Goal: Task Accomplishment & Management: Complete application form

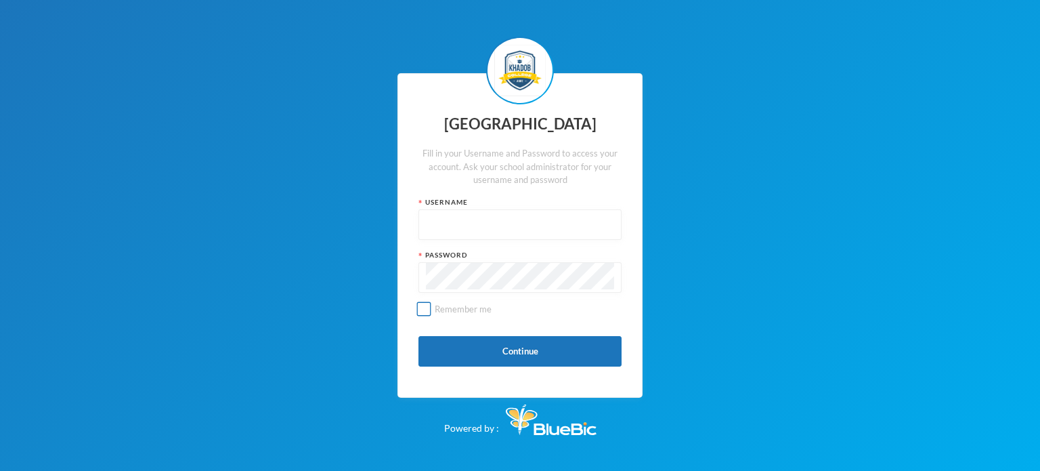
type input "kcsf0032"
click at [492, 354] on button "Continue" at bounding box center [519, 351] width 203 height 30
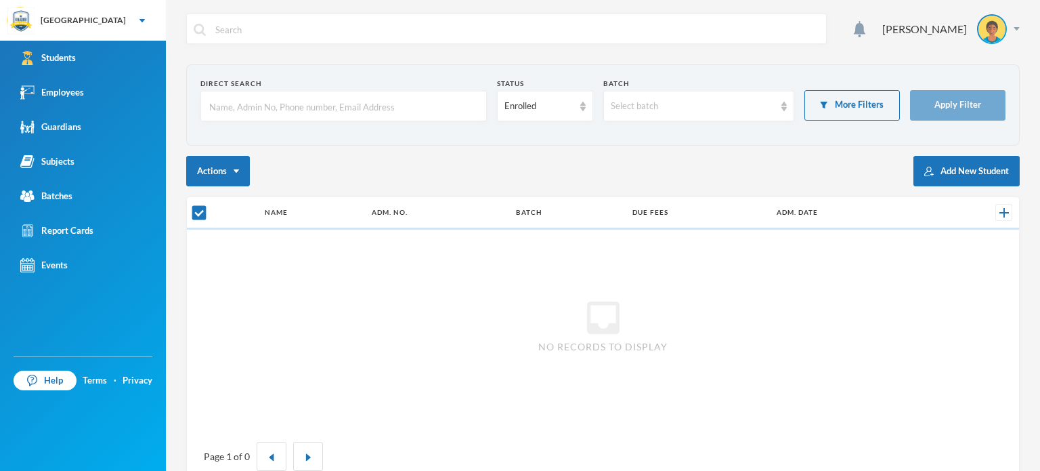
checkbox input "false"
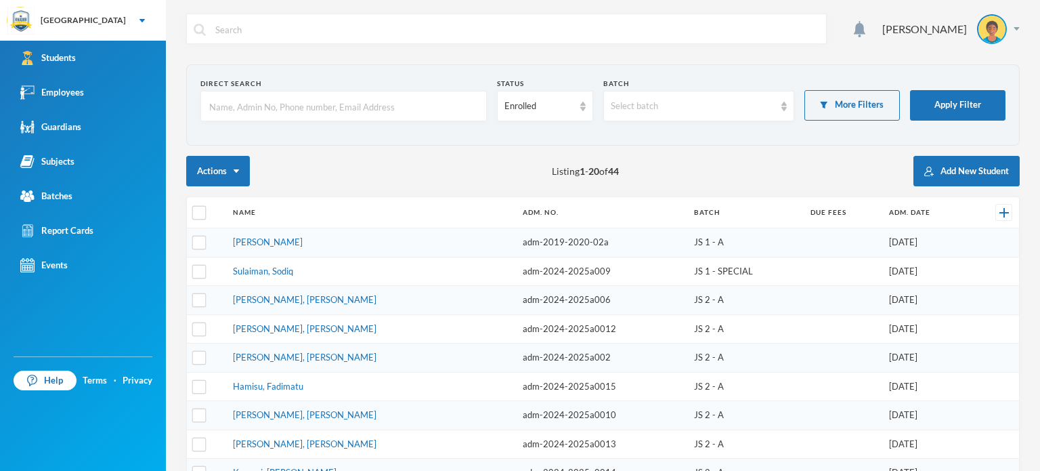
click at [401, 179] on div "Actions Listing 1 - 20 of 44 Add New Student" at bounding box center [602, 171] width 833 height 30
click at [57, 197] on div "Batches" at bounding box center [46, 196] width 52 height 14
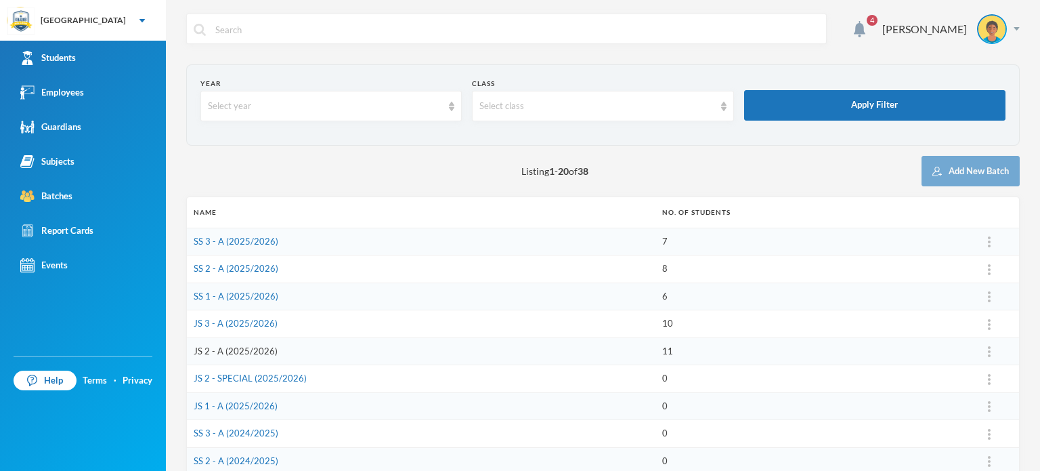
click at [244, 346] on link "JS 2 - A (2025/2026)" at bounding box center [236, 350] width 84 height 11
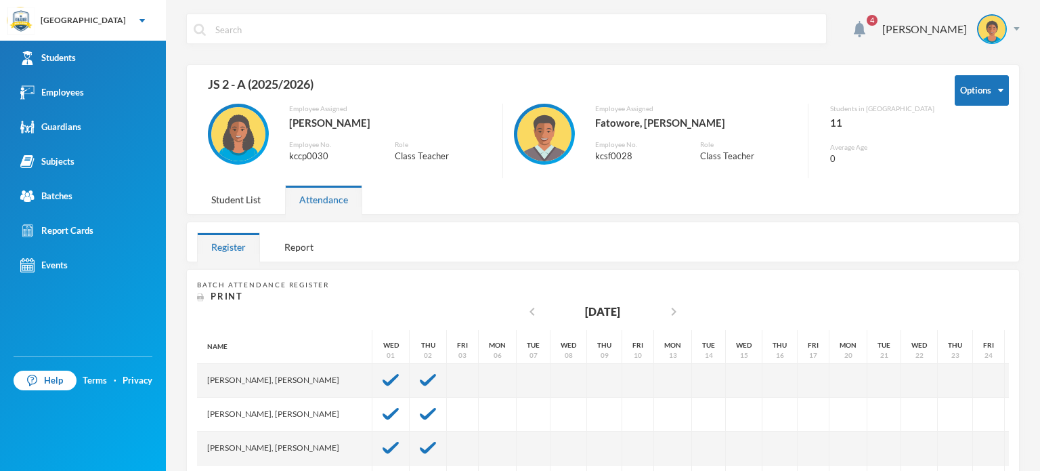
click at [786, 262] on div "4 [PERSON_NAME] Options JS 2 - A (2025/2026) Employee Assigned [PERSON_NAME] Em…" at bounding box center [603, 235] width 874 height 471
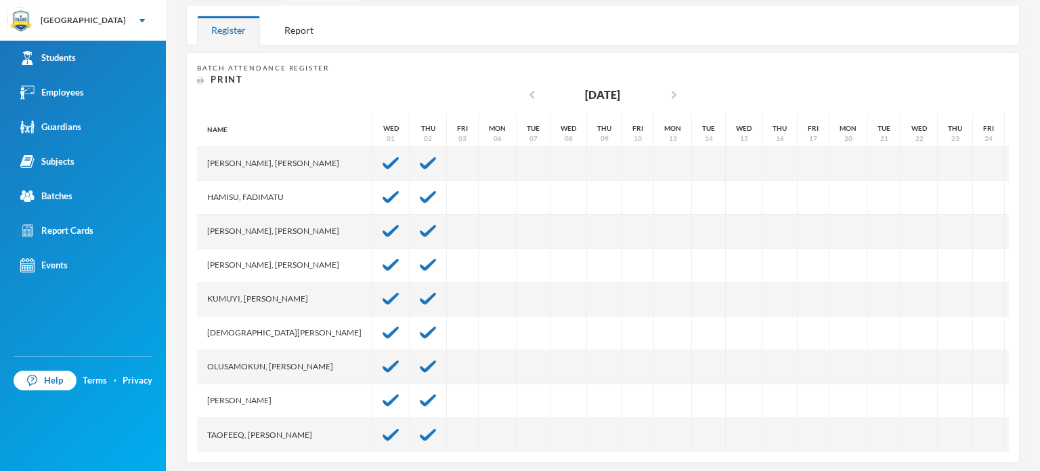
scroll to position [78, 0]
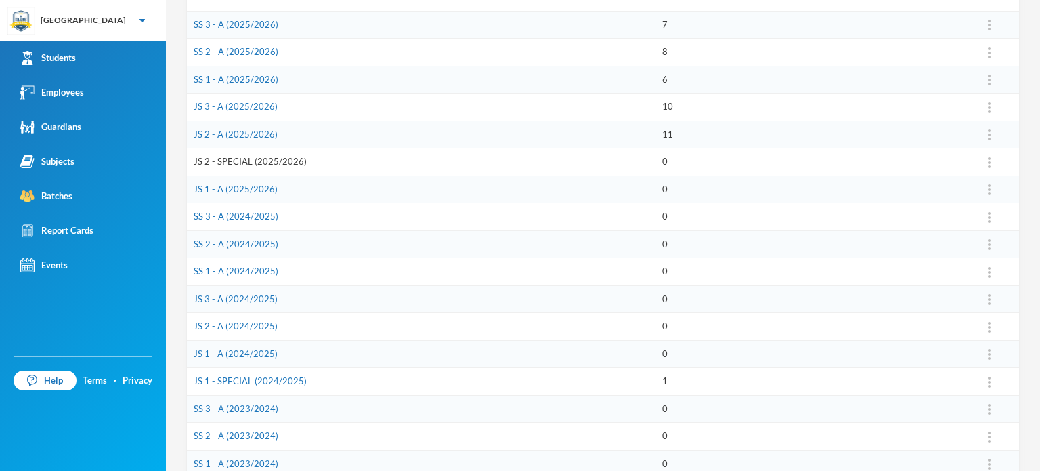
click at [249, 156] on link "JS 2 - SPECIAL (2025/2026)" at bounding box center [250, 161] width 113 height 11
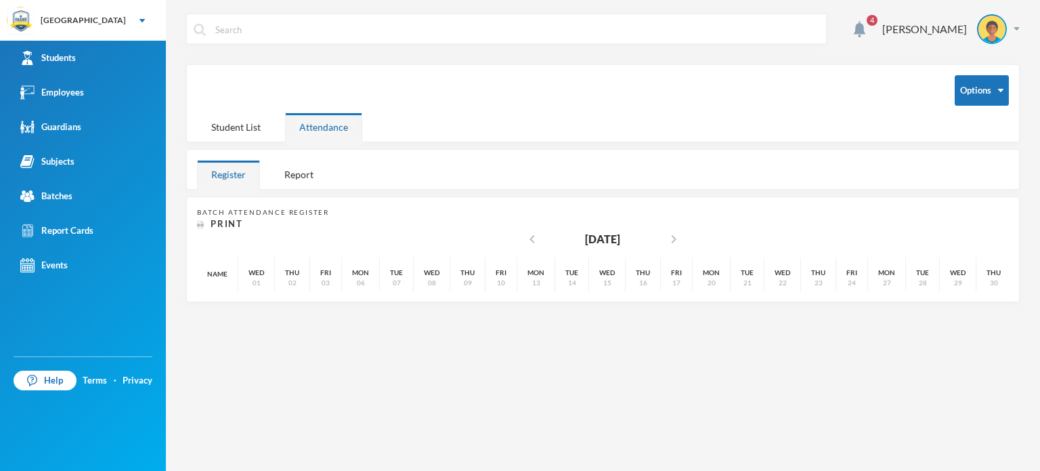
click at [404, 432] on div "4 [PERSON_NAME] Options Student List Attendance Register Report Batch Attendanc…" at bounding box center [603, 235] width 874 height 471
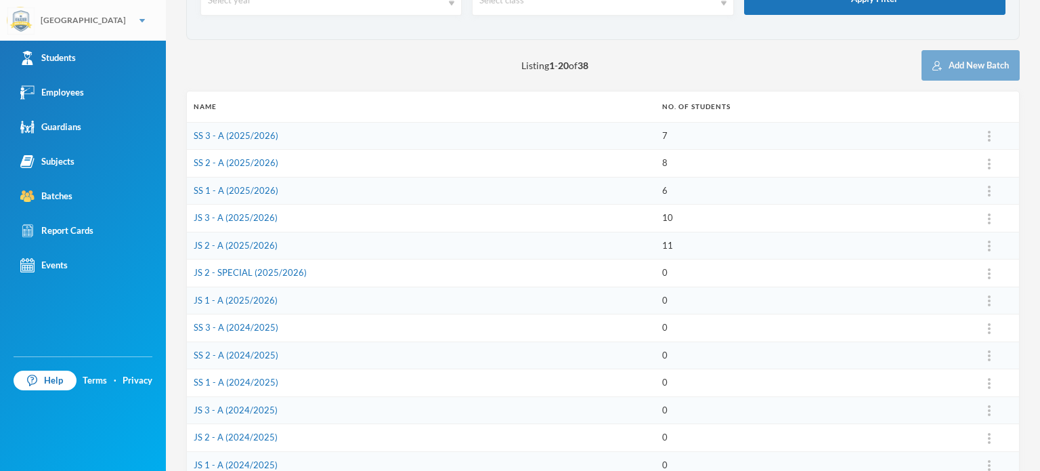
scroll to position [108, 0]
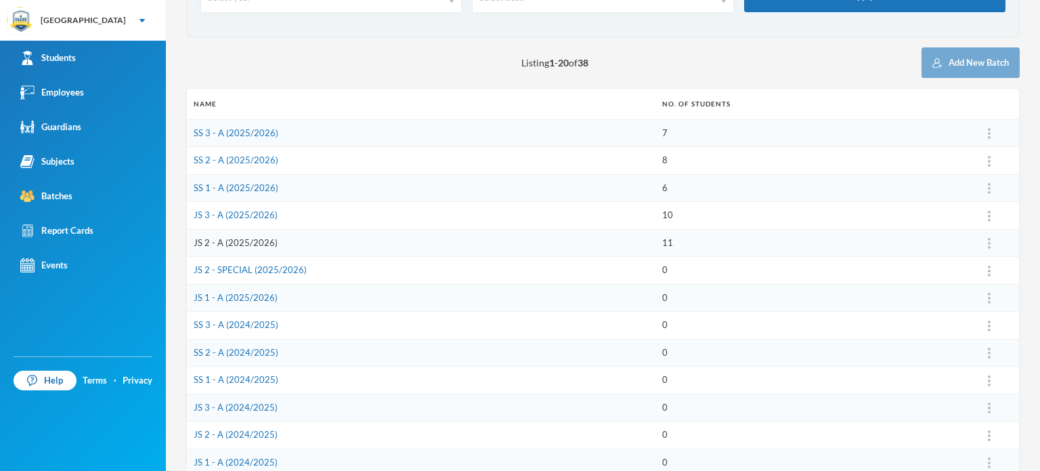
click at [238, 242] on link "JS 2 - A (2025/2026)" at bounding box center [236, 242] width 84 height 11
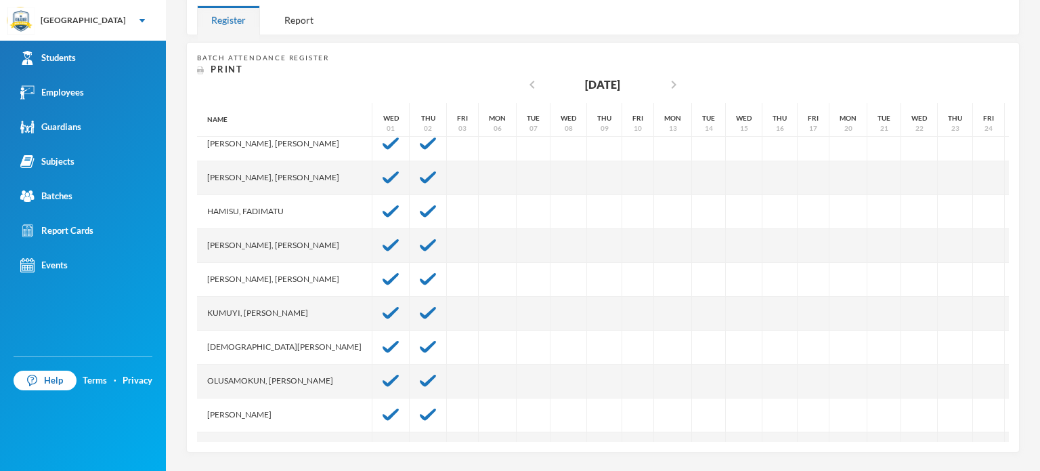
scroll to position [78, 0]
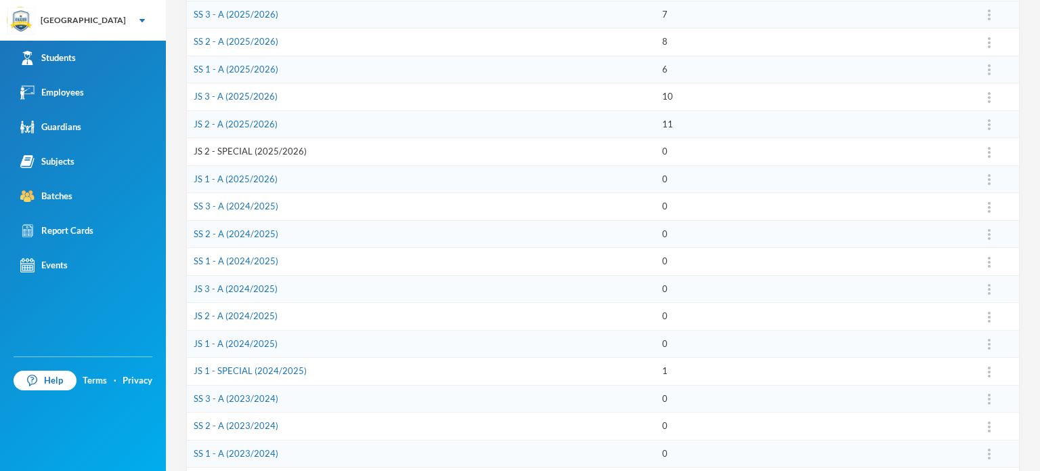
click at [261, 152] on link "JS 2 - SPECIAL (2025/2026)" at bounding box center [250, 151] width 113 height 11
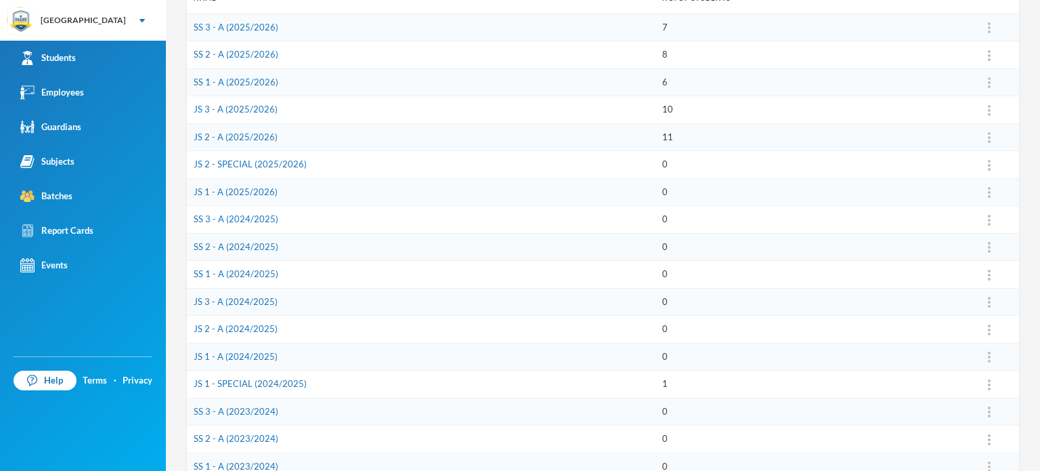
scroll to position [217, 0]
click at [248, 378] on link "JS 1 - SPECIAL (2024/2025)" at bounding box center [250, 380] width 113 height 11
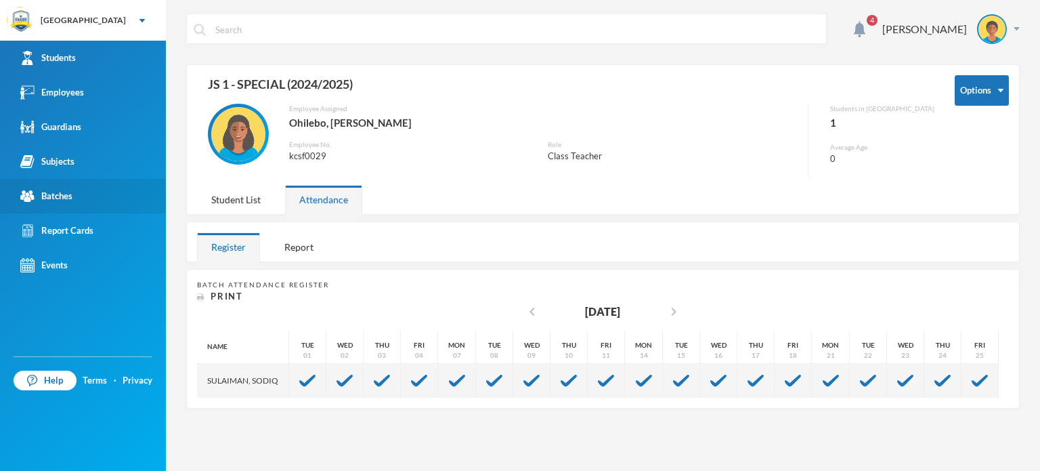
click at [70, 192] on div "Batches" at bounding box center [46, 196] width 52 height 14
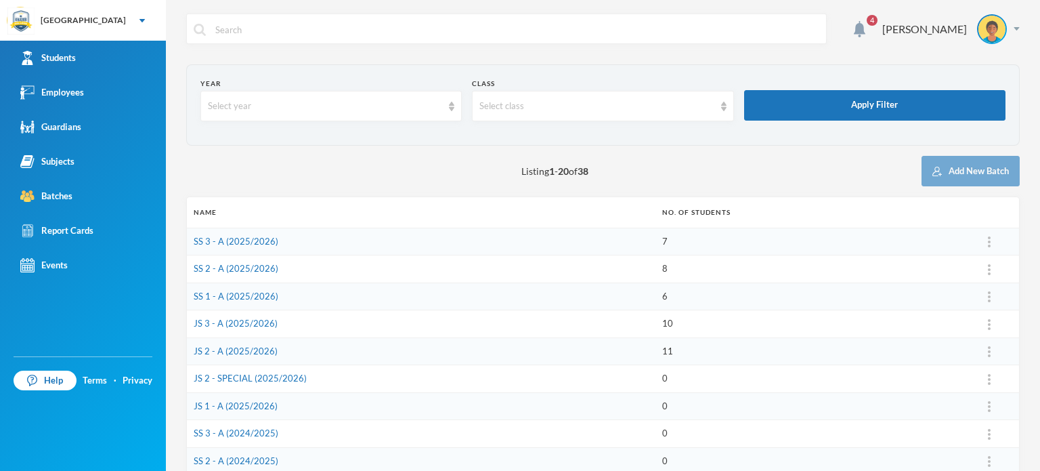
click at [295, 160] on div "Listing 1 - 20 of 38 Add New Batch" at bounding box center [602, 171] width 833 height 30
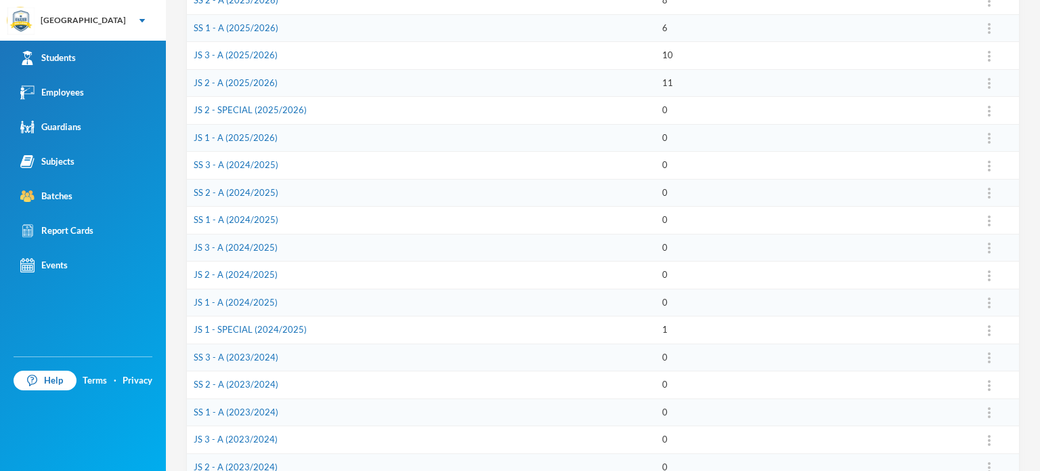
scroll to position [271, 0]
click at [245, 321] on link "JS 1 - SPECIAL (2024/2025)" at bounding box center [250, 326] width 113 height 11
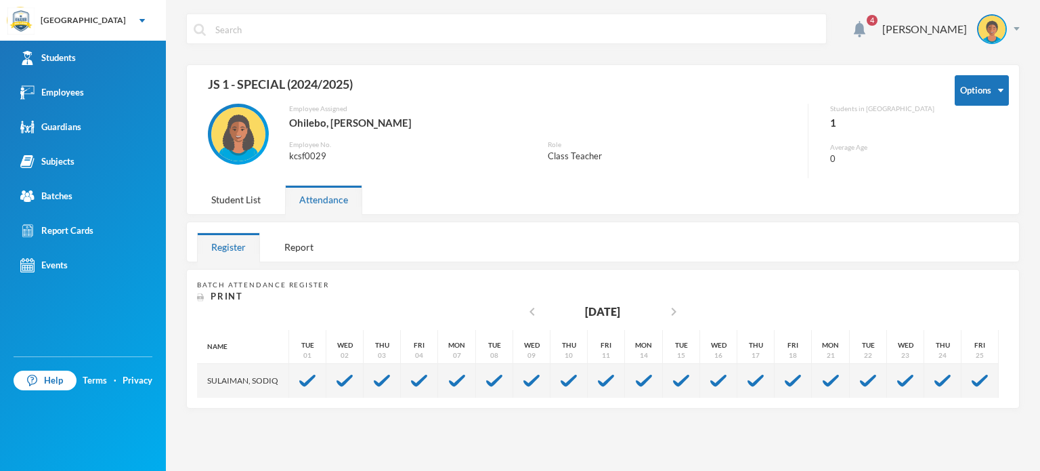
click at [517, 242] on div at bounding box center [693, 241] width 630 height 39
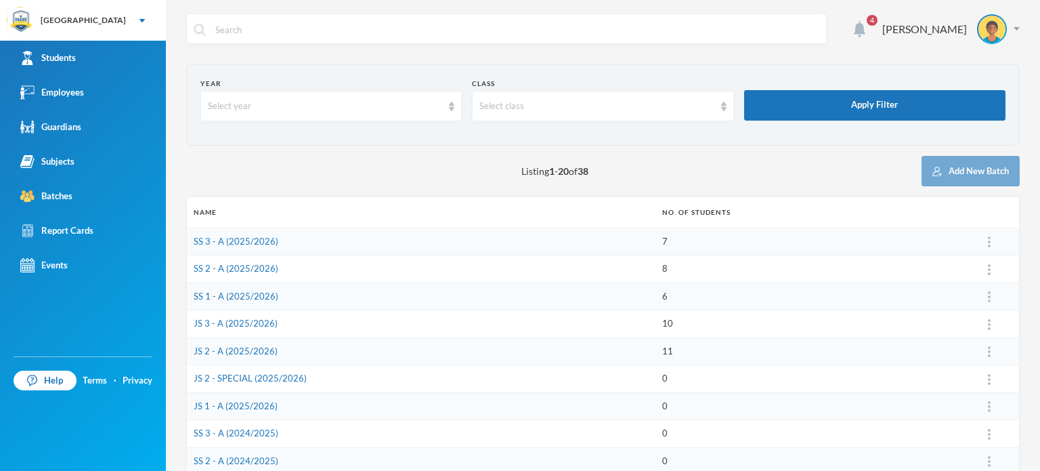
click at [854, 26] on img at bounding box center [860, 29] width 12 height 16
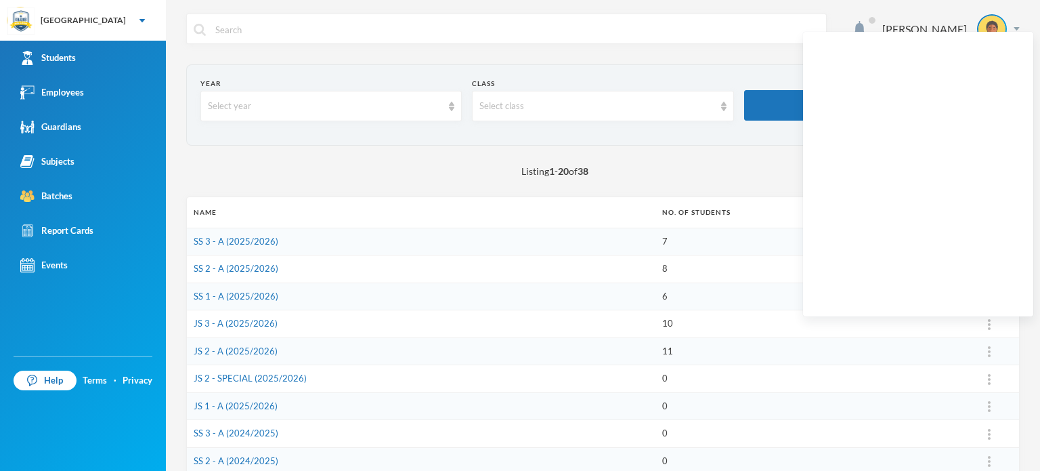
click at [660, 78] on section "Year Select year Class Select class Apply Filter" at bounding box center [602, 104] width 833 height 81
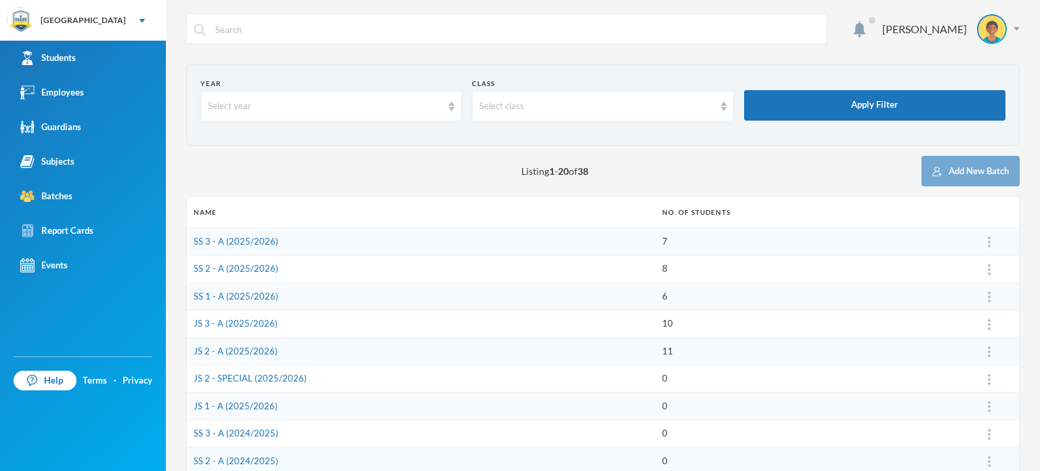
click at [529, 56] on div "[PERSON_NAME]" at bounding box center [602, 39] width 833 height 51
click at [397, 71] on section "Year Select year Class Select class Apply Filter" at bounding box center [602, 104] width 833 height 81
click at [305, 62] on div "[PERSON_NAME]" at bounding box center [602, 39] width 833 height 51
click at [277, 166] on div "Listing 1 - 20 of 38 Add New Batch" at bounding box center [602, 171] width 833 height 30
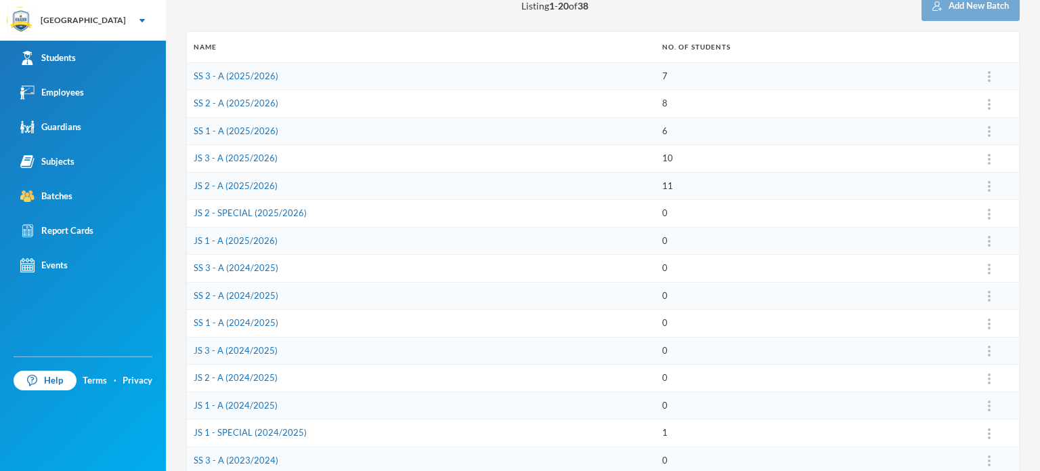
scroll to position [190, 0]
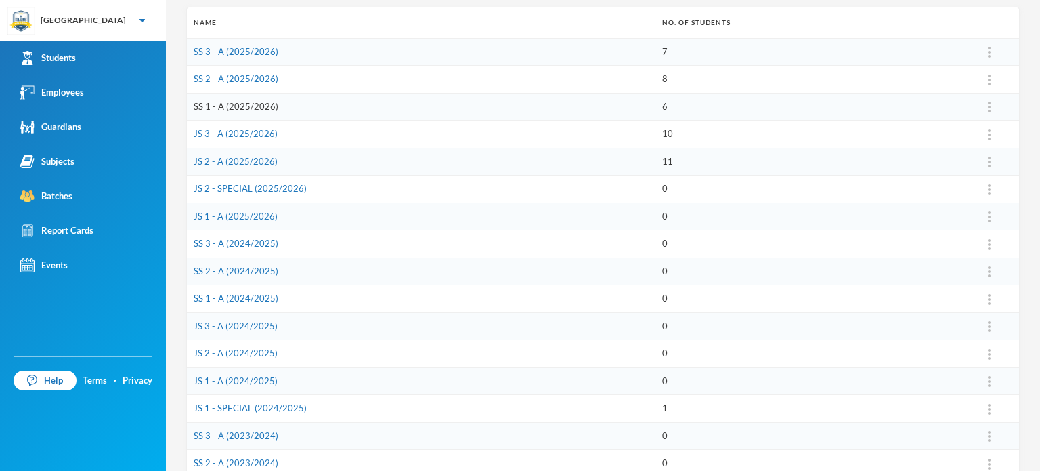
click at [200, 103] on link "SS 1 - A (2025/2026)" at bounding box center [236, 106] width 85 height 11
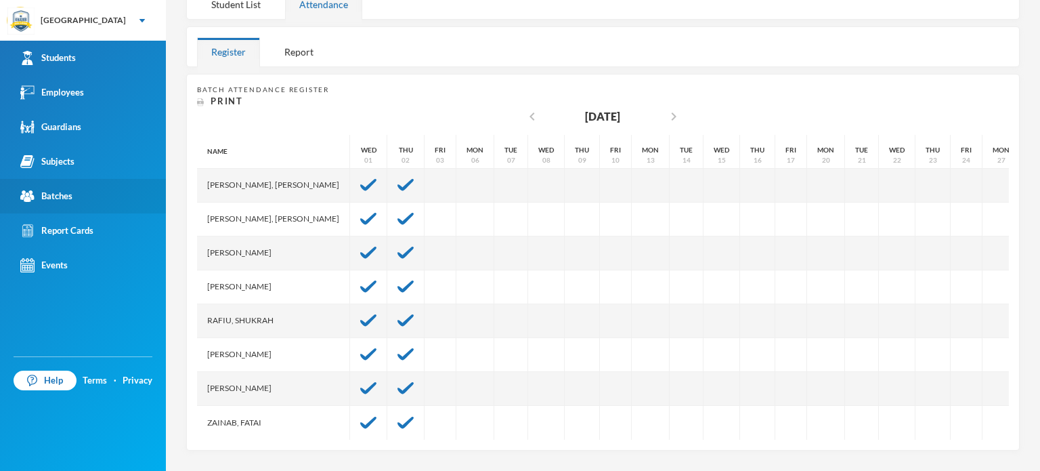
click at [49, 198] on div "Batches" at bounding box center [46, 196] width 52 height 14
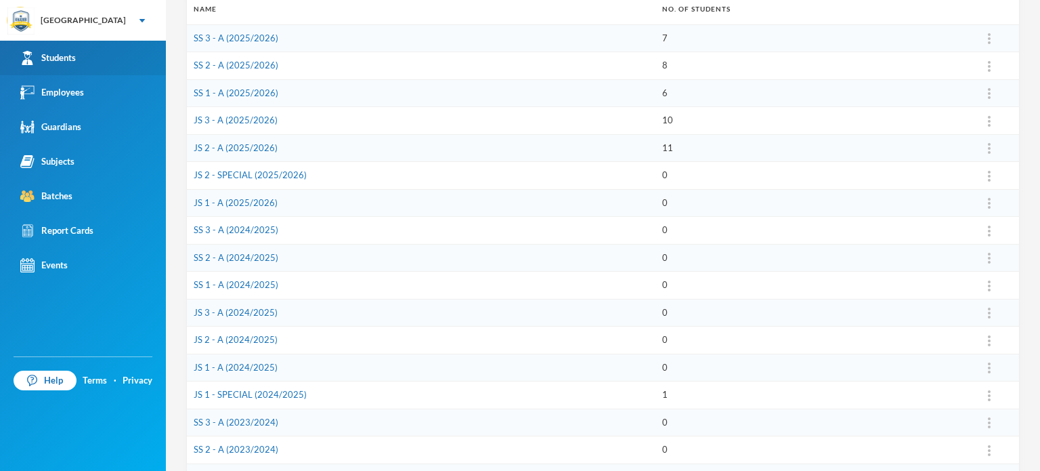
click at [111, 45] on link "Students" at bounding box center [83, 58] width 166 height 35
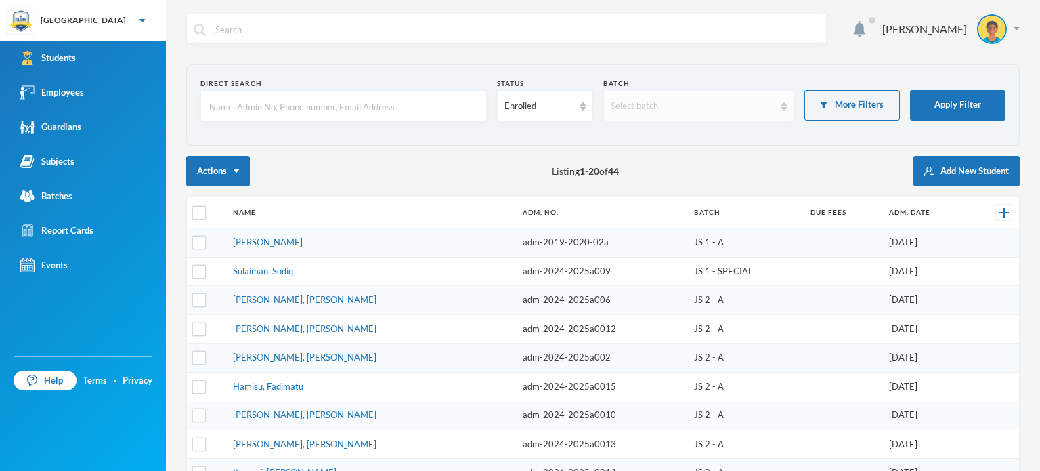
click at [778, 110] on div "Select batch" at bounding box center [698, 106] width 191 height 30
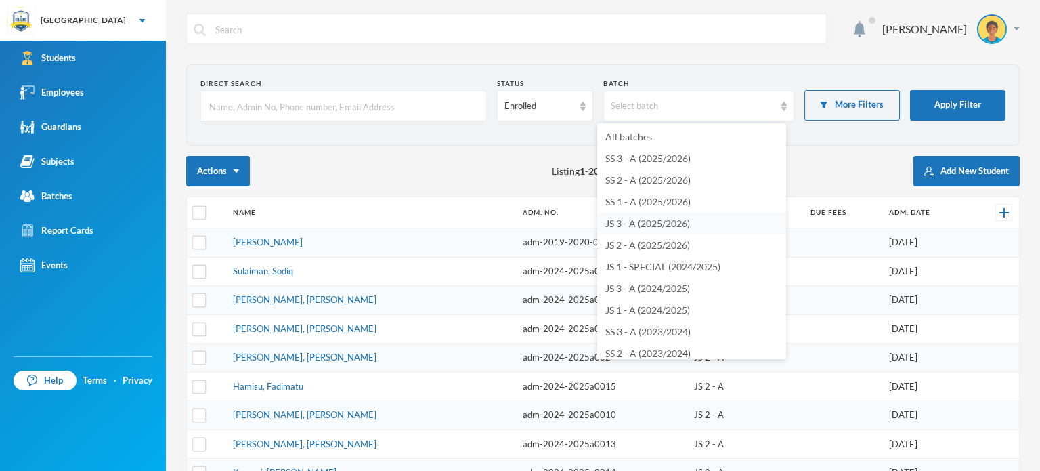
click at [626, 227] on span "JS 3 - A (2025/2026)" at bounding box center [647, 223] width 85 height 12
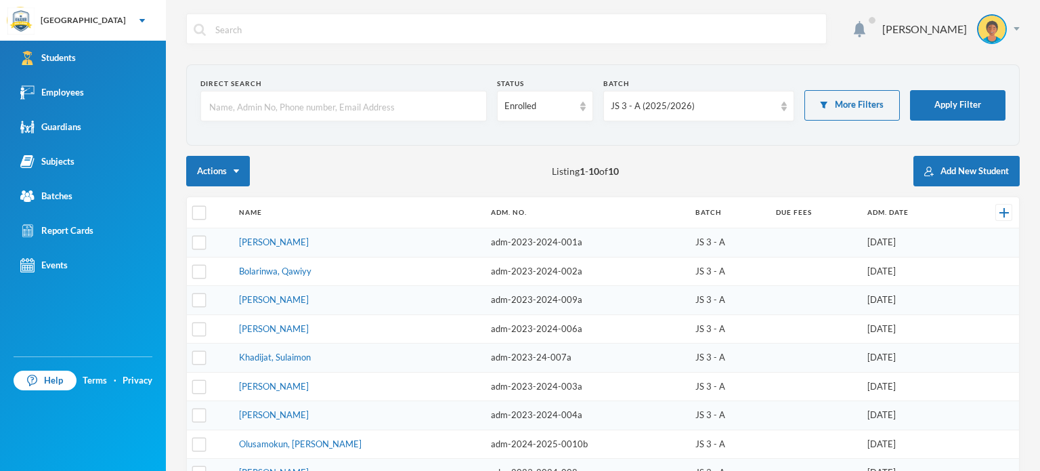
click at [381, 177] on div "Actions Listing 1 - 10 of 10 Add New Student" at bounding box center [602, 171] width 833 height 30
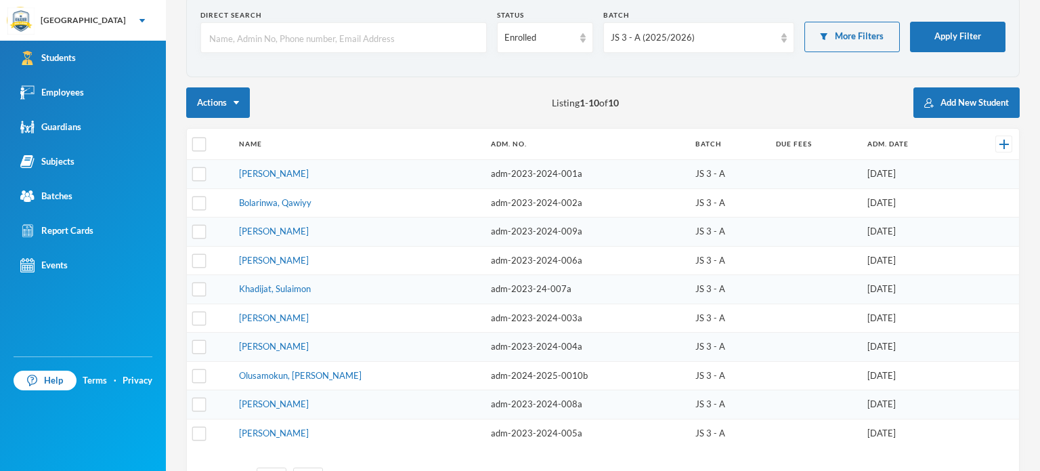
scroll to position [95, 0]
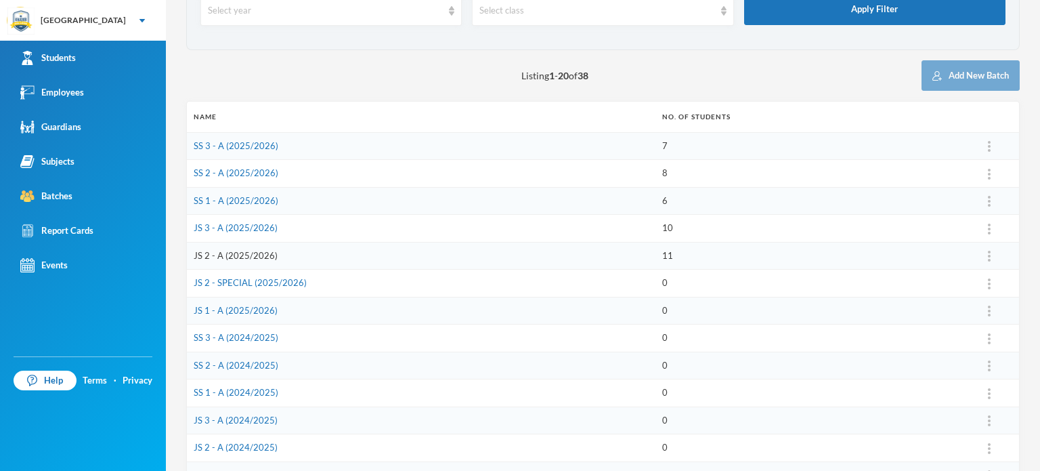
click at [200, 251] on link "JS 2 - A (2025/2026)" at bounding box center [236, 255] width 84 height 11
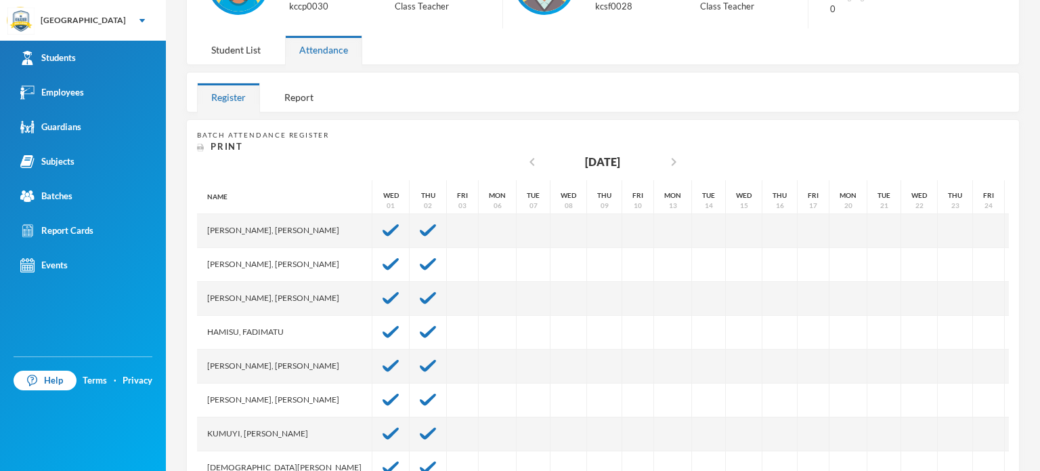
scroll to position [227, 0]
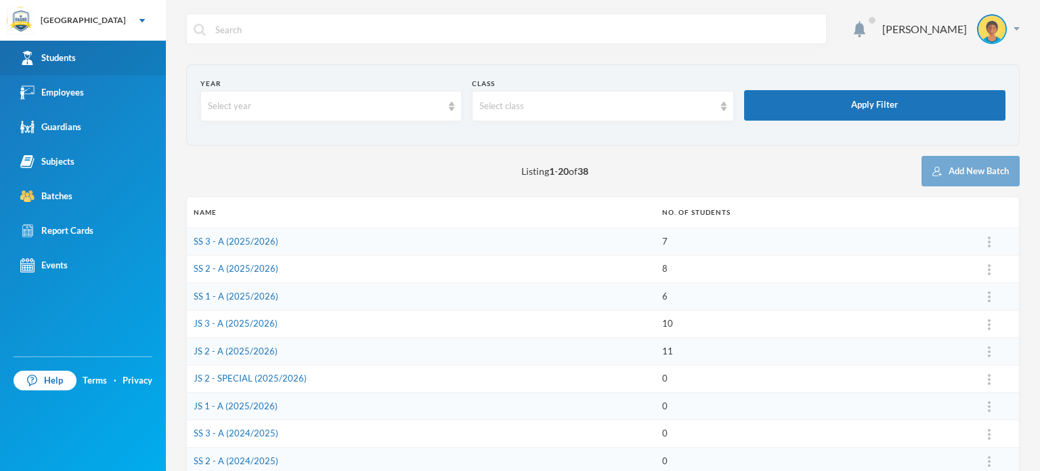
click at [95, 53] on link "Students" at bounding box center [83, 58] width 166 height 35
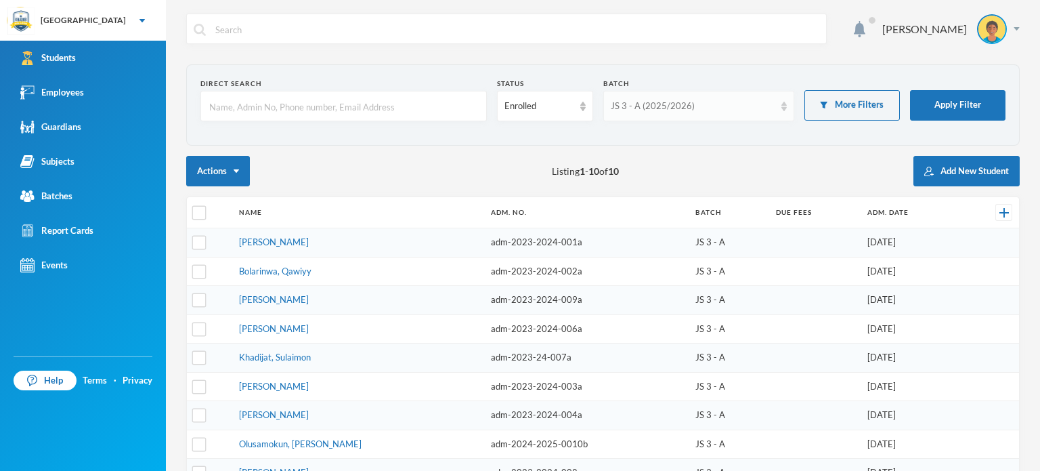
click at [694, 107] on div "JS 3 - A (2025/2026)" at bounding box center [693, 107] width 164 height 14
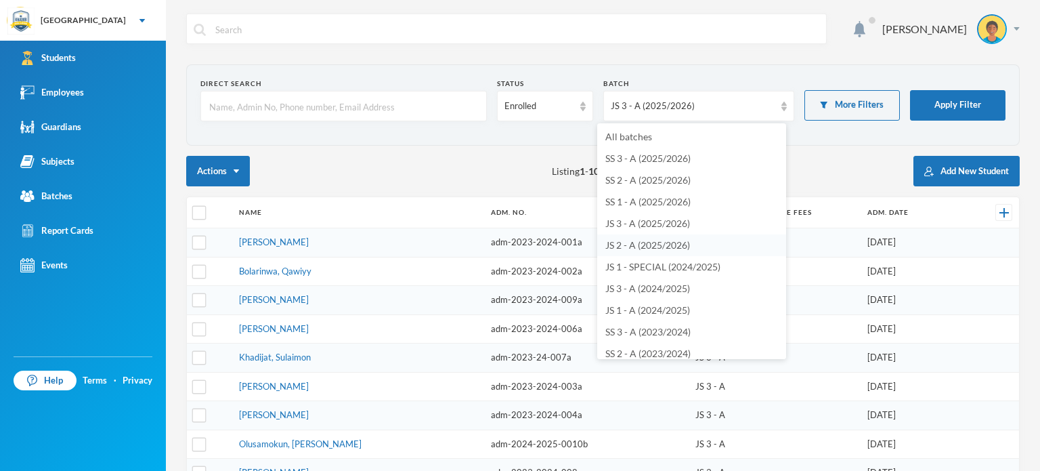
click at [631, 246] on span "JS 2 - A (2025/2026)" at bounding box center [647, 245] width 85 height 12
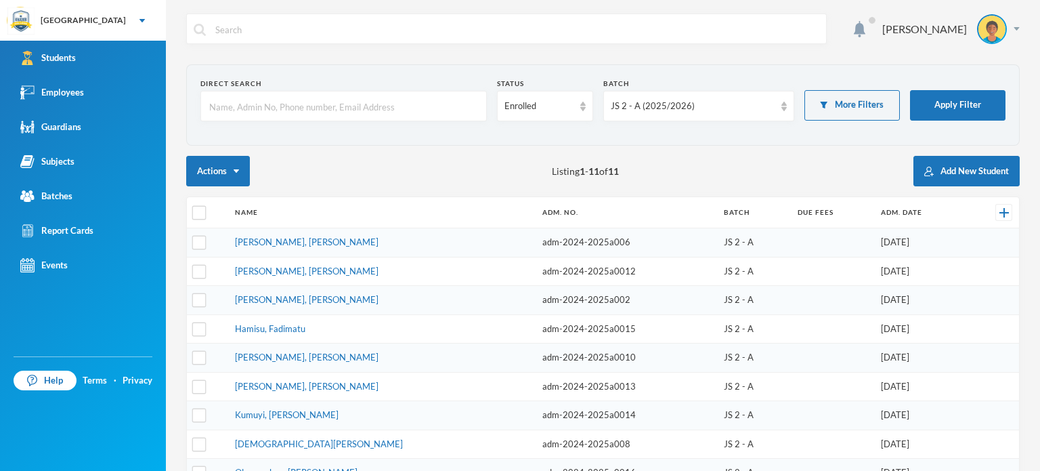
click at [465, 148] on div "Direct Search Status Enrolled Batch JS 2 - A (2025/2026) More Filters Apply Fil…" at bounding box center [602, 339] width 833 height 550
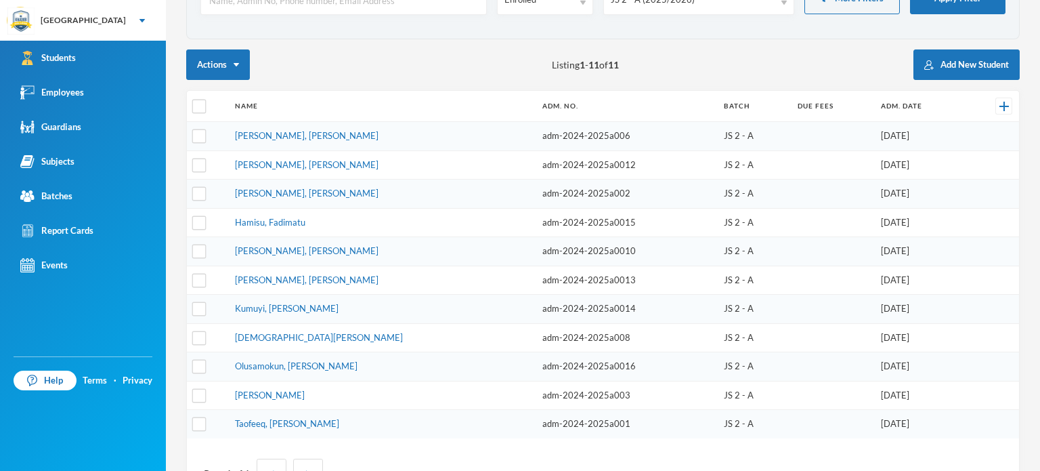
scroll to position [108, 0]
click at [328, 65] on div "Actions Listing 1 - 11 of 11 Add New Student" at bounding box center [602, 62] width 833 height 30
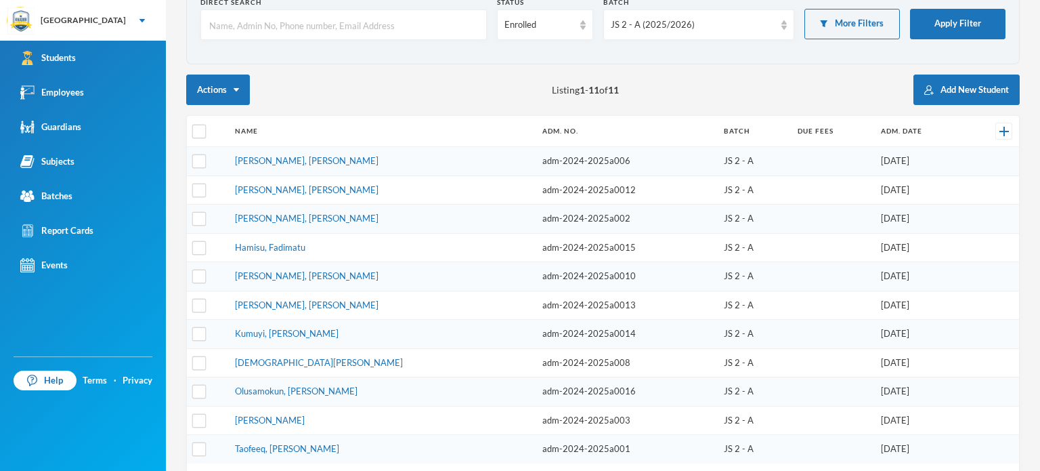
scroll to position [54, 0]
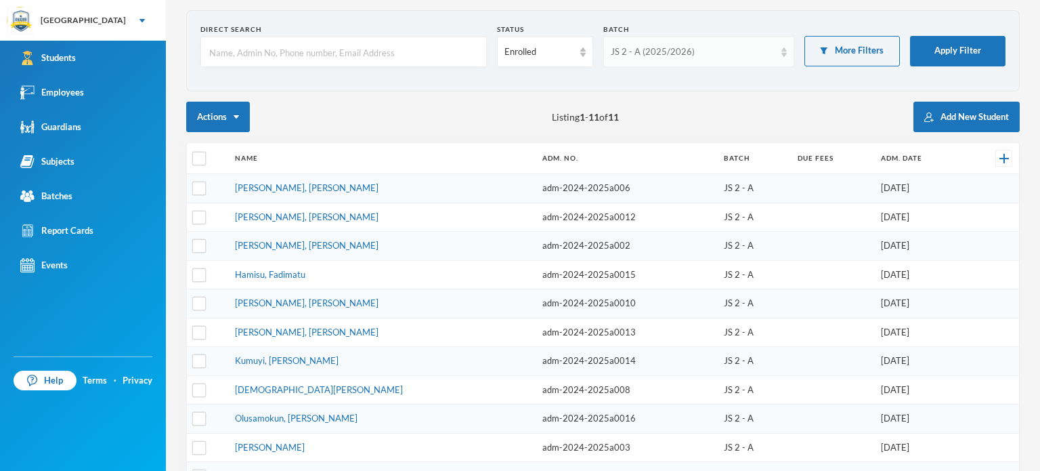
click at [740, 52] on div "JS 2 - A (2025/2026)" at bounding box center [693, 52] width 164 height 14
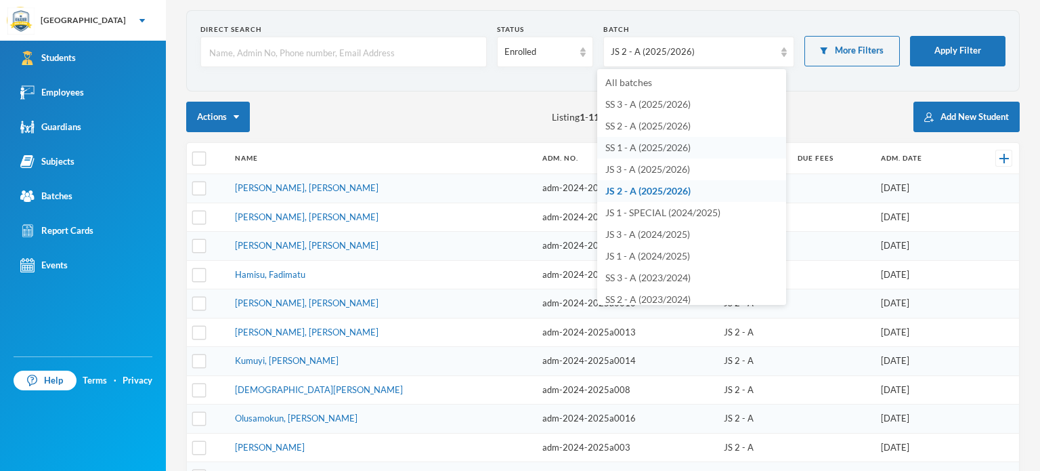
click at [623, 148] on span "SS 1 - A (2025/2026)" at bounding box center [647, 148] width 85 height 12
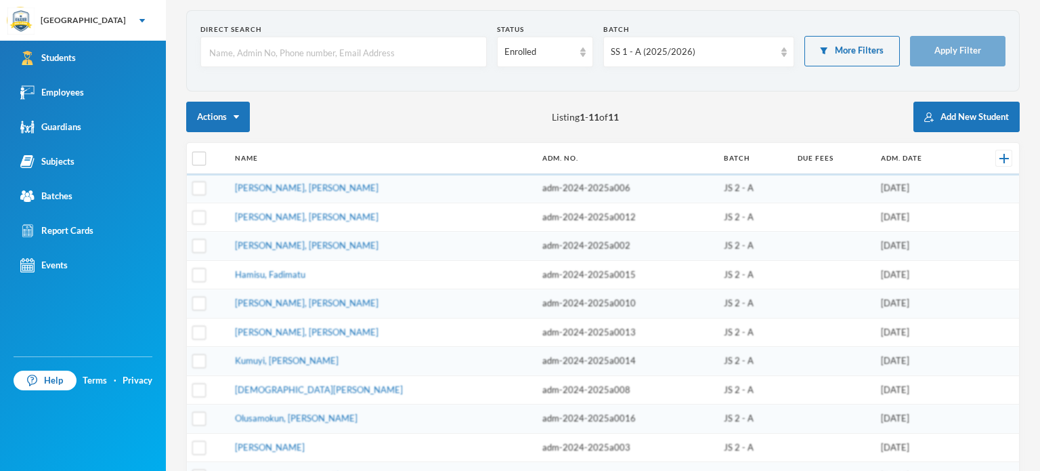
scroll to position [9, 0]
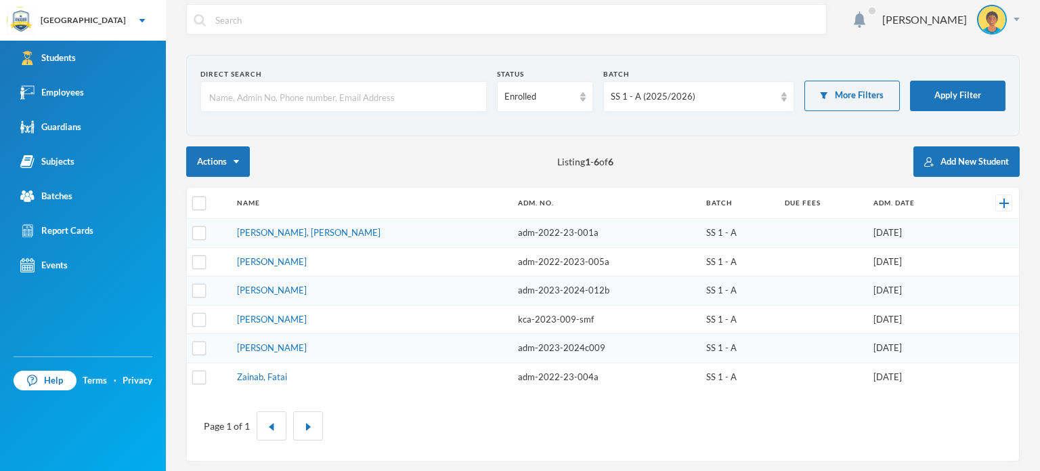
click at [437, 142] on div "Direct Search Status Enrolled Batch SS 1 - A (2025/2026) More Filters Apply Fil…" at bounding box center [602, 258] width 833 height 406
click at [769, 97] on div "SS 1 - A (2025/2026)" at bounding box center [698, 96] width 191 height 30
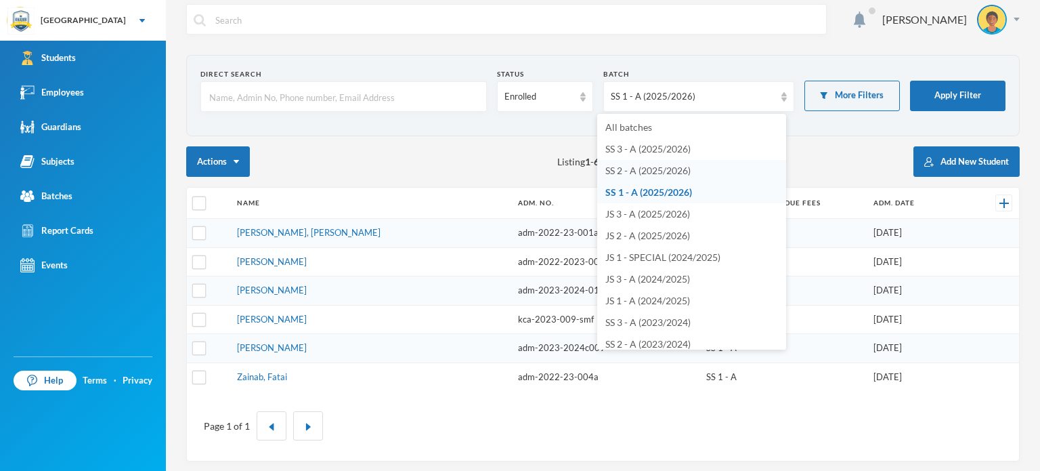
click at [669, 171] on span "SS 2 - A (2025/2026)" at bounding box center [647, 171] width 85 height 12
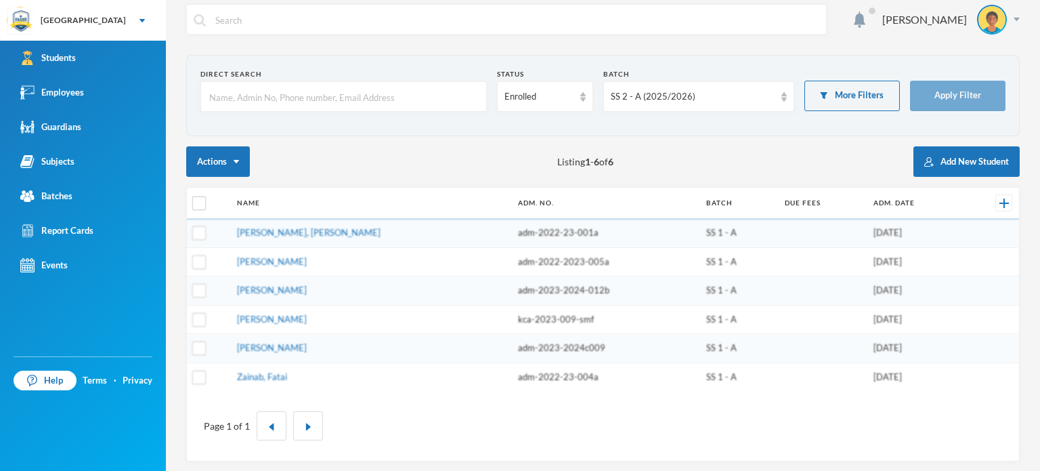
scroll to position [54, 0]
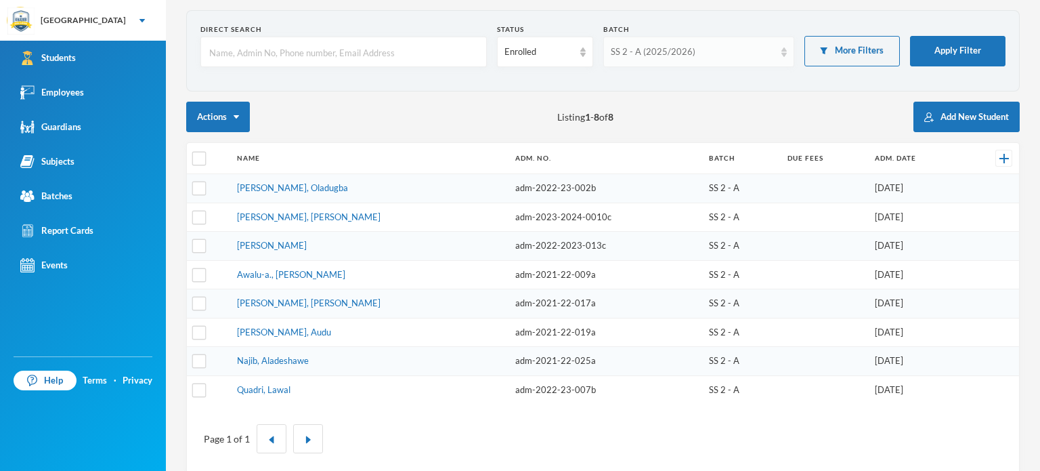
click at [655, 53] on div "SS 2 - A (2025/2026)" at bounding box center [693, 52] width 164 height 14
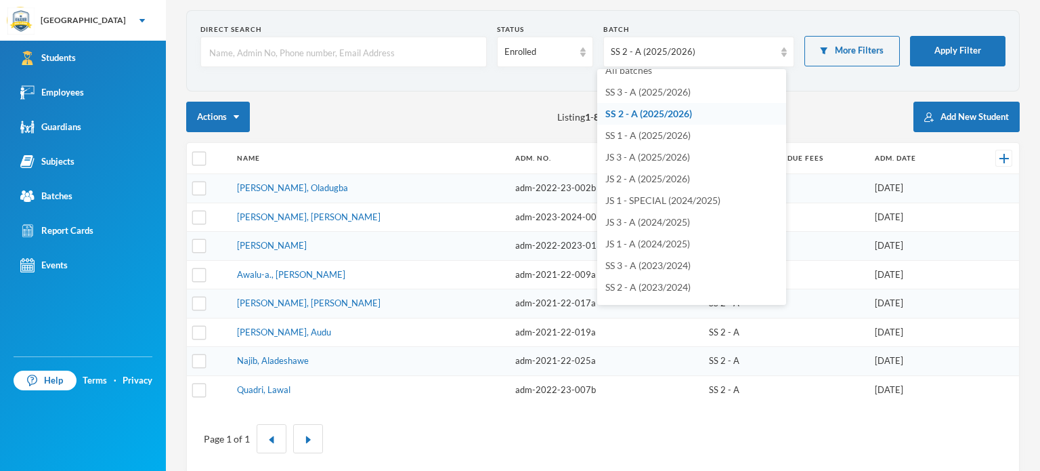
scroll to position [0, 0]
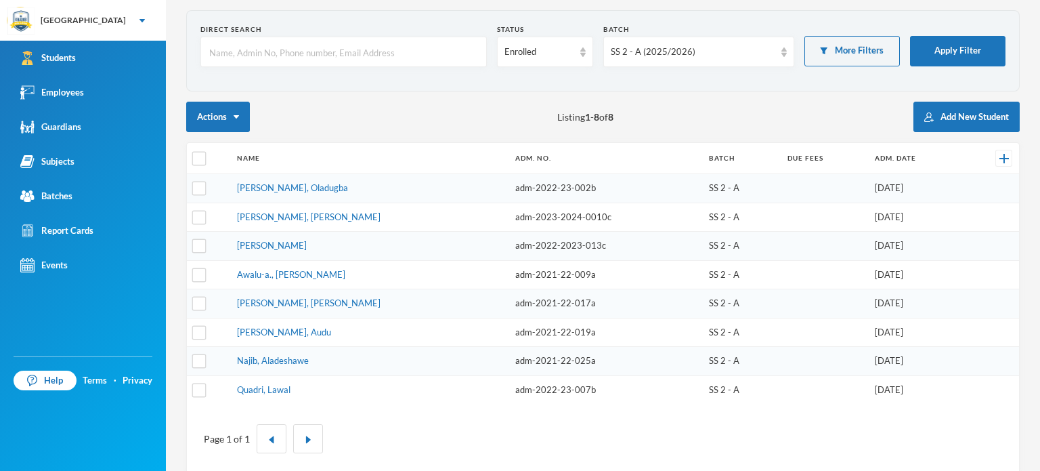
click at [815, 98] on div "Direct Search Status Enrolled Batch SS 2 - A (2025/2026) More Filters Apply Fil…" at bounding box center [602, 242] width 833 height 464
click at [408, 116] on div "Actions Listing 1 - 8 of 8 Add New Student" at bounding box center [602, 117] width 833 height 30
click at [801, 123] on div "Actions Listing 1 - 8 of 8 Add New Student" at bounding box center [602, 117] width 833 height 30
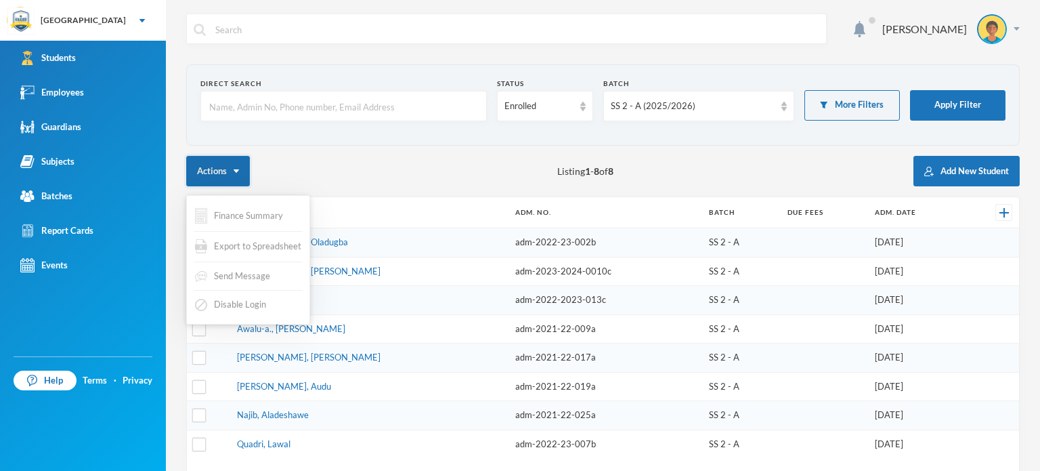
click at [232, 179] on button "Actions" at bounding box center [218, 171] width 64 height 30
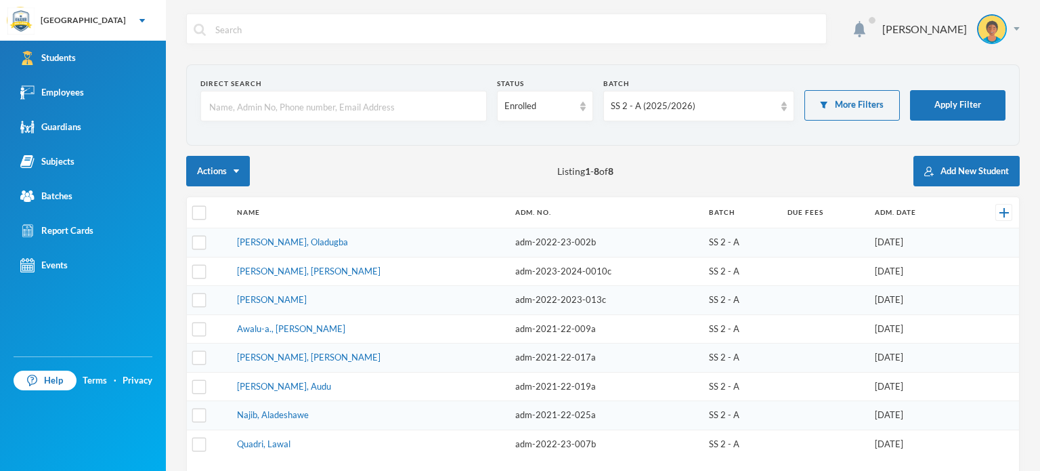
click at [320, 170] on div "Actions Listing 1 - 8 of 8 Add New Student" at bounding box center [602, 171] width 833 height 30
click at [759, 104] on div "SS 2 - A (2025/2026)" at bounding box center [693, 107] width 164 height 14
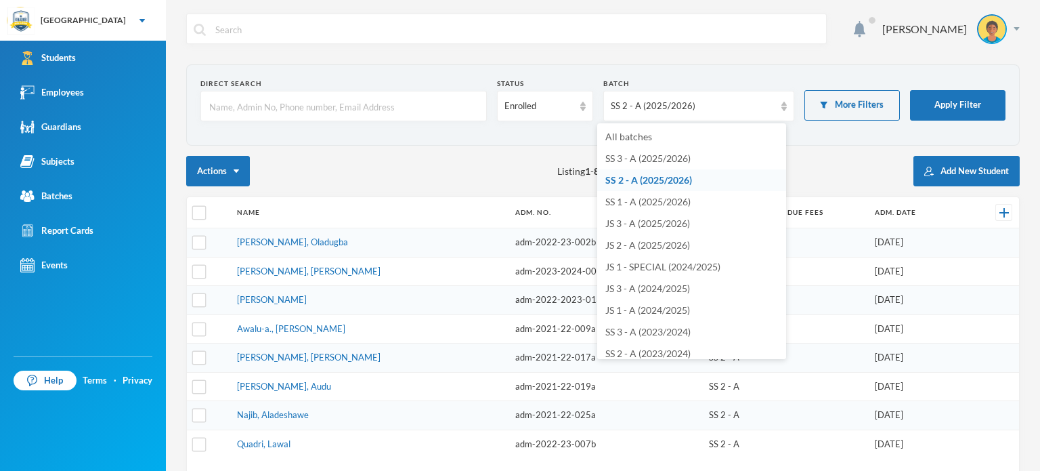
click at [412, 170] on div "Actions Listing 1 - 8 of 8 Add New Student" at bounding box center [602, 171] width 833 height 30
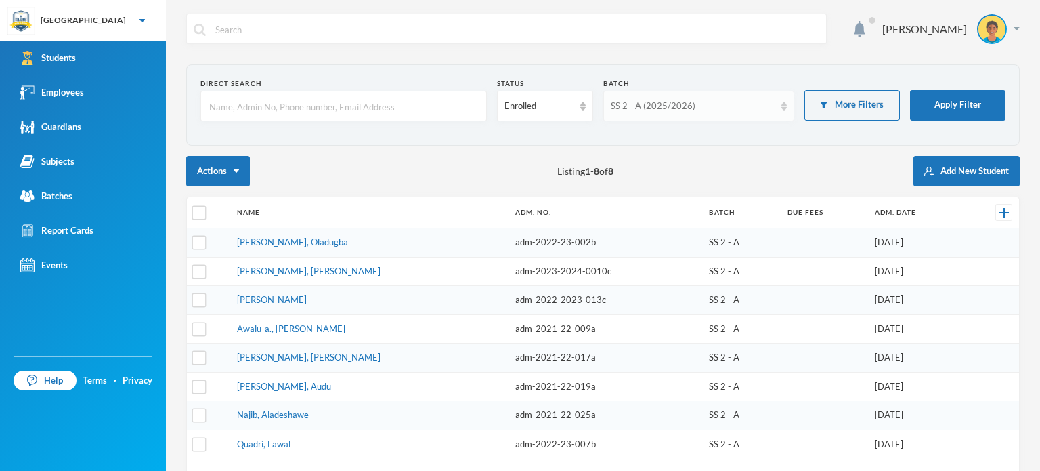
click at [726, 108] on div "SS 2 - A (2025/2026)" at bounding box center [693, 107] width 164 height 14
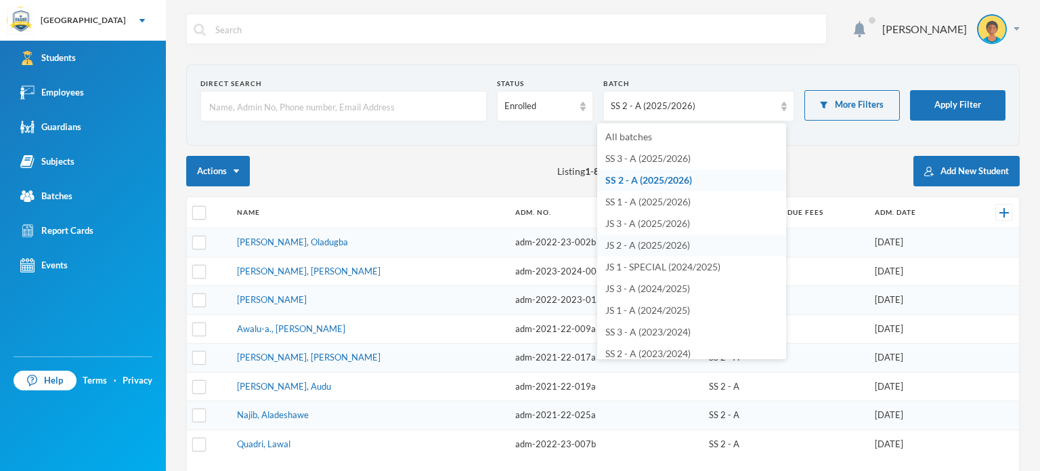
click at [634, 248] on span "JS 2 - A (2025/2026)" at bounding box center [647, 245] width 85 height 12
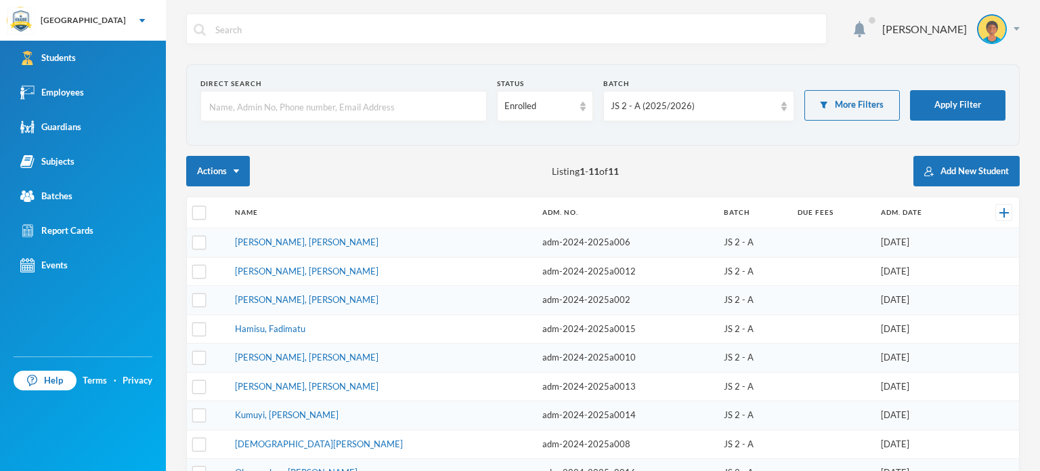
click at [779, 188] on div "Direct Search Status Enrolled Batch JS 2 - A (2025/2026) More Filters Apply Fil…" at bounding box center [602, 339] width 833 height 550
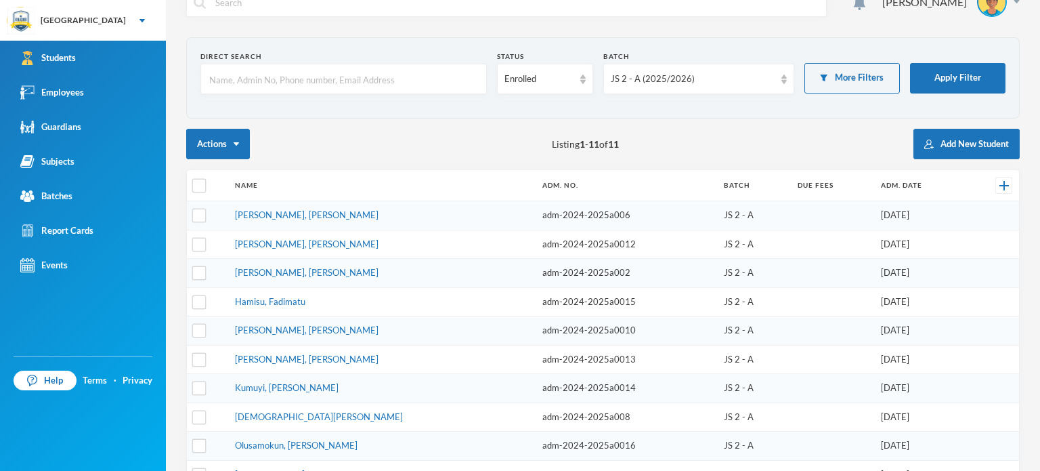
scroll to position [54, 0]
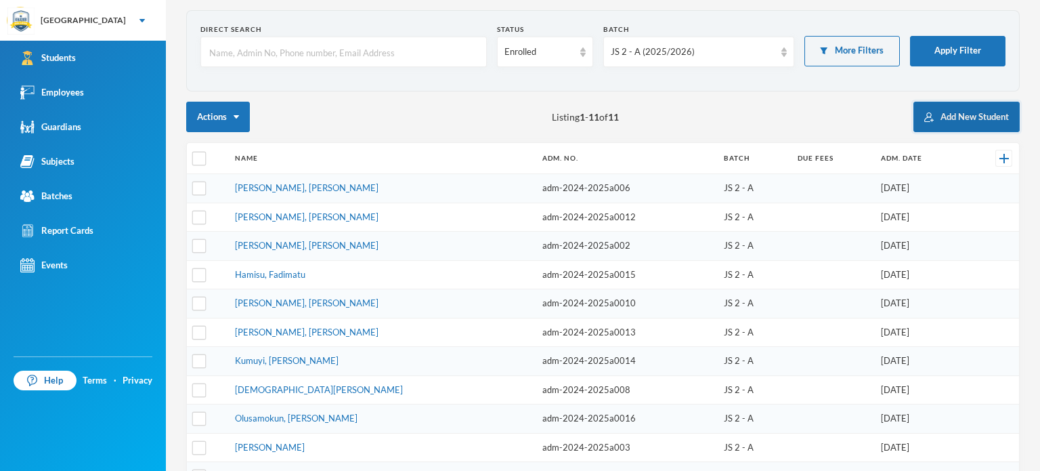
click at [945, 125] on button "Add New Student" at bounding box center [966, 117] width 106 height 30
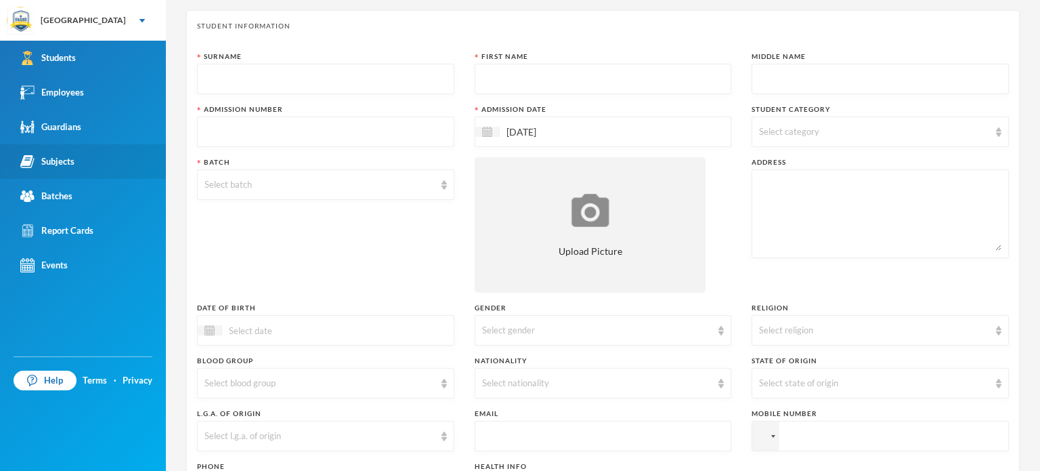
click at [87, 175] on link "Subjects" at bounding box center [83, 161] width 166 height 35
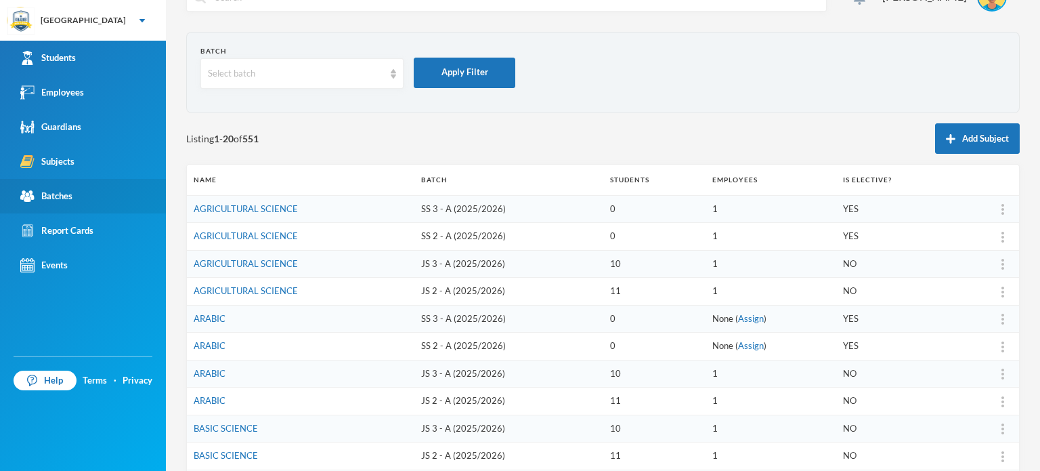
scroll to position [54, 0]
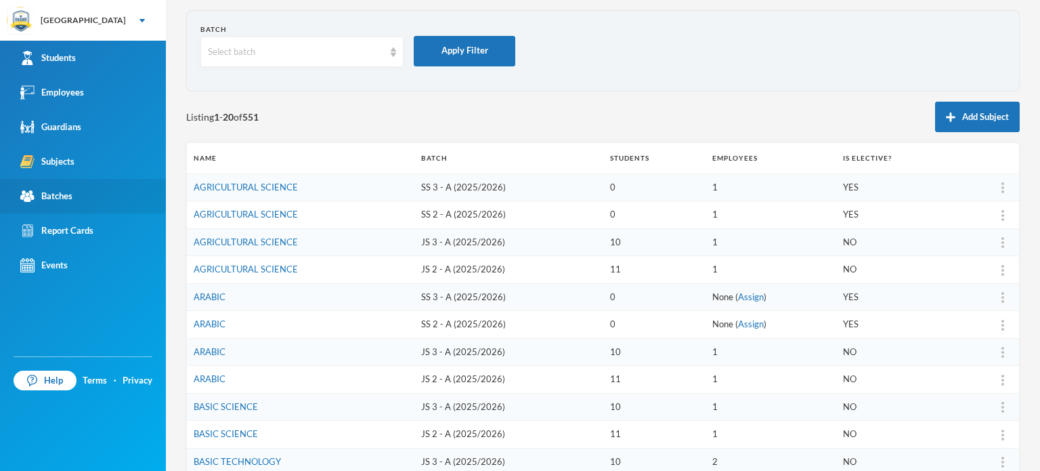
click at [84, 194] on link "Batches" at bounding box center [83, 196] width 166 height 35
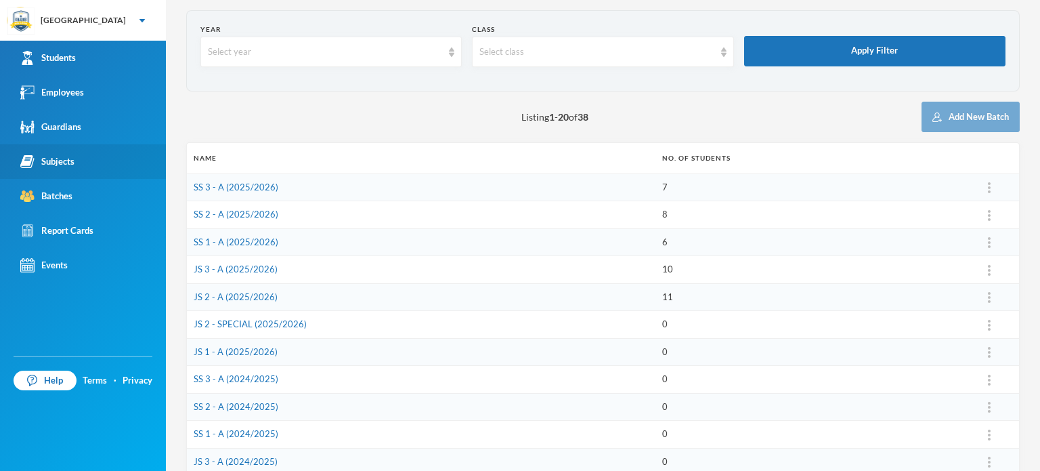
click at [50, 159] on div "Subjects" at bounding box center [47, 161] width 54 height 14
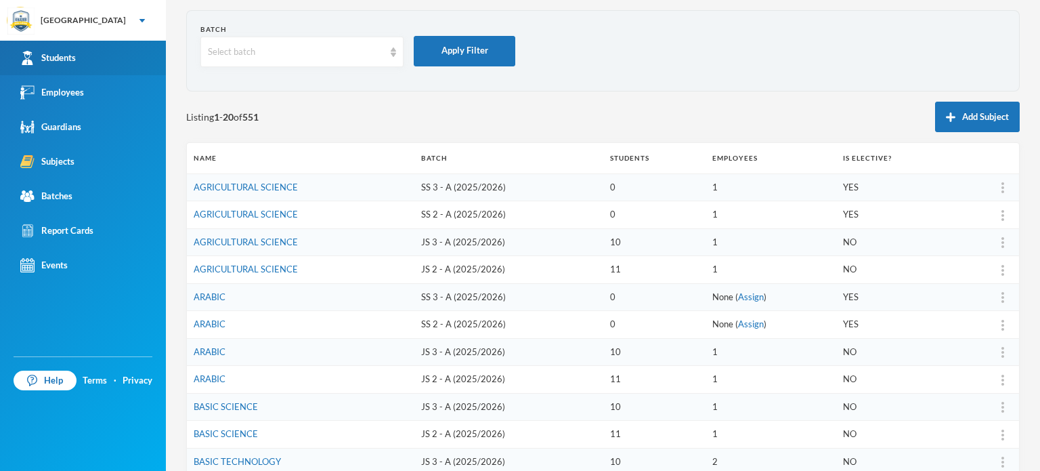
click at [73, 53] on div "Students" at bounding box center [48, 58] width 56 height 14
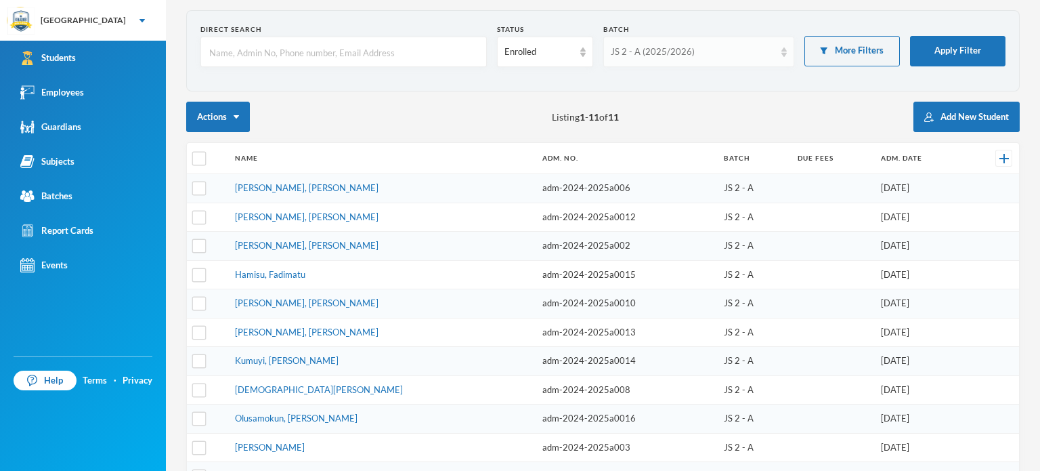
click at [767, 61] on div "JS 2 - A (2025/2026)" at bounding box center [698, 52] width 191 height 30
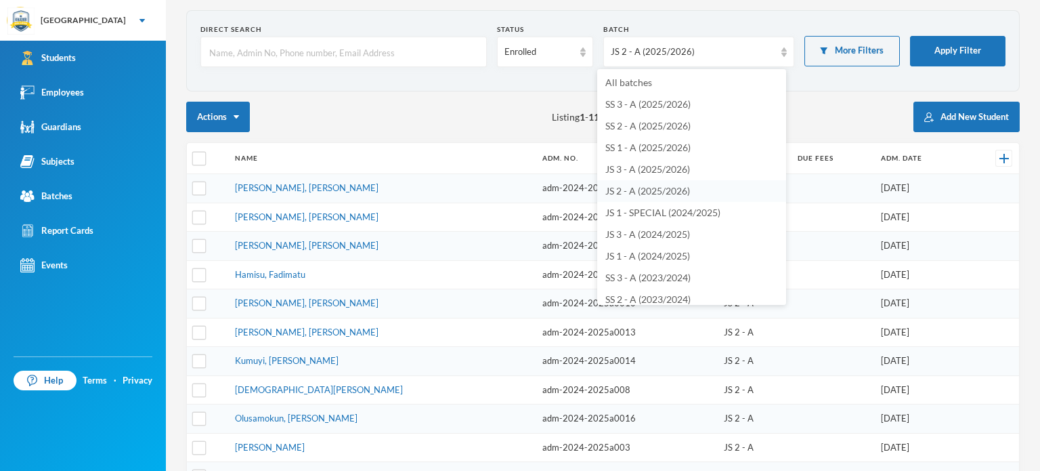
click at [721, 187] on li "JS 2 - A (2025/2026)" at bounding box center [691, 191] width 189 height 22
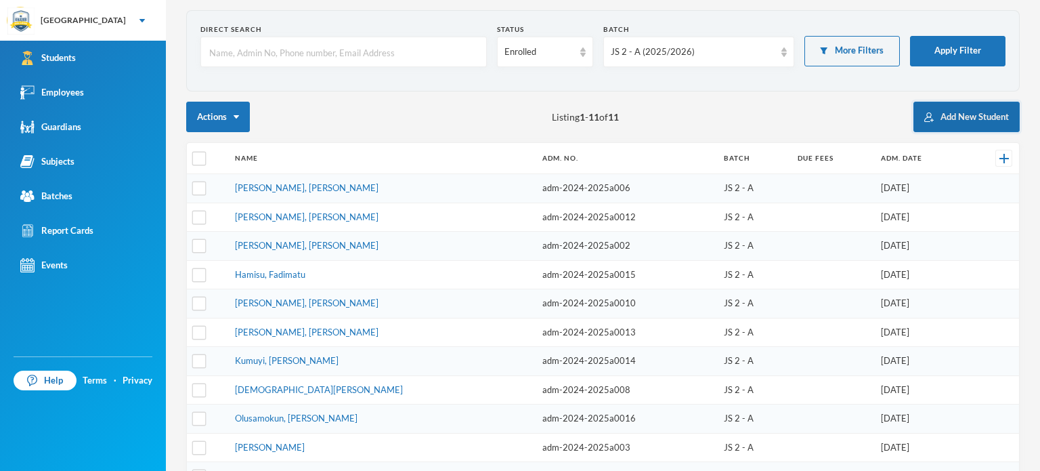
click at [926, 113] on button "Add New Student" at bounding box center [966, 117] width 106 height 30
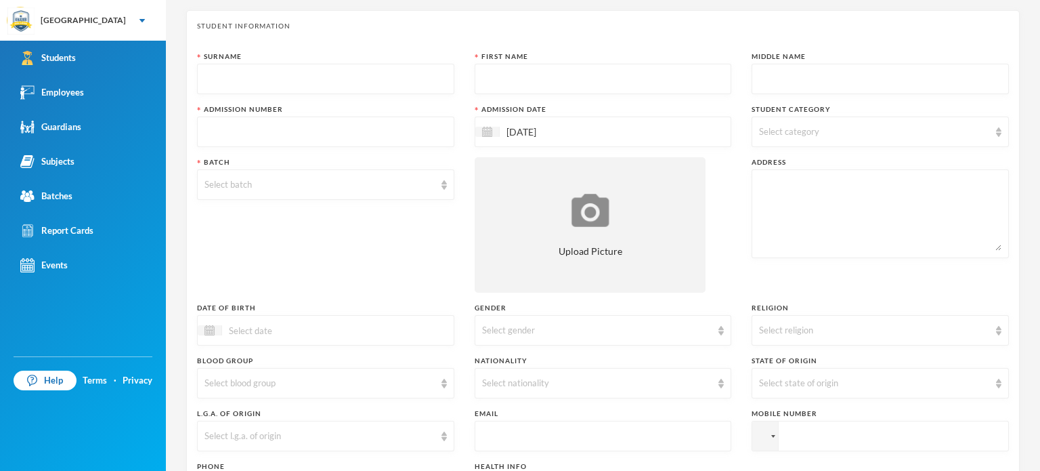
click at [191, 71] on div "Student Information Surname First Name Middle Name Admission Number Admission D…" at bounding box center [602, 296] width 833 height 573
click at [230, 86] on input "text" at bounding box center [325, 79] width 242 height 30
type input "Mutairu"
click at [248, 133] on input "text" at bounding box center [325, 132] width 242 height 30
click at [238, 129] on input "text" at bounding box center [325, 132] width 242 height 30
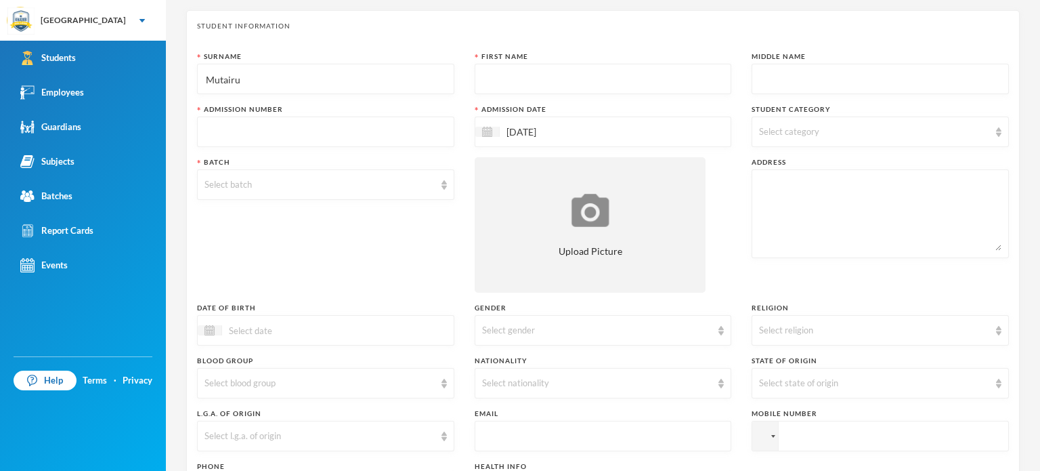
drag, startPoint x: 251, startPoint y: 126, endPoint x: 516, endPoint y: 78, distance: 269.1
click at [516, 78] on input "text" at bounding box center [603, 79] width 242 height 30
type input "Rokeeb"
click at [825, 80] on input "text" at bounding box center [880, 79] width 242 height 30
type input "Olawale"
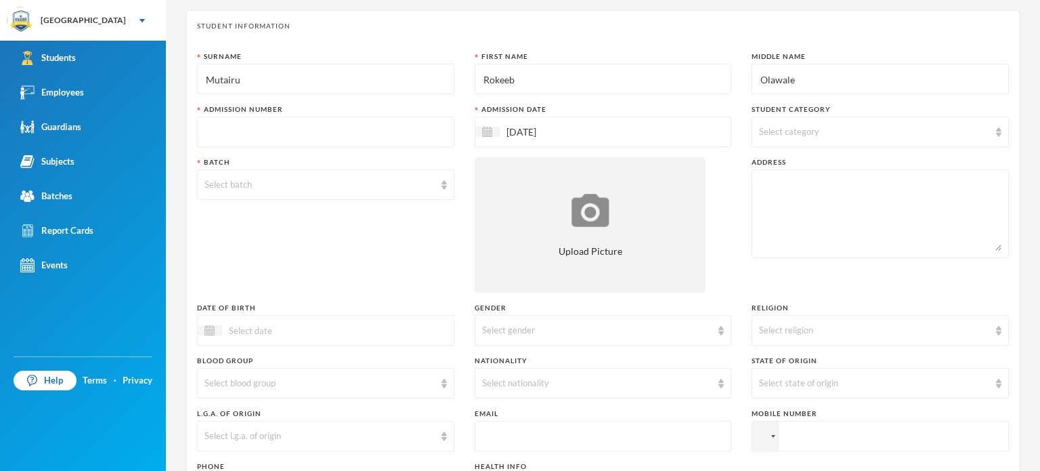
click at [395, 132] on input "text" at bounding box center [325, 132] width 242 height 30
type input "adm-2025-2026-0011c"
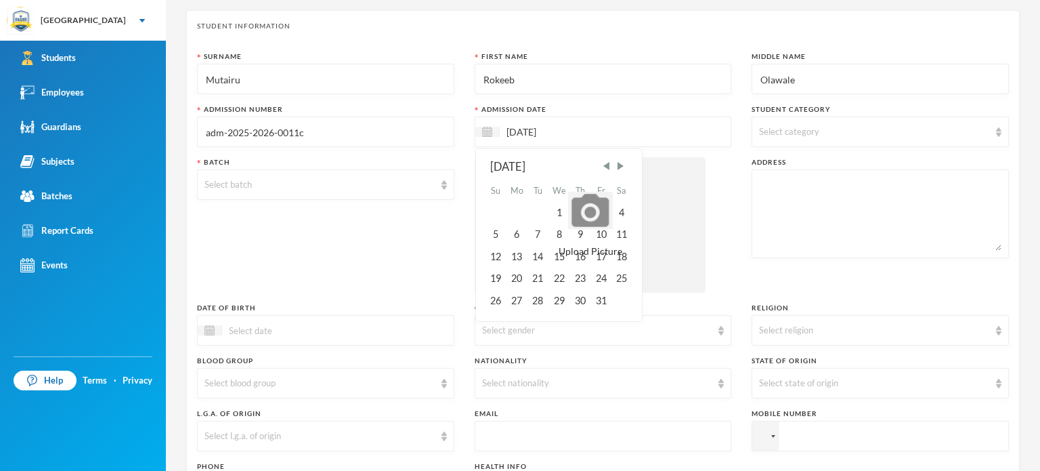
click at [512, 129] on input "[DATE]" at bounding box center [557, 132] width 114 height 16
click at [604, 167] on span "Previous Month" at bounding box center [606, 166] width 12 height 12
click at [496, 275] on div "21" at bounding box center [495, 278] width 20 height 22
type input "21/09/2025"
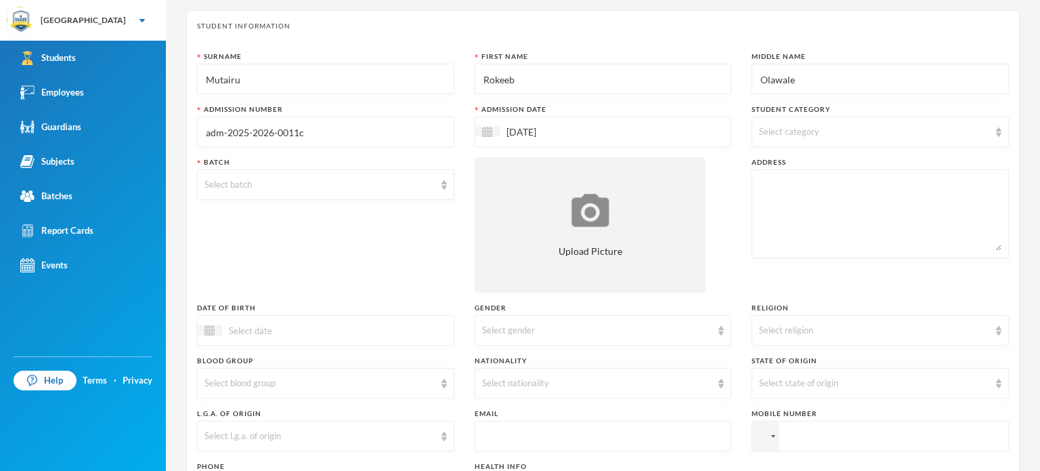
click at [766, 133] on span "Select category" at bounding box center [789, 131] width 60 height 11
click at [783, 221] on span "Boarder" at bounding box center [788, 223] width 45 height 12
click at [768, 221] on input "Boarder" at bounding box center [761, 223] width 14 height 14
checkbox input "true"
click at [733, 163] on div "Surname Mutairu First Name Rokeeb Middle Name Olawale Admission Number adm-2025…" at bounding box center [603, 311] width 812 height 521
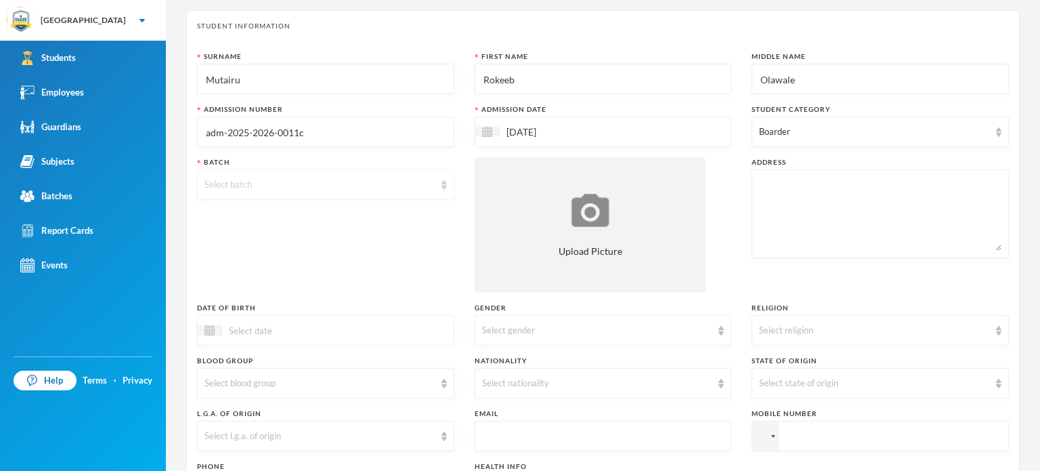
click at [362, 192] on div "Select batch" at bounding box center [325, 184] width 257 height 30
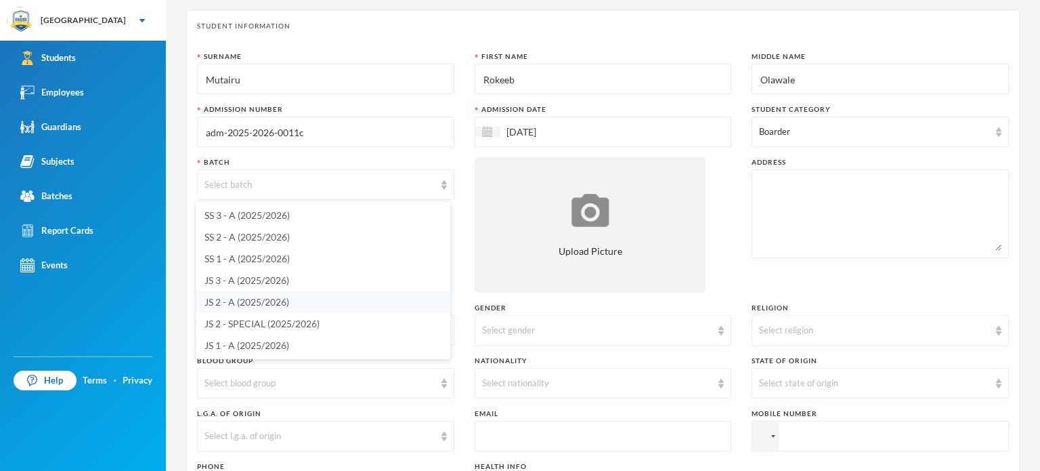
click at [240, 299] on span "JS 2 - A (2025/2026)" at bounding box center [246, 302] width 85 height 12
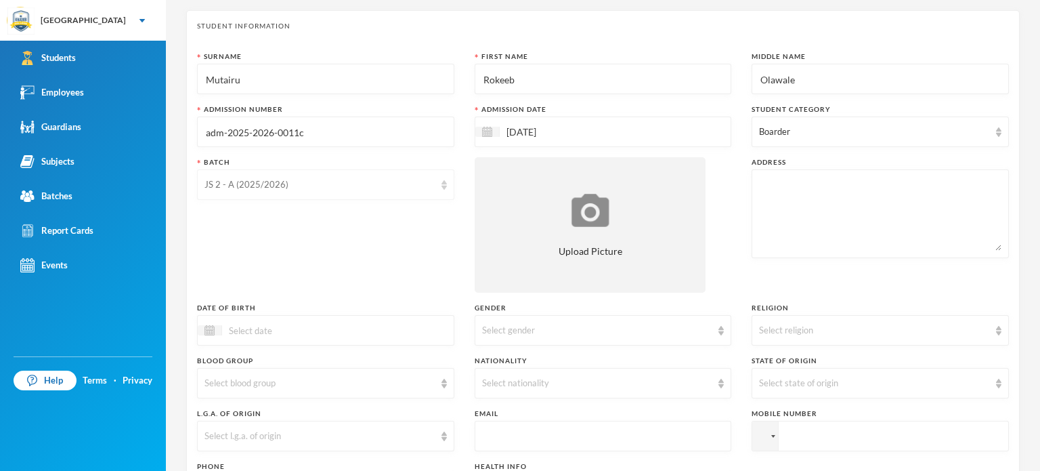
click at [441, 186] on img at bounding box center [443, 184] width 5 height 9
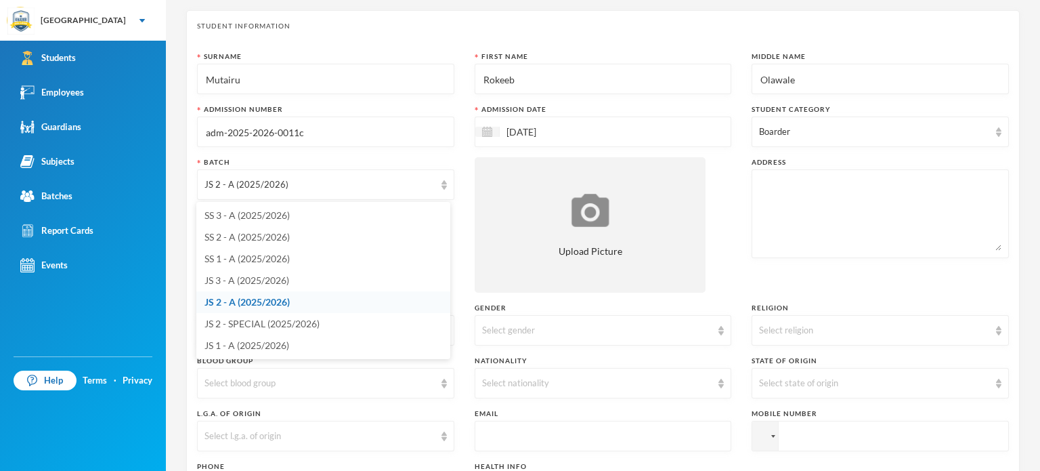
click at [321, 304] on li "JS 2 - A (2025/2026)" at bounding box center [323, 302] width 254 height 22
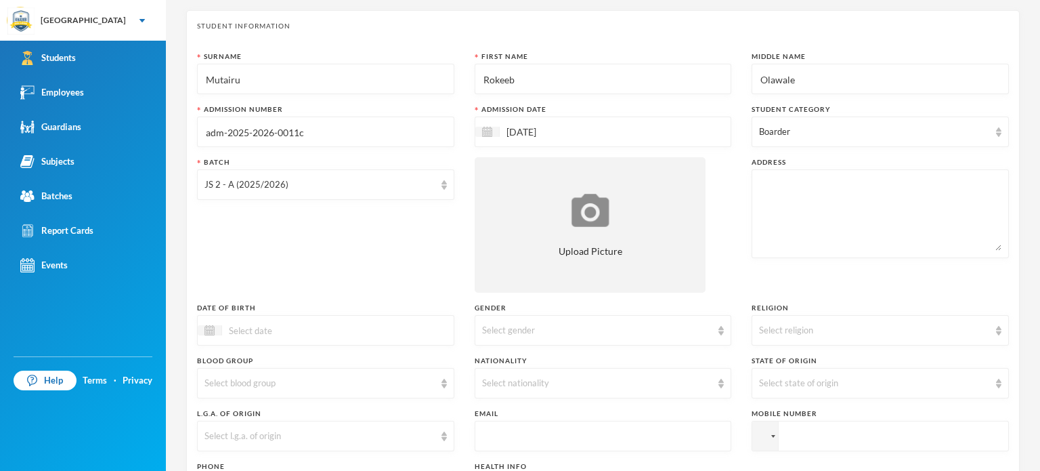
click at [420, 232] on div "Batch JS 2 - A (2025/2026)" at bounding box center [325, 224] width 257 height 135
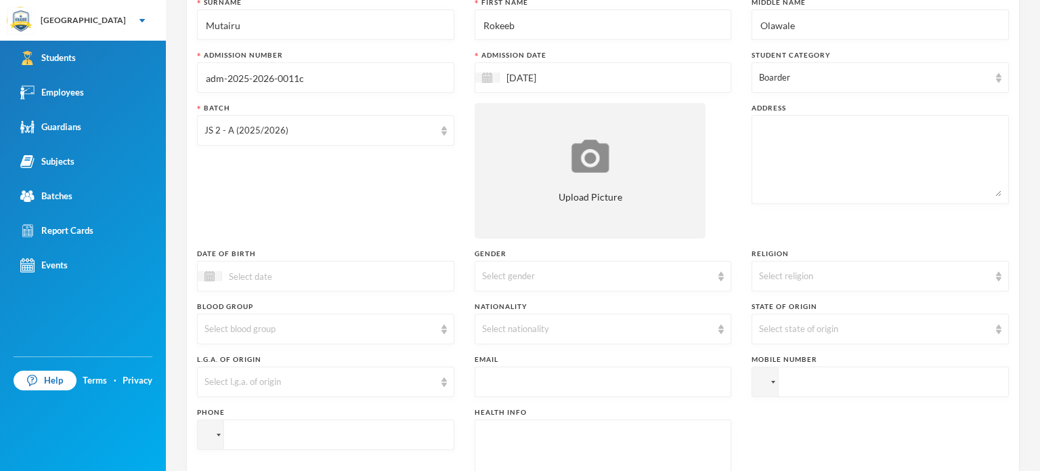
scroll to position [135, 0]
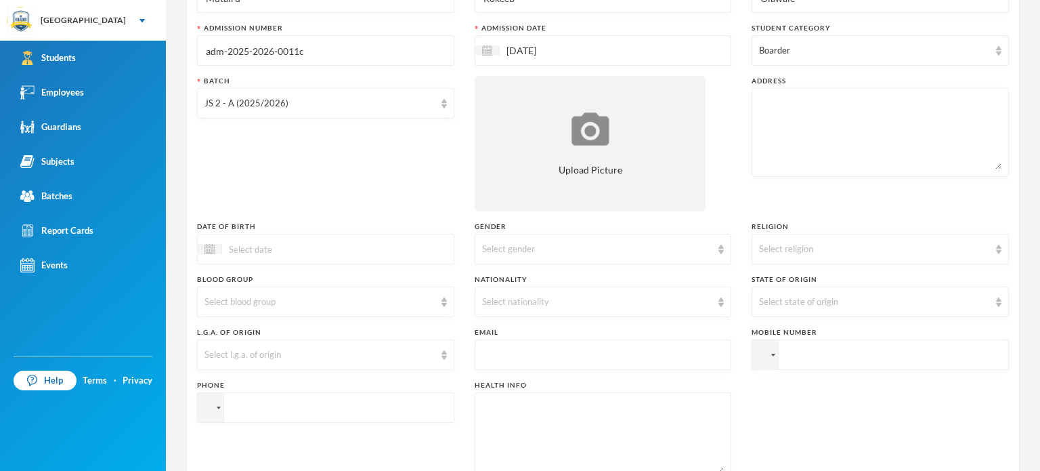
click at [810, 121] on textarea at bounding box center [880, 132] width 242 height 74
type textarea "No 13, Itesiwaju Street, Ayegun Ibadan"
click at [311, 215] on div "Surname Mutairu First Name Rokeeb Middle Name Olawale Admission Number adm-2025…" at bounding box center [603, 230] width 812 height 521
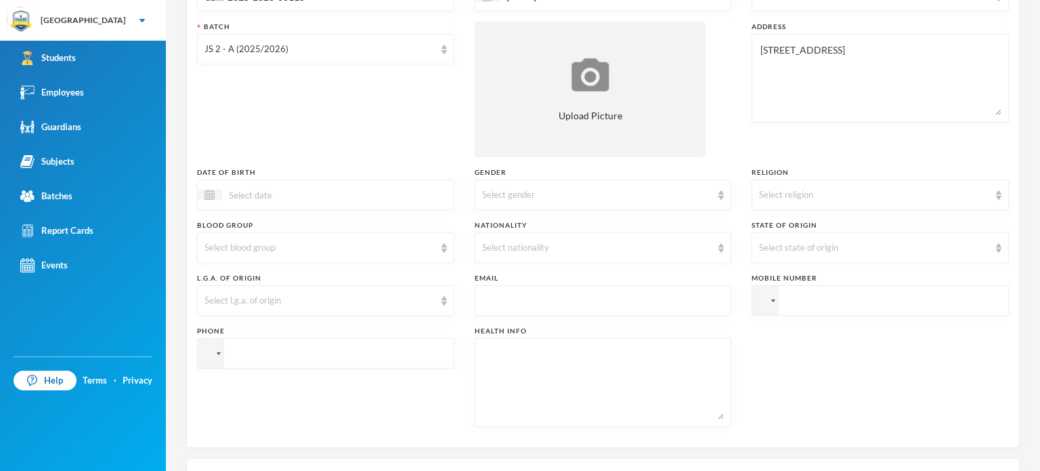
scroll to position [217, 0]
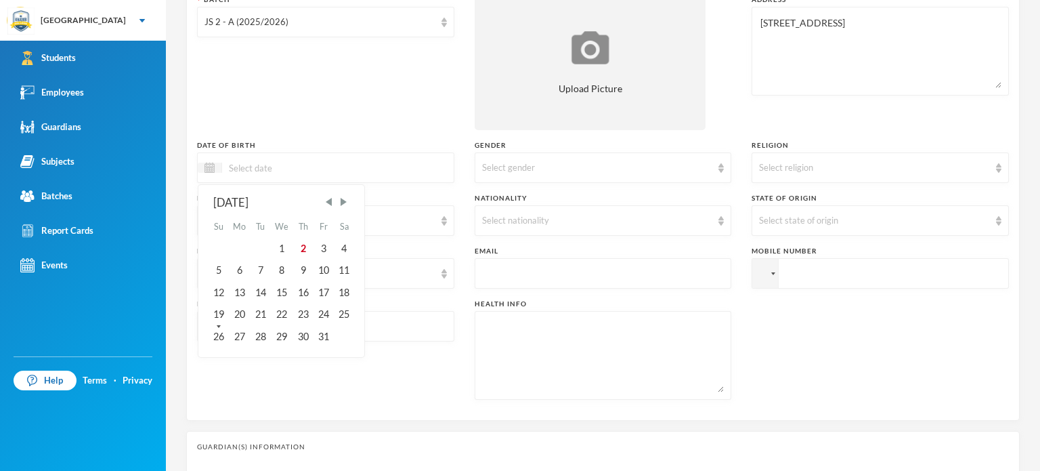
click at [257, 165] on input at bounding box center [279, 168] width 114 height 16
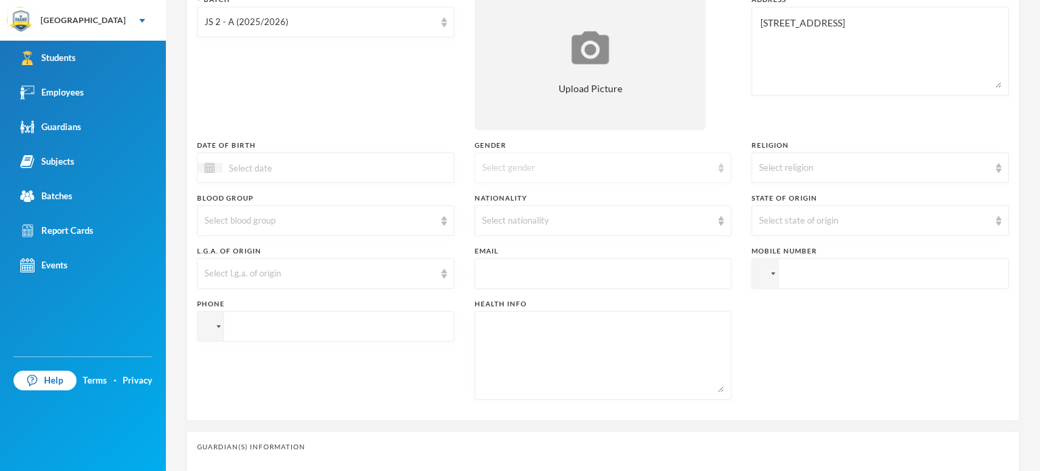
click at [645, 175] on div "Select gender" at bounding box center [603, 167] width 257 height 30
click at [549, 202] on li "[DEMOGRAPHIC_DATA]" at bounding box center [598, 199] width 254 height 22
click at [829, 167] on div "Select religion" at bounding box center [874, 168] width 230 height 14
click at [771, 211] on li "[DEMOGRAPHIC_DATA]" at bounding box center [872, 220] width 254 height 22
click at [339, 53] on div "Batch JS 2 - A (2025/2026)" at bounding box center [325, 62] width 257 height 135
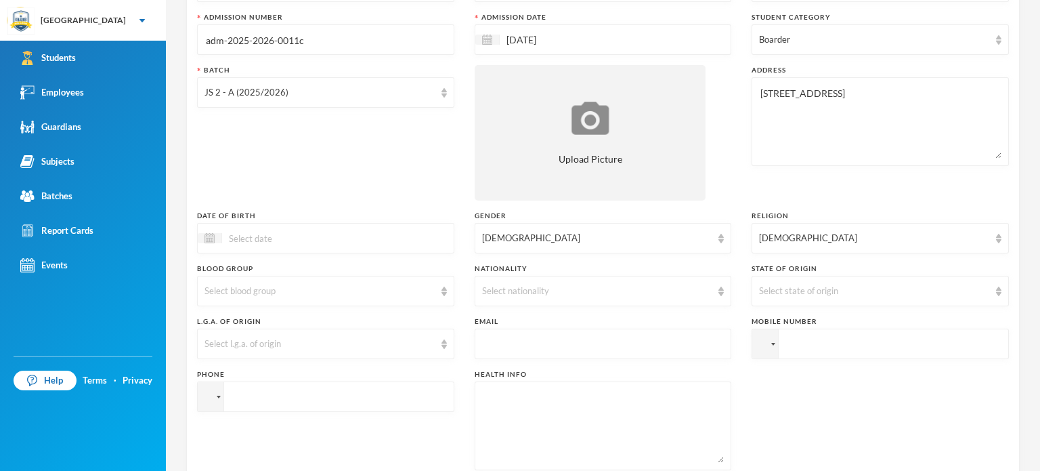
scroll to position [244, 0]
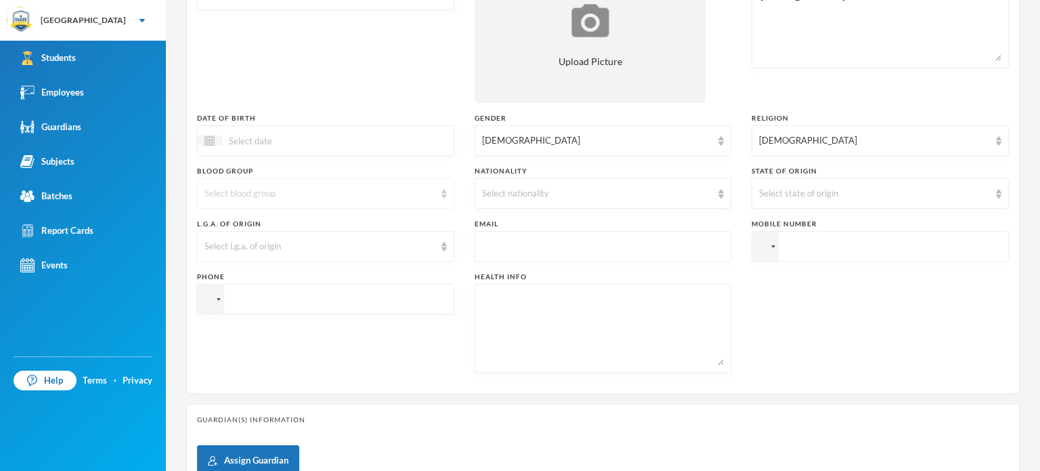
click at [441, 194] on img at bounding box center [443, 193] width 5 height 9
click at [547, 188] on div "Select nationality" at bounding box center [597, 194] width 230 height 14
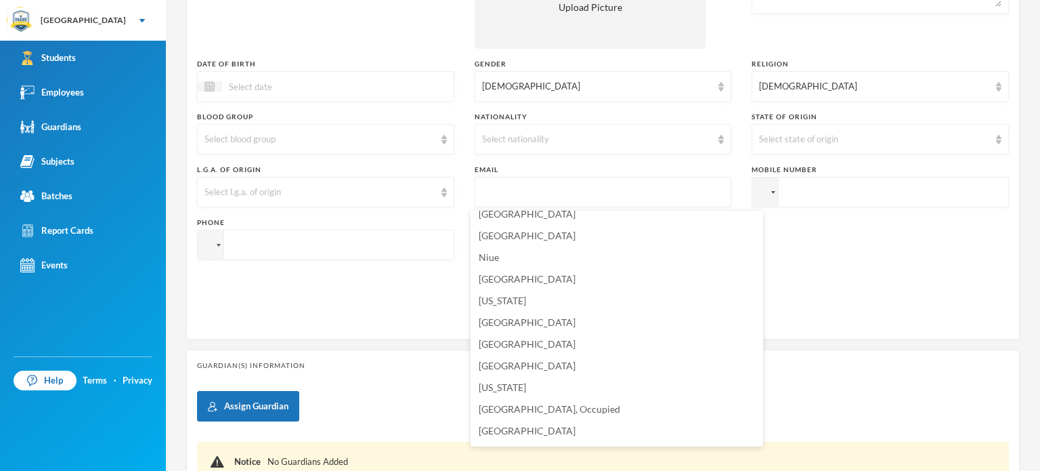
scroll to position [3419, 0]
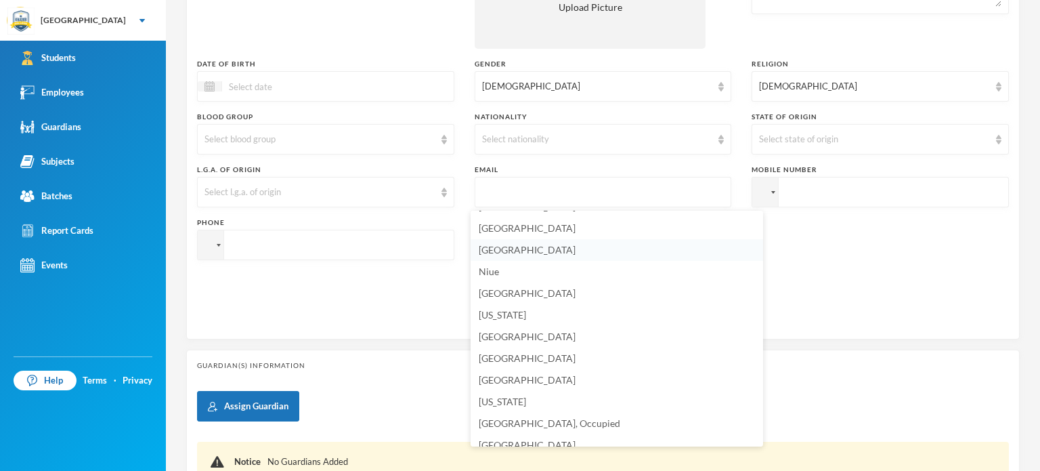
click at [563, 250] on li "[GEOGRAPHIC_DATA]" at bounding box center [617, 250] width 292 height 22
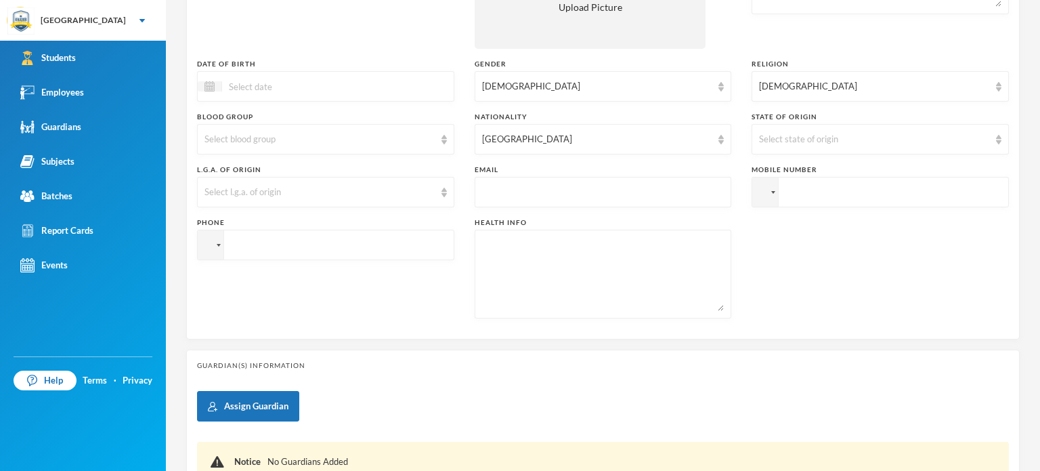
click at [563, 190] on input "text" at bounding box center [603, 192] width 242 height 30
type input "mhdmutairu@gmail.com"
click at [813, 193] on input "tel" at bounding box center [880, 192] width 257 height 30
type input "+2348079211690"
click at [362, 303] on div "Phone" at bounding box center [325, 267] width 257 height 101
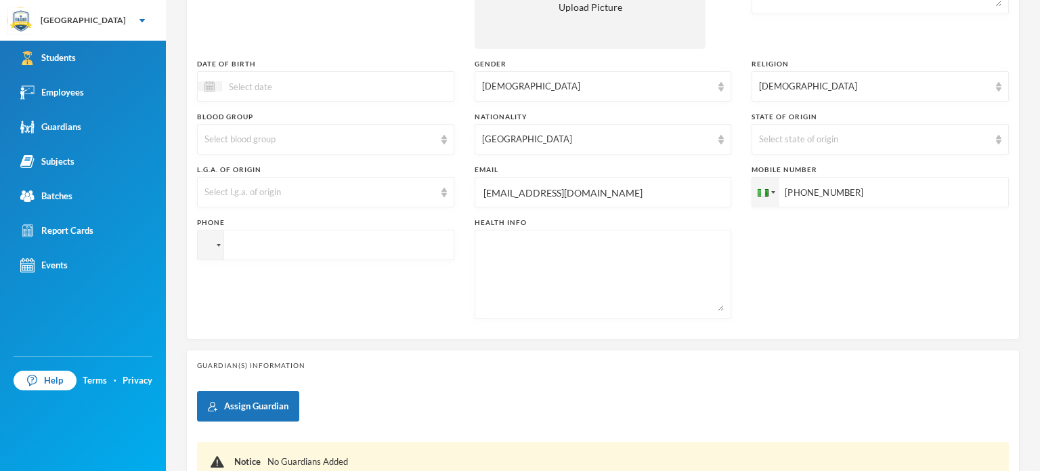
click at [362, 313] on div "Phone" at bounding box center [325, 267] width 257 height 101
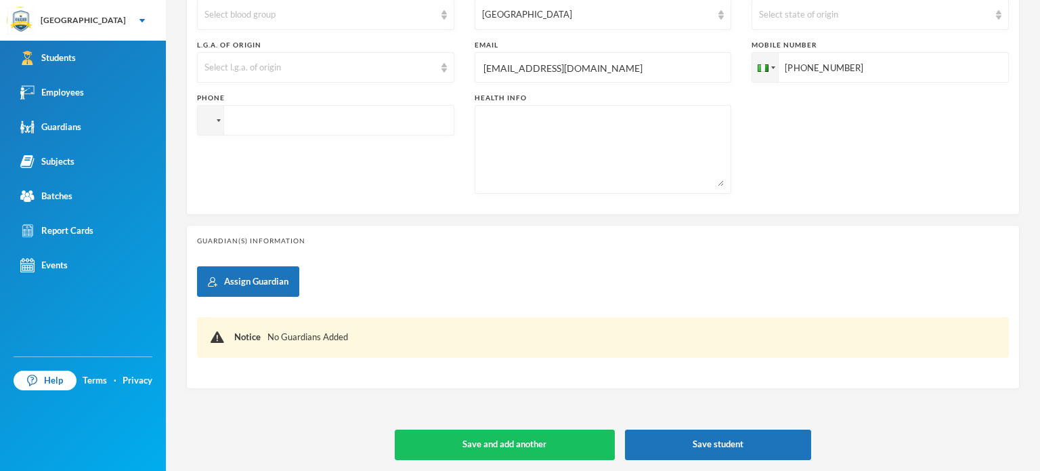
scroll to position [424, 0]
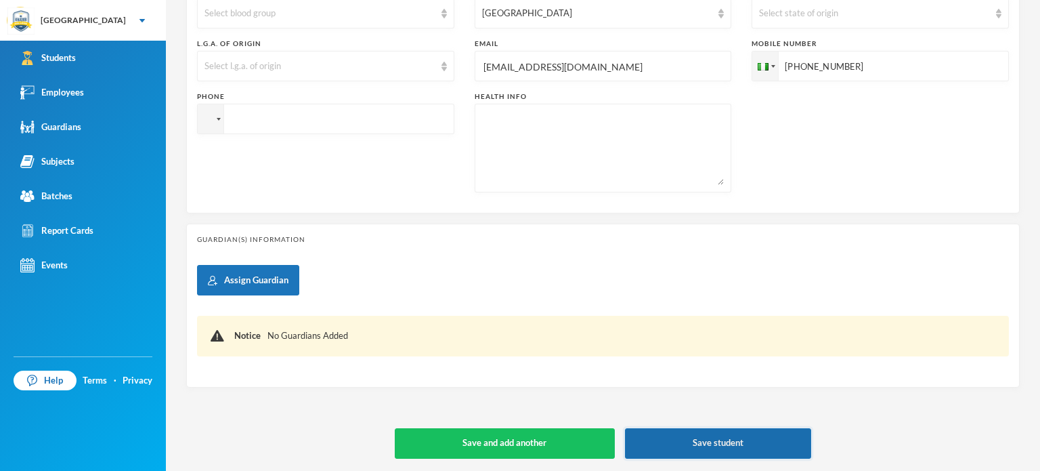
click at [677, 439] on button "Save student" at bounding box center [718, 443] width 187 height 30
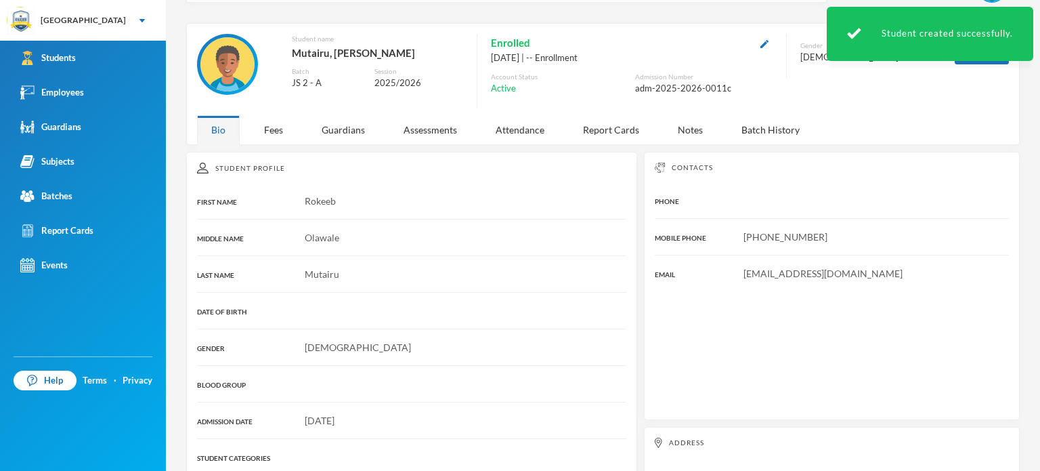
scroll to position [14, 0]
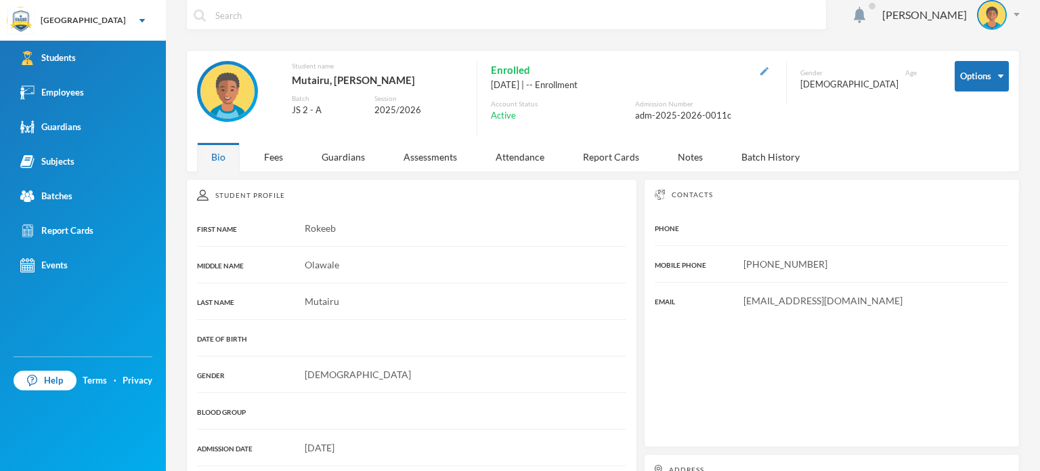
click at [760, 70] on img "button" at bounding box center [764, 71] width 8 height 8
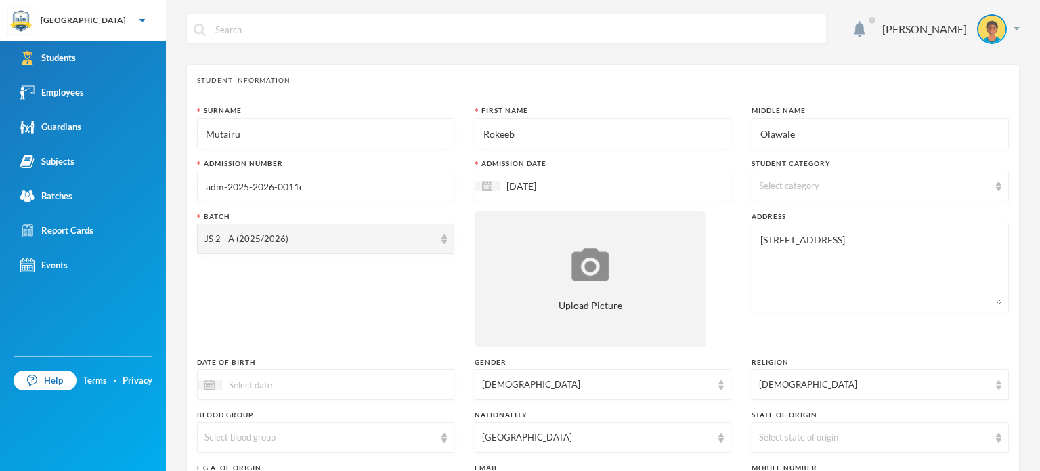
click at [324, 192] on input "adm-2025-2026-0011c" at bounding box center [325, 186] width 242 height 30
type input "adm-2025-2026-0017"
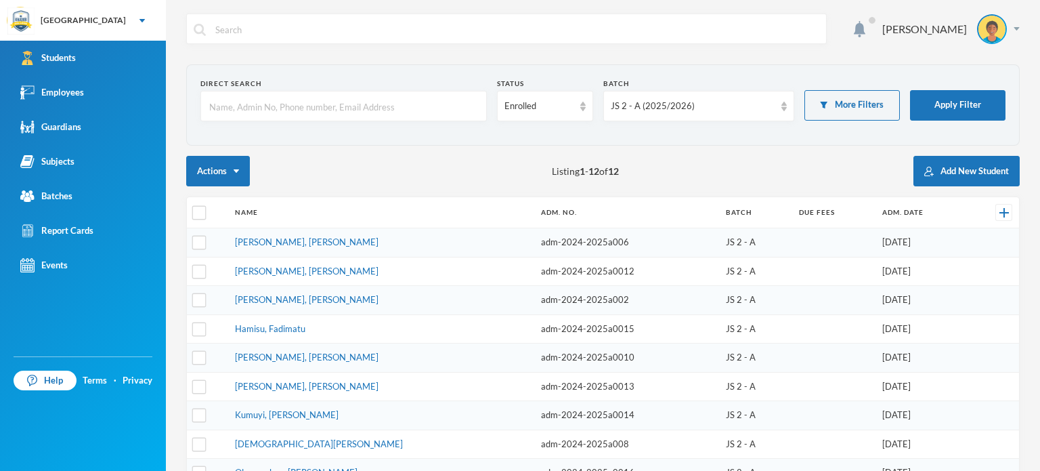
click at [376, 164] on div "Actions Listing 1 - 12 of 12 Add New Student" at bounding box center [602, 171] width 833 height 30
click at [647, 157] on div "Actions Listing 1 - 12 of 12 Add New Student" at bounding box center [602, 171] width 833 height 30
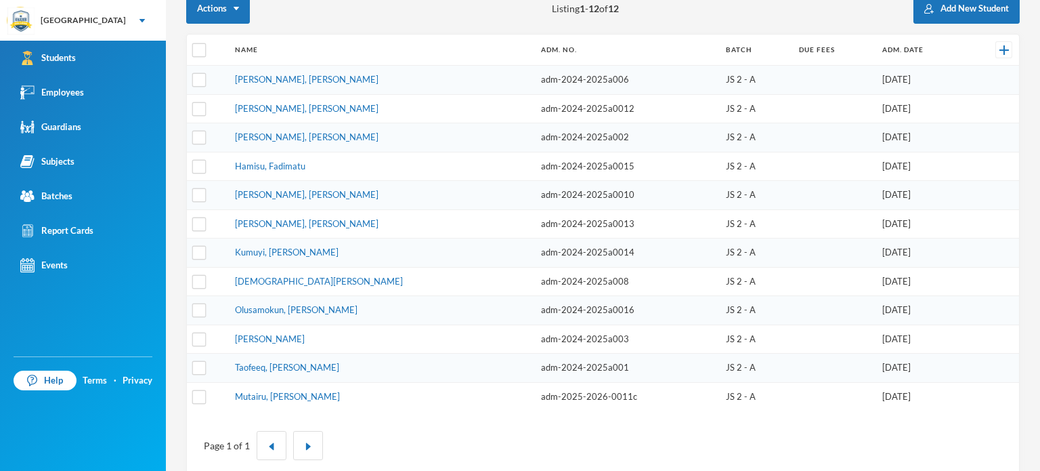
scroll to position [135, 0]
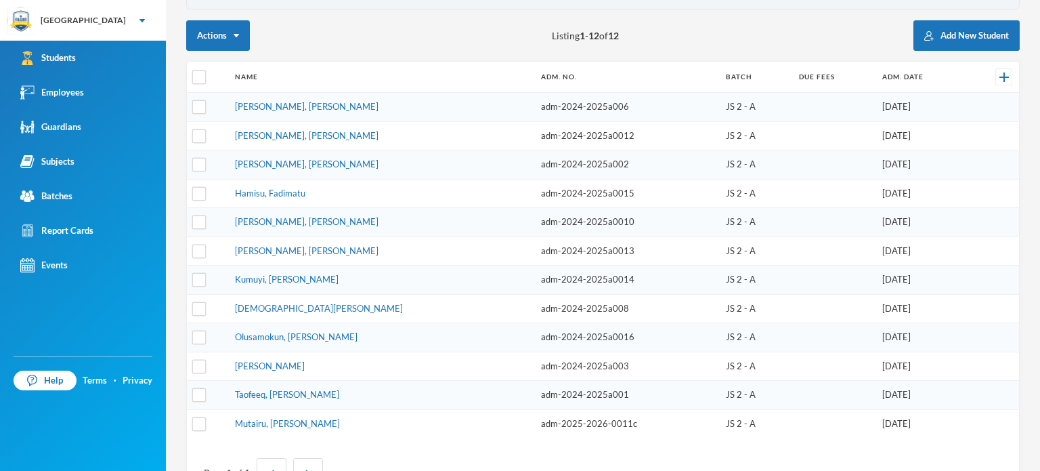
click at [464, 45] on div "Actions Listing 1 - 12 of 12 Add New Student" at bounding box center [602, 35] width 833 height 30
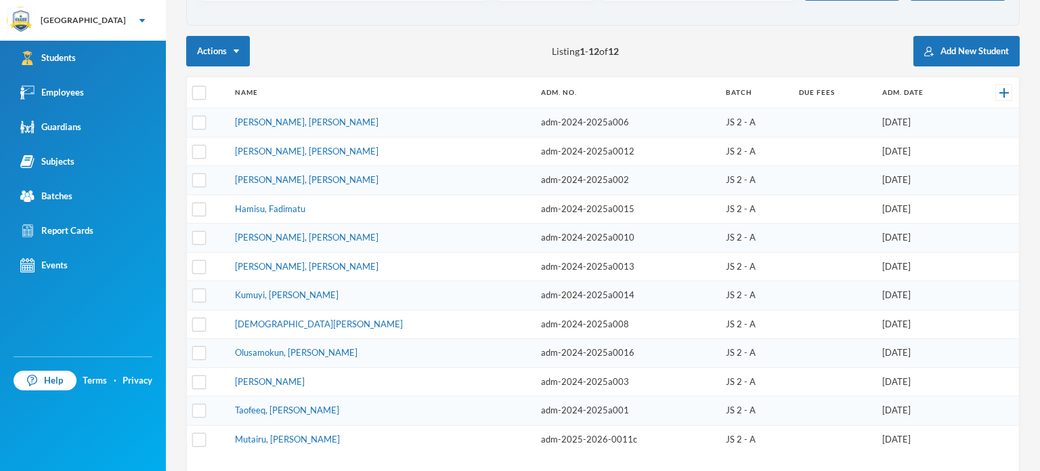
scroll to position [179, 0]
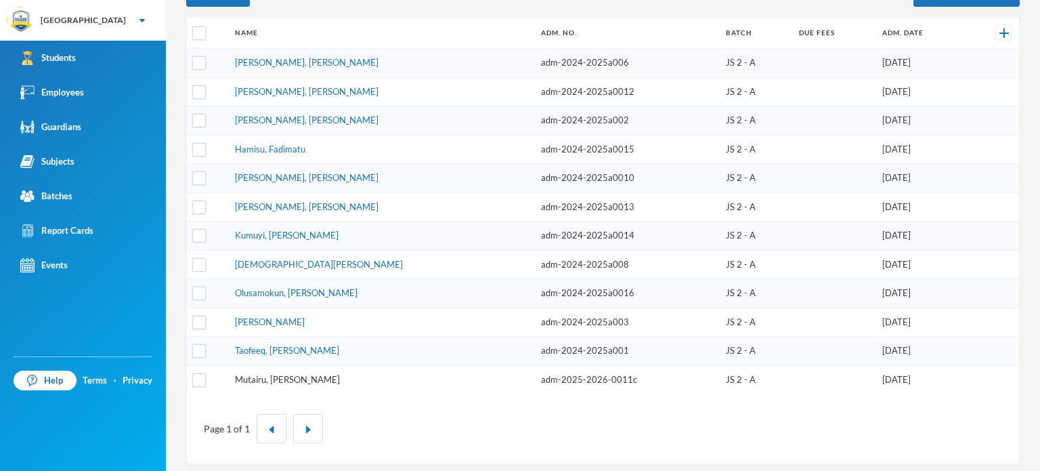
click at [308, 374] on link "Mutairu, Rokeeb Olawale" at bounding box center [287, 379] width 105 height 11
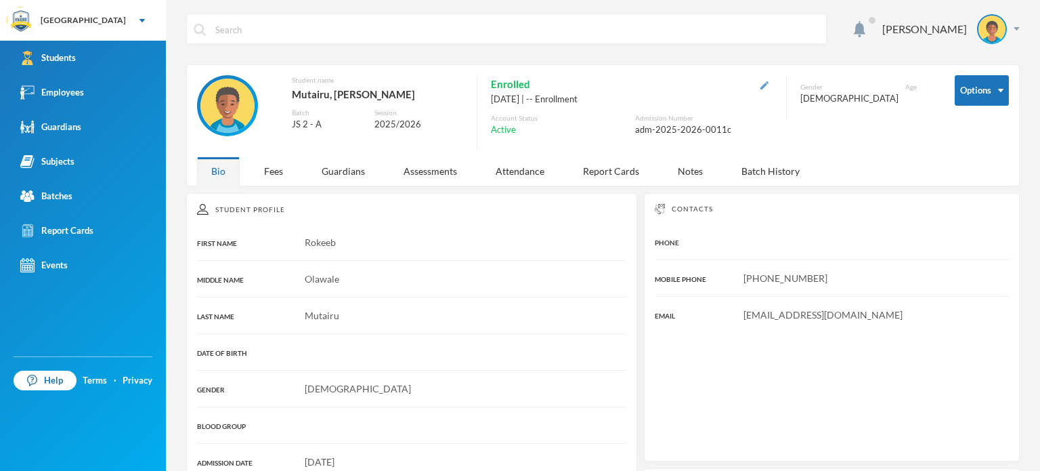
click at [760, 84] on img "button" at bounding box center [764, 85] width 8 height 8
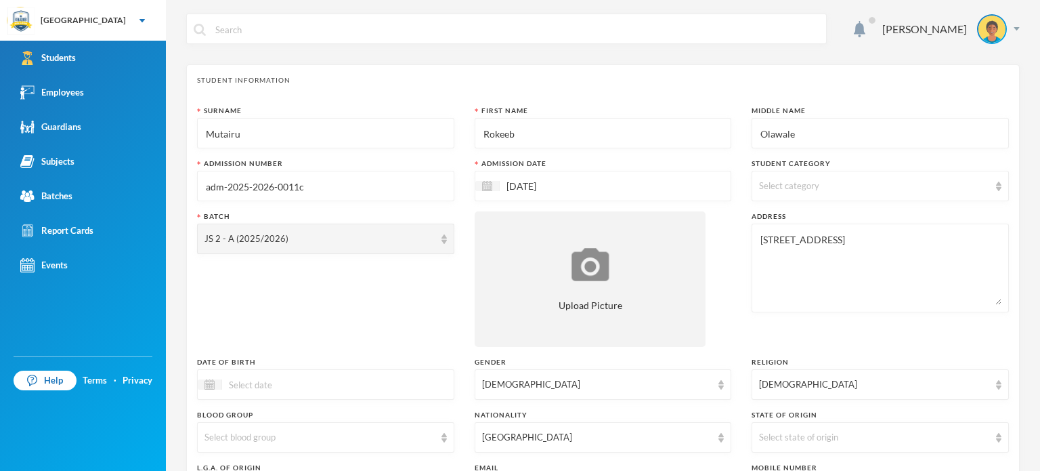
click at [322, 194] on input "adm-2025-2026-0011c" at bounding box center [325, 186] width 242 height 30
click at [280, 185] on input "adm-2025-2026-001" at bounding box center [325, 186] width 242 height 30
click at [279, 187] on input "adm-2025-2026-001" at bounding box center [325, 186] width 242 height 30
type input "adm-2025-2026b0017"
click at [297, 292] on div "Batch JS 2 - A (2025/2026)" at bounding box center [325, 278] width 257 height 135
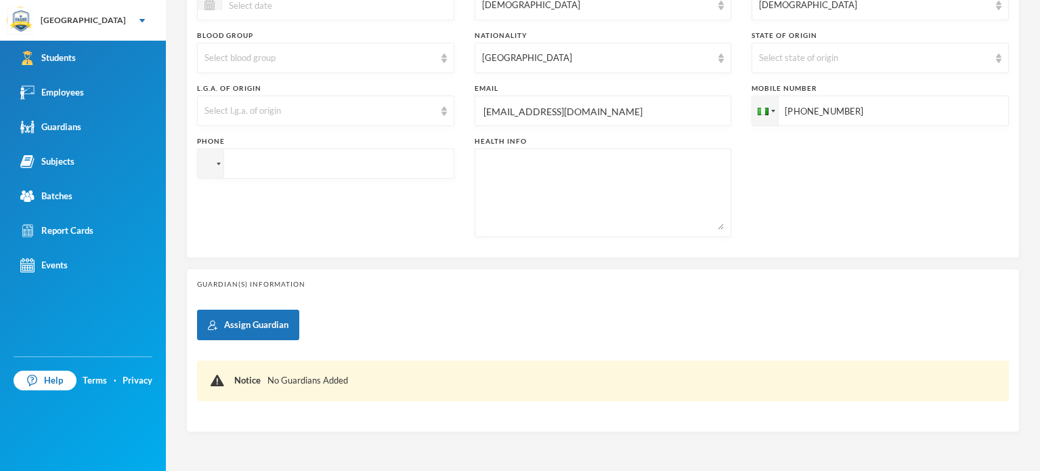
scroll to position [406, 0]
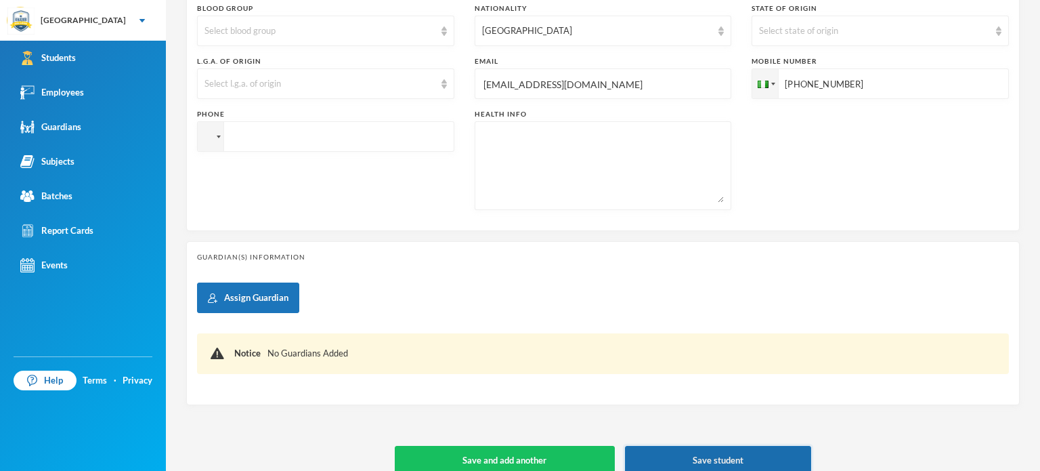
click at [688, 462] on button "Save student" at bounding box center [718, 461] width 187 height 30
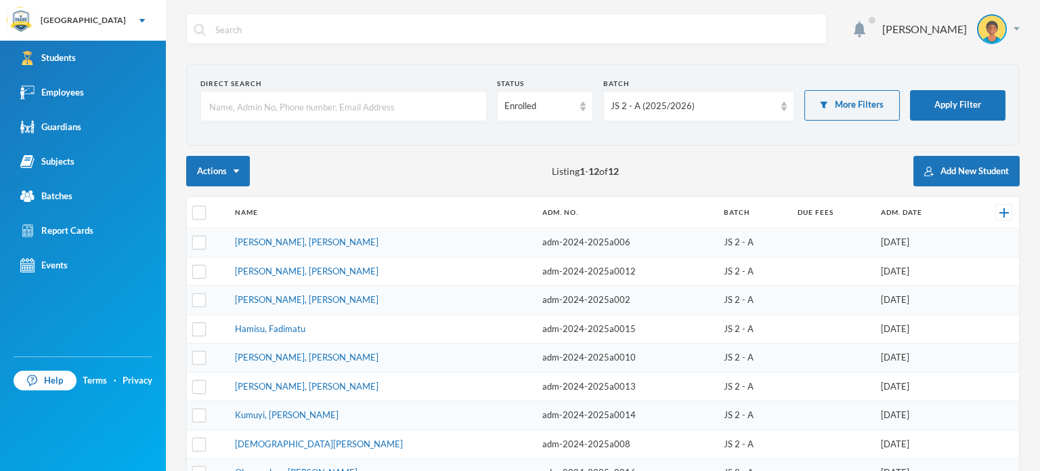
click at [466, 153] on div "Direct Search Status Enrolled Batch JS 2 - A (2025/2026) More Filters Apply Fil…" at bounding box center [602, 353] width 833 height 579
click at [753, 102] on div "JS 2 - A (2025/2026)" at bounding box center [693, 107] width 164 height 14
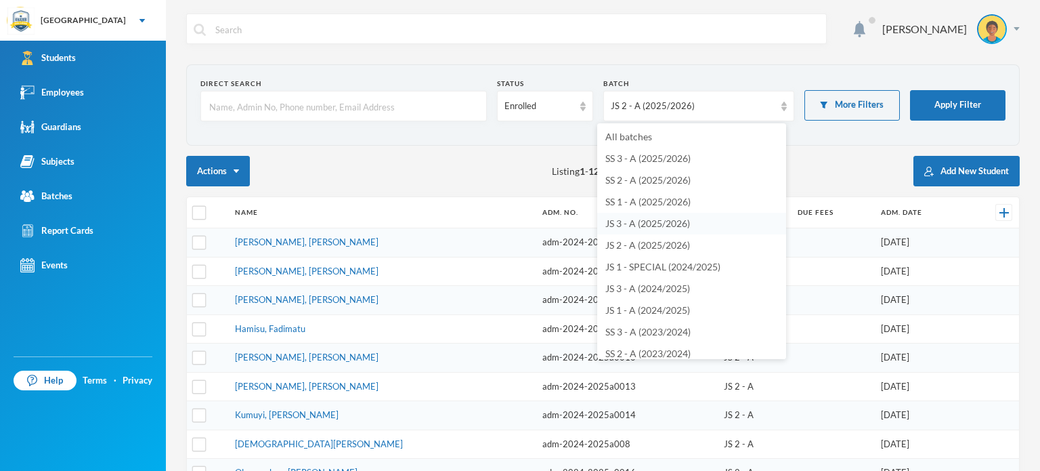
click at [617, 224] on span "JS 3 - A (2025/2026)" at bounding box center [647, 223] width 85 height 12
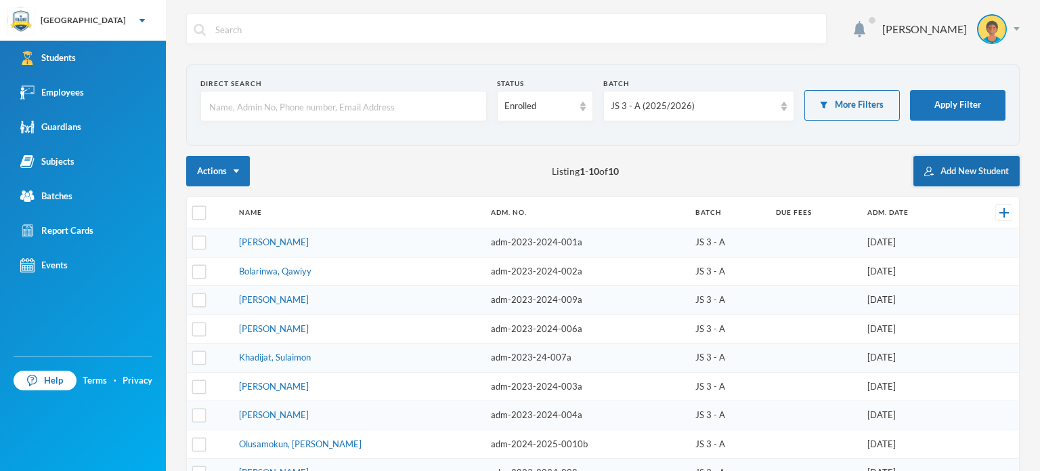
click at [945, 166] on button "Add New Student" at bounding box center [966, 171] width 106 height 30
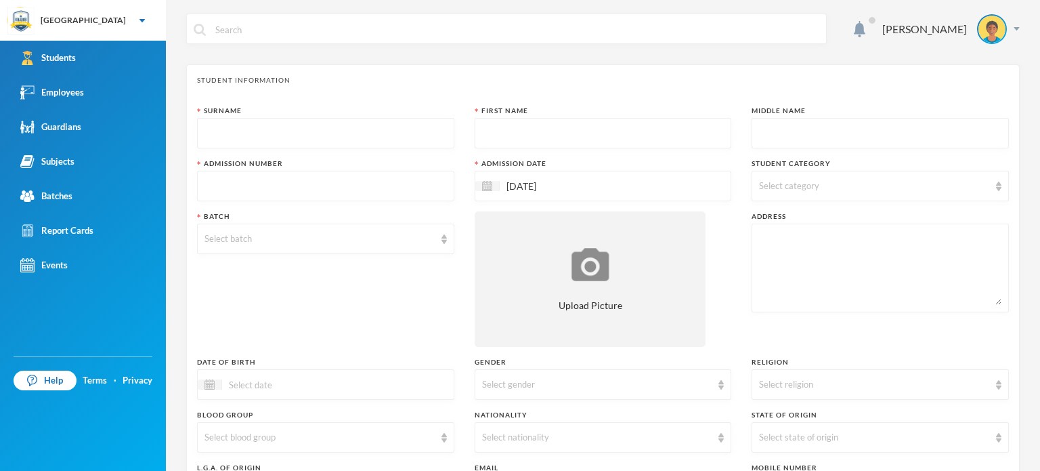
click at [274, 134] on input "text" at bounding box center [325, 133] width 242 height 30
type input "Musa"
click at [515, 133] on input "text" at bounding box center [603, 133] width 242 height 30
type input "Fathia"
click at [807, 124] on input "text" at bounding box center [880, 133] width 242 height 30
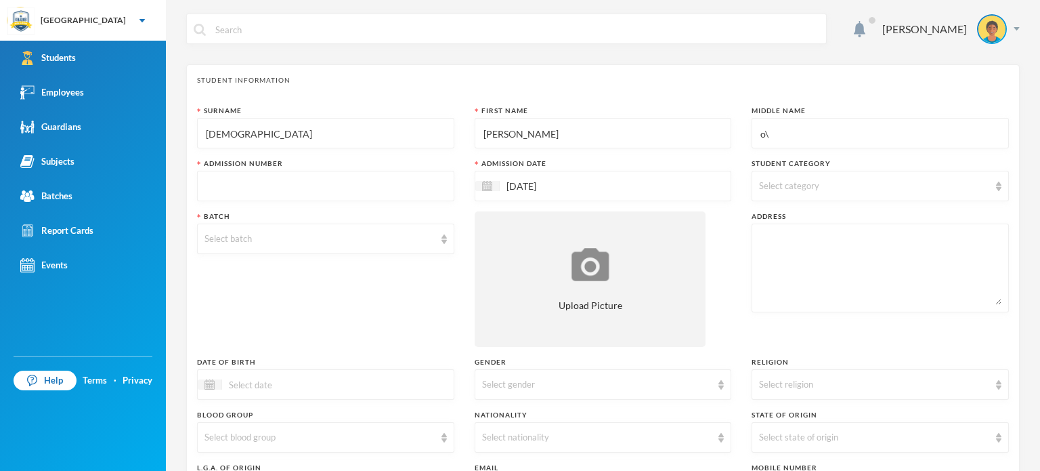
type input "o"
type input "Oluwanifemi"
click at [362, 176] on input "text" at bounding box center [325, 186] width 242 height 30
type input "adm-2025-2026-0011c"
click at [814, 179] on div "Select category" at bounding box center [874, 186] width 230 height 14
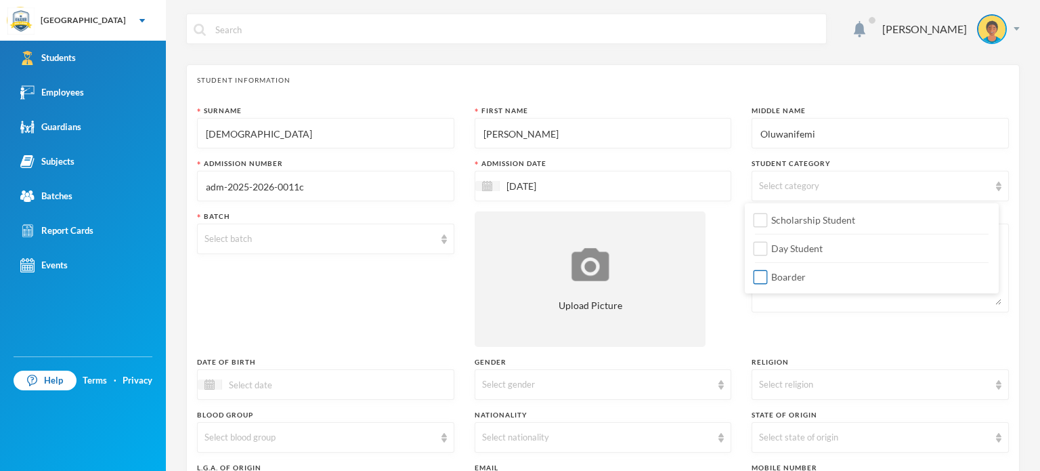
click at [779, 278] on span "Boarder" at bounding box center [788, 277] width 45 height 12
click at [768, 278] on input "Boarder" at bounding box center [761, 277] width 14 height 14
checkbox input "true"
click at [366, 240] on div "Select batch" at bounding box center [319, 239] width 230 height 14
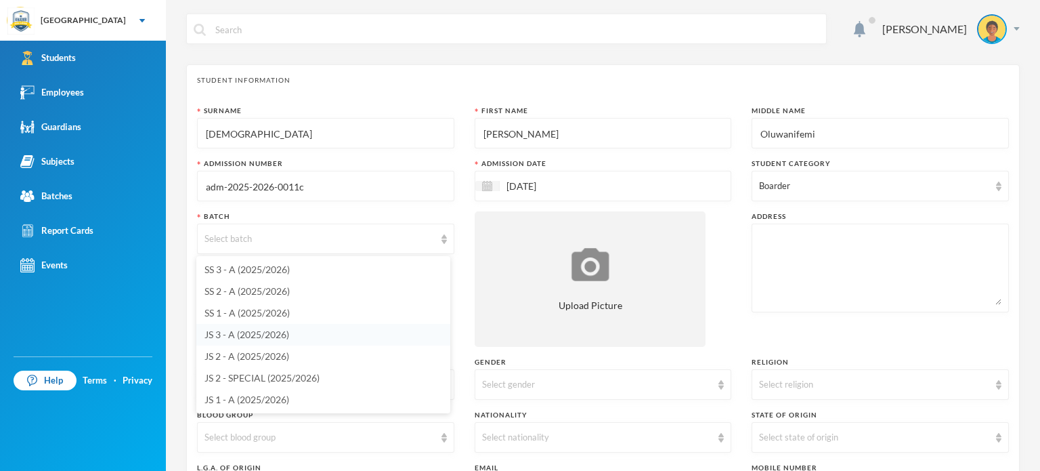
click at [246, 330] on span "JS 3 - A (2025/2026)" at bounding box center [246, 334] width 85 height 12
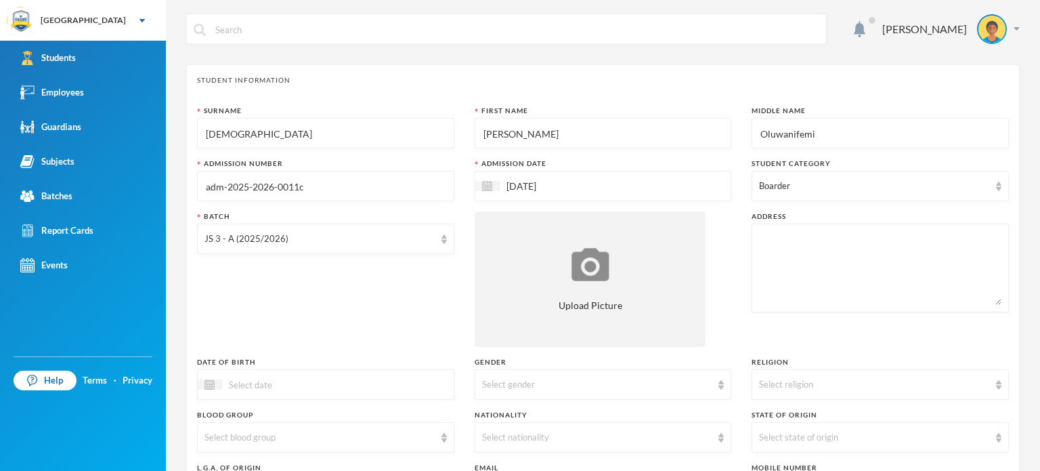
click at [812, 247] on textarea at bounding box center [880, 268] width 242 height 74
type textarea "m"
type textarea "MTD Odode Idanre Ondo State"
click at [385, 310] on div "Batch JS 3 - A (2025/2026)" at bounding box center [325, 278] width 257 height 135
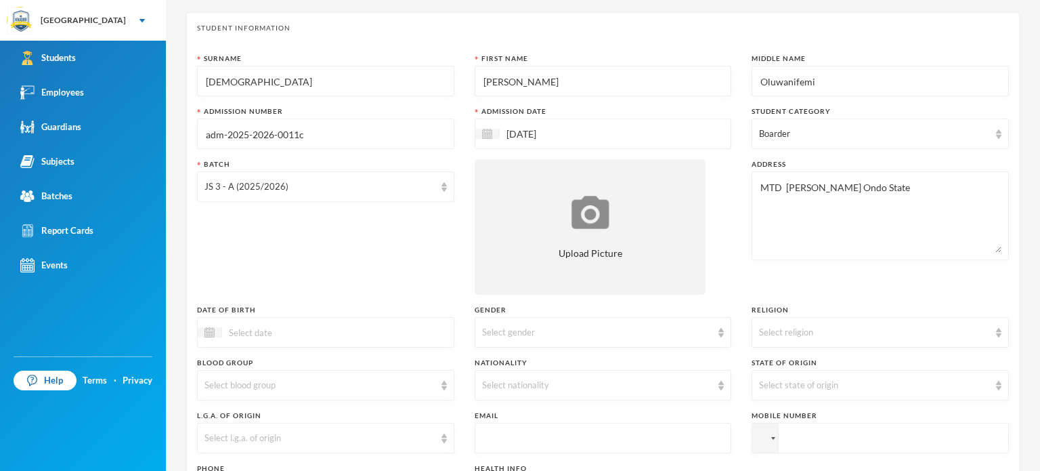
scroll to position [54, 0]
click at [304, 286] on div "Batch JS 3 - A (2025/2026)" at bounding box center [325, 224] width 257 height 135
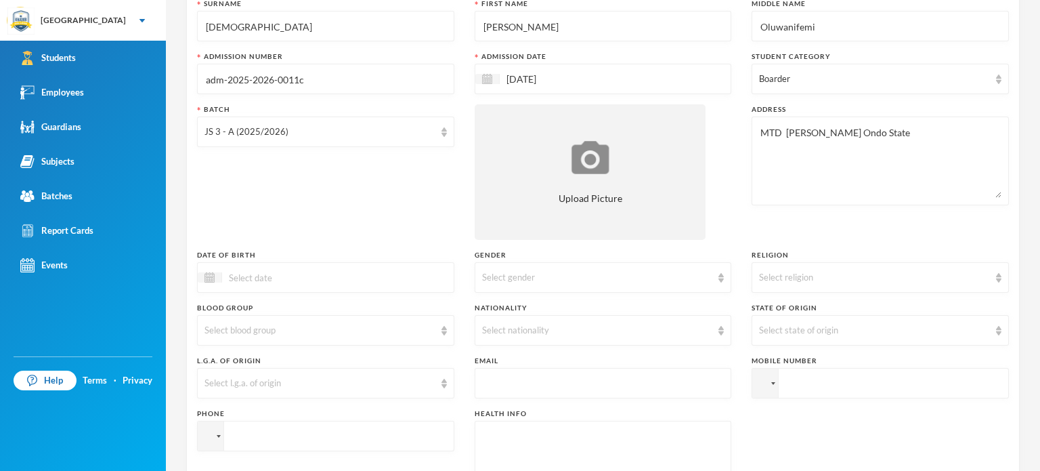
scroll to position [108, 0]
click at [596, 276] on div "Select gender" at bounding box center [597, 276] width 230 height 14
click at [513, 330] on li "[DEMOGRAPHIC_DATA]" at bounding box center [598, 329] width 254 height 22
click at [836, 284] on div "Select religion" at bounding box center [880, 276] width 257 height 30
click at [788, 335] on li "[DEMOGRAPHIC_DATA]" at bounding box center [872, 329] width 254 height 22
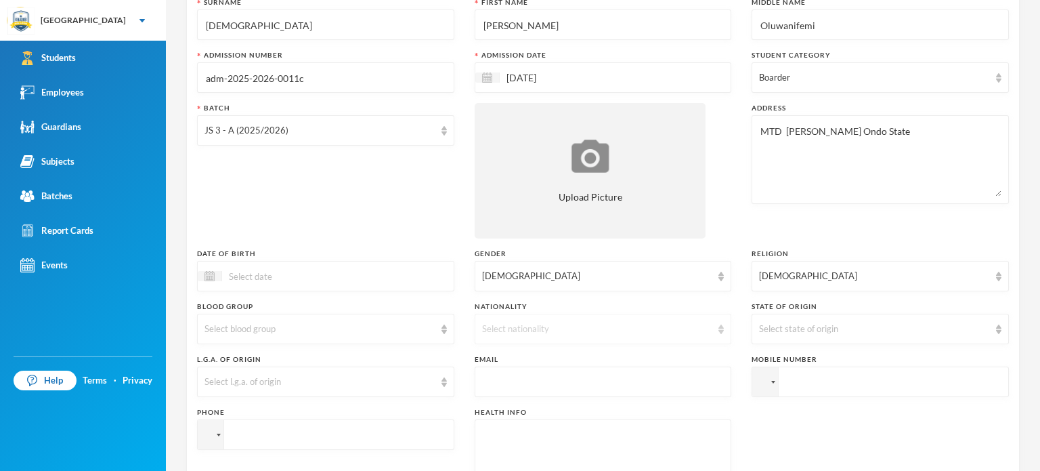
click at [560, 335] on div "Select nationality" at bounding box center [603, 328] width 257 height 30
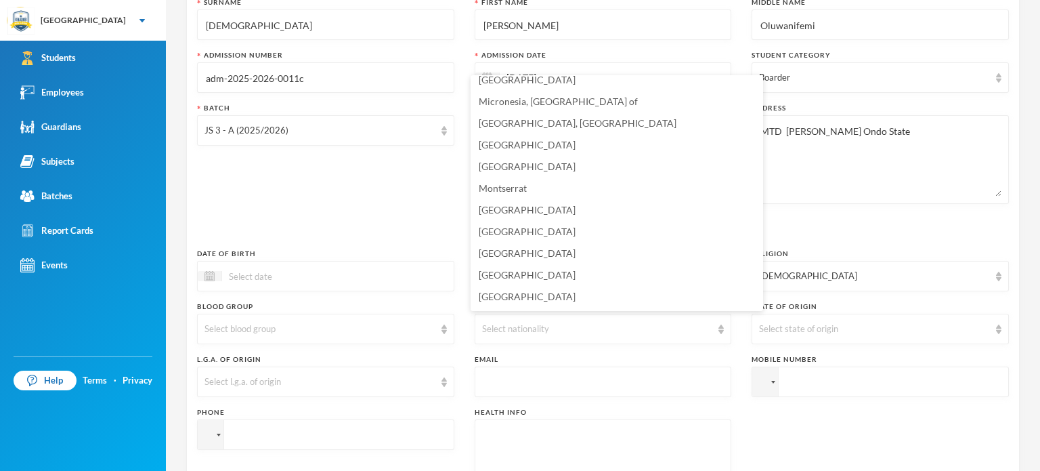
scroll to position [3269, 0]
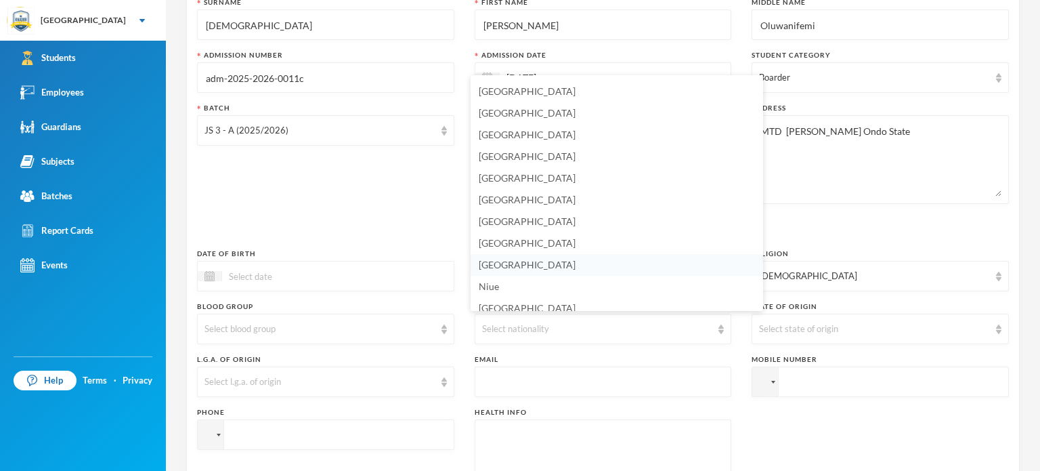
click at [542, 265] on li "[GEOGRAPHIC_DATA]" at bounding box center [617, 265] width 292 height 22
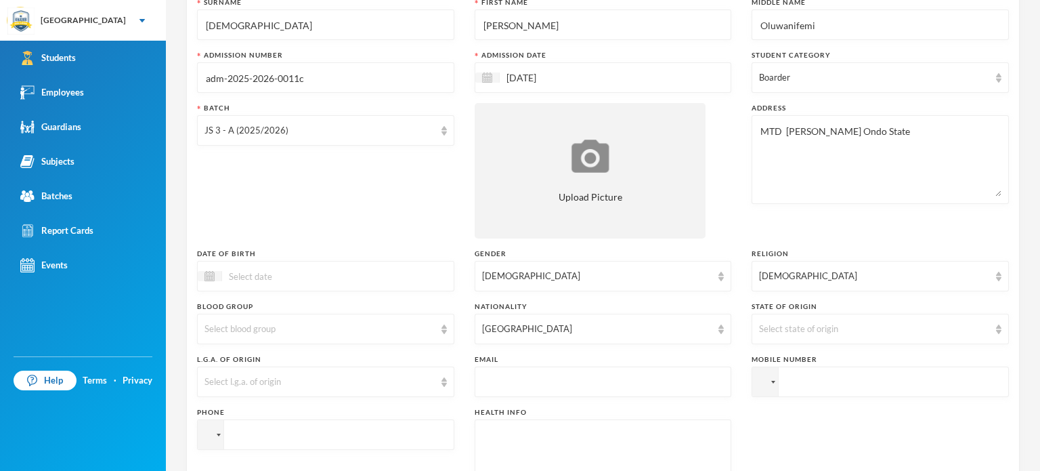
click at [539, 378] on input "text" at bounding box center [603, 382] width 242 height 30
type input "tundesikirudeen@gmail.com"
click at [796, 385] on input "tel" at bounding box center [880, 381] width 257 height 30
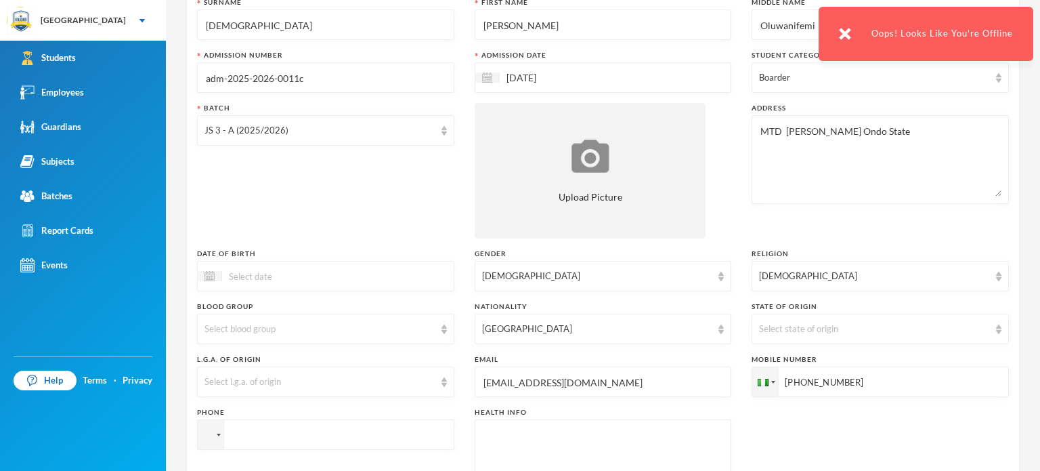
type input "+2348130072475"
click at [756, 438] on div "Surname Musa First Name Fathia Middle Name Oluwanifemi Admission Number adm-202…" at bounding box center [603, 257] width 812 height 521
click at [273, 439] on input "tel" at bounding box center [325, 434] width 257 height 30
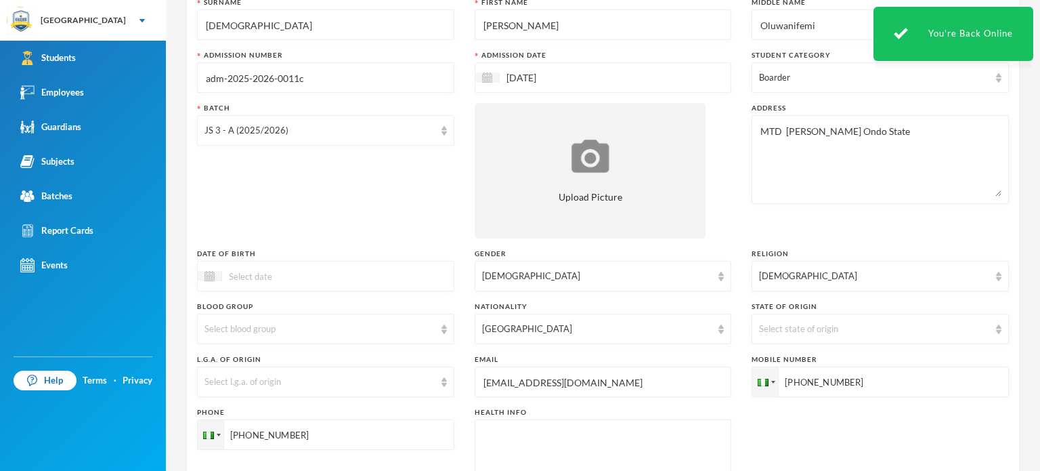
type input "+2347046437319"
click at [500, 411] on div "Health Info" at bounding box center [603, 412] width 257 height 10
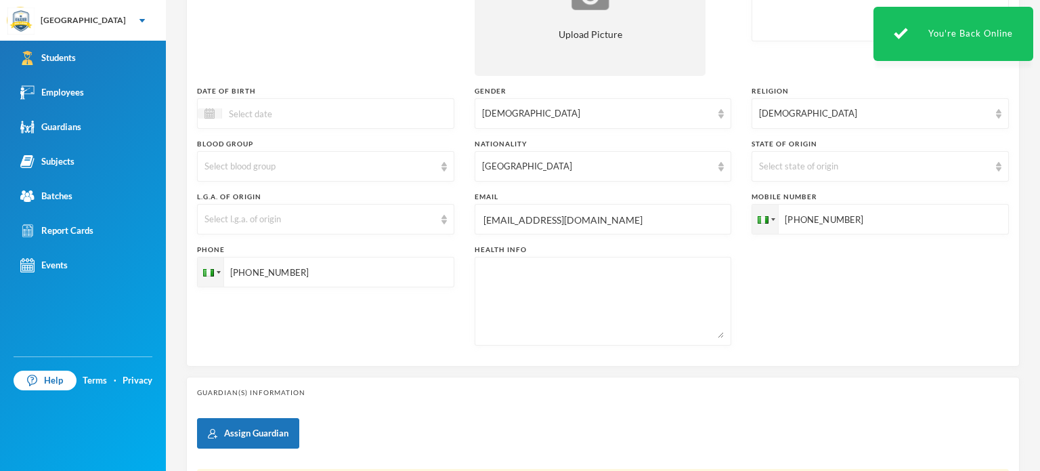
scroll to position [298, 0]
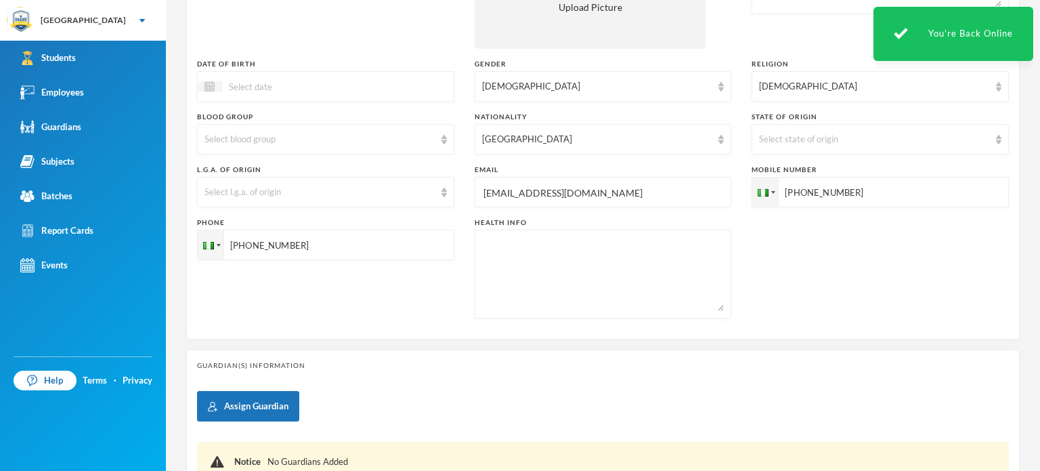
click at [427, 389] on div "Guardian(s) Information Assign Guardian Notice No Guardians Added" at bounding box center [602, 431] width 833 height 164
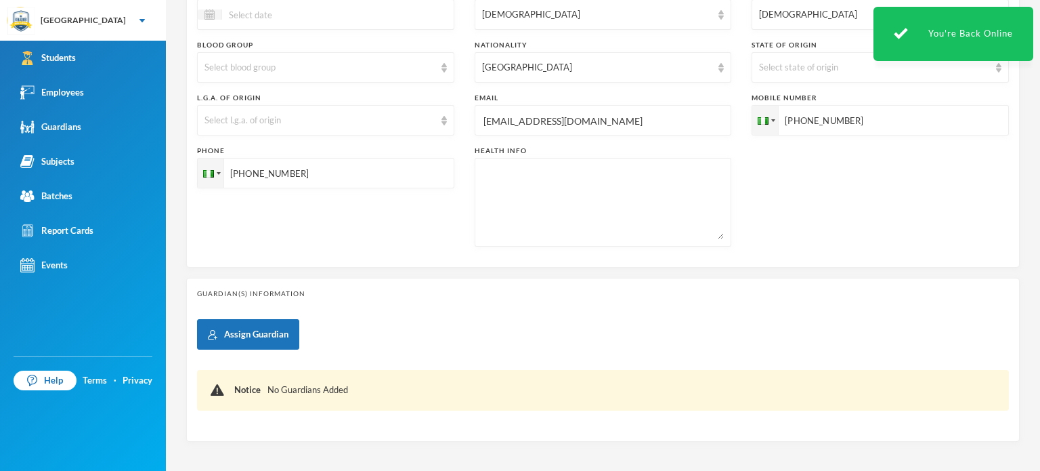
scroll to position [424, 0]
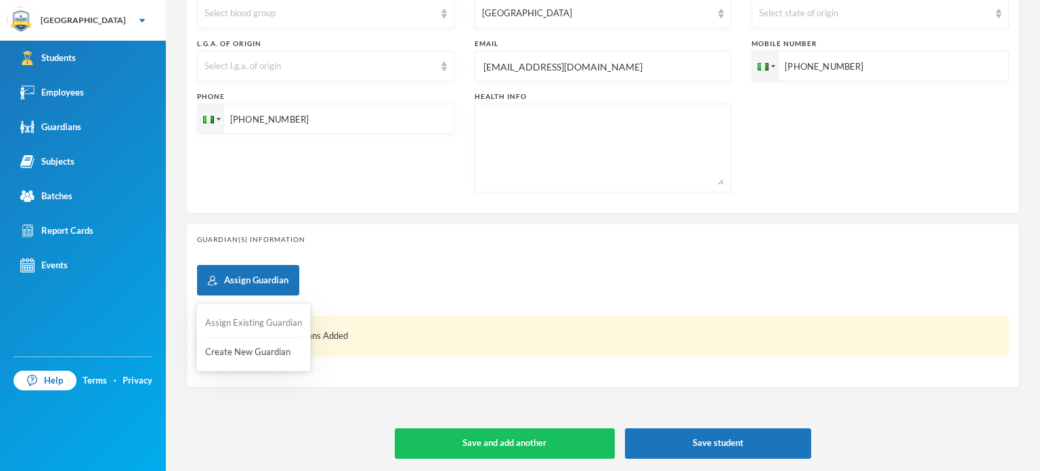
click at [252, 313] on button "Assign Existing Guardian" at bounding box center [254, 323] width 100 height 24
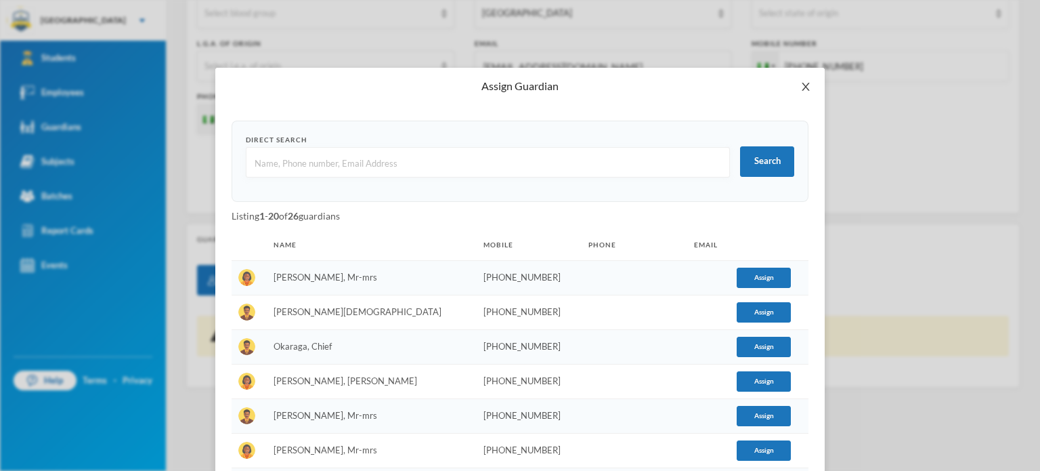
click at [800, 89] on icon "icon: close" at bounding box center [805, 86] width 11 height 11
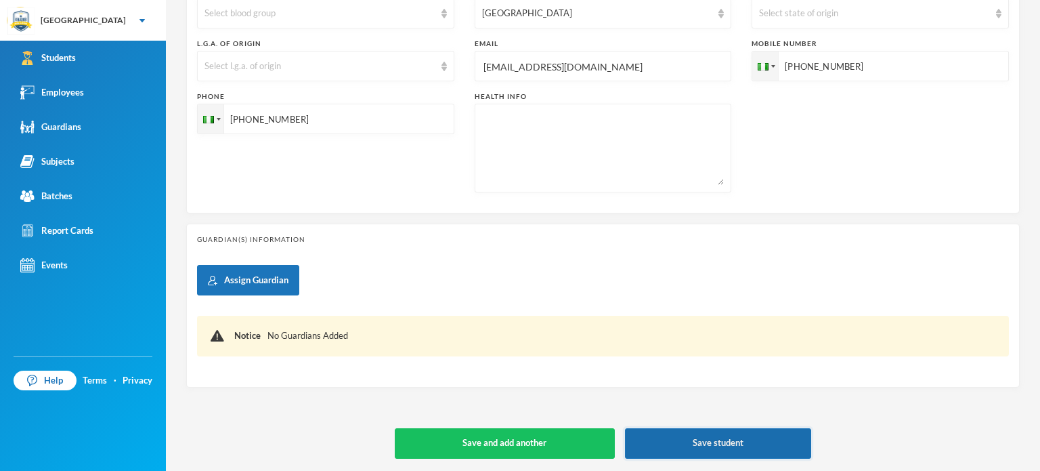
click at [679, 434] on button "Save student" at bounding box center [718, 443] width 187 height 30
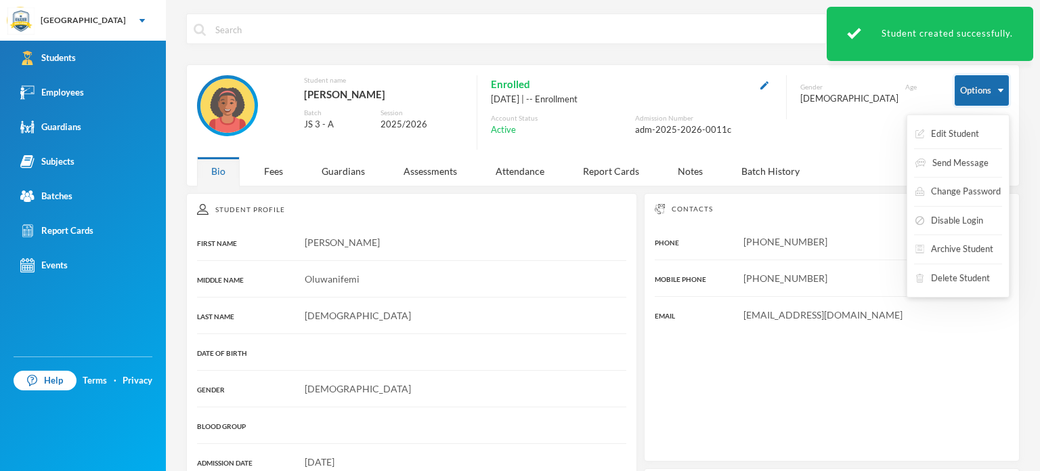
click at [979, 81] on button "Options" at bounding box center [982, 90] width 54 height 30
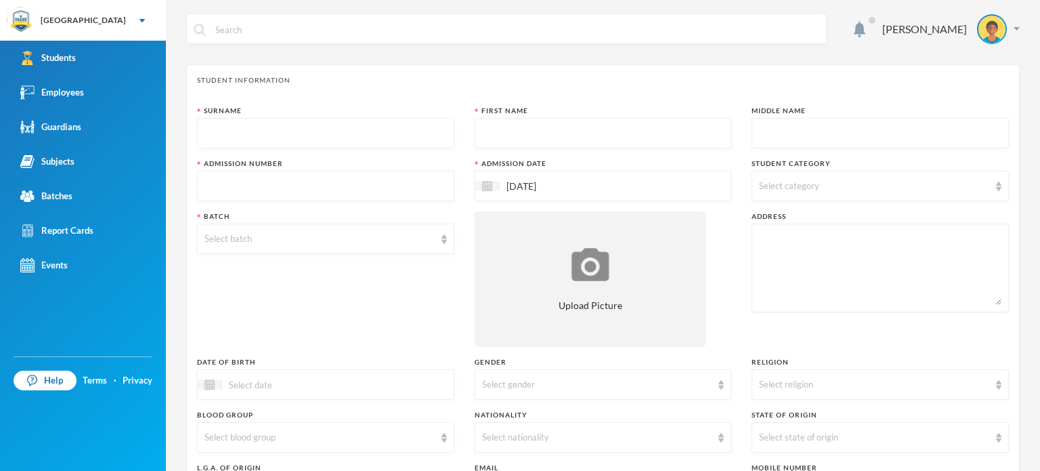
click at [275, 140] on input "text" at bounding box center [325, 133] width 242 height 30
click at [235, 129] on input "text" at bounding box center [325, 133] width 242 height 30
type input "Rabiu"
click at [502, 123] on input "text" at bounding box center [603, 133] width 242 height 30
type input "Fawaz"
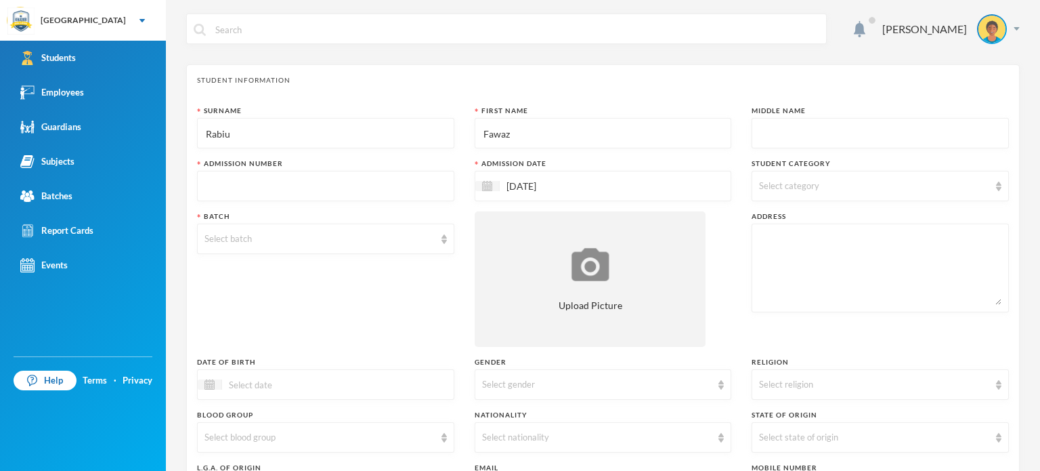
click at [759, 120] on input "text" at bounding box center [880, 133] width 242 height 30
type input "Olamide"
click at [257, 181] on input "text" at bounding box center [325, 186] width 242 height 30
type input "adm-2025-2026-0012c"
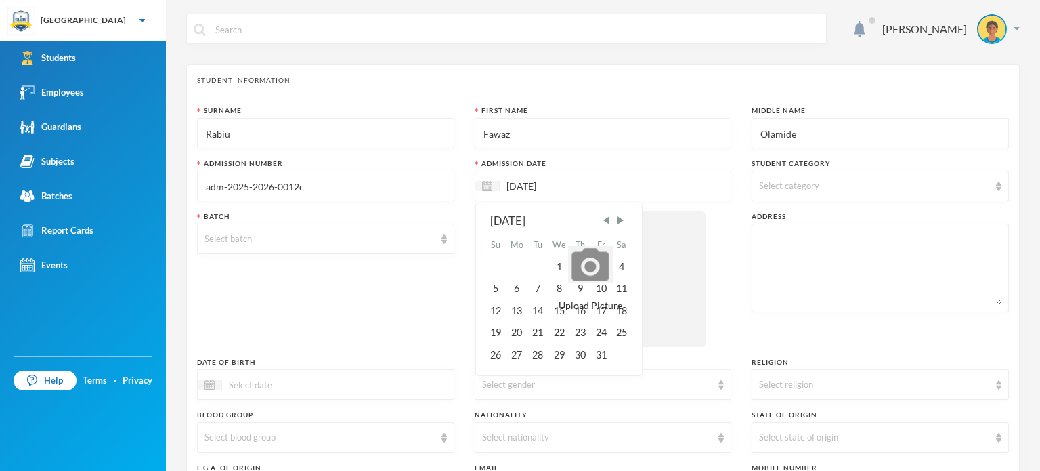
click at [580, 193] on input "[DATE]" at bounding box center [557, 186] width 114 height 16
click at [603, 223] on span "Previous Month" at bounding box center [606, 220] width 12 height 12
click at [511, 307] on div "15" at bounding box center [517, 311] width 22 height 22
type input "[DATE]"
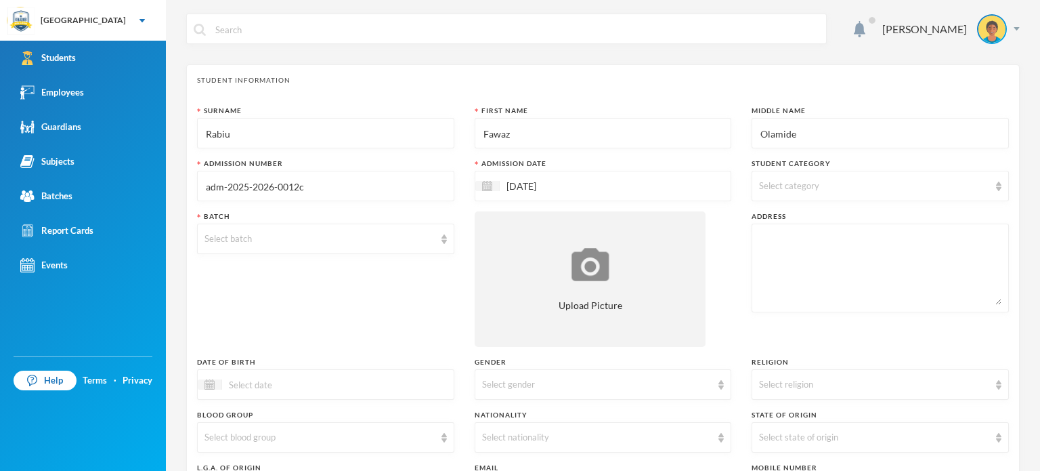
click at [827, 186] on div "Select category" at bounding box center [874, 186] width 230 height 14
click at [777, 274] on span "Boarder" at bounding box center [788, 277] width 45 height 12
click at [768, 274] on input "Boarder" at bounding box center [761, 277] width 14 height 14
checkbox input "true"
click at [318, 339] on div "Batch Select batch" at bounding box center [325, 278] width 257 height 135
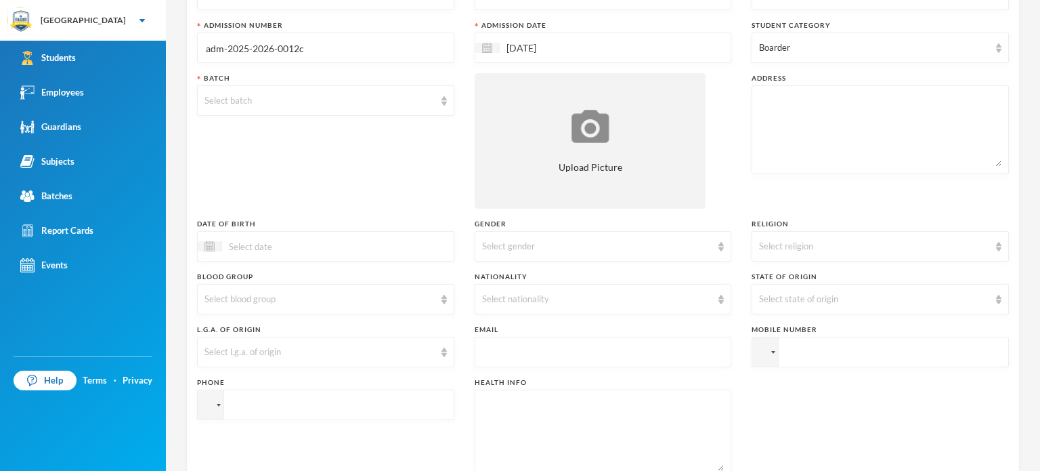
scroll to position [162, 0]
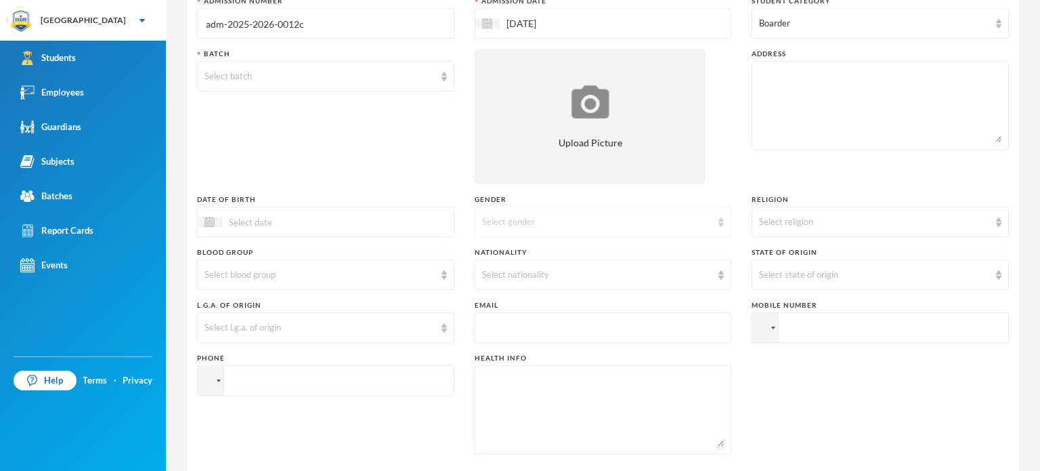
click at [701, 221] on div "Select gender" at bounding box center [597, 222] width 230 height 14
click at [525, 254] on li "[DEMOGRAPHIC_DATA]" at bounding box center [598, 253] width 254 height 22
click at [826, 217] on div "Select religion" at bounding box center [874, 222] width 230 height 14
click at [761, 274] on span "[DEMOGRAPHIC_DATA]" at bounding box center [806, 274] width 106 height 12
click at [548, 264] on div "Select nationality" at bounding box center [603, 274] width 257 height 30
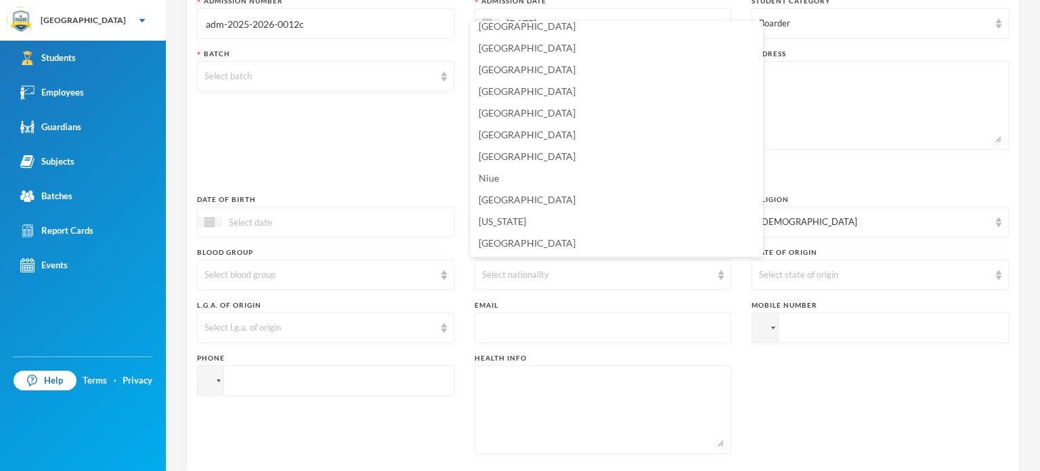
scroll to position [3433, 0]
click at [517, 44] on li "[GEOGRAPHIC_DATA]" at bounding box center [617, 46] width 292 height 22
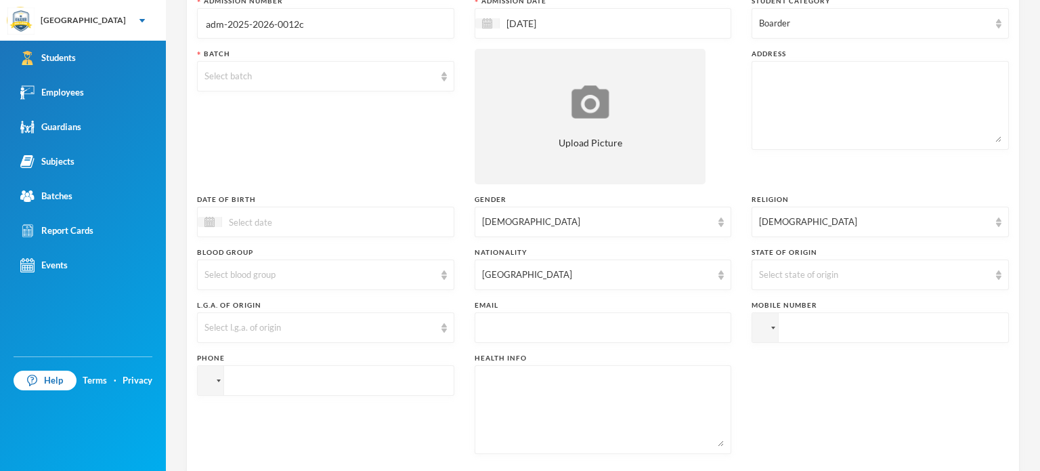
click at [534, 324] on input "text" at bounding box center [603, 328] width 242 height 30
click at [783, 371] on div "Surname Rabiu First Name Fawaz Middle Name Olamide Admission Number adm-2025-20…" at bounding box center [603, 203] width 812 height 521
click at [807, 338] on input "tel" at bounding box center [880, 327] width 257 height 30
type input "+49 1761 5760746"
click at [323, 381] on input "tel" at bounding box center [325, 380] width 257 height 30
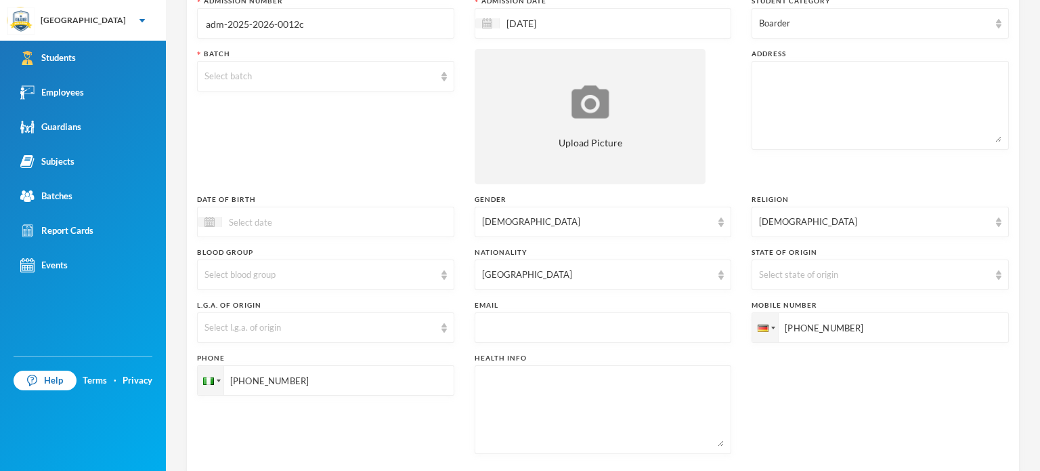
type input "+2348169201312"
click at [792, 367] on div "Surname Rabiu First Name Fawaz Middle Name Olamide Admission Number adm-2025-20…" at bounding box center [603, 203] width 812 height 521
click at [815, 385] on div "Surname Rabiu First Name Fawaz Middle Name Olamide Admission Number adm-2025-20…" at bounding box center [603, 203] width 812 height 521
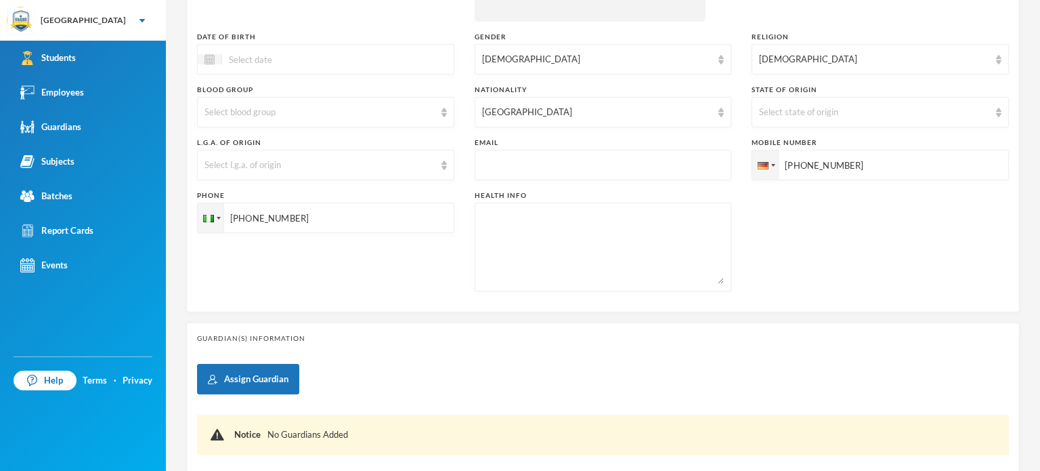
scroll to position [424, 0]
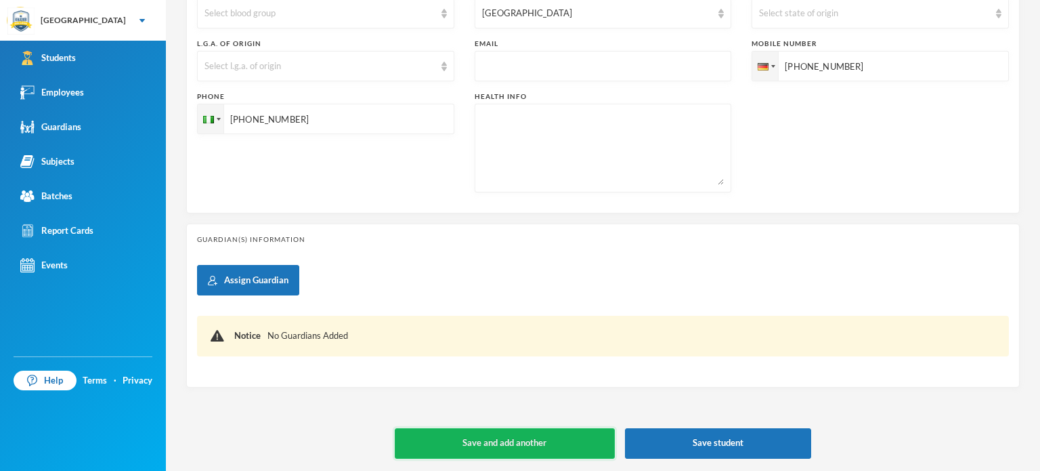
click at [532, 438] on button "Save and add another" at bounding box center [505, 443] width 220 height 30
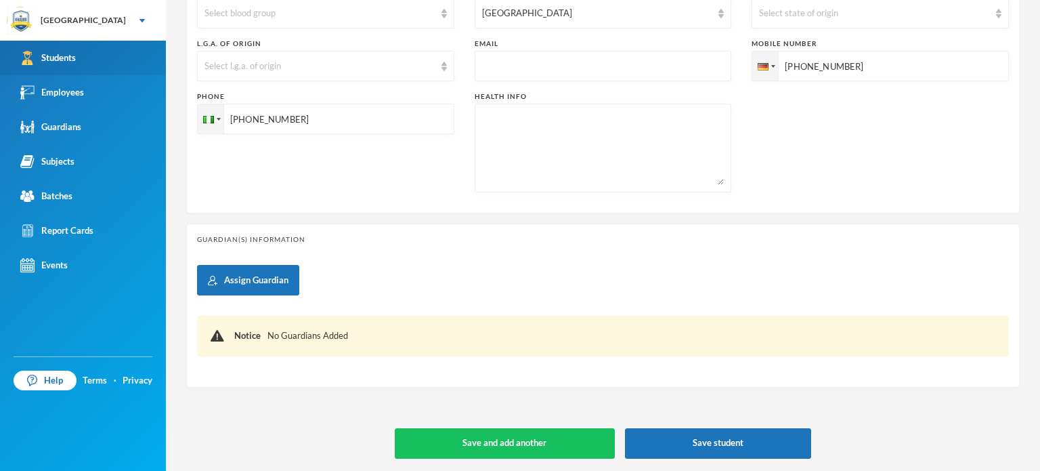
click at [66, 56] on div "Students" at bounding box center [48, 58] width 56 height 14
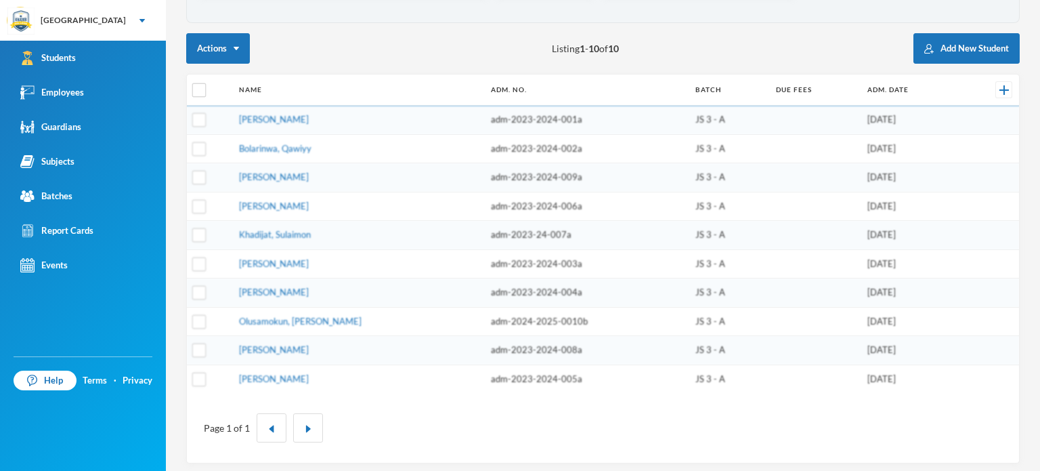
scroll to position [151, 0]
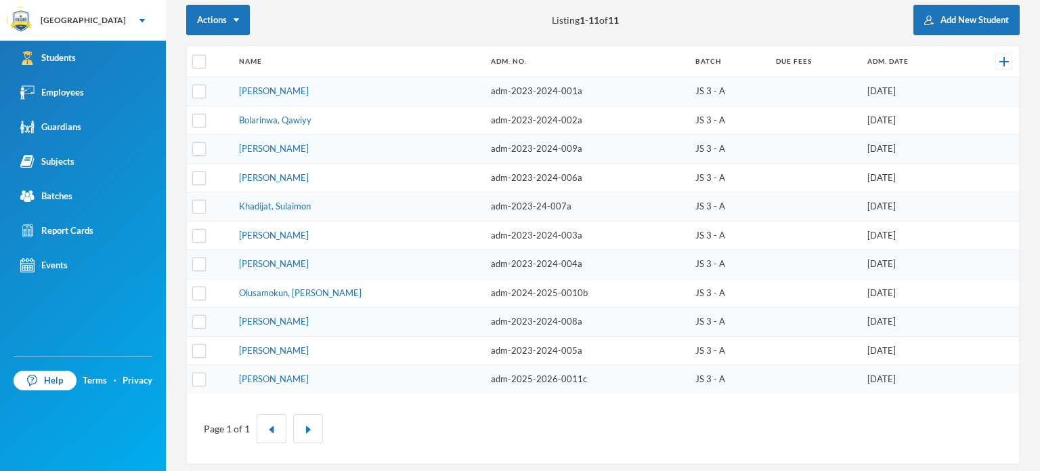
click at [801, 35] on div "Actions Listing 1 - 11 of 11 Add New Student" at bounding box center [602, 20] width 833 height 30
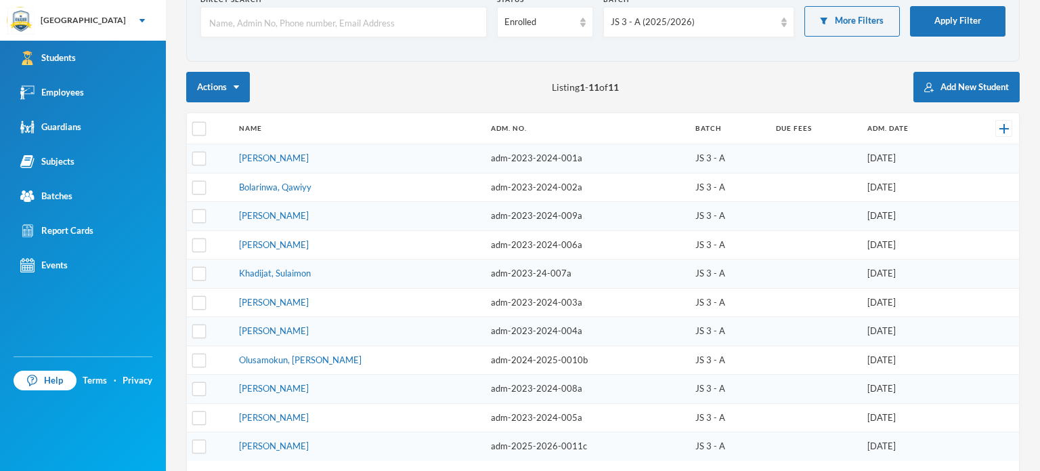
scroll to position [16, 0]
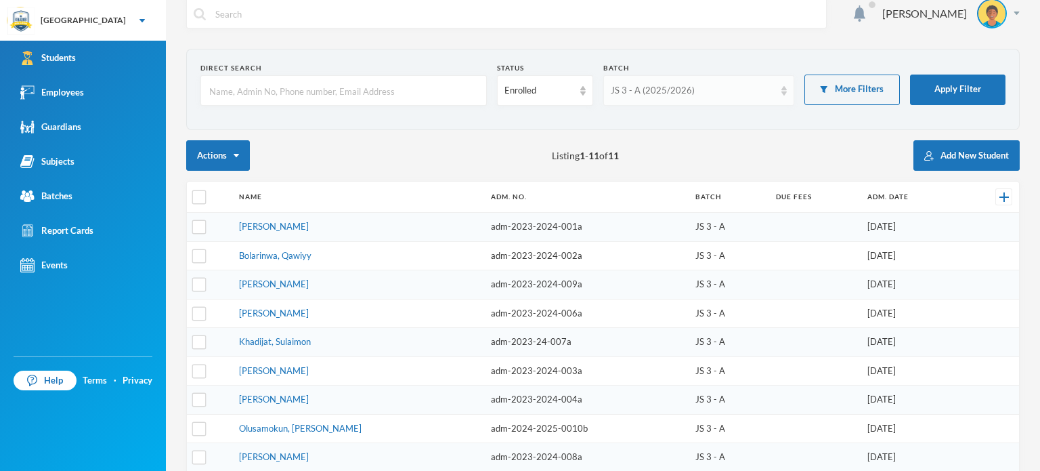
click at [777, 83] on div "JS 3 - A (2025/2026)" at bounding box center [698, 90] width 191 height 30
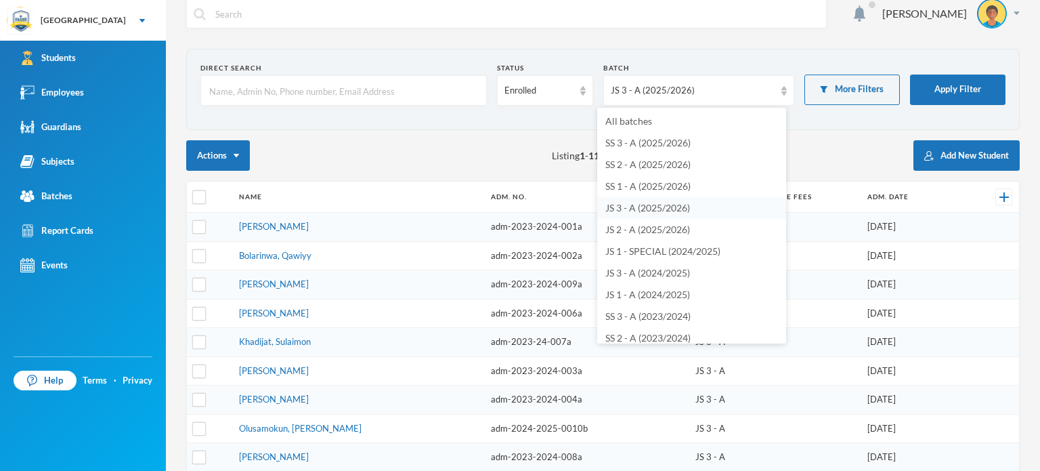
click at [644, 208] on span "JS 3 - A (2025/2026)" at bounding box center [647, 208] width 85 height 12
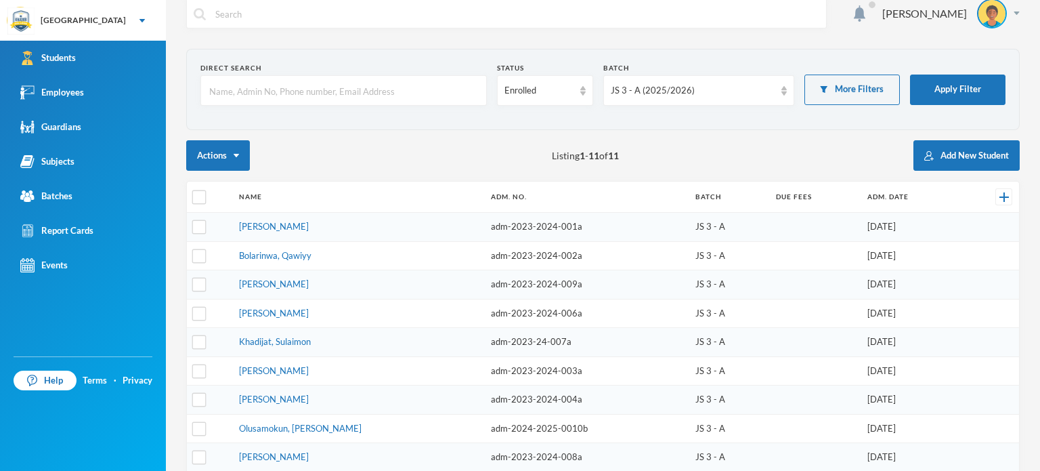
click at [673, 129] on section "Direct Search Status Enrolled Batch JS 3 - A (2025/2026) More Filters Apply Fil…" at bounding box center [602, 89] width 833 height 81
click at [661, 83] on div "JS 3 - A (2025/2026)" at bounding box center [698, 90] width 191 height 30
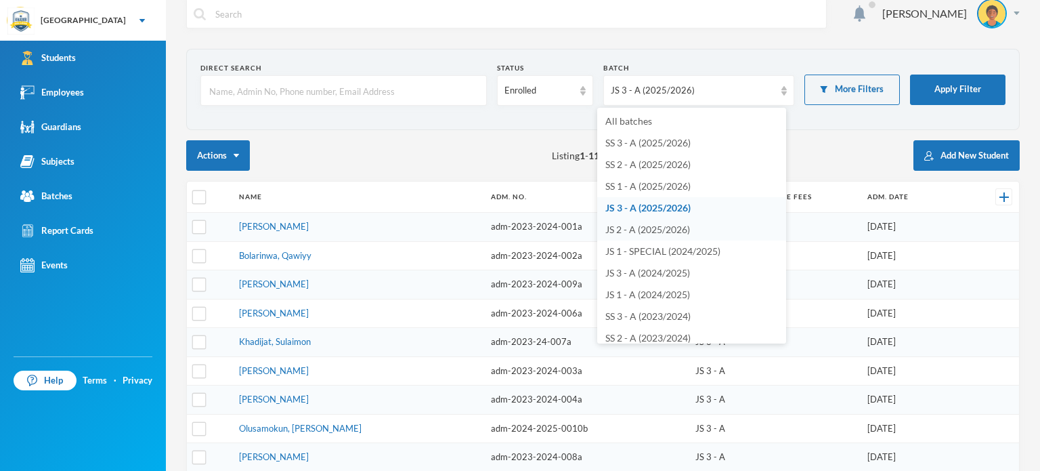
click at [628, 229] on span "JS 2 - A (2025/2026)" at bounding box center [647, 229] width 85 height 12
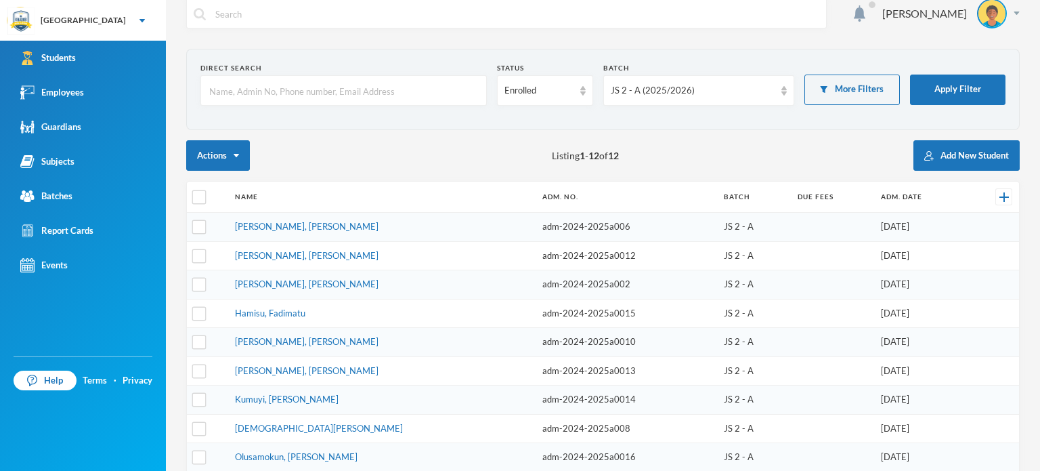
click at [473, 150] on div "Actions Listing 1 - 12 of 12 Add New Student" at bounding box center [602, 155] width 833 height 30
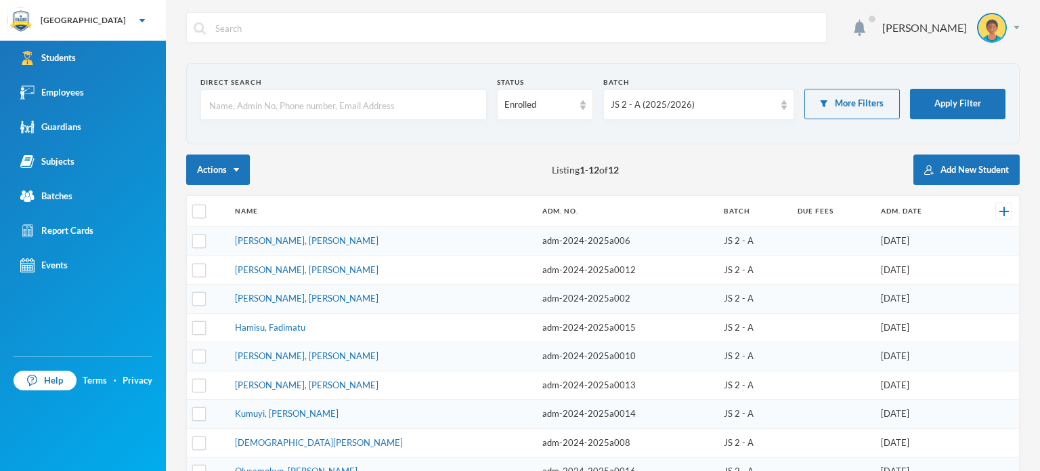
scroll to position [0, 0]
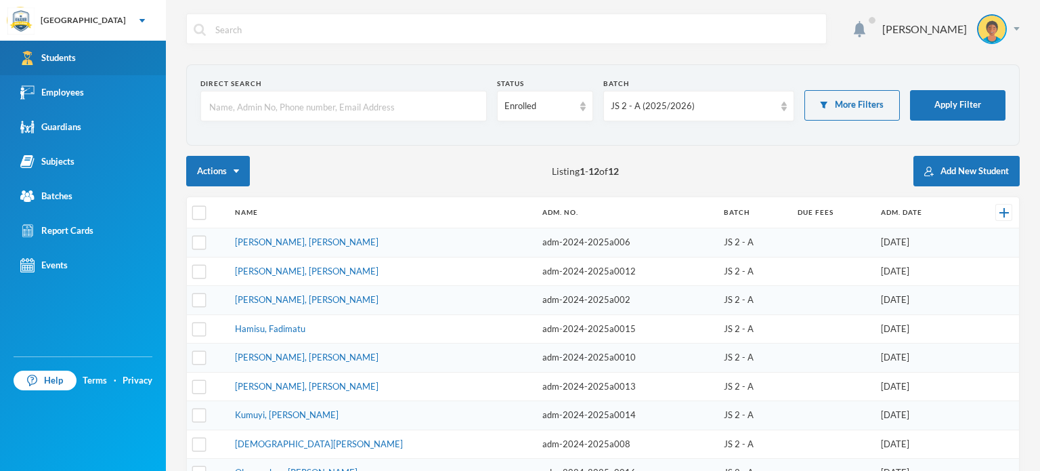
click at [67, 58] on div "Students" at bounding box center [48, 58] width 56 height 14
click at [83, 51] on link "Students" at bounding box center [83, 58] width 166 height 35
click at [354, 34] on input "text" at bounding box center [516, 29] width 605 height 30
type input "Rabiu Fawaz"
click at [198, 32] on img at bounding box center [200, 30] width 12 height 12
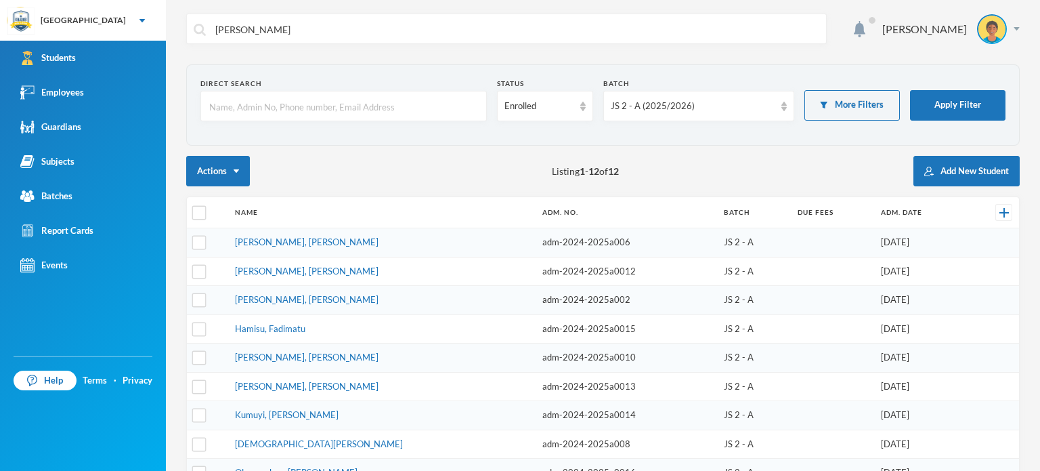
click at [850, 177] on div "Actions Listing 1 - 12 of 12 Add New Student" at bounding box center [602, 171] width 833 height 30
click at [753, 102] on div "JS 2 - A (2025/2026)" at bounding box center [693, 107] width 164 height 14
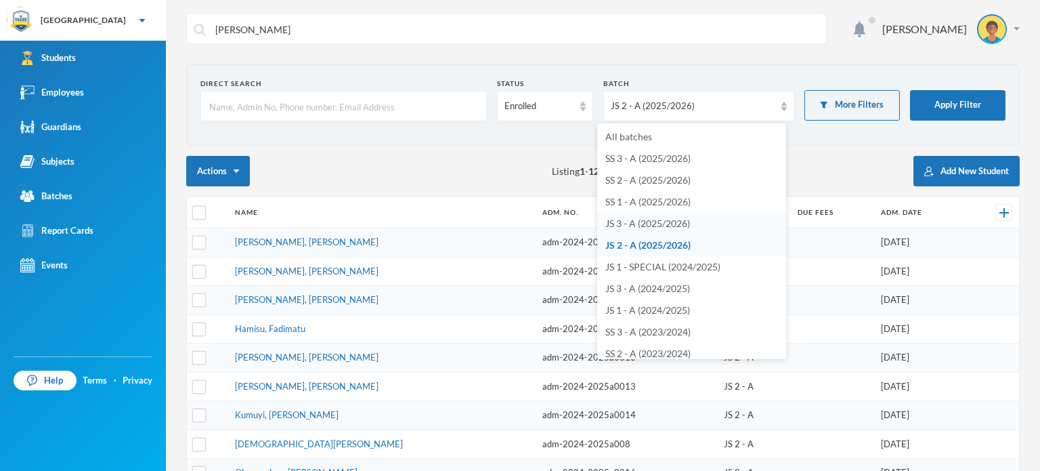
click at [628, 228] on span "JS 3 - A (2025/2026)" at bounding box center [647, 223] width 85 height 12
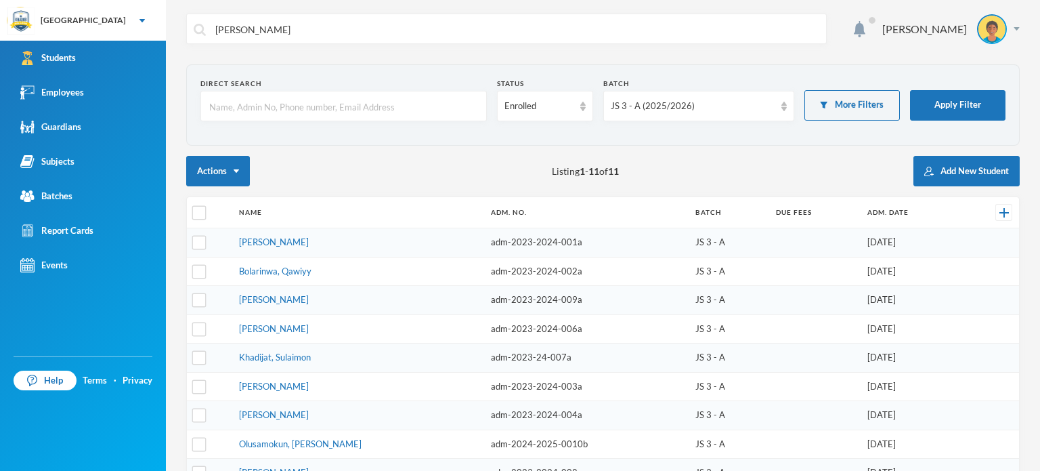
click at [606, 164] on span "Listing 1 - 11 of 11" at bounding box center [585, 171] width 67 height 14
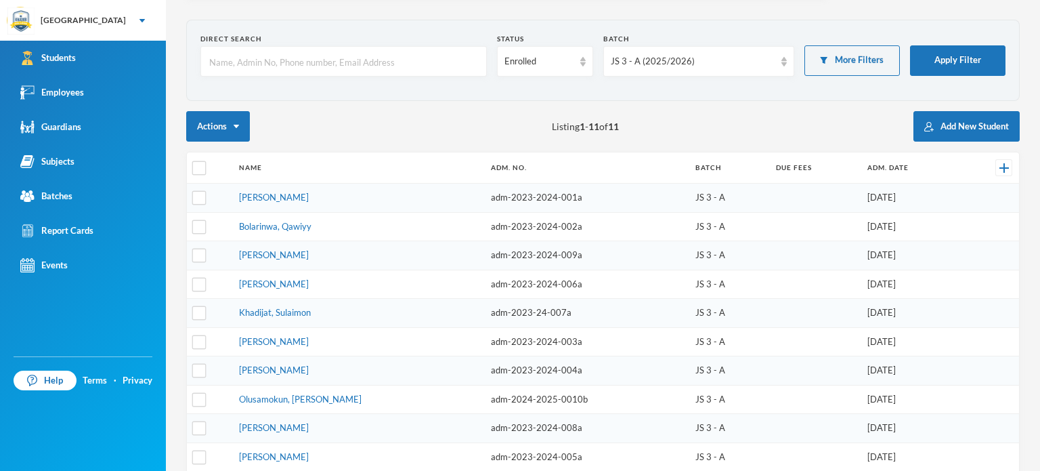
scroll to position [43, 0]
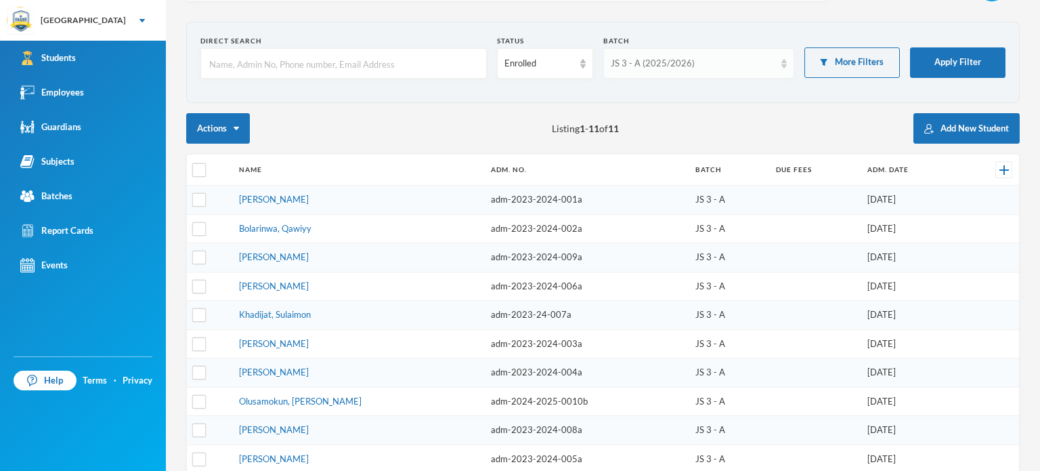
click at [699, 59] on div "JS 3 - A (2025/2026)" at bounding box center [693, 64] width 164 height 14
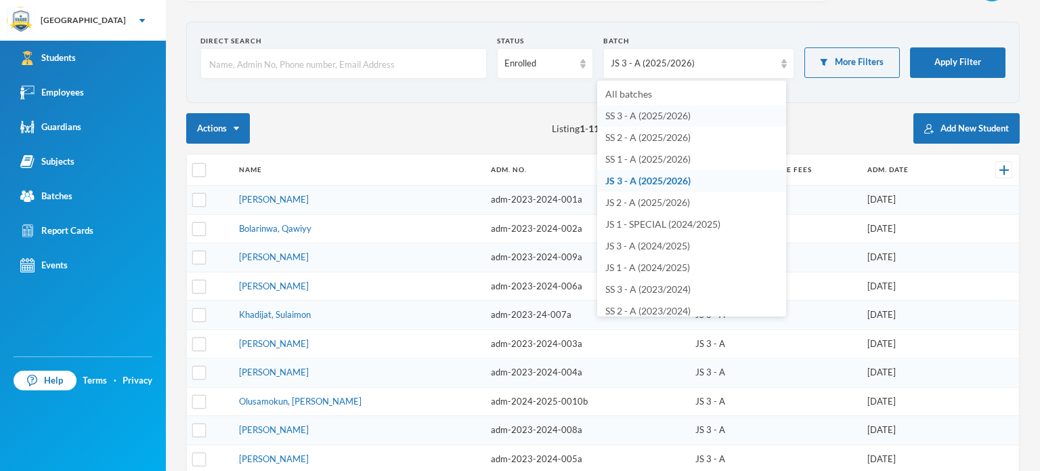
click at [647, 113] on span "SS 3 - A (2025/2026)" at bounding box center [647, 116] width 85 height 12
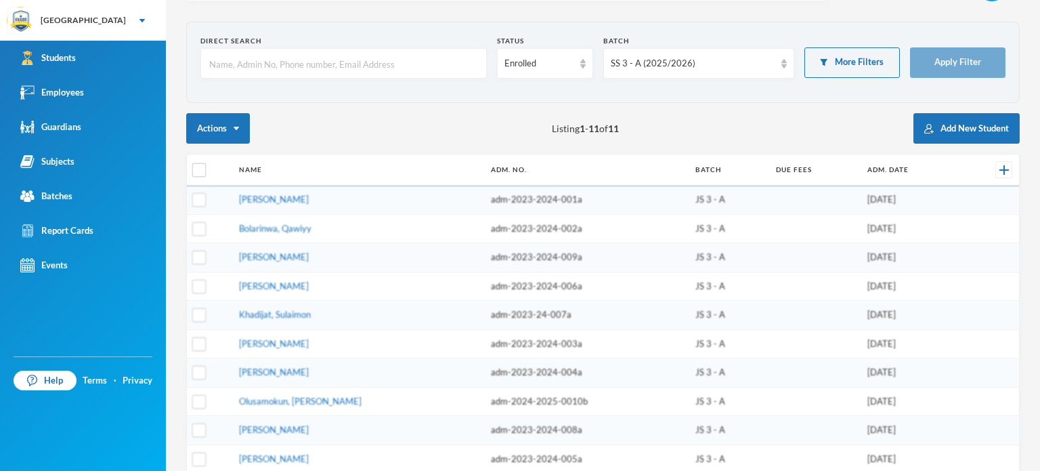
scroll to position [38, 0]
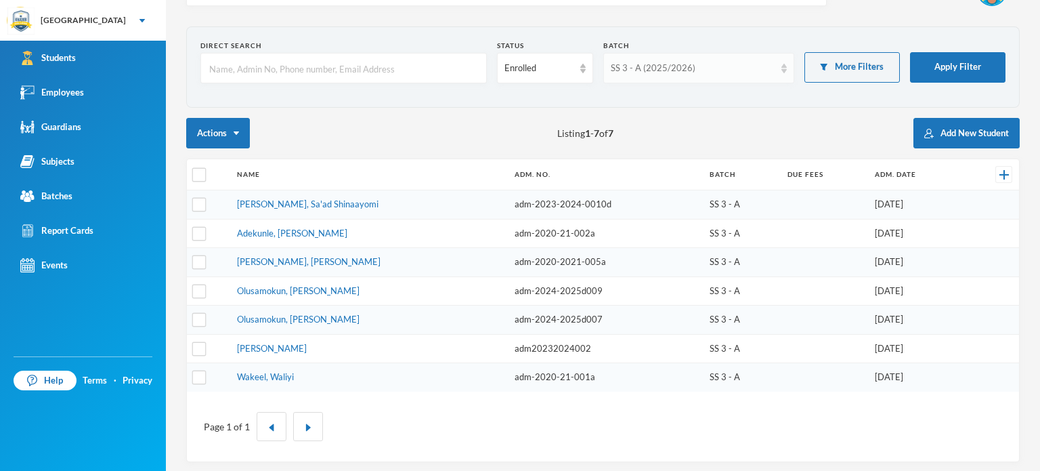
click at [712, 62] on div "SS 3 - A (2025/2026)" at bounding box center [693, 69] width 164 height 14
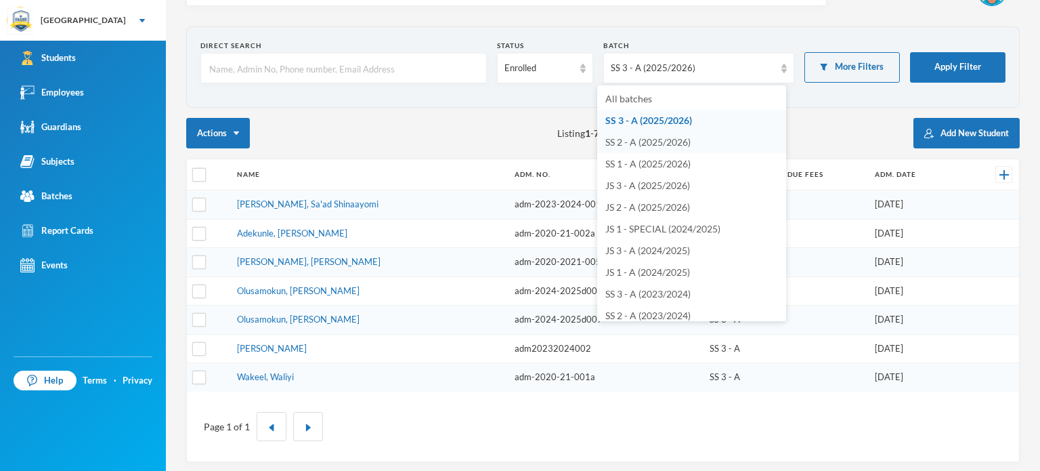
click at [642, 140] on span "SS 2 - A (2025/2026)" at bounding box center [647, 142] width 85 height 12
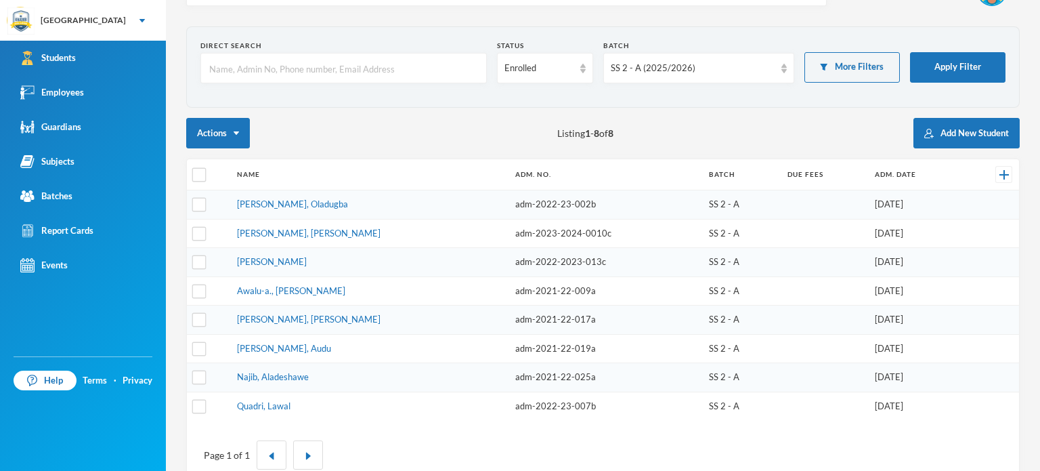
scroll to position [43, 0]
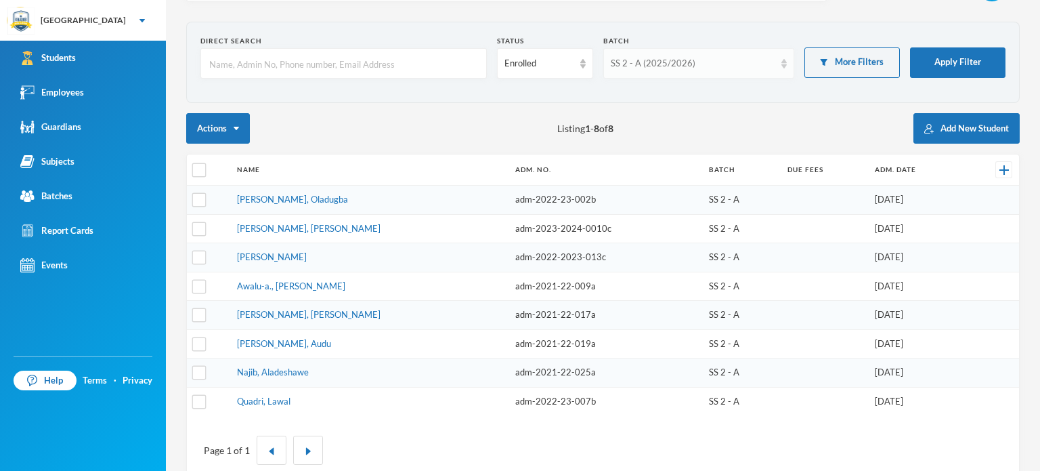
click at [697, 65] on div "SS 2 - A (2025/2026)" at bounding box center [693, 64] width 164 height 14
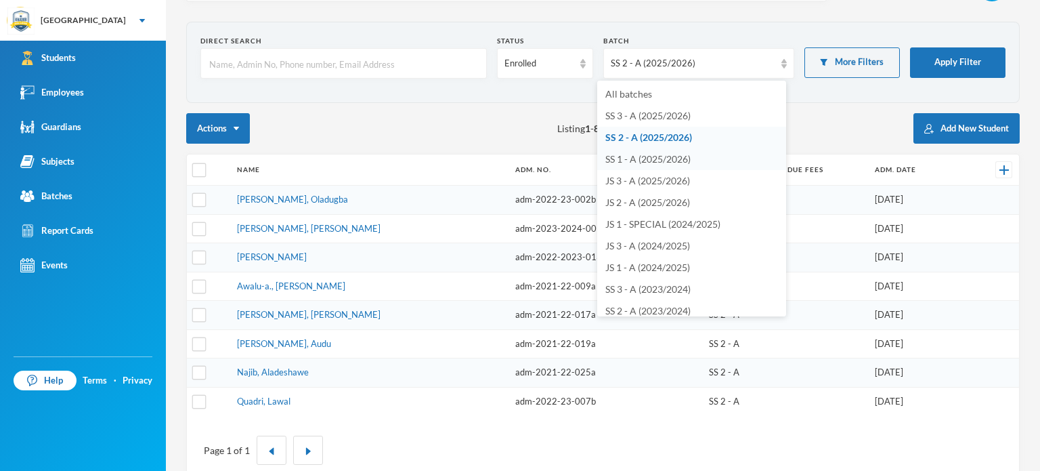
click at [634, 155] on span "SS 1 - A (2025/2026)" at bounding box center [647, 159] width 85 height 12
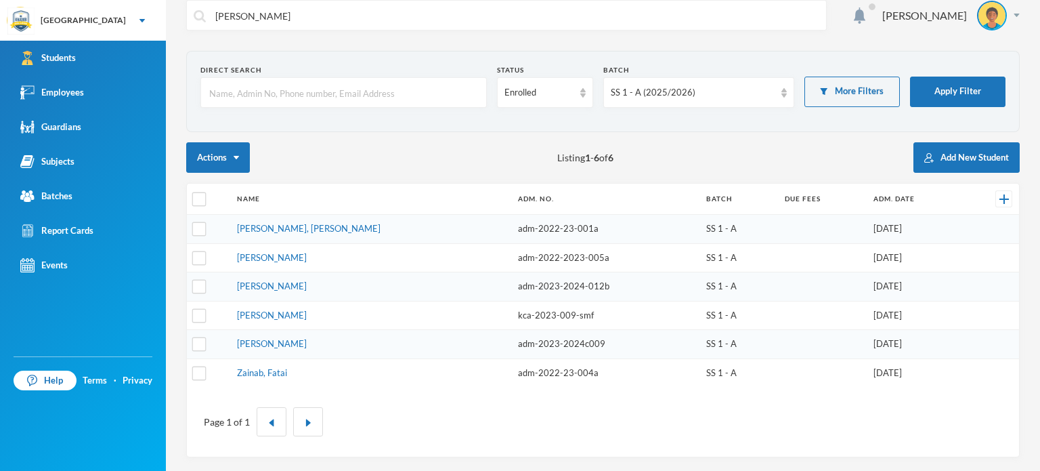
scroll to position [9, 0]
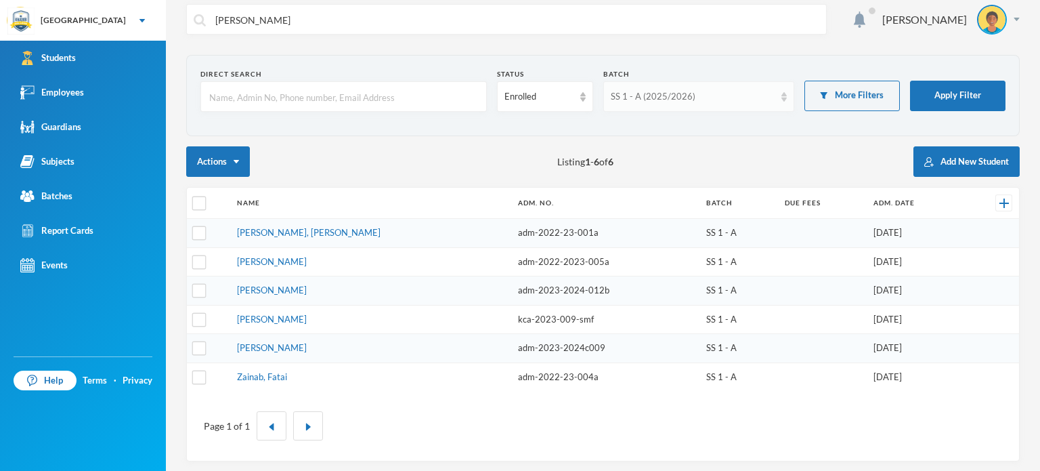
click at [699, 93] on div "SS 1 - A (2025/2026)" at bounding box center [693, 97] width 164 height 14
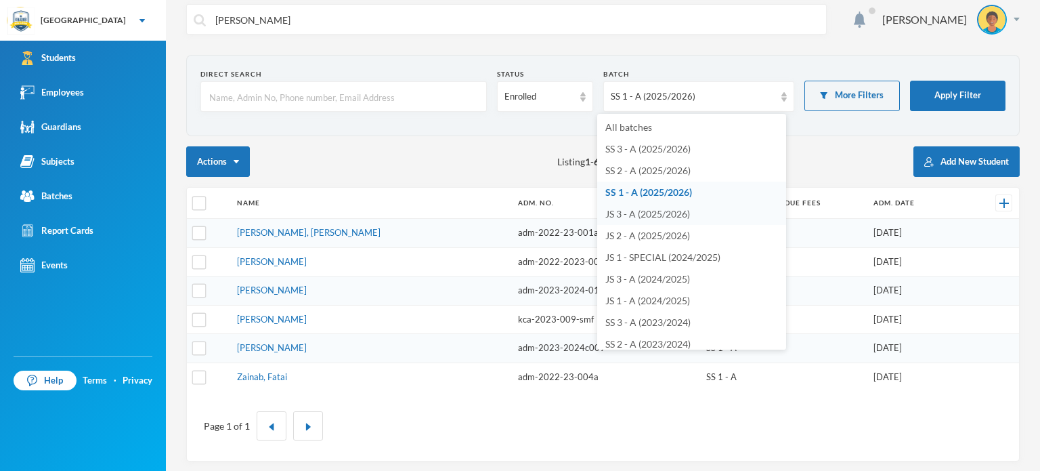
click at [620, 217] on span "JS 3 - A (2025/2026)" at bounding box center [647, 214] width 85 height 12
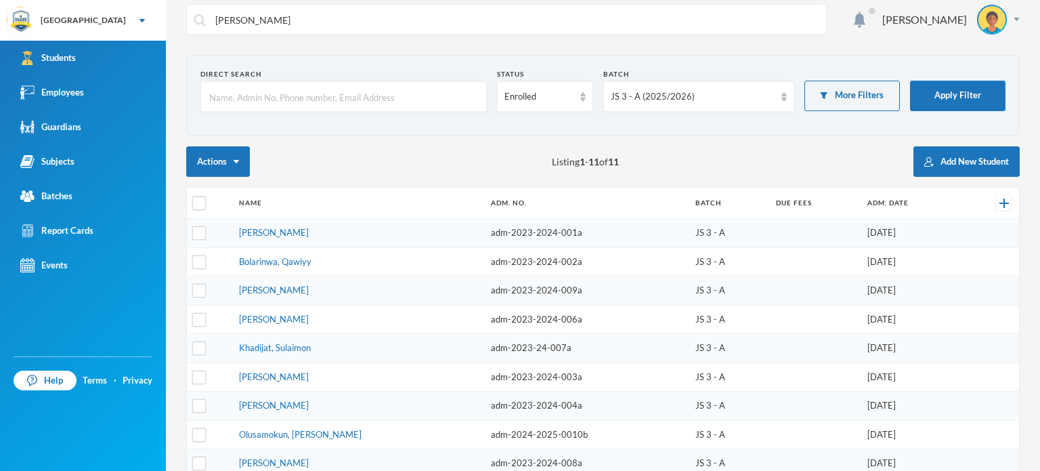
scroll to position [43, 0]
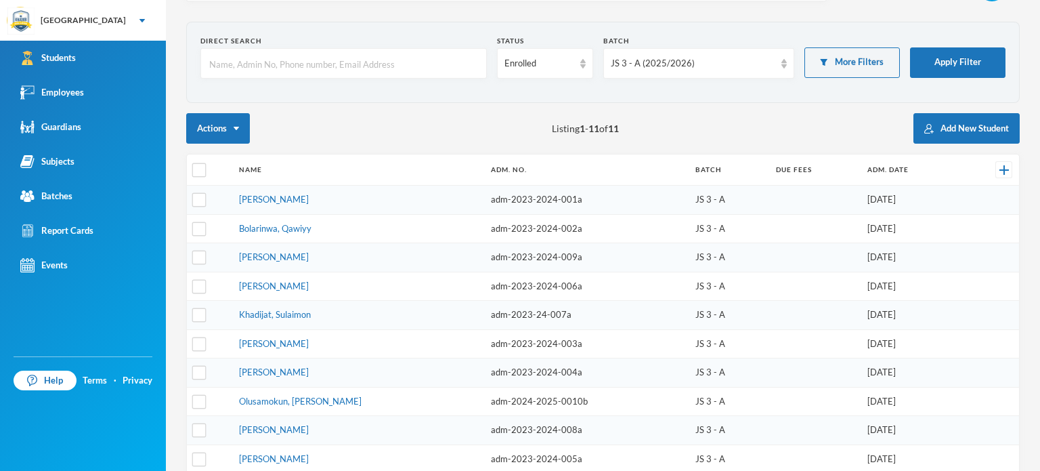
click at [582, 131] on span "Listing 1 - 11 of 11" at bounding box center [585, 128] width 67 height 14
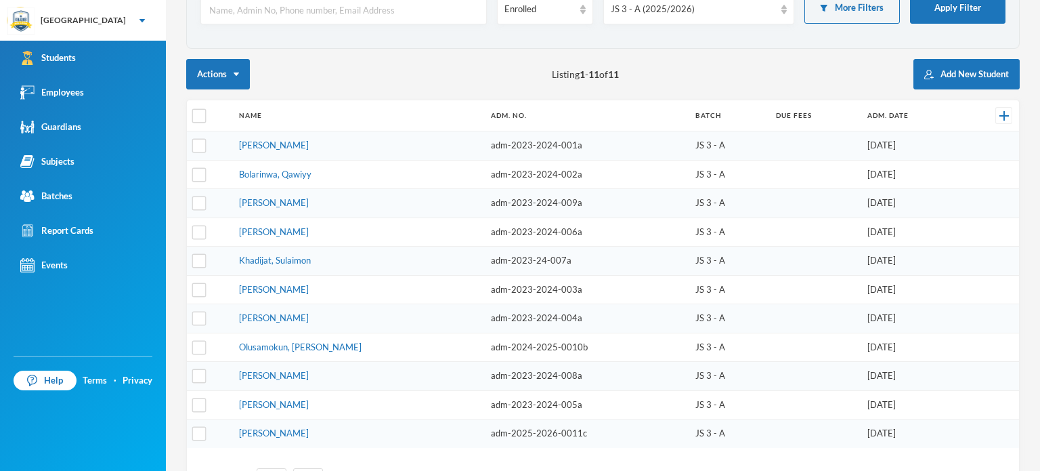
scroll to position [124, 0]
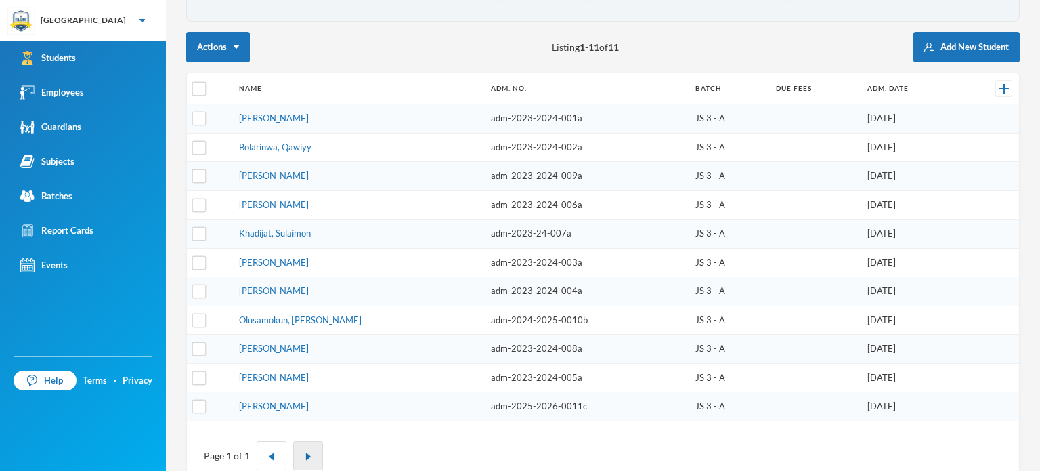
click at [308, 452] on img "button" at bounding box center [308, 456] width 8 height 8
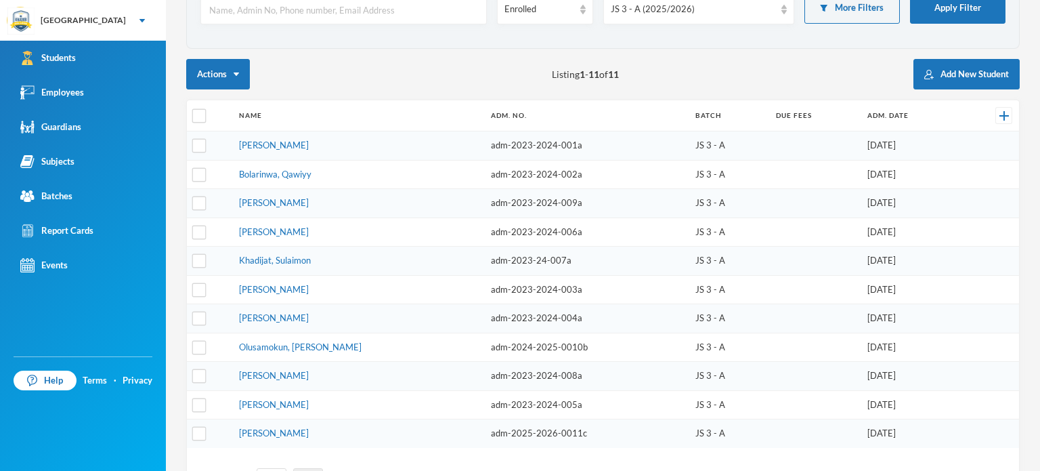
scroll to position [0, 0]
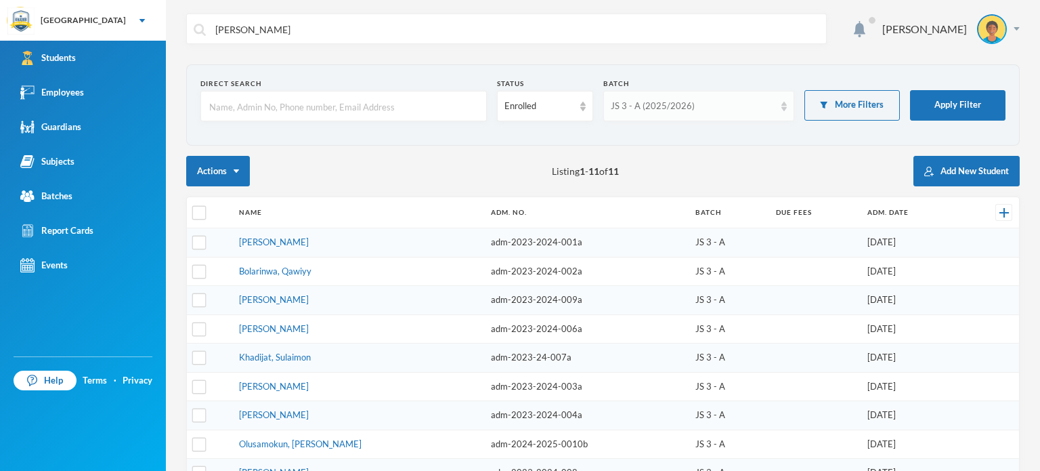
click at [720, 94] on div "JS 3 - A (2025/2026)" at bounding box center [698, 106] width 191 height 30
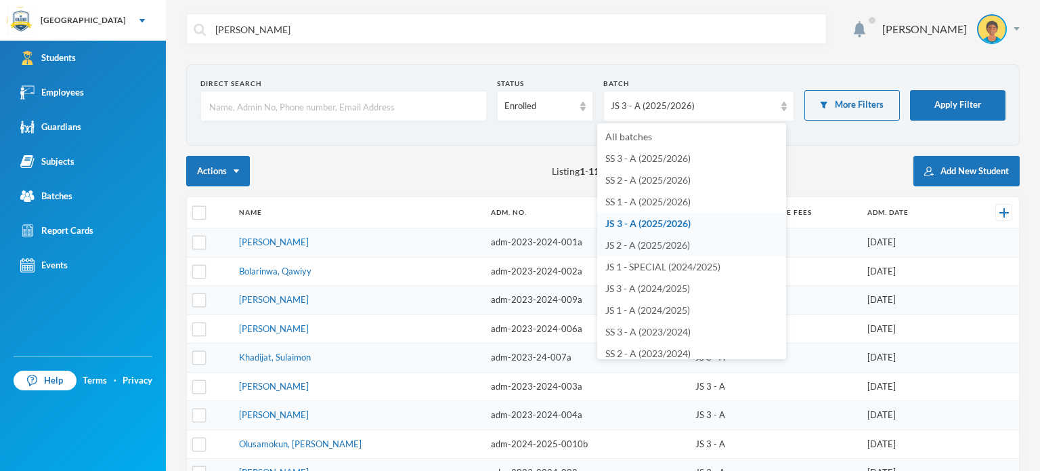
click at [643, 246] on span "JS 2 - A (2025/2026)" at bounding box center [647, 245] width 85 height 12
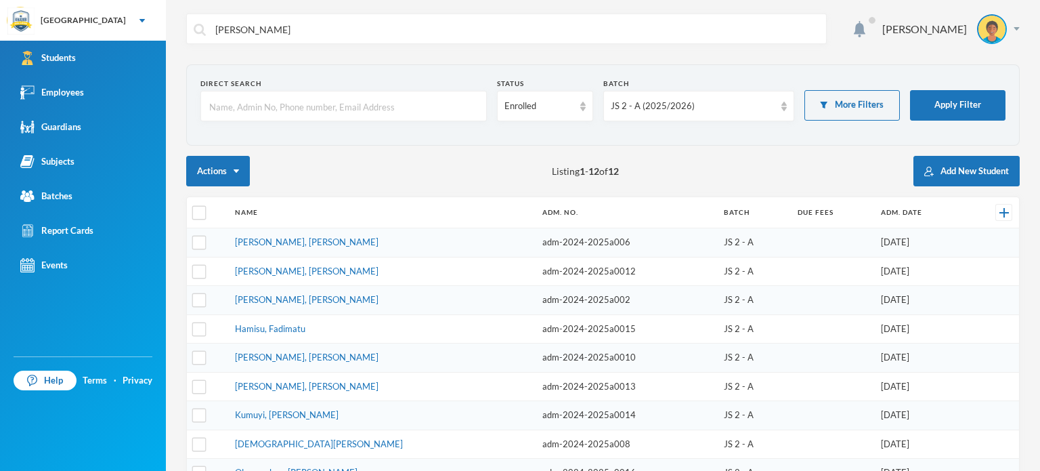
click at [643, 246] on td "adm-2024-2025a006" at bounding box center [626, 242] width 181 height 29
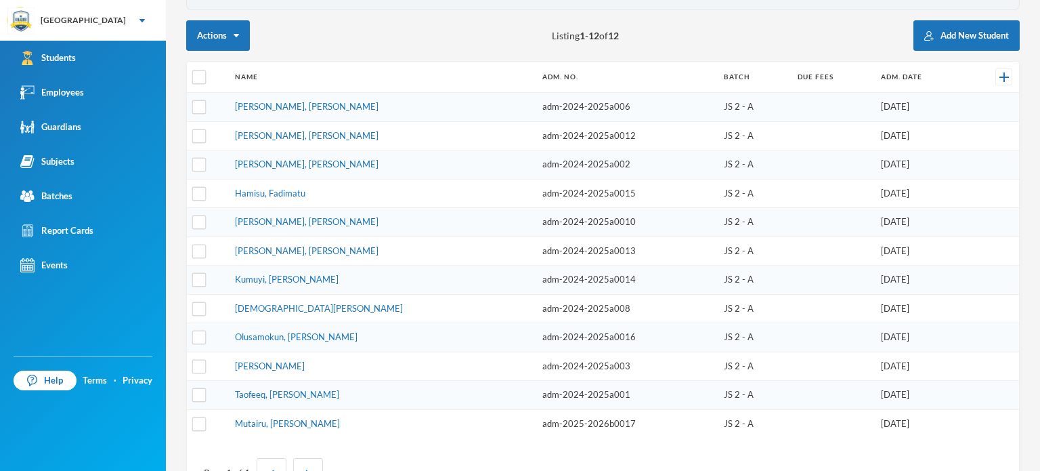
scroll to position [108, 0]
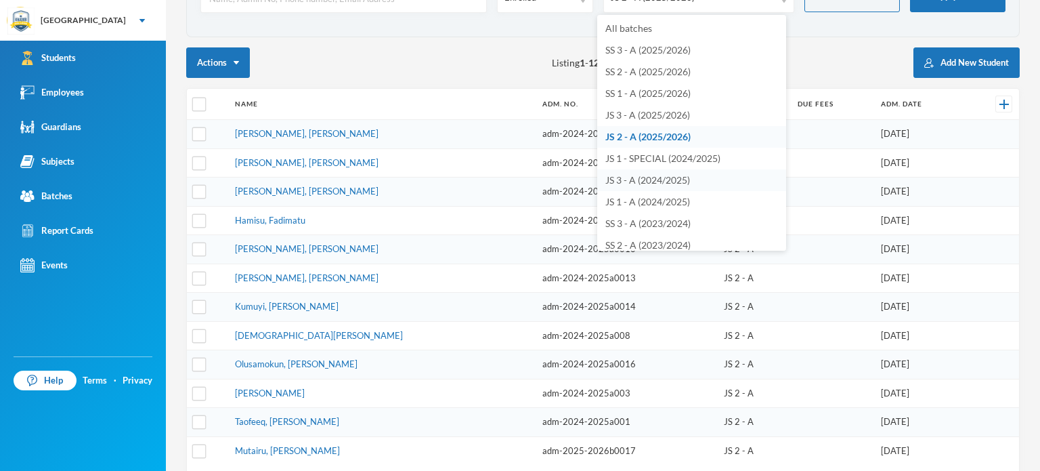
click at [641, 177] on span "JS 3 - A (2024/2025)" at bounding box center [647, 180] width 85 height 12
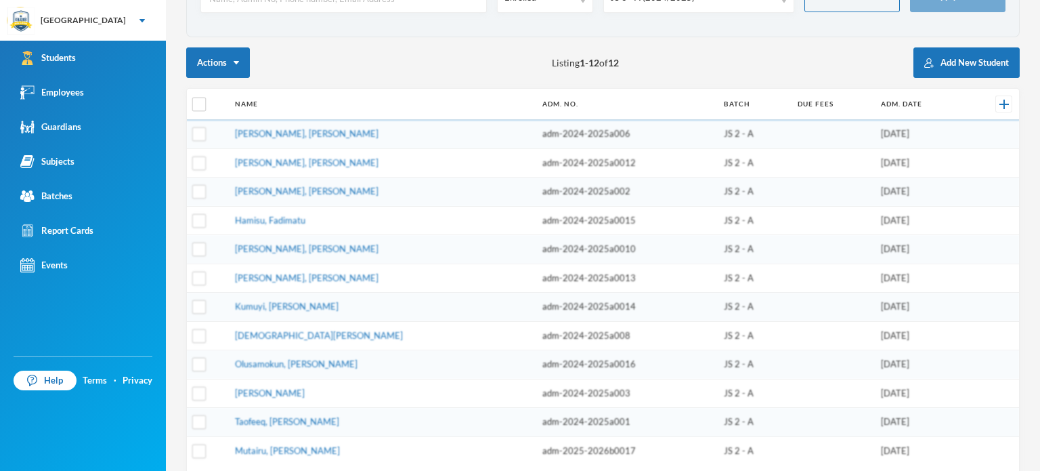
checkbox input "true"
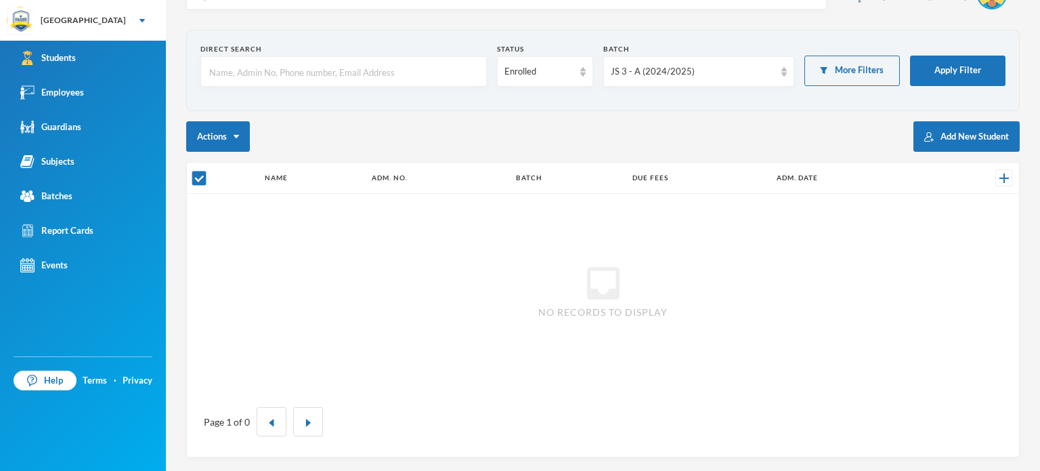
scroll to position [33, 0]
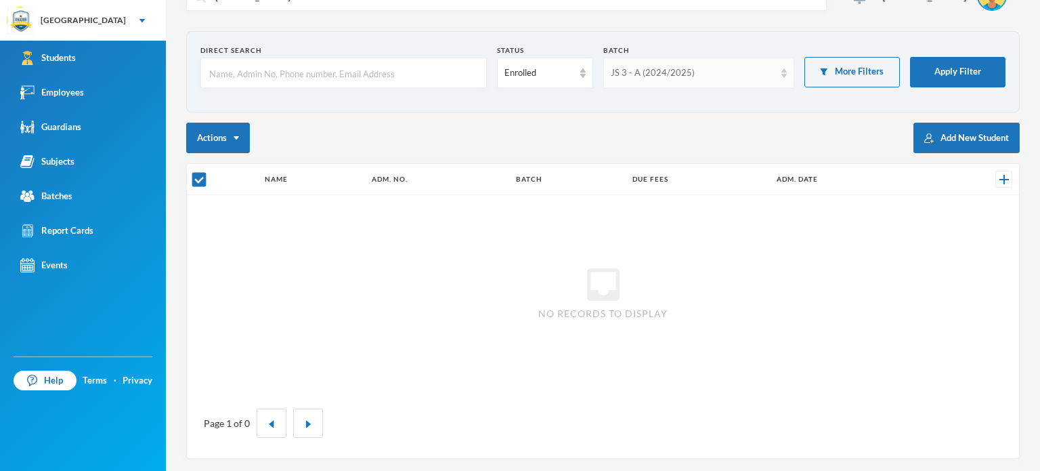
click at [721, 72] on div "JS 3 - A (2024/2025)" at bounding box center [693, 73] width 164 height 14
click at [449, 125] on div "Actions Add New Student" at bounding box center [602, 138] width 833 height 30
click at [236, 146] on button "Actions" at bounding box center [218, 138] width 64 height 30
click at [83, 64] on link "Students" at bounding box center [83, 58] width 166 height 35
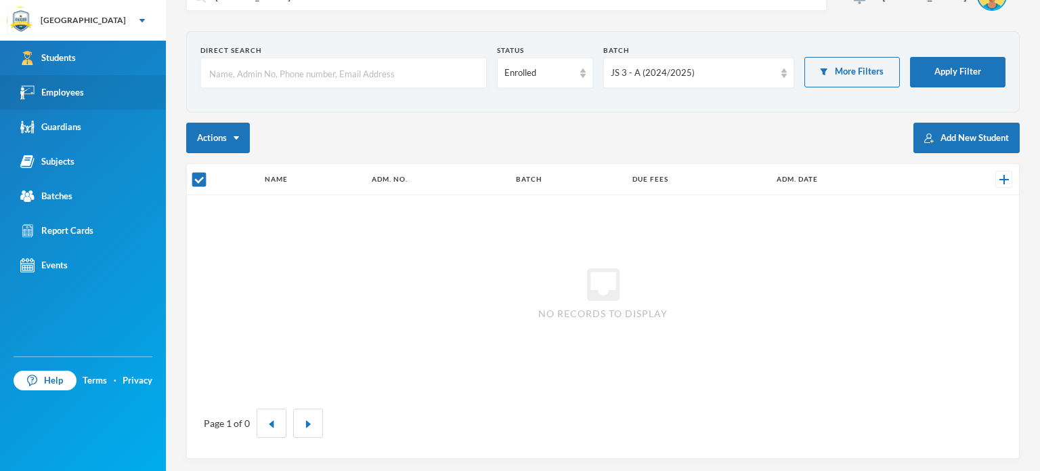
click at [38, 98] on div "Employees" at bounding box center [52, 92] width 64 height 14
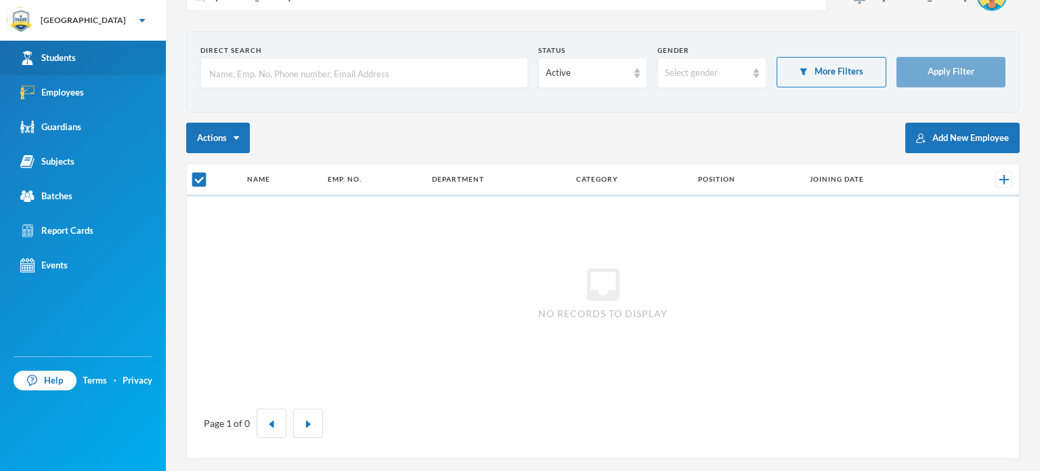
checkbox input "false"
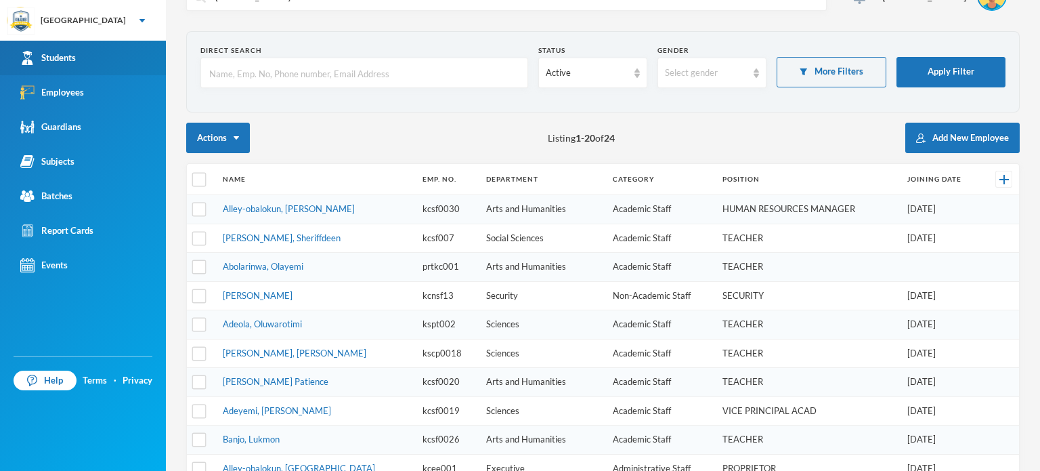
click at [69, 55] on div "Students" at bounding box center [48, 58] width 56 height 14
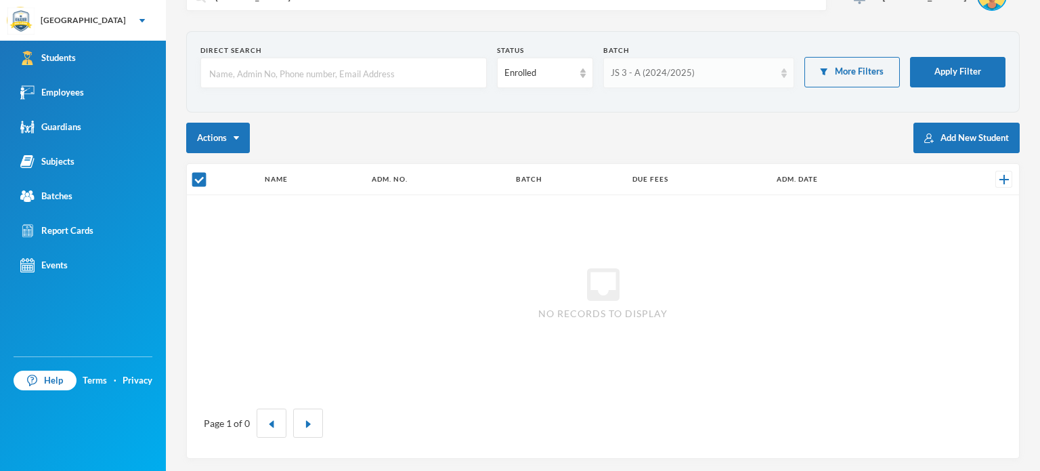
click at [685, 73] on div "JS 3 - A (2024/2025)" at bounding box center [693, 73] width 164 height 14
click at [949, 139] on button "Add New Student" at bounding box center [966, 138] width 106 height 30
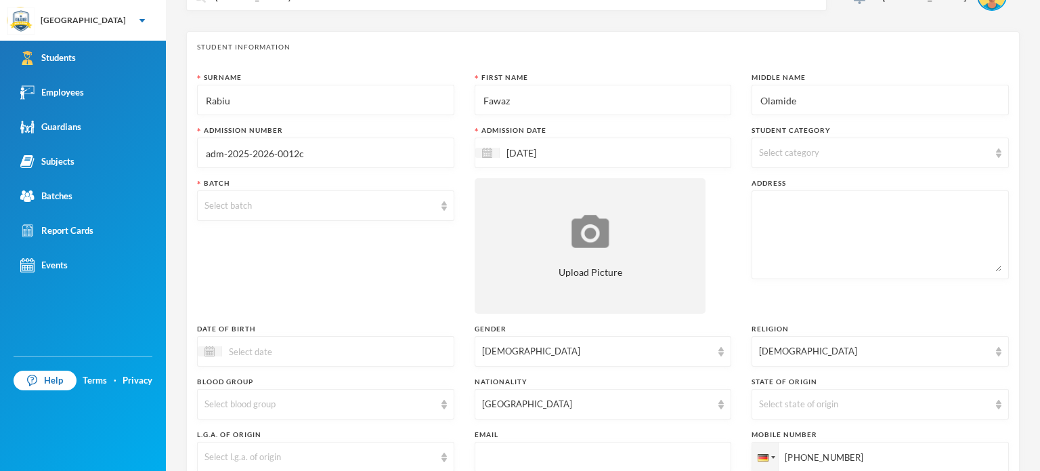
click at [781, 162] on div "Select category" at bounding box center [880, 152] width 257 height 30
click at [756, 246] on input "Boarder" at bounding box center [761, 244] width 14 height 14
checkbox input "true"
click at [404, 196] on div "Select batch" at bounding box center [325, 205] width 257 height 30
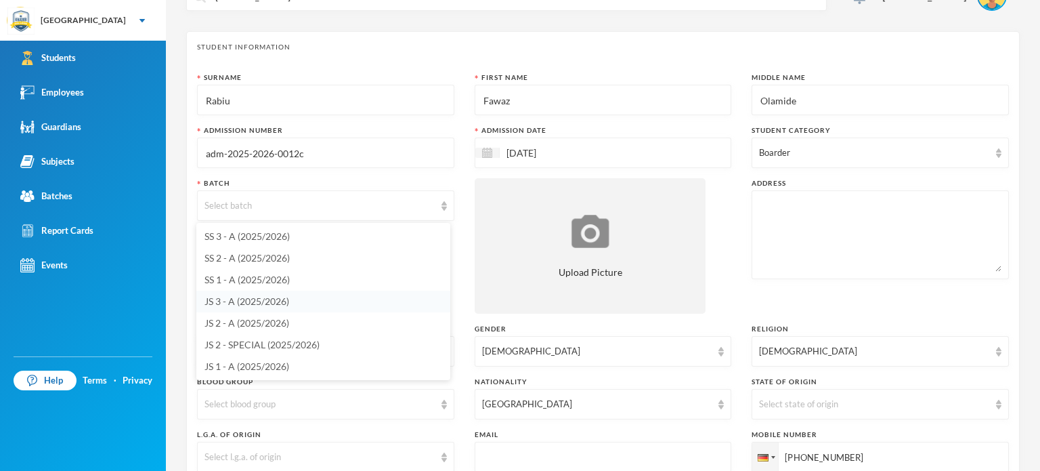
click at [244, 301] on span "JS 3 - A (2025/2026)" at bounding box center [246, 301] width 85 height 12
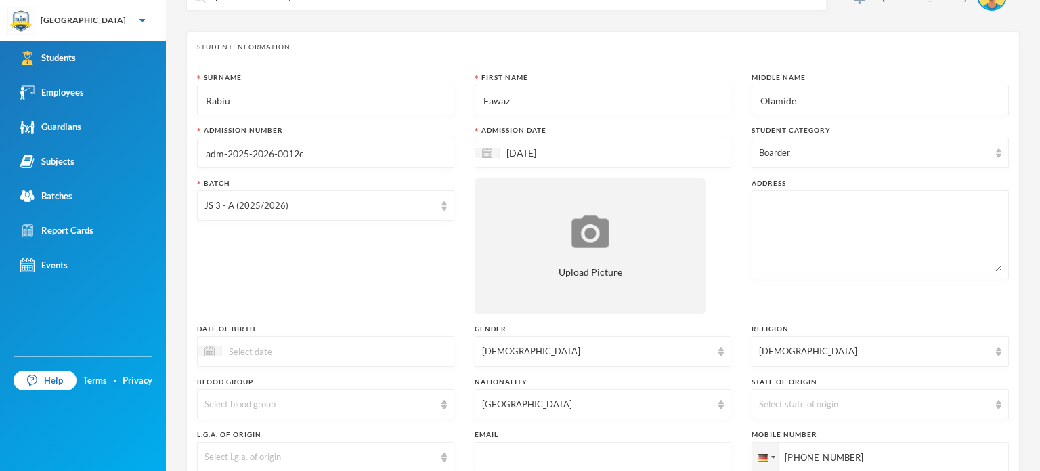
click at [207, 249] on div "Batch JS 3 - A (2025/2026)" at bounding box center [325, 245] width 257 height 135
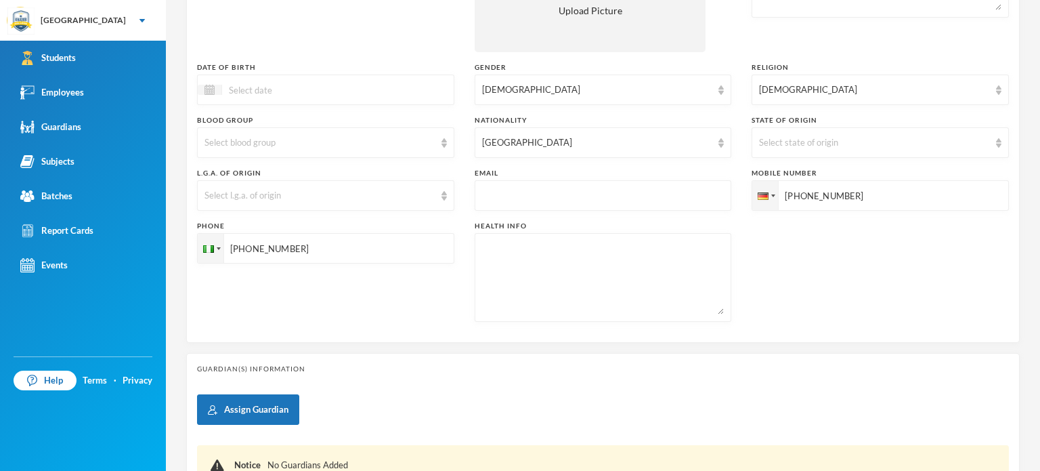
scroll to position [424, 0]
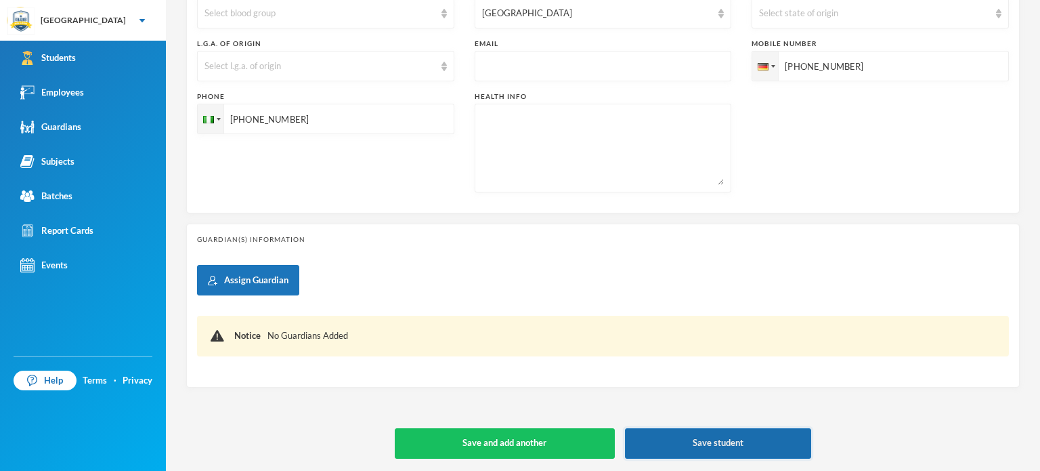
click at [698, 441] on button "Save student" at bounding box center [718, 443] width 187 height 30
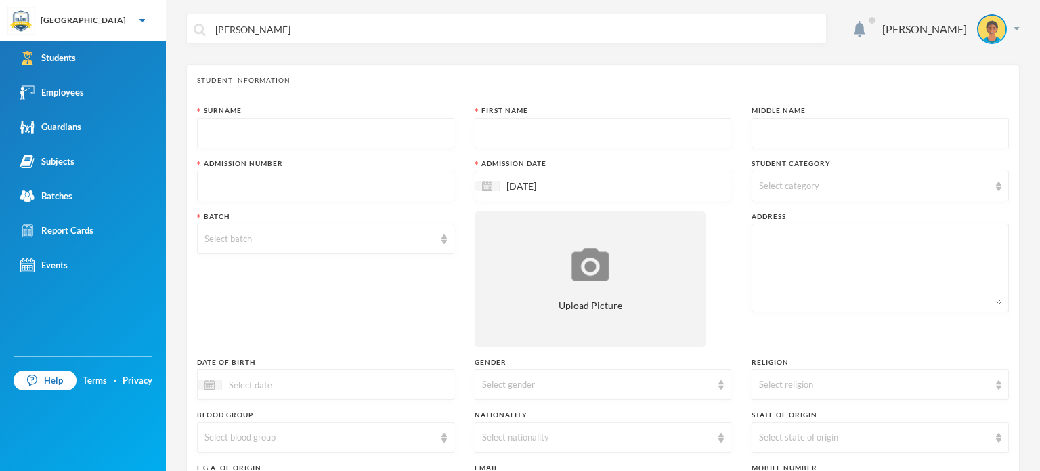
click at [244, 133] on input "text" at bounding box center [325, 133] width 242 height 30
type input "Sodiq"
click at [493, 128] on input "text" at bounding box center [603, 133] width 242 height 30
type input "Mujab"
click at [802, 138] on input "text" at bounding box center [880, 133] width 242 height 30
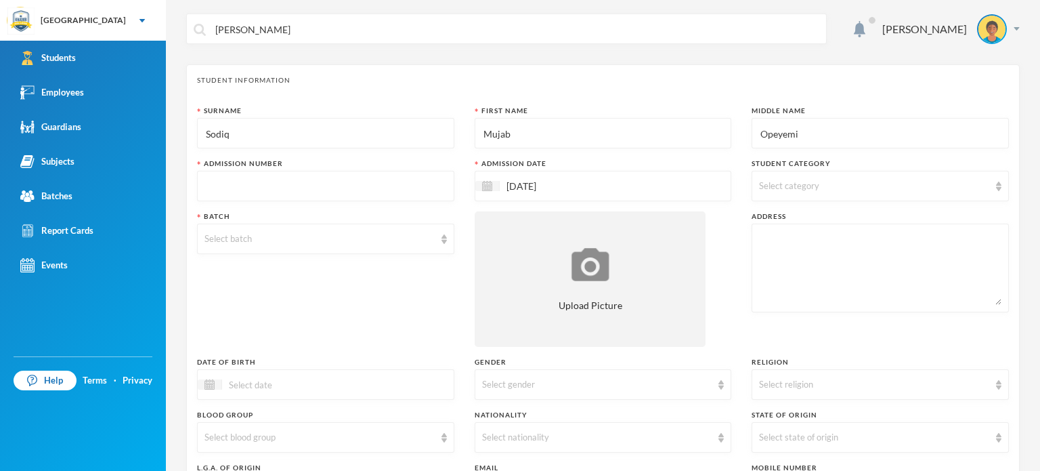
type input "Opeyemi"
click at [272, 188] on input "text" at bounding box center [325, 186] width 242 height 30
type input "adm-2025-2026d0010"
click at [636, 192] on div "[DATE]" at bounding box center [603, 186] width 257 height 30
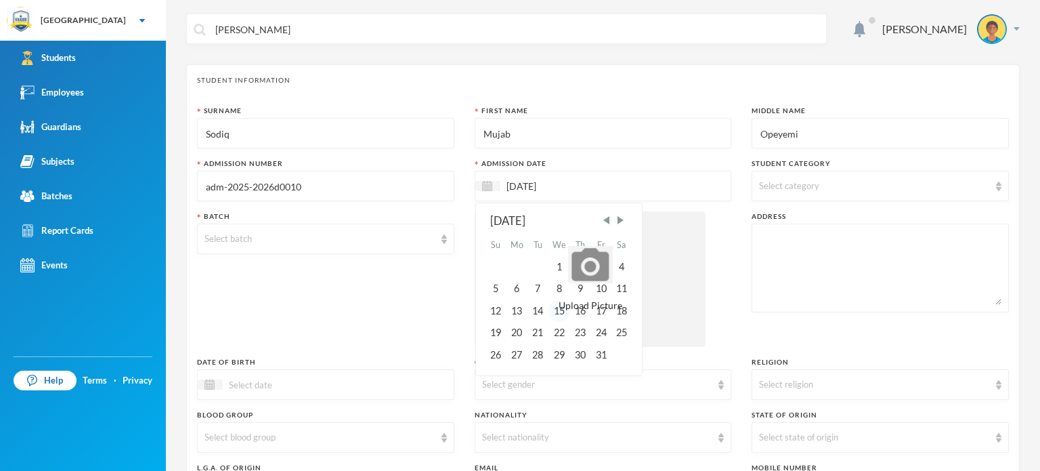
click at [552, 316] on div "15" at bounding box center [559, 311] width 22 height 22
type input "15/10/2025"
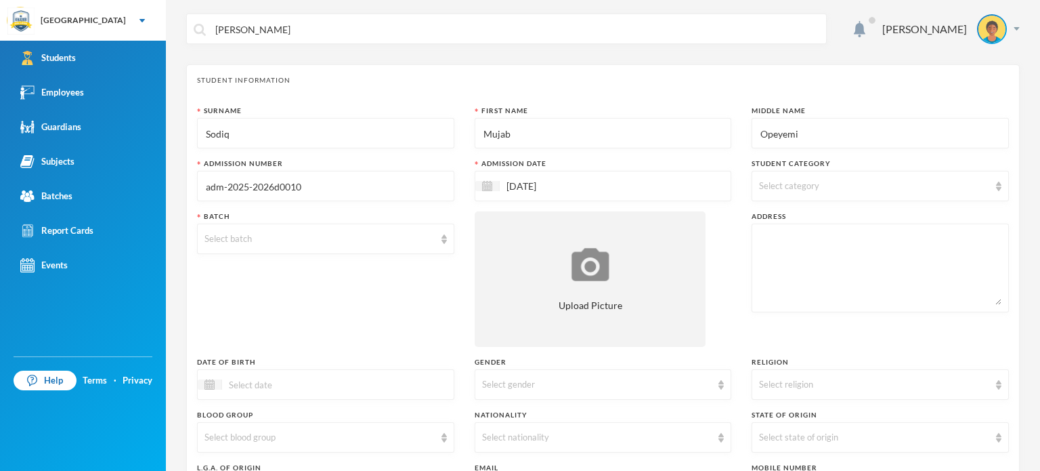
click at [808, 188] on span "Select category" at bounding box center [789, 185] width 60 height 11
click at [768, 278] on span "Boarder" at bounding box center [788, 277] width 45 height 12
click at [768, 278] on input "Boarder" at bounding box center [761, 277] width 14 height 14
checkbox input "true"
click at [381, 330] on div "Batch Select batch" at bounding box center [325, 278] width 257 height 135
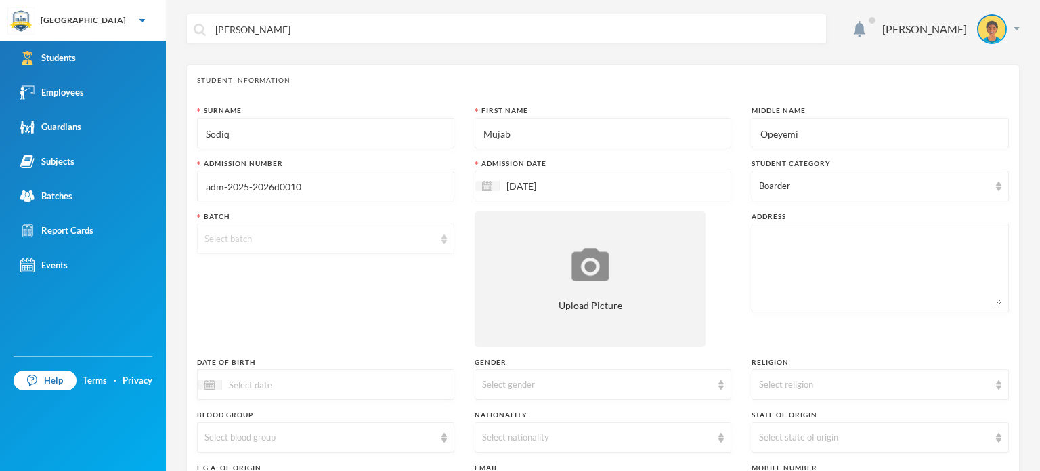
click at [436, 234] on div "Select batch" at bounding box center [325, 238] width 257 height 30
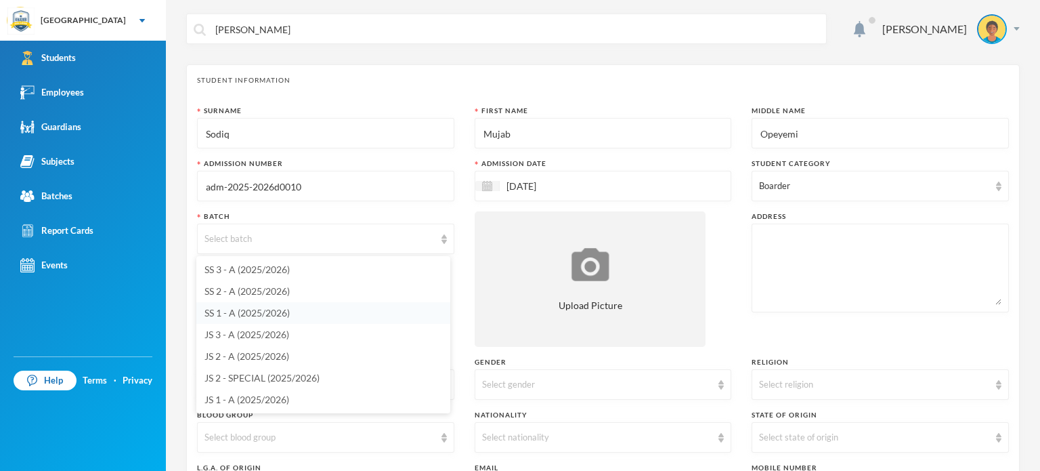
click at [234, 313] on span "SS 1 - A (2025/2026)" at bounding box center [246, 313] width 85 height 12
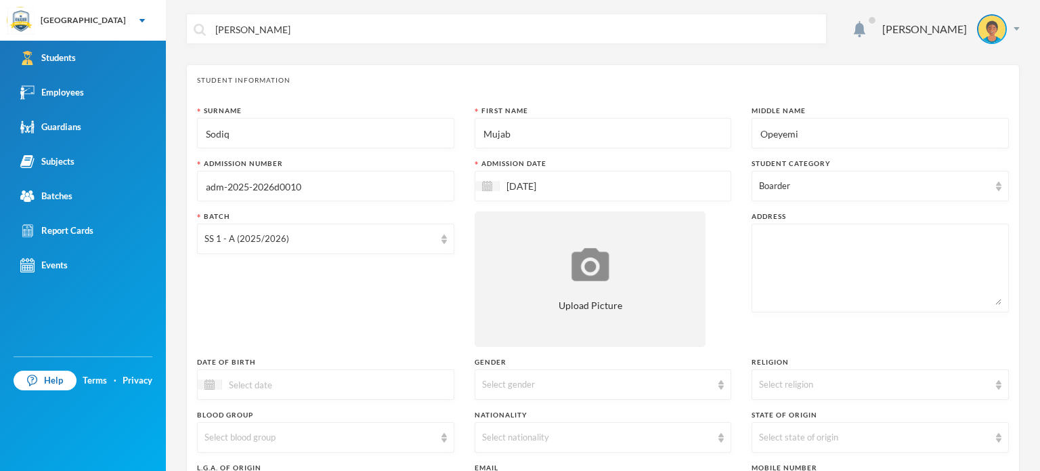
click at [413, 289] on div "Batch SS 1 - A (2025/2026)" at bounding box center [325, 278] width 257 height 135
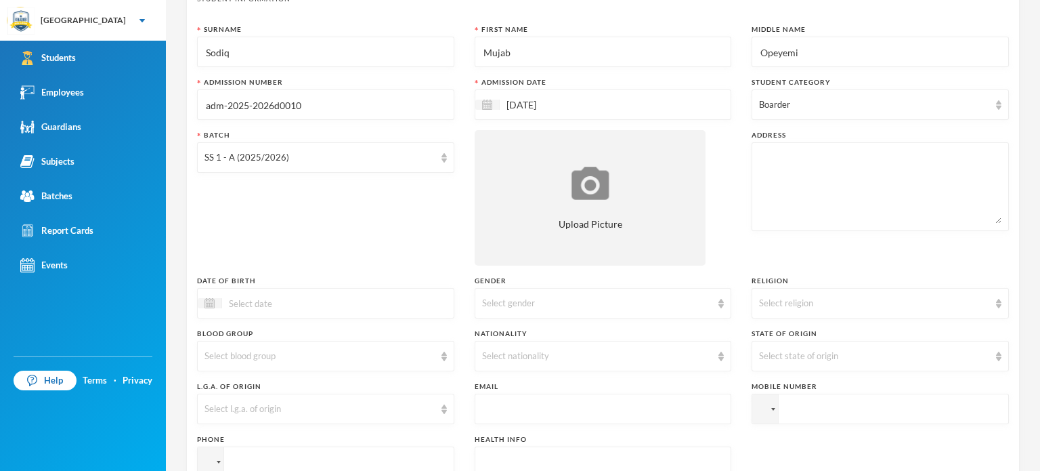
scroll to position [108, 0]
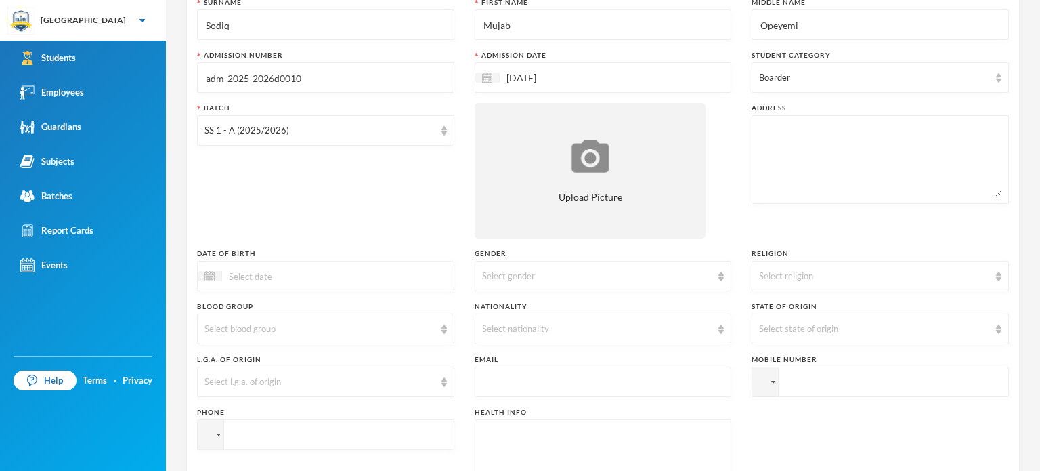
click at [826, 157] on textarea at bounding box center [880, 160] width 242 height 74
type textarea "No 27 Araromi Street Akure"
click at [379, 185] on div "Batch SS 1 - A (2025/2026)" at bounding box center [325, 170] width 257 height 135
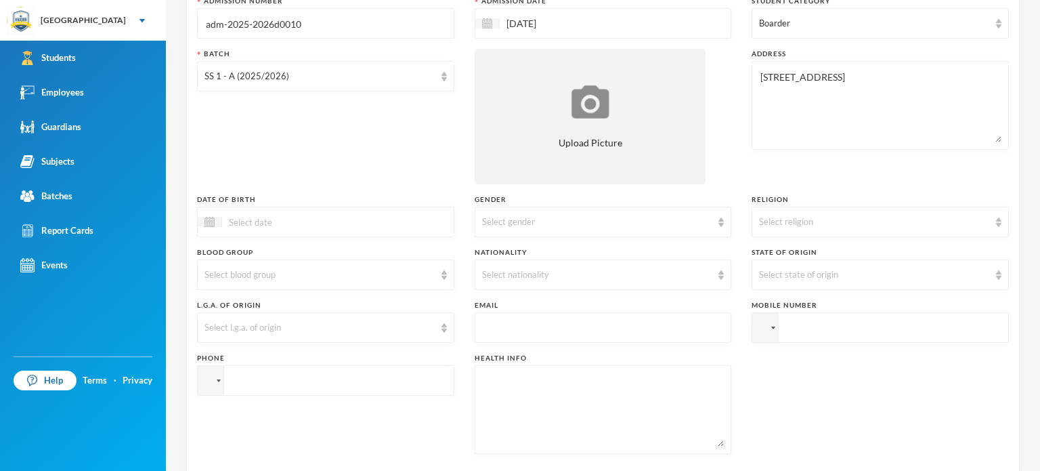
scroll to position [190, 0]
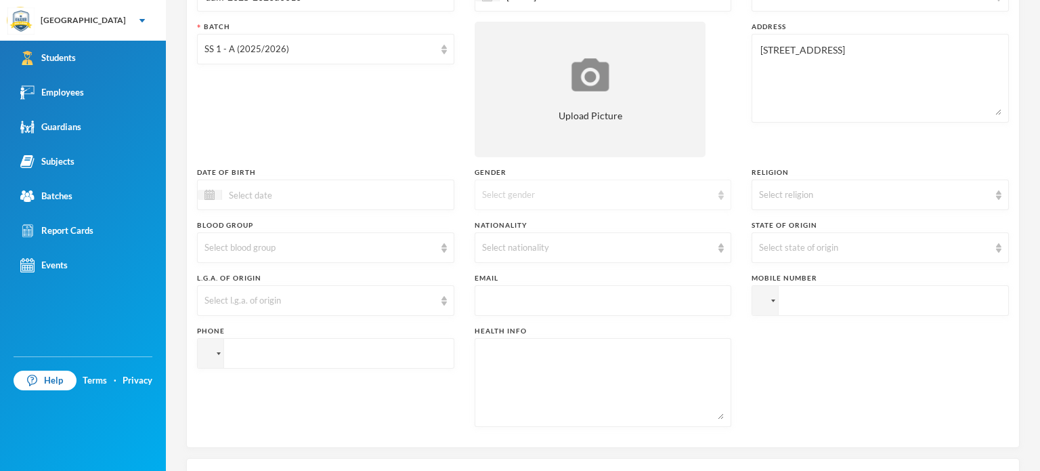
click at [615, 201] on div "Select gender" at bounding box center [603, 194] width 257 height 30
click at [562, 223] on li "[DEMOGRAPHIC_DATA]" at bounding box center [598, 226] width 254 height 22
click at [775, 197] on div "Select religion" at bounding box center [874, 195] width 230 height 14
click at [764, 243] on span "[DEMOGRAPHIC_DATA]" at bounding box center [806, 247] width 106 height 12
click at [533, 248] on div "Select nationality" at bounding box center [597, 248] width 230 height 14
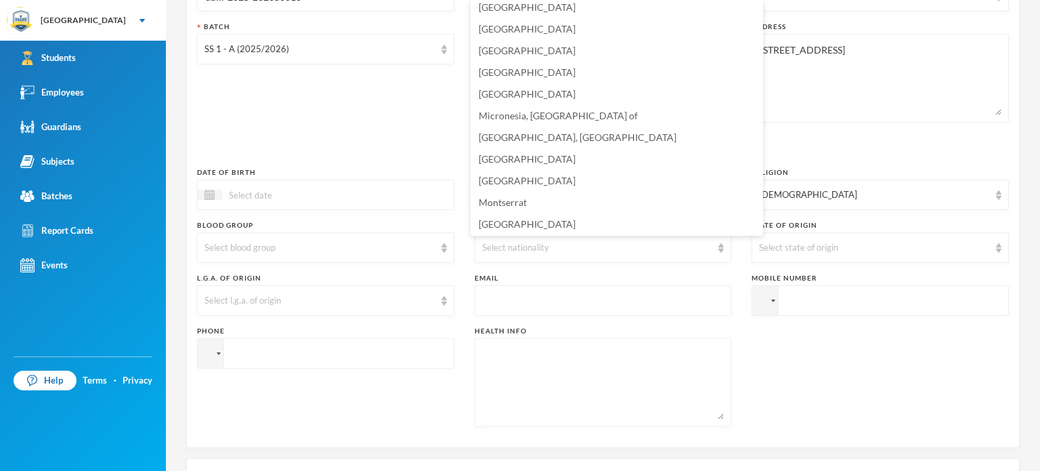
scroll to position [3248, 0]
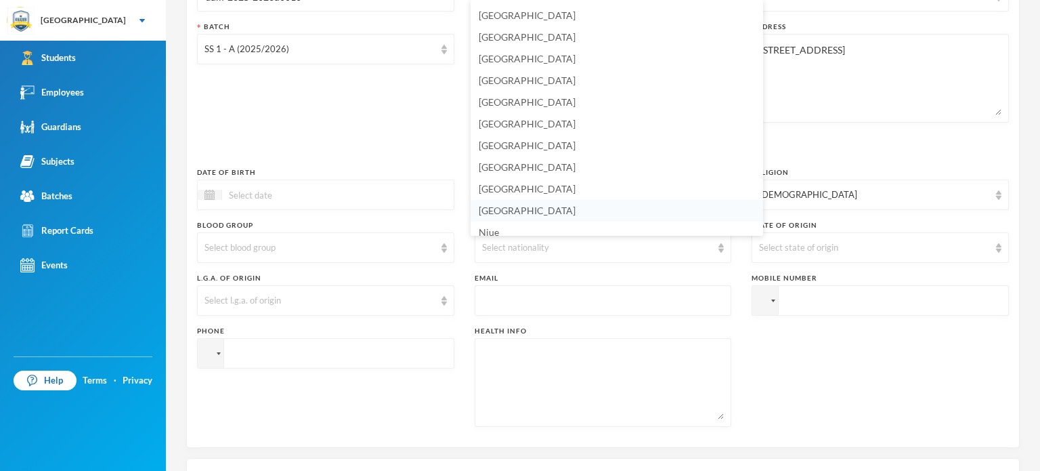
click at [564, 208] on li "[GEOGRAPHIC_DATA]" at bounding box center [617, 211] width 292 height 22
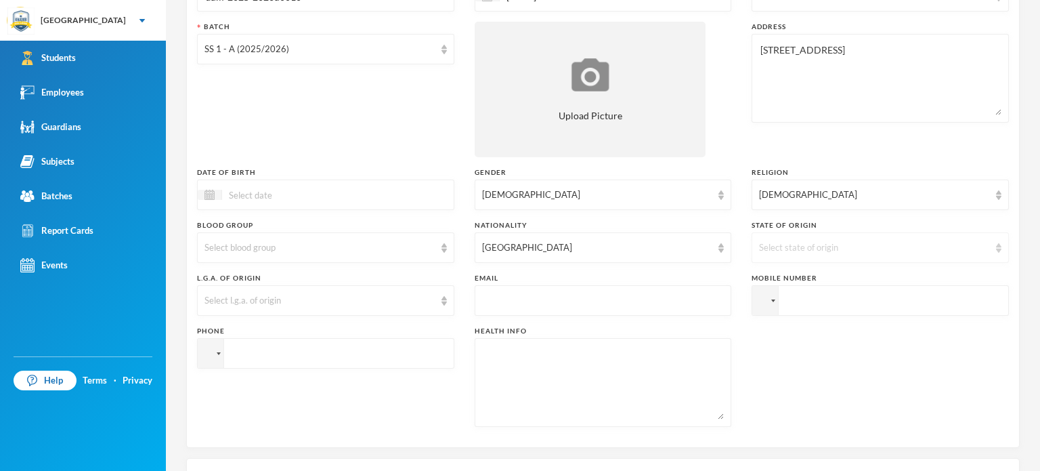
click at [802, 236] on div "Select state of origin" at bounding box center [880, 247] width 257 height 30
click at [627, 269] on div "Surname Sodiq First Name Mujab Middle Name Opeyemi Admission Number adm-2025-20…" at bounding box center [603, 176] width 812 height 521
click at [804, 305] on input "tel" at bounding box center [880, 300] width 257 height 30
type input "+2349055571207"
click at [328, 352] on input "tel" at bounding box center [325, 353] width 257 height 30
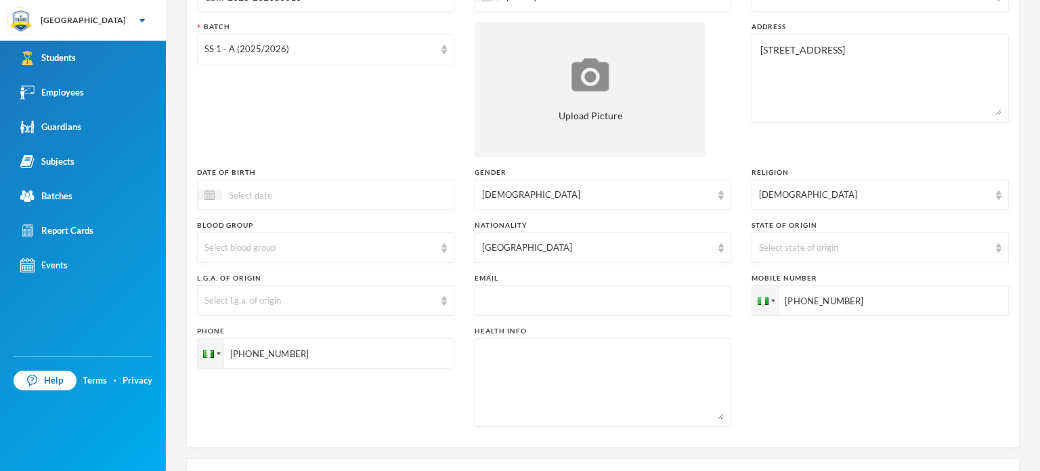
type input "+2348033605947"
click at [823, 380] on div "Surname Sodiq First Name Mujab Middle Name Opeyemi Admission Number adm-2025-20…" at bounding box center [603, 176] width 812 height 521
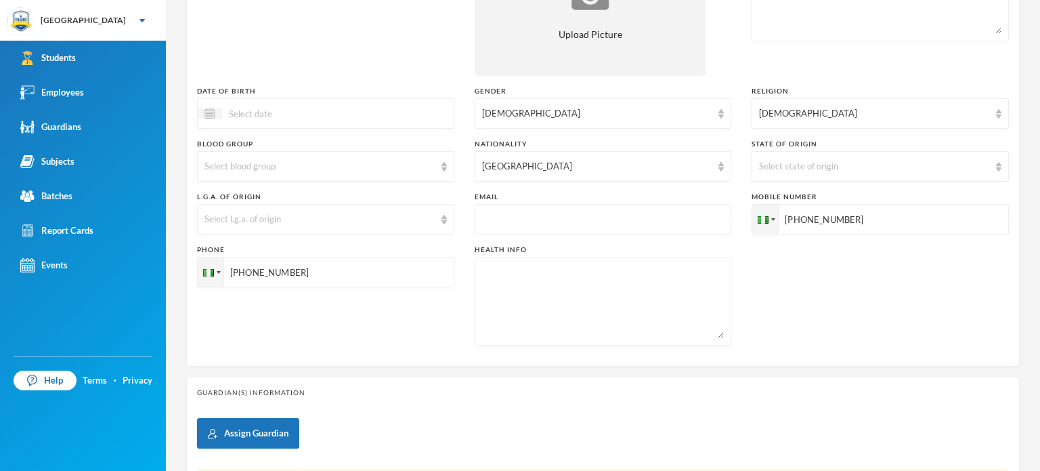
scroll to position [424, 0]
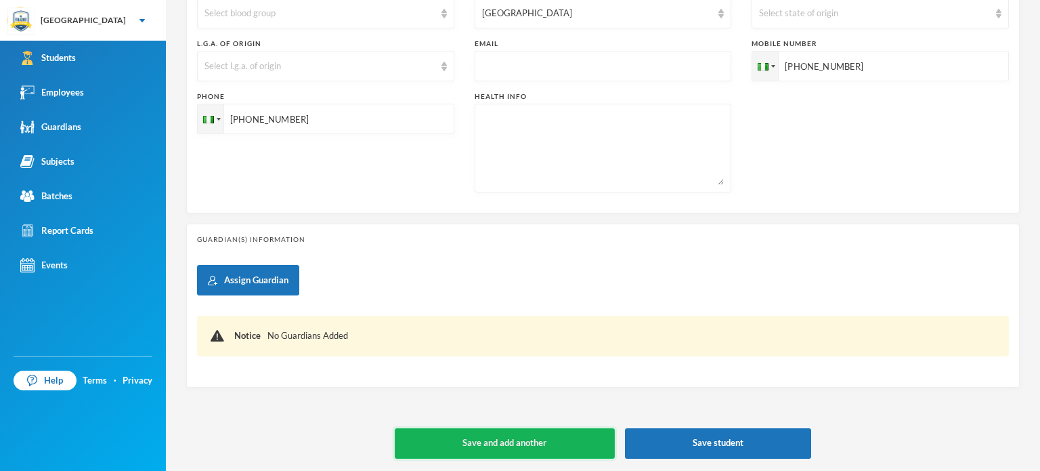
click at [525, 443] on button "Save and add another" at bounding box center [505, 443] width 220 height 30
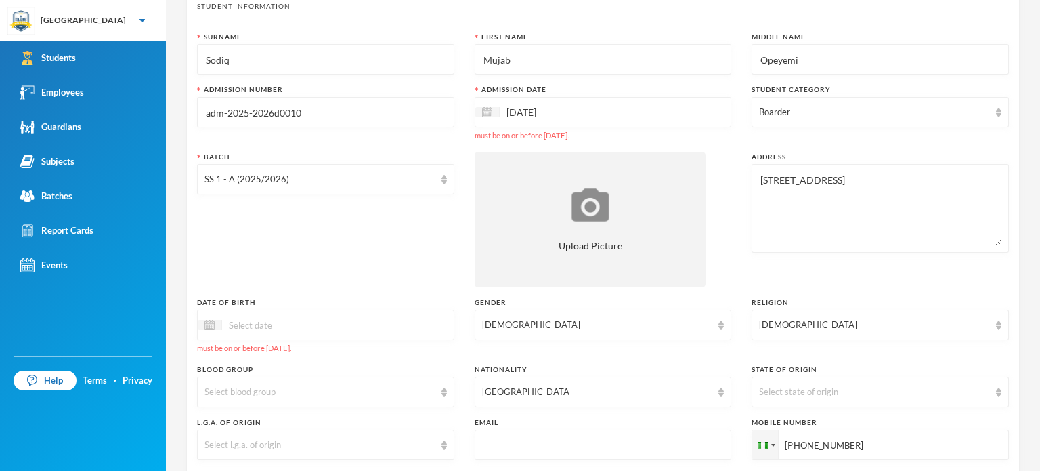
scroll to position [73, 0]
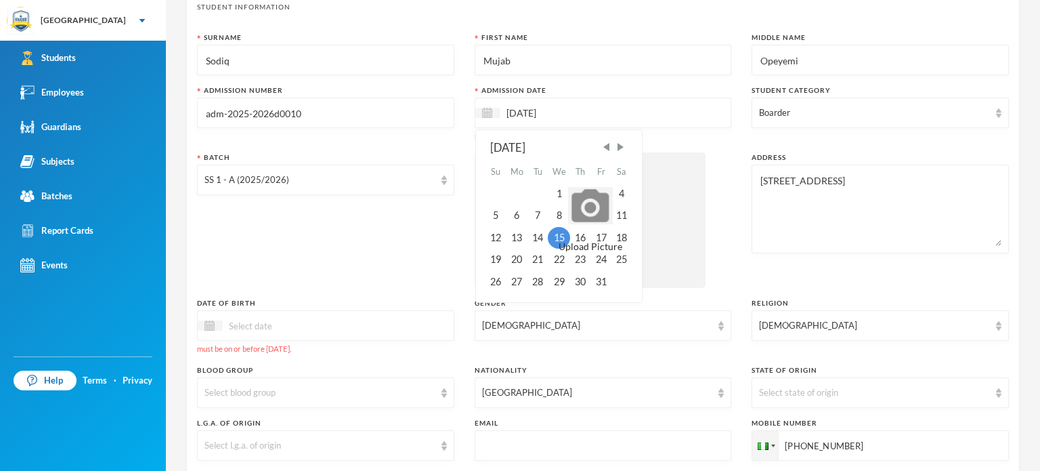
click at [520, 112] on input "15/10/2025" at bounding box center [557, 113] width 114 height 16
click at [600, 146] on span "Previous Month" at bounding box center [606, 147] width 12 height 12
click at [512, 235] on div "15" at bounding box center [517, 238] width 22 height 22
type input "[DATE]"
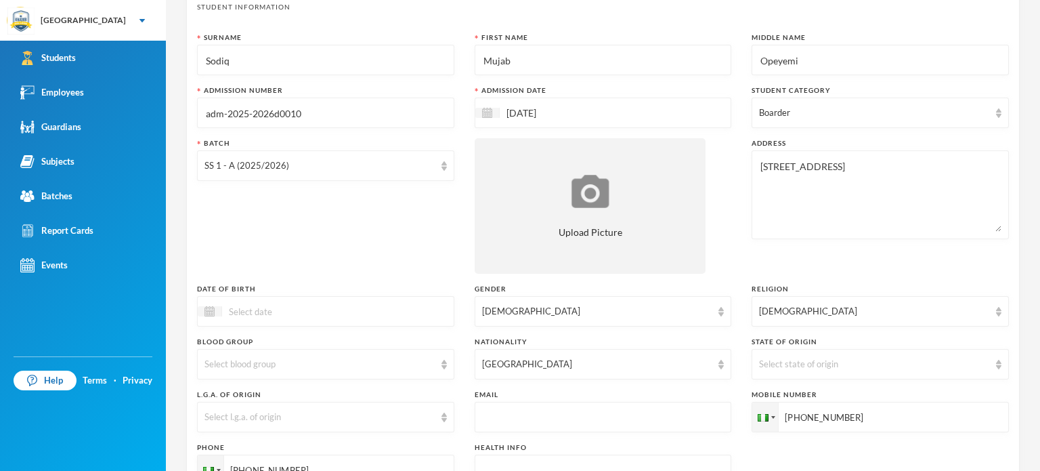
click at [326, 269] on div "Batch SS 1 - A (2025/2026)" at bounding box center [325, 205] width 257 height 135
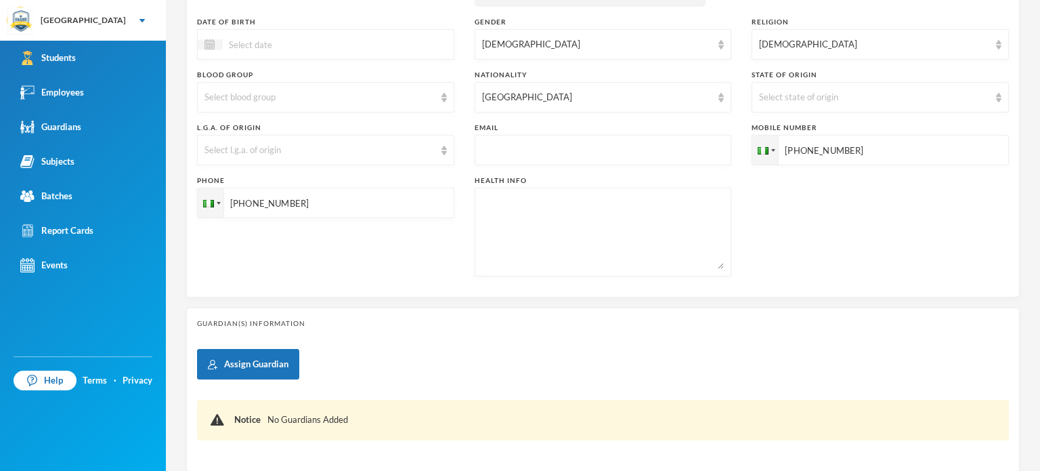
scroll to position [344, 0]
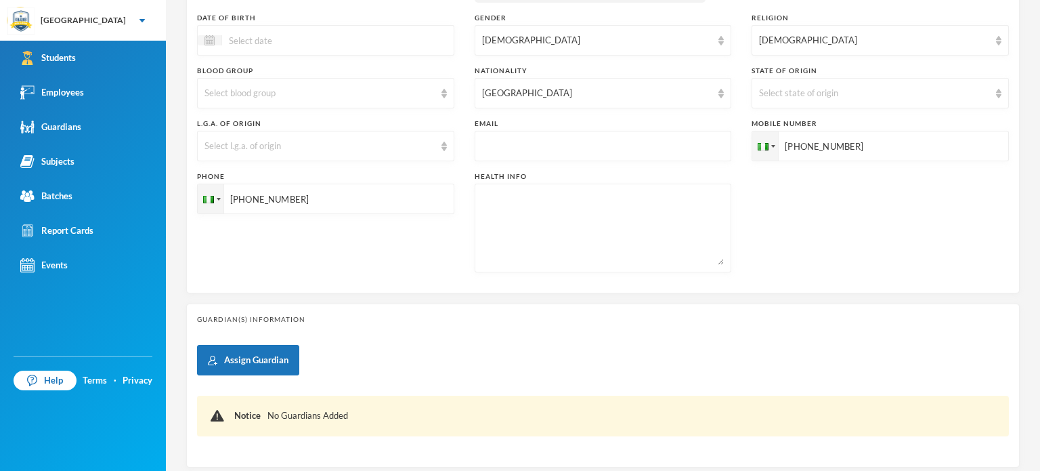
click at [455, 376] on div "Assign Guardian Notice No Guardians Added" at bounding box center [603, 401] width 812 height 112
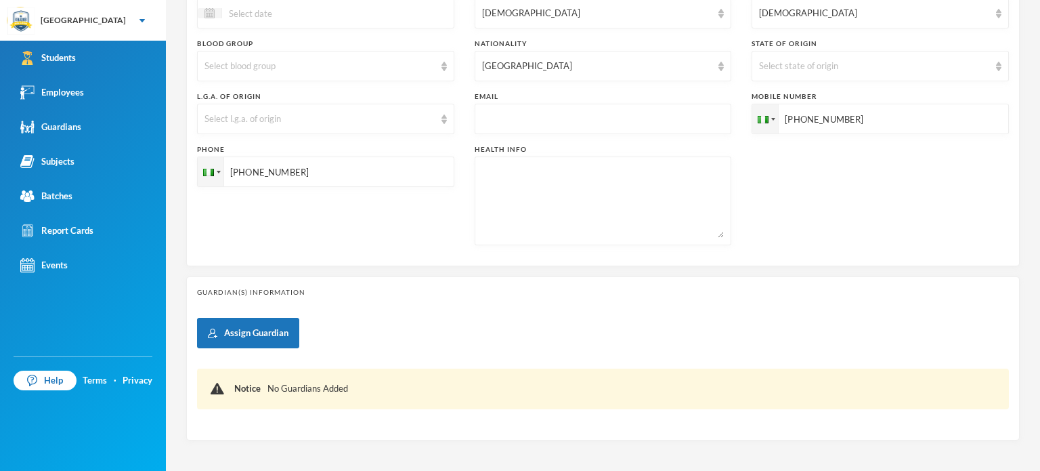
scroll to position [424, 0]
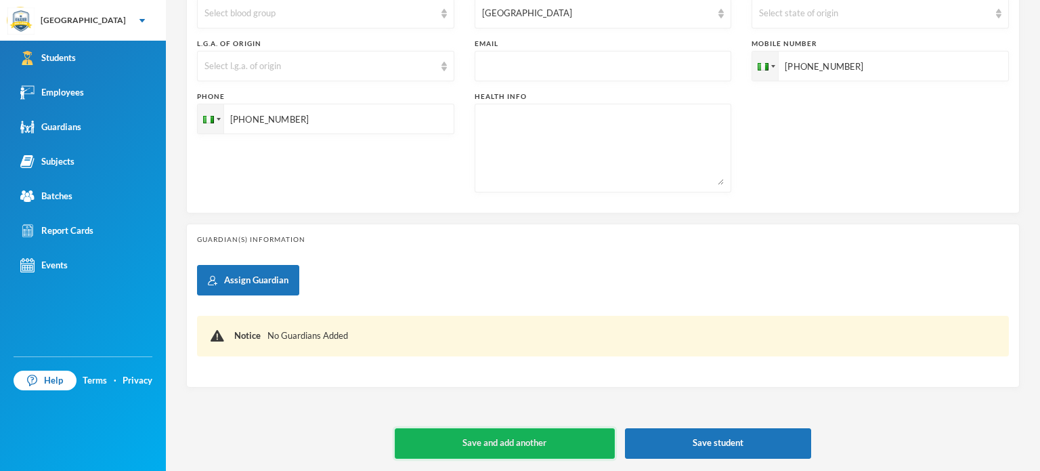
click at [539, 441] on button "Save and add another" at bounding box center [505, 443] width 220 height 30
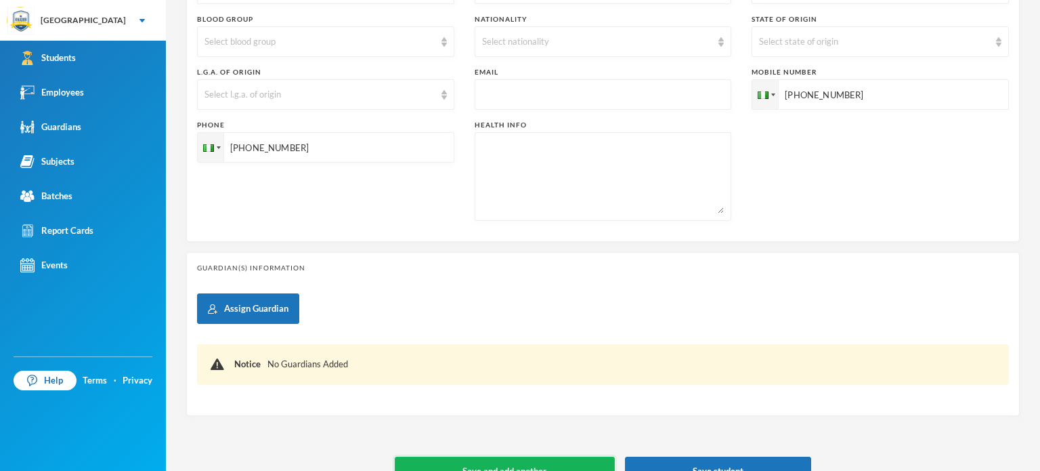
type input "[DATE]"
type input "+234"
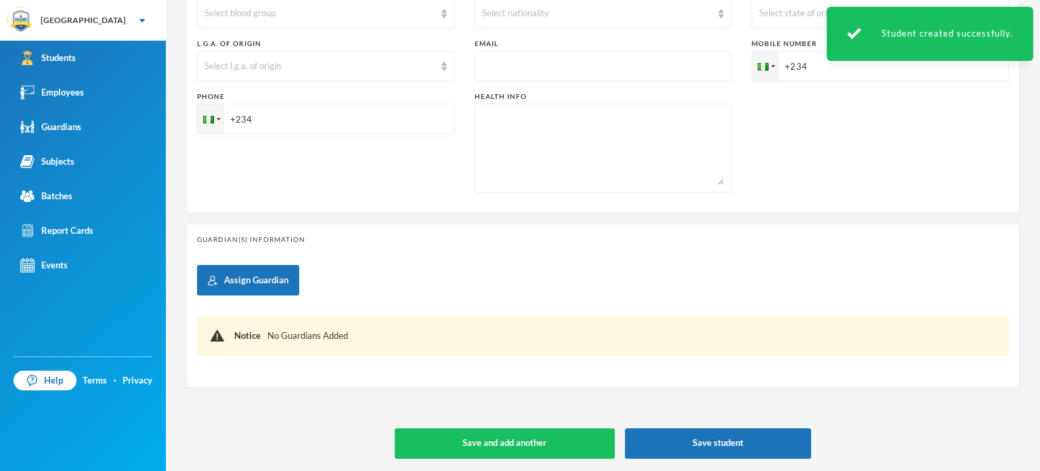
click at [371, 180] on div "Phone +234" at bounding box center [325, 141] width 257 height 101
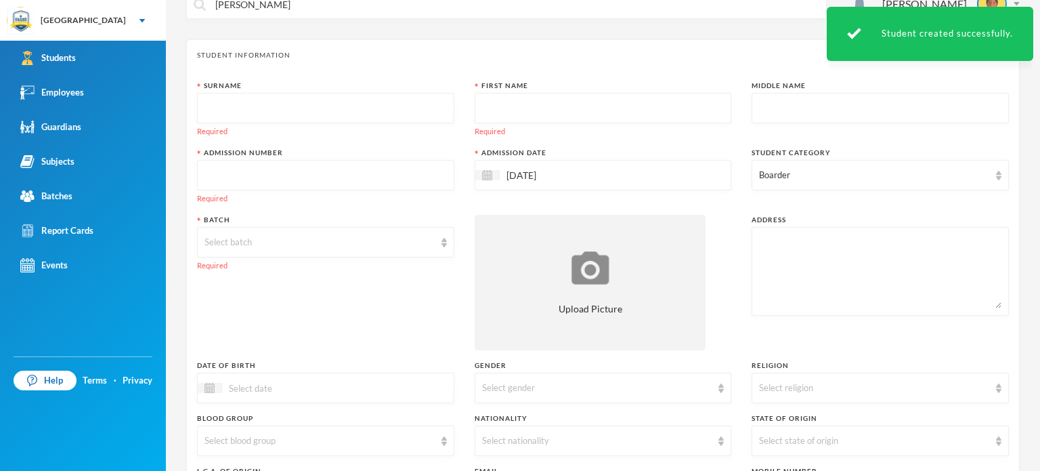
scroll to position [0, 0]
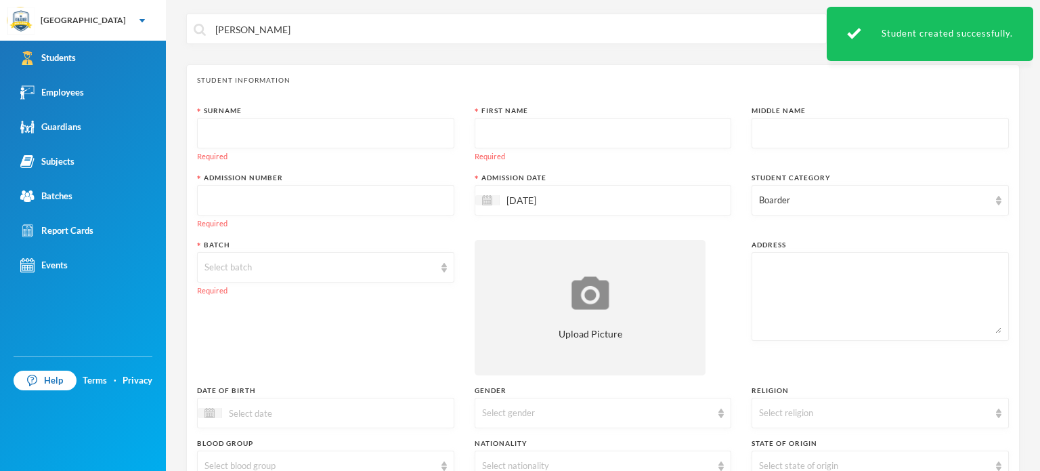
click at [299, 137] on input "text" at bounding box center [325, 133] width 242 height 30
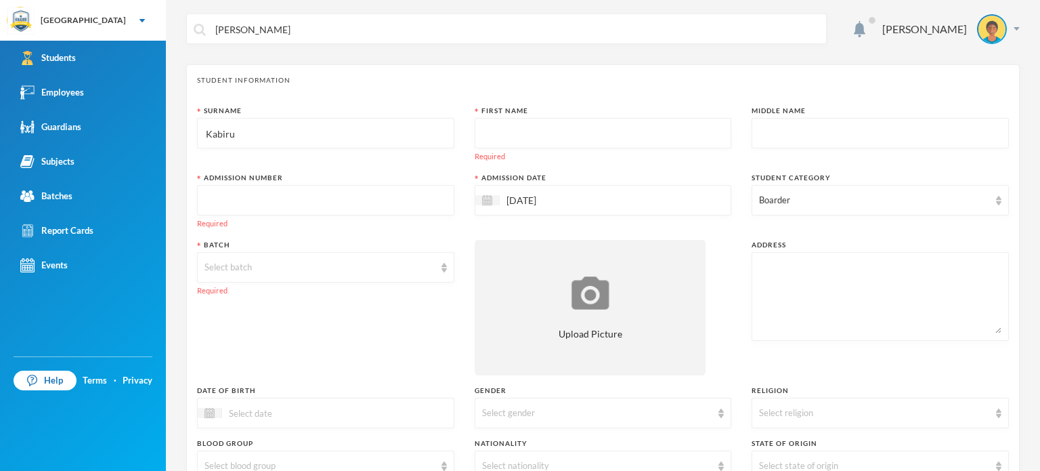
type input "Kabiru"
click at [508, 127] on input "text" at bounding box center [603, 133] width 242 height 30
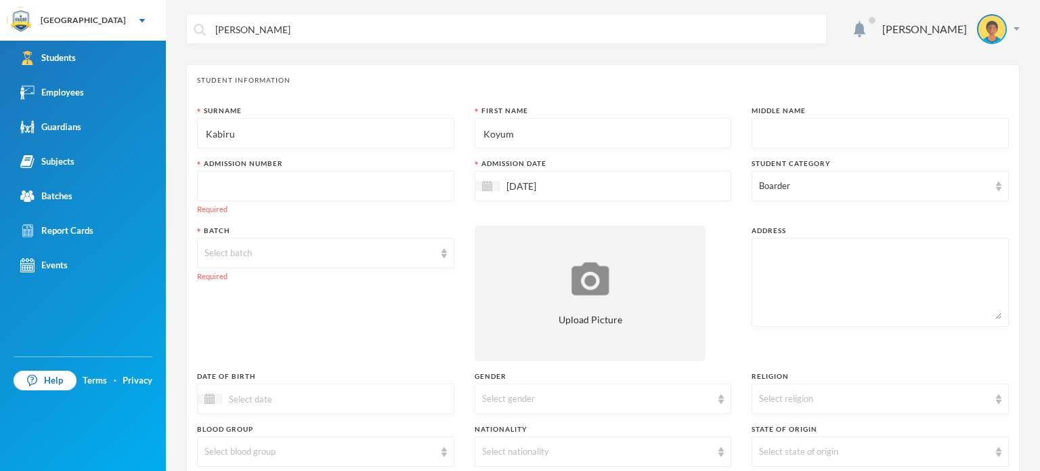
type input "Koyum"
click at [796, 138] on input "text" at bounding box center [880, 133] width 242 height 30
type input "Abiodun"
click at [303, 173] on input "text" at bounding box center [325, 186] width 242 height 30
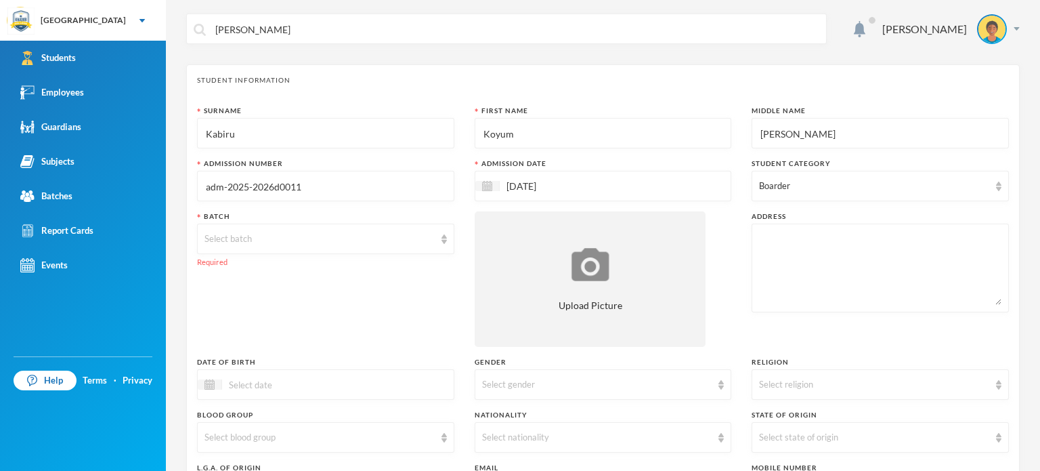
type input "adm-2025-2026d0011"
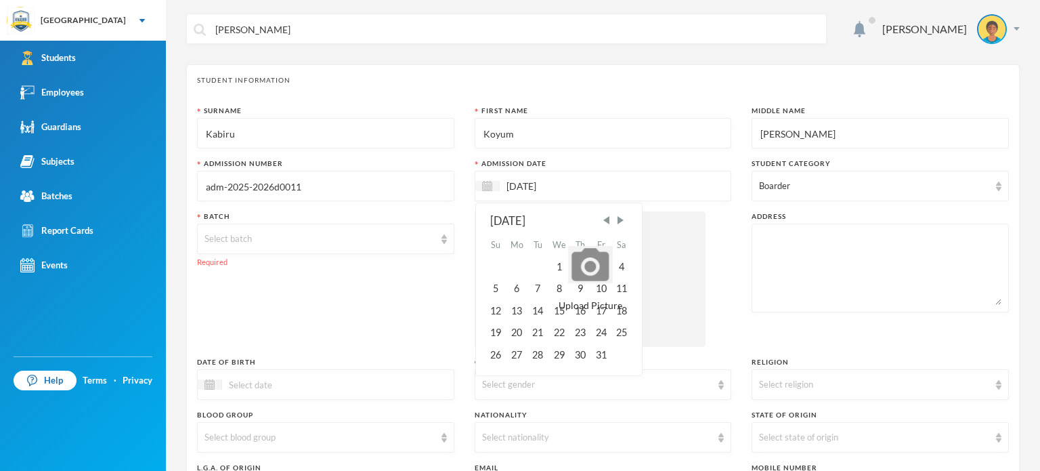
click at [578, 180] on input "[DATE]" at bounding box center [557, 186] width 114 height 16
click at [600, 225] on span "Previous Month" at bounding box center [606, 220] width 12 height 12
click at [517, 316] on div "15" at bounding box center [517, 311] width 22 height 22
type input "[DATE]"
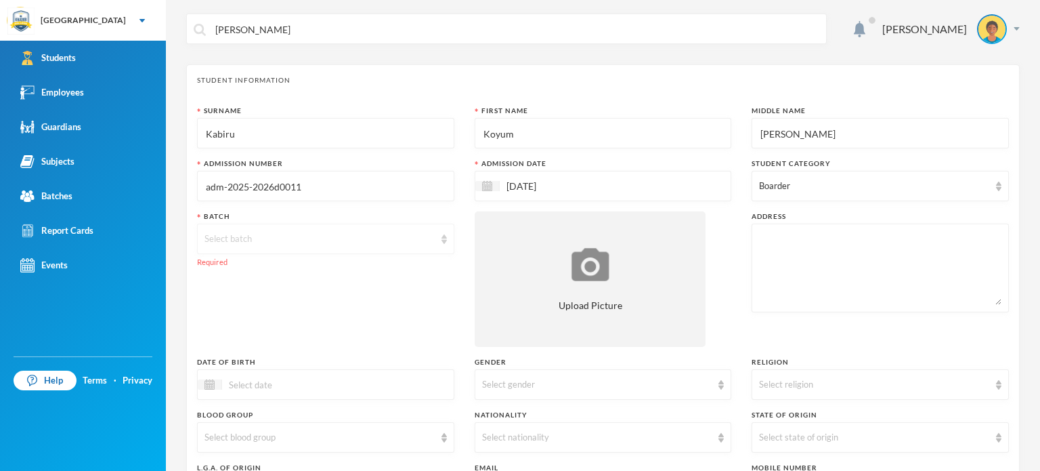
click at [441, 235] on img at bounding box center [443, 238] width 5 height 9
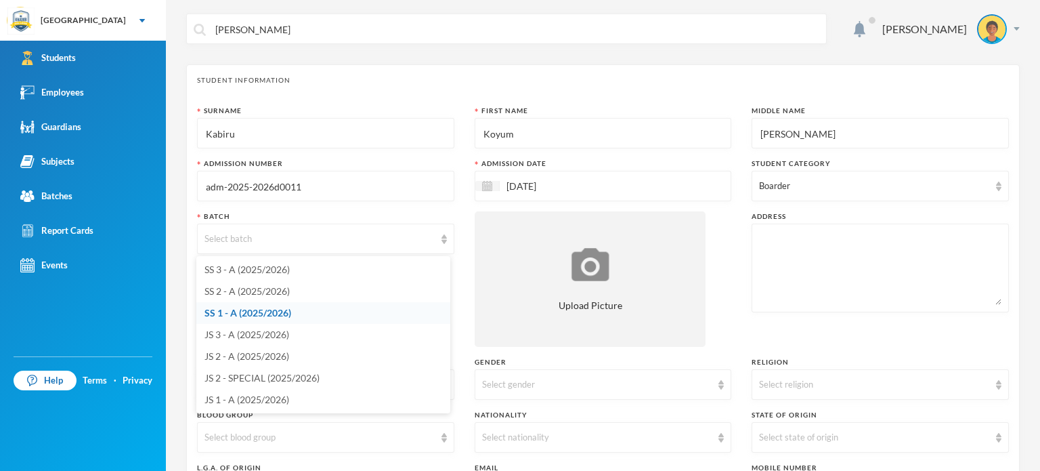
click at [341, 314] on li "SS 1 - A (2025/2026)" at bounding box center [323, 313] width 254 height 22
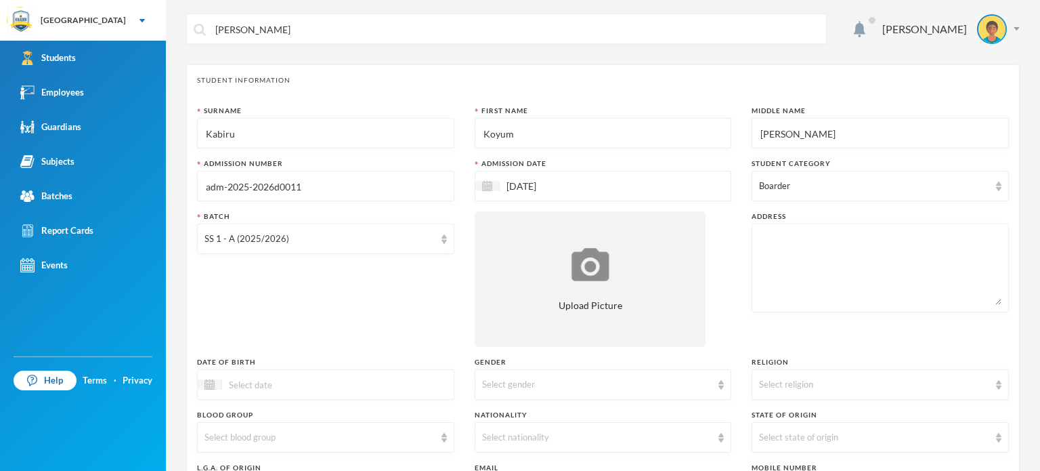
click at [390, 299] on div "Batch SS 1 - A (2025/2026)" at bounding box center [325, 278] width 257 height 135
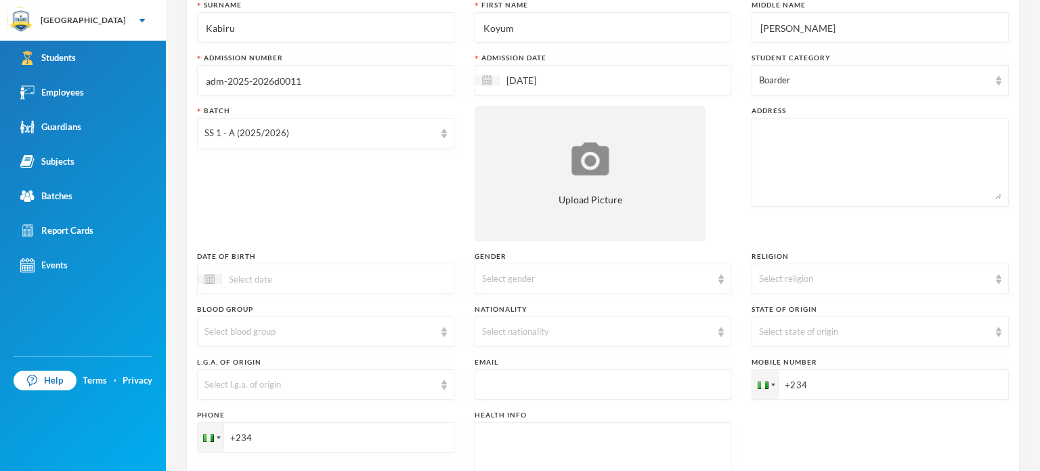
scroll to position [108, 0]
click at [792, 129] on textarea at bounding box center [880, 160] width 242 height 74
type textarea "Power-line Street Ore"
click at [710, 150] on div "Surname Kabiru First Name Koyum Middle Name Abiodun Admission Number adm-2025-2…" at bounding box center [603, 257] width 812 height 521
click at [548, 271] on div "Select gender" at bounding box center [597, 276] width 230 height 14
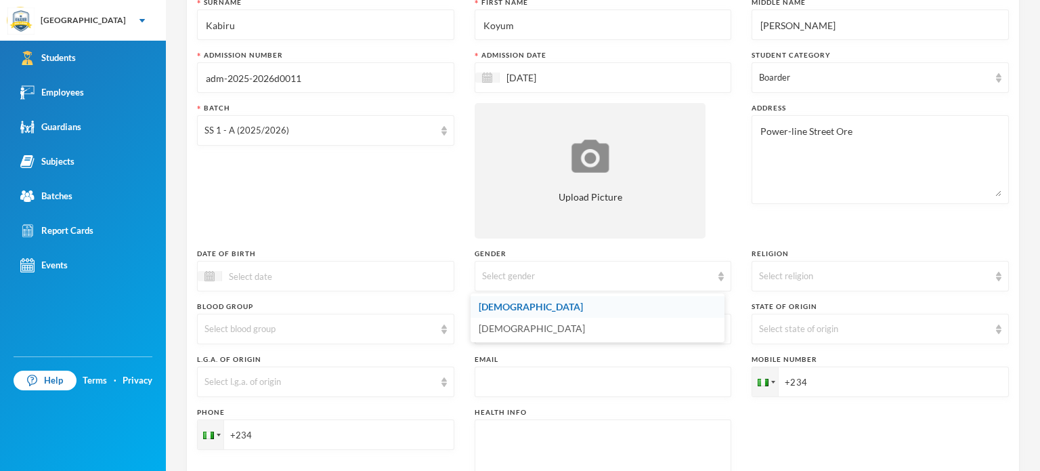
click at [554, 304] on li "[DEMOGRAPHIC_DATA]" at bounding box center [598, 307] width 254 height 22
click at [787, 272] on div "Select religion" at bounding box center [874, 276] width 230 height 14
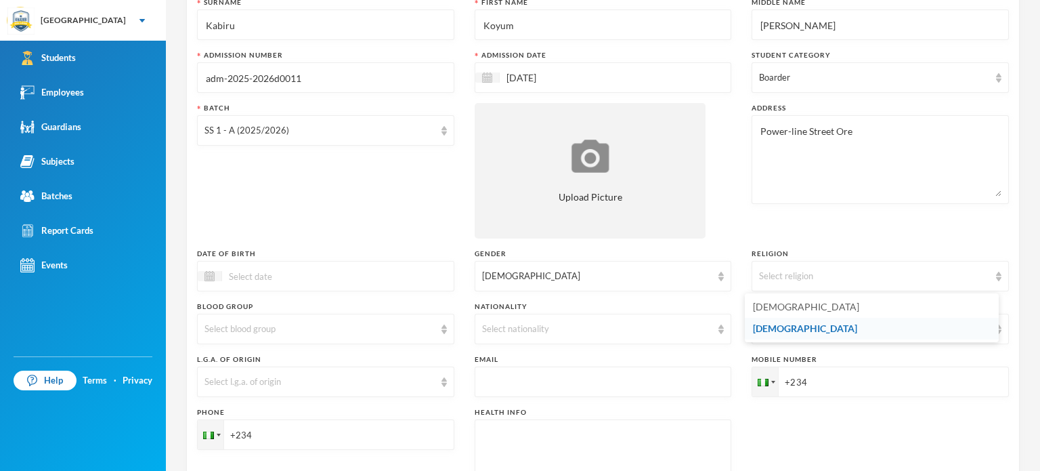
click at [777, 326] on li "[DEMOGRAPHIC_DATA]" at bounding box center [872, 329] width 254 height 22
click at [389, 334] on div "Select blood group" at bounding box center [319, 329] width 230 height 14
click at [601, 325] on div "Select nationality" at bounding box center [597, 329] width 230 height 14
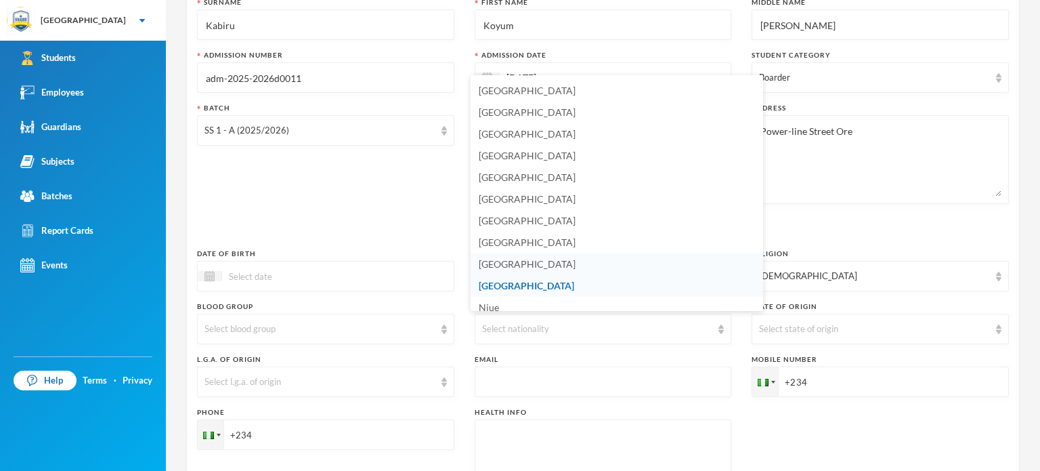
scroll to position [3255, 0]
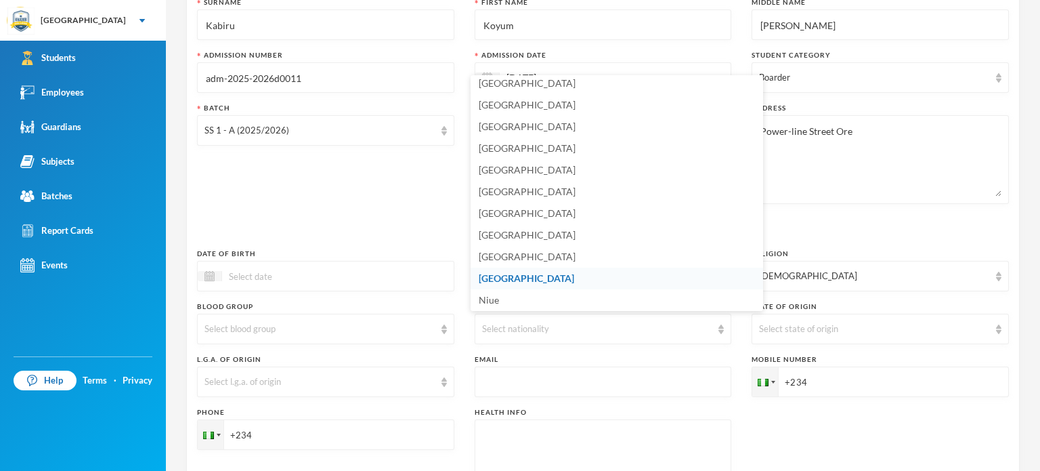
click at [548, 275] on li "[GEOGRAPHIC_DATA]" at bounding box center [617, 278] width 292 height 22
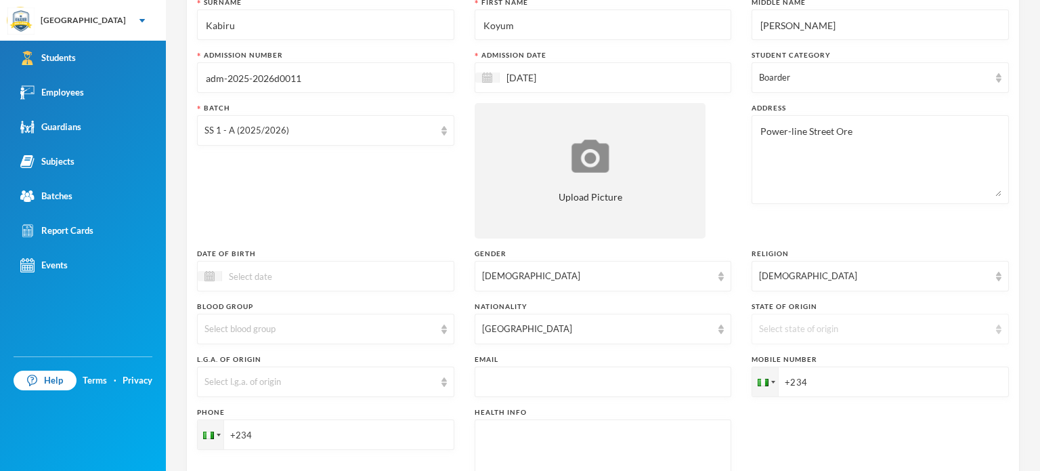
click at [790, 318] on div "Select state of origin" at bounding box center [880, 328] width 257 height 30
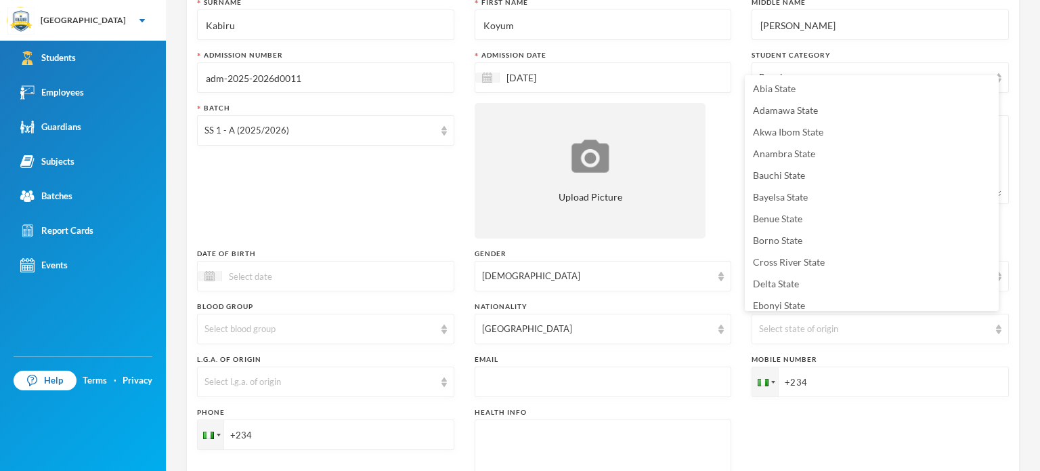
click at [782, 430] on div "Surname Kabiru First Name Koyum Middle Name Abiodun Admission Number adm-2025-2…" at bounding box center [603, 257] width 812 height 521
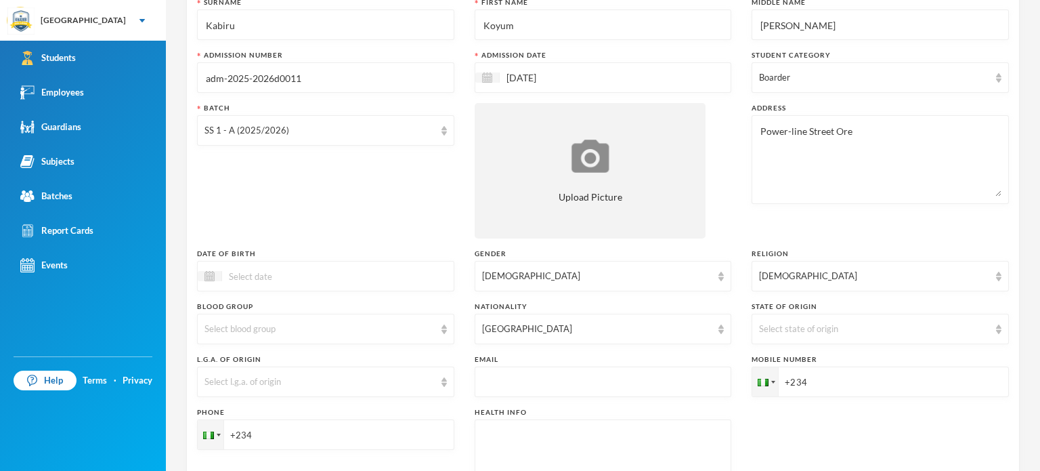
click at [816, 378] on input "+234" at bounding box center [880, 381] width 257 height 30
type input "+2347040261811"
click at [286, 431] on input "+234" at bounding box center [325, 434] width 257 height 30
type input "+2348126443109"
click at [460, 426] on div "Surname Kabiru First Name Koyum Middle Name Abiodun Admission Number adm-2025-2…" at bounding box center [603, 257] width 812 height 521
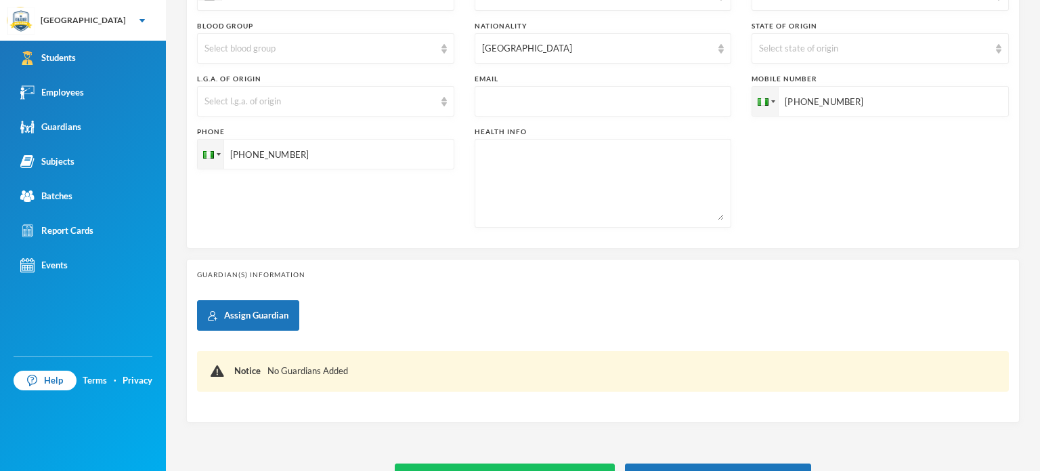
scroll to position [424, 0]
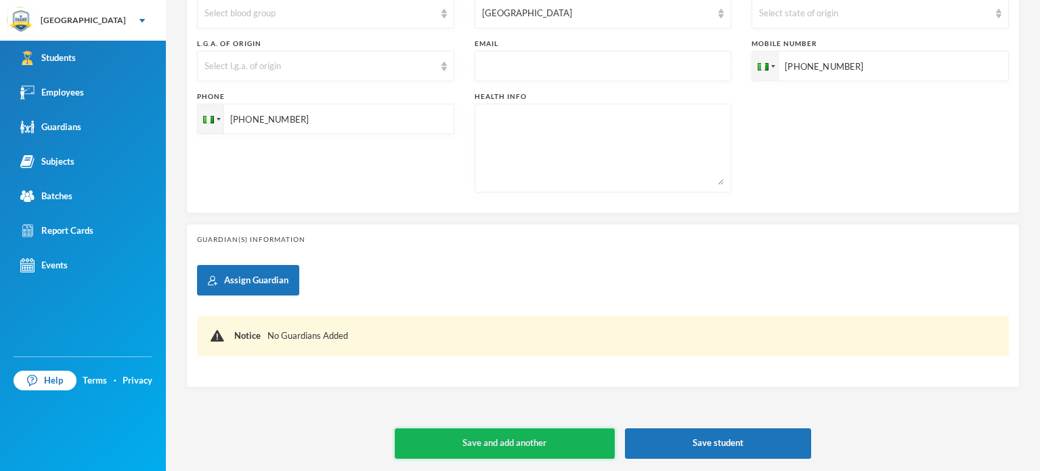
click at [507, 443] on button "Save and add another" at bounding box center [505, 443] width 220 height 30
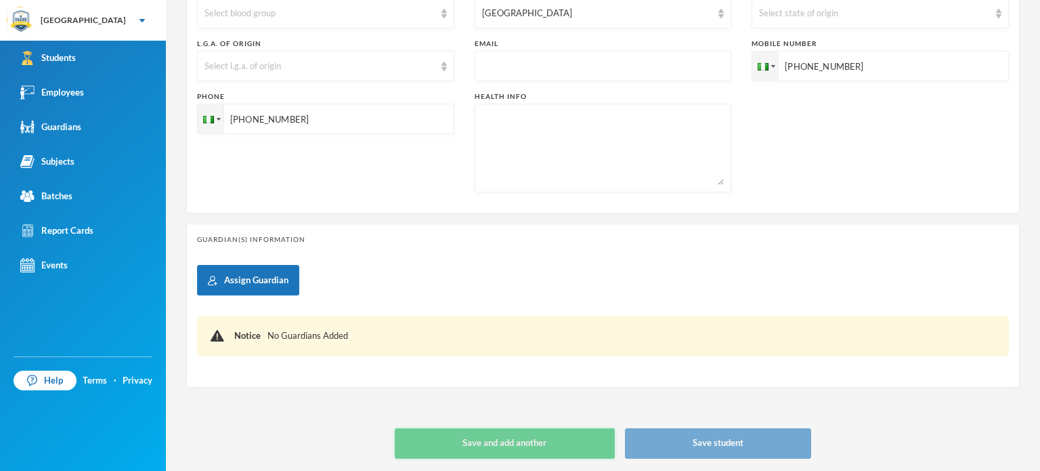
type input "[DATE]"
type input "+234"
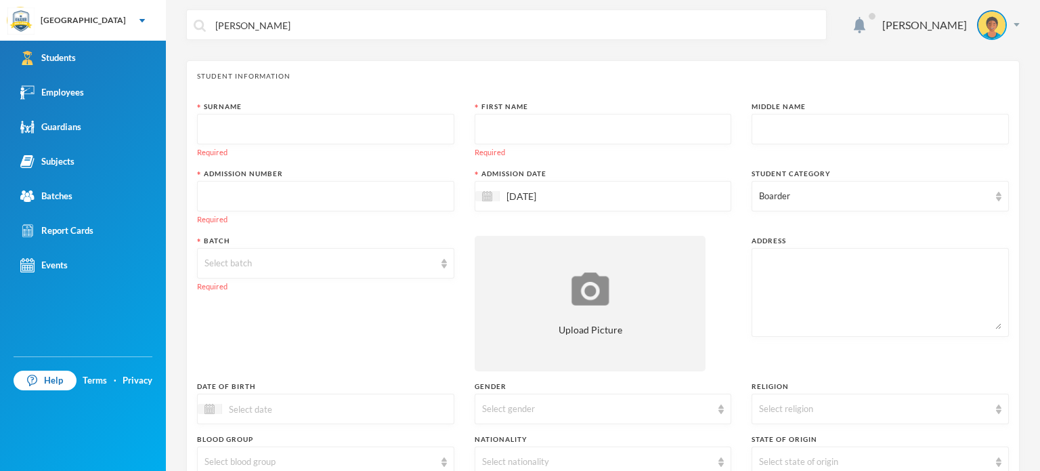
scroll to position [0, 0]
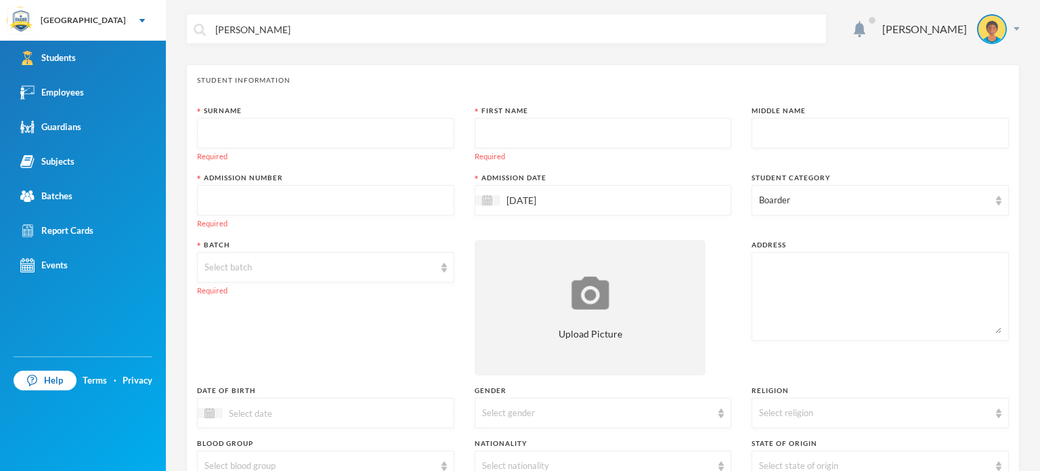
click at [261, 142] on input "text" at bounding box center [325, 133] width 242 height 30
type input "Zakariyahu"
click at [536, 141] on input "text" at bounding box center [603, 133] width 242 height 30
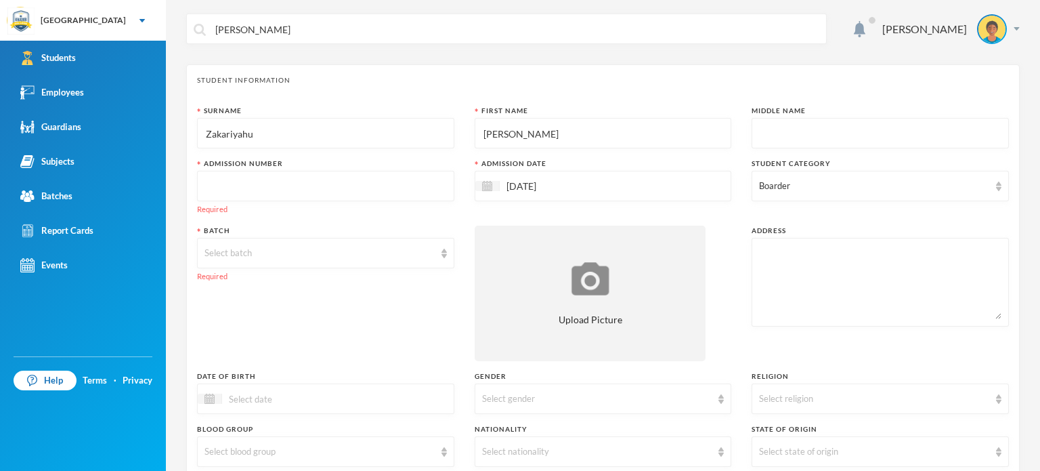
type input "Hikmat"
click at [810, 139] on input "text" at bounding box center [880, 133] width 242 height 30
type input "Feyiponmile"
click at [272, 189] on input "text" at bounding box center [325, 186] width 242 height 30
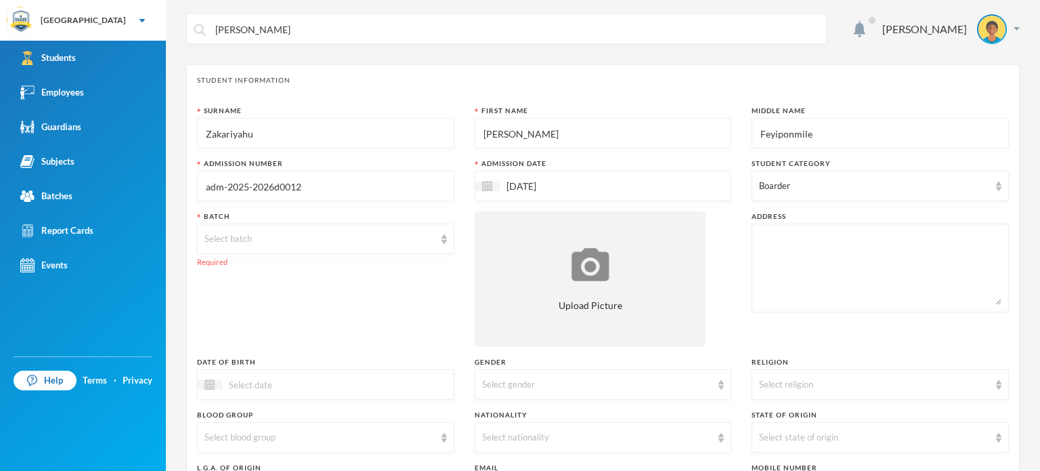
type input "adm-2025-2026d0012"
click at [609, 194] on div "[DATE]" at bounding box center [603, 186] width 257 height 30
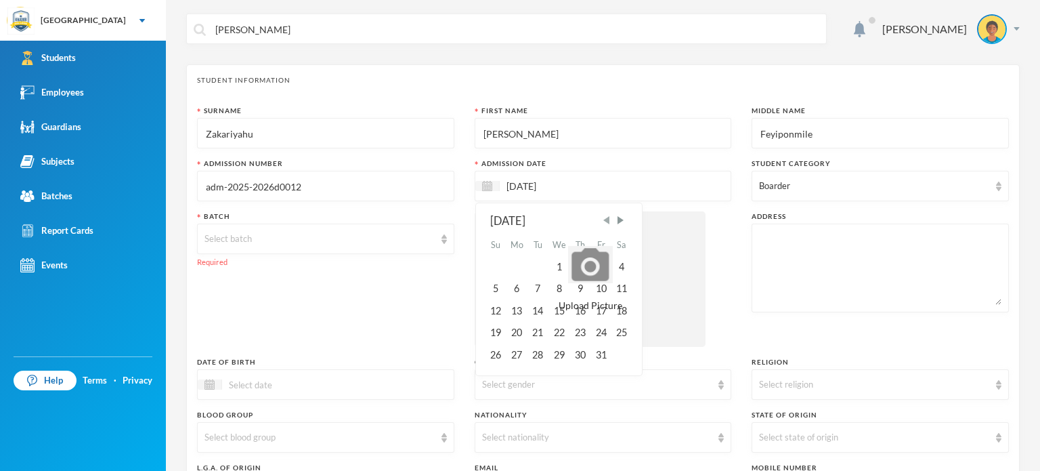
click at [607, 223] on span "Previous Month" at bounding box center [606, 220] width 12 height 12
click at [511, 313] on div "15" at bounding box center [517, 311] width 22 height 22
type input "[DATE]"
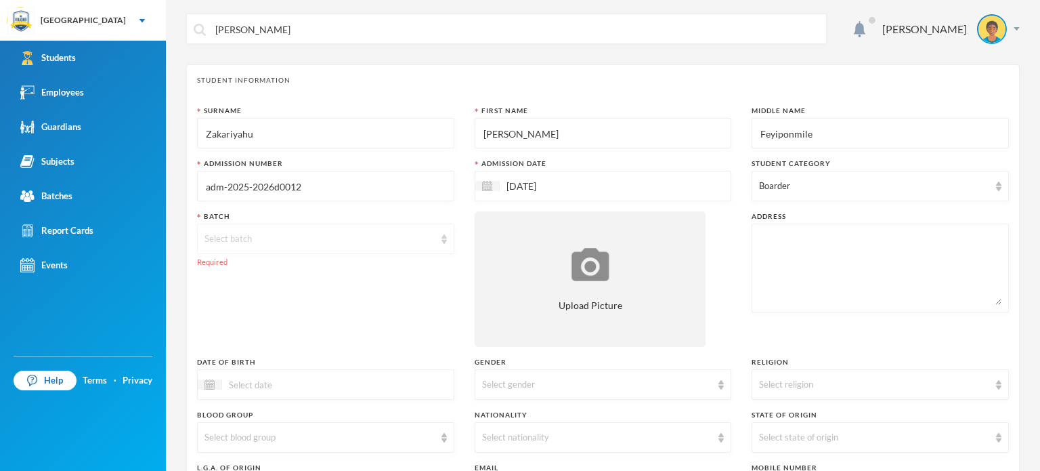
click at [436, 237] on div "Select batch" at bounding box center [325, 238] width 257 height 30
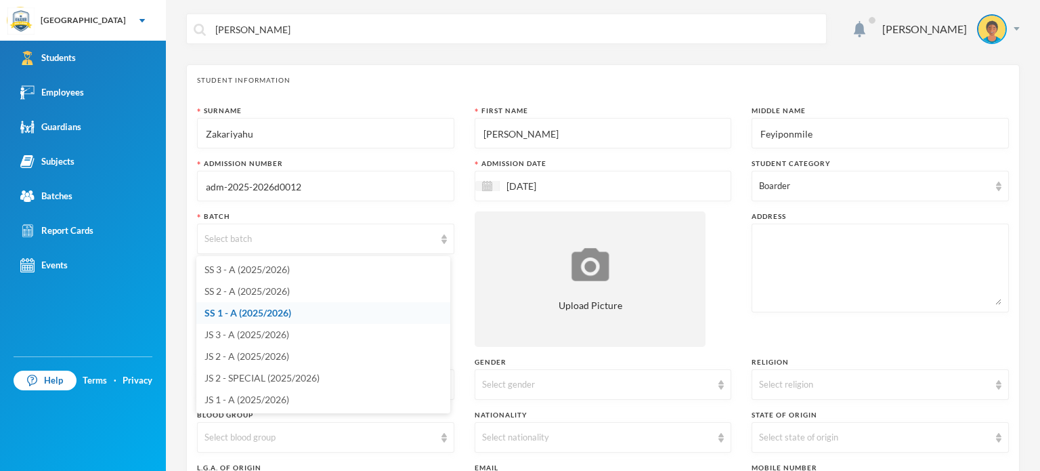
click at [276, 313] on span "SS 1 - A (2025/2026)" at bounding box center [247, 313] width 87 height 12
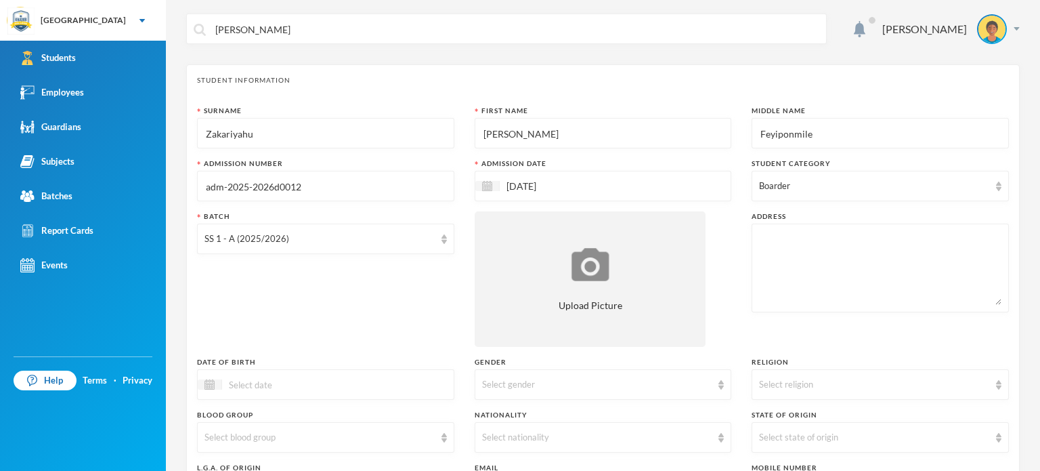
click at [309, 300] on div "Batch SS 1 - A (2025/2026)" at bounding box center [325, 278] width 257 height 135
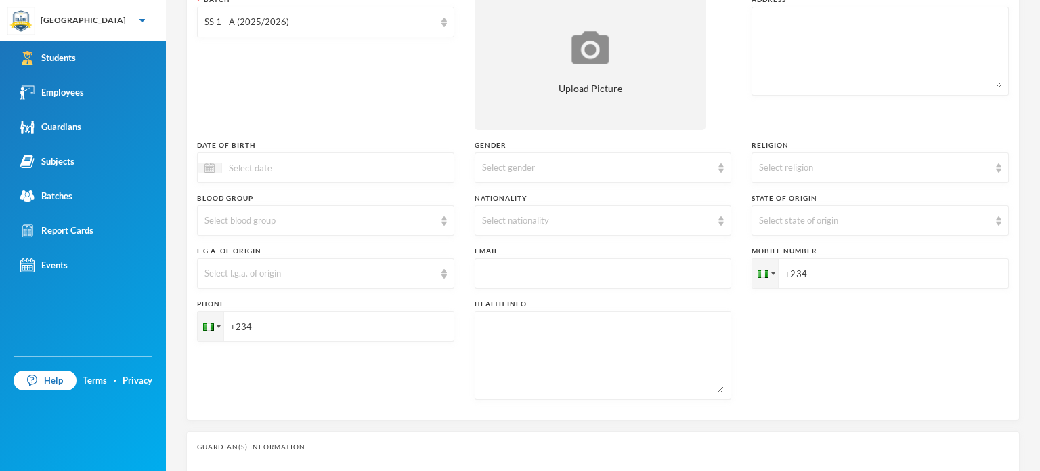
scroll to position [190, 0]
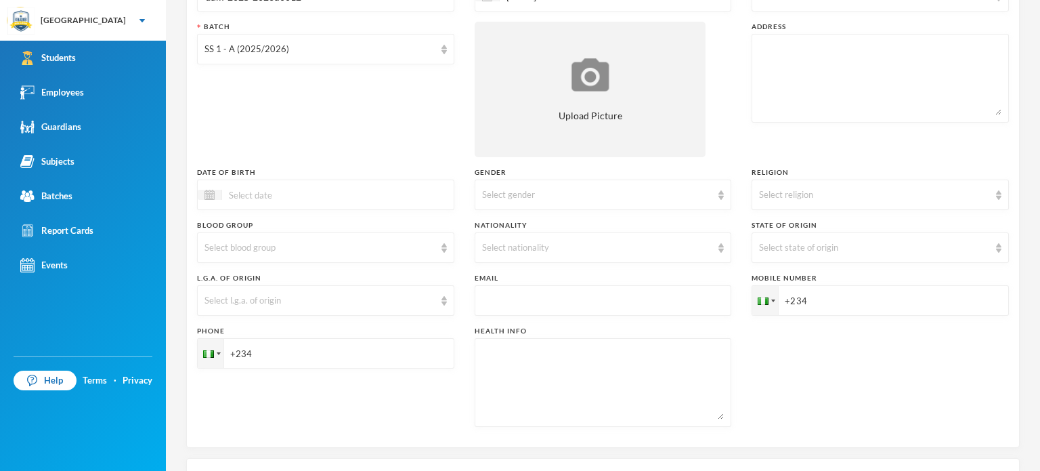
click at [789, 84] on textarea at bounding box center [880, 78] width 242 height 74
type textarea "Gaga Community"
click at [555, 194] on div "Select gender" at bounding box center [597, 195] width 230 height 14
click at [546, 244] on li "[DEMOGRAPHIC_DATA]" at bounding box center [598, 247] width 254 height 22
click at [796, 204] on div "Select religion" at bounding box center [880, 194] width 257 height 30
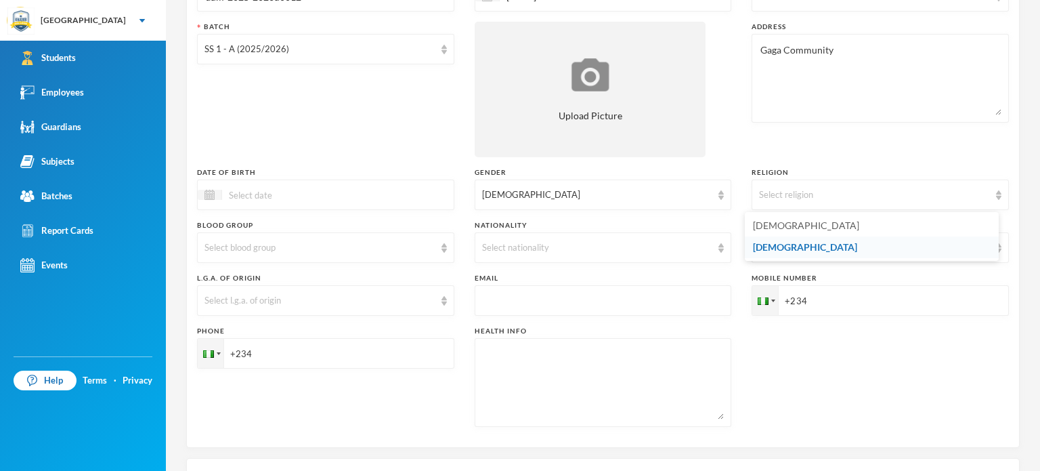
click at [775, 244] on span "[DEMOGRAPHIC_DATA]" at bounding box center [805, 247] width 104 height 12
click at [556, 244] on div "Select nationality" at bounding box center [597, 248] width 230 height 14
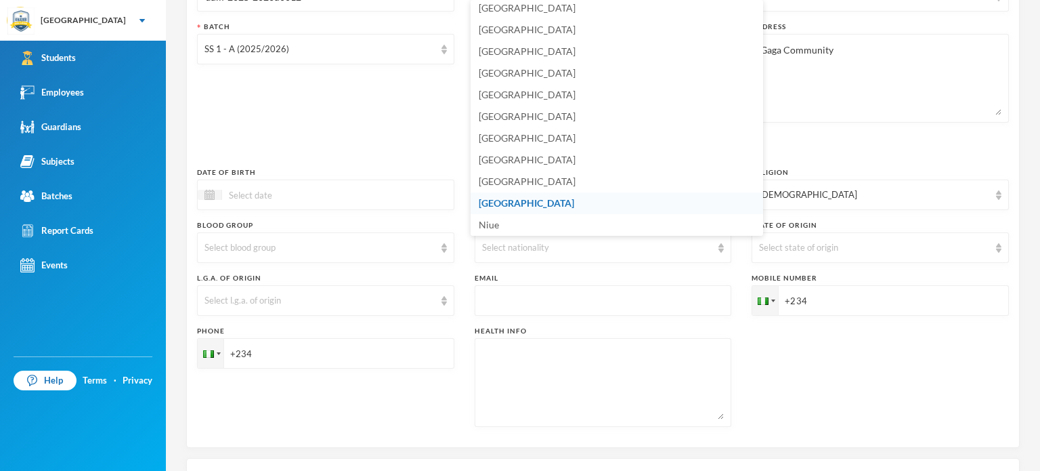
click at [515, 204] on li "[GEOGRAPHIC_DATA]" at bounding box center [617, 203] width 292 height 22
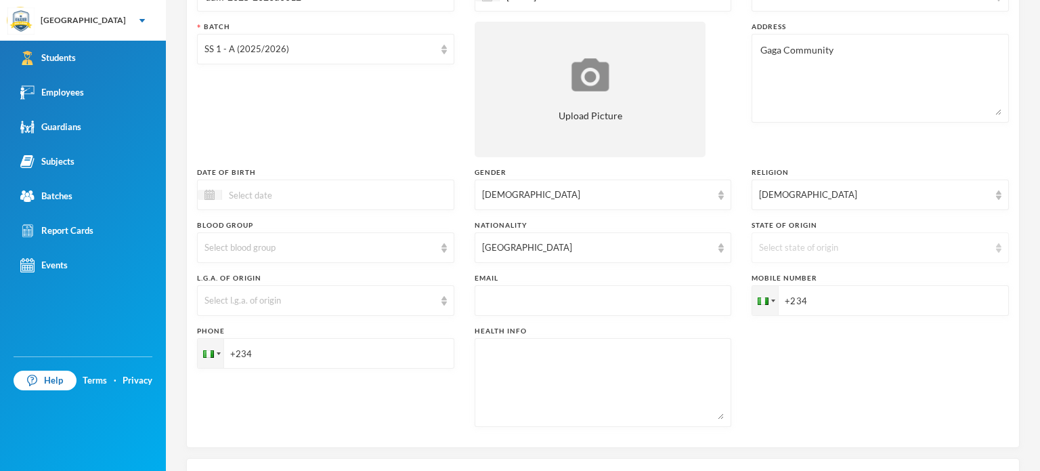
click at [769, 252] on div "Select state of origin" at bounding box center [874, 248] width 230 height 14
click at [831, 306] on input "+234" at bounding box center [880, 300] width 257 height 30
type input "+2348066500089"
click at [276, 364] on input "+234" at bounding box center [325, 353] width 257 height 30
type input "+2348168891530"
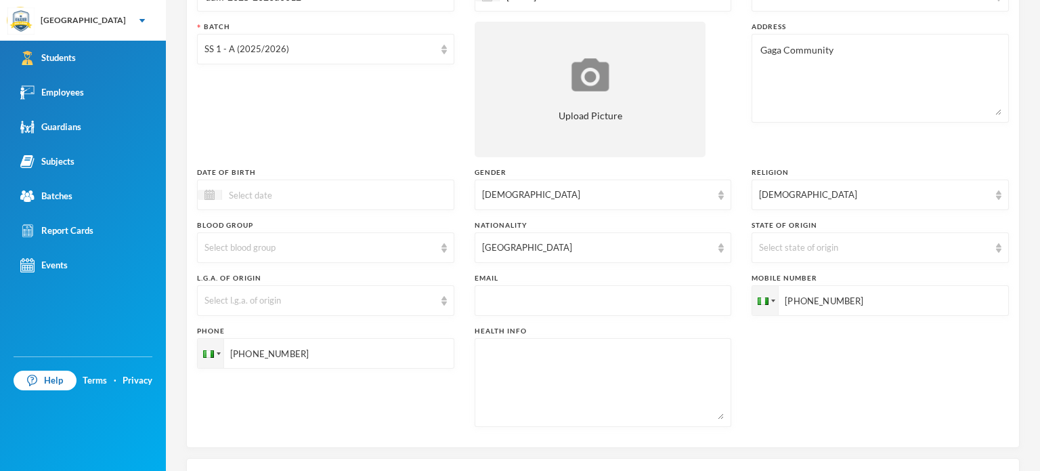
click at [446, 399] on div "Phone +2348168891530" at bounding box center [325, 376] width 257 height 101
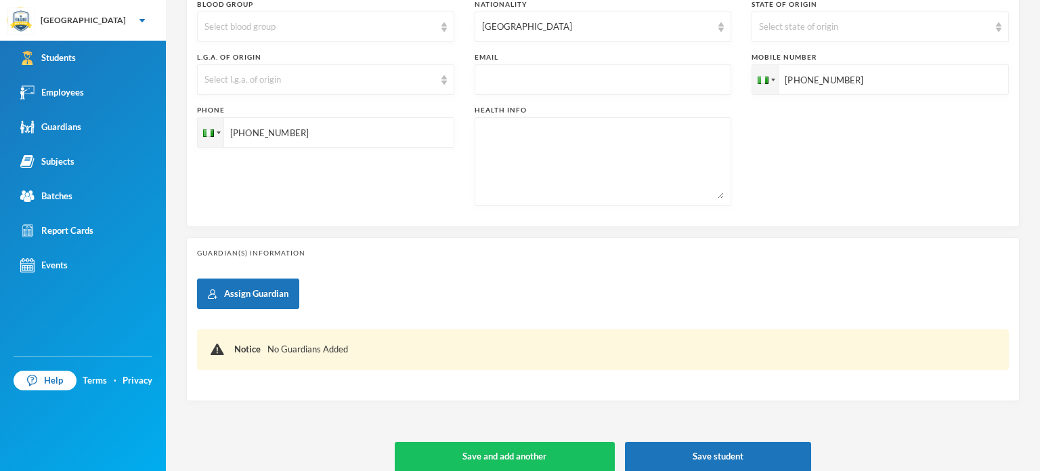
scroll to position [424, 0]
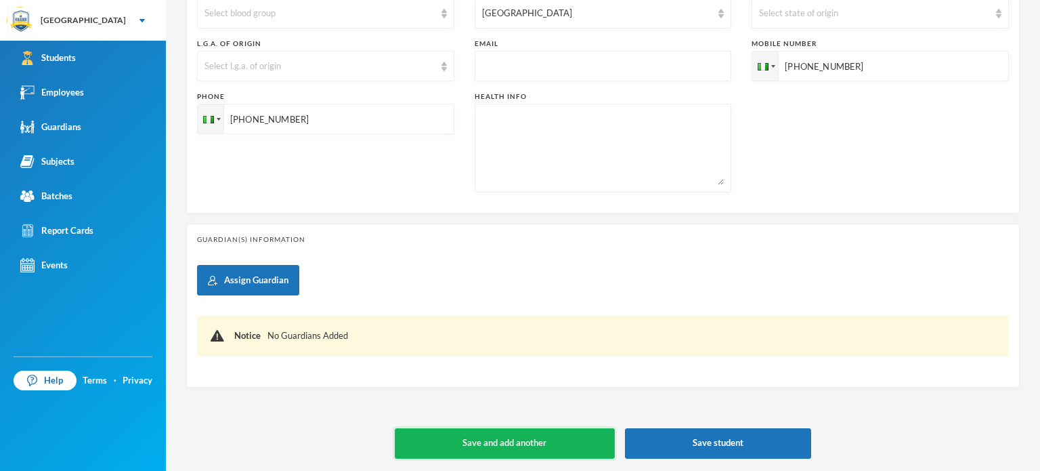
click at [510, 433] on button "Save and add another" at bounding box center [505, 443] width 220 height 30
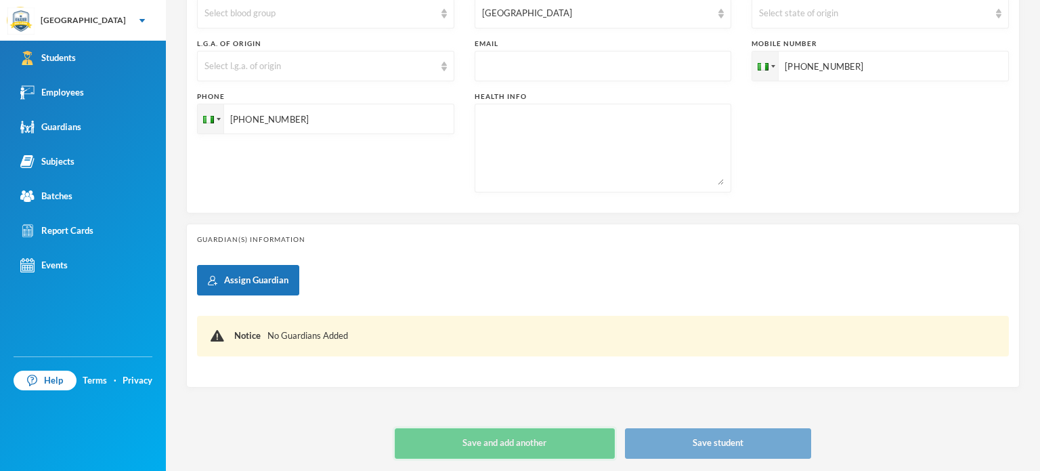
type input "[DATE]"
type input "+234"
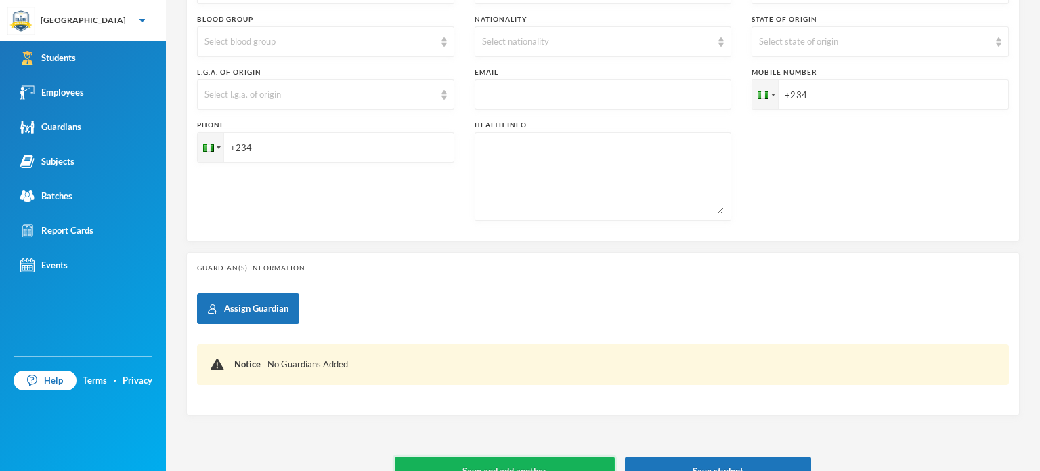
scroll to position [452, 0]
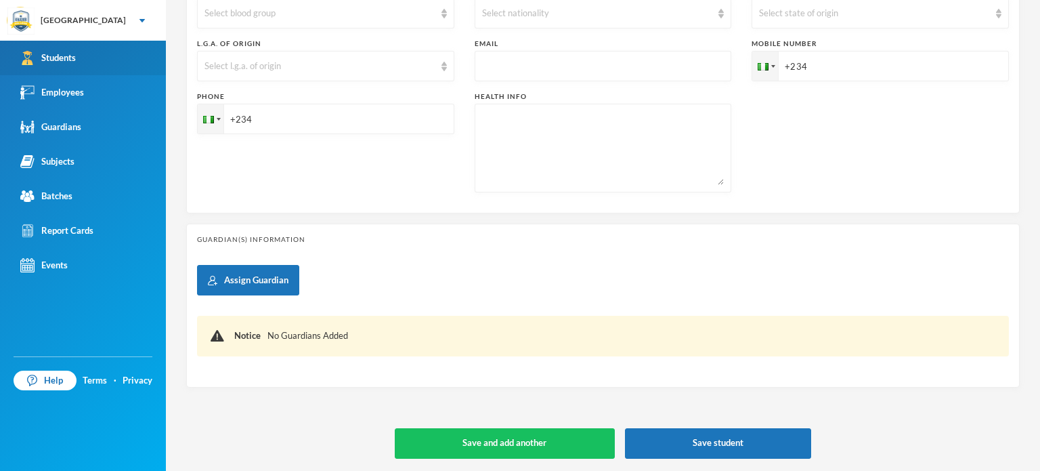
click at [58, 51] on div "Students" at bounding box center [48, 58] width 56 height 14
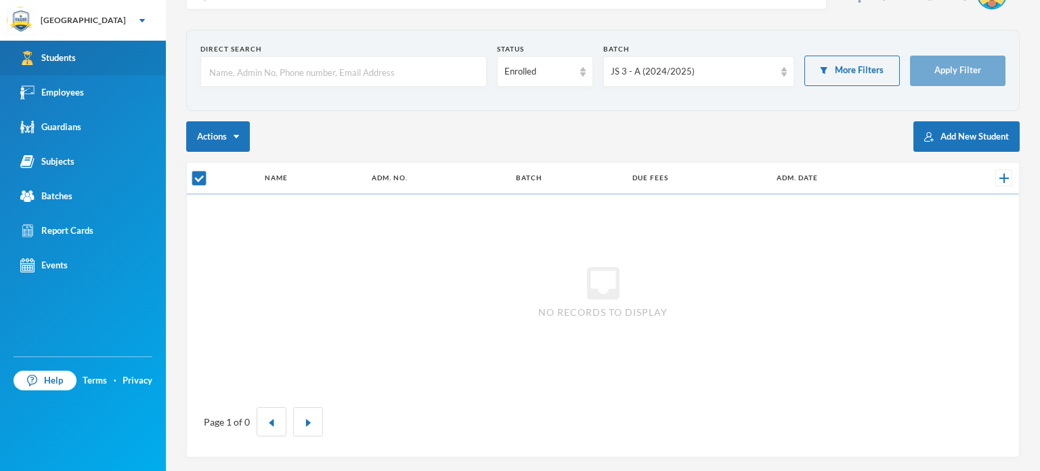
scroll to position [33, 0]
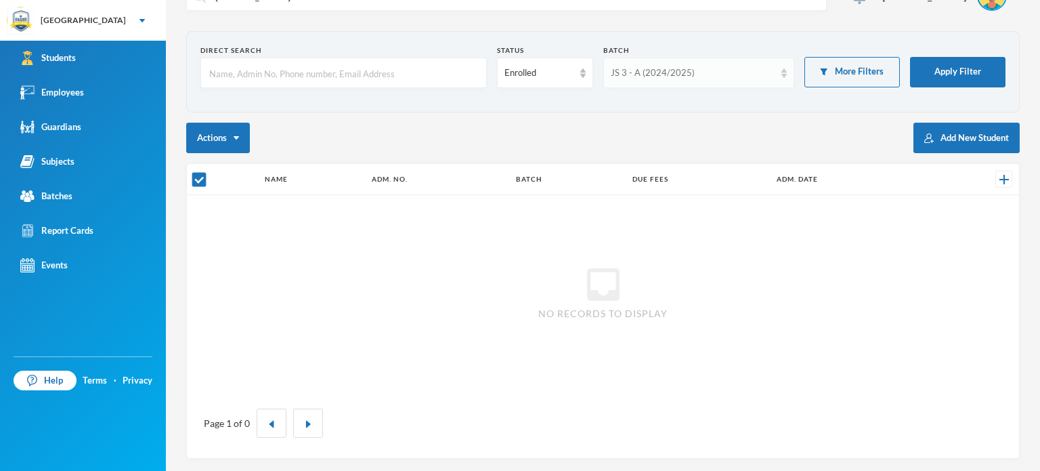
click at [766, 75] on div "JS 3 - A (2024/2025)" at bounding box center [693, 73] width 164 height 14
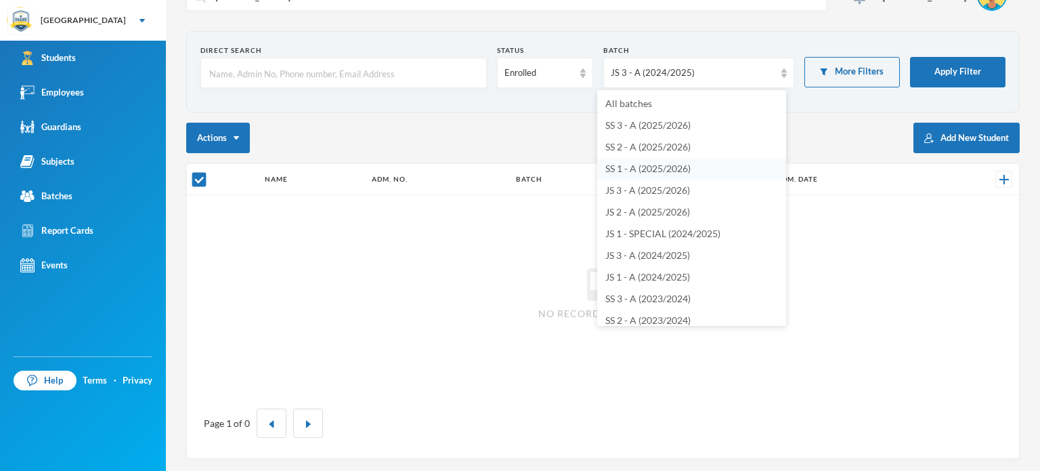
click at [633, 167] on span "SS 1 - A (2025/2026)" at bounding box center [647, 168] width 85 height 12
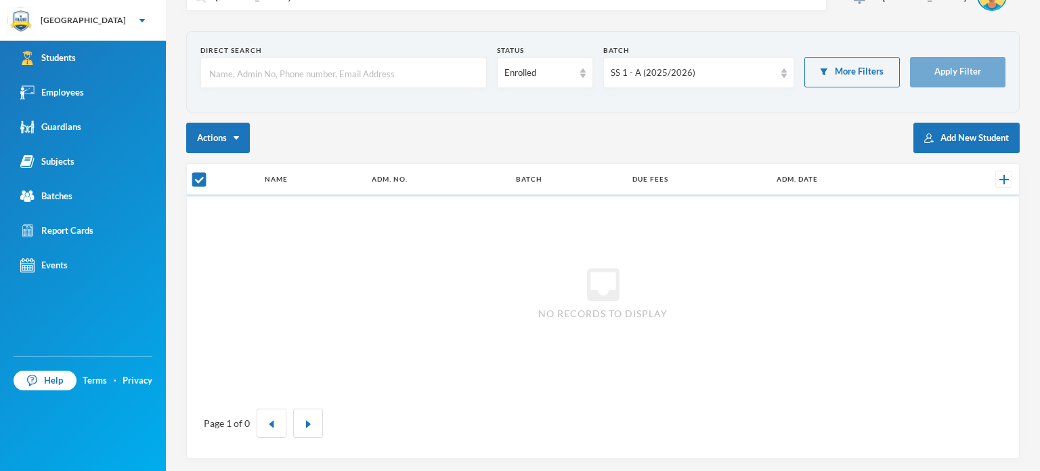
checkbox input "false"
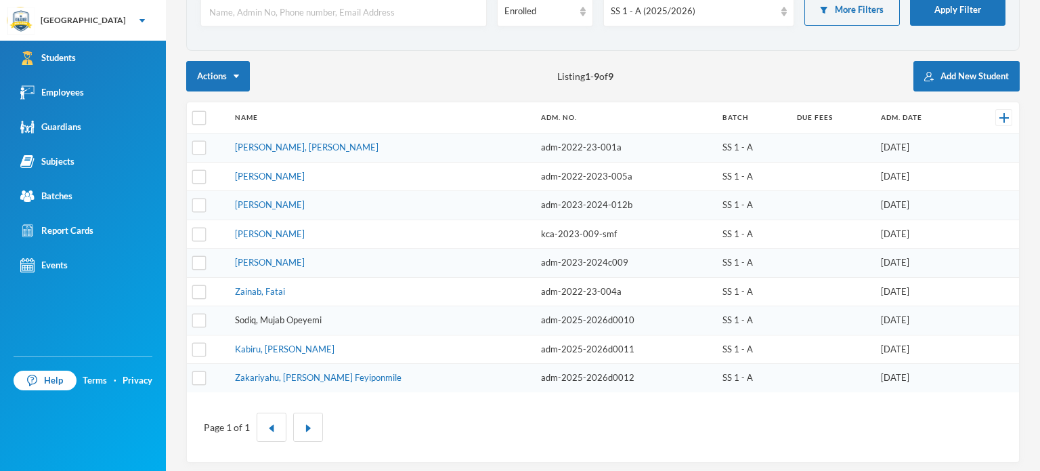
click at [274, 320] on link "Sodiq, Mujab Opeyemi" at bounding box center [278, 319] width 87 height 11
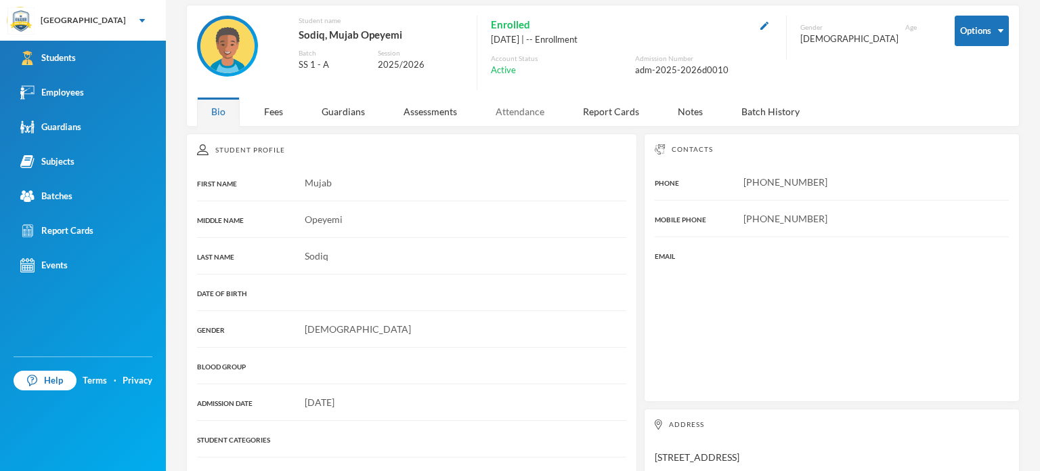
scroll to position [95, 0]
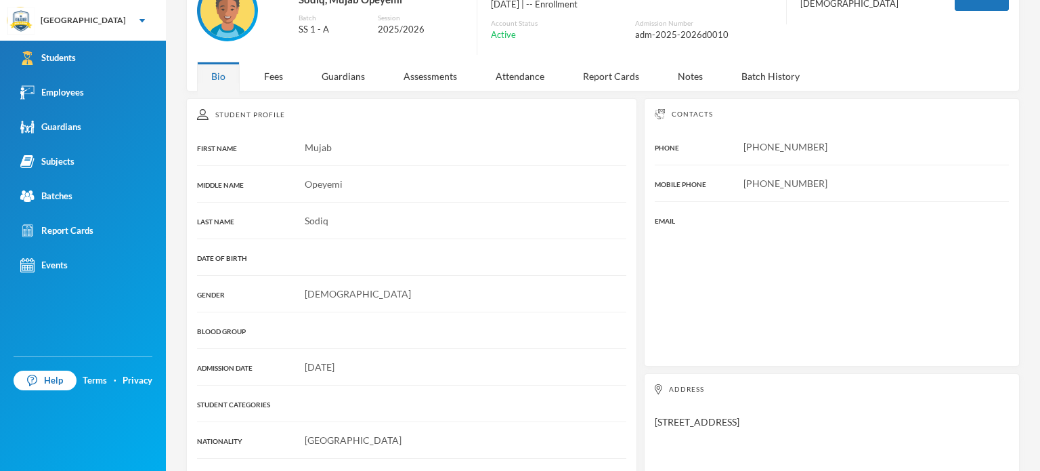
click at [484, 51] on div "Enrolled 15/09/2025 | -- Enrollment Account Status Active Admission Number adm-…" at bounding box center [625, 17] width 296 height 74
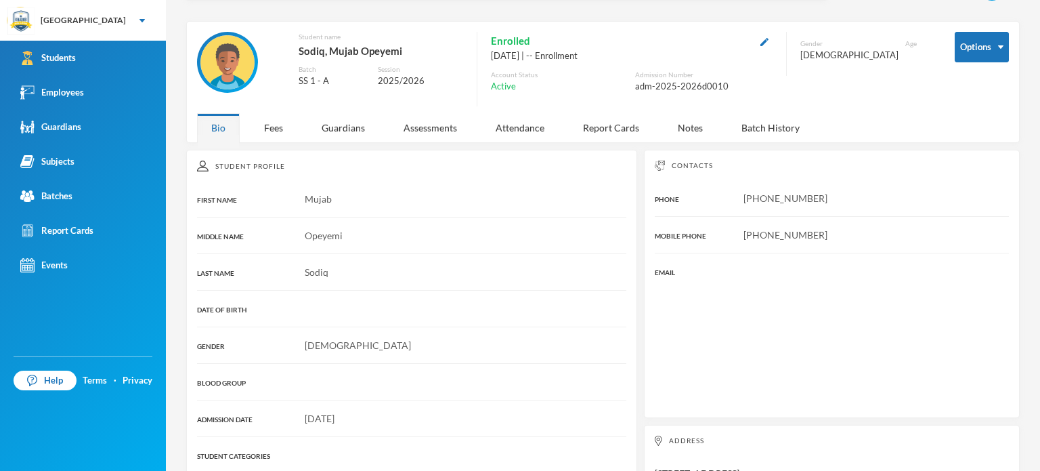
scroll to position [41, 0]
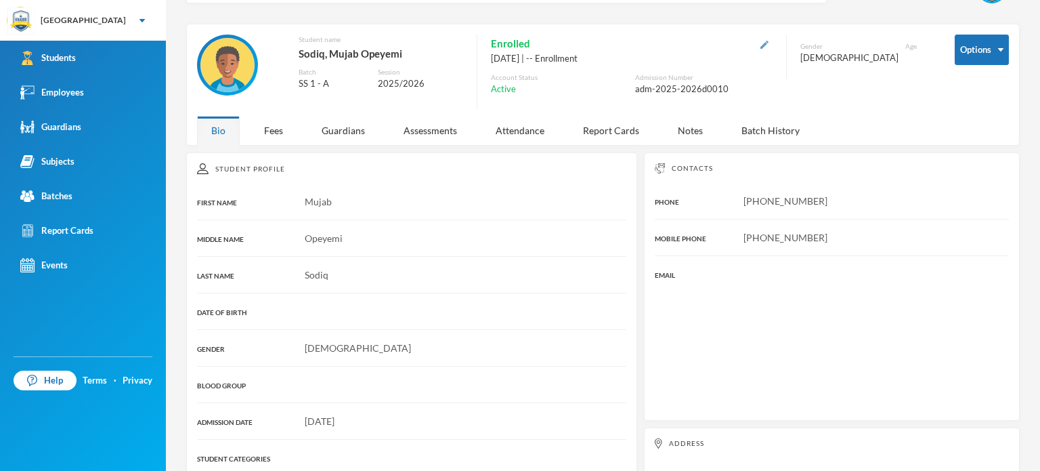
click at [760, 43] on img "button" at bounding box center [764, 45] width 8 height 8
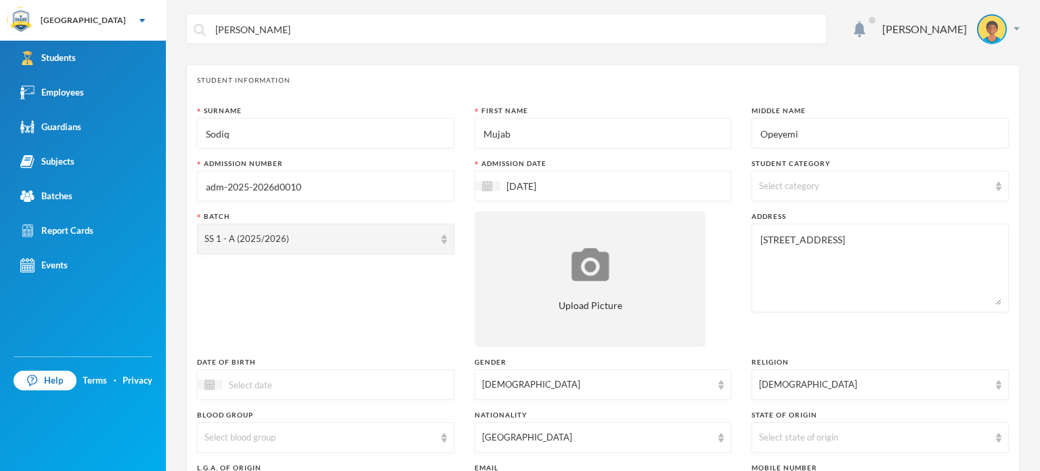
click at [271, 183] on input "adm-2025-2026d0010" at bounding box center [325, 186] width 242 height 30
type input "adm-2025-2026-0010d"
click at [513, 67] on div "Student Information Surname Sodiq First Name Mujab Middle Name Opeyemi Admissio…" at bounding box center [602, 350] width 833 height 573
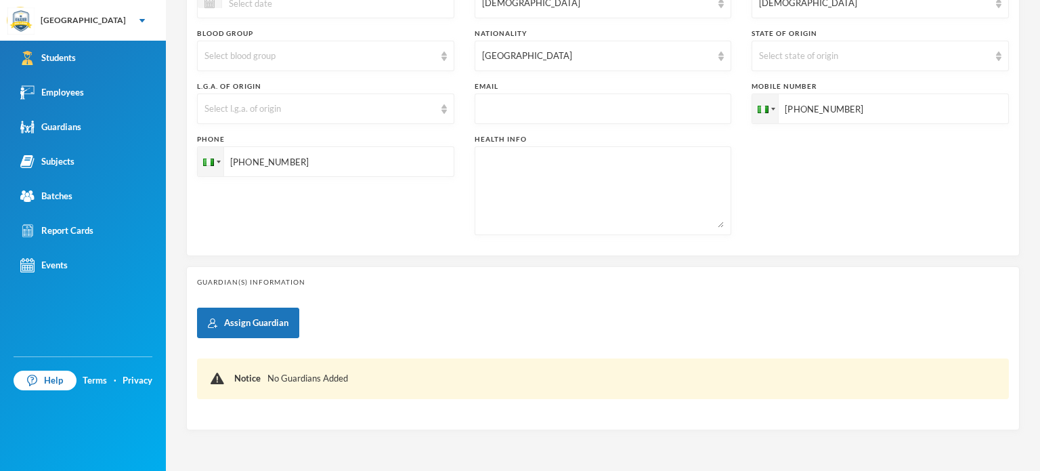
scroll to position [424, 0]
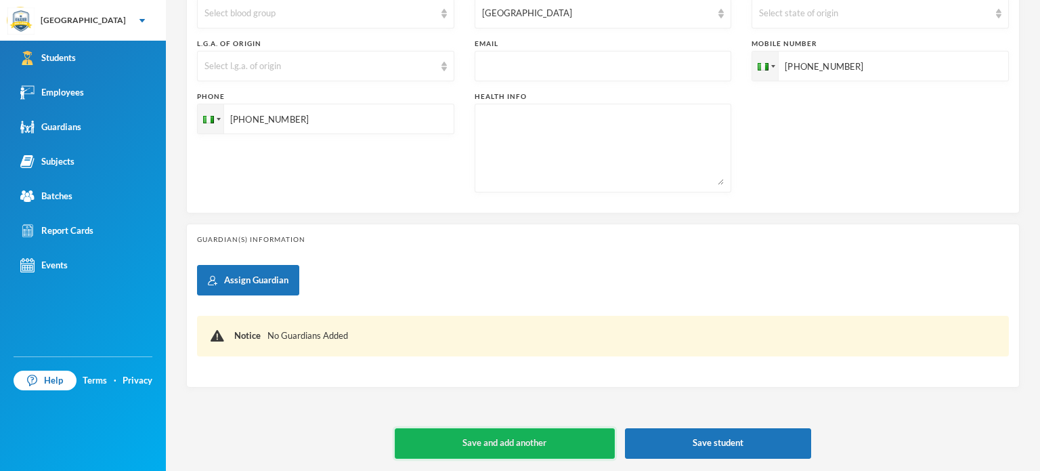
click at [495, 438] on button "Save and add another" at bounding box center [505, 443] width 220 height 30
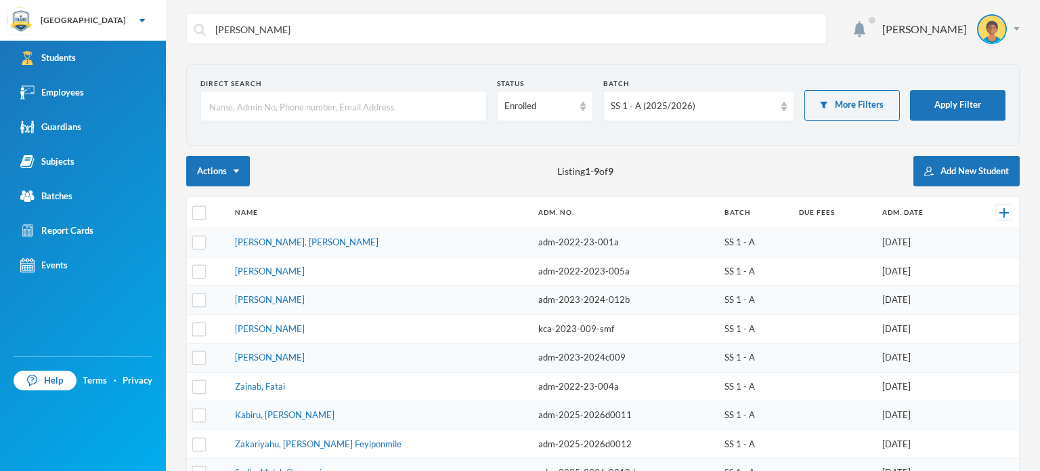
click at [311, 144] on section "Direct Search Status Enrolled Batch SS 1 - A (2025/2026) More Filters Apply Fil…" at bounding box center [602, 104] width 833 height 81
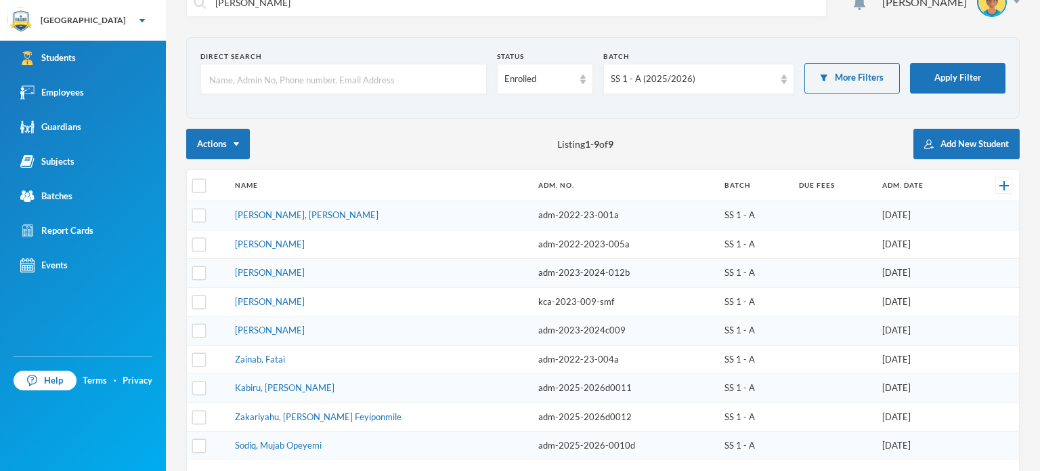
scroll to position [95, 0]
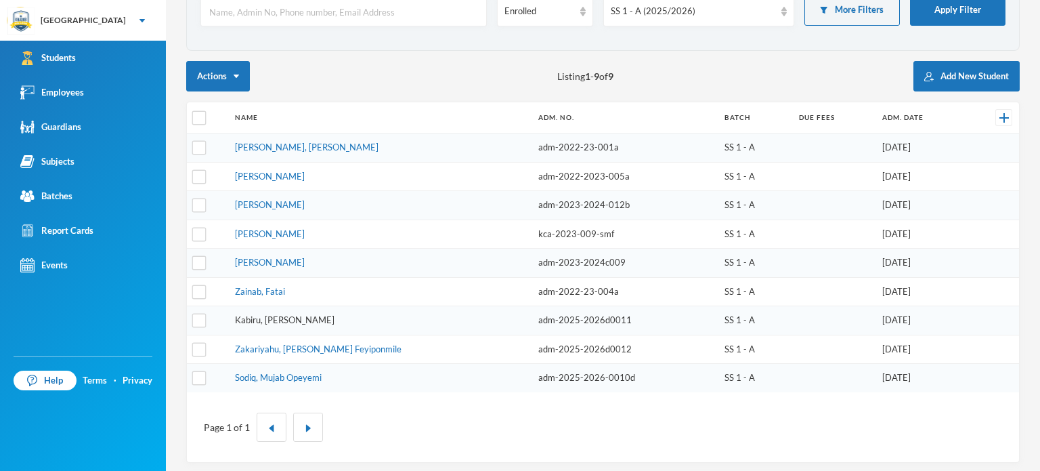
click at [292, 314] on link "Kabiru, Koyum Abiodun" at bounding box center [285, 319] width 100 height 11
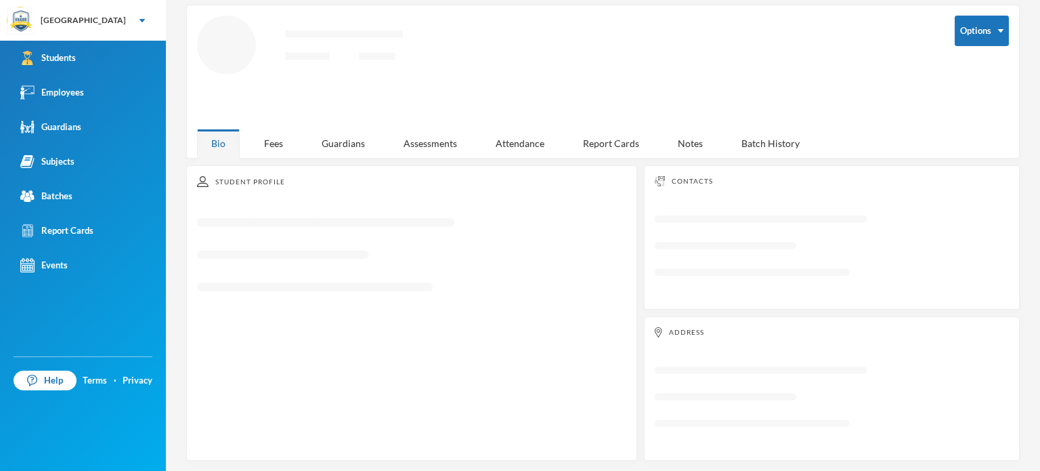
scroll to position [95, 0]
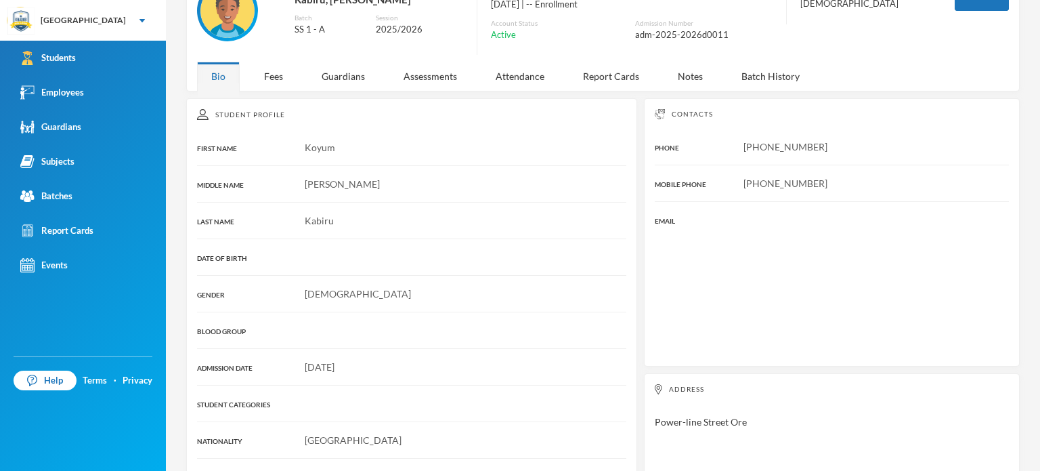
click at [587, 23] on div "Account Status" at bounding box center [559, 23] width 137 height 10
click at [543, 25] on div "Account Status" at bounding box center [559, 23] width 137 height 10
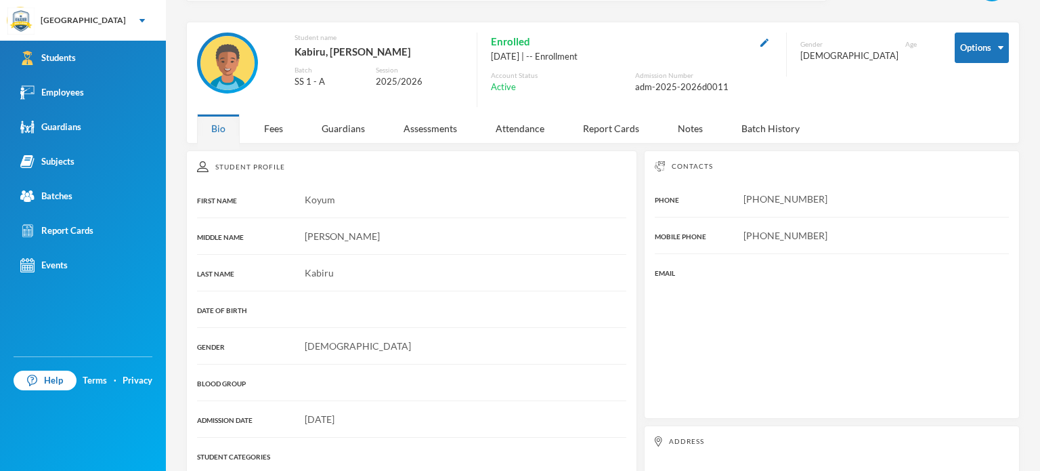
scroll to position [41, 0]
click at [760, 44] on img "button" at bounding box center [764, 45] width 8 height 8
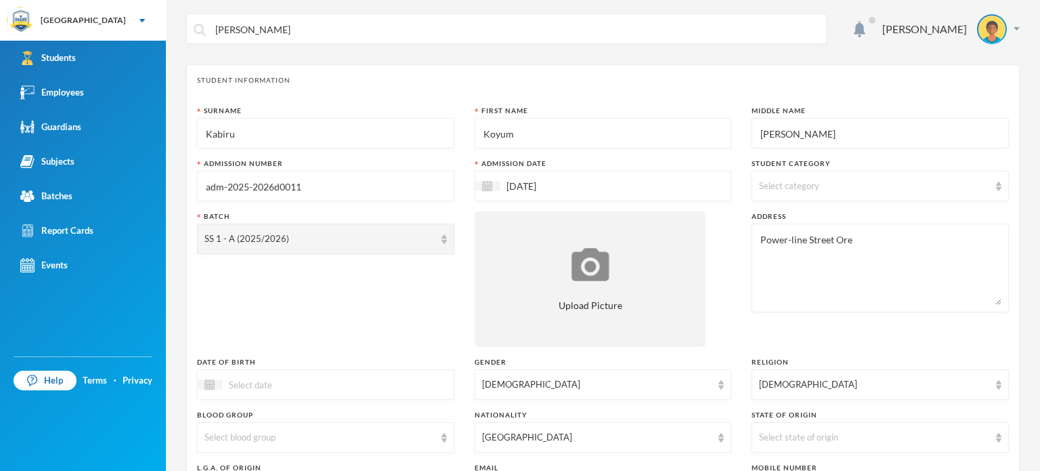
click at [279, 186] on input "adm-2025-2026d0011" at bounding box center [325, 186] width 242 height 30
type input "adm-2025-2026-0011d"
click at [493, 106] on div "First Name" at bounding box center [603, 111] width 257 height 10
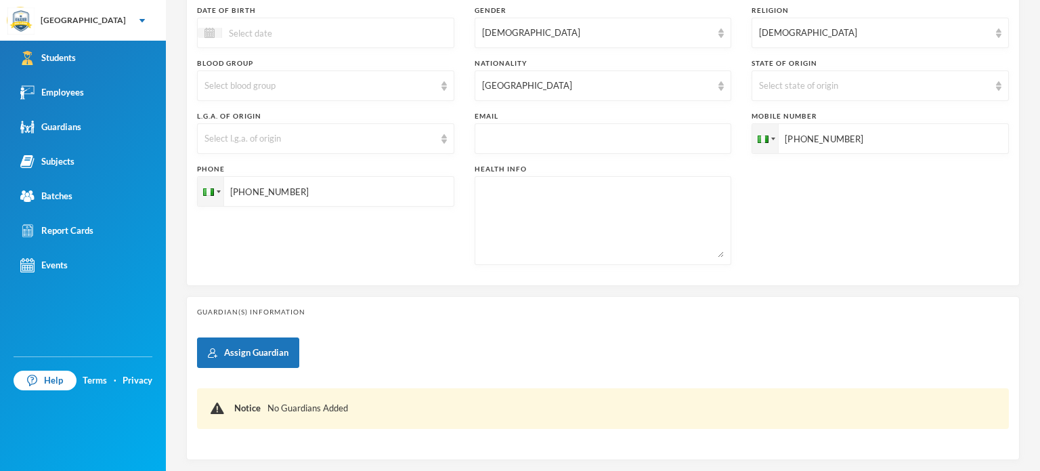
scroll to position [424, 0]
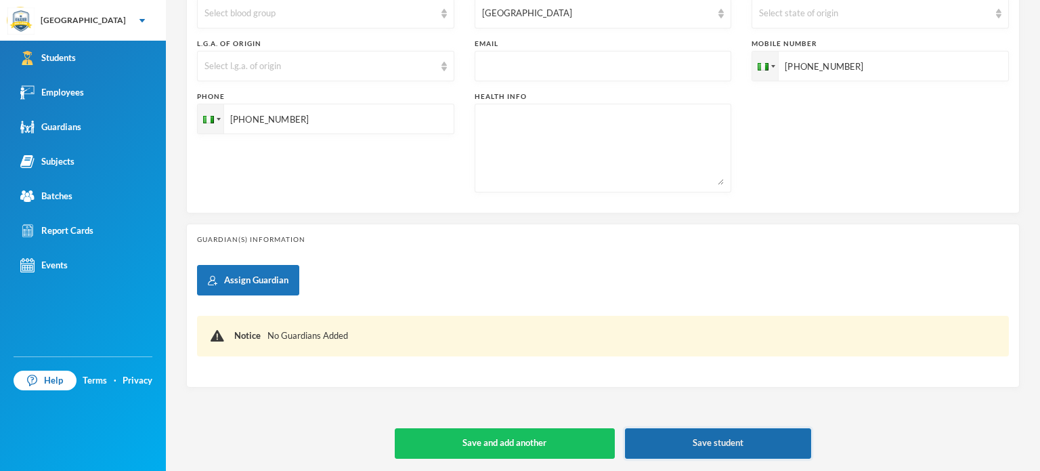
click at [667, 441] on button "Save student" at bounding box center [718, 443] width 187 height 30
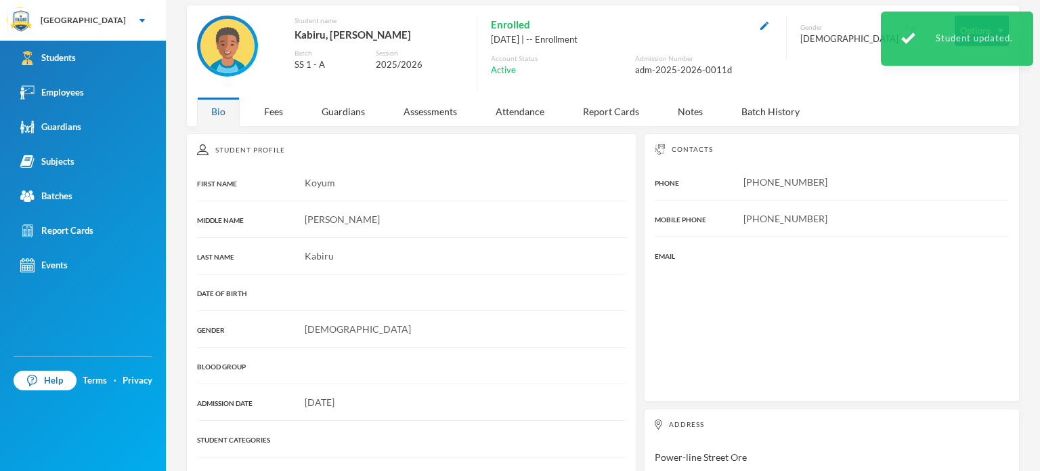
scroll to position [204, 0]
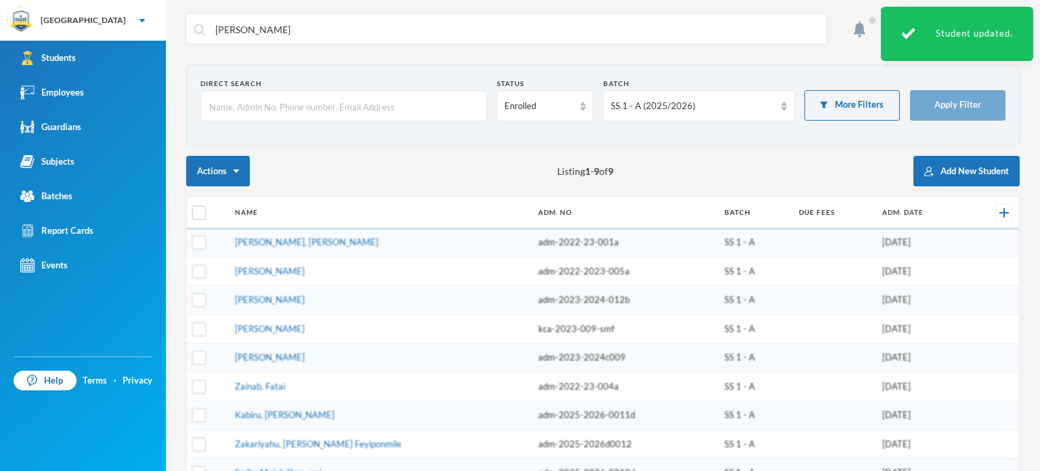
click at [298, 131] on section "Direct Search Status Enrolled Batch SS 1 - A (2025/2026) More Filters Apply Fil…" at bounding box center [602, 104] width 833 height 81
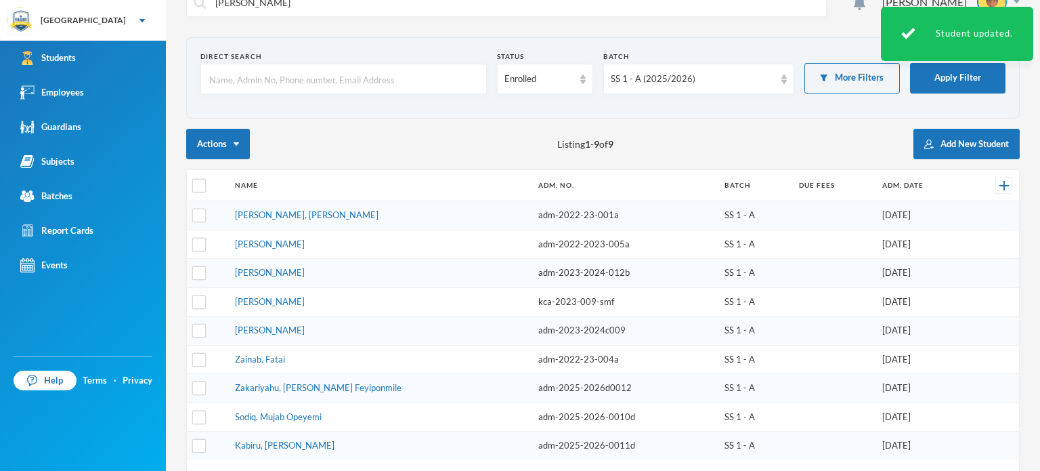
scroll to position [95, 0]
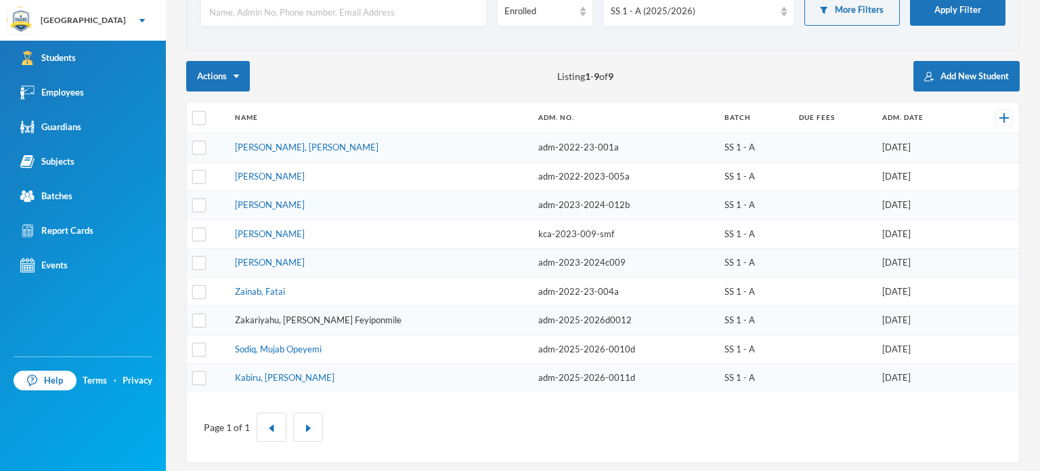
click at [316, 316] on link "Zakariyahu, Hikmat Feyiponmile" at bounding box center [318, 319] width 167 height 11
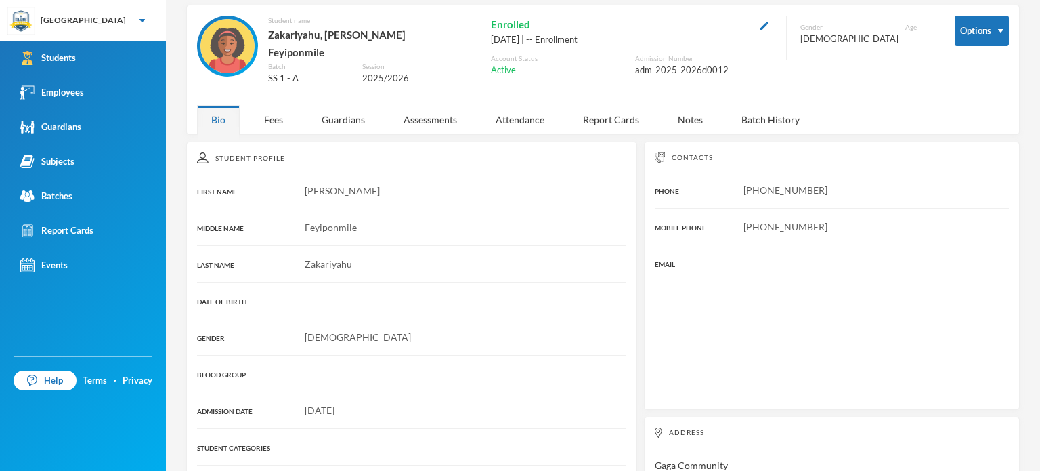
scroll to position [95, 0]
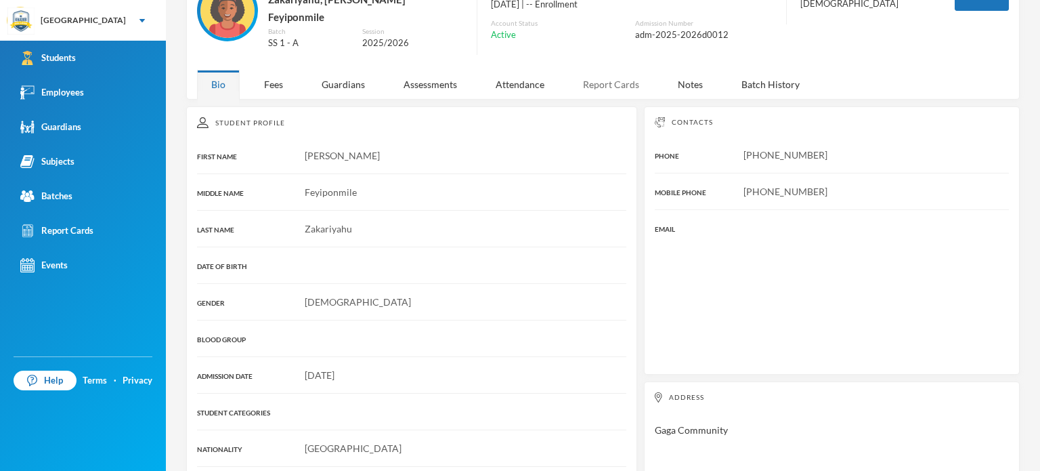
click at [590, 70] on div "Report Cards" at bounding box center [611, 84] width 85 height 29
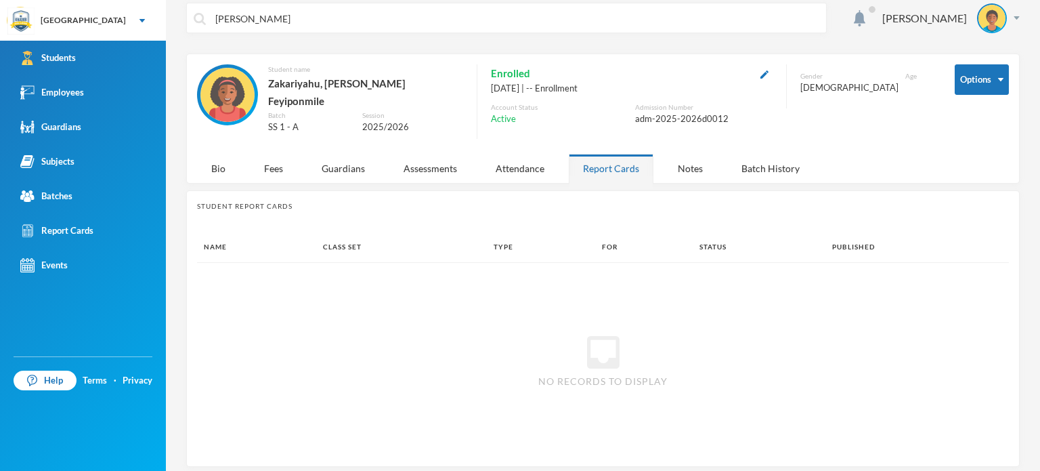
scroll to position [0, 0]
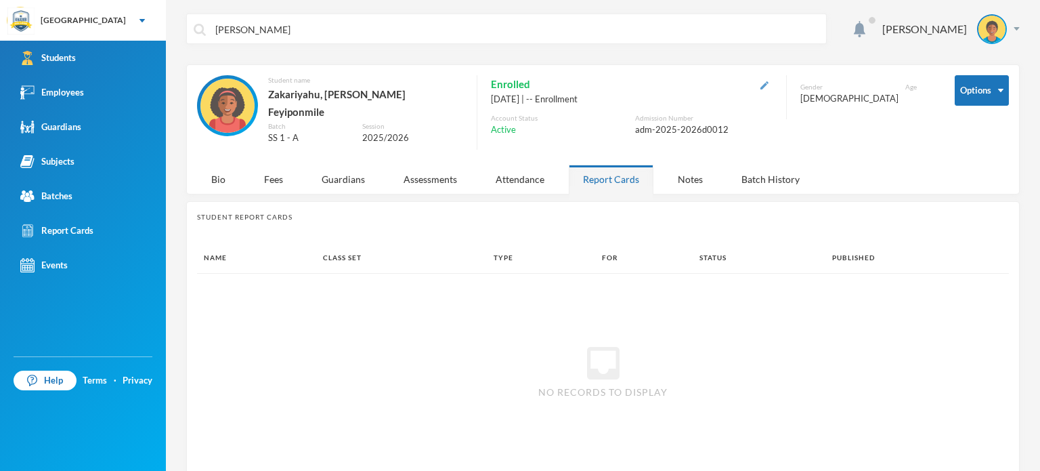
click at [760, 84] on img "button" at bounding box center [764, 85] width 8 height 8
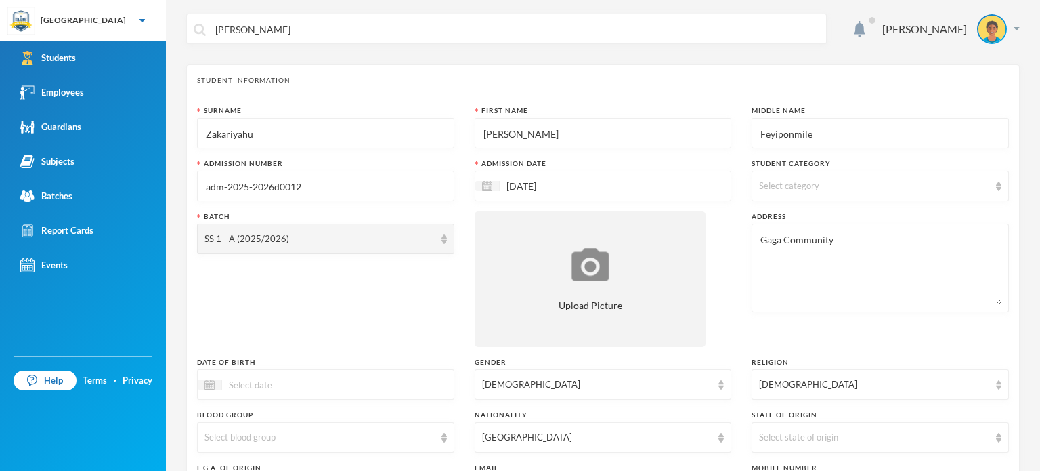
click at [278, 187] on input "adm-2025-2026d0012" at bounding box center [325, 186] width 242 height 30
type input "adm-2025-2026-0012d"
click at [294, 275] on div "Batch SS 1 - A (2025/2026)" at bounding box center [325, 278] width 257 height 135
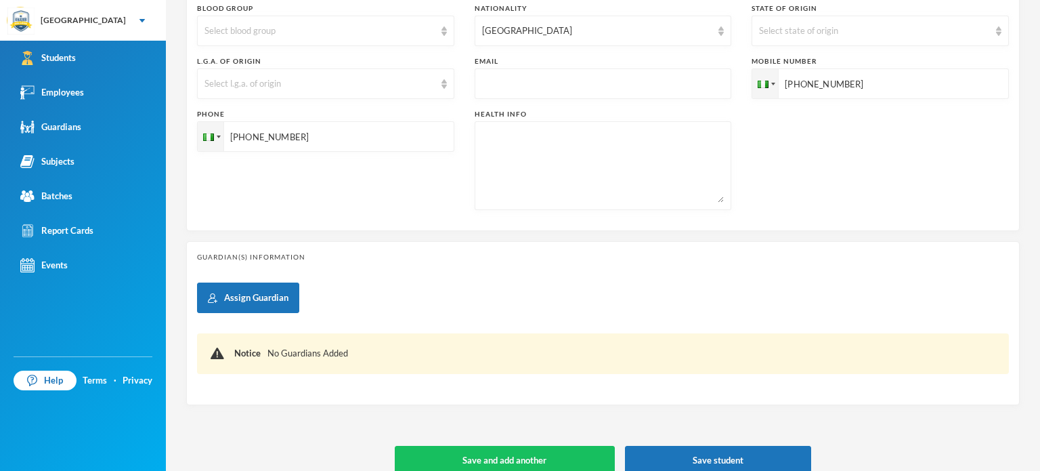
scroll to position [424, 0]
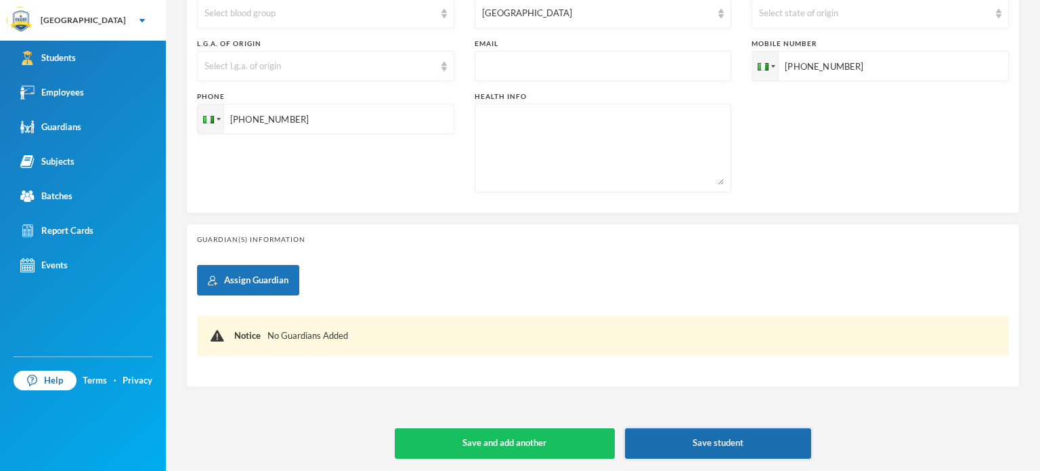
click at [714, 442] on button "Save student" at bounding box center [718, 443] width 187 height 30
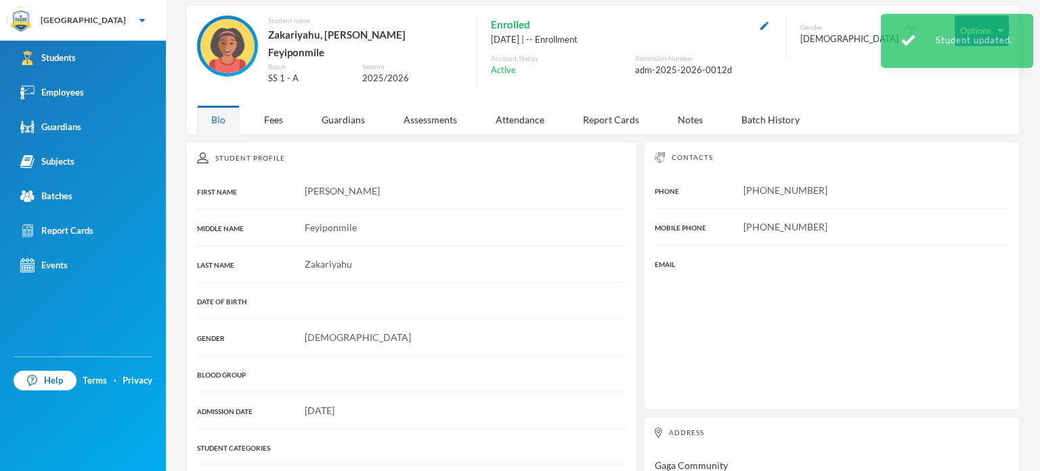
scroll to position [204, 0]
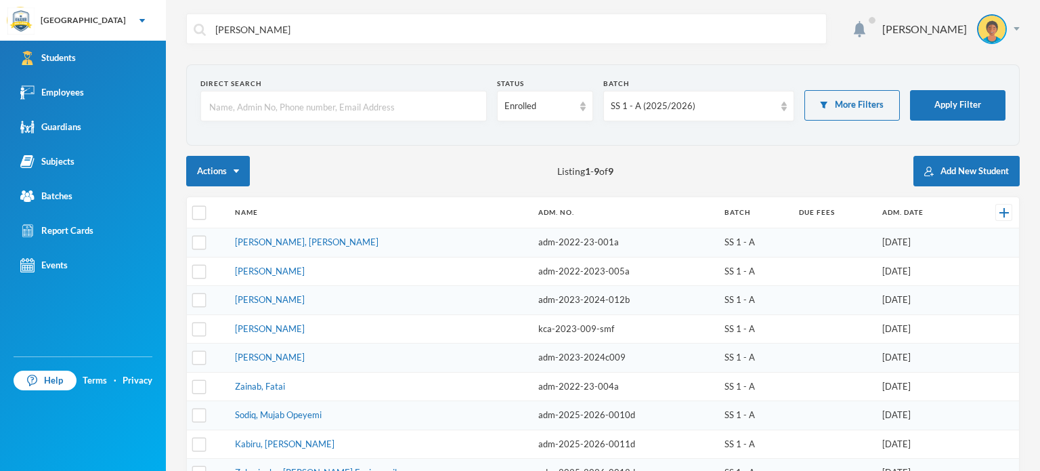
click at [373, 139] on section "Direct Search Status Enrolled Batch SS 1 - A (2025/2026) More Filters Apply Fil…" at bounding box center [602, 104] width 833 height 81
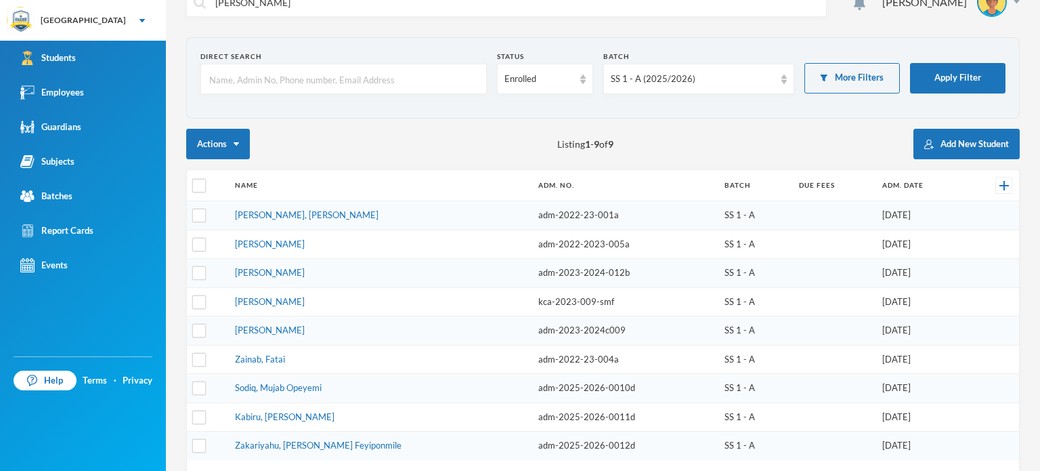
scroll to position [95, 0]
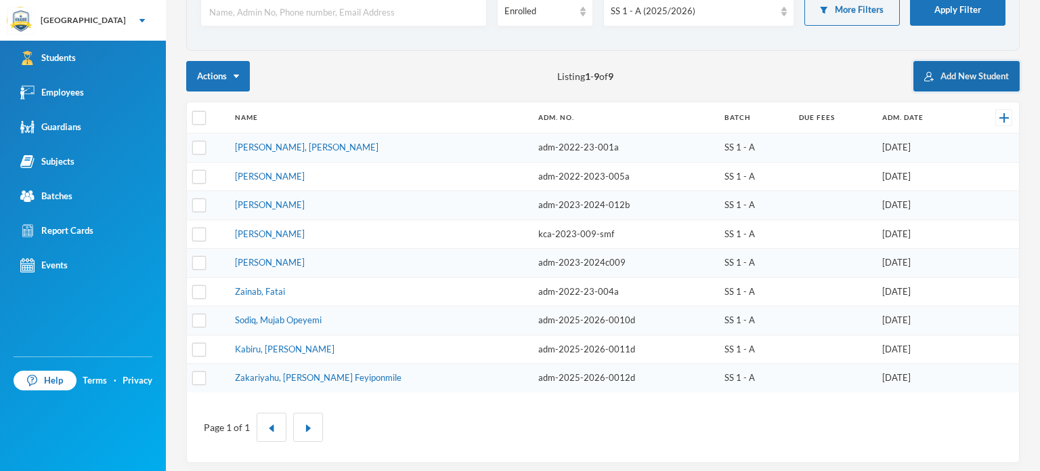
click at [957, 71] on button "Add New Student" at bounding box center [966, 76] width 106 height 30
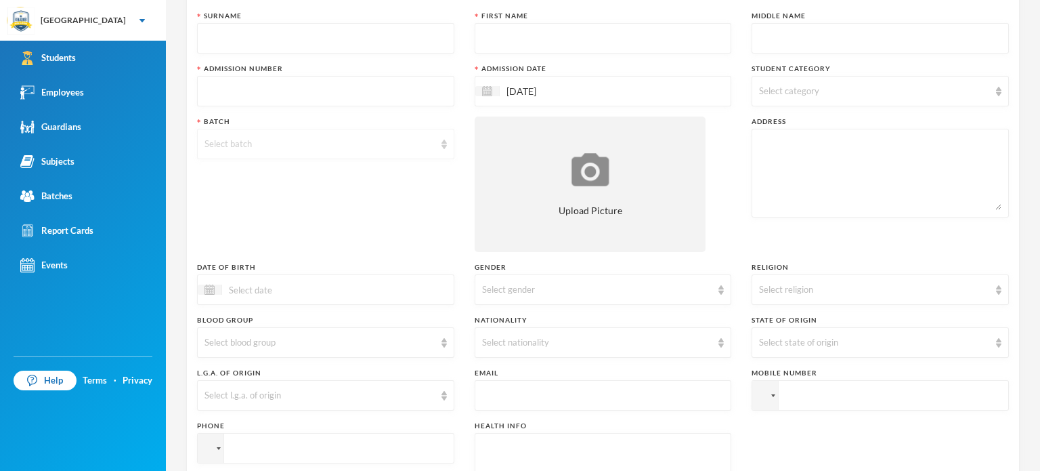
click at [421, 134] on div "Select batch" at bounding box center [325, 144] width 257 height 30
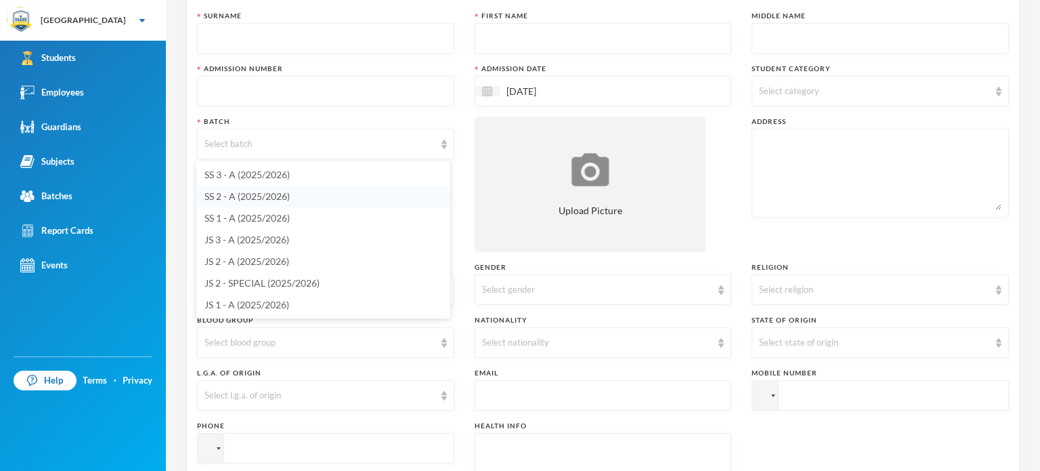
click at [304, 194] on li "SS 2 - A (2025/2026)" at bounding box center [323, 197] width 254 height 22
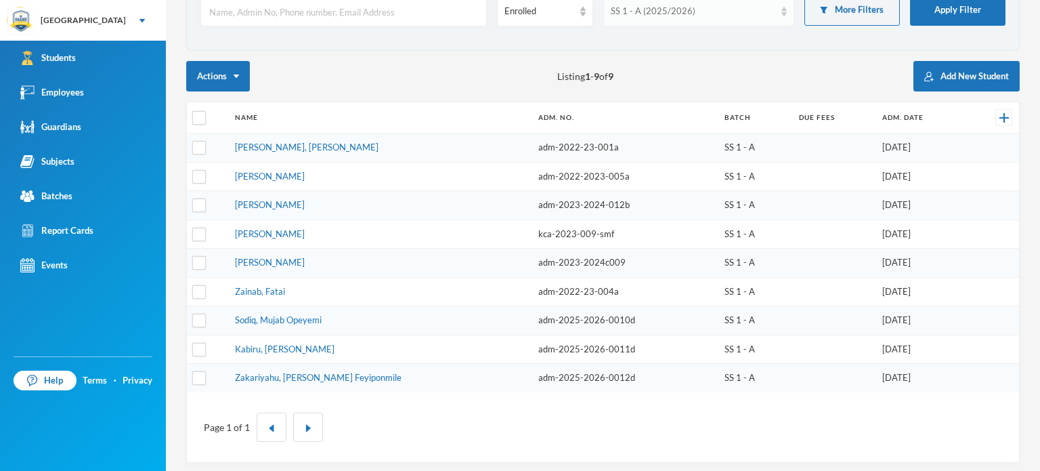
click at [707, 16] on div "SS 1 - A (2025/2026)" at bounding box center [693, 12] width 164 height 14
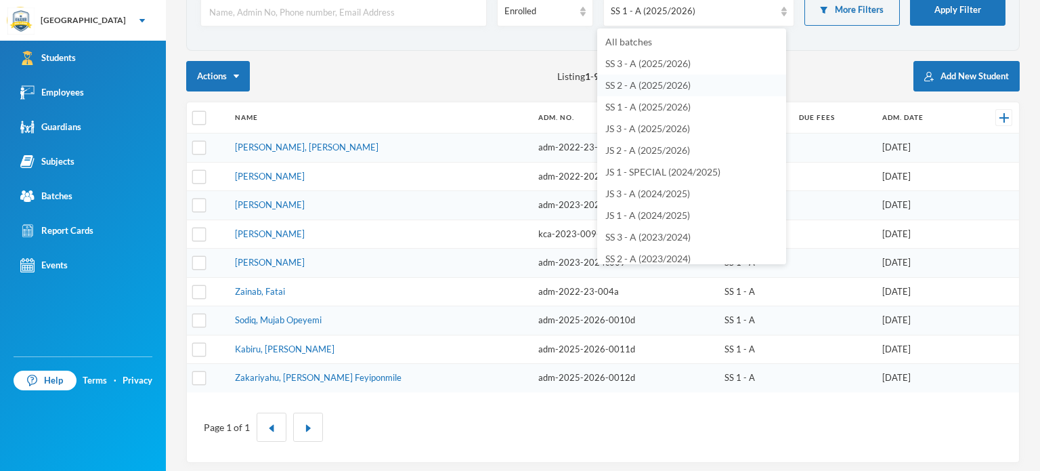
click at [622, 78] on li "SS 2 - A (2025/2026)" at bounding box center [691, 85] width 189 height 22
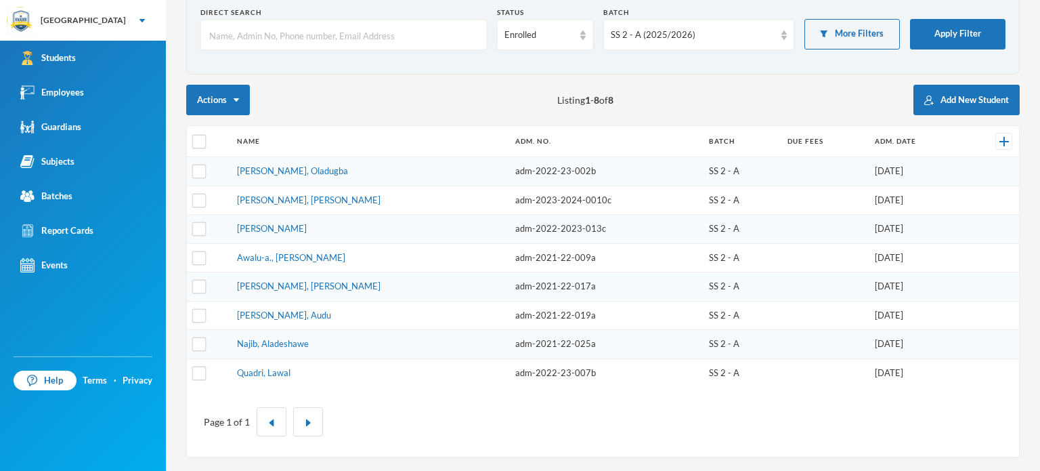
scroll to position [66, 0]
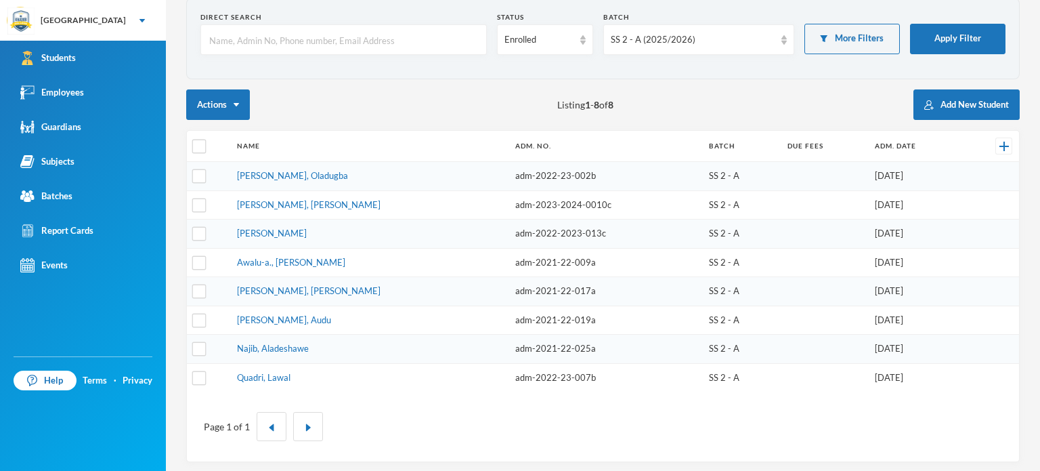
click at [448, 108] on div "Actions Listing 1 - 8 of 8 Add New Student" at bounding box center [602, 104] width 833 height 30
click at [282, 116] on div "Actions Listing 1 - 8 of 8 Add New Student" at bounding box center [602, 104] width 833 height 30
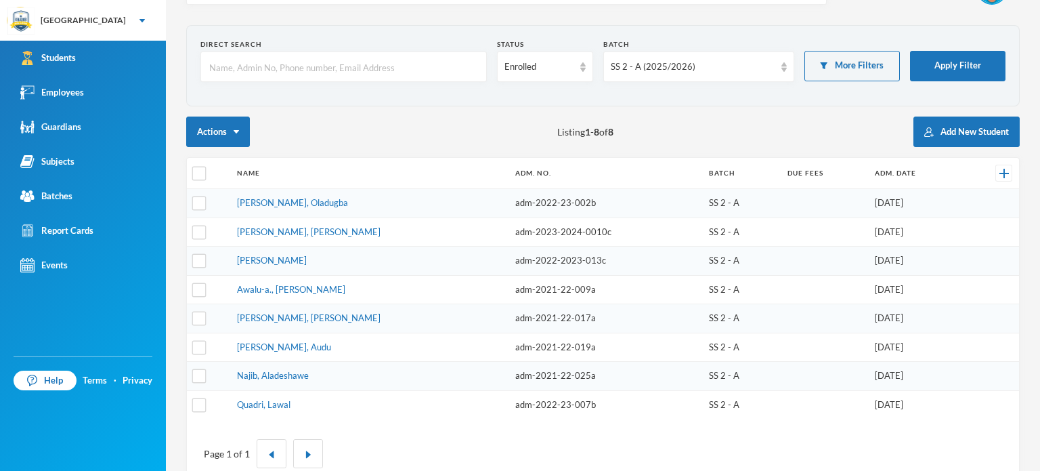
scroll to position [0, 0]
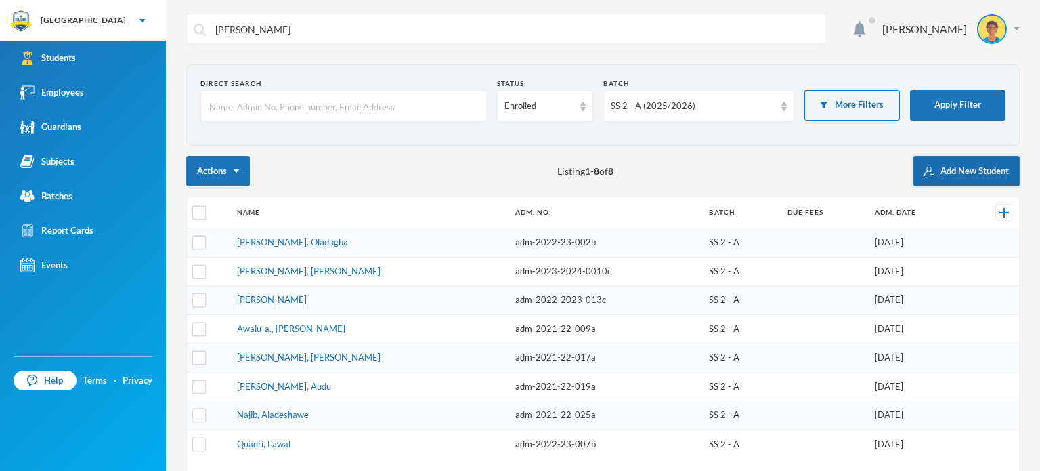
click at [945, 162] on button "Add New Student" at bounding box center [966, 171] width 106 height 30
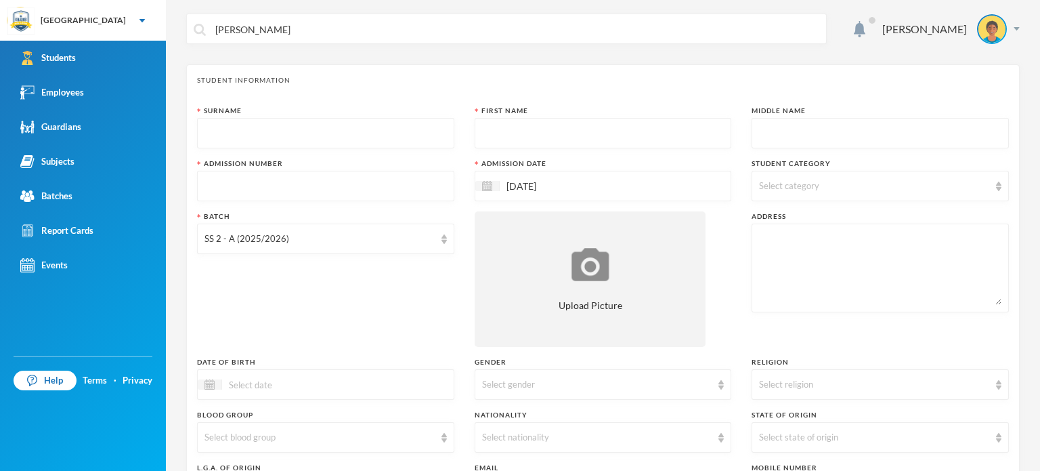
click at [371, 135] on input "text" at bounding box center [325, 133] width 242 height 30
type input "Mukhtar"
click at [534, 127] on input "text" at bounding box center [603, 133] width 242 height 30
type input "Rokeebat"
click at [794, 124] on input "text" at bounding box center [880, 133] width 242 height 30
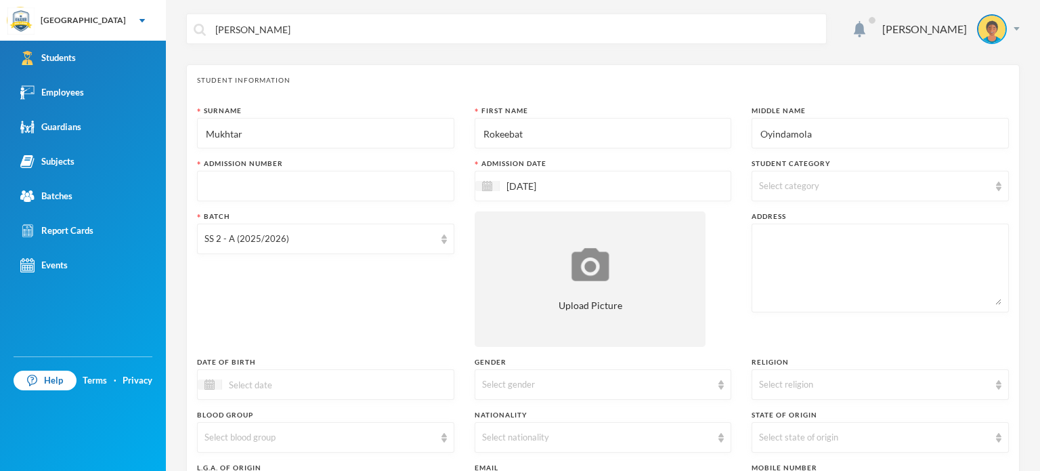
type input "Oyindamola"
click at [338, 189] on input "text" at bounding box center [325, 186] width 242 height 30
type input "adm-2025-2026-014e"
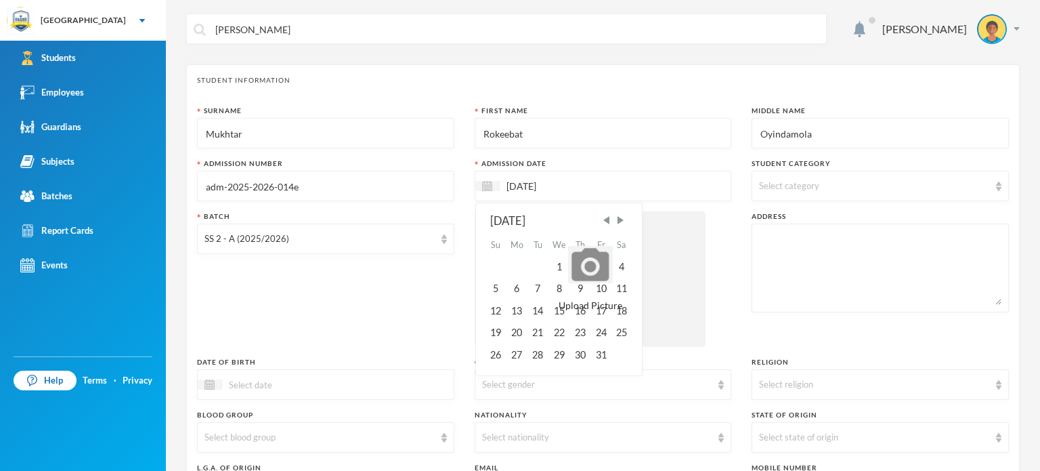
click at [554, 190] on input "[DATE]" at bounding box center [557, 186] width 114 height 16
click at [603, 221] on span "Previous Month" at bounding box center [606, 220] width 12 height 12
click at [519, 311] on div "15" at bounding box center [517, 311] width 22 height 22
type input "[DATE]"
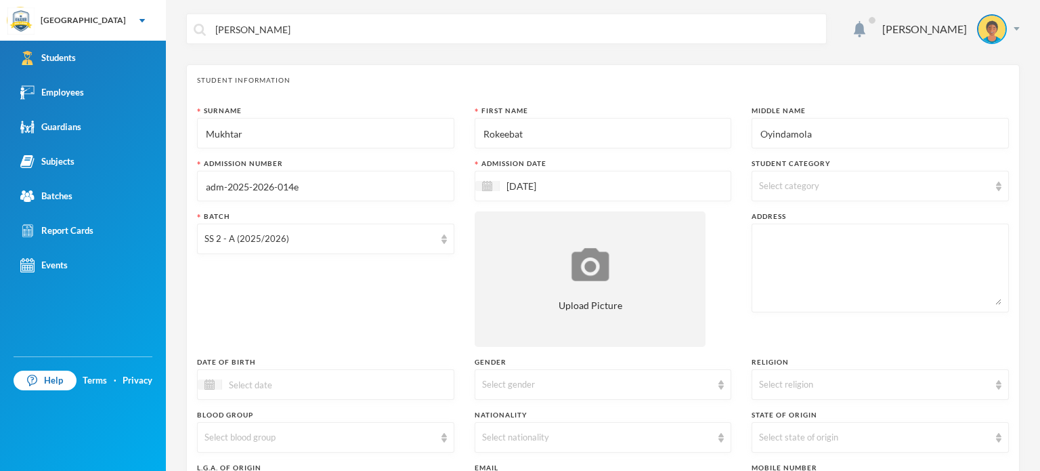
click at [842, 181] on div "Select category" at bounding box center [874, 186] width 230 height 14
click at [810, 273] on span "Boarder" at bounding box center [788, 277] width 45 height 12
click at [768, 273] on input "Boarder" at bounding box center [761, 277] width 14 height 14
checkbox input "true"
click at [435, 241] on div "SS 2 - A (2025/2026)" at bounding box center [325, 238] width 257 height 30
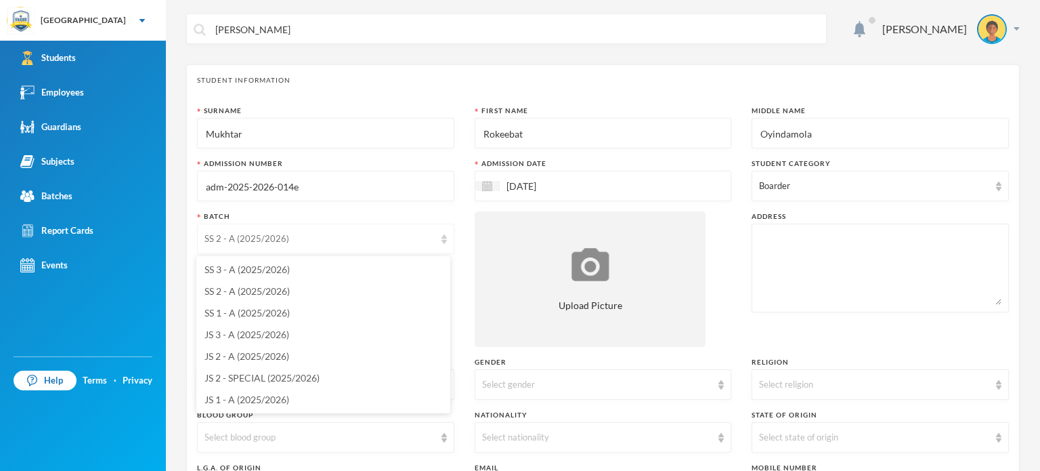
click at [435, 241] on div "SS 2 - A (2025/2026)" at bounding box center [325, 238] width 257 height 30
click at [391, 299] on div "Batch SS 2 - A (2025/2026)" at bounding box center [325, 278] width 257 height 135
click at [428, 246] on div "SS 2 - A (2025/2026)" at bounding box center [325, 238] width 257 height 30
click at [280, 289] on span "SS 2 - A (2025/2026)" at bounding box center [246, 291] width 85 height 12
click at [320, 337] on div "Batch SS 2 - A (2025/2026)" at bounding box center [325, 278] width 257 height 135
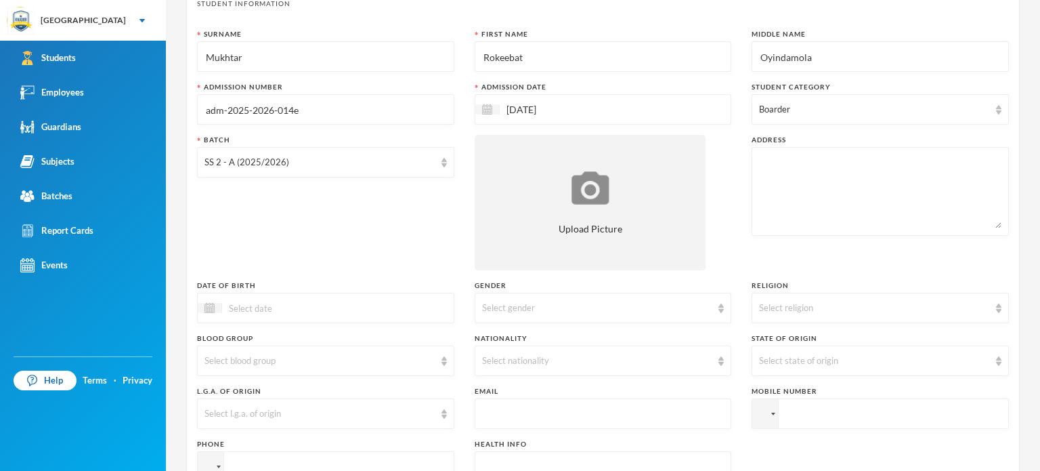
scroll to position [135, 0]
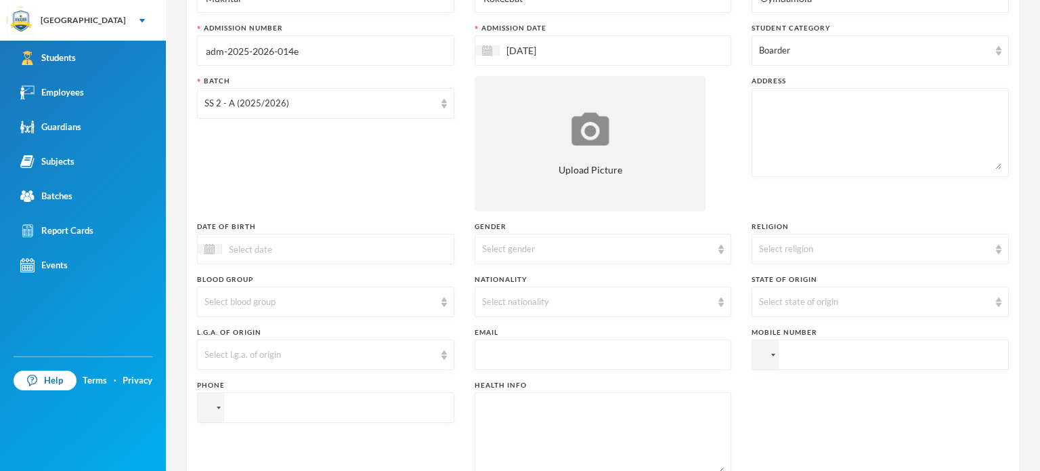
click at [794, 143] on textarea at bounding box center [880, 132] width 242 height 74
type textarea "No 13, Itesiwaju Street, Ayegun Ibadan"
click at [381, 189] on div "Batch SS 2 - A (2025/2026)" at bounding box center [325, 143] width 257 height 135
click at [574, 261] on div "Select gender" at bounding box center [603, 249] width 257 height 30
click at [544, 304] on li "[DEMOGRAPHIC_DATA]" at bounding box center [598, 301] width 254 height 22
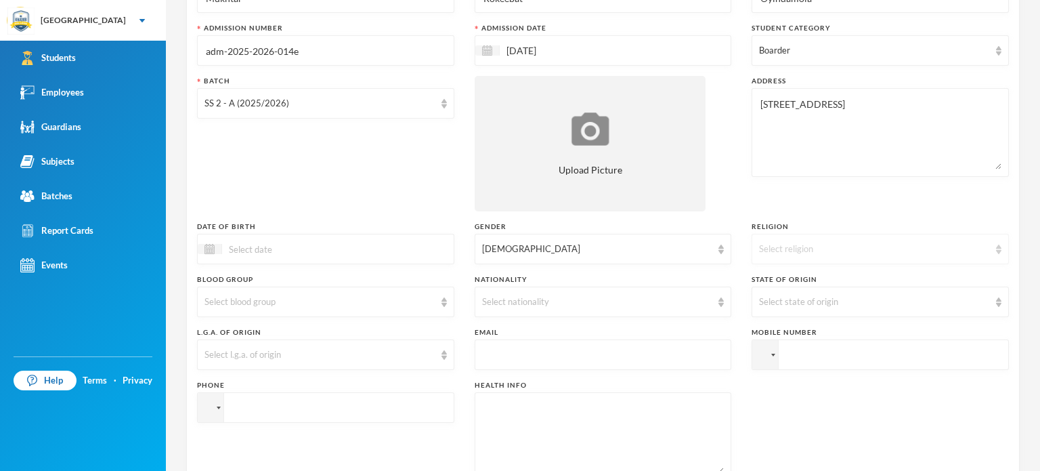
click at [892, 240] on div "Select religion" at bounding box center [880, 249] width 257 height 30
click at [800, 300] on li "[DEMOGRAPHIC_DATA]" at bounding box center [872, 301] width 254 height 22
click at [385, 301] on div "Select blood group" at bounding box center [319, 302] width 230 height 14
click at [596, 301] on div "Select nationality" at bounding box center [597, 302] width 230 height 14
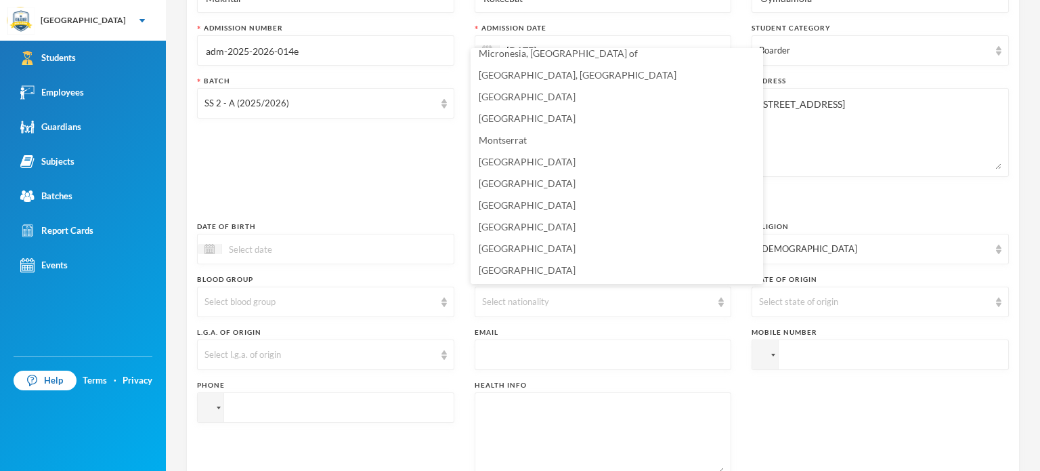
scroll to position [3290, 0]
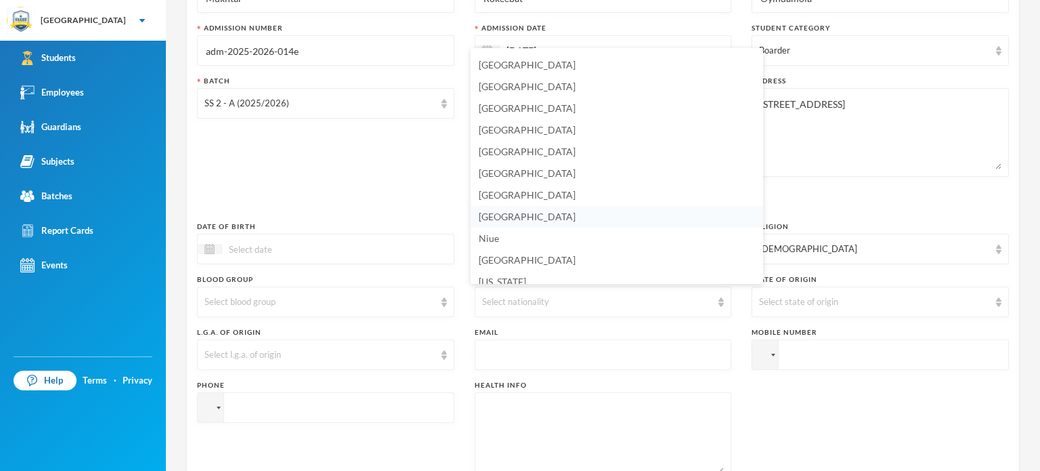
click at [501, 214] on span "[GEOGRAPHIC_DATA]" at bounding box center [527, 217] width 97 height 12
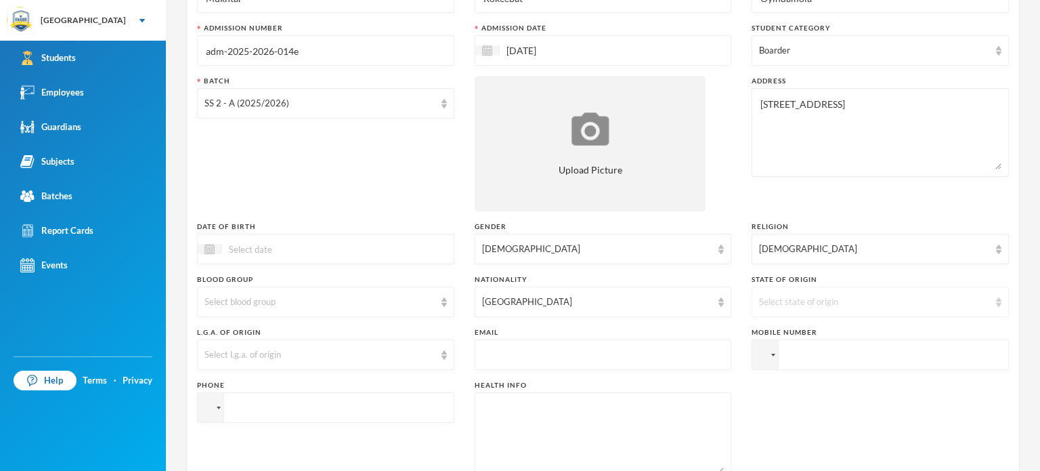
click at [842, 303] on div "Select state of origin" at bounding box center [874, 302] width 230 height 14
click at [796, 355] on input "tel" at bounding box center [880, 354] width 257 height 30
type input "+2348079211690"
click at [289, 405] on input "tel" at bounding box center [325, 407] width 257 height 30
type input "+2348074250825"
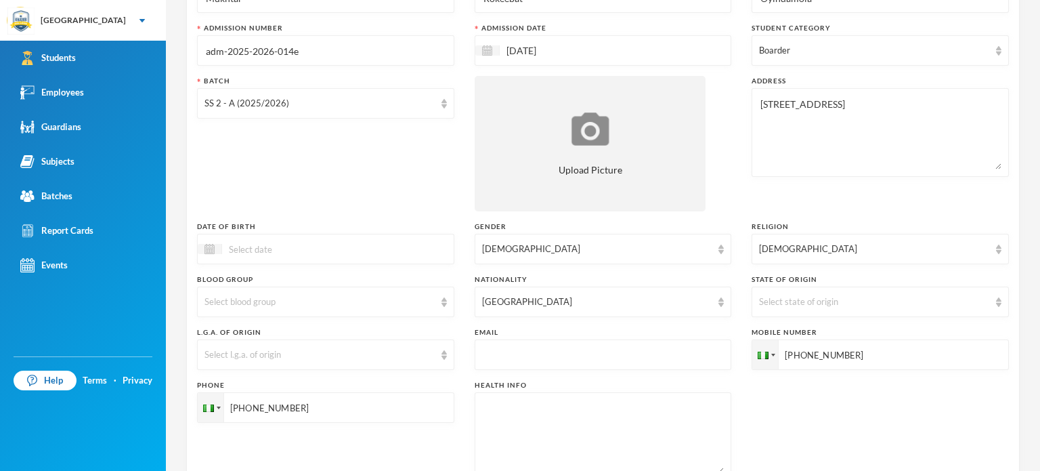
click at [437, 447] on div "Phone +2348074250825" at bounding box center [325, 430] width 257 height 101
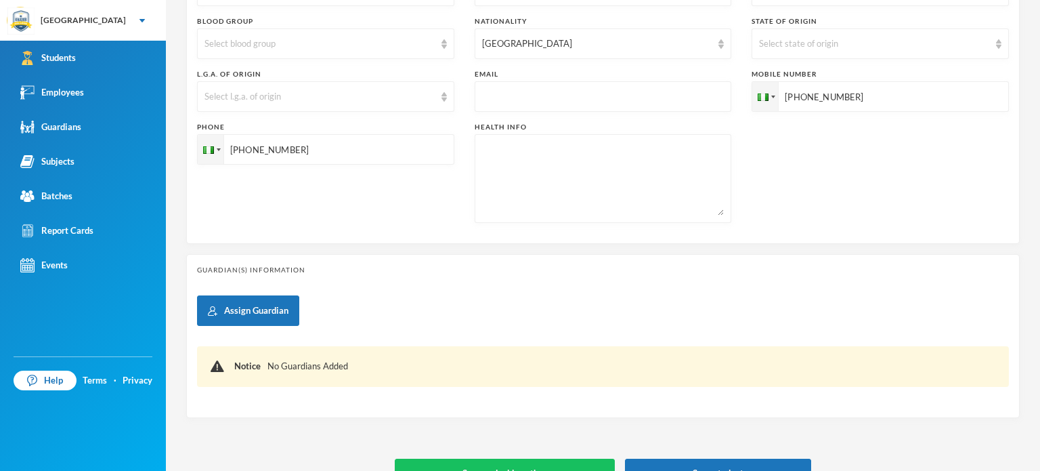
scroll to position [424, 0]
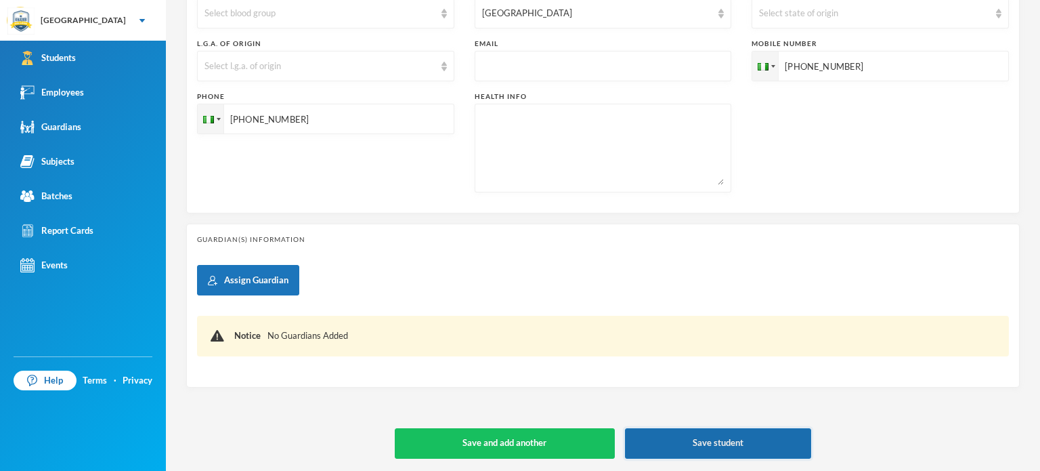
click at [735, 438] on button "Save student" at bounding box center [718, 443] width 187 height 30
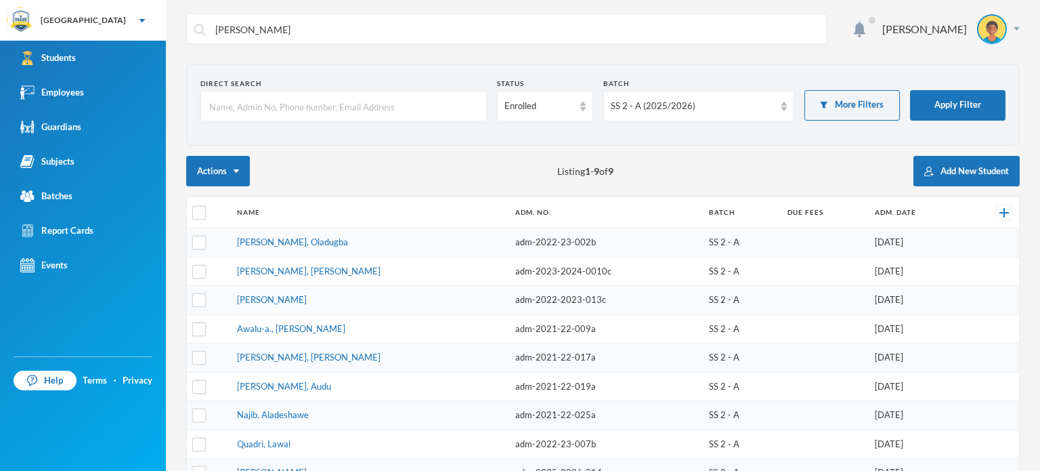
click at [692, 71] on section "Direct Search Status Enrolled Batch SS 2 - A (2025/2026) More Filters Apply Fil…" at bounding box center [602, 104] width 833 height 81
click at [62, 180] on link "Batches" at bounding box center [83, 196] width 166 height 35
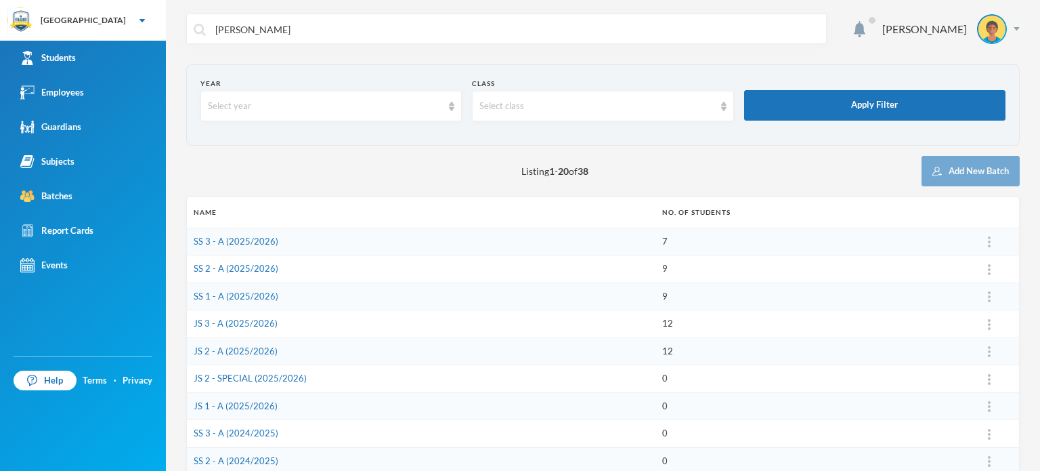
click at [258, 165] on div "Listing 1 - 20 of 38 Add New Batch" at bounding box center [602, 171] width 833 height 30
click at [221, 116] on div "Select year" at bounding box center [330, 106] width 261 height 30
click at [678, 175] on div "Listing 1 - 20 of 38 Add New Batch" at bounding box center [602, 171] width 833 height 30
click at [597, 105] on div "Select class" at bounding box center [596, 107] width 234 height 14
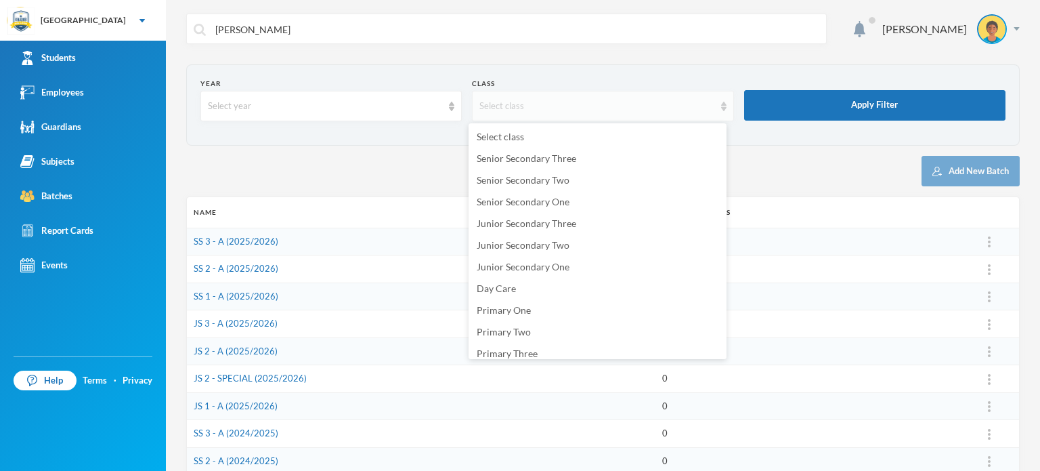
click at [597, 105] on div "Select class" at bounding box center [596, 107] width 234 height 14
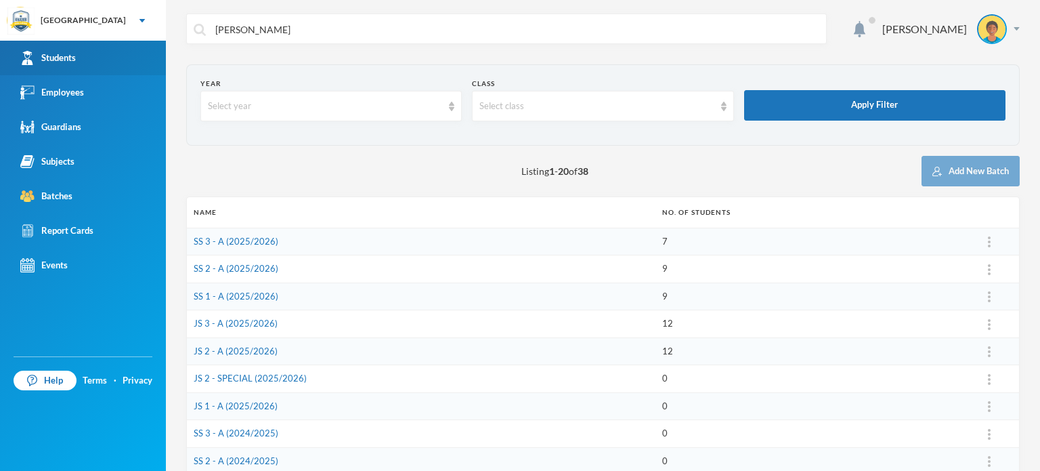
click at [95, 60] on link "Students" at bounding box center [83, 58] width 166 height 35
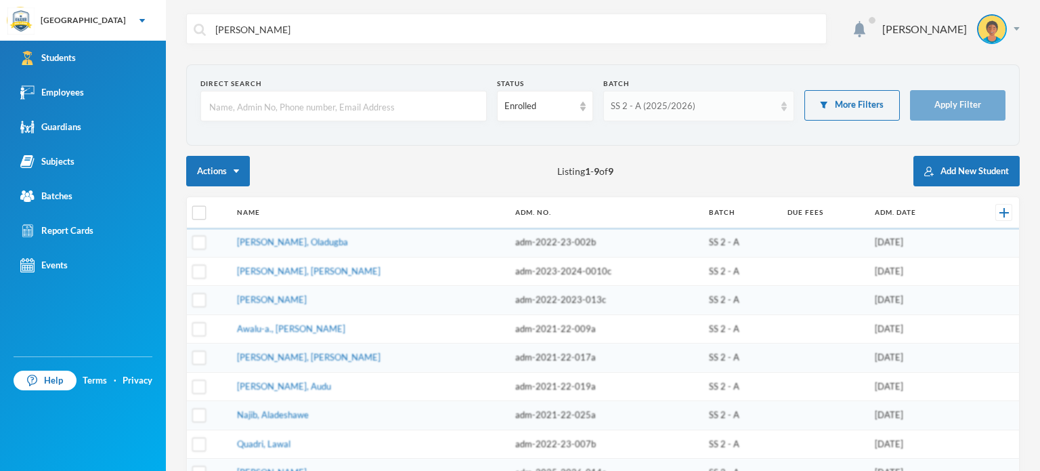
click at [702, 104] on div "SS 2 - A (2025/2026)" at bounding box center [693, 107] width 164 height 14
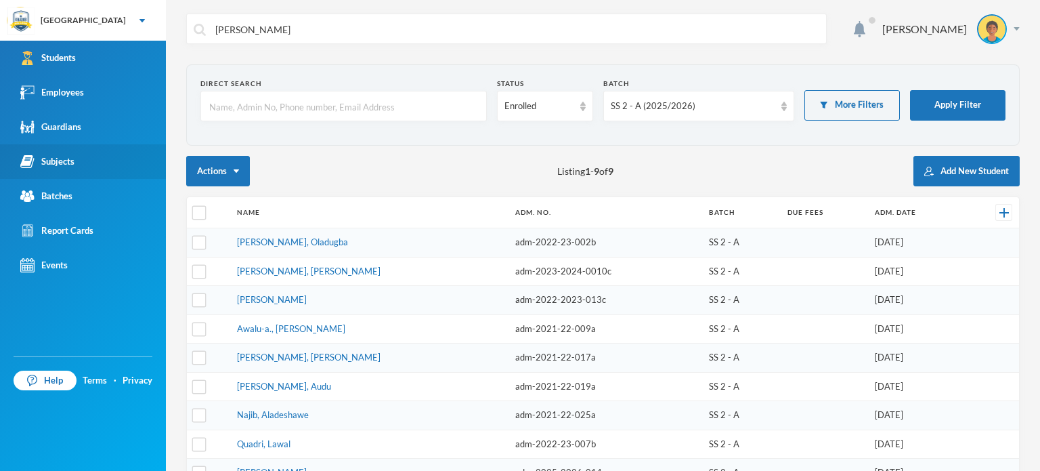
click at [74, 171] on link "Subjects" at bounding box center [83, 161] width 166 height 35
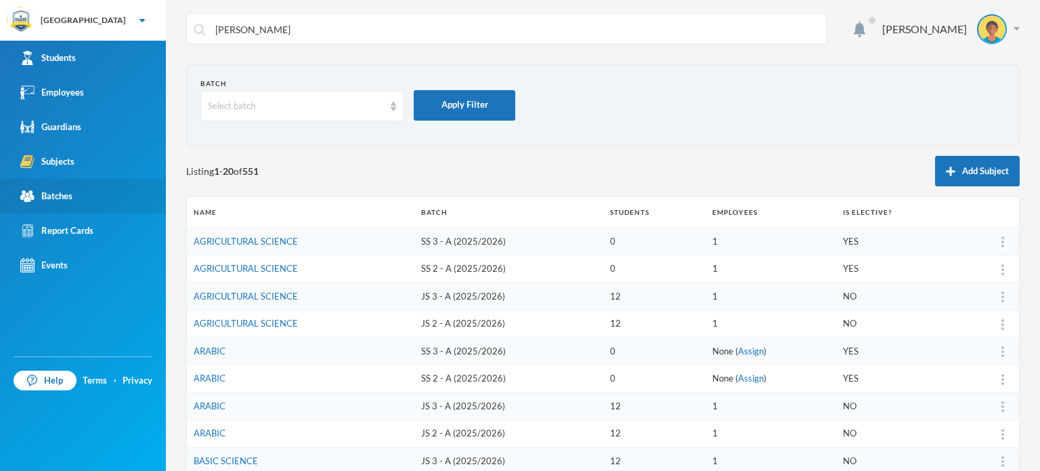
click at [45, 194] on div "Batches" at bounding box center [46, 196] width 52 height 14
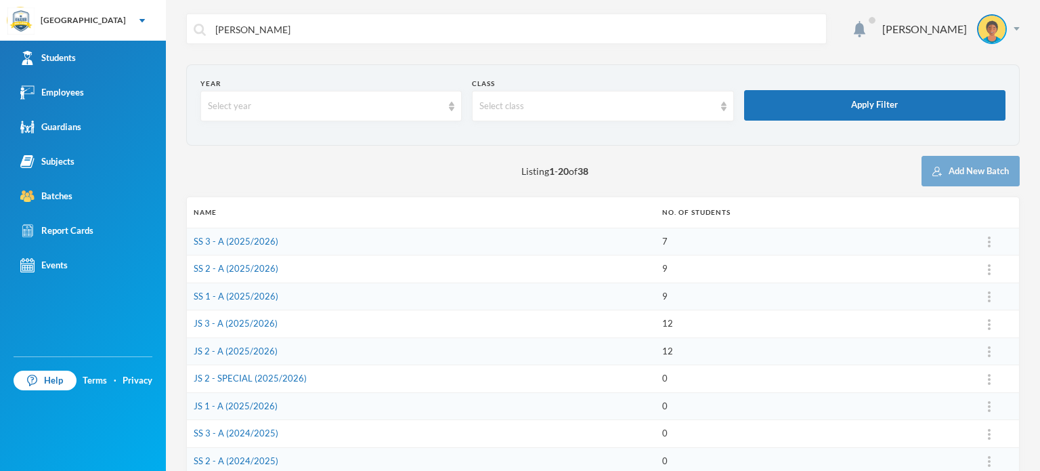
click at [405, 152] on div "Year Select year Class Select class Apply Filter Listing 1 - 20 of 38 Add New B…" at bounding box center [602, 455] width 833 height 782
click at [696, 142] on section "Year Select year Class Select class Apply Filter" at bounding box center [602, 104] width 833 height 81
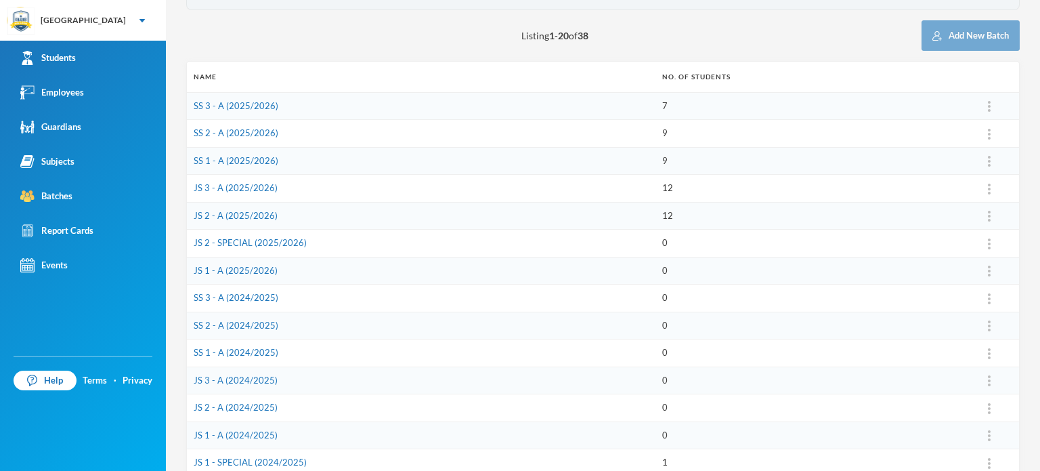
scroll to position [108, 0]
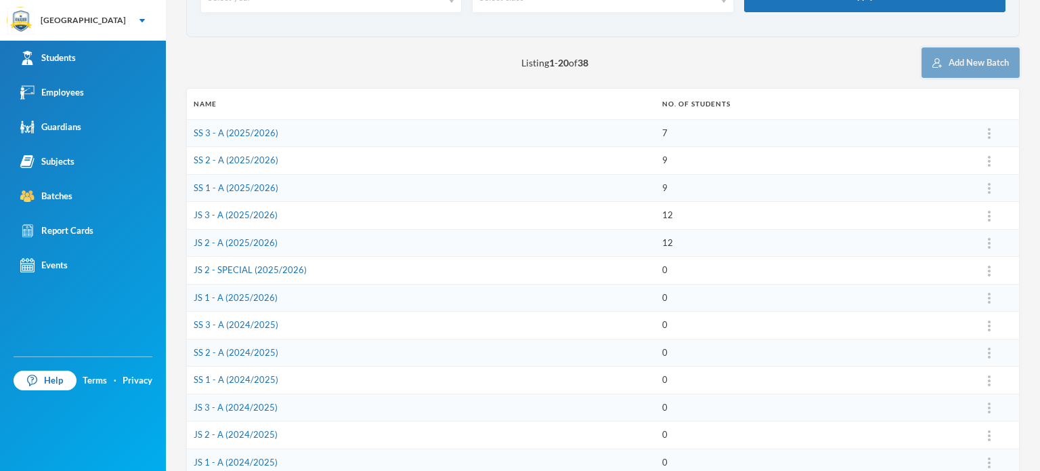
click at [934, 64] on button "Add New Batch" at bounding box center [971, 62] width 98 height 30
click at [233, 296] on link "JS 1 - A (2025/2026)" at bounding box center [236, 297] width 84 height 11
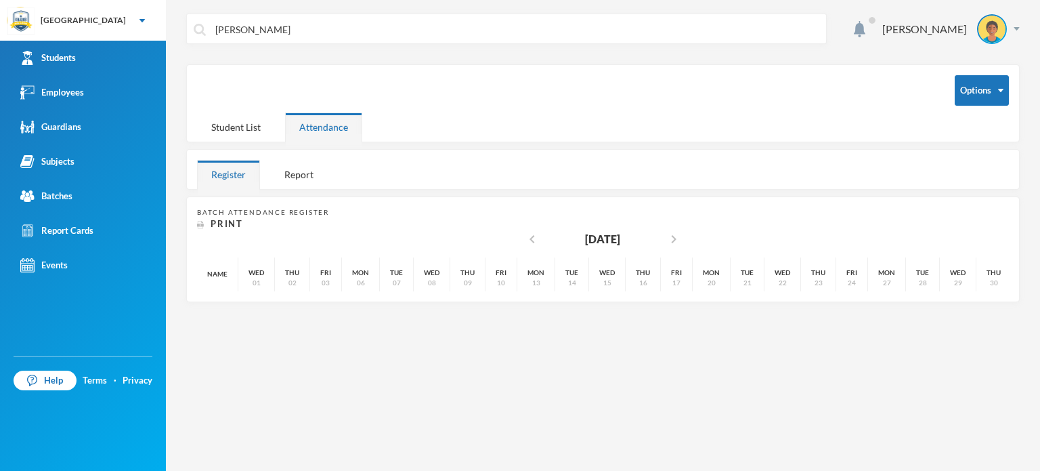
click at [298, 337] on div "Rabiu Fawaz AKINOLA SAHEED Options Student List Attendance Register Report Batc…" at bounding box center [603, 235] width 874 height 471
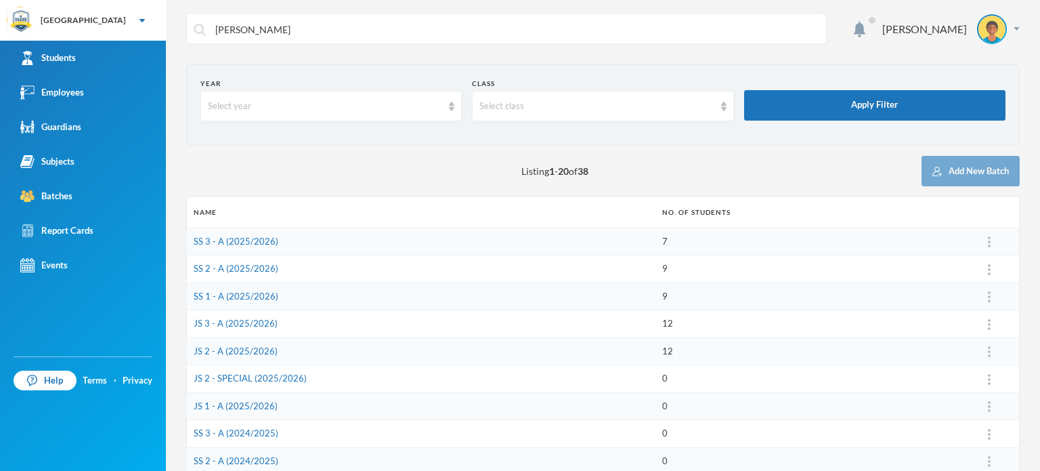
click at [269, 24] on input "Rabiu Fawaz" at bounding box center [516, 29] width 605 height 30
type input "R"
click at [265, 177] on div "Listing 1 - 20 of 38 Add New Batch" at bounding box center [602, 171] width 833 height 30
click at [247, 406] on link "JS 1 - A (2025/2026)" at bounding box center [236, 405] width 84 height 11
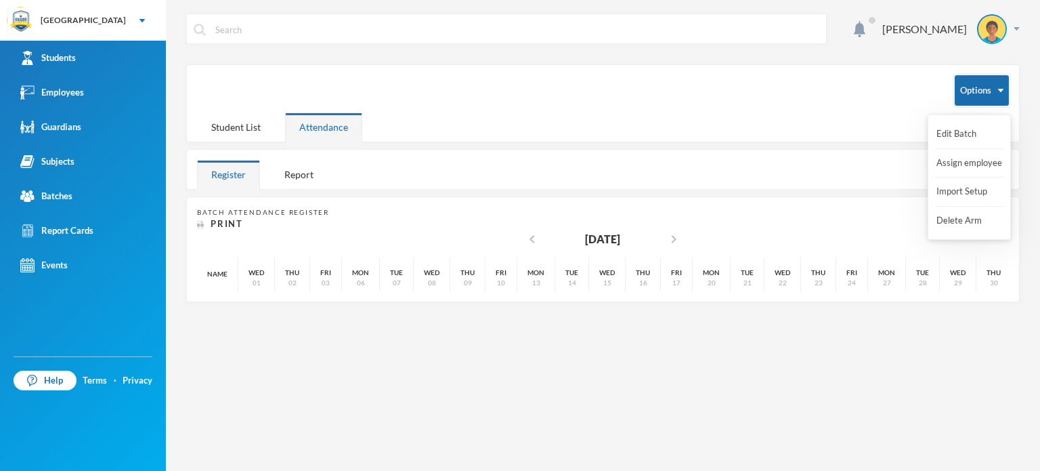
click at [975, 90] on button "Options" at bounding box center [982, 90] width 54 height 30
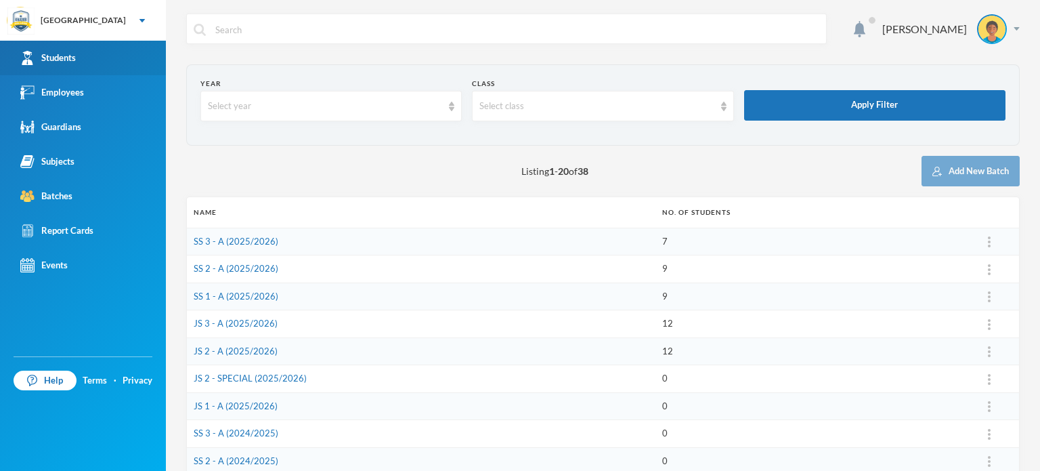
click at [97, 65] on link "Students" at bounding box center [83, 58] width 166 height 35
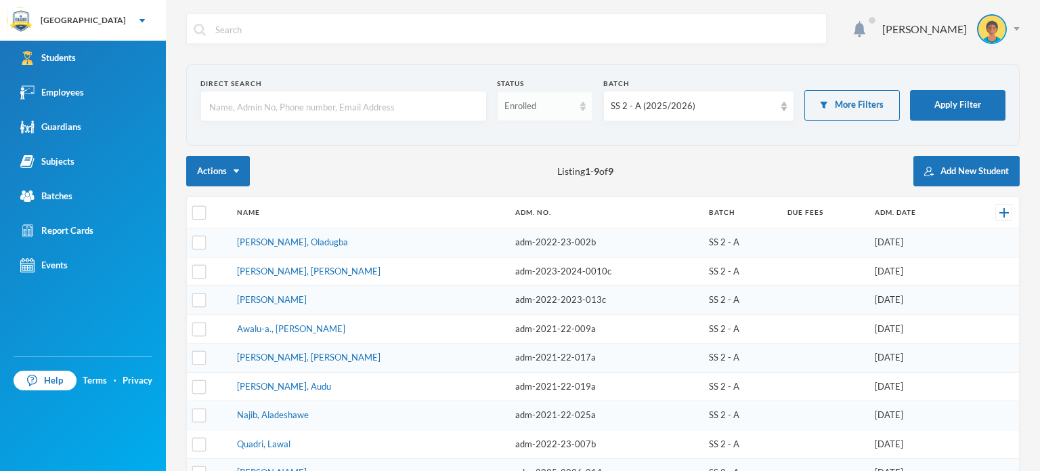
click at [566, 112] on div "Enrolled" at bounding box center [538, 107] width 68 height 14
click at [691, 156] on div "Actions Listing 1 - 9 of 9 Add New Student" at bounding box center [602, 171] width 833 height 30
click at [752, 116] on div "SS 2 - A (2025/2026)" at bounding box center [698, 106] width 191 height 30
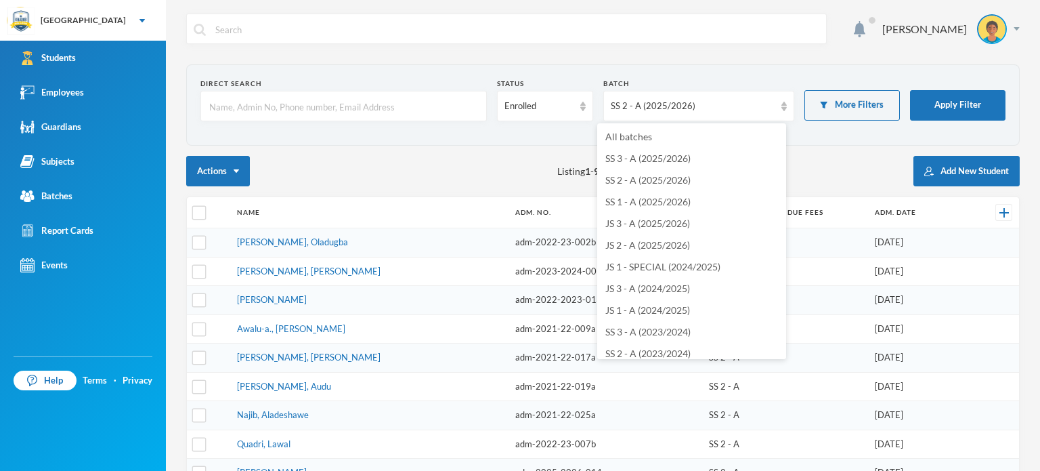
click at [845, 163] on div "Actions Listing 1 - 9 of 9 Add New Student" at bounding box center [602, 171] width 833 height 30
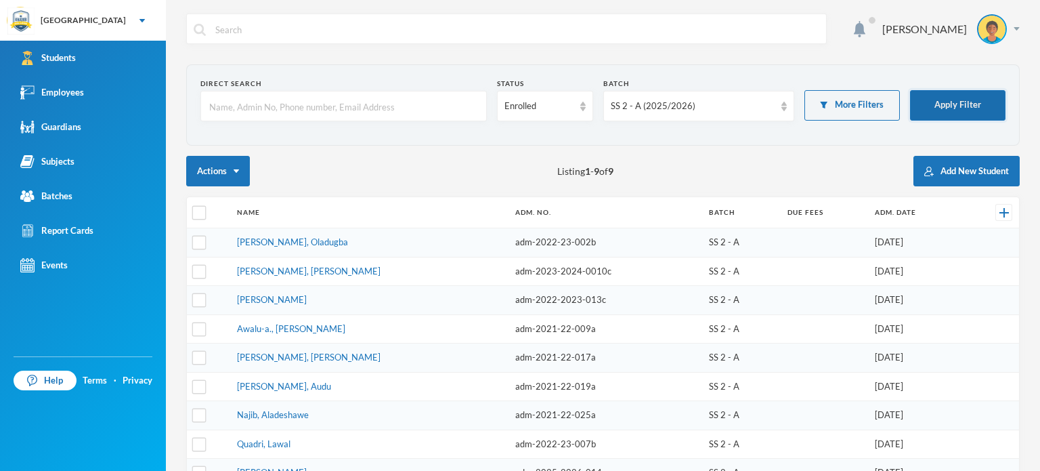
click at [921, 110] on button "Apply Filter" at bounding box center [957, 105] width 95 height 30
click at [711, 110] on div "SS 2 - A (2025/2026)" at bounding box center [693, 107] width 164 height 14
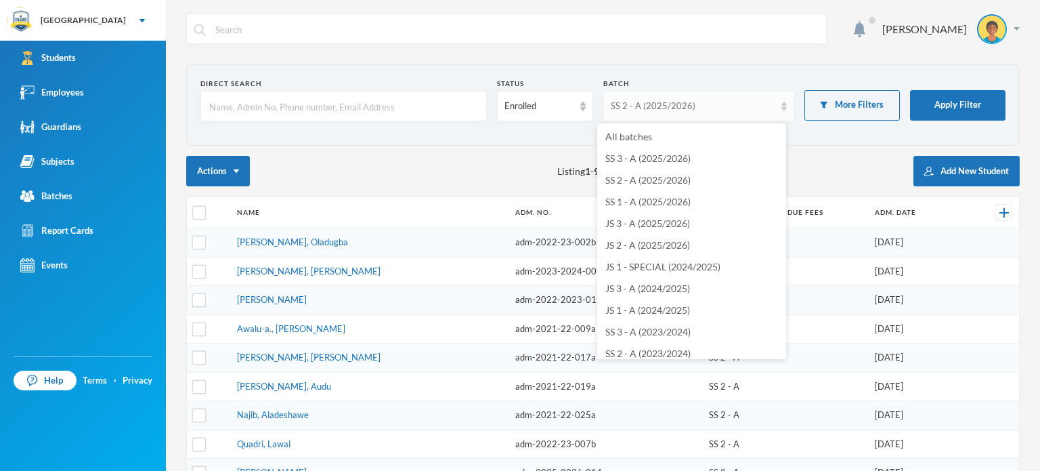
click at [711, 110] on div "SS 2 - A (2025/2026)" at bounding box center [693, 107] width 164 height 14
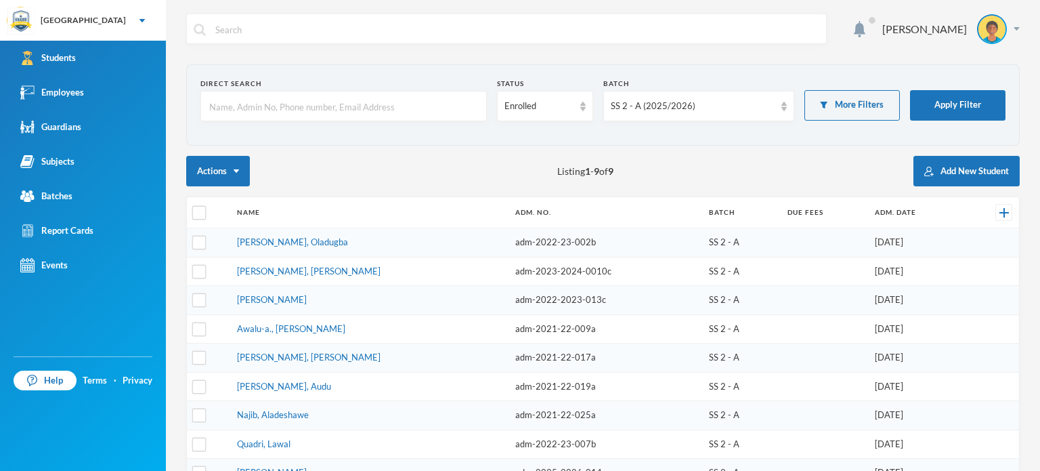
click at [390, 133] on section "Direct Search Status Enrolled Batch SS 2 - A (2025/2026) More Filters Apply Fil…" at bounding box center [602, 104] width 833 height 81
click at [541, 98] on div "Enrolled" at bounding box center [544, 106] width 95 height 30
click at [422, 131] on form "Direct Search Status Enrolled Batch SS 2 - A (2025/2026) More Filters Apply Fil…" at bounding box center [602, 105] width 805 height 53
click at [71, 162] on div "Subjects" at bounding box center [47, 161] width 54 height 14
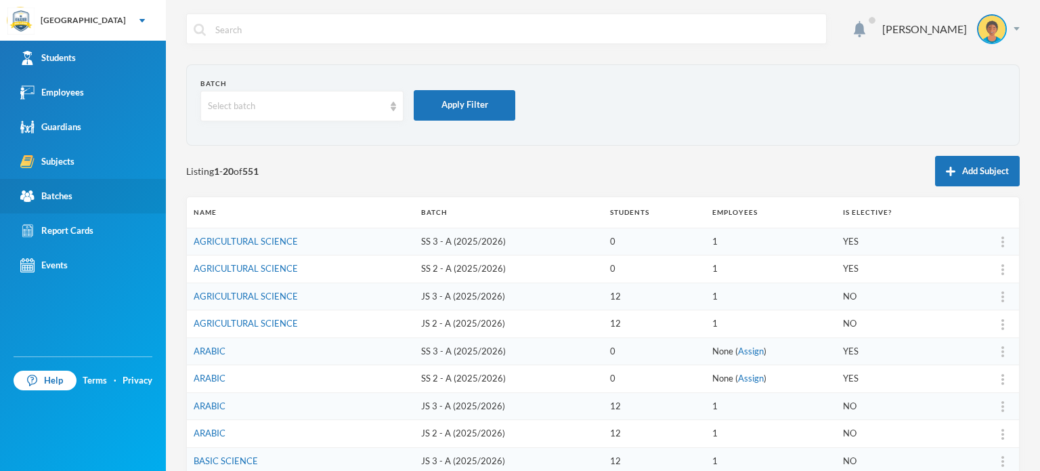
click at [71, 198] on div "Batches" at bounding box center [46, 196] width 52 height 14
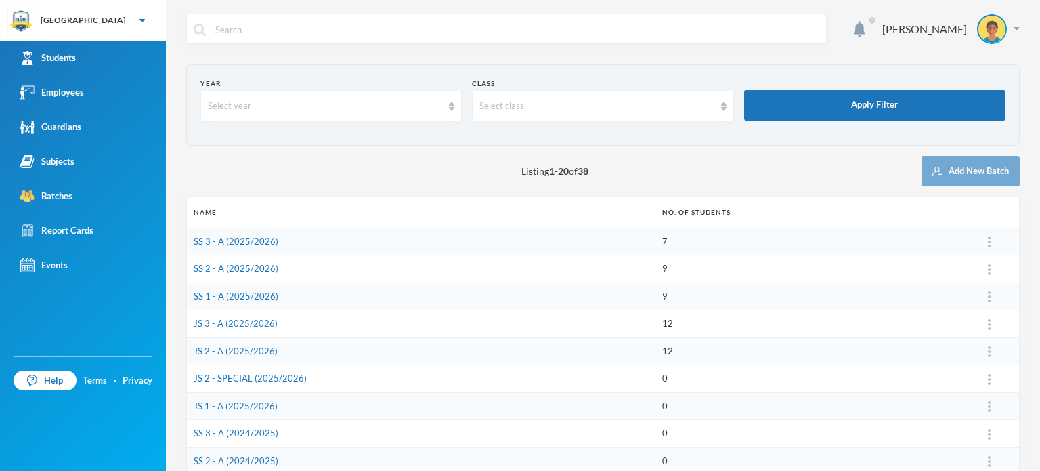
click at [385, 192] on div "Year Select year Class Select class Apply Filter Listing 1 - 20 of 38 Add New B…" at bounding box center [602, 455] width 833 height 782
click at [445, 110] on div "Select year" at bounding box center [330, 106] width 261 height 30
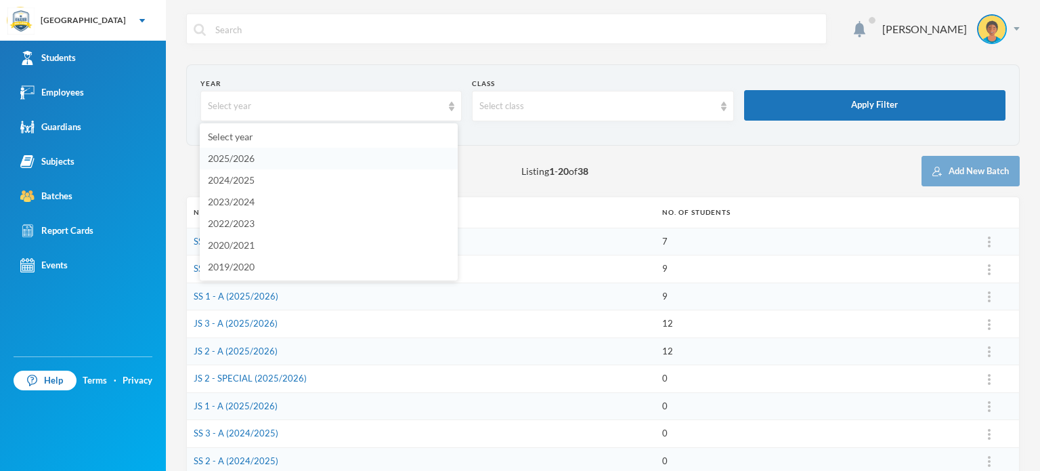
click at [313, 153] on li "2025/2026" at bounding box center [329, 159] width 258 height 22
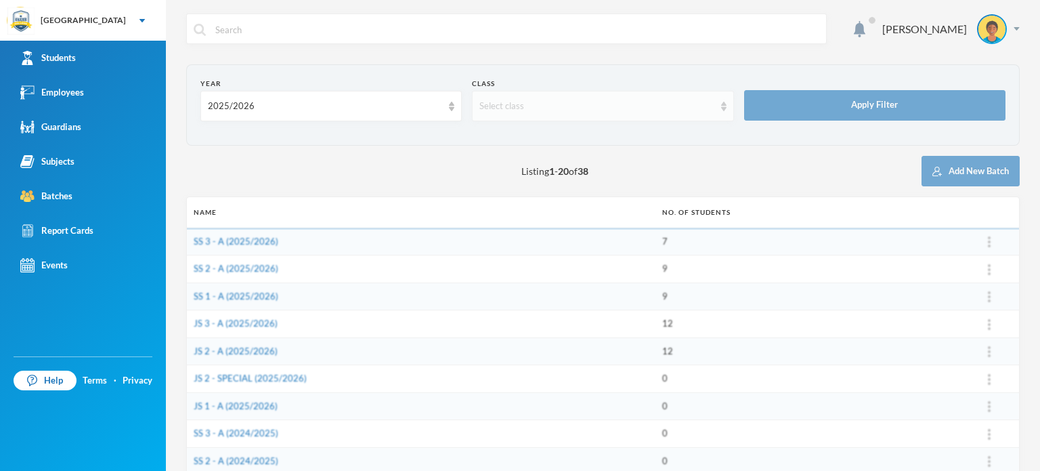
click at [538, 100] on div "Select class" at bounding box center [596, 107] width 234 height 14
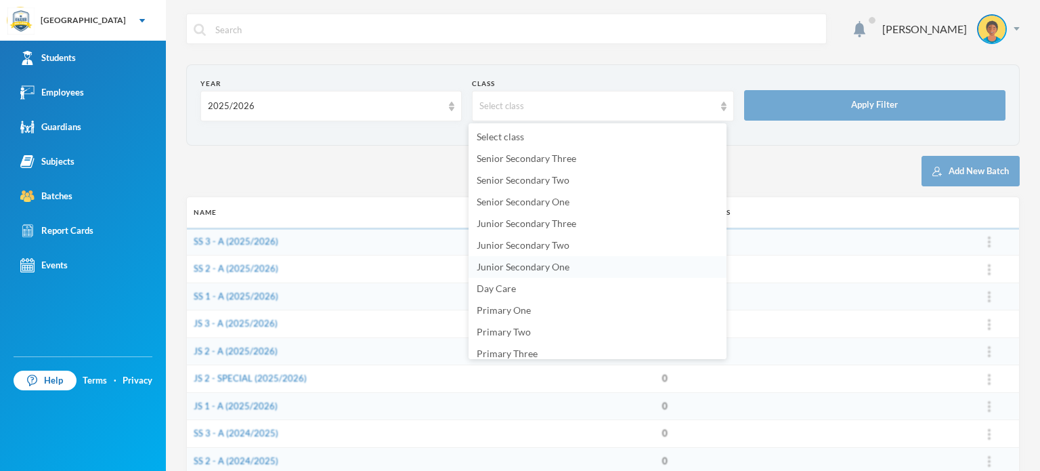
click at [532, 264] on span "Junior Secondary One" at bounding box center [523, 267] width 93 height 12
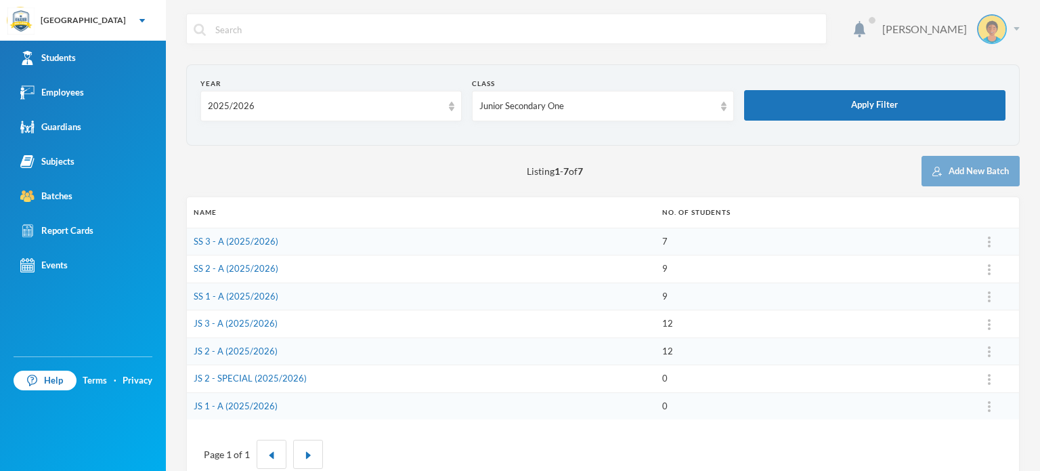
click at [1014, 27] on img at bounding box center [1017, 28] width 6 height 3
click at [880, 178] on div "Listing 1 - 7 of 7 Add New Batch" at bounding box center [602, 171] width 833 height 30
click at [988, 406] on img at bounding box center [989, 406] width 3 height 11
click at [217, 408] on link "JS 1 - A (2025/2026)" at bounding box center [236, 405] width 84 height 11
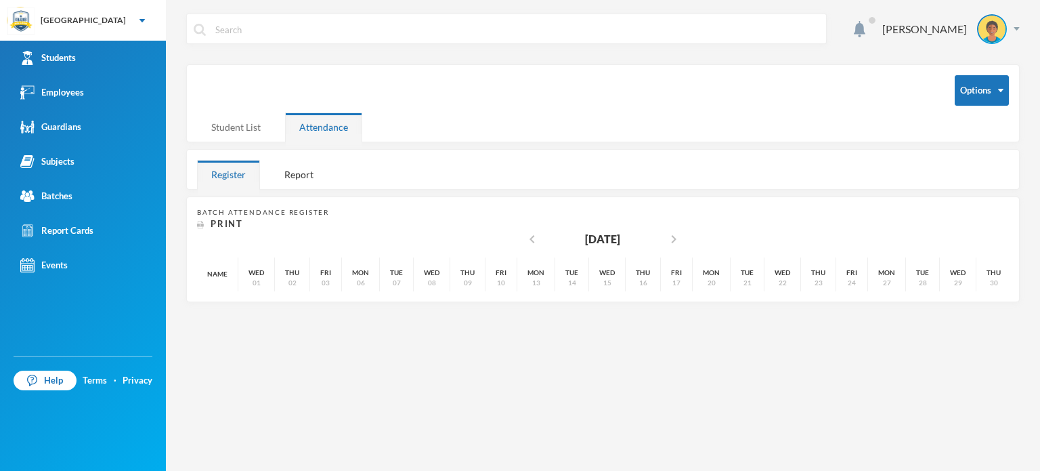
click at [256, 138] on div "Student List" at bounding box center [236, 126] width 78 height 29
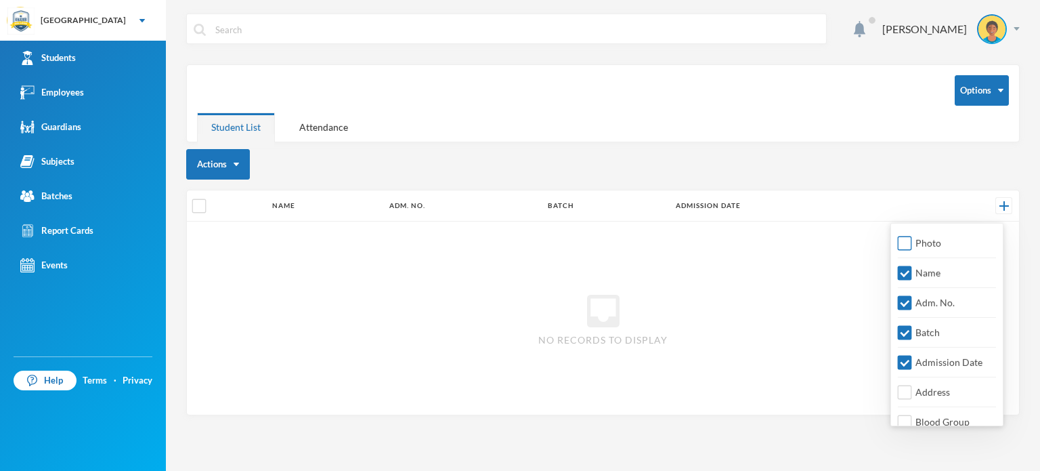
click at [915, 240] on span "Photo" at bounding box center [928, 243] width 37 height 12
click at [912, 240] on input "Photo" at bounding box center [905, 243] width 14 height 14
checkbox input "true"
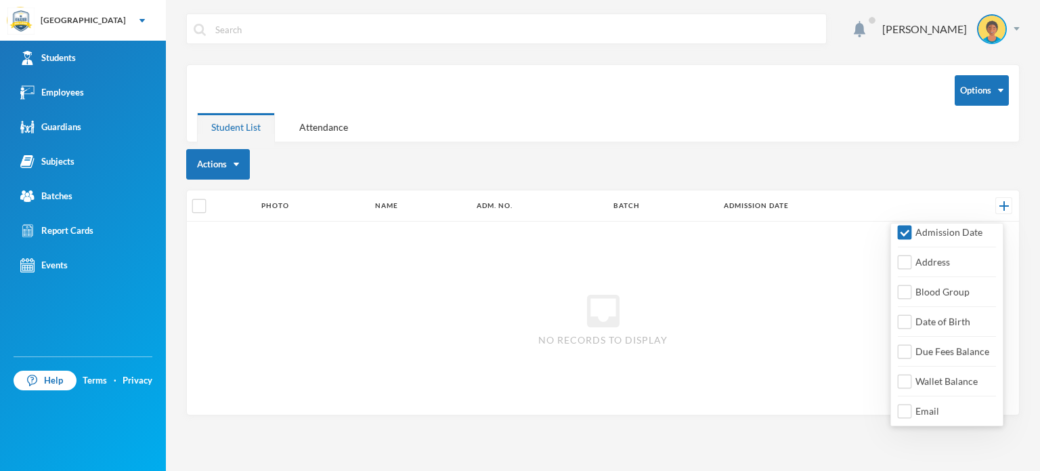
scroll to position [126, 0]
click at [1007, 204] on img at bounding box center [1003, 205] width 9 height 9
click at [912, 264] on span "Address" at bounding box center [932, 266] width 45 height 12
click at [912, 264] on input "Address" at bounding box center [905, 266] width 14 height 14
checkbox input "true"
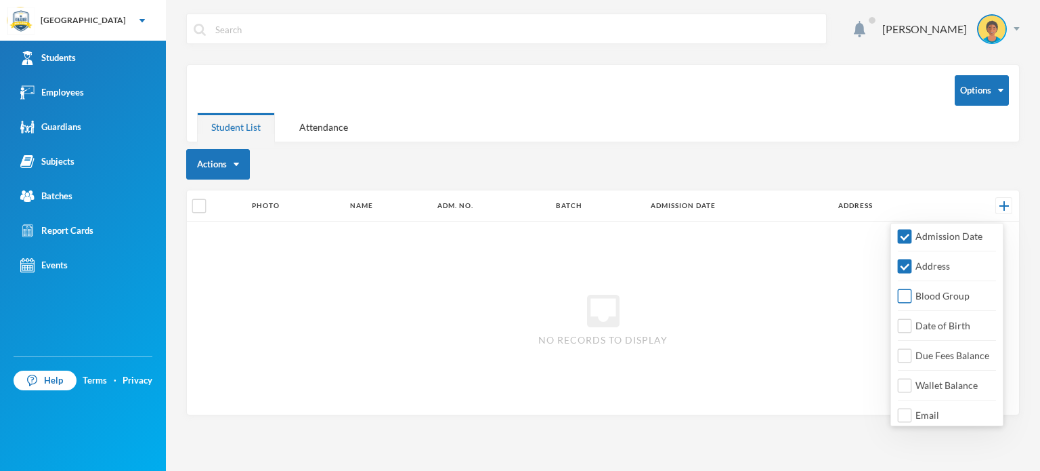
click at [908, 297] on input "Blood Group" at bounding box center [905, 296] width 14 height 14
checkbox input "false"
click at [907, 325] on input "Date of Birth" at bounding box center [905, 326] width 14 height 14
checkbox input "false"
click at [905, 289] on input "Blood Group" at bounding box center [905, 296] width 14 height 14
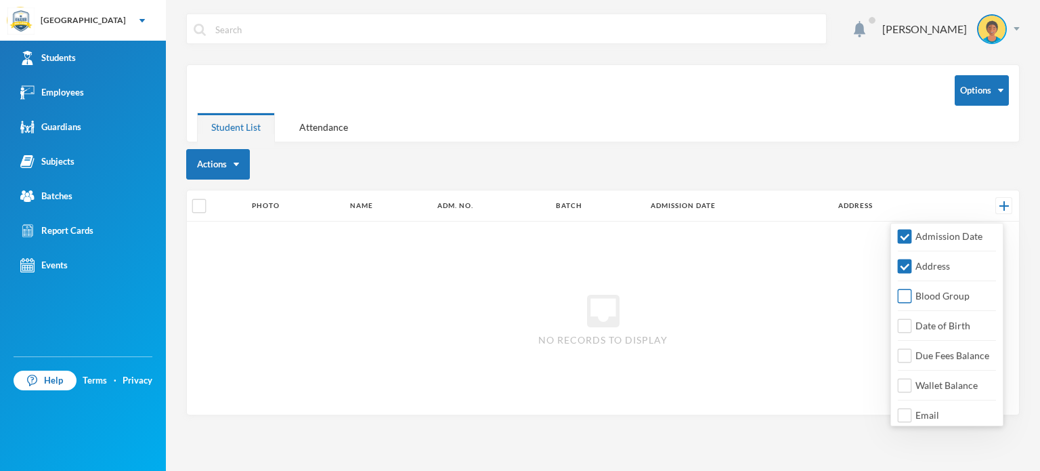
click at [901, 290] on input "Blood Group" at bounding box center [905, 296] width 14 height 14
click at [907, 298] on input "Blood Group" at bounding box center [905, 296] width 14 height 14
checkbox input "false"
click at [907, 355] on input "Due Fees Balance" at bounding box center [905, 356] width 14 height 14
checkbox input "false"
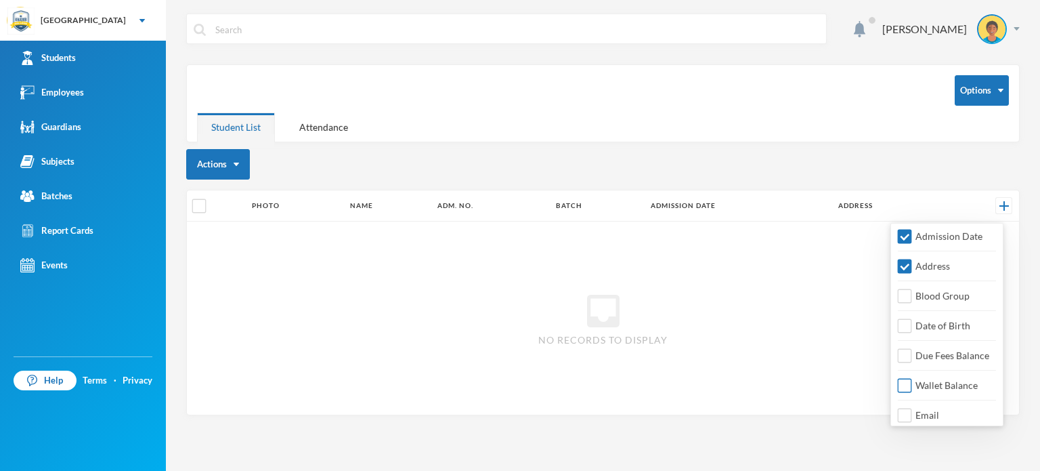
click at [909, 386] on input "Wallet Balance" at bounding box center [905, 385] width 14 height 14
checkbox input "false"
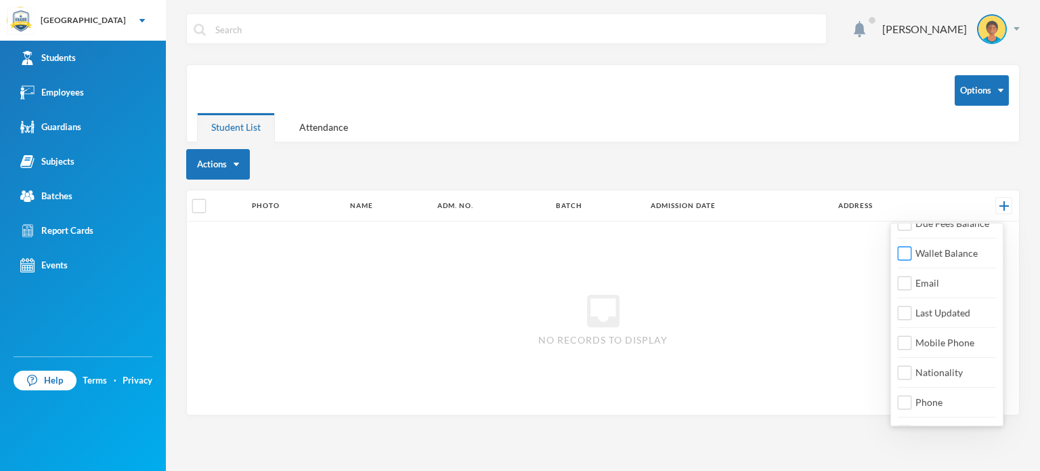
scroll to position [283, 0]
click at [757, 444] on div "AKINOLA SAHEED Options Student List Attendance Actions Photo Name Adm. No. Batc…" at bounding box center [603, 235] width 874 height 471
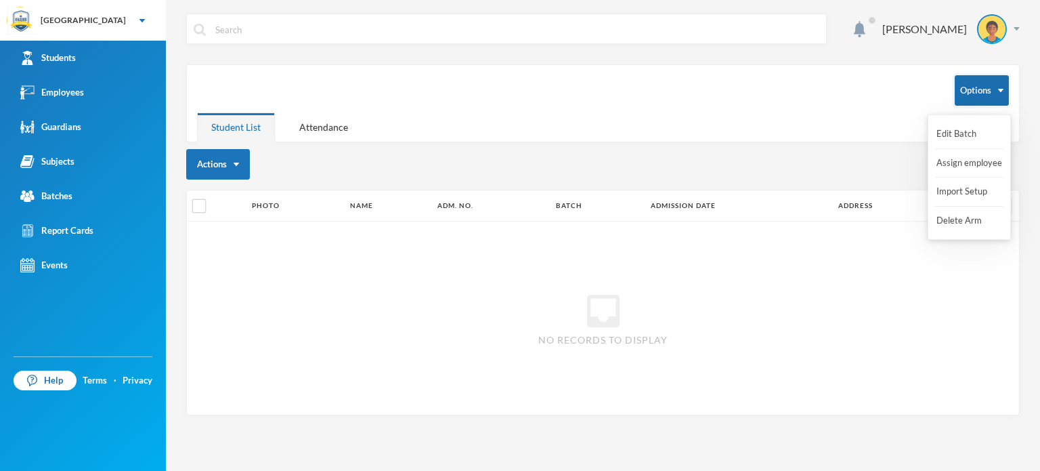
click at [962, 99] on button "Options" at bounding box center [982, 90] width 54 height 30
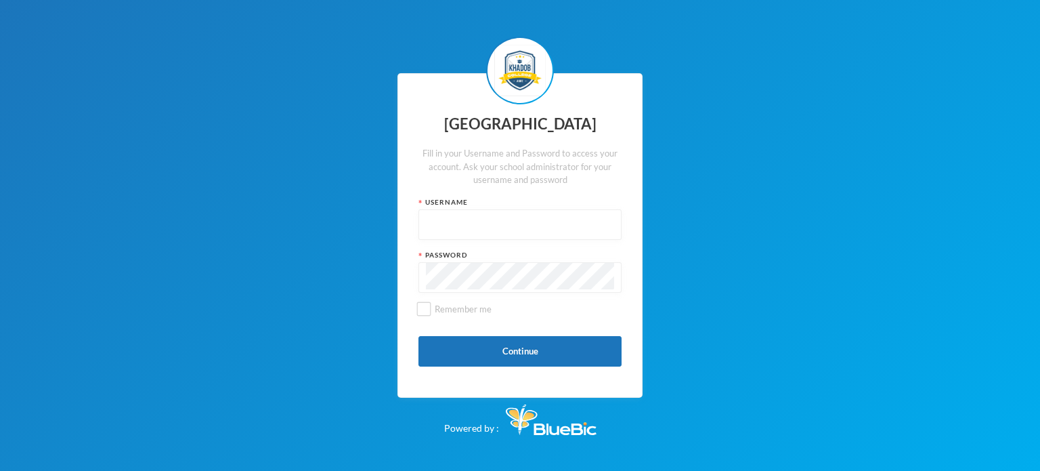
type input "kcsf0032"
click at [534, 368] on div "Khadob College Fill in your Username and Password to access your account. Ask y…" at bounding box center [519, 235] width 245 height 325
click at [527, 351] on button "Continue" at bounding box center [519, 351] width 203 height 30
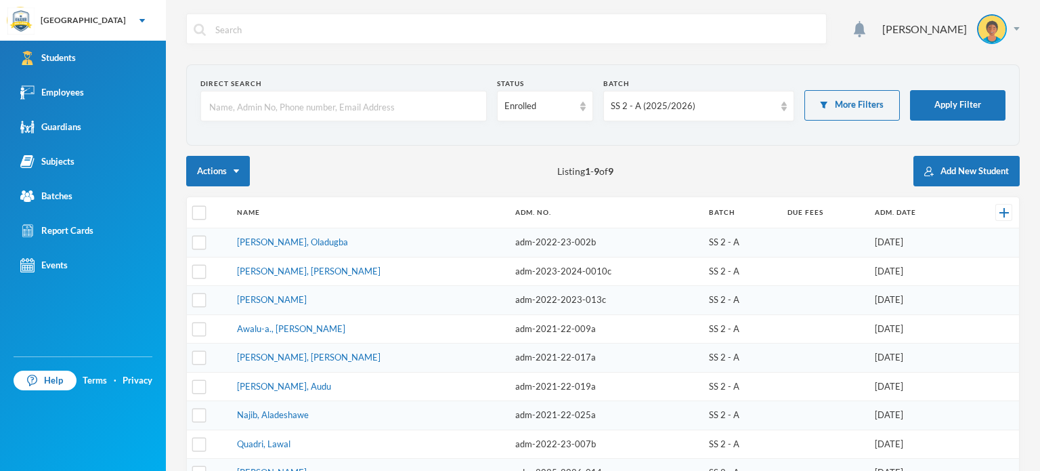
click at [823, 154] on div "Direct Search Status Enrolled Batch SS 2 - A (2025/2026) More Filters Apply Fil…" at bounding box center [602, 310] width 833 height 493
click at [75, 190] on link "Batches" at bounding box center [83, 196] width 166 height 35
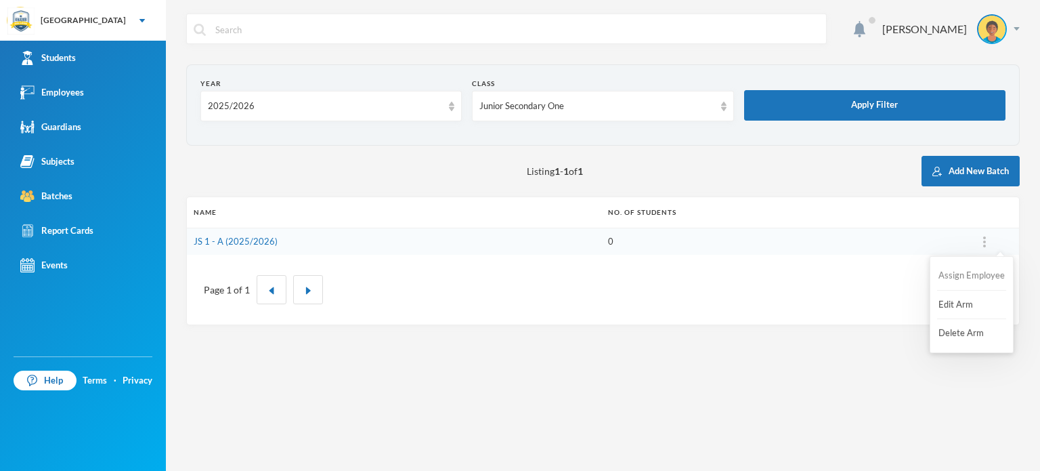
click at [981, 276] on button "Assign Employee" at bounding box center [971, 275] width 69 height 24
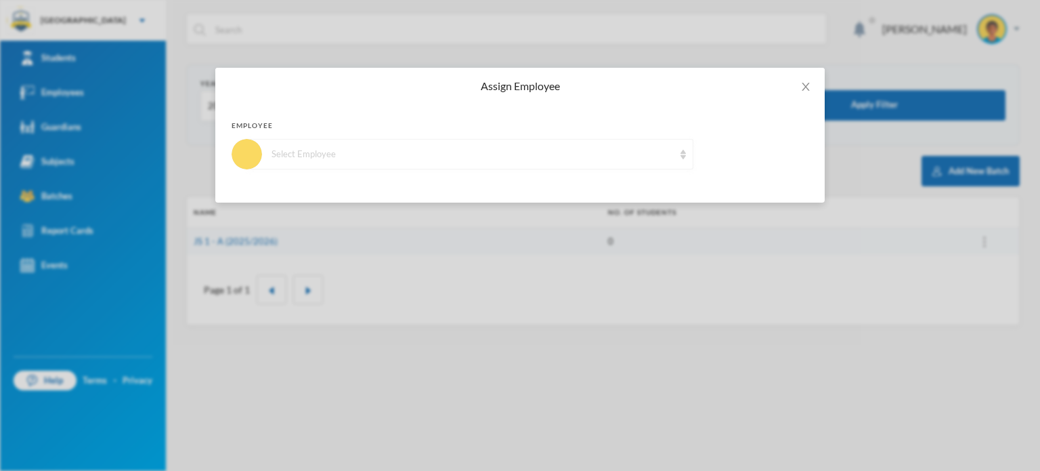
click at [675, 160] on div "Select Employee" at bounding box center [470, 154] width 446 height 30
click at [807, 86] on icon "icon: close" at bounding box center [805, 86] width 11 height 11
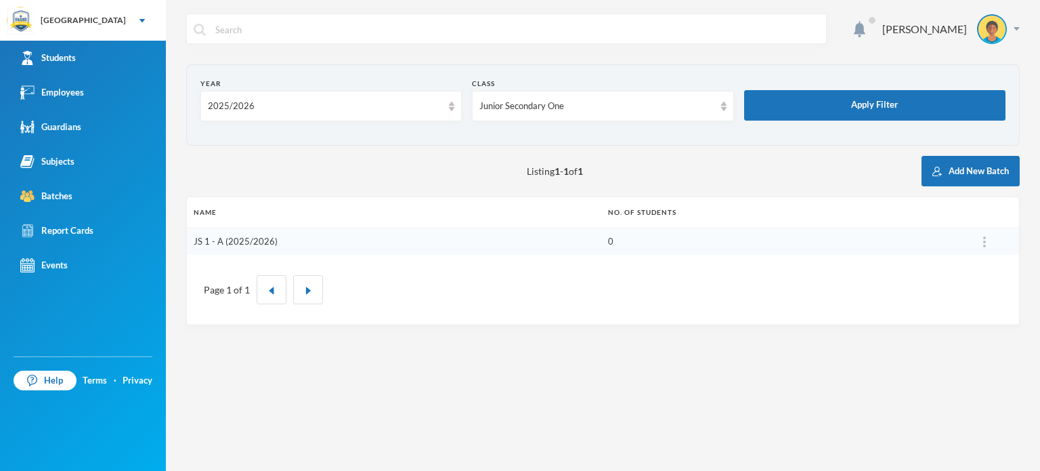
click at [227, 241] on link "JS 1 - A (2025/2026)" at bounding box center [236, 241] width 84 height 11
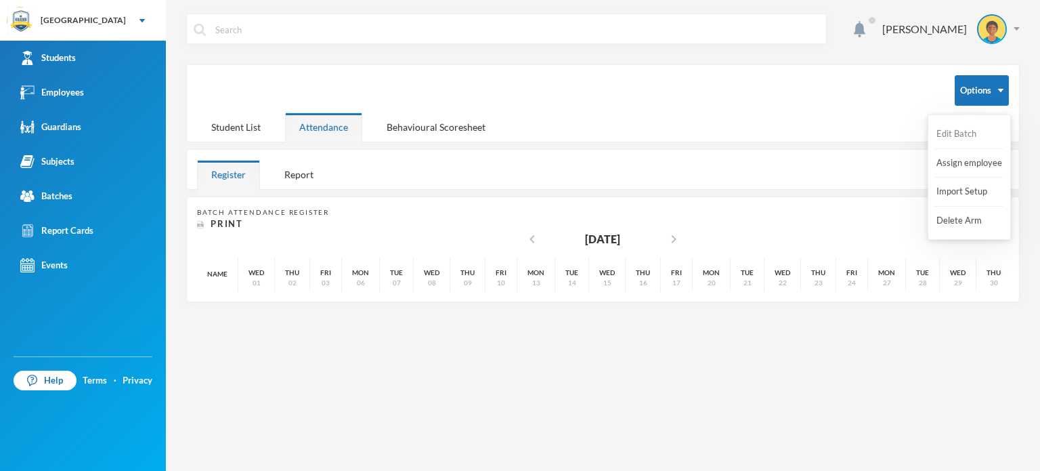
click at [970, 127] on button "Edit Batch" at bounding box center [962, 134] width 54 height 24
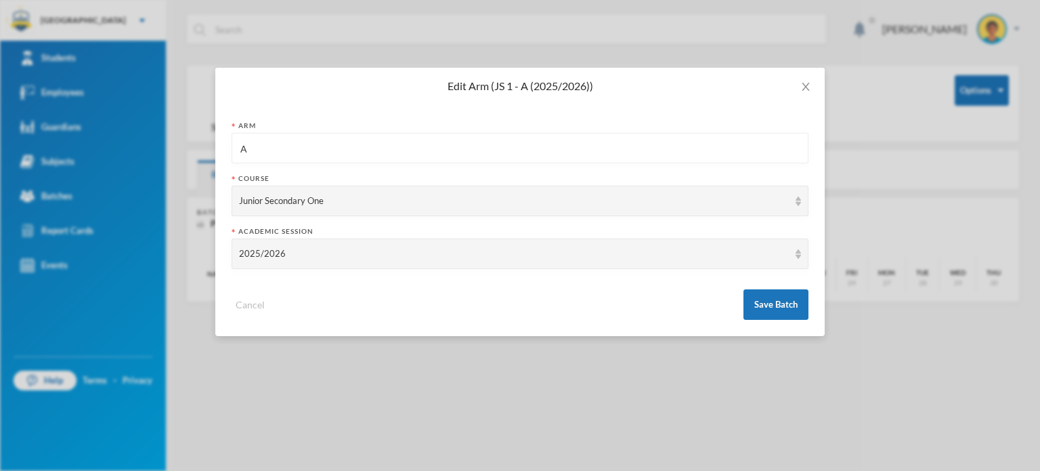
click at [769, 83] on div "Edit Arm (JS 1 - A (2025/2026))" at bounding box center [520, 86] width 577 height 15
click at [807, 89] on icon "icon: close" at bounding box center [805, 87] width 7 height 8
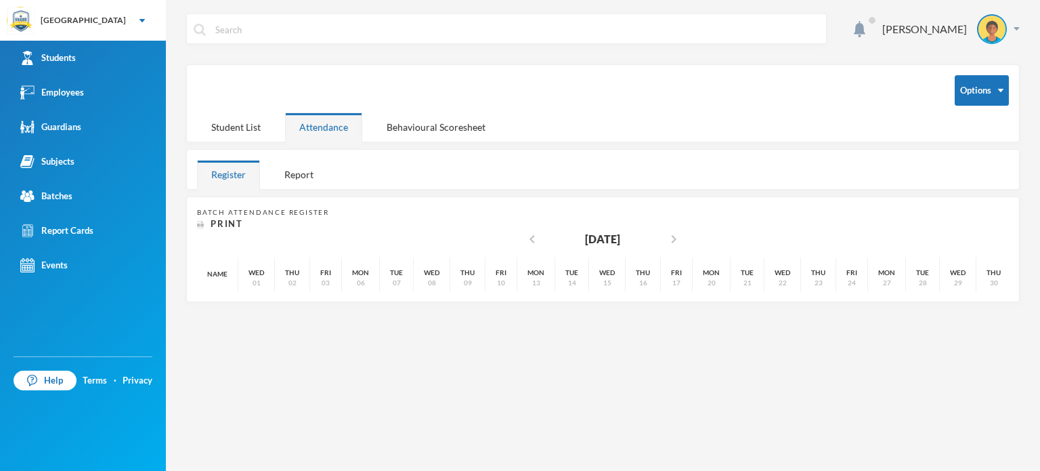
click at [515, 82] on div at bounding box center [565, 90] width 737 height 30
click at [83, 94] on div "Employees" at bounding box center [52, 92] width 64 height 14
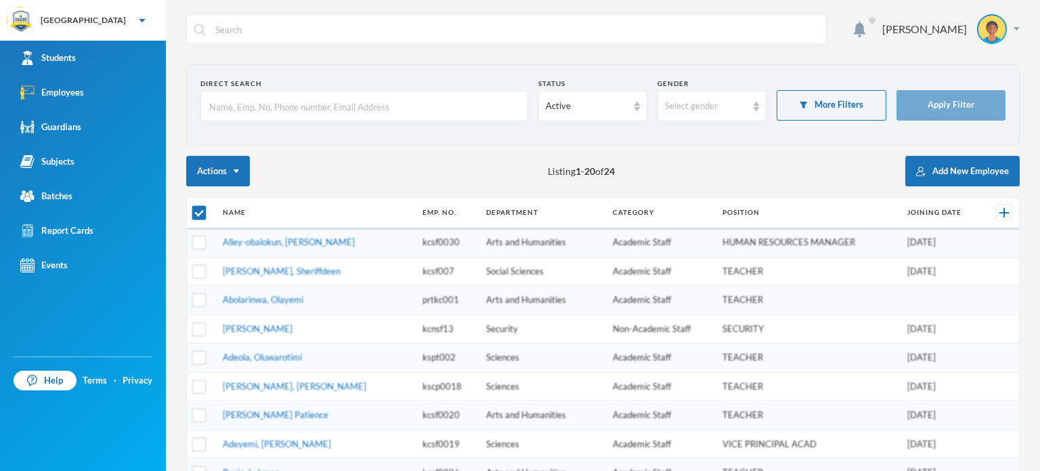
checkbox input "false"
click at [703, 114] on div "Select gender" at bounding box center [711, 106] width 109 height 30
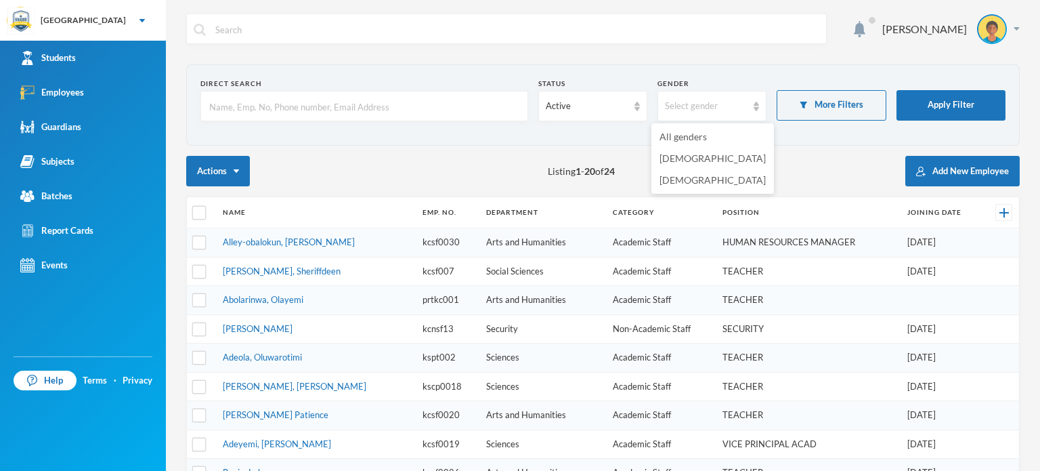
click at [290, 121] on form "Direct Search Status Active Gender Select gender More Filters Apply Filter" at bounding box center [602, 105] width 805 height 53
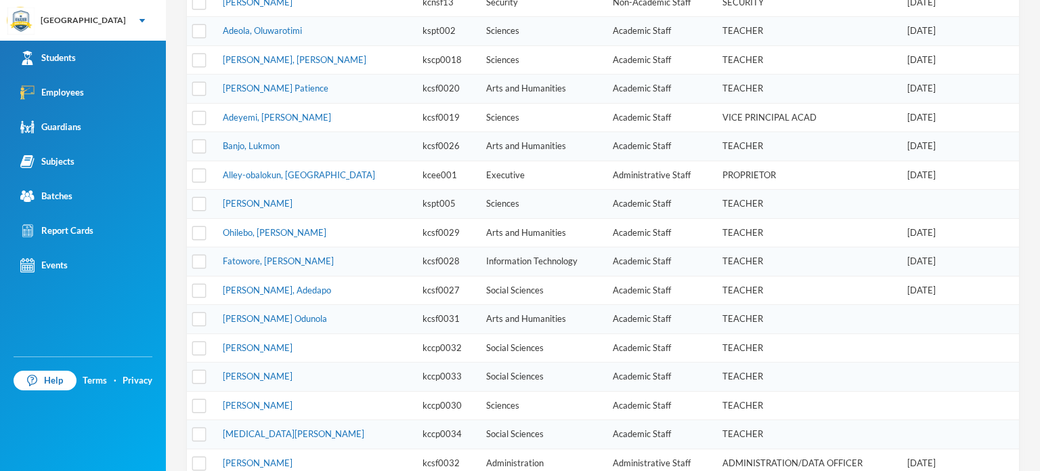
scroll to position [325, 0]
click at [51, 156] on div "Subjects" at bounding box center [47, 161] width 54 height 14
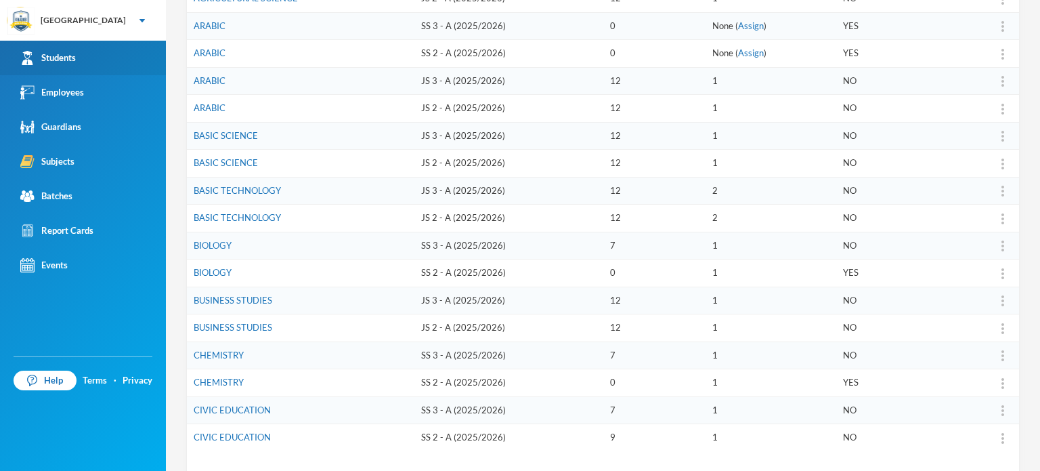
click at [78, 50] on link "Students" at bounding box center [83, 58] width 166 height 35
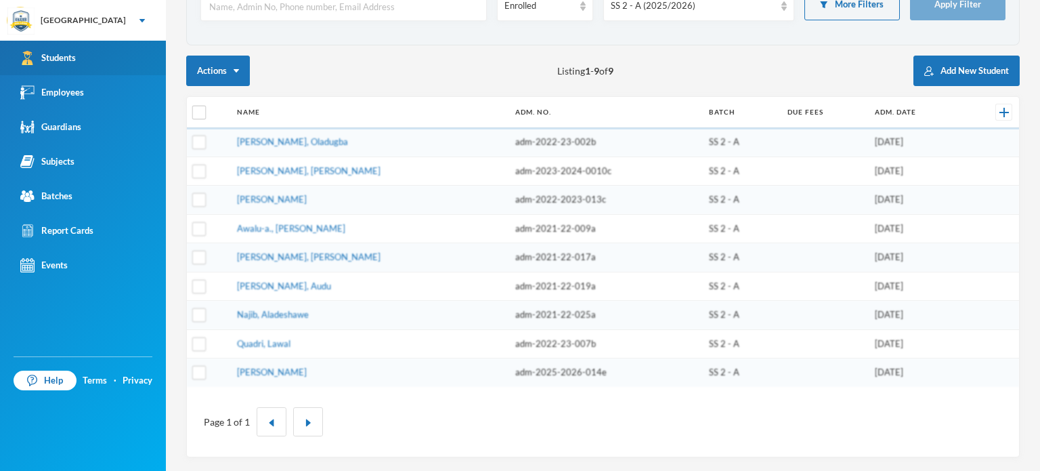
scroll to position [95, 0]
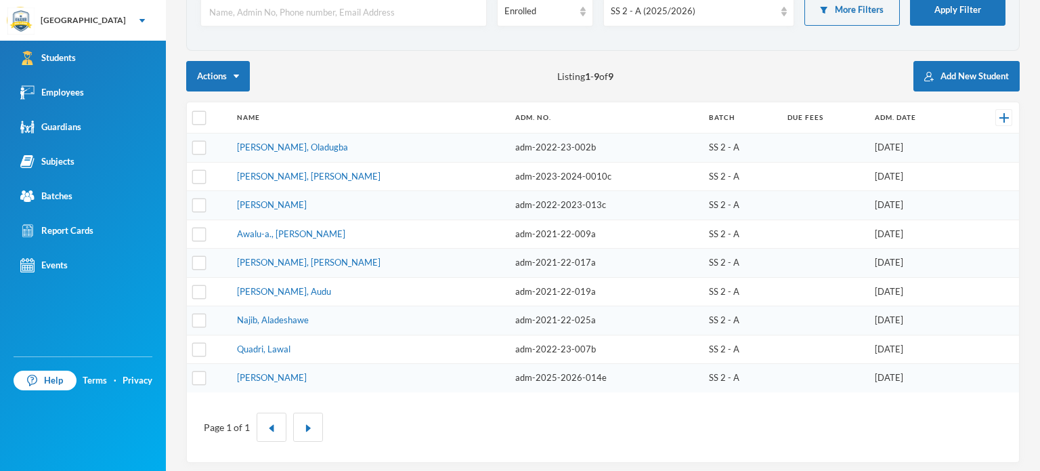
click at [536, 56] on div "Direct Search Status Enrolled Batch SS 2 - A (2025/2026) More Filters Apply Fil…" at bounding box center [602, 216] width 833 height 493
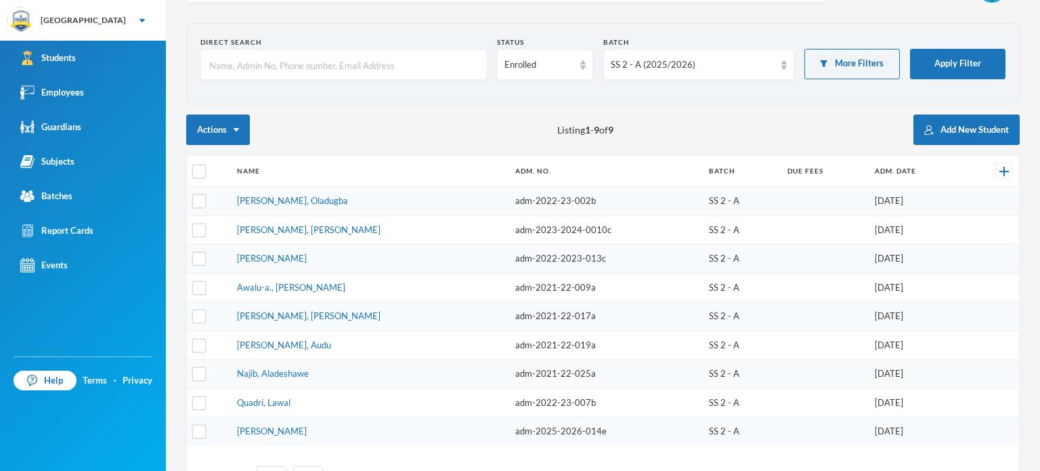
scroll to position [41, 0]
click at [634, 63] on div "SS 2 - A (2025/2026)" at bounding box center [693, 66] width 164 height 14
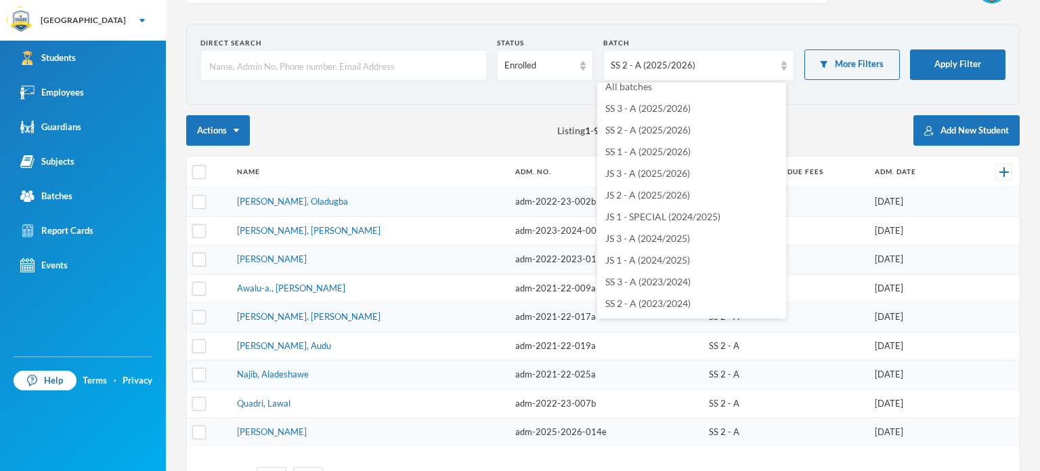
scroll to position [0, 0]
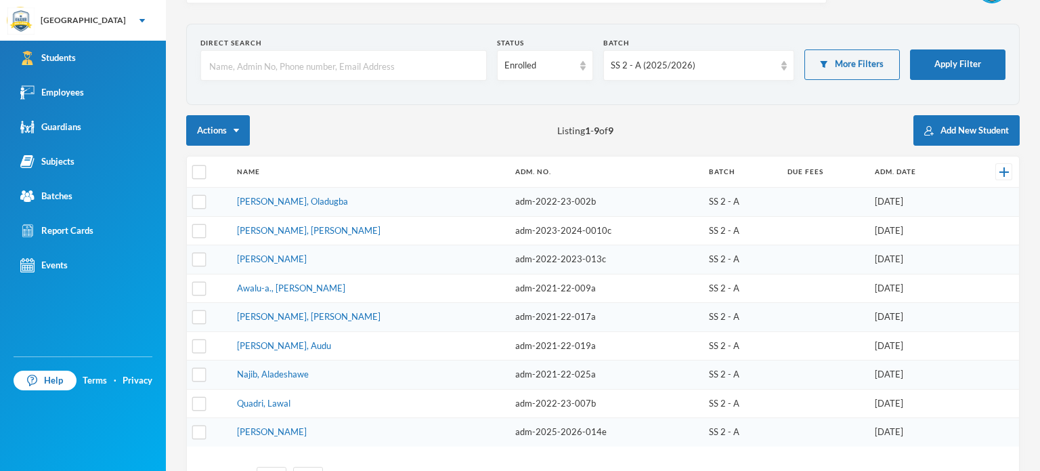
click at [508, 130] on div "Actions Listing 1 - 9 of 9 Add New Student" at bounding box center [602, 130] width 833 height 30
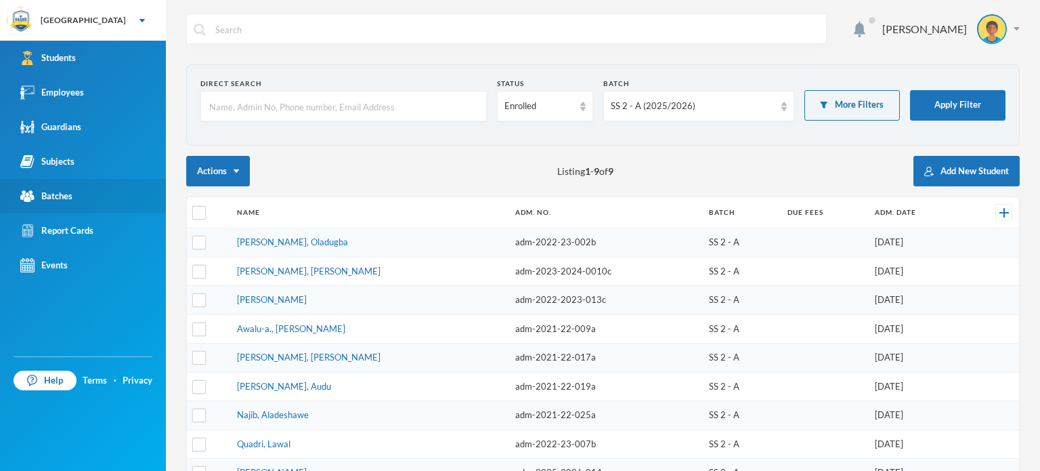
click at [76, 194] on link "Batches" at bounding box center [83, 196] width 166 height 35
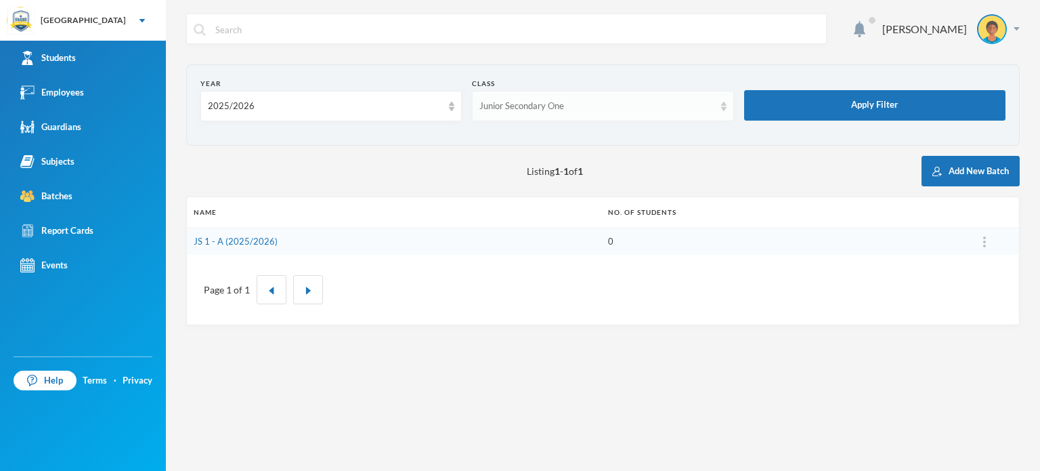
click at [722, 99] on div "Junior Secondary One" at bounding box center [602, 106] width 261 height 30
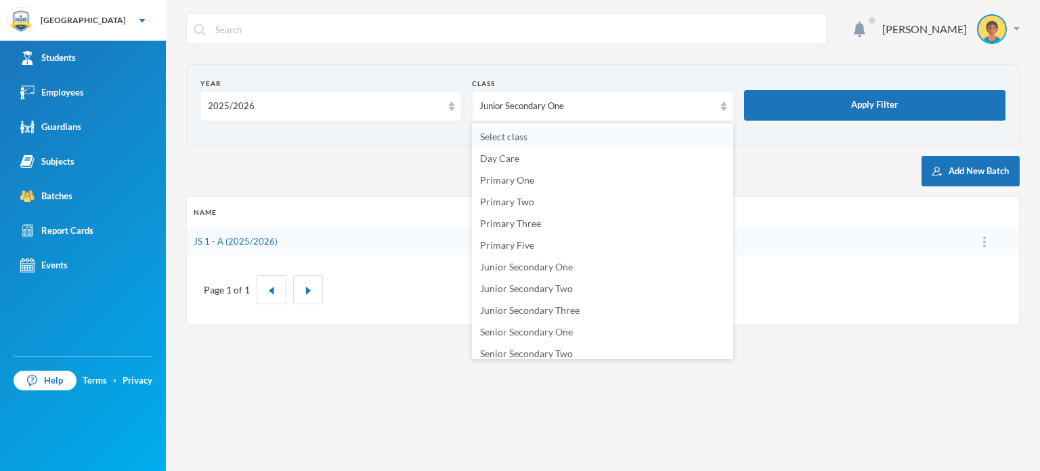
click at [594, 140] on li "Select class" at bounding box center [602, 137] width 261 height 22
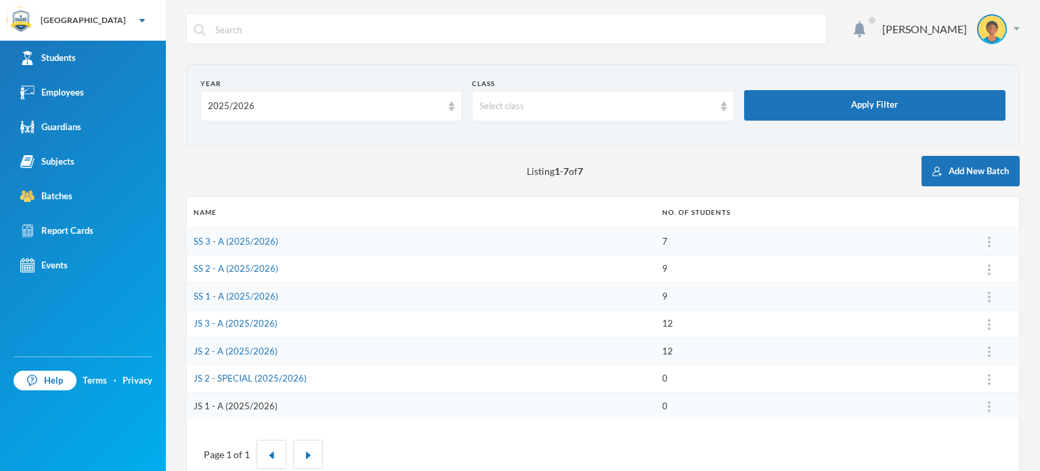
click at [244, 405] on link "JS 1 - A (2025/2026)" at bounding box center [236, 405] width 84 height 11
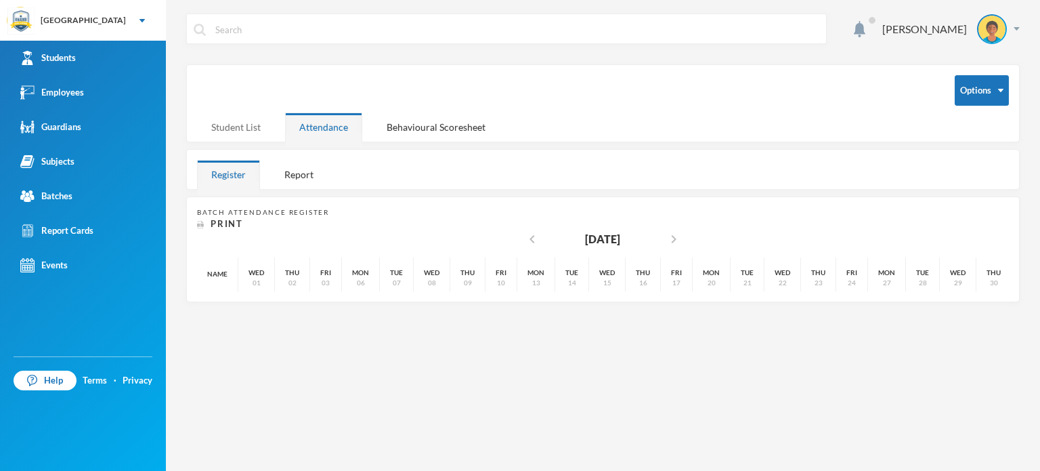
click at [247, 131] on div "Student List" at bounding box center [236, 126] width 78 height 29
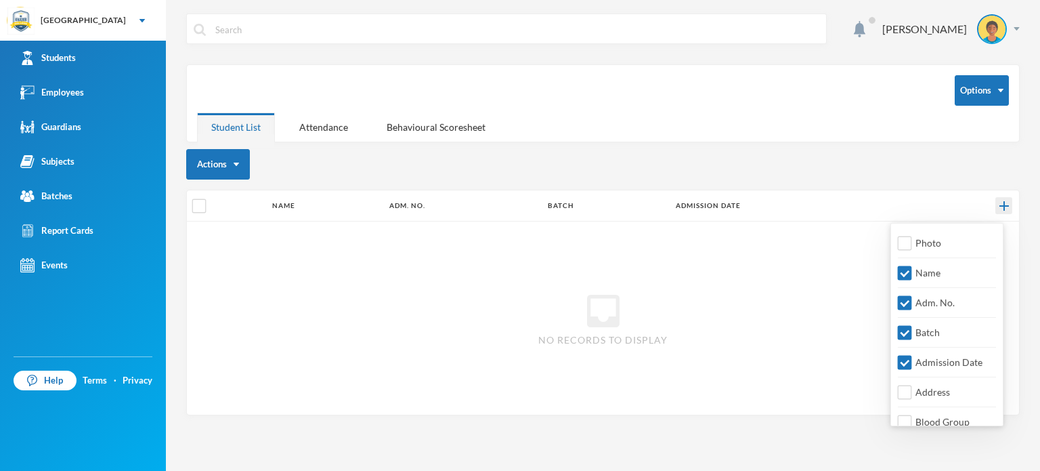
click at [998, 202] on div at bounding box center [1003, 205] width 17 height 17
click at [913, 243] on span "Photo" at bounding box center [928, 243] width 37 height 12
click at [912, 243] on input "Photo" at bounding box center [905, 243] width 14 height 14
checkbox input "true"
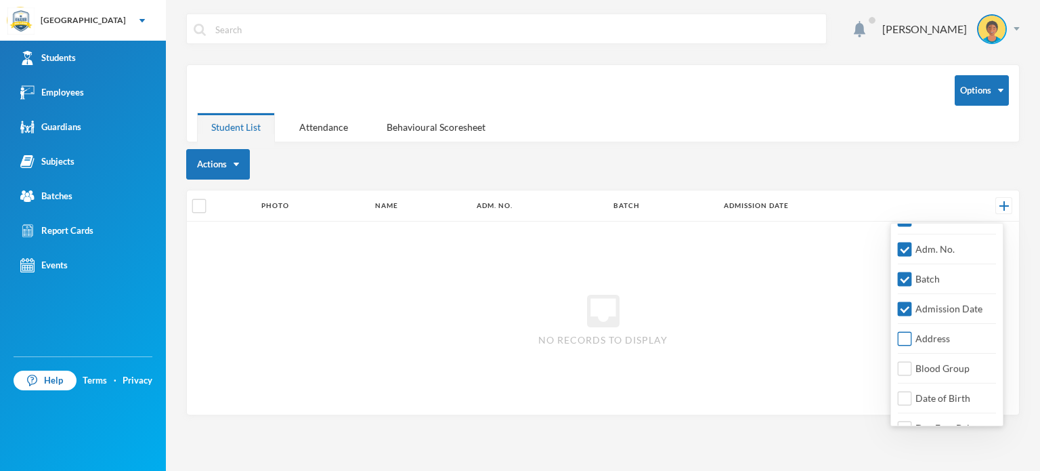
click at [905, 338] on input "Address" at bounding box center [905, 339] width 14 height 14
checkbox input "true"
click at [902, 367] on input "Blood Group" at bounding box center [905, 369] width 14 height 14
checkbox input "false"
click at [908, 393] on input "Date of Birth" at bounding box center [905, 398] width 14 height 14
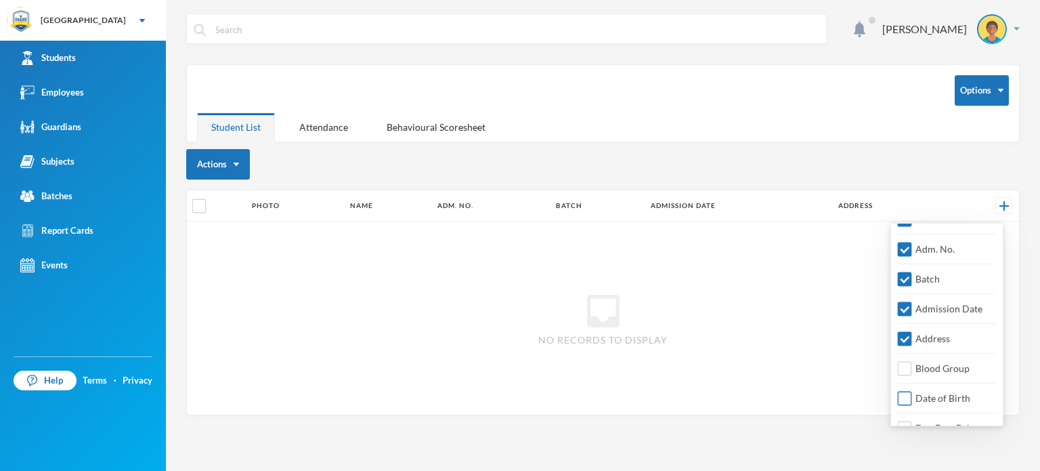
checkbox input "false"
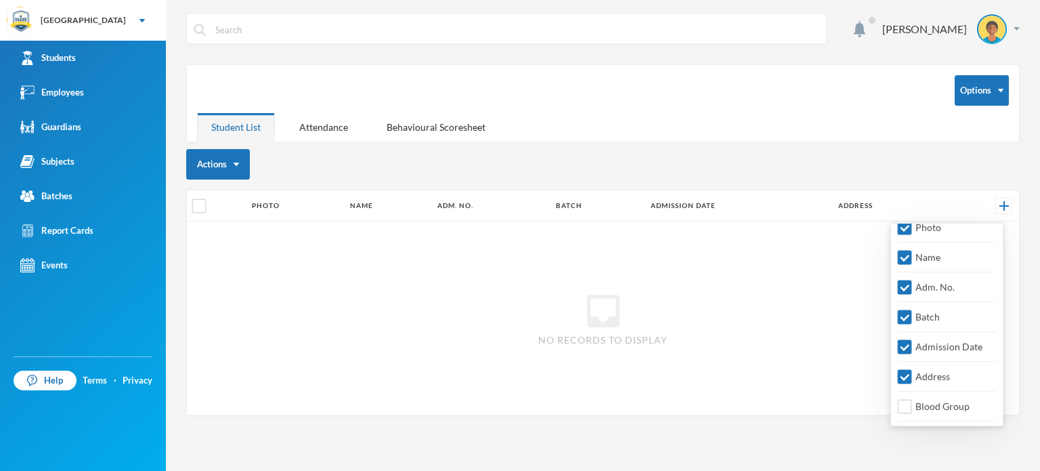
scroll to position [0, 0]
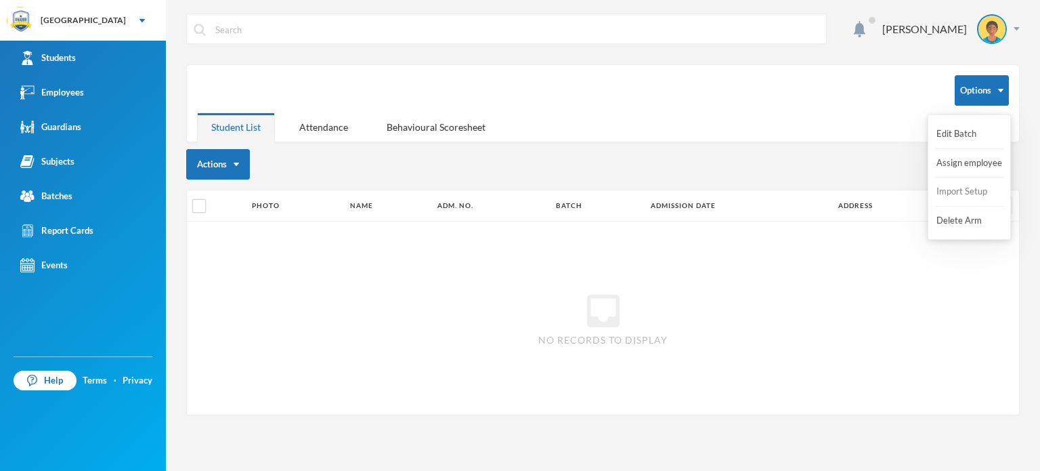
click at [951, 194] on button "Import Setup" at bounding box center [962, 191] width 54 height 24
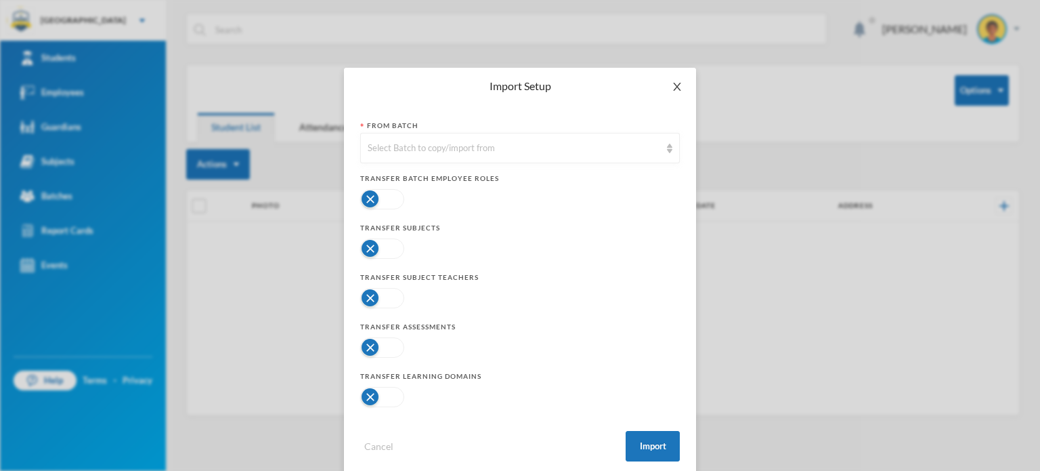
click at [676, 87] on icon "icon: close" at bounding box center [677, 86] width 11 height 11
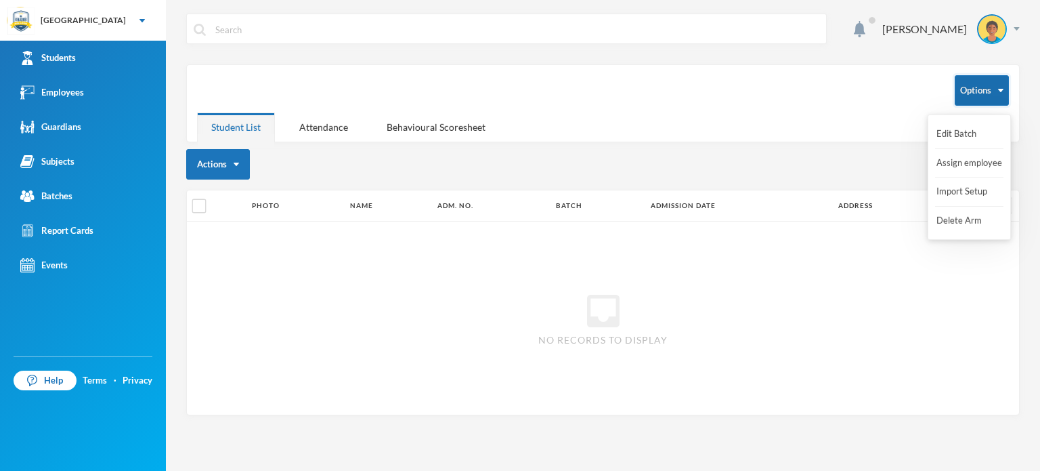
click at [983, 89] on button "Options" at bounding box center [982, 90] width 54 height 30
click at [743, 125] on div "Options Student List Attendance Behavioural Scoresheet" at bounding box center [602, 103] width 833 height 78
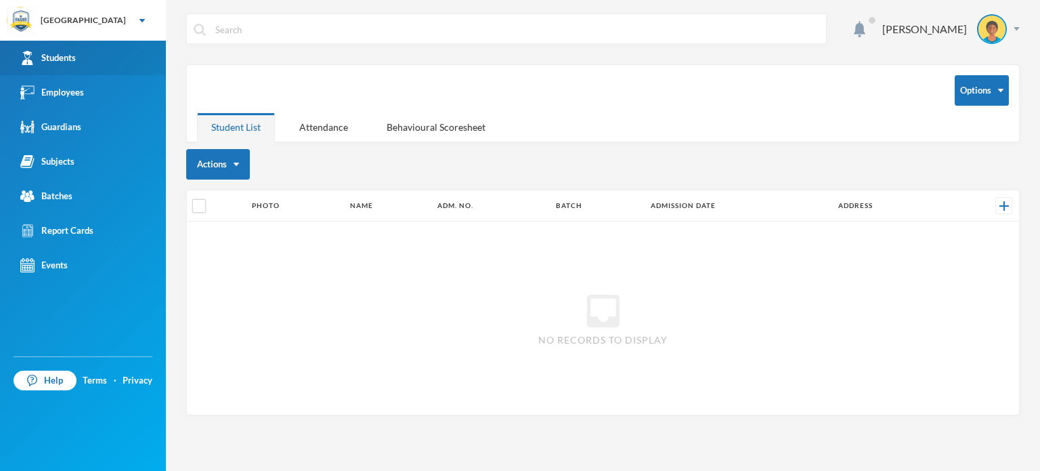
click at [70, 64] on div "Students" at bounding box center [48, 58] width 56 height 14
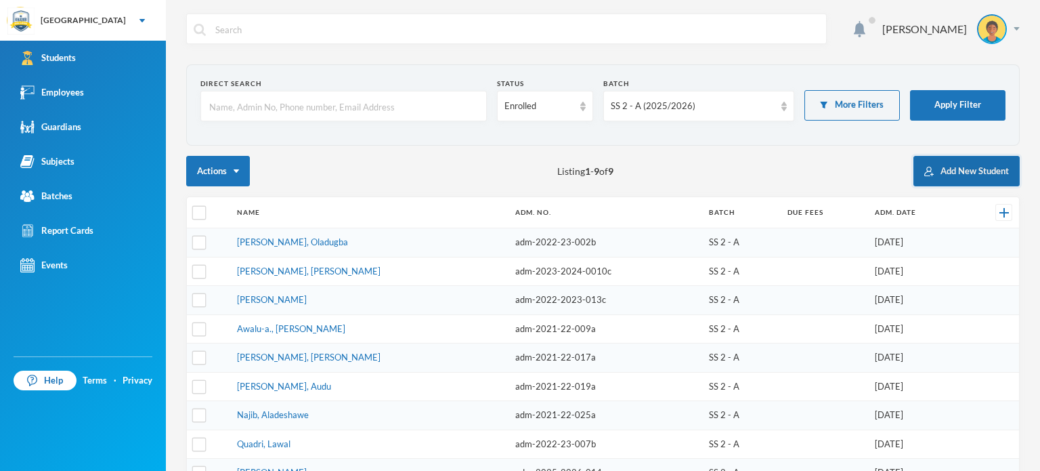
click at [945, 180] on button "Add New Student" at bounding box center [966, 171] width 106 height 30
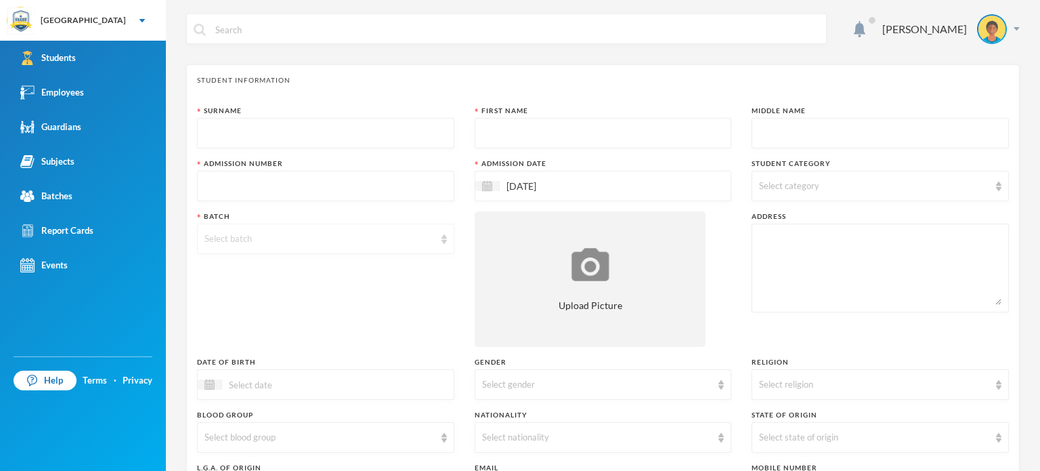
click at [437, 236] on div "Select batch" at bounding box center [325, 238] width 257 height 30
click at [306, 143] on input "text" at bounding box center [325, 133] width 242 height 30
type input "Oluboyo"
click at [555, 130] on input "text" at bounding box center [603, 133] width 242 height 30
type input "Abdulrasheed"
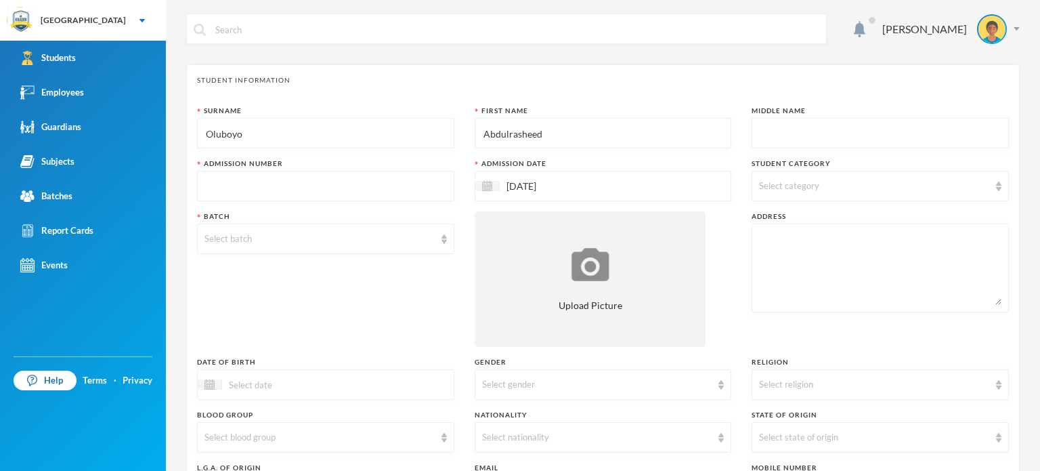
click at [818, 137] on input "text" at bounding box center [880, 133] width 242 height 30
type input "Adeolu"
click at [365, 191] on input "text" at bounding box center [325, 186] width 242 height 30
type input "adm-2025-2026-0001a"
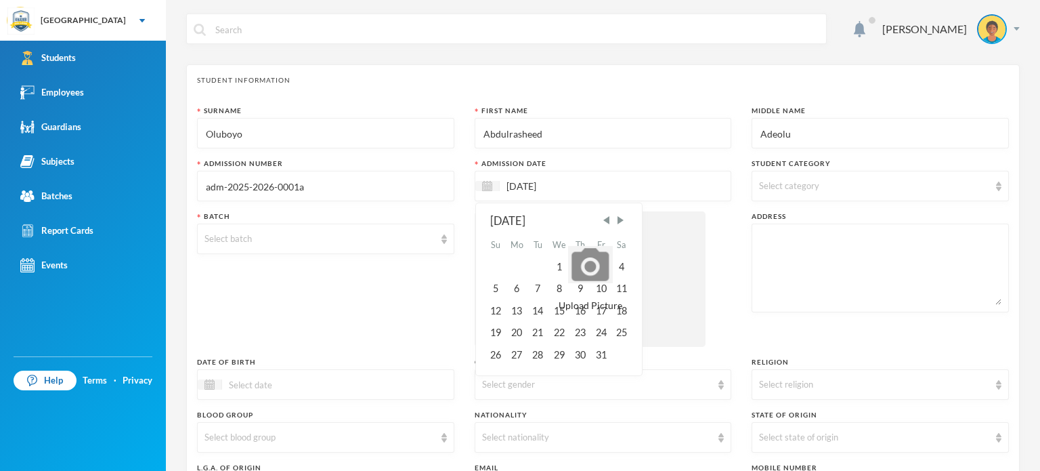
click at [576, 192] on input "[DATE]" at bounding box center [557, 186] width 114 height 16
click at [604, 220] on span "Previous Month" at bounding box center [606, 220] width 12 height 12
click at [515, 316] on div "15" at bounding box center [517, 311] width 22 height 22
type input "[DATE]"
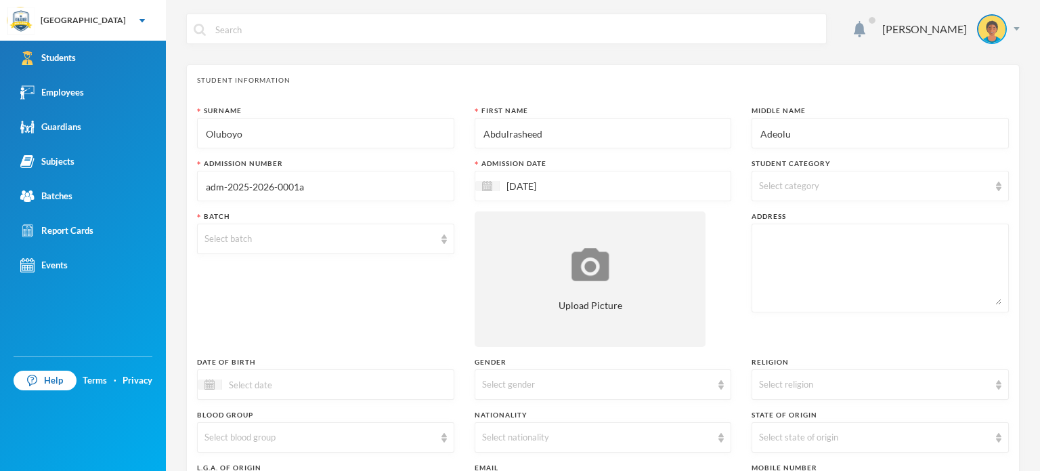
click at [785, 192] on div "Select category" at bounding box center [880, 186] width 257 height 30
click at [761, 275] on input "Boarder" at bounding box center [761, 277] width 14 height 14
checkbox input "true"
click at [437, 232] on div "Select batch" at bounding box center [325, 238] width 257 height 30
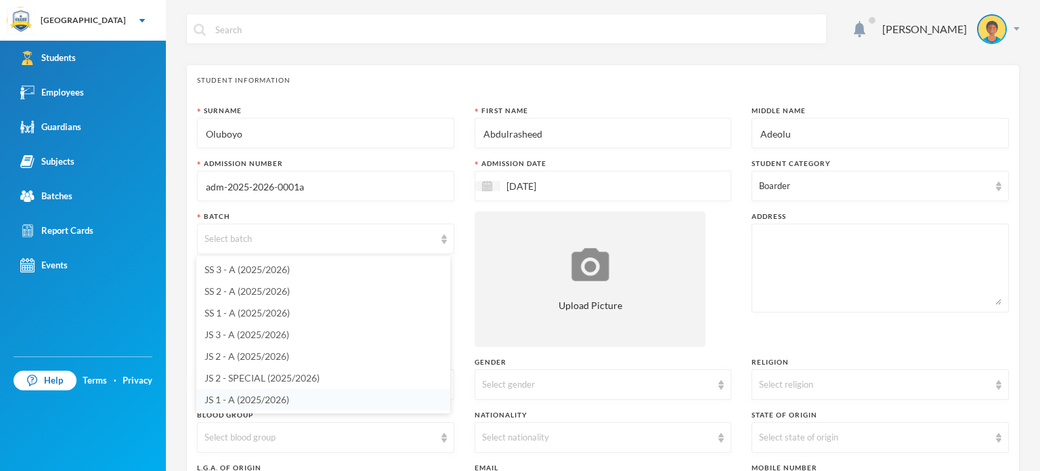
click at [274, 399] on span "JS 1 - A (2025/2026)" at bounding box center [246, 399] width 85 height 12
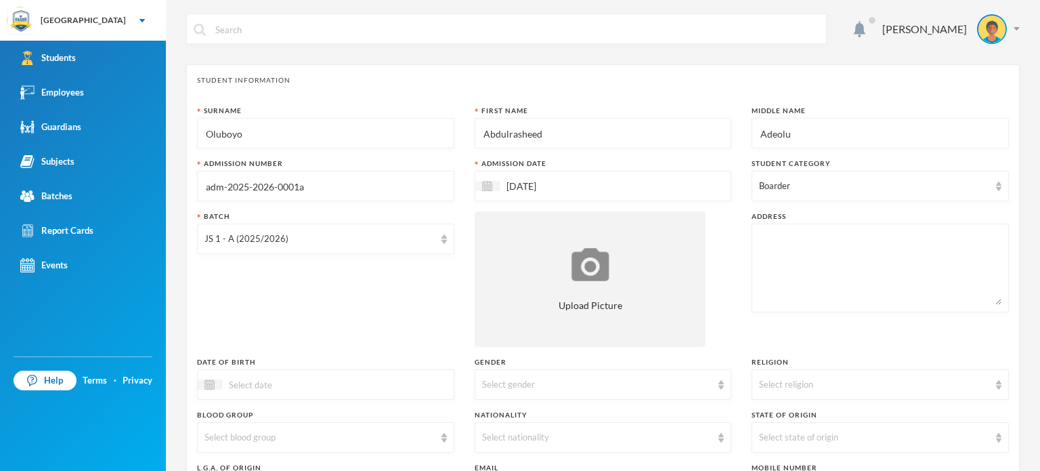
click at [768, 234] on textarea at bounding box center [880, 268] width 242 height 74
type textarea "Calvary Internation School Akure"
click at [295, 303] on div "Batch JS 1 - A (2025/2026)" at bounding box center [325, 278] width 257 height 135
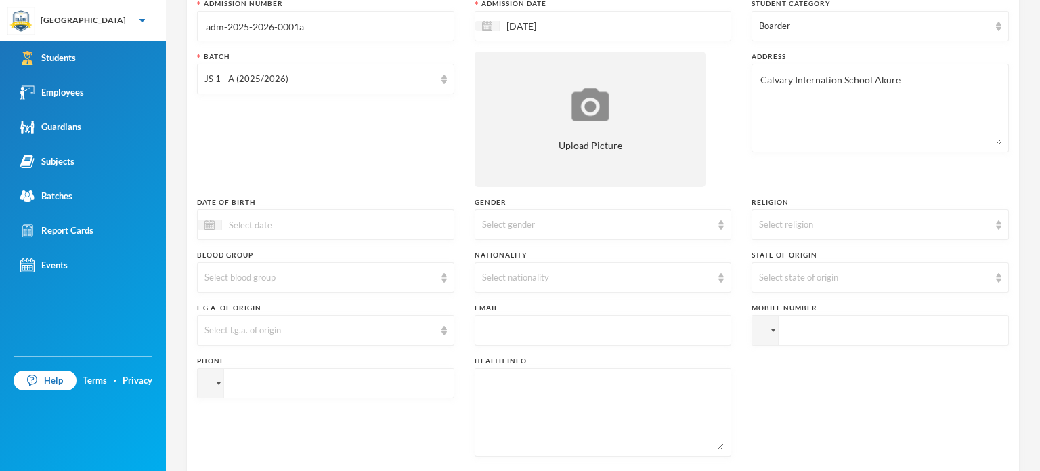
scroll to position [162, 0]
click at [487, 224] on div "Select gender" at bounding box center [597, 222] width 230 height 14
click at [500, 246] on li "[DEMOGRAPHIC_DATA]" at bounding box center [598, 253] width 254 height 22
click at [774, 226] on div "Select religion" at bounding box center [874, 222] width 230 height 14
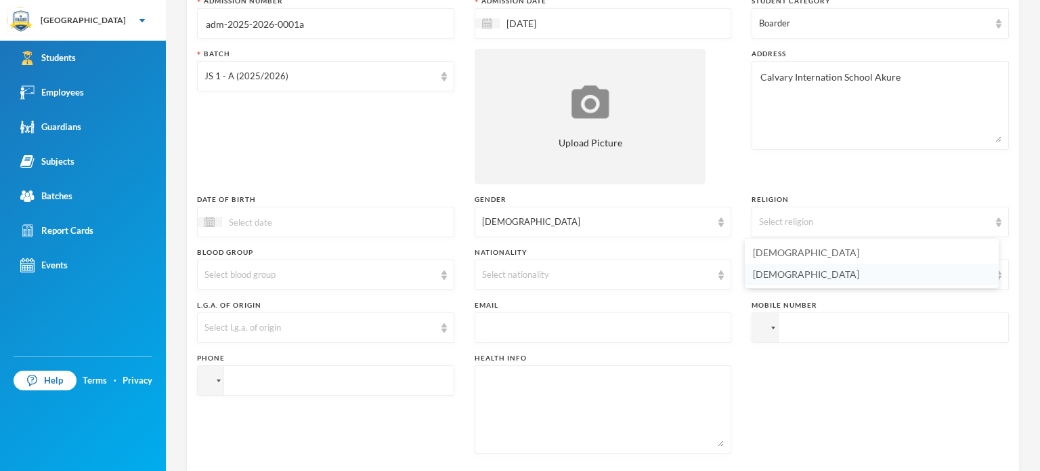
click at [769, 271] on span "[DEMOGRAPHIC_DATA]" at bounding box center [806, 274] width 106 height 12
click at [360, 286] on div "Select blood group" at bounding box center [325, 274] width 257 height 30
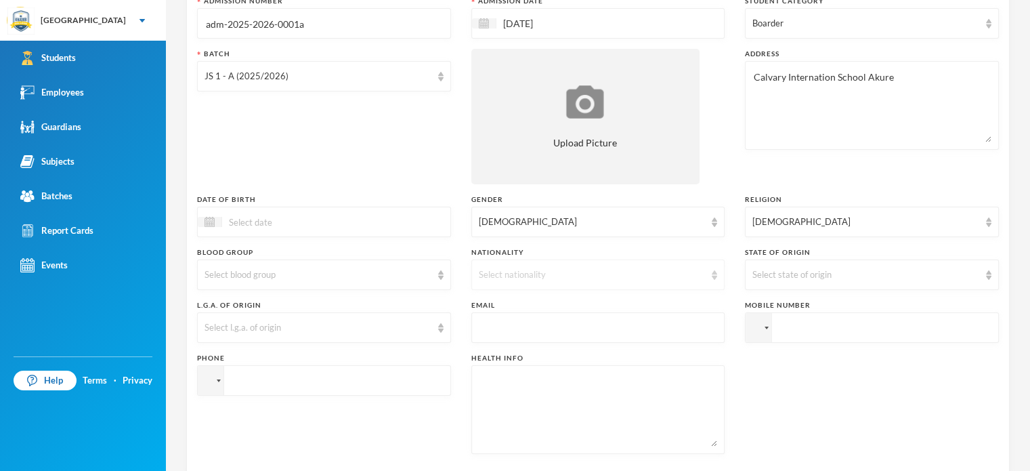
click at [496, 268] on div "Select nationality" at bounding box center [592, 275] width 227 height 14
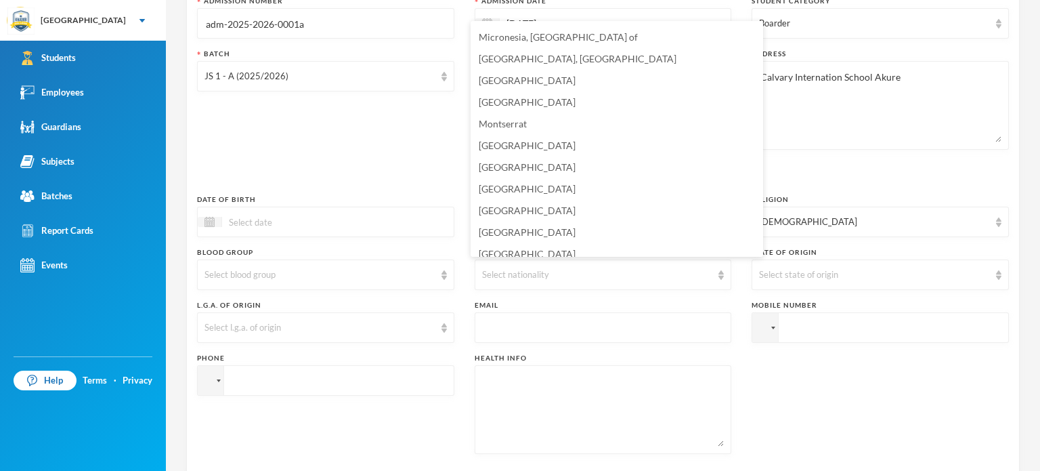
scroll to position [3280, 0]
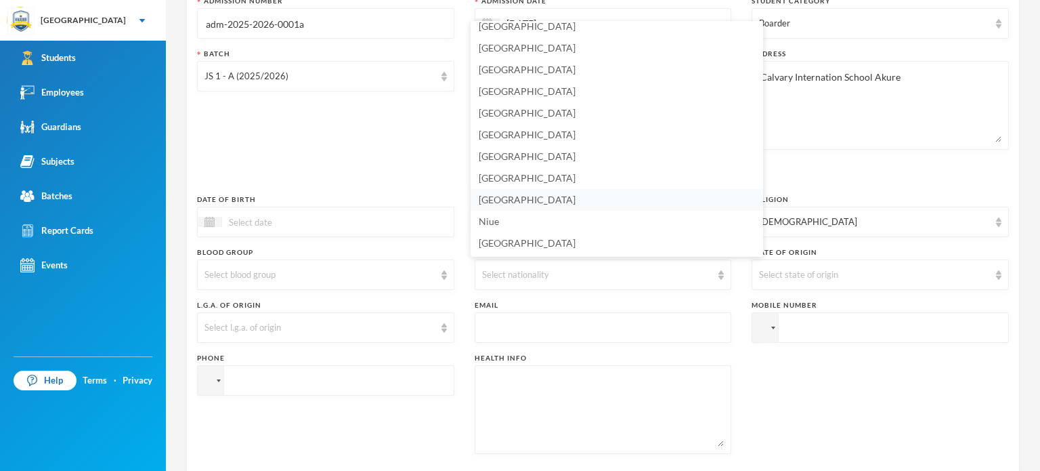
click at [513, 204] on li "[GEOGRAPHIC_DATA]" at bounding box center [617, 200] width 292 height 22
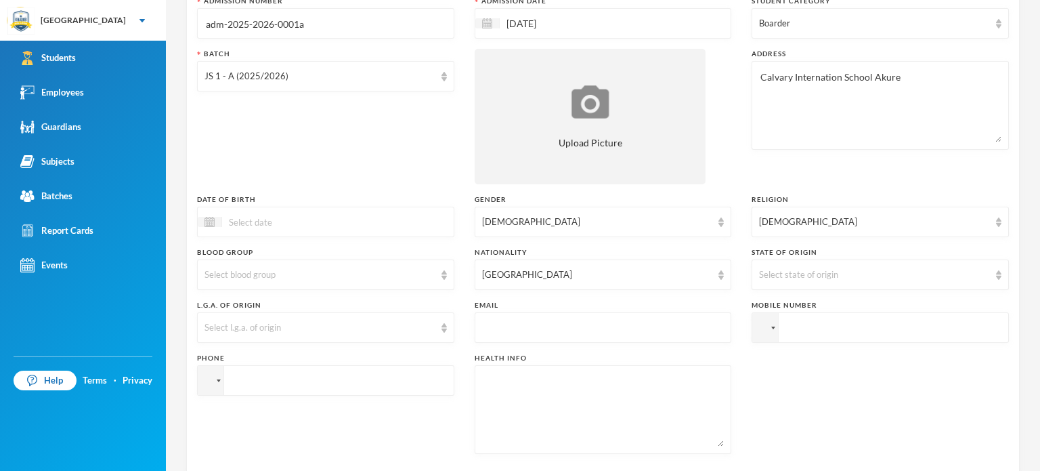
click at [782, 332] on input "tel" at bounding box center [880, 327] width 257 height 30
type input "+2348146012862"
click at [325, 376] on input "tel" at bounding box center [325, 380] width 257 height 30
type input "+2348035249447"
click at [353, 349] on div "Surname Oluboyo First Name Abdulrasheed Middle Name Adeolu Admission Number adm…" at bounding box center [603, 203] width 812 height 521
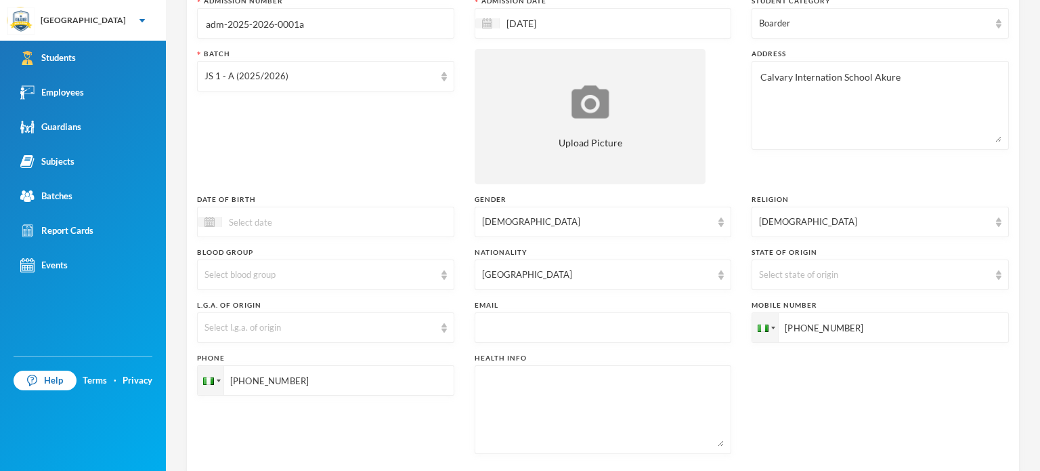
click at [353, 349] on div "Surname Oluboyo First Name Abdulrasheed Middle Name Adeolu Admission Number adm…" at bounding box center [603, 203] width 812 height 521
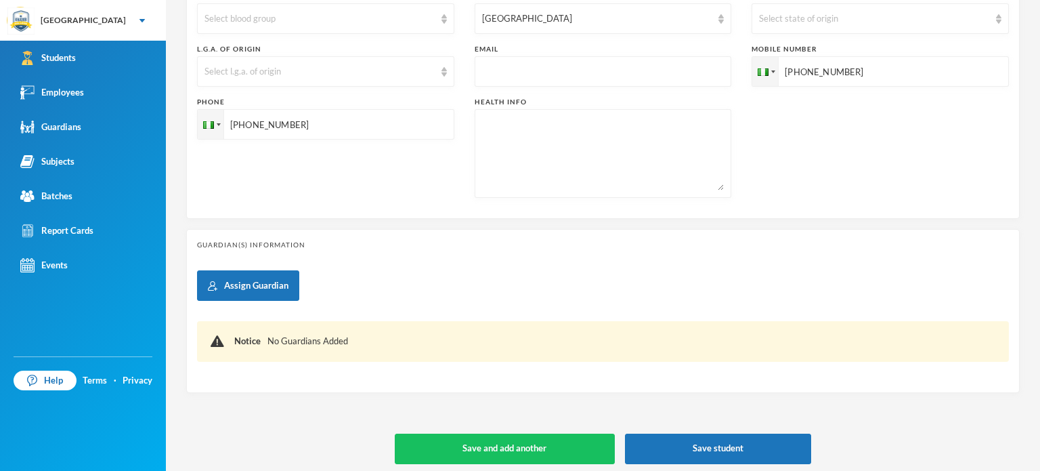
scroll to position [424, 0]
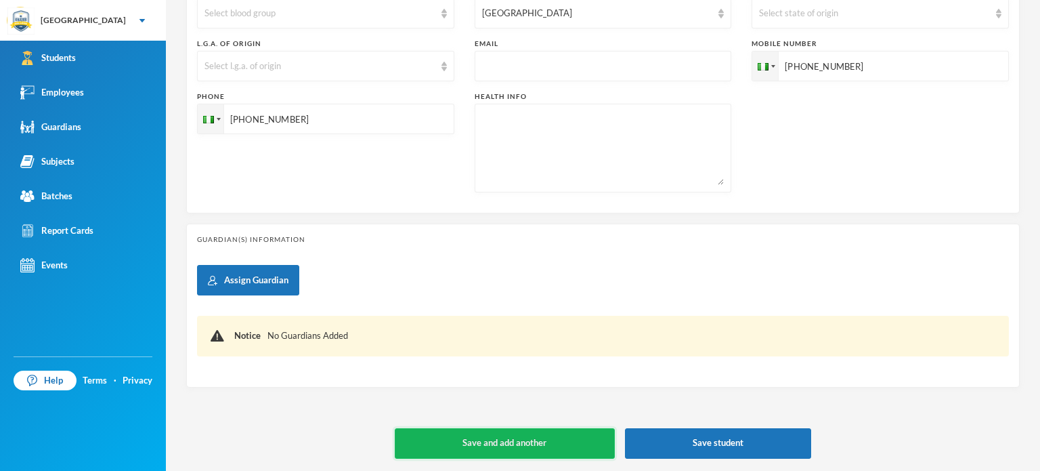
click at [529, 443] on button "Save and add another" at bounding box center [505, 443] width 220 height 30
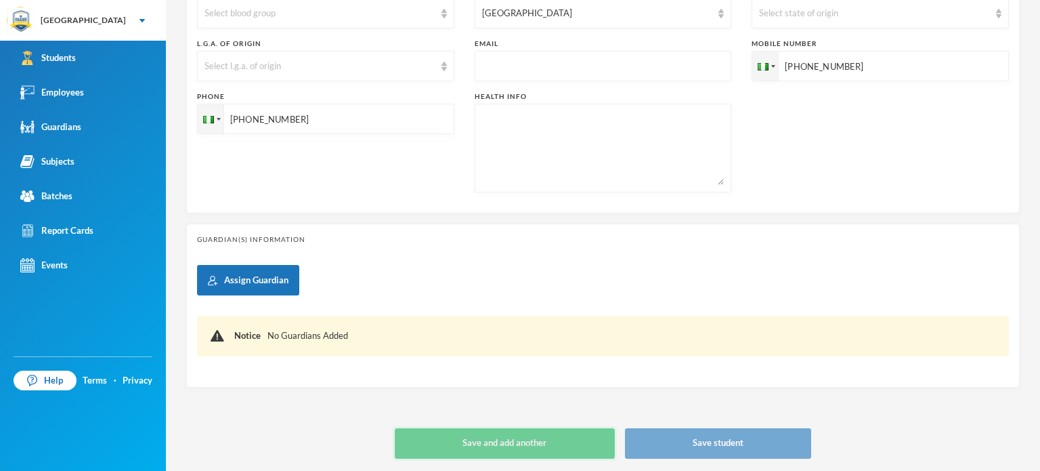
type input "[DATE]"
type input "+234"
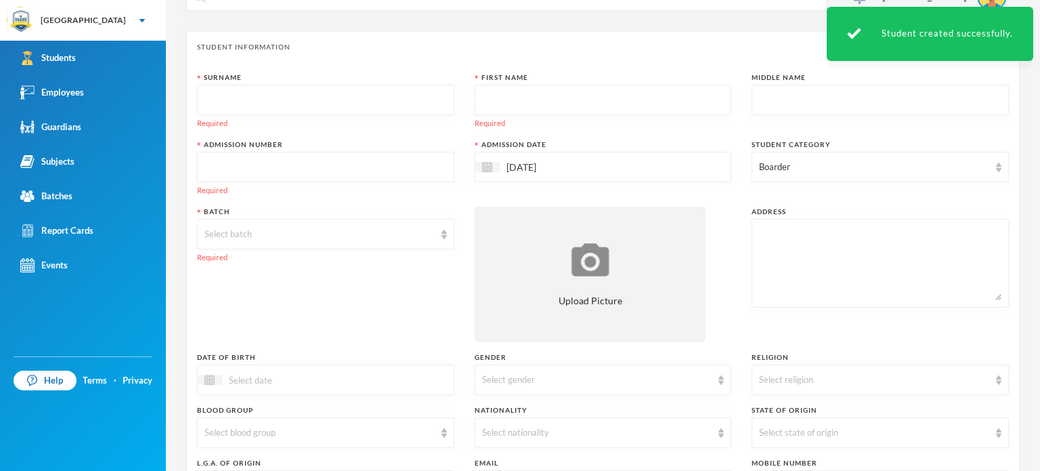
scroll to position [0, 0]
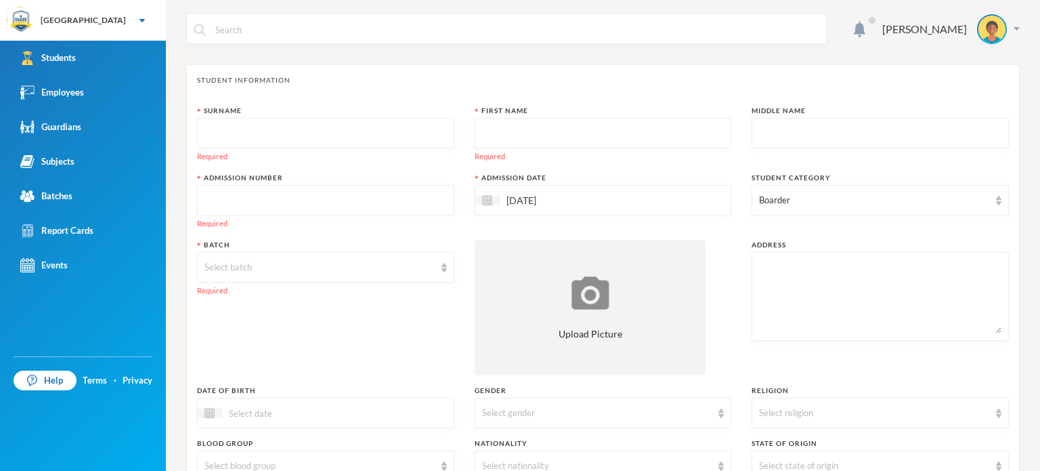
click at [287, 133] on input "text" at bounding box center [325, 133] width 242 height 30
type input "Adebayo"
click at [522, 126] on input "text" at bounding box center [603, 133] width 242 height 30
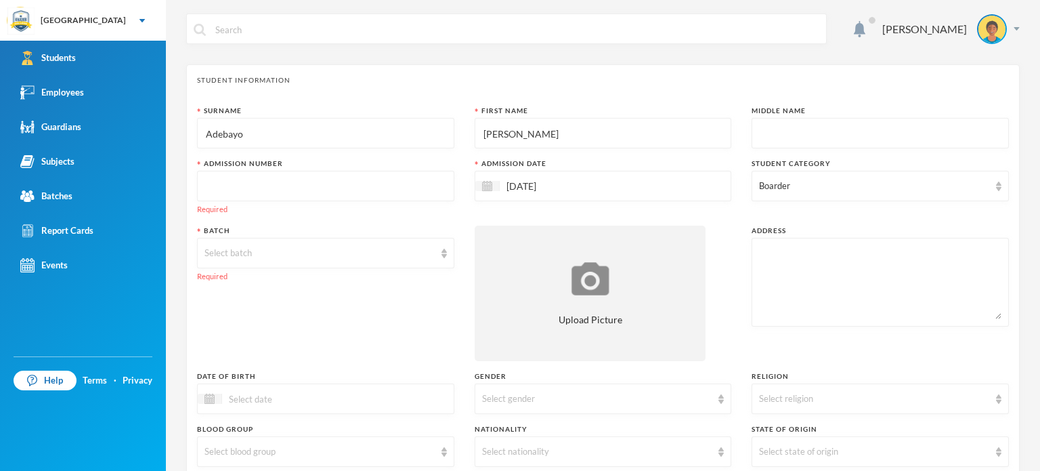
type input "Abdulrahman"
click at [762, 140] on input "text" at bounding box center [880, 133] width 242 height 30
type input "Akorede"
click at [385, 191] on input "text" at bounding box center [325, 186] width 242 height 30
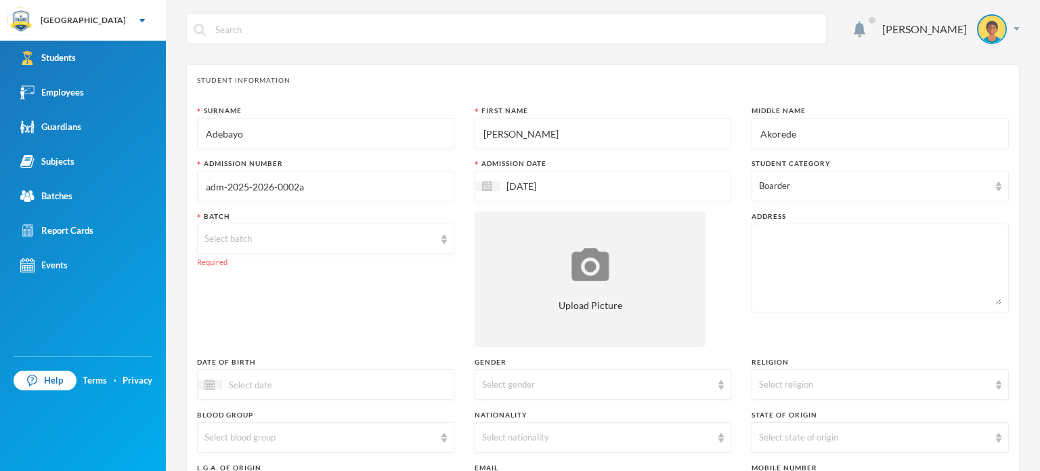
type input "adm-2025-2026-0002a"
click at [492, 159] on div "Admission Date" at bounding box center [603, 163] width 257 height 10
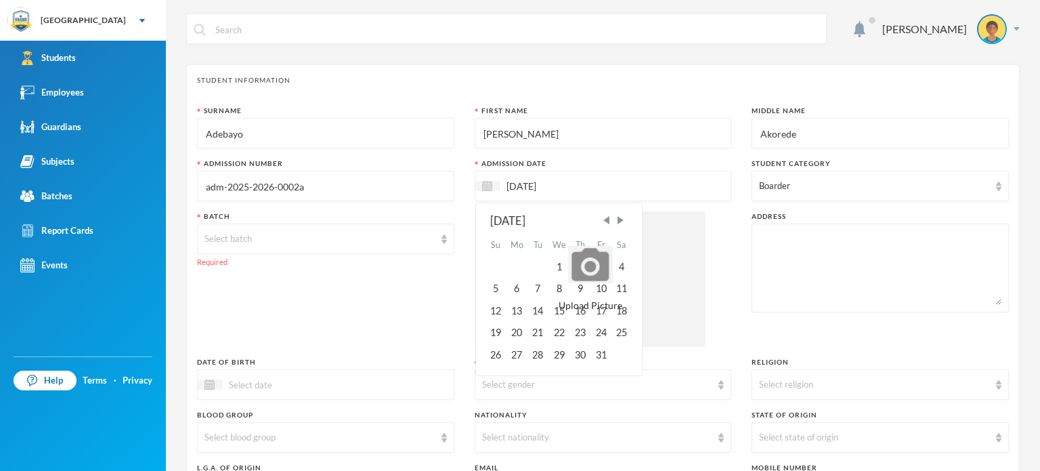
click at [547, 190] on input "[DATE]" at bounding box center [557, 186] width 114 height 16
click at [607, 218] on span "Previous Month" at bounding box center [606, 220] width 12 height 12
click at [512, 315] on div "15" at bounding box center [517, 311] width 22 height 22
type input "[DATE]"
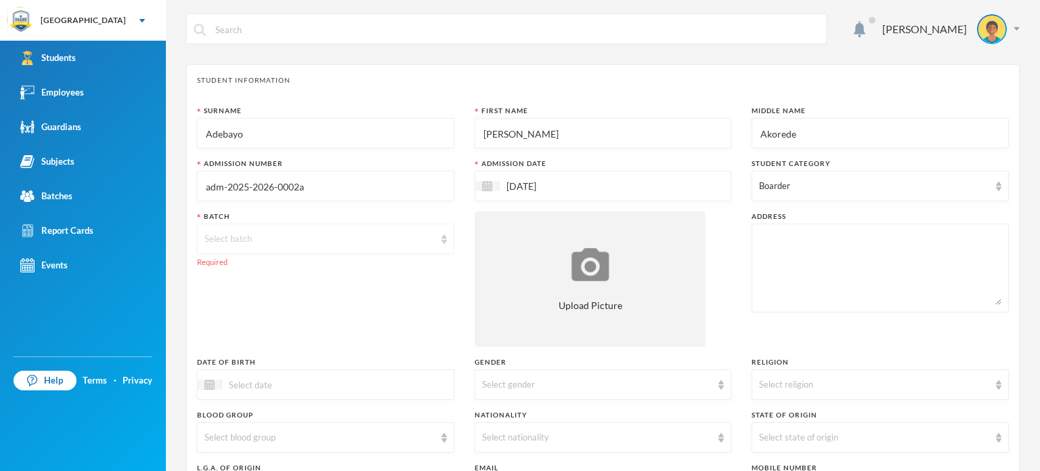
click at [436, 241] on div "Select batch" at bounding box center [325, 238] width 257 height 30
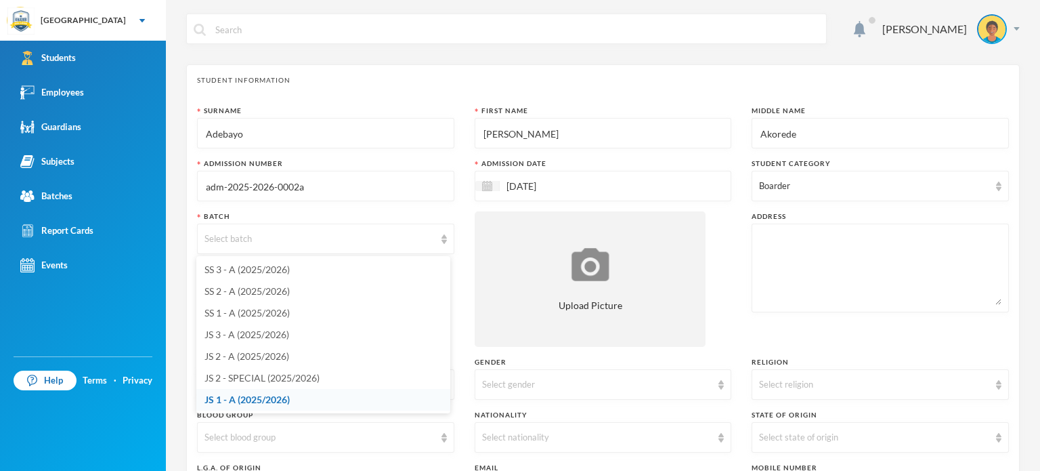
click at [276, 396] on span "JS 1 - A (2025/2026)" at bounding box center [246, 399] width 85 height 12
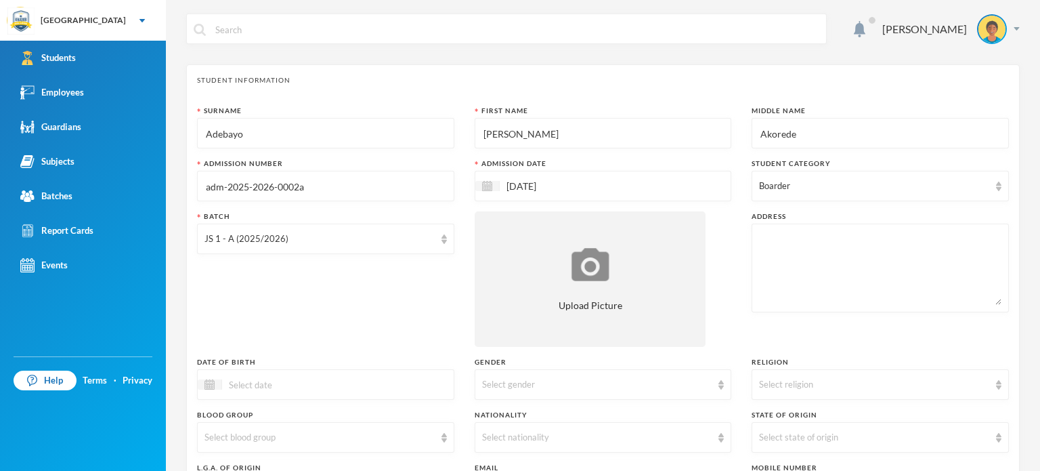
click at [238, 330] on div "Batch JS 1 - A (2025/2026)" at bounding box center [325, 278] width 257 height 135
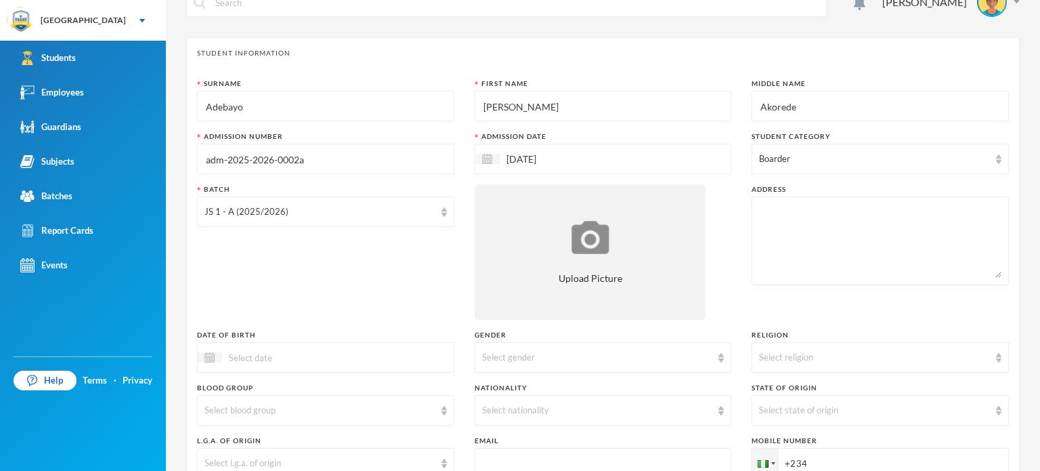
click at [766, 243] on textarea at bounding box center [880, 241] width 242 height 74
type textarea "G"
type textarea "Plot 1 Block B, Omodara Community Idanre Road Akure"
click at [406, 307] on div "Batch JS 1 - A (2025/2026)" at bounding box center [325, 251] width 257 height 135
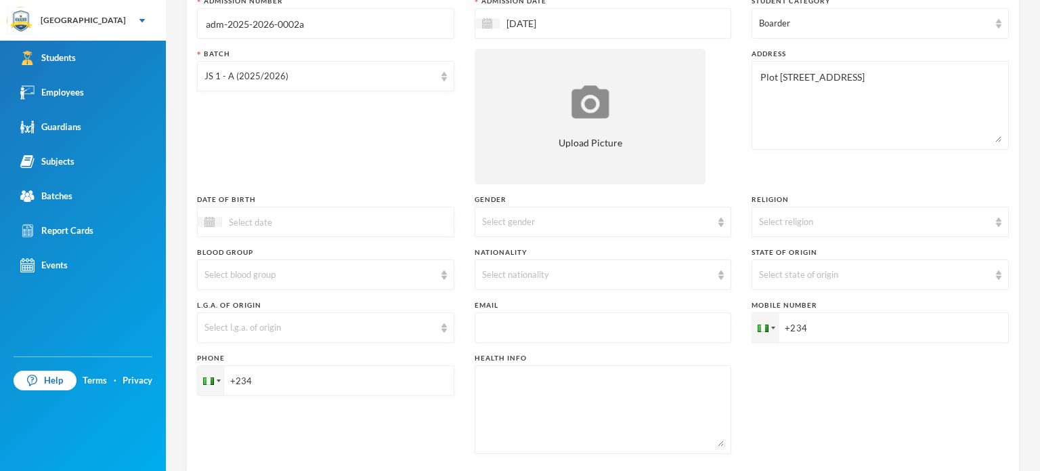
scroll to position [190, 0]
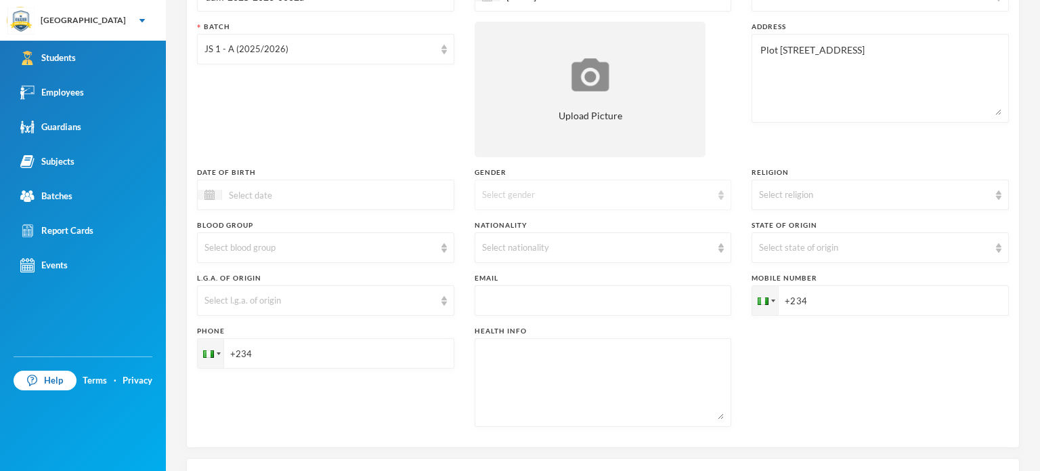
click at [648, 184] on div "Select gender" at bounding box center [603, 194] width 257 height 30
click at [590, 220] on li "[DEMOGRAPHIC_DATA]" at bounding box center [598, 226] width 254 height 22
click at [837, 199] on div "Select religion" at bounding box center [874, 195] width 230 height 14
click at [784, 246] on li "[DEMOGRAPHIC_DATA]" at bounding box center [872, 247] width 254 height 22
click at [544, 241] on div "Select nationality" at bounding box center [597, 248] width 230 height 14
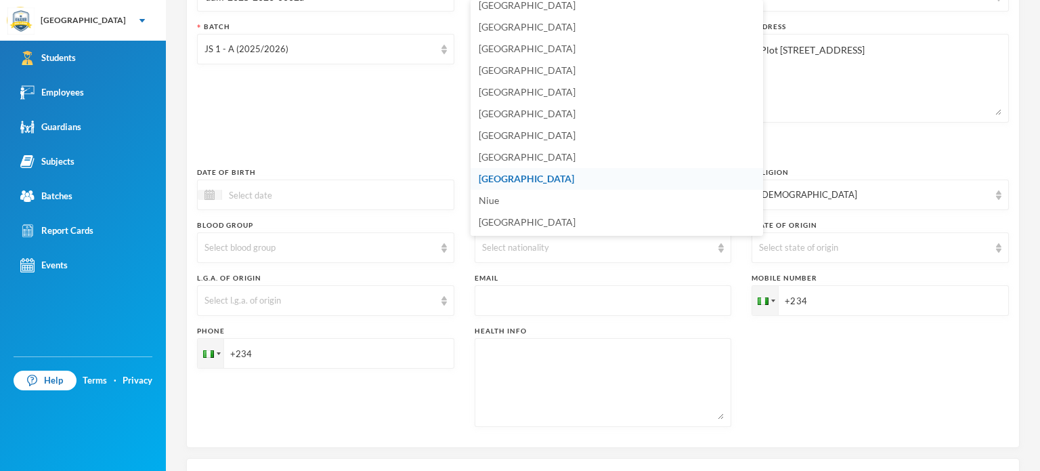
click at [614, 178] on li "[GEOGRAPHIC_DATA]" at bounding box center [617, 179] width 292 height 22
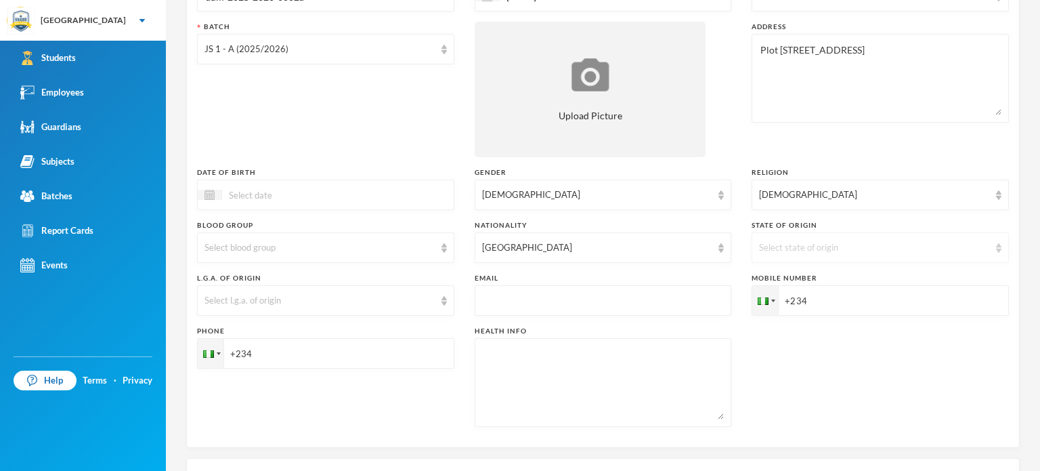
click at [793, 255] on div "Select state of origin" at bounding box center [880, 247] width 257 height 30
click at [840, 365] on div "Surname Adebayo First Name Abdulrahman Middle Name Akorede Admission Number adm…" at bounding box center [603, 176] width 812 height 521
click at [846, 296] on input "+234" at bounding box center [880, 300] width 257 height 30
type input "+2347068841191"
click at [379, 357] on input "+234" at bounding box center [325, 353] width 257 height 30
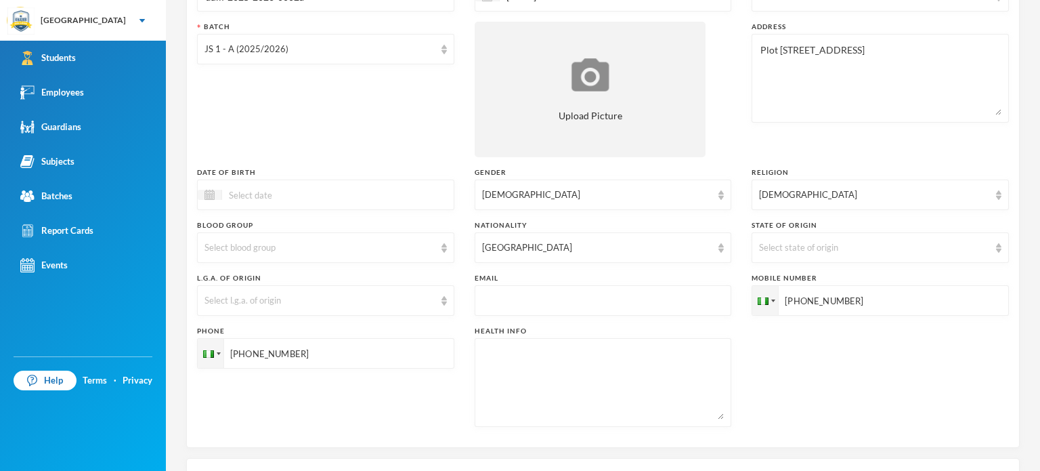
type input "+234806883626"
click at [439, 419] on div "Phone +234806883626" at bounding box center [325, 376] width 257 height 101
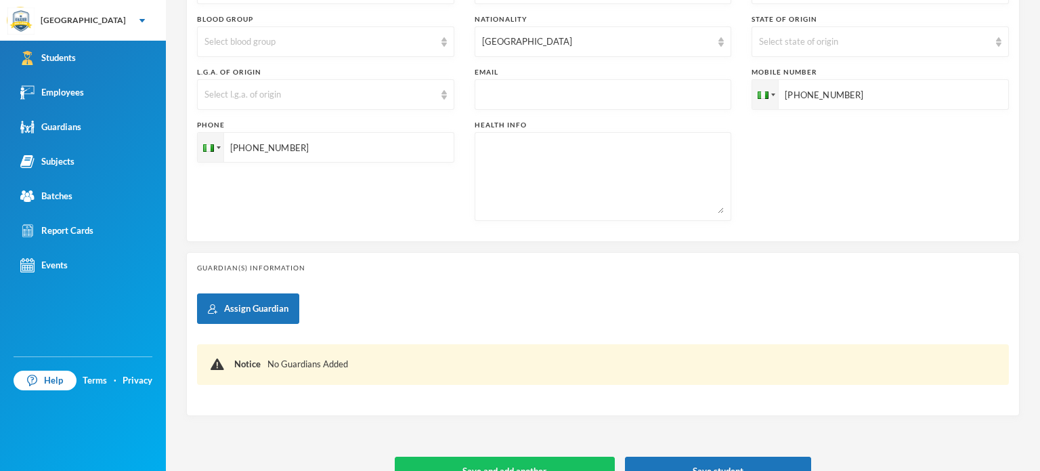
scroll to position [424, 0]
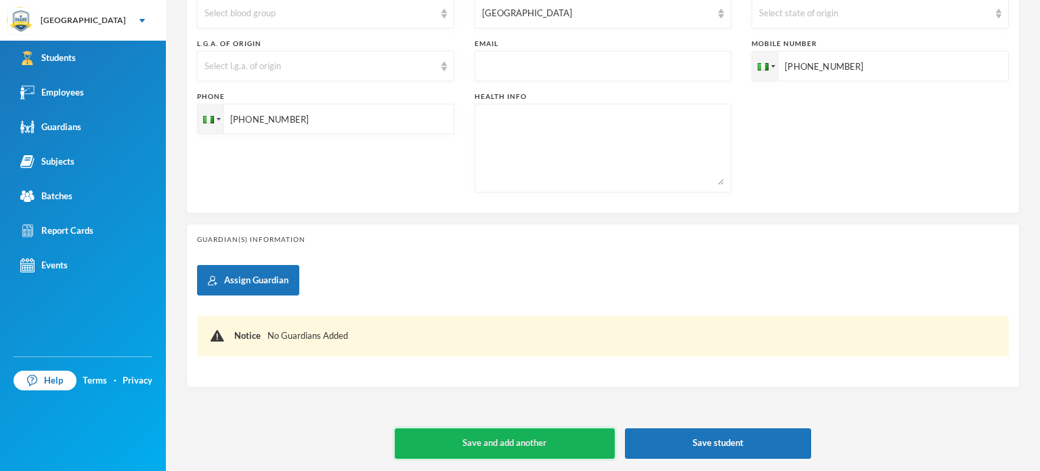
click at [523, 435] on button "Save and add another" at bounding box center [505, 443] width 220 height 30
click at [482, 439] on button "Save and add another" at bounding box center [505, 443] width 220 height 30
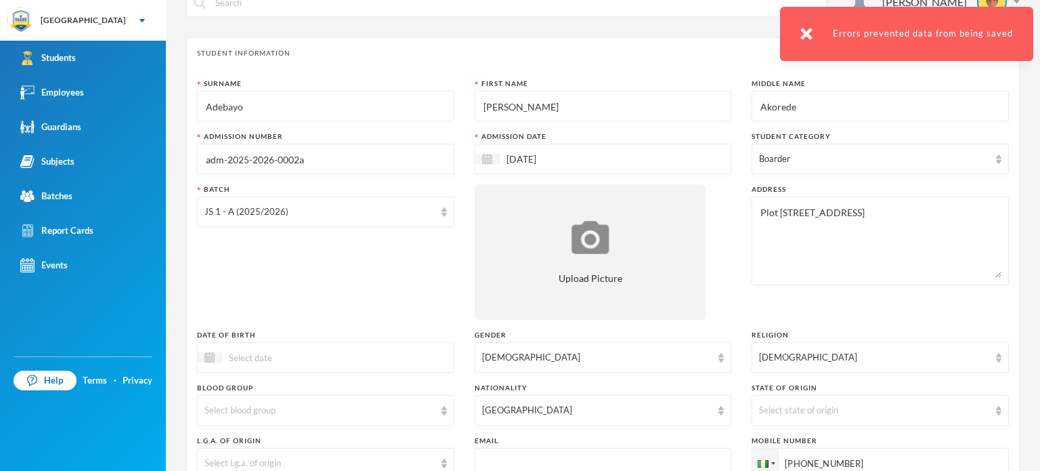
scroll to position [54, 0]
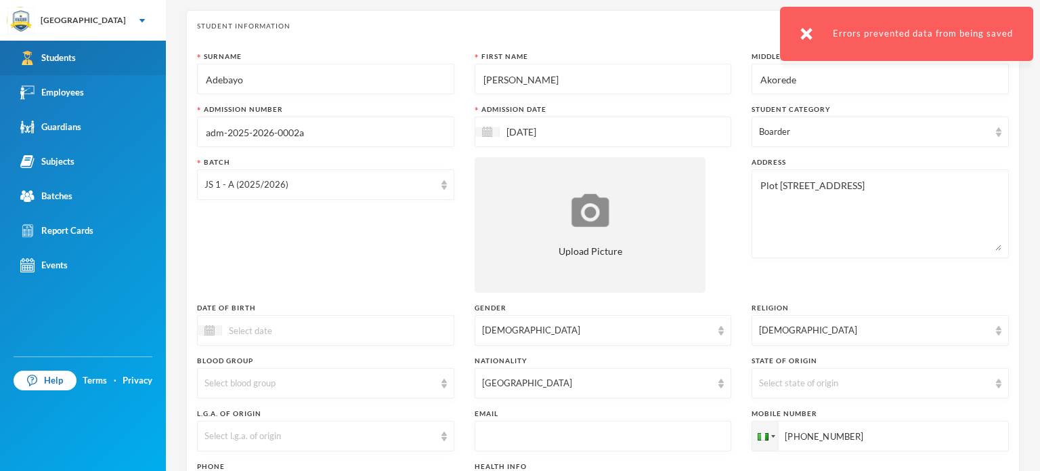
click at [45, 67] on link "Students" at bounding box center [83, 58] width 166 height 35
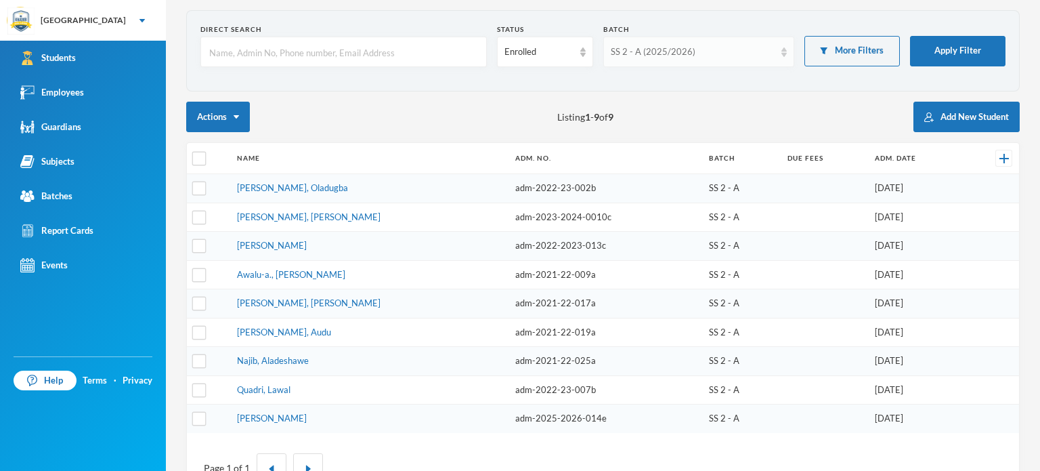
click at [685, 41] on div "SS 2 - A (2025/2026)" at bounding box center [698, 52] width 191 height 30
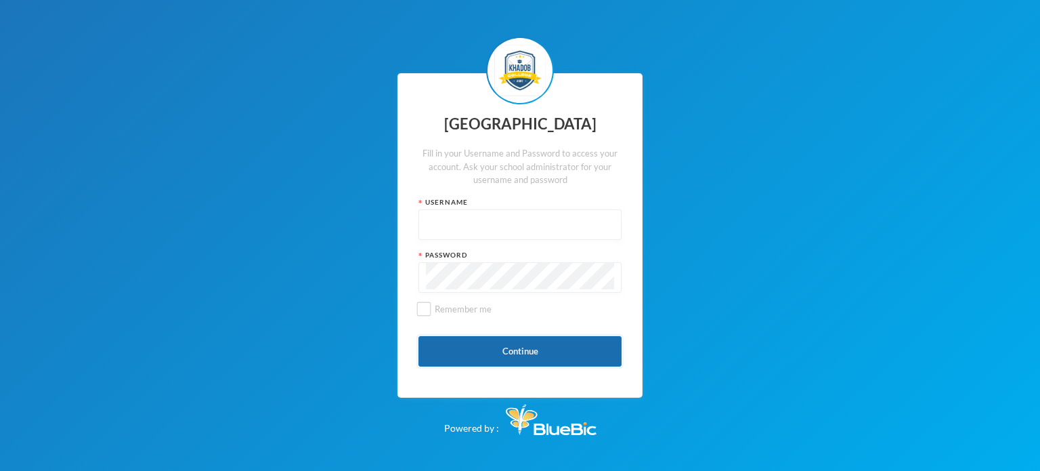
type input "kcsf0032"
click at [543, 360] on button "Continue" at bounding box center [519, 351] width 203 height 30
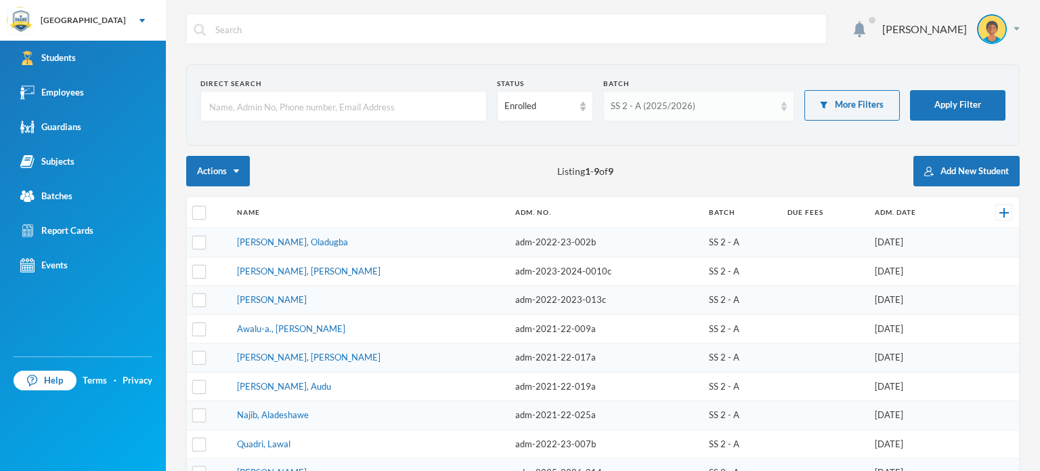
click at [641, 101] on div "SS 2 - A (2025/2026)" at bounding box center [693, 107] width 164 height 14
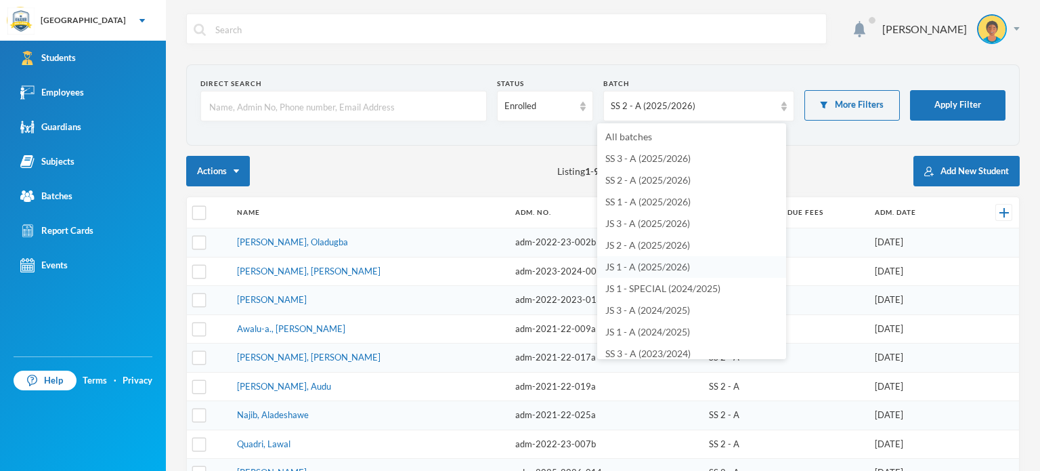
click at [629, 262] on span "JS 1 - A (2025/2026)" at bounding box center [647, 267] width 85 height 12
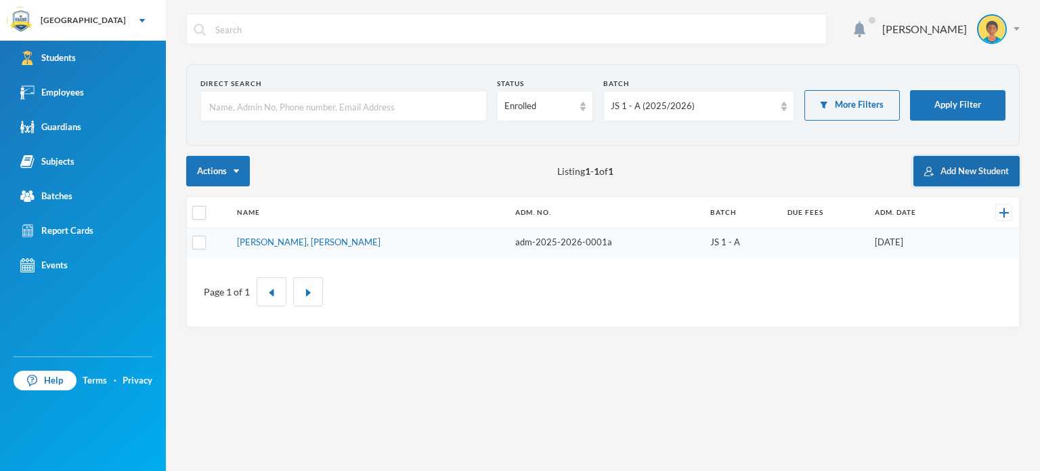
click at [967, 162] on button "Add New Student" at bounding box center [966, 171] width 106 height 30
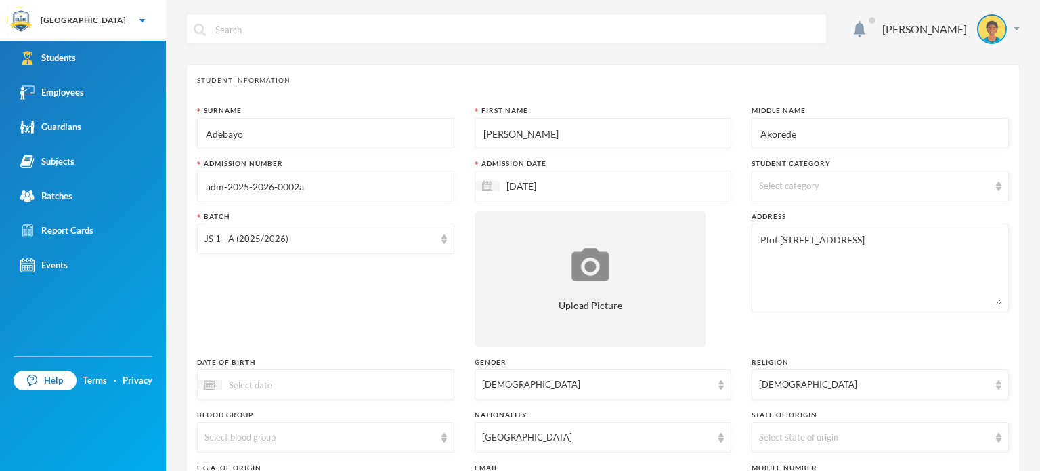
click at [417, 284] on div "Batch JS 1 - A (2025/2026)" at bounding box center [325, 278] width 257 height 135
click at [941, 190] on div "Select category" at bounding box center [874, 186] width 230 height 14
click at [850, 273] on label "Boarder" at bounding box center [872, 273] width 234 height 22
click at [768, 273] on input "Boarder" at bounding box center [761, 277] width 14 height 14
checkbox input "true"
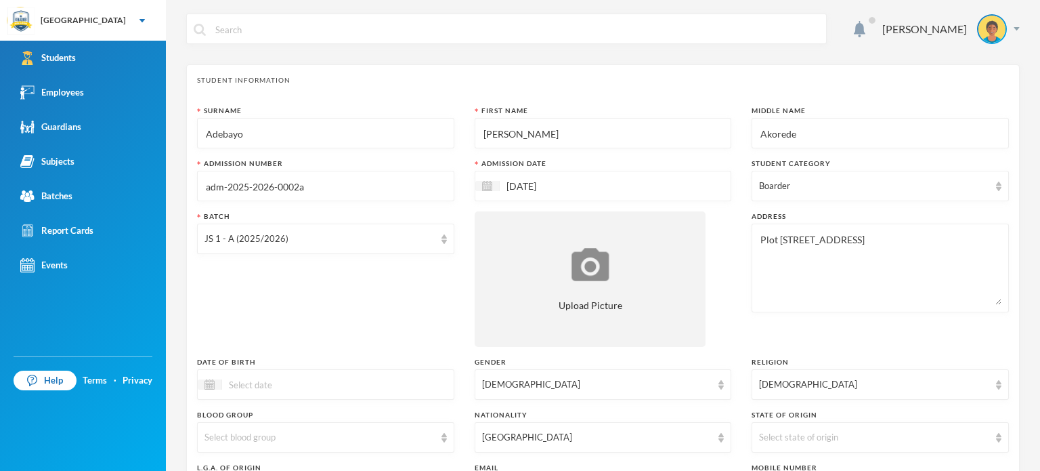
click at [322, 301] on div "Batch JS 1 - A (2025/2026)" at bounding box center [325, 278] width 257 height 135
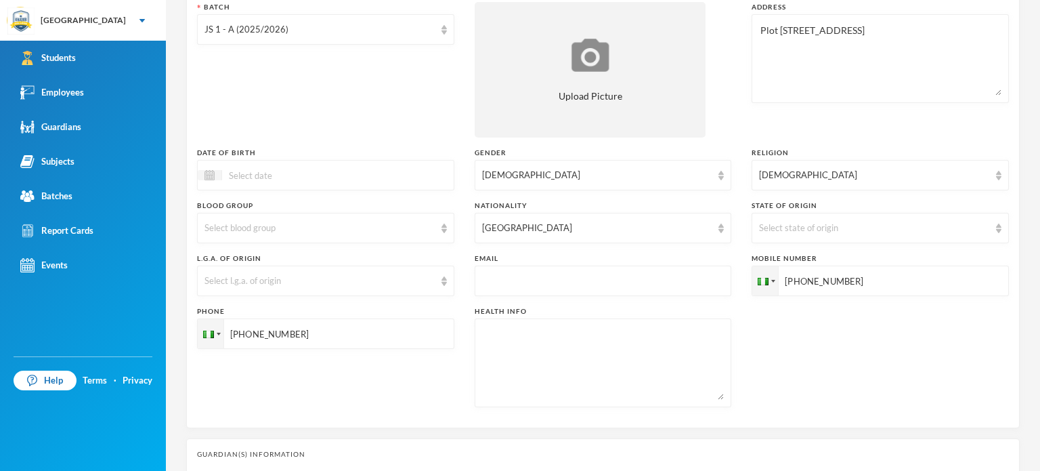
scroll to position [325, 0]
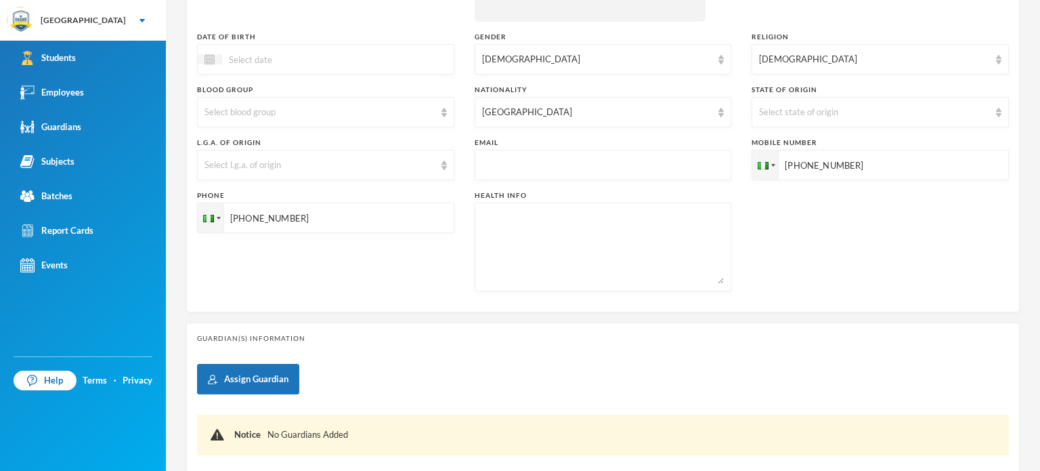
click at [707, 326] on div "Guardian(s) Information Assign Guardian Notice No Guardians Added" at bounding box center [602, 404] width 833 height 164
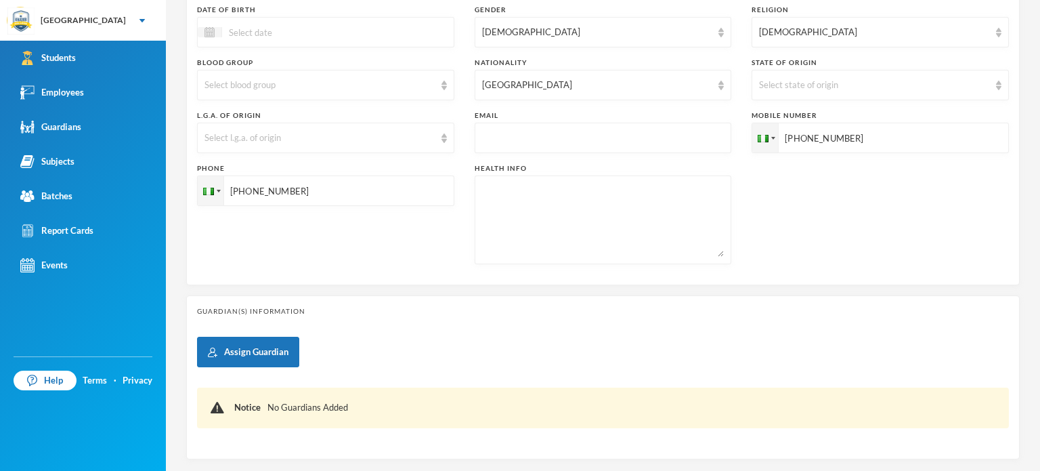
scroll to position [424, 0]
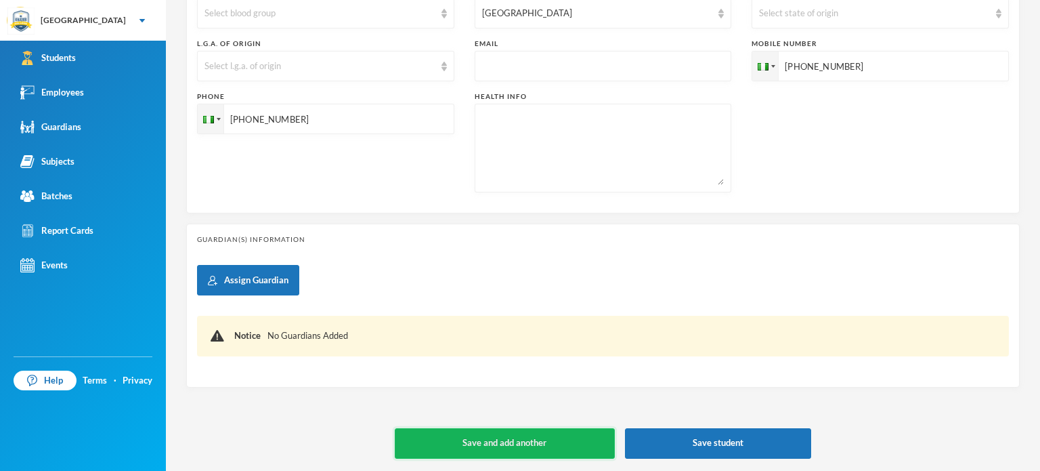
click at [549, 439] on button "Save and add another" at bounding box center [505, 443] width 220 height 30
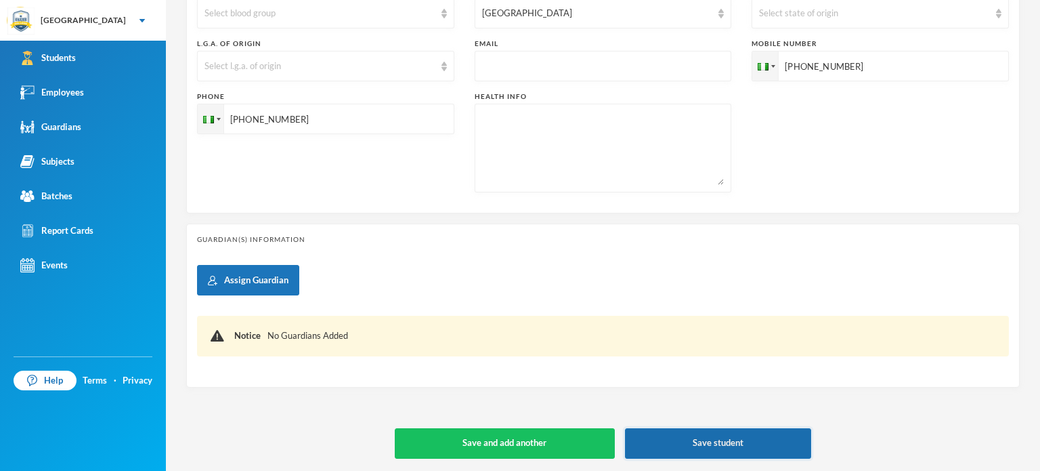
click at [638, 432] on button "Save student" at bounding box center [718, 443] width 187 height 30
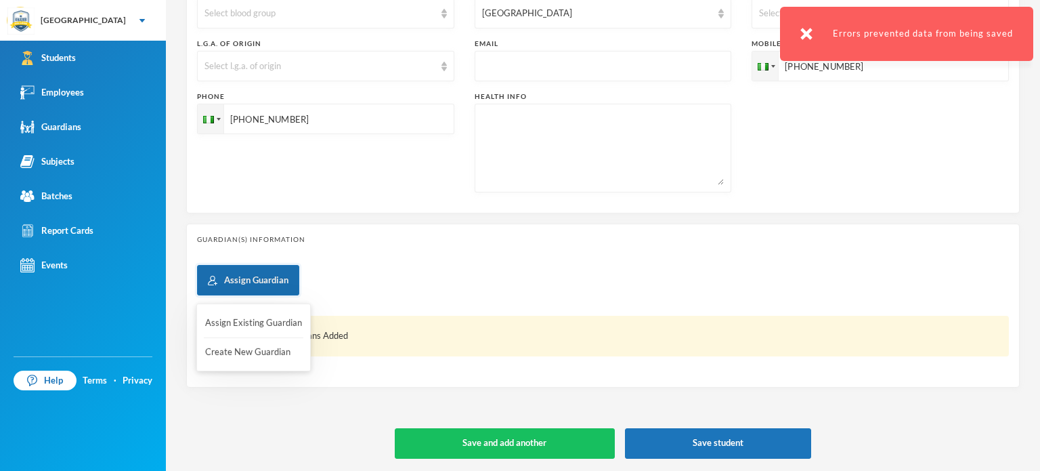
click at [224, 284] on button "Assign Guardian" at bounding box center [248, 280] width 102 height 30
click at [236, 316] on button "Assign Existing Guardian" at bounding box center [254, 323] width 100 height 24
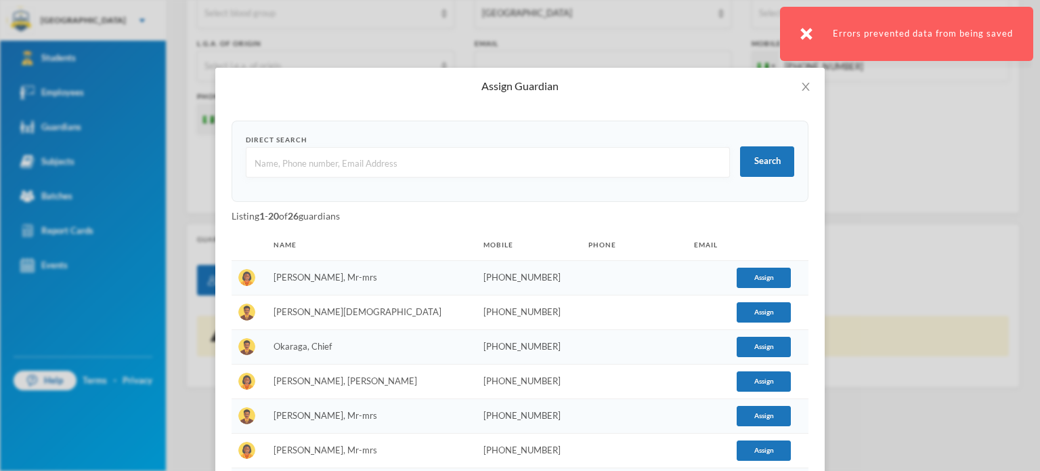
click at [717, 209] on div "Listing 1 - 20 of 26 guardians" at bounding box center [520, 216] width 577 height 14
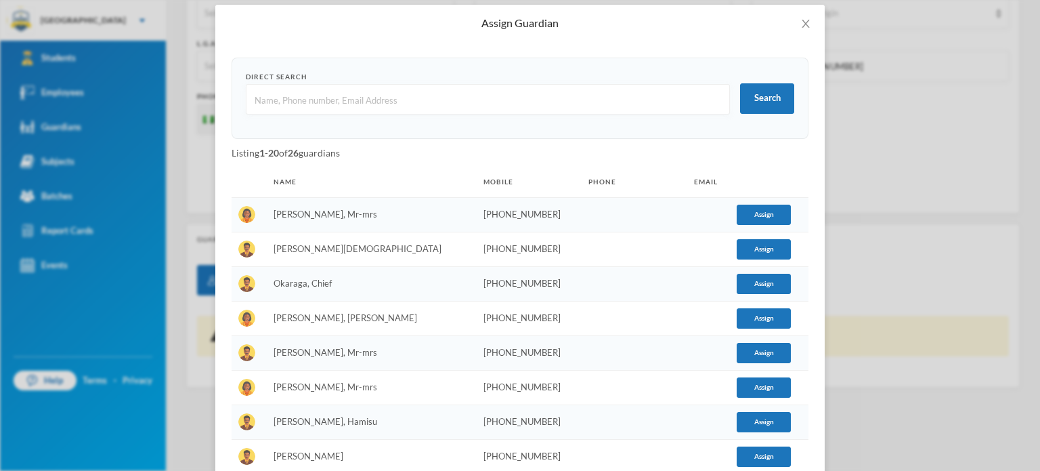
scroll to position [0, 0]
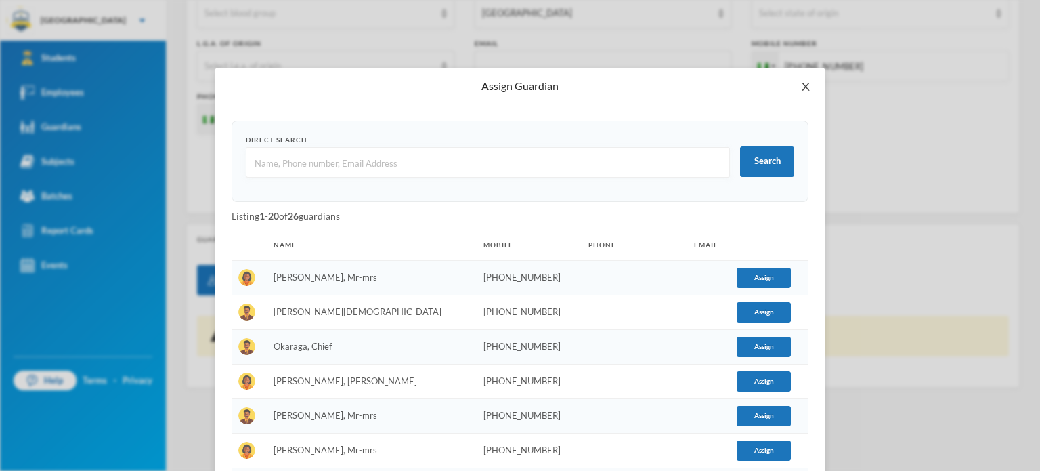
click at [800, 82] on icon "icon: close" at bounding box center [805, 86] width 11 height 11
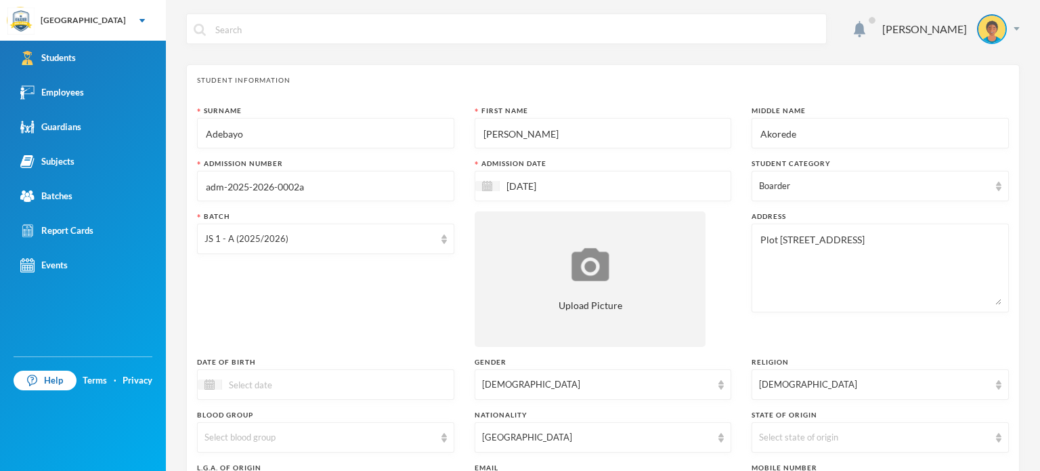
scroll to position [27, 0]
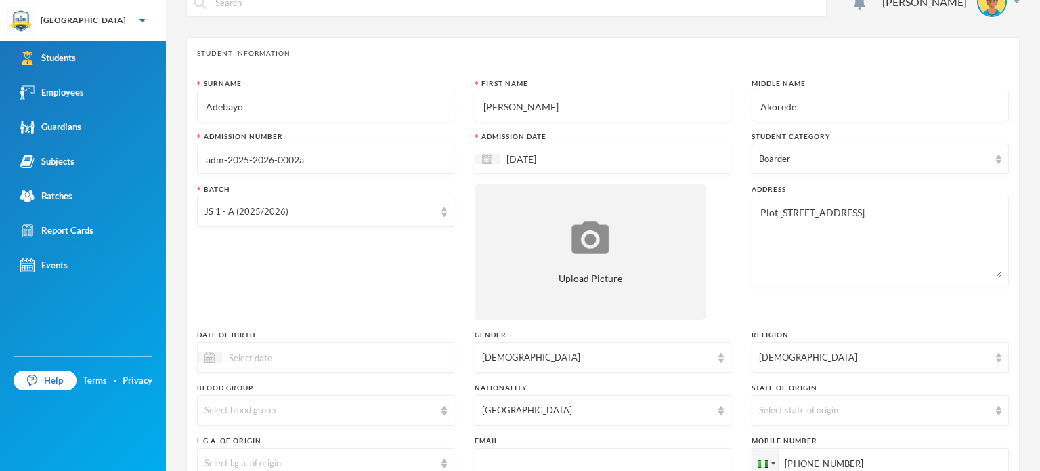
click at [357, 289] on div "Batch JS 1 - A (2025/2026)" at bounding box center [325, 251] width 257 height 135
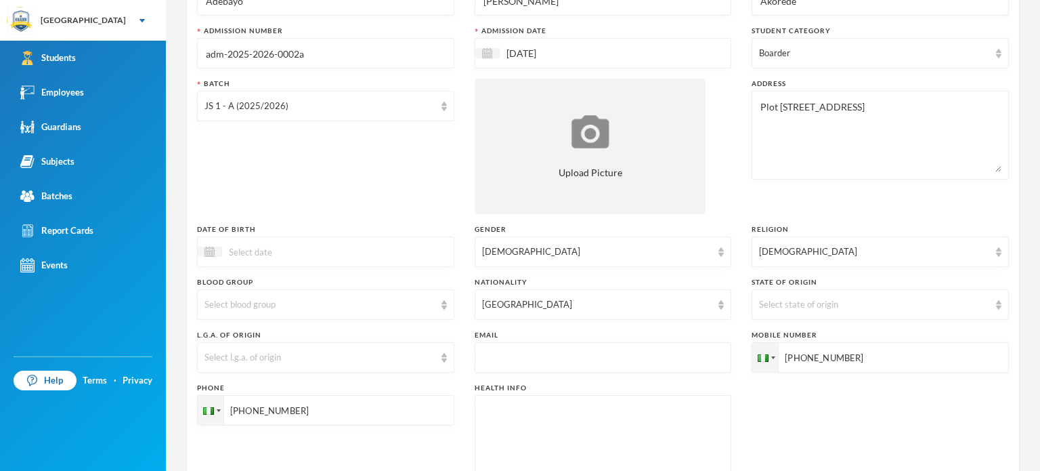
scroll to position [135, 0]
click at [343, 197] on div "Batch JS 1 - A (2025/2026)" at bounding box center [325, 143] width 257 height 135
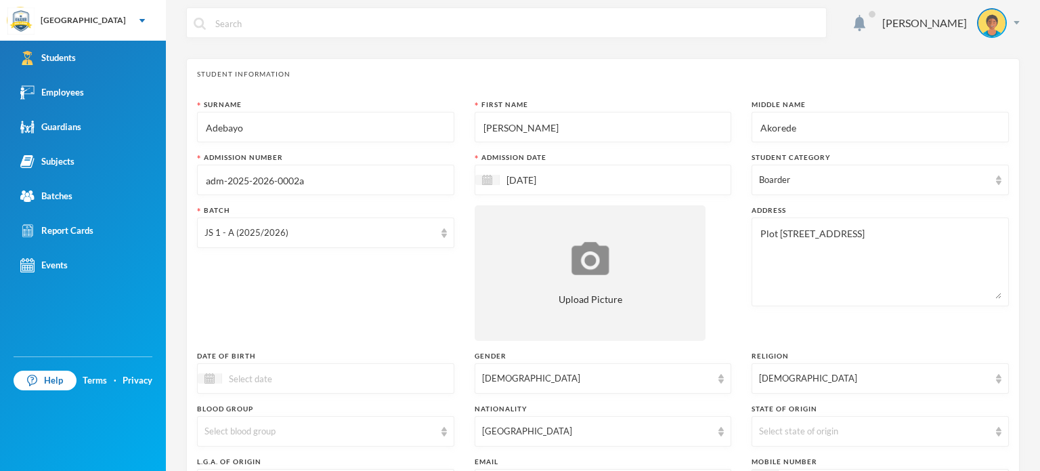
scroll to position [0, 0]
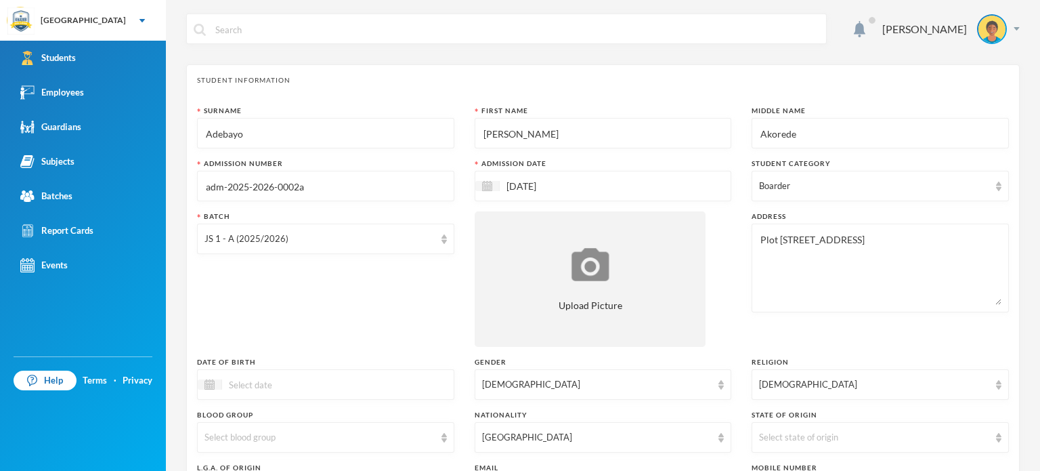
click at [352, 285] on div "Batch JS 1 - A (2025/2026)" at bounding box center [325, 278] width 257 height 135
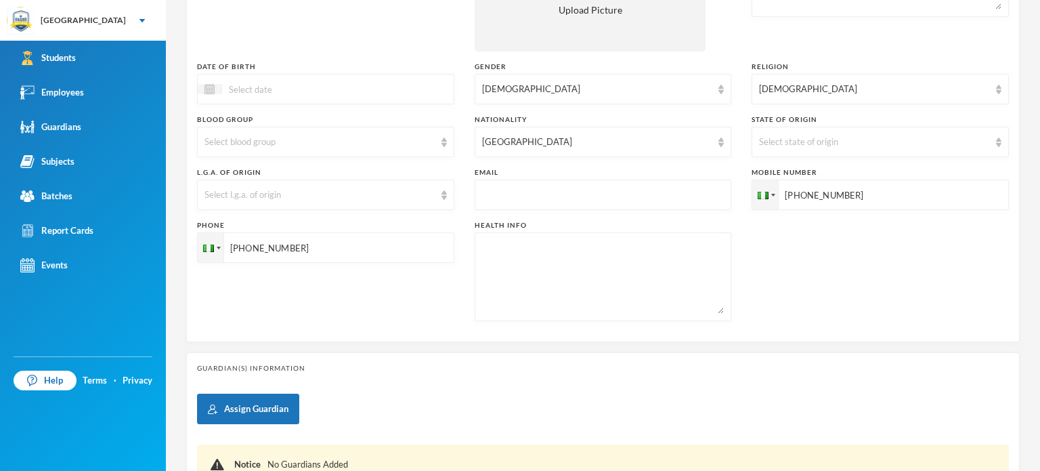
scroll to position [298, 0]
click at [345, 424] on div "Assign Guardian Notice No Guardians Added" at bounding box center [603, 447] width 812 height 112
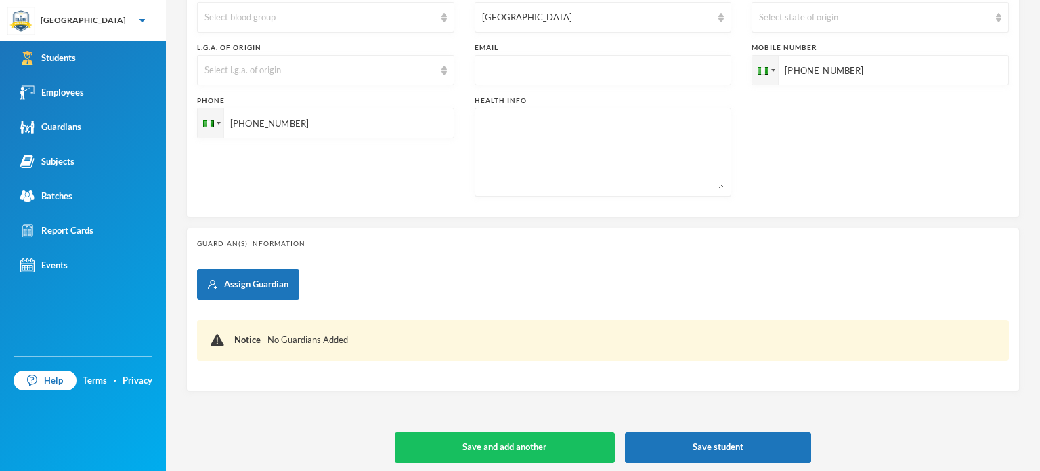
scroll to position [424, 0]
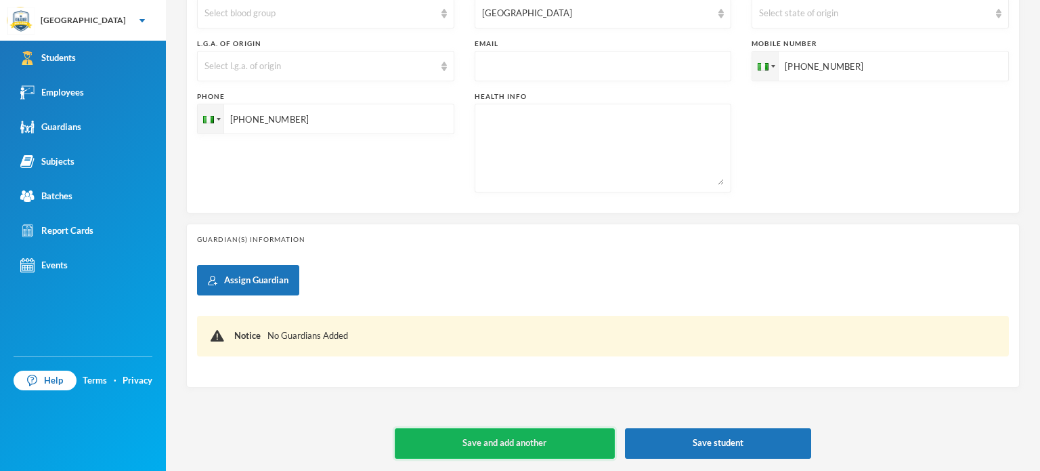
click at [506, 447] on button "Save and add another" at bounding box center [505, 443] width 220 height 30
click at [534, 438] on button "Save and add another" at bounding box center [505, 443] width 220 height 30
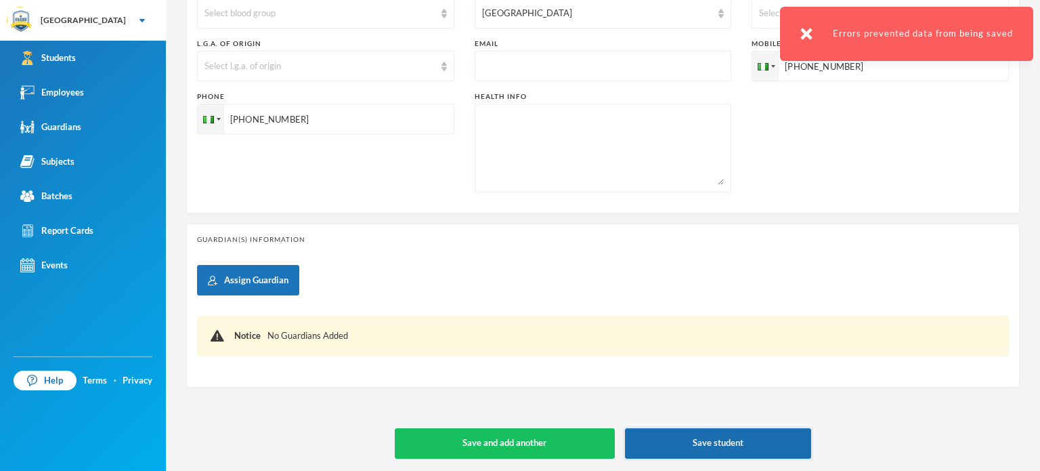
click at [668, 447] on button "Save student" at bounding box center [718, 443] width 187 height 30
click at [687, 257] on div "Guardian(s) Information Assign Guardian Notice No Guardians Added" at bounding box center [602, 305] width 833 height 164
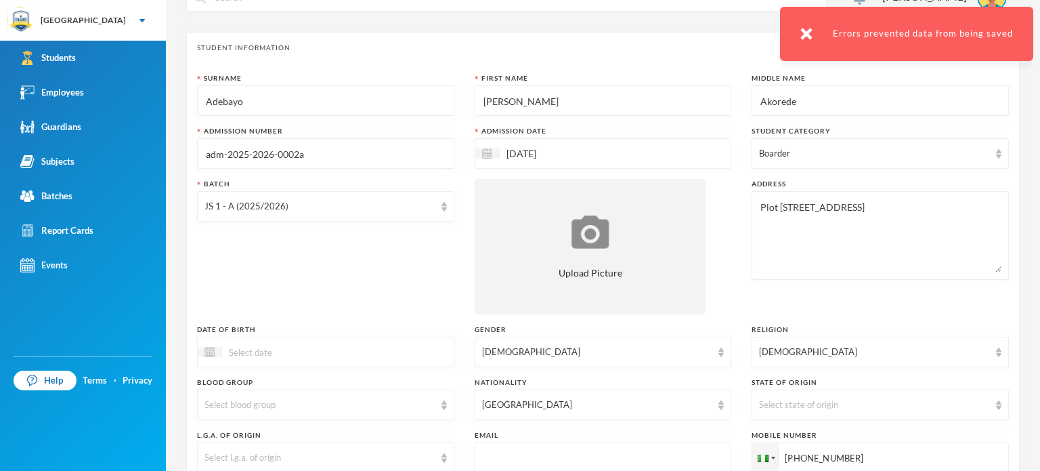
scroll to position [0, 0]
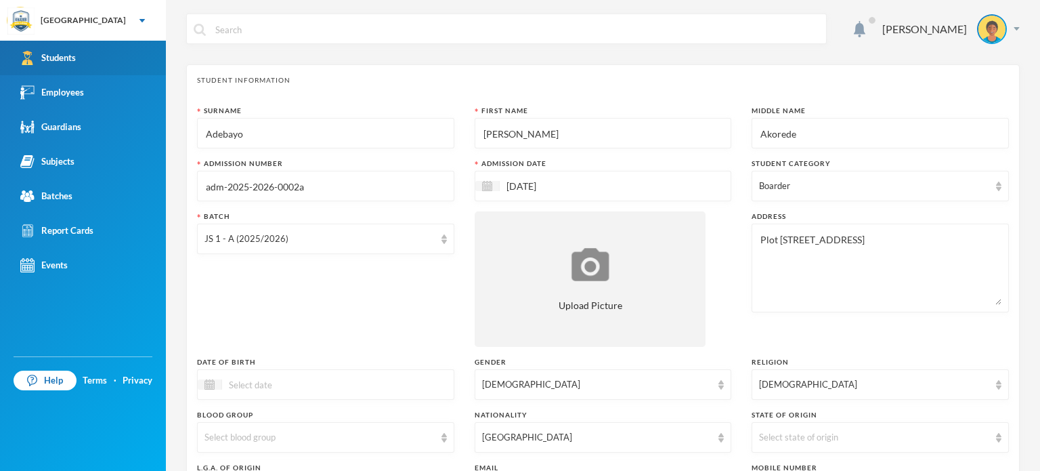
click at [41, 51] on div "Students" at bounding box center [48, 58] width 56 height 14
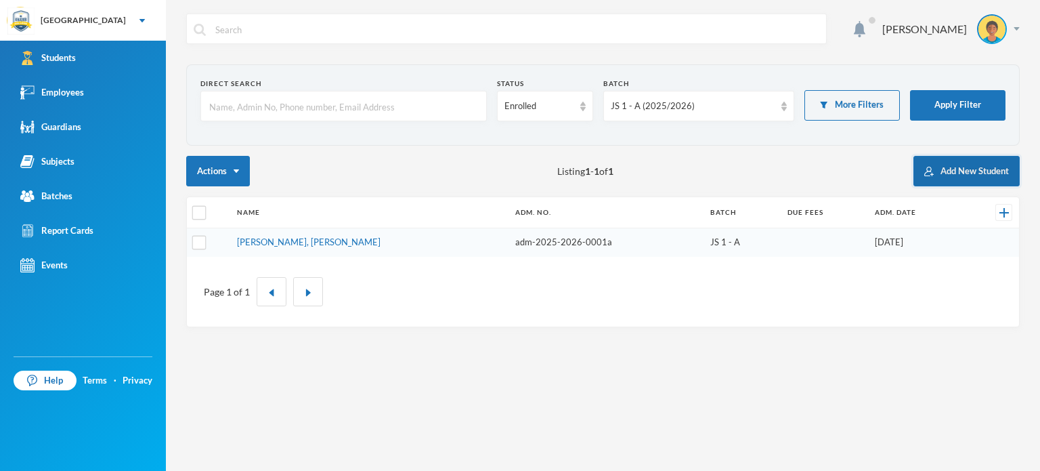
click at [955, 162] on button "Add New Student" at bounding box center [966, 171] width 106 height 30
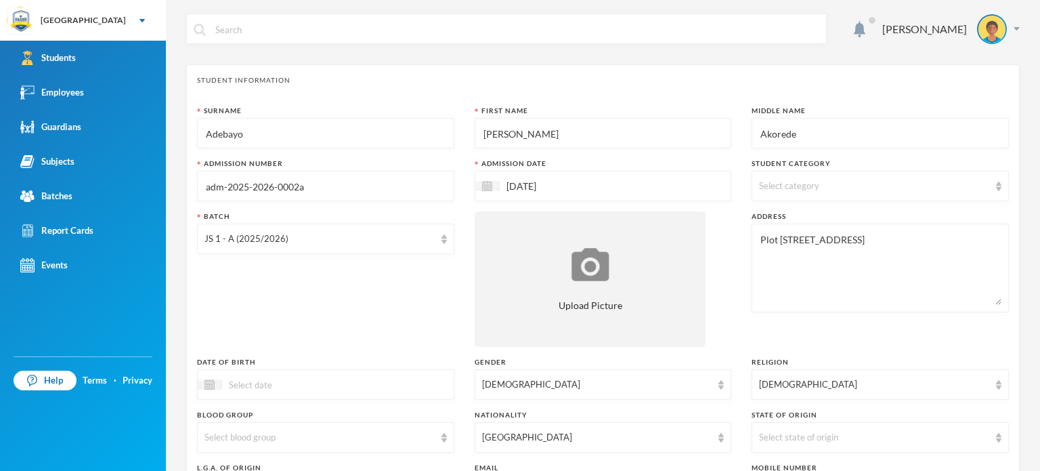
click at [345, 137] on input "Adebayo" at bounding box center [325, 133] width 242 height 30
type input "A"
type input "Adeleke"
click at [559, 143] on input "Abdulrahman" at bounding box center [603, 133] width 242 height 30
type input "Abdulrahmon"
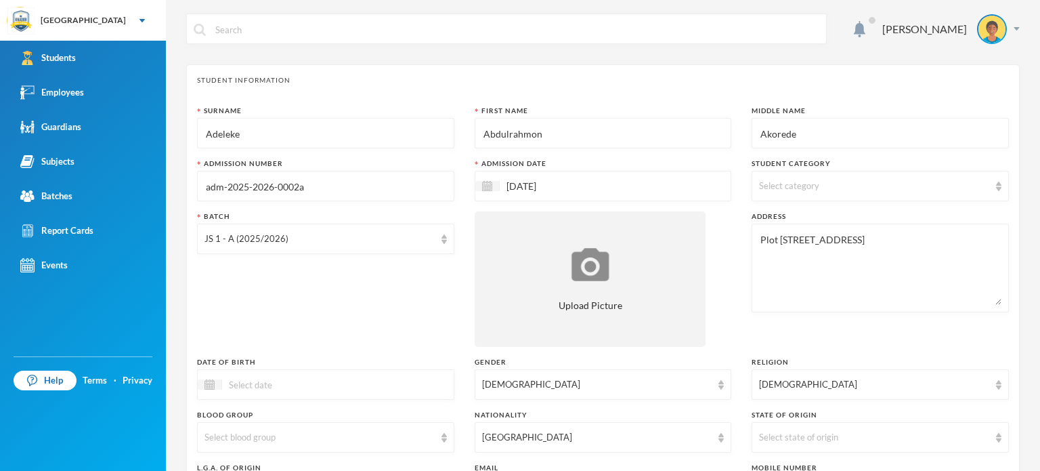
click at [815, 132] on input "Akorede" at bounding box center [880, 133] width 242 height 30
type input "Ayoife"
click at [347, 185] on input "adm-2025-2026-0002a" at bounding box center [325, 186] width 242 height 30
type input "adm-2025-2026-0003a"
click at [789, 196] on div "Select category" at bounding box center [880, 186] width 257 height 30
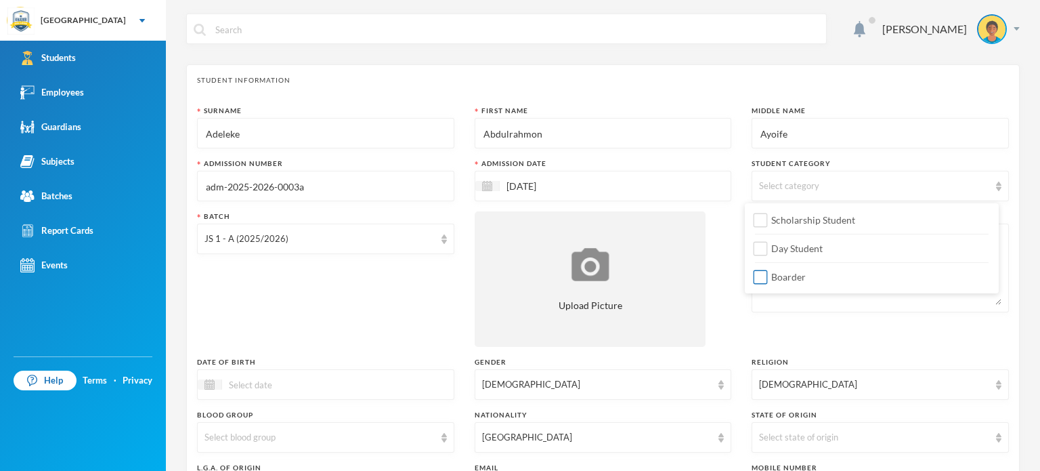
click at [776, 276] on span "Boarder" at bounding box center [788, 277] width 45 height 12
click at [768, 276] on input "Boarder" at bounding box center [761, 277] width 14 height 14
checkbox input "true"
click at [336, 324] on div "Batch JS 1 - A (2025/2026)" at bounding box center [325, 278] width 257 height 135
click at [424, 242] on div "JS 1 - A (2025/2026)" at bounding box center [319, 239] width 230 height 14
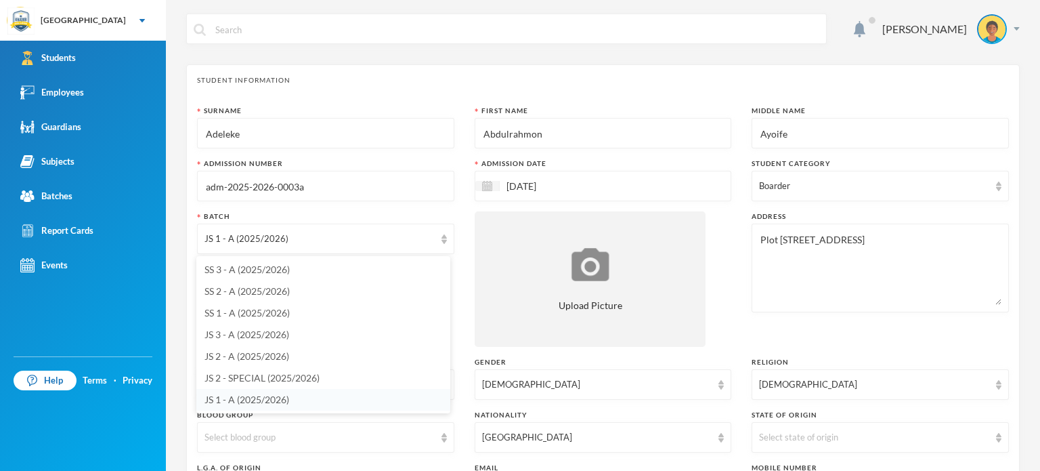
click at [244, 400] on span "JS 1 - A (2025/2026)" at bounding box center [246, 399] width 85 height 12
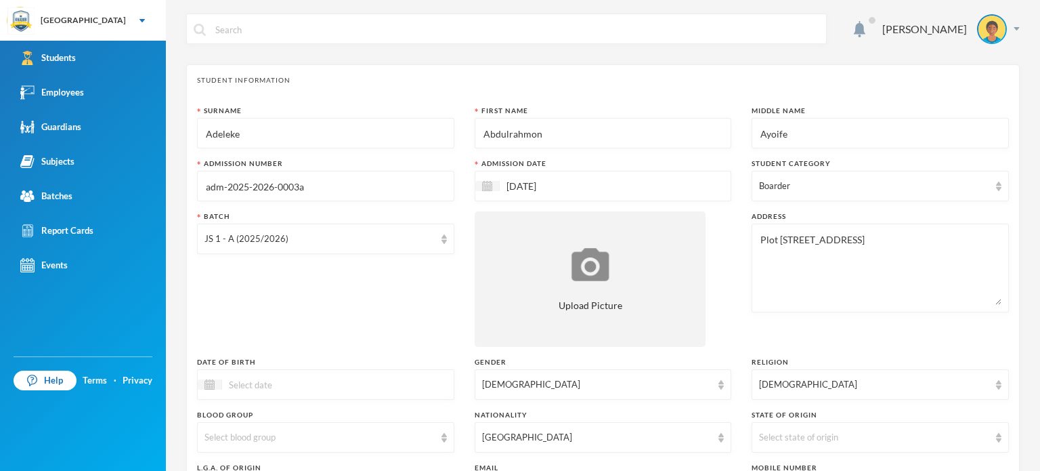
click at [325, 346] on div "Surname Adeleke First Name Abdulrahmon Middle Name Ayoife Admission Number adm-…" at bounding box center [603, 366] width 812 height 521
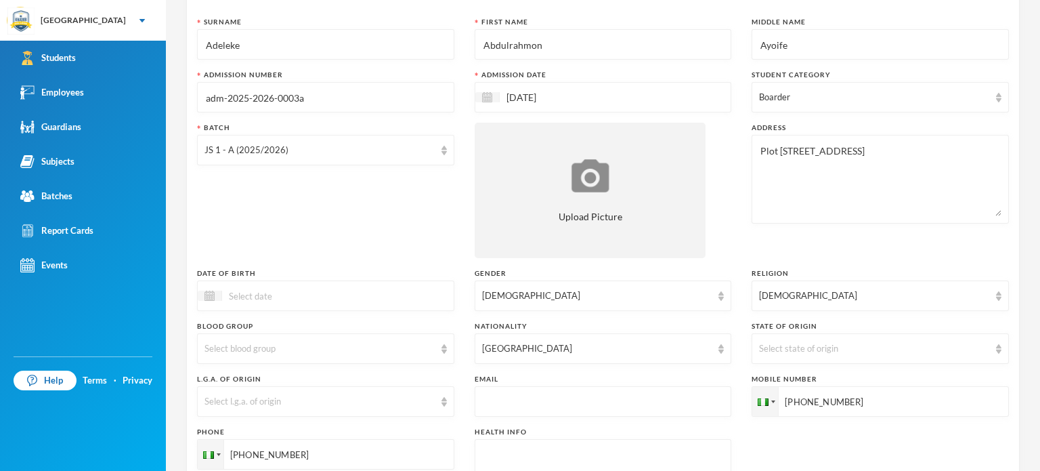
scroll to position [108, 0]
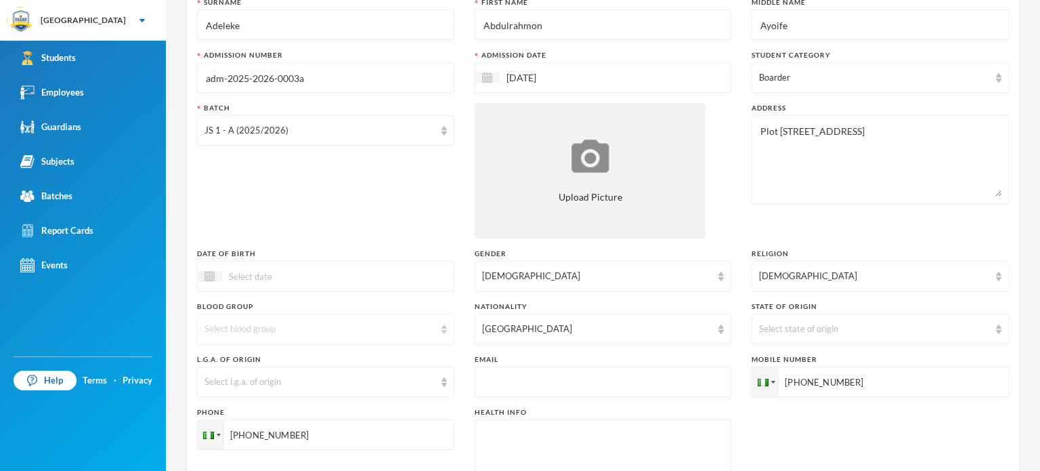
click at [363, 335] on div "Select blood group" at bounding box center [319, 329] width 230 height 14
click at [861, 392] on input "+2347068841191" at bounding box center [880, 381] width 257 height 30
type input "+2347016474068"
click at [339, 428] on input "+234806883626" at bounding box center [325, 434] width 257 height 30
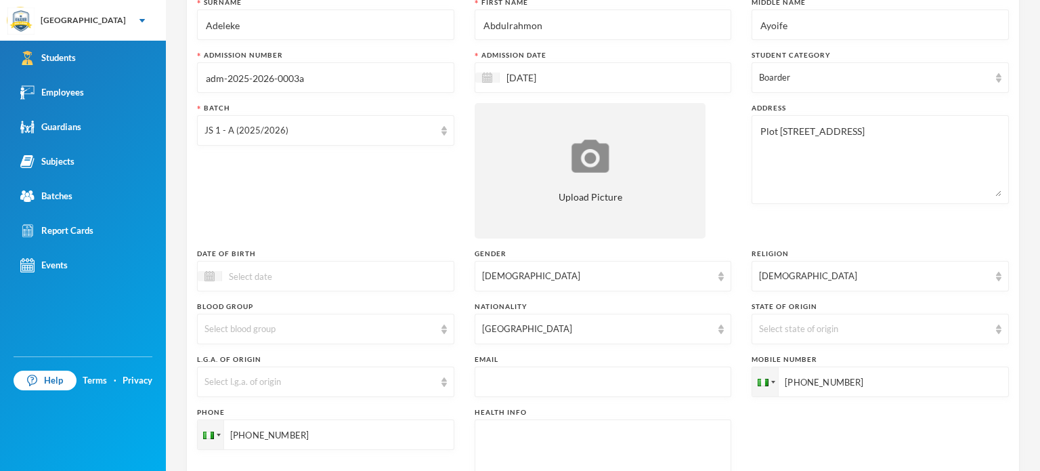
type input "+2349090937930"
click at [859, 428] on div "Surname Adeleke First Name Abdulrahmon Middle Name Ayoife Admission Number adm-…" at bounding box center [603, 257] width 812 height 521
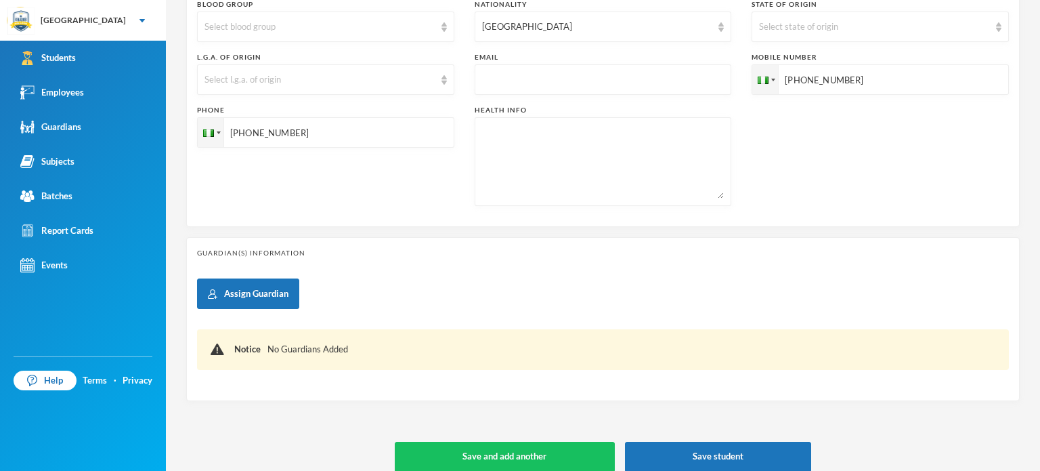
scroll to position [424, 0]
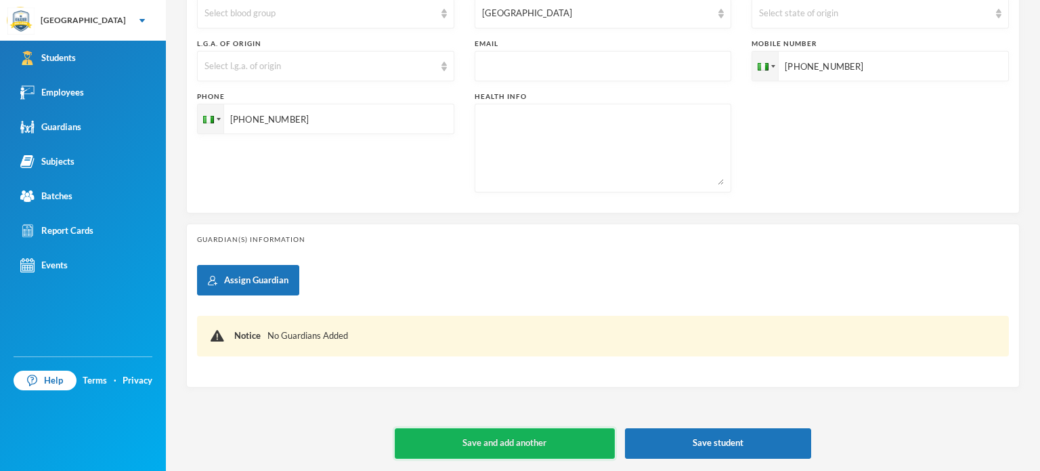
click at [536, 449] on button "Save and add another" at bounding box center [505, 443] width 220 height 30
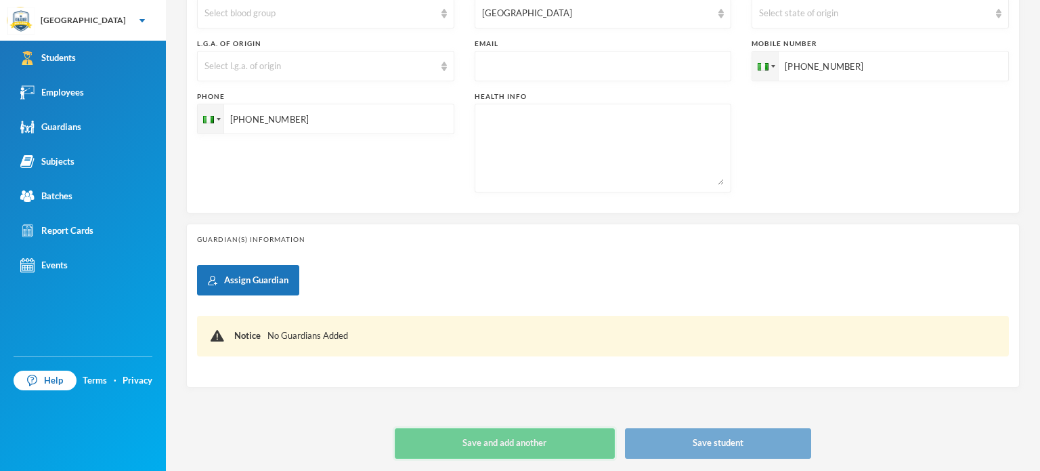
type input "[DATE]"
type input "+234"
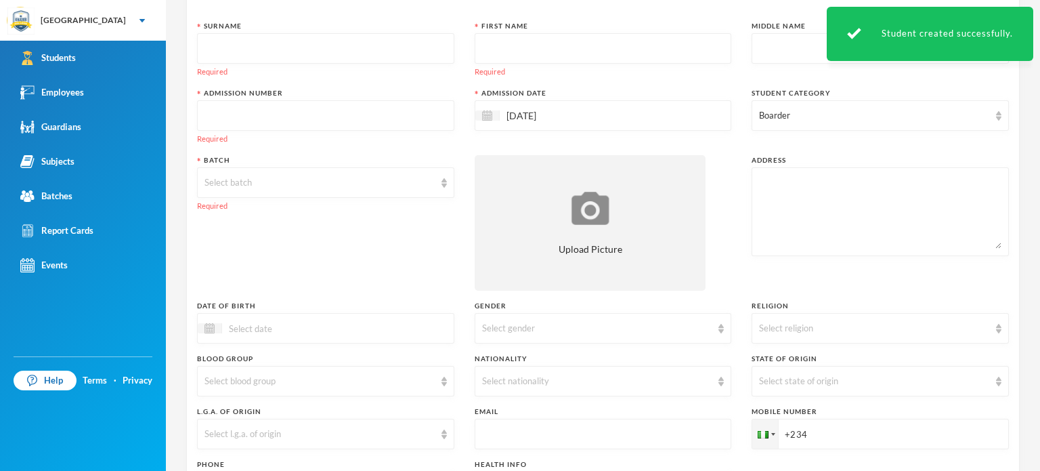
scroll to position [0, 0]
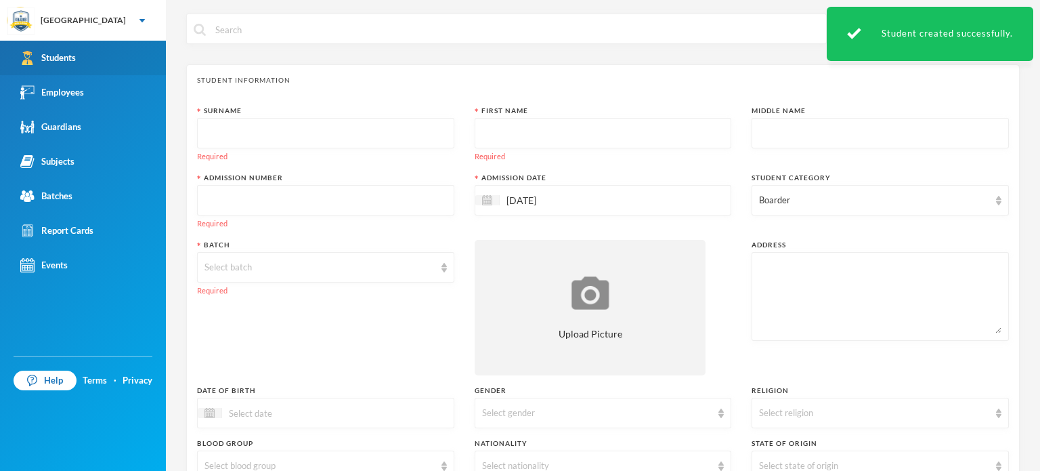
click at [53, 55] on div "Students" at bounding box center [48, 58] width 56 height 14
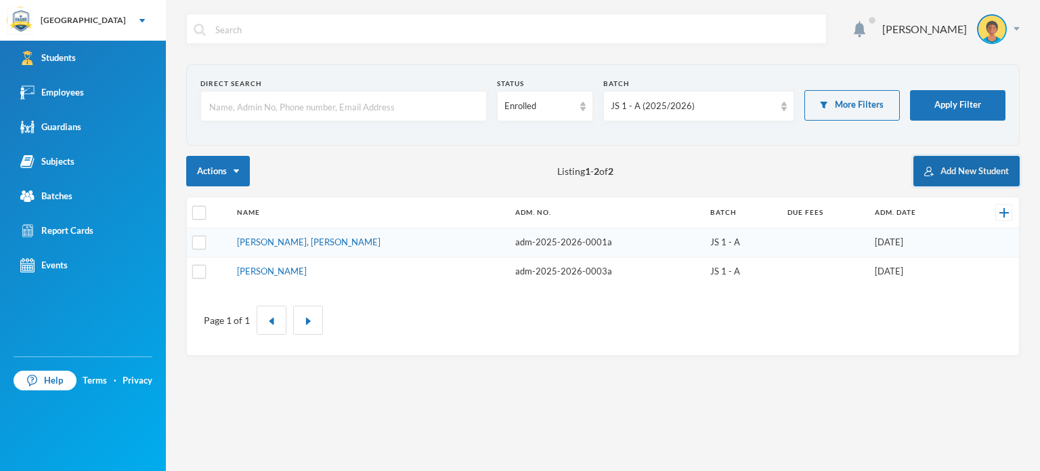
click at [929, 162] on button "Add New Student" at bounding box center [966, 171] width 106 height 30
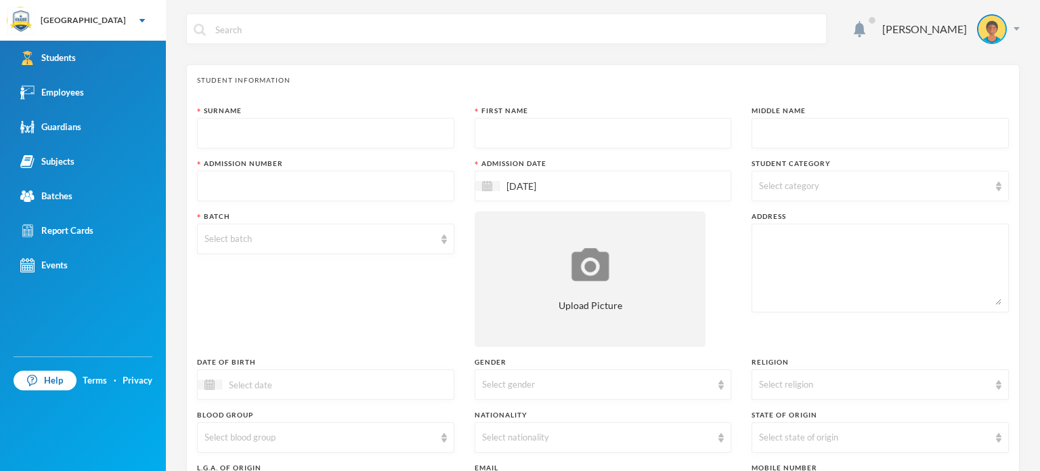
click at [374, 128] on input "text" at bounding box center [325, 133] width 242 height 30
type input "Adebayo"
click at [563, 135] on input "text" at bounding box center [603, 133] width 242 height 30
click at [489, 135] on input "Bdulrahman" at bounding box center [603, 133] width 242 height 30
type input "Adulrahman"
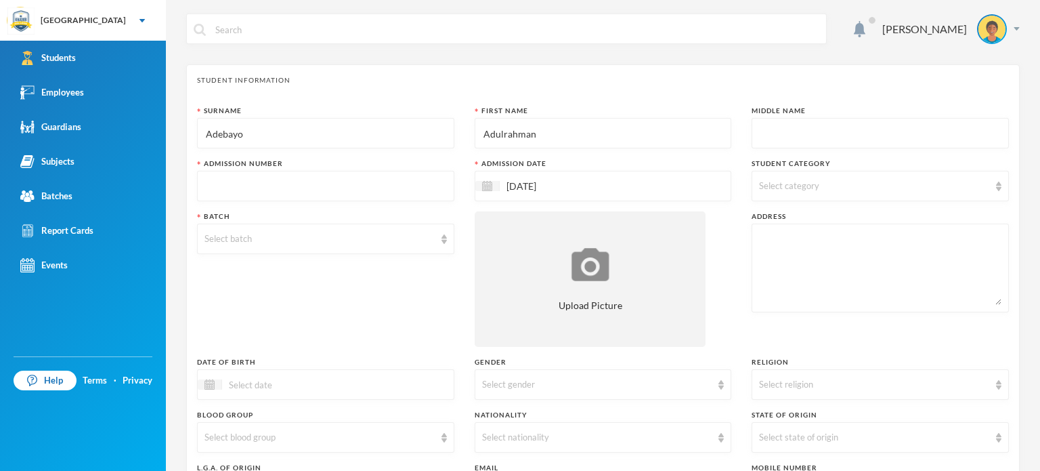
click at [790, 122] on input "text" at bounding box center [880, 133] width 242 height 30
type input "Akorede"
click at [286, 189] on input "text" at bounding box center [325, 186] width 242 height 30
type input "adm-2025-2026-0002a"
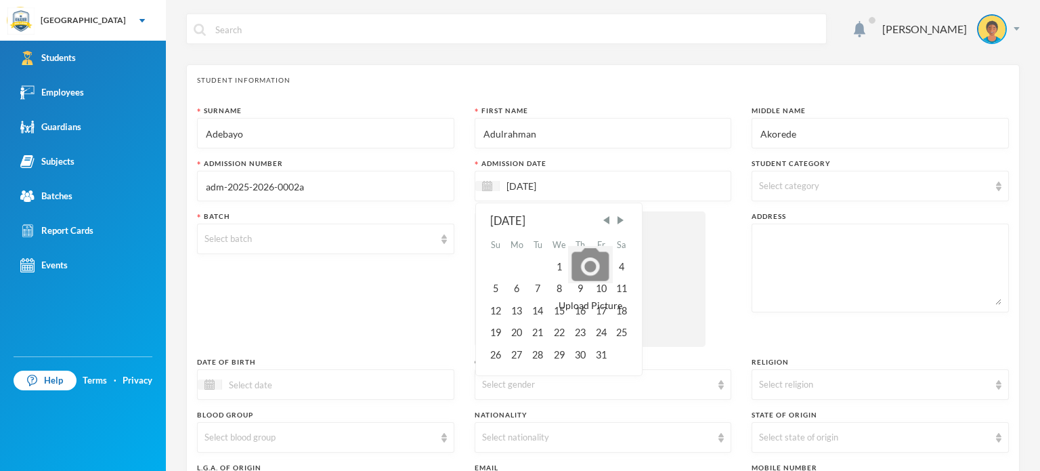
click at [545, 189] on input "[DATE]" at bounding box center [557, 186] width 114 height 16
click at [603, 216] on span "Previous Month" at bounding box center [606, 220] width 12 height 12
click at [517, 305] on div "15" at bounding box center [517, 311] width 22 height 22
type input "[DATE]"
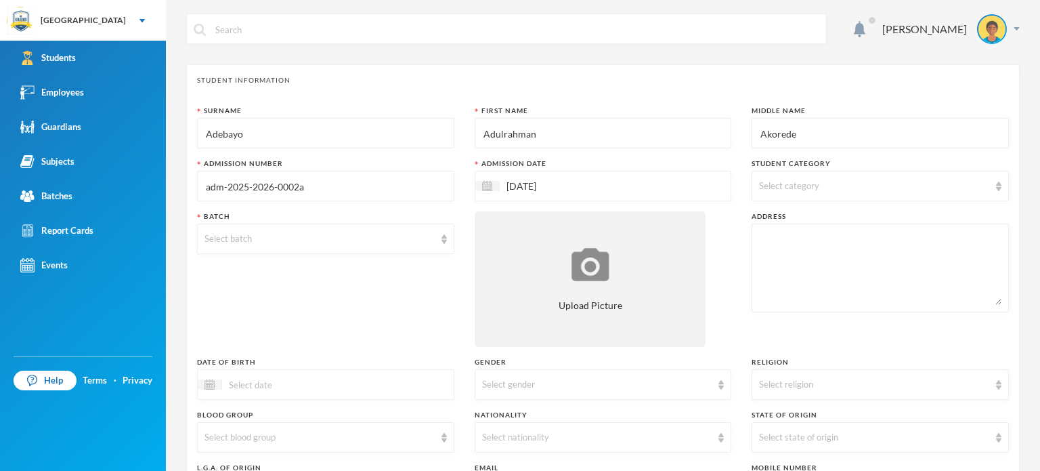
click at [827, 190] on div "Select category" at bounding box center [874, 186] width 230 height 14
click at [760, 272] on input "Boarder" at bounding box center [761, 277] width 14 height 14
checkbox input "true"
click at [344, 295] on div "Batch Select batch" at bounding box center [325, 278] width 257 height 135
click at [435, 241] on div "Select batch" at bounding box center [325, 238] width 257 height 30
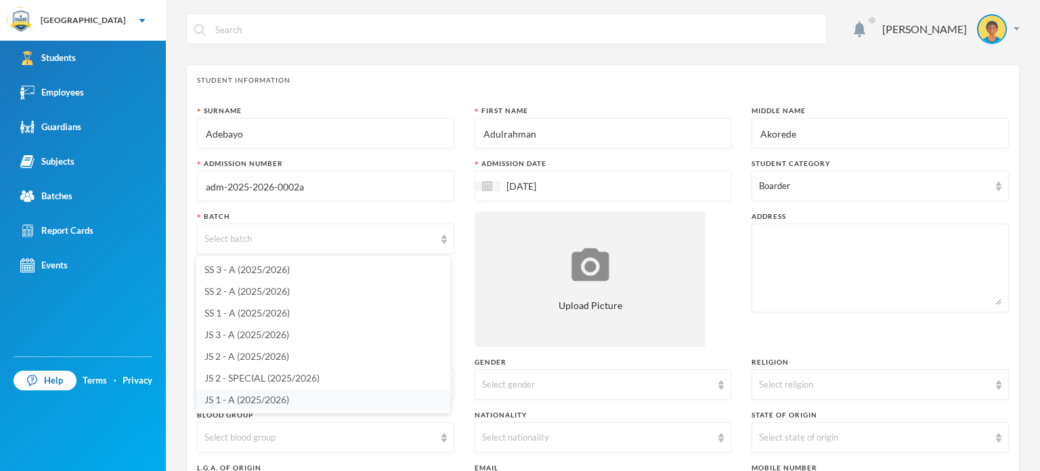
click at [229, 398] on span "JS 1 - A (2025/2026)" at bounding box center [246, 399] width 85 height 12
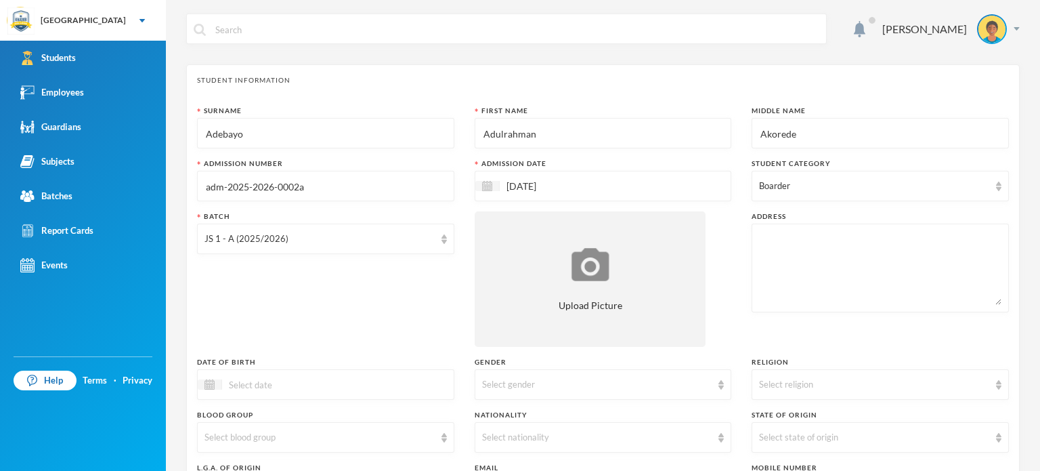
click at [268, 303] on div "Batch JS 1 - A (2025/2026)" at bounding box center [325, 278] width 257 height 135
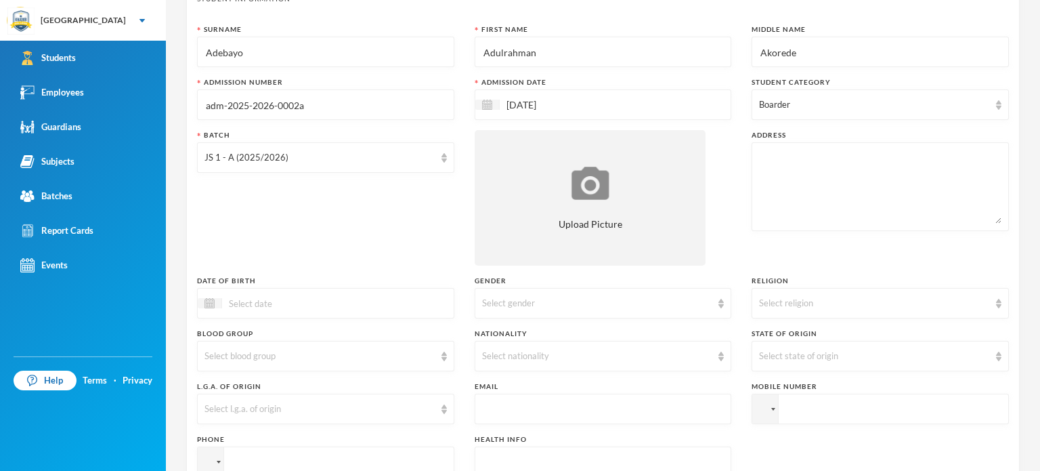
scroll to position [108, 0]
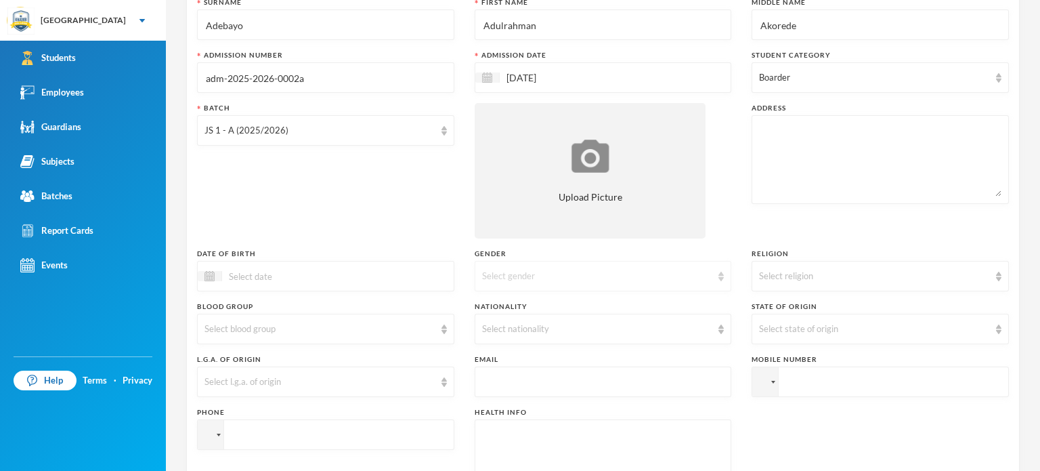
click at [538, 266] on div "Select gender" at bounding box center [603, 276] width 257 height 30
click at [512, 302] on li "[DEMOGRAPHIC_DATA]" at bounding box center [598, 307] width 254 height 22
click at [640, 300] on div "Surname Adebayo First Name Adulrahman Middle Name Akorede Admission Number adm-…" at bounding box center [603, 257] width 812 height 521
click at [804, 272] on div "Select religion" at bounding box center [874, 276] width 230 height 14
click at [771, 322] on span "[DEMOGRAPHIC_DATA]" at bounding box center [806, 328] width 106 height 12
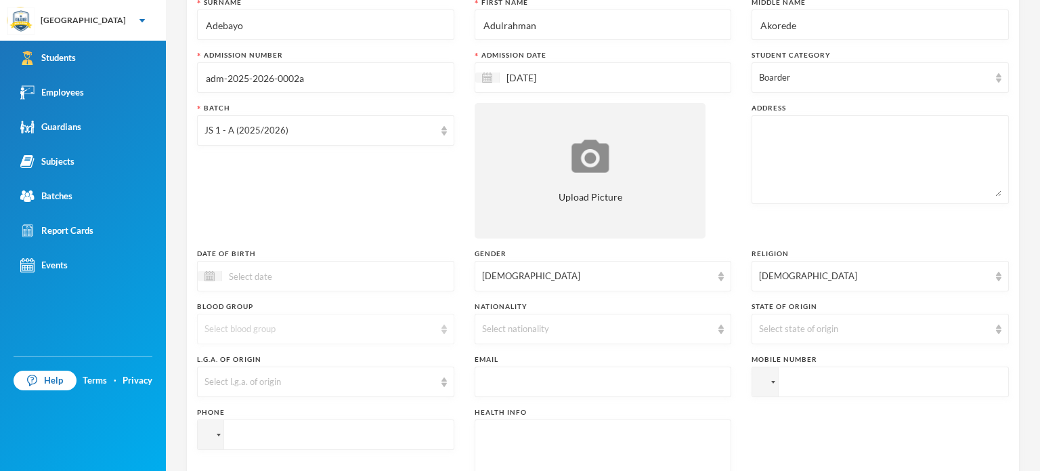
click at [394, 328] on div "Select blood group" at bounding box center [319, 329] width 230 height 14
click at [565, 324] on div "Select nationality" at bounding box center [597, 329] width 230 height 14
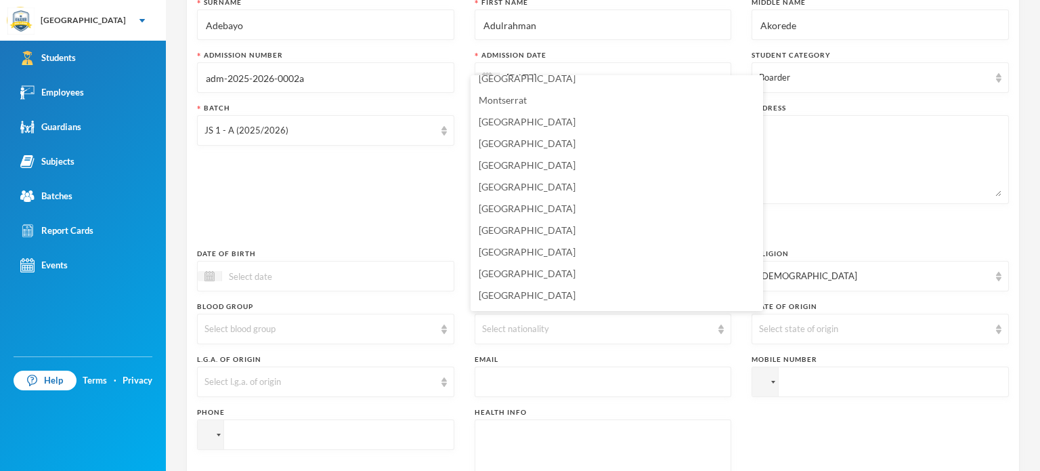
scroll to position [3357, 0]
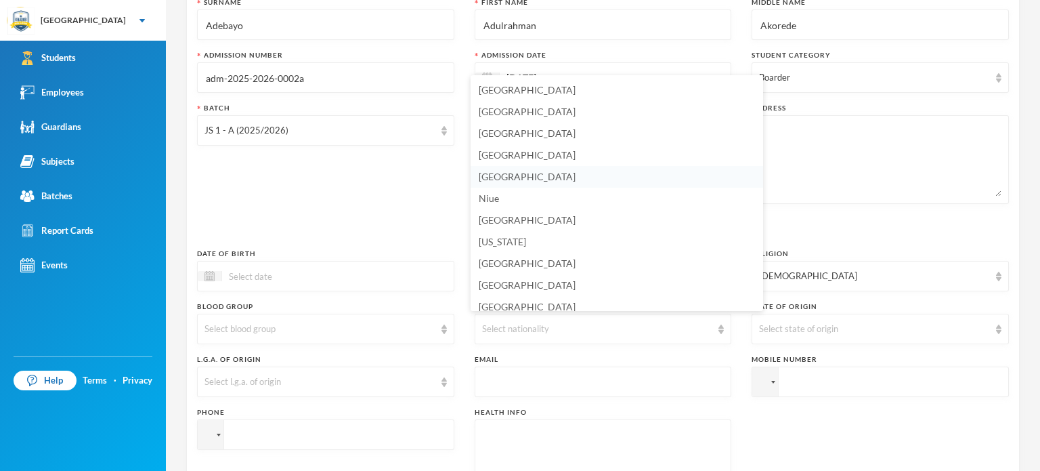
click at [513, 173] on li "[GEOGRAPHIC_DATA]" at bounding box center [617, 177] width 292 height 22
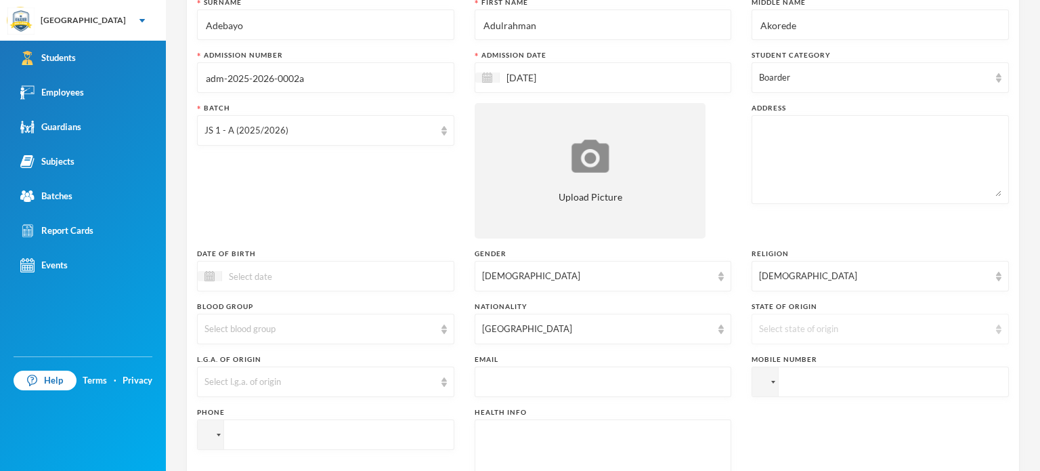
click at [798, 334] on div "Select state of origin" at bounding box center [874, 329] width 230 height 14
click at [786, 414] on div "Surname Adebayo First Name Adulrahman Middle Name Akorede Admission Number adm-…" at bounding box center [603, 257] width 812 height 521
click at [823, 391] on input "tel" at bounding box center [880, 381] width 257 height 30
type input "+2347068841191"
click at [333, 429] on input "tel" at bounding box center [325, 434] width 257 height 30
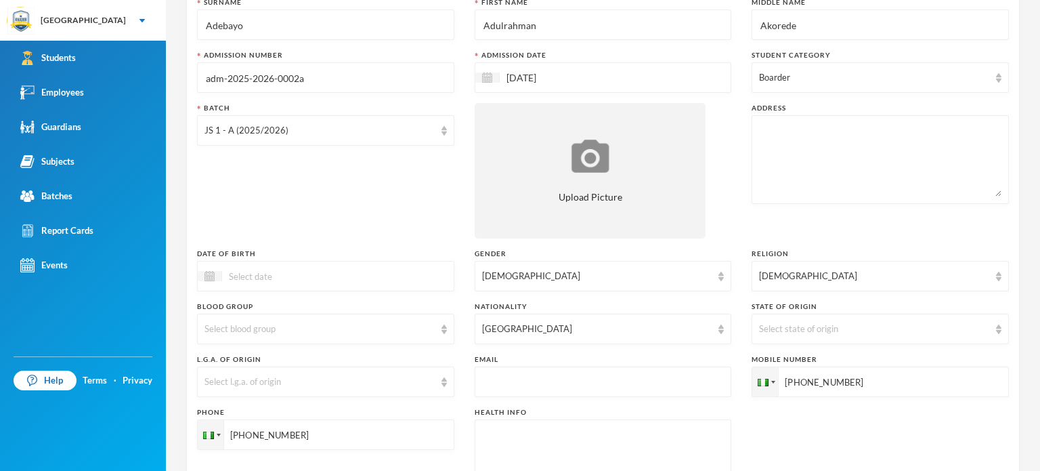
type input "+2348068803626"
click at [395, 412] on div "Phone" at bounding box center [325, 412] width 257 height 10
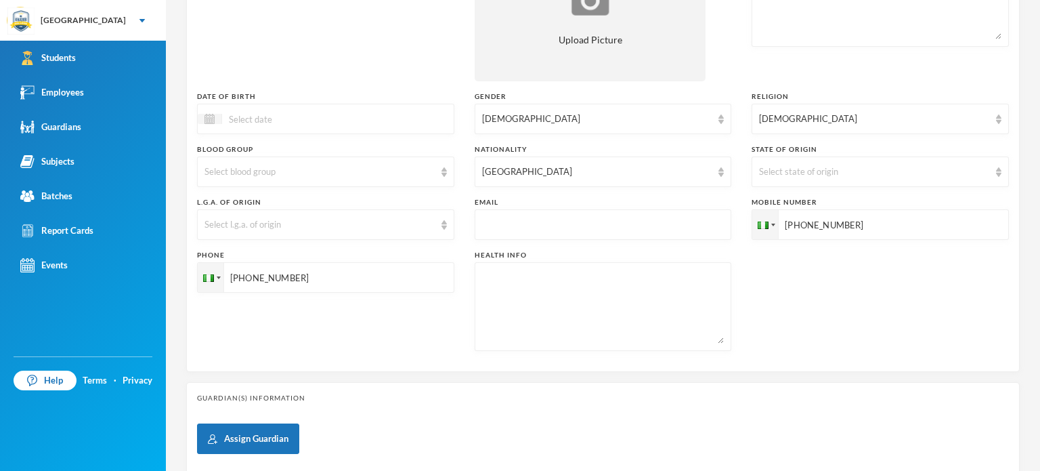
scroll to position [271, 0]
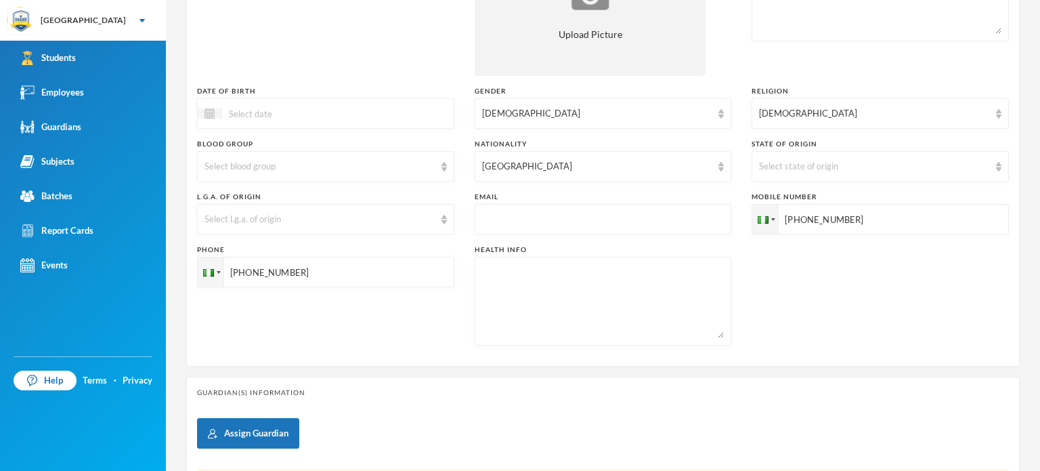
click at [366, 409] on div "Guardian(s) Information Assign Guardian Notice No Guardians Added" at bounding box center [602, 458] width 833 height 164
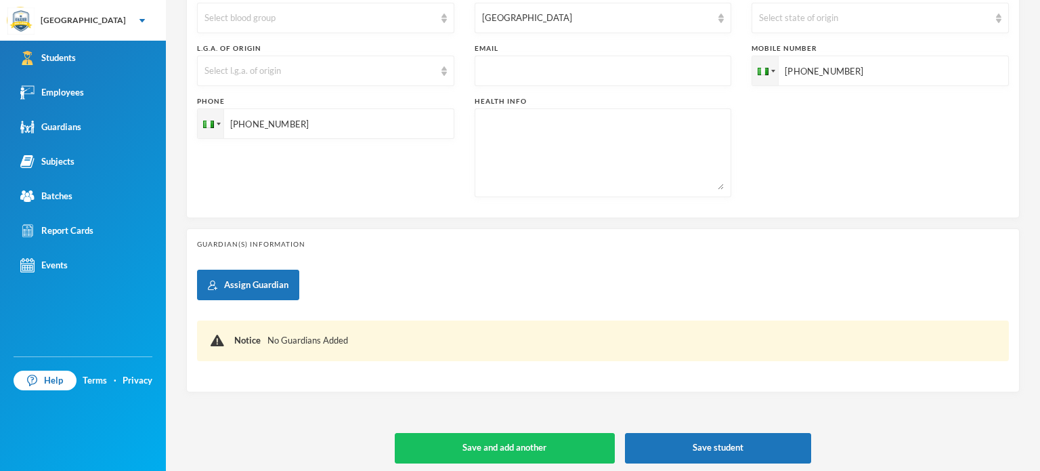
scroll to position [424, 0]
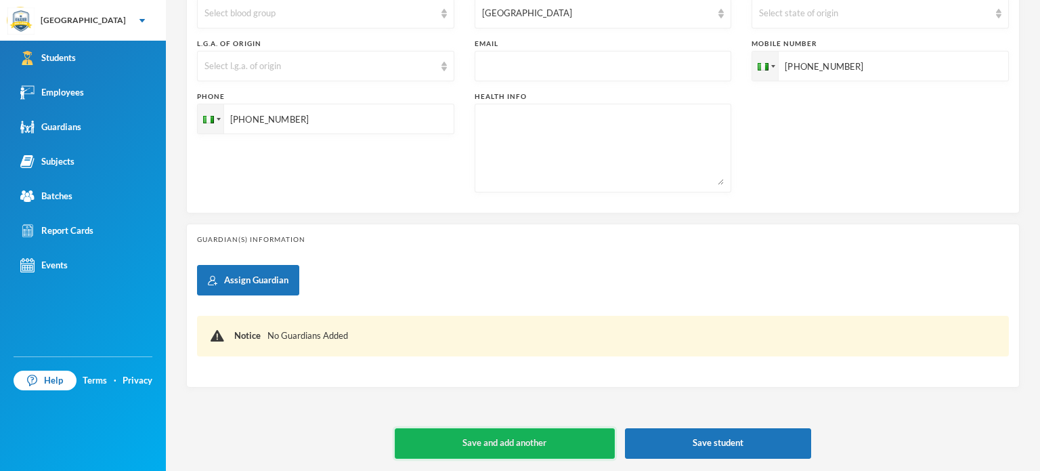
click at [468, 435] on button "Save and add another" at bounding box center [505, 443] width 220 height 30
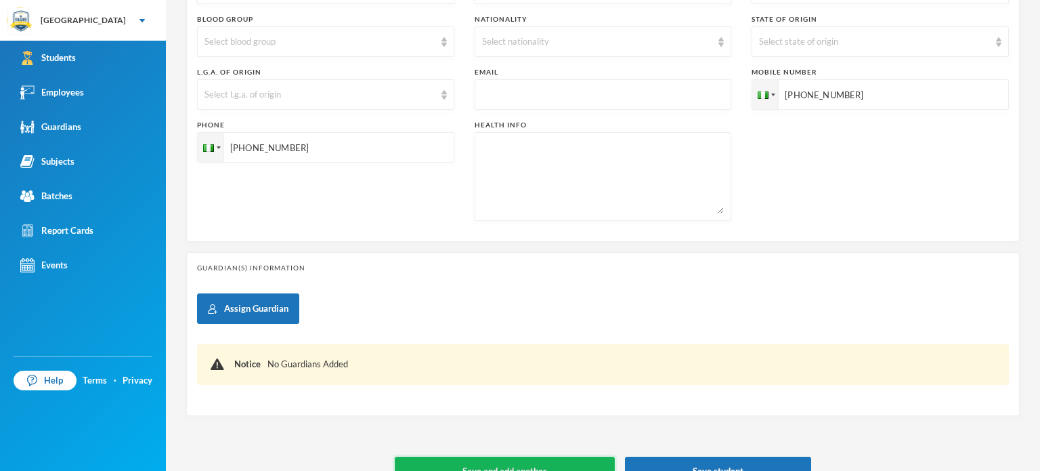
type input "[DATE]"
type input "+234"
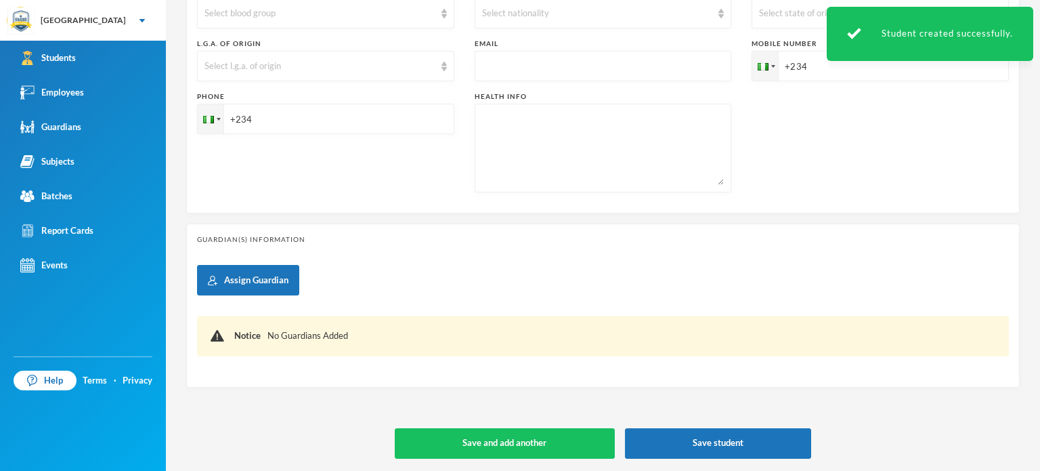
click at [371, 188] on div "Phone +234" at bounding box center [325, 141] width 257 height 101
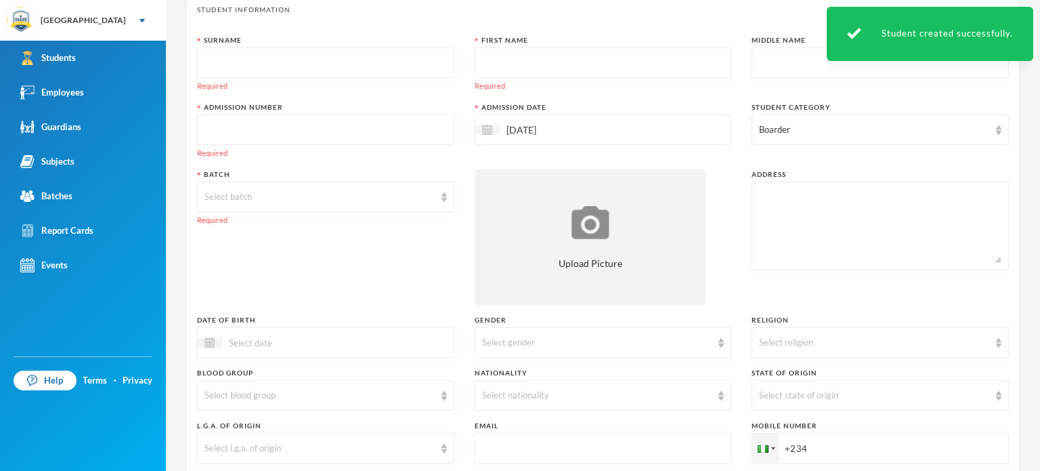
scroll to position [0, 0]
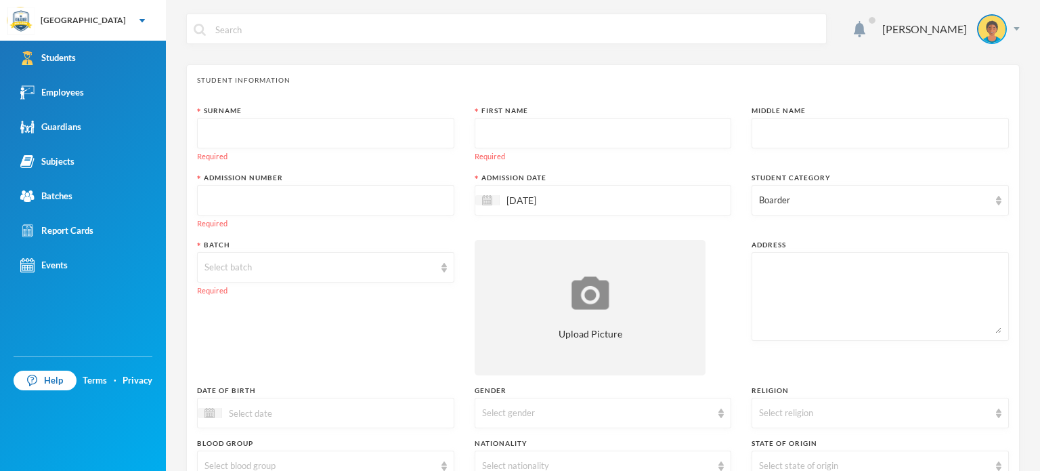
click at [272, 129] on input "text" at bounding box center [325, 133] width 242 height 30
type input "Nurudeen"
click at [542, 148] on input "text" at bounding box center [603, 133] width 242 height 30
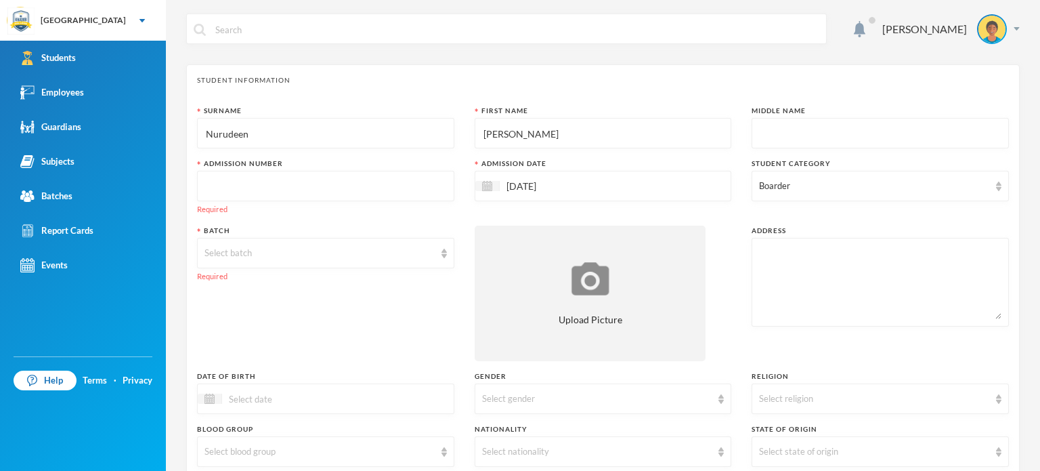
type input "Ibrahim"
click at [791, 124] on input "text" at bounding box center [880, 133] width 242 height 30
click at [337, 181] on input "text" at bounding box center [325, 186] width 242 height 30
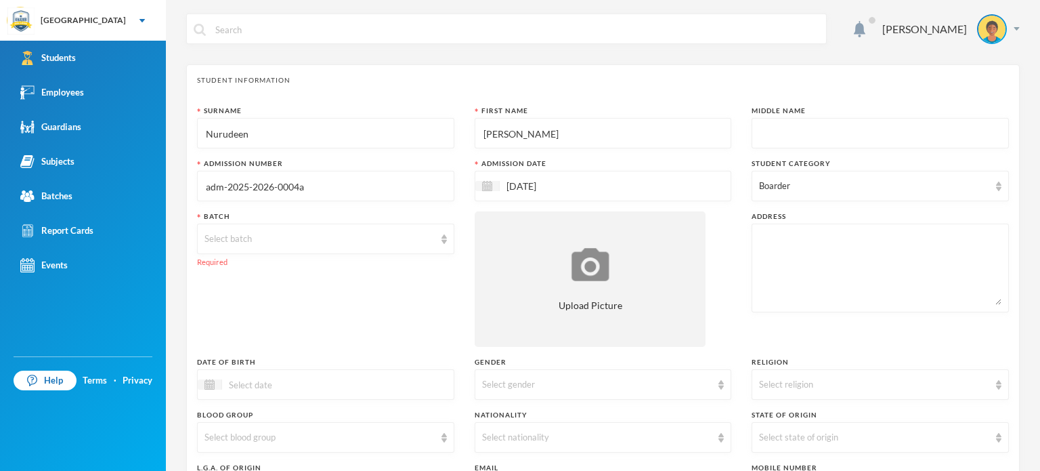
type input "adm-2025-2026-0004a"
click at [585, 186] on input "[DATE]" at bounding box center [557, 186] width 114 height 16
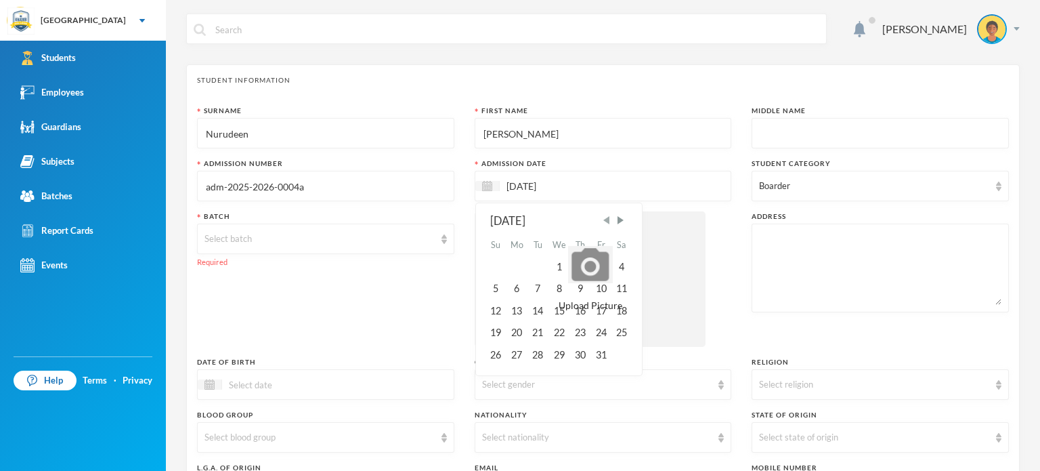
click at [601, 219] on span "Previous Month" at bounding box center [606, 220] width 12 height 12
click at [509, 310] on div "15" at bounding box center [517, 311] width 22 height 22
type input "[DATE]"
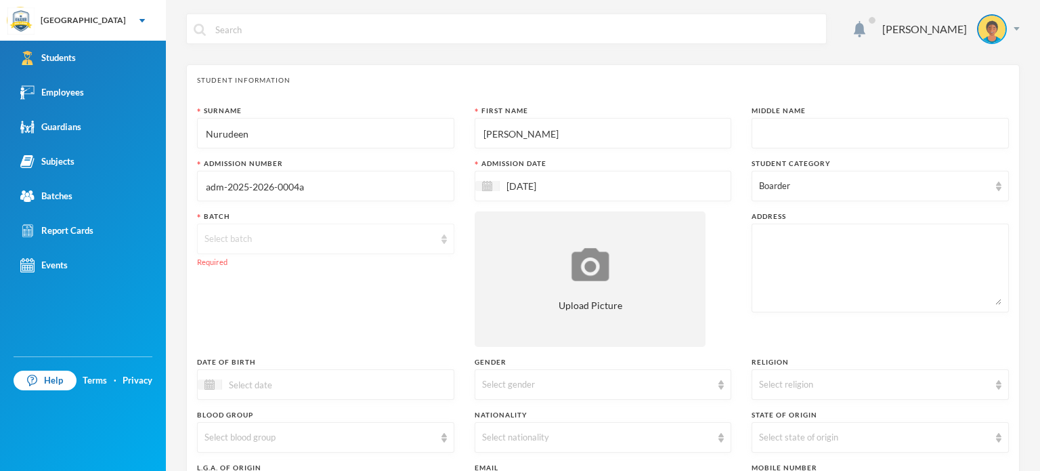
click at [417, 240] on div "Select batch" at bounding box center [319, 239] width 230 height 14
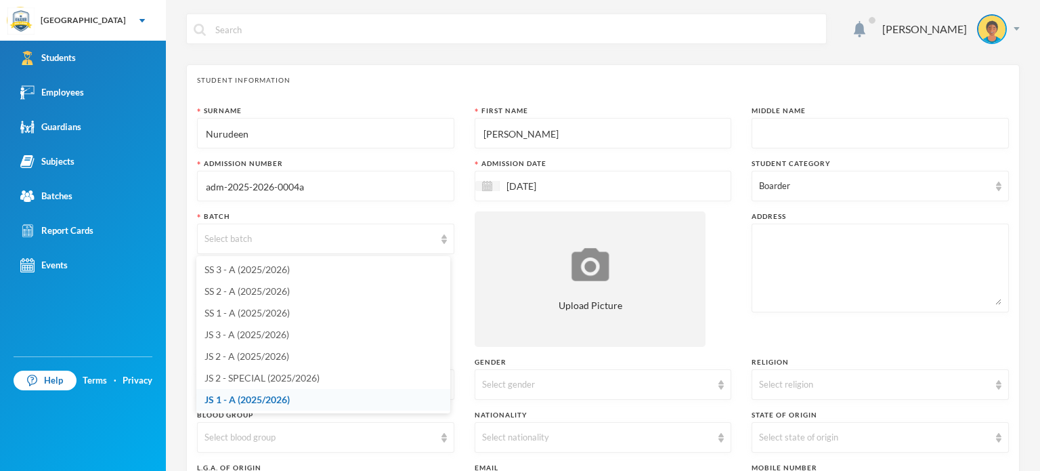
click at [271, 403] on span "JS 1 - A (2025/2026)" at bounding box center [246, 399] width 85 height 12
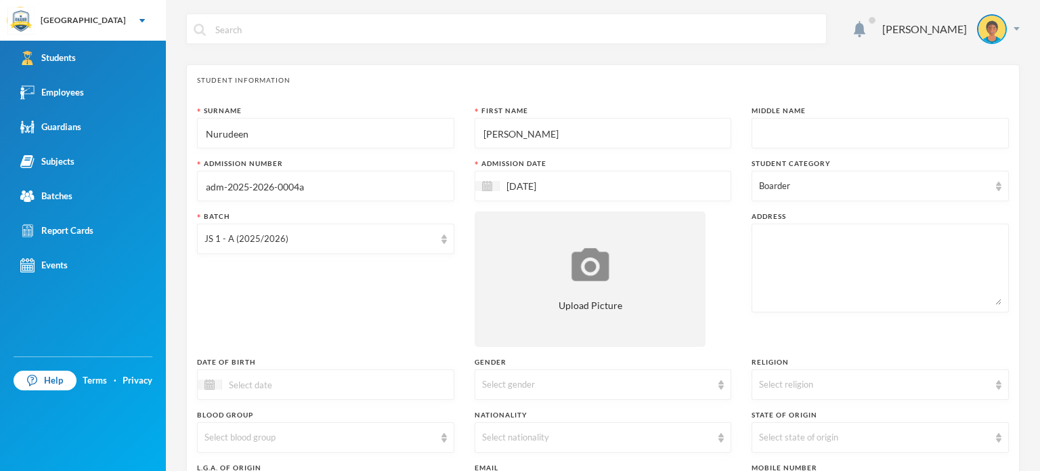
click at [311, 301] on div "Batch JS 1 - A (2025/2026)" at bounding box center [325, 278] width 257 height 135
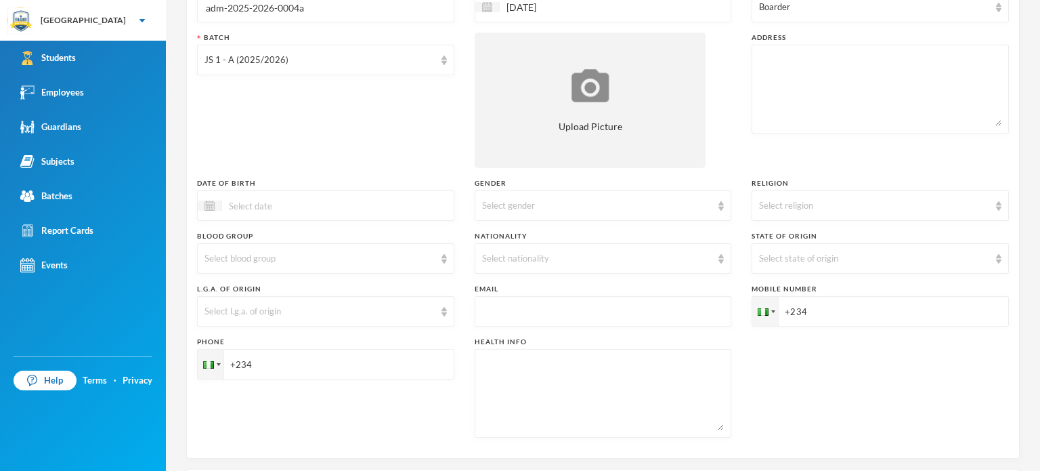
scroll to position [217, 0]
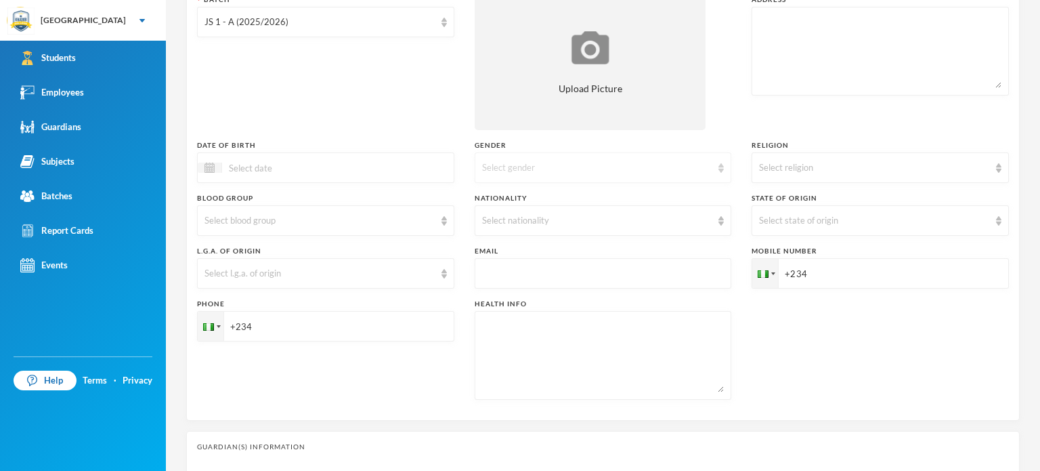
click at [634, 168] on div "Select gender" at bounding box center [597, 168] width 230 height 14
click at [611, 194] on li "[DEMOGRAPHIC_DATA]" at bounding box center [598, 199] width 254 height 22
click at [861, 162] on div "Select religion" at bounding box center [874, 168] width 230 height 14
click at [793, 227] on li "[DEMOGRAPHIC_DATA]" at bounding box center [872, 220] width 254 height 22
click at [563, 227] on div "Select nationality" at bounding box center [603, 220] width 257 height 30
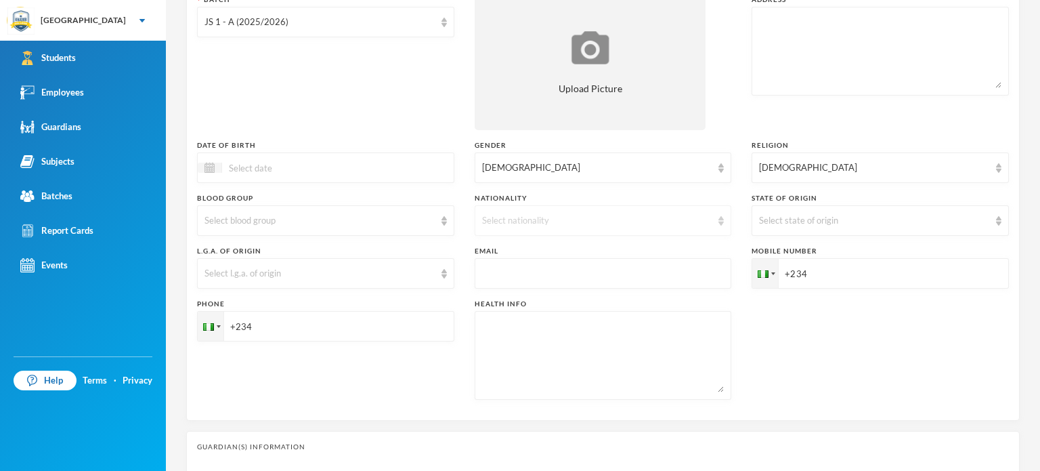
scroll to position [3364, 0]
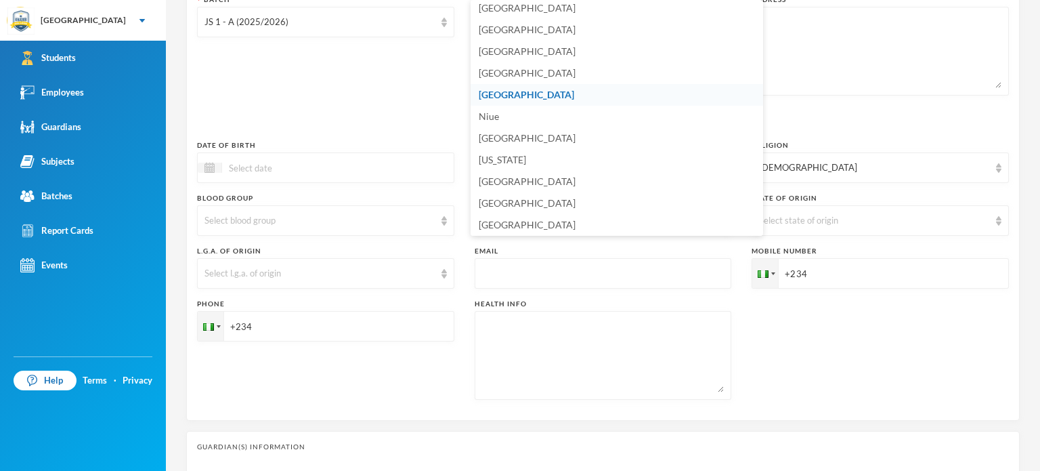
click at [539, 96] on li "[GEOGRAPHIC_DATA]" at bounding box center [617, 95] width 292 height 22
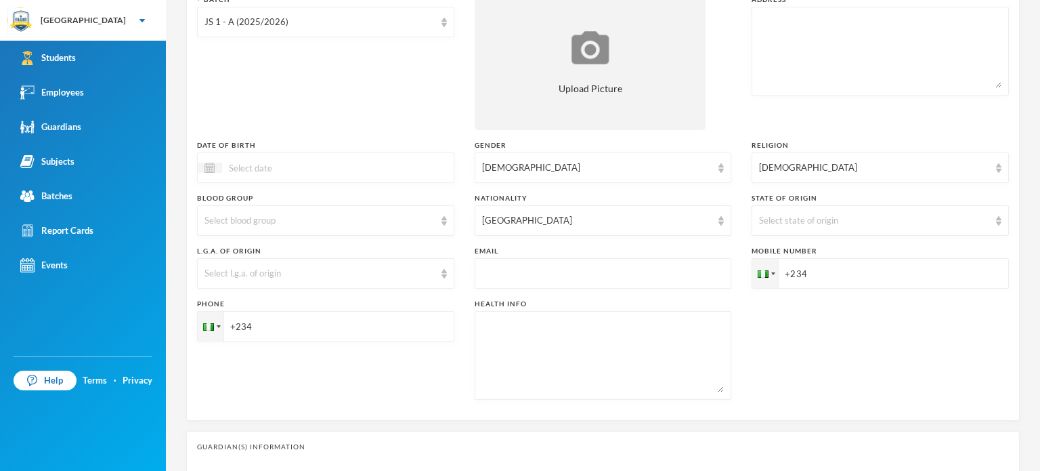
click at [810, 276] on input "+234" at bounding box center [880, 273] width 257 height 30
type input "+2348066227879"
click at [311, 330] on input "+234" at bounding box center [325, 326] width 257 height 30
type input "+2349121500263"
click at [277, 368] on div "Phone +2349121500263" at bounding box center [325, 349] width 257 height 101
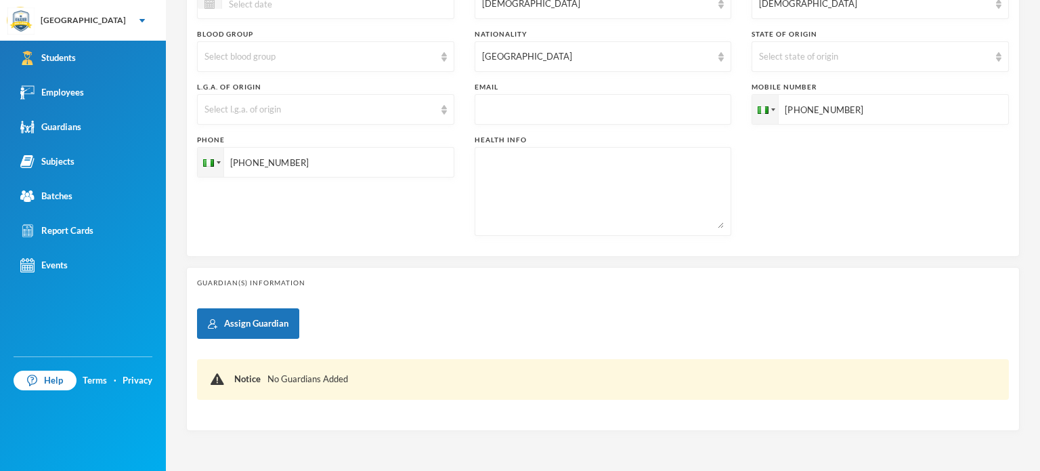
scroll to position [424, 0]
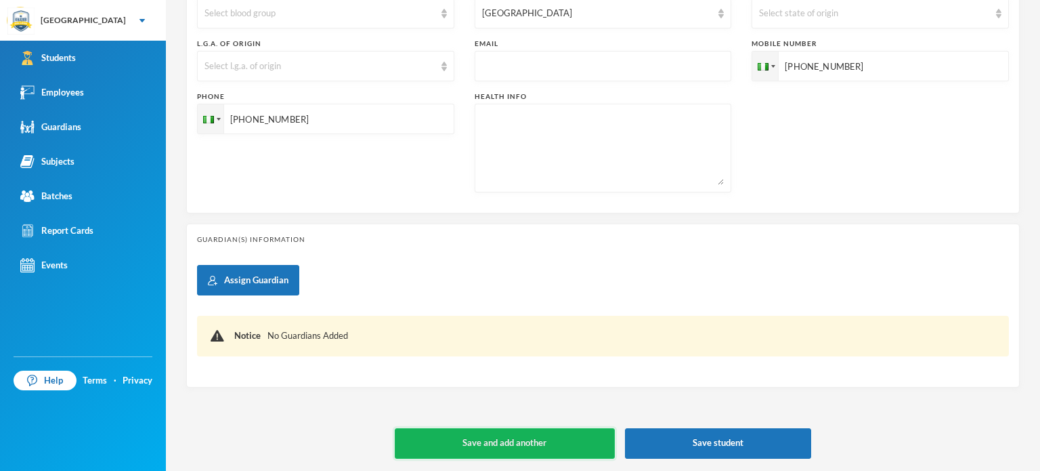
click at [473, 438] on button "Save and add another" at bounding box center [505, 443] width 220 height 30
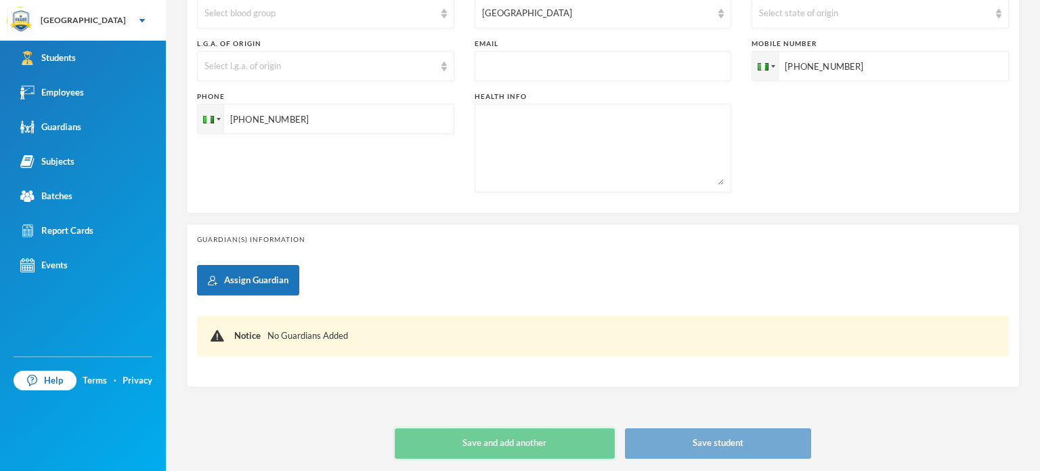
type input "[DATE]"
type input "+234"
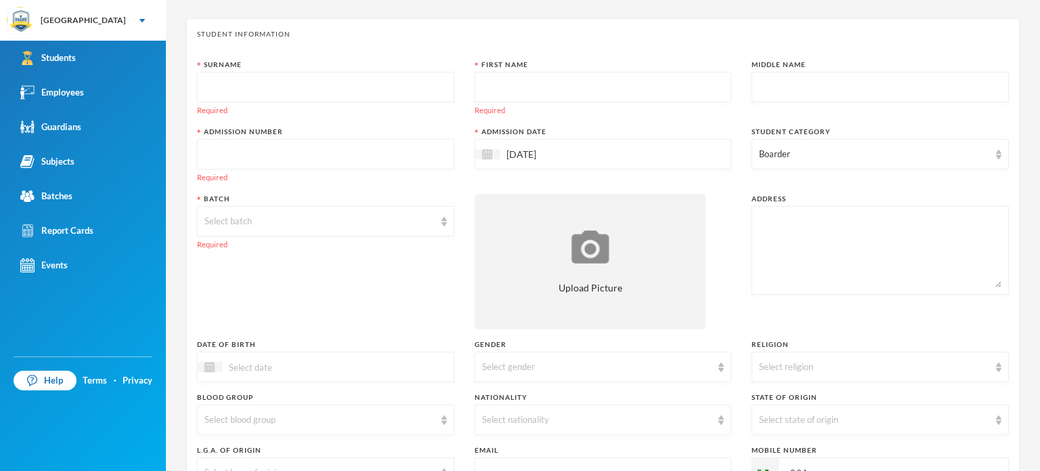
scroll to position [0, 0]
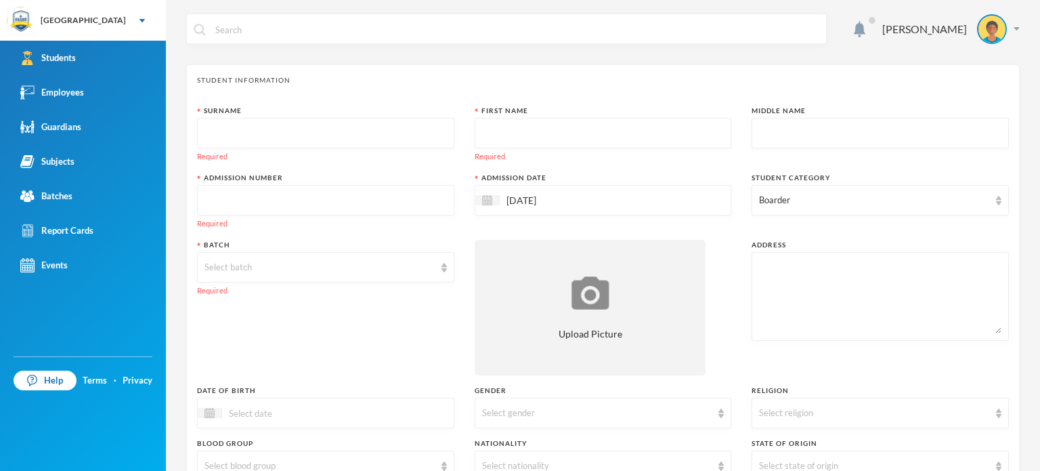
click at [280, 127] on input "text" at bounding box center [325, 133] width 242 height 30
type input "Oyelade"
click at [494, 134] on input "text" at bounding box center [603, 133] width 242 height 30
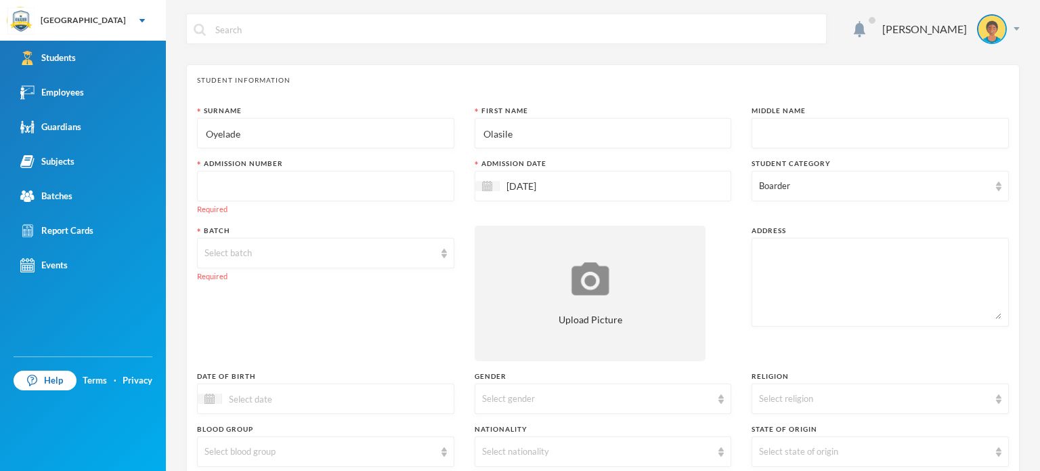
type input "Olasile"
click at [766, 135] on input "text" at bounding box center [880, 133] width 242 height 30
type input "A"
type input "Olasile"
click at [615, 129] on input "Olasile" at bounding box center [603, 133] width 242 height 30
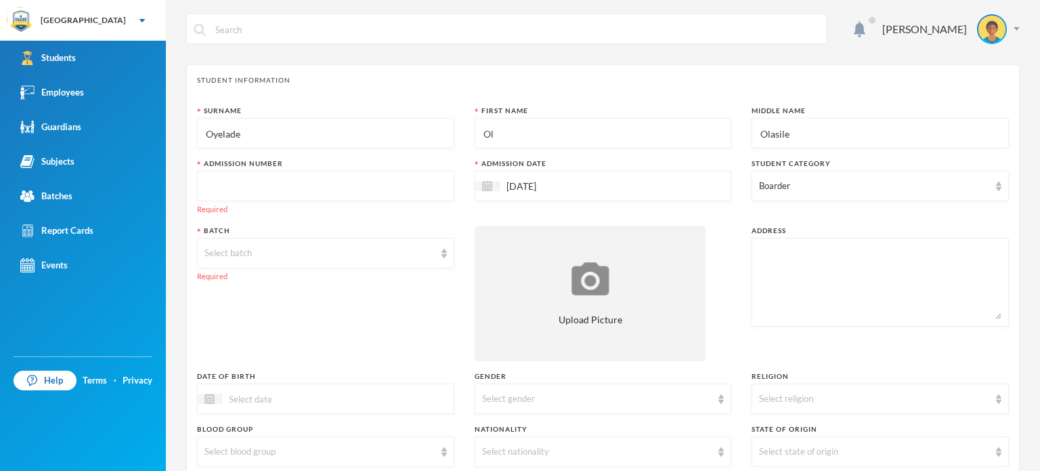
type input "O"
type input "Awwal"
click at [384, 193] on input "text" at bounding box center [325, 186] width 242 height 30
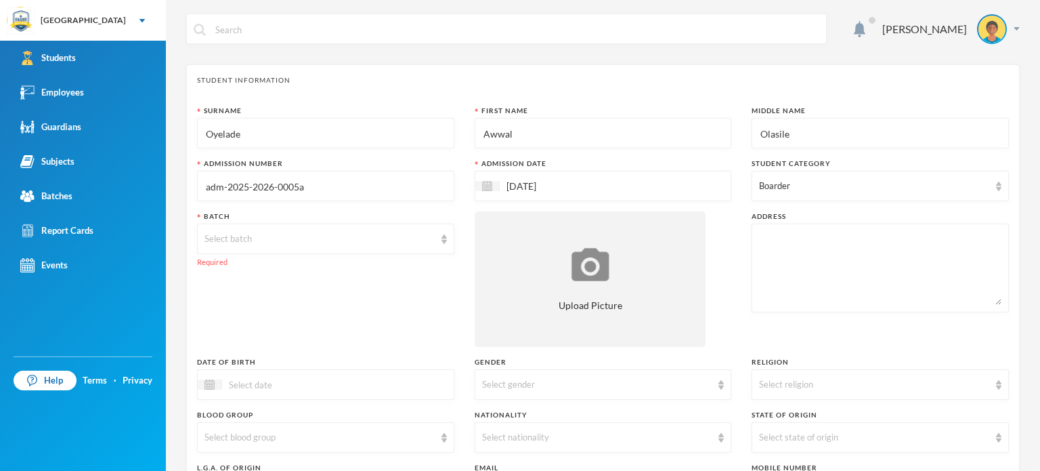
type input "adm-2025-2026-0005a"
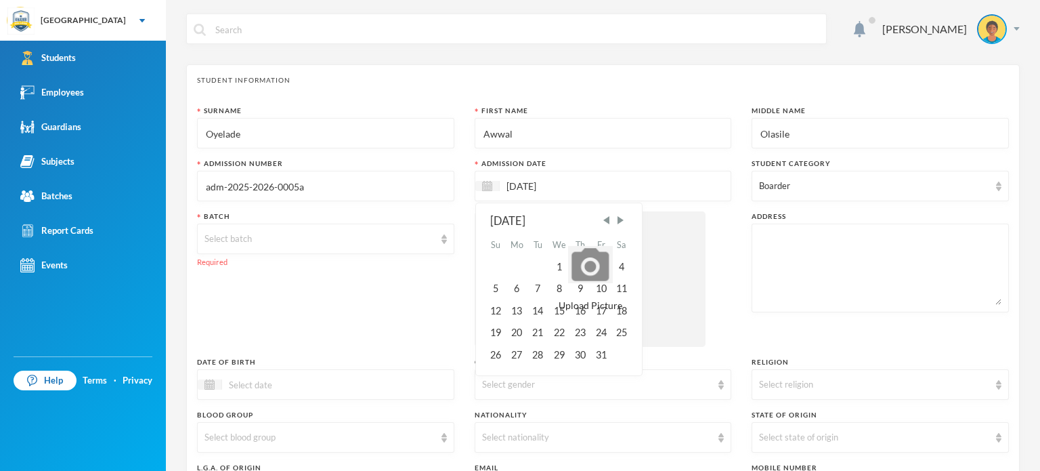
click at [584, 183] on input "[DATE]" at bounding box center [557, 186] width 114 height 16
click at [600, 219] on span "Previous Month" at bounding box center [606, 220] width 12 height 12
click at [506, 313] on div "15" at bounding box center [517, 311] width 22 height 22
type input "[DATE]"
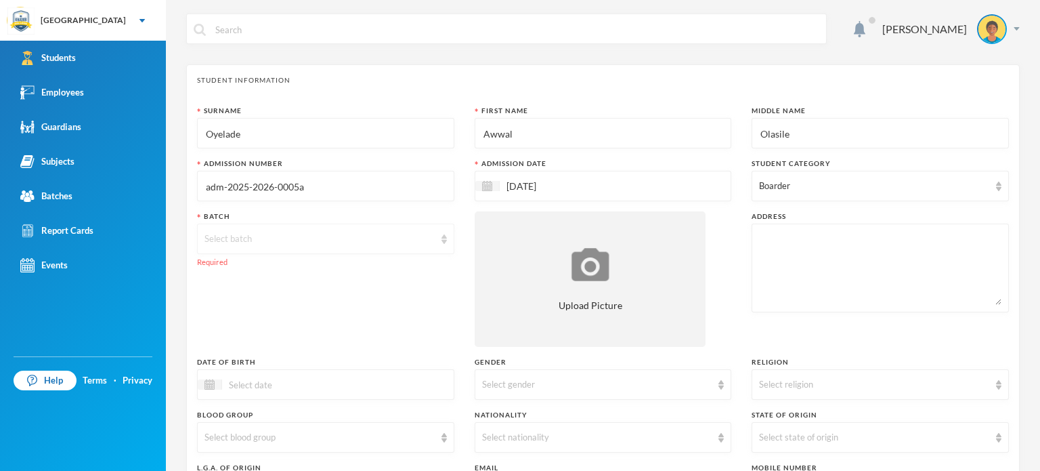
click at [361, 239] on div "Select batch" at bounding box center [319, 239] width 230 height 14
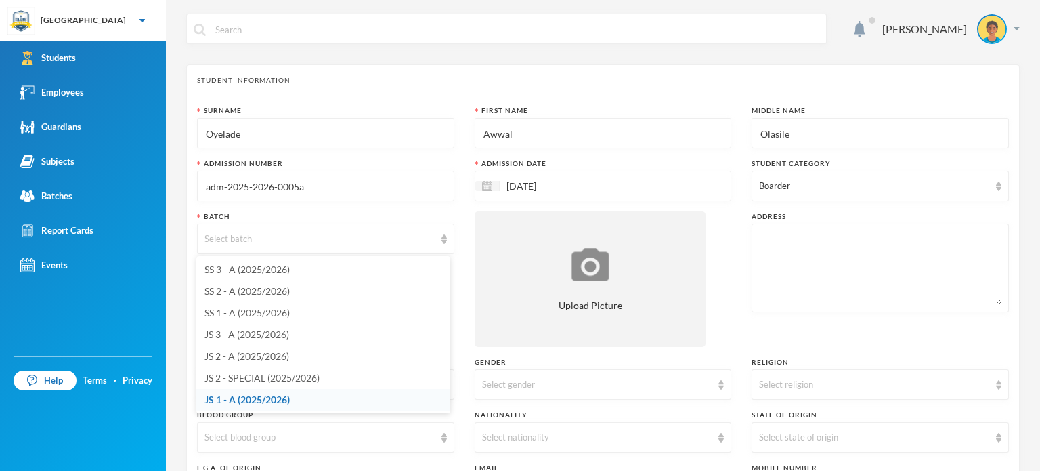
click at [222, 402] on span "JS 1 - A (2025/2026)" at bounding box center [246, 399] width 85 height 12
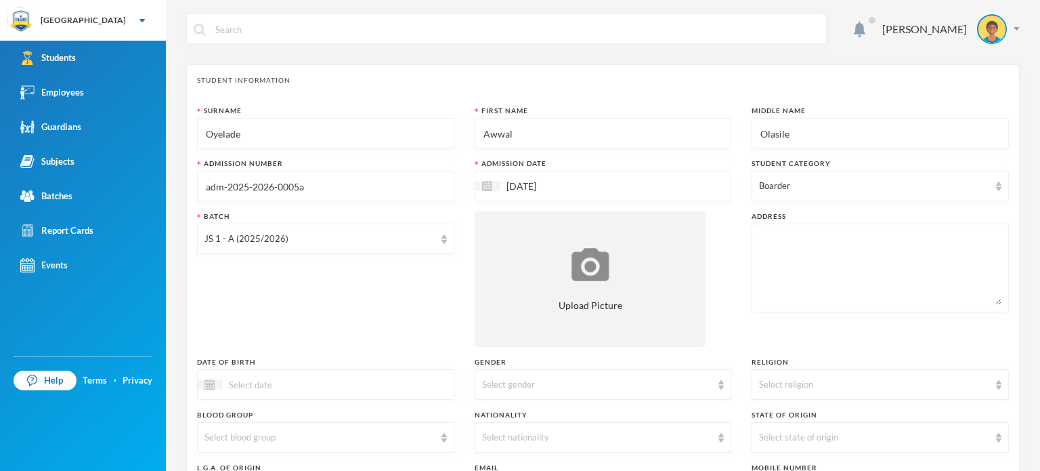
click at [290, 328] on div "Batch JS 1 - A (2025/2026)" at bounding box center [325, 278] width 257 height 135
click at [249, 313] on div "Batch JS 1 - A (2025/2026)" at bounding box center [325, 278] width 257 height 135
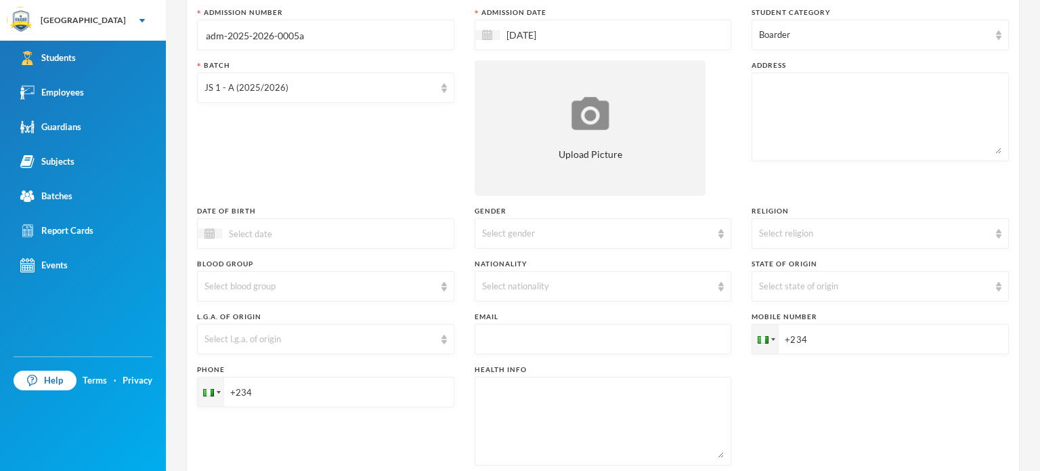
scroll to position [162, 0]
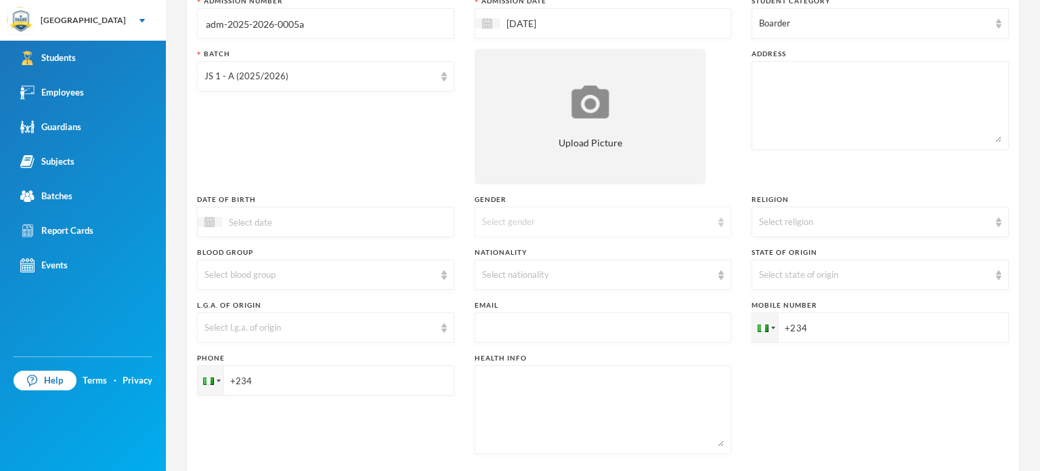
click at [564, 223] on div "Select gender" at bounding box center [597, 222] width 230 height 14
click at [529, 254] on li "[DEMOGRAPHIC_DATA]" at bounding box center [598, 253] width 254 height 22
click at [792, 223] on div "Select religion" at bounding box center [874, 222] width 230 height 14
click at [764, 269] on span "[DEMOGRAPHIC_DATA]" at bounding box center [805, 274] width 104 height 12
click at [615, 273] on div "Select nationality" at bounding box center [597, 275] width 230 height 14
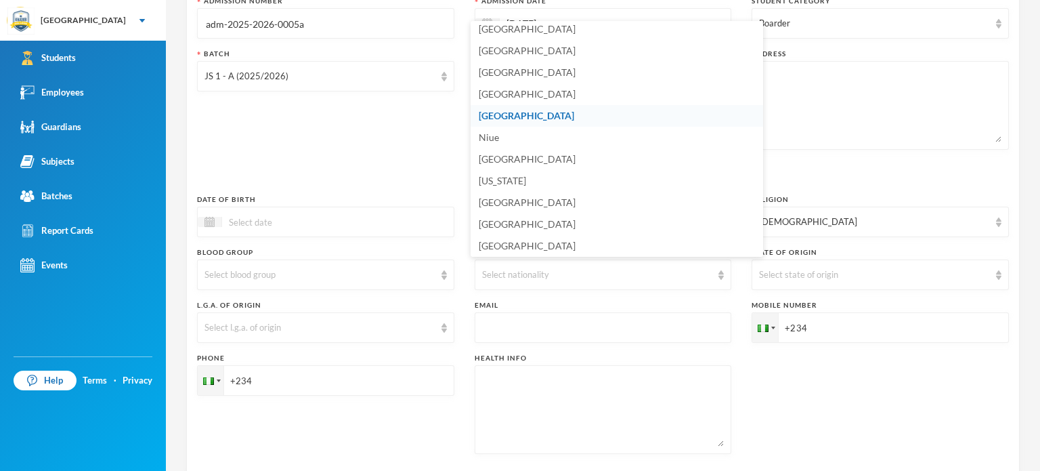
click at [589, 116] on li "[GEOGRAPHIC_DATA]" at bounding box center [617, 116] width 292 height 22
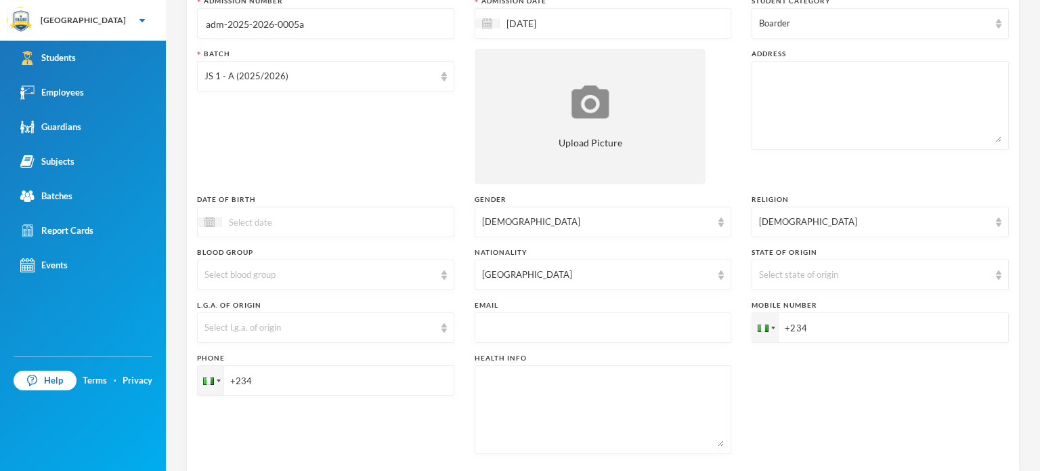
click at [827, 325] on input "+234" at bounding box center [880, 327] width 257 height 30
click at [816, 87] on textarea at bounding box center [880, 105] width 242 height 74
type textarea "NA/10 Ekan Ikare-Akoko"
click at [826, 330] on input "+234" at bounding box center [880, 327] width 257 height 30
type input "+2348063665468"
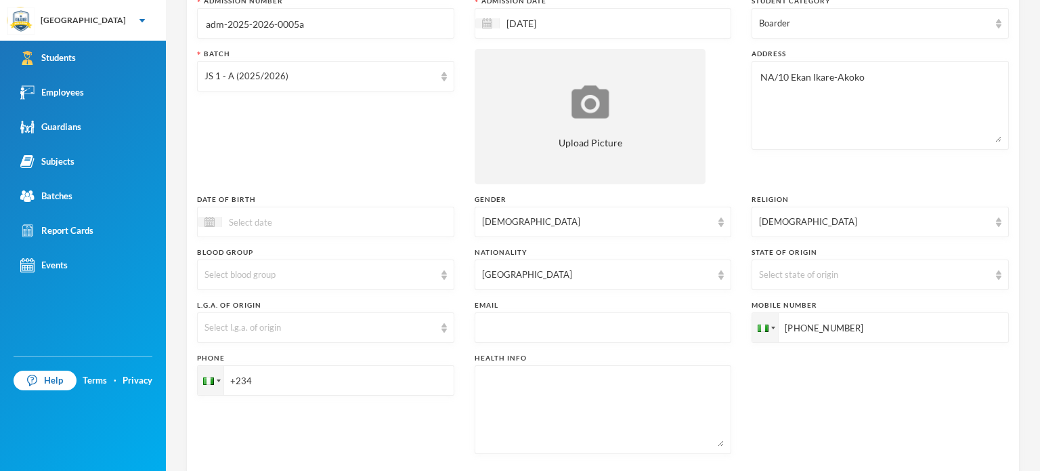
click at [339, 379] on input "+234" at bounding box center [325, 380] width 257 height 30
type input "+2348069503064"
click at [374, 432] on div "Phone +2348069503064" at bounding box center [325, 403] width 257 height 101
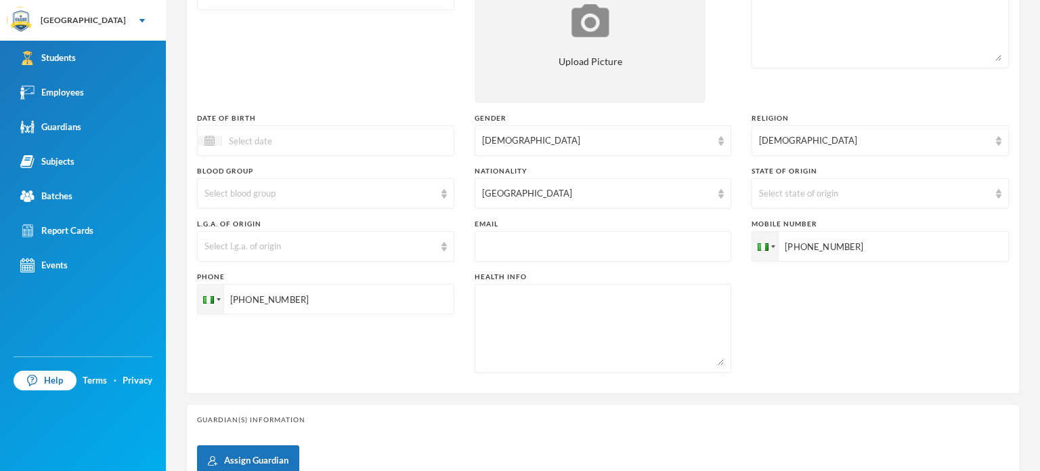
scroll to position [271, 0]
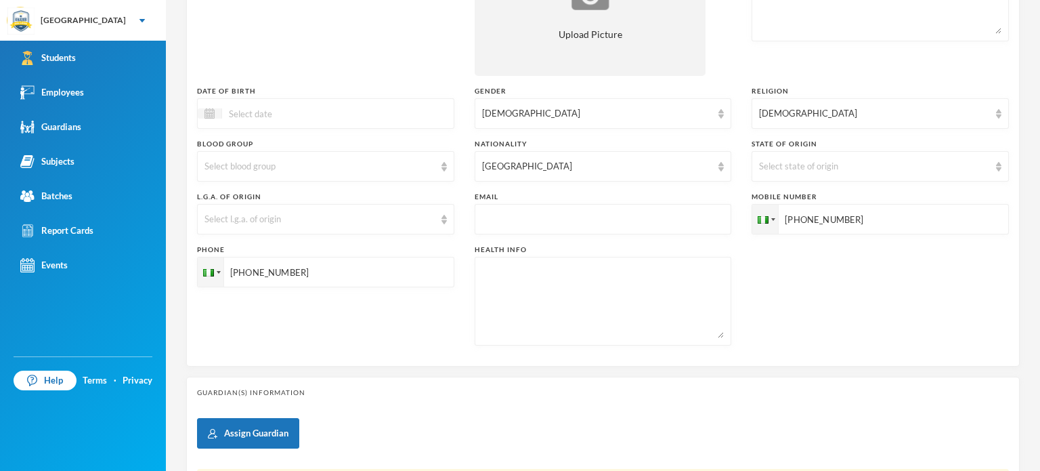
click at [477, 404] on div "Guardian(s) Information Assign Guardian Notice No Guardians Added" at bounding box center [602, 458] width 833 height 164
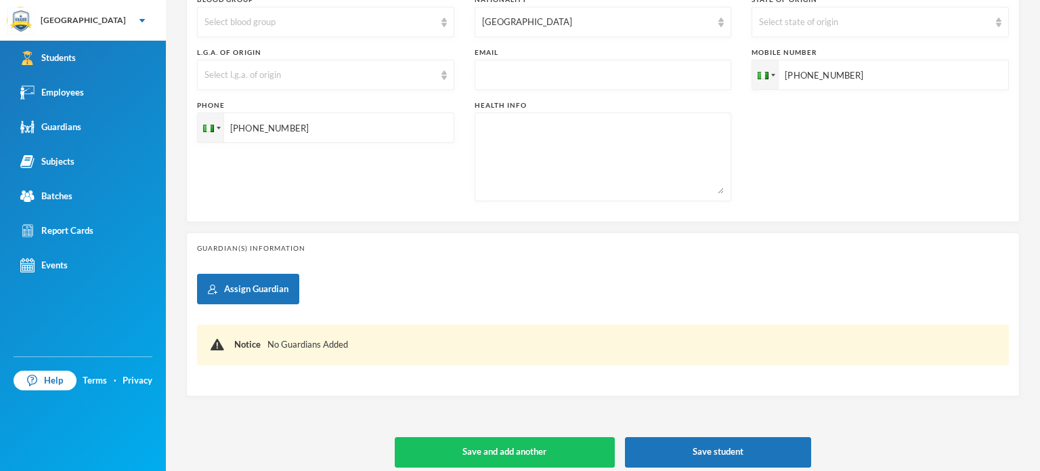
scroll to position [424, 0]
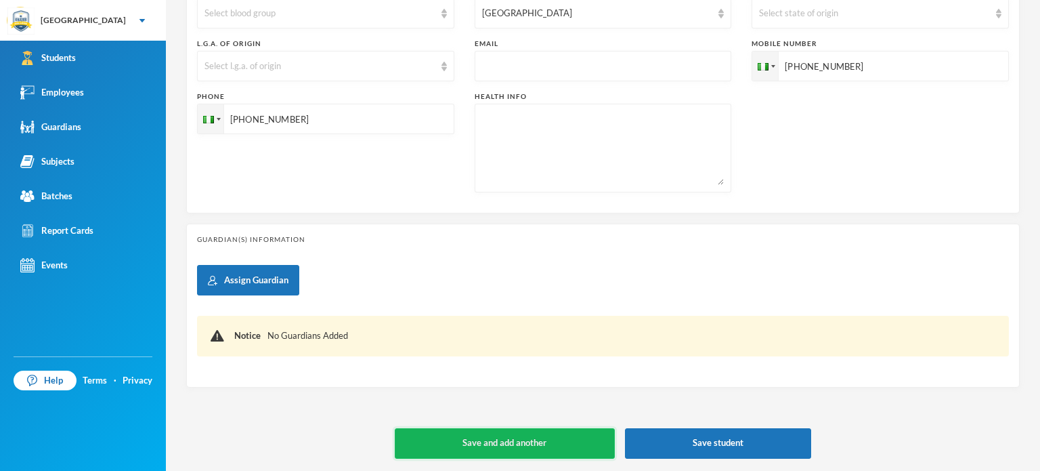
click at [489, 445] on button "Save and add another" at bounding box center [505, 443] width 220 height 30
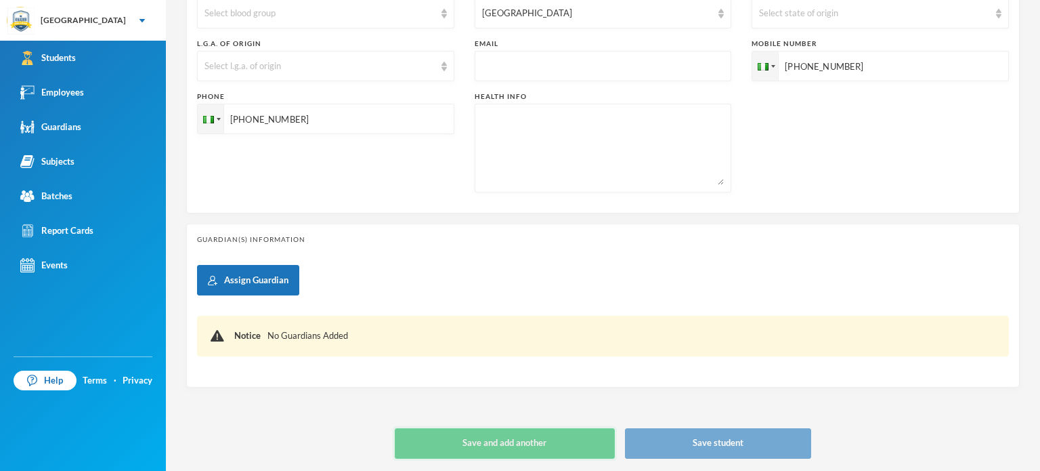
type input "[DATE]"
type input "+234"
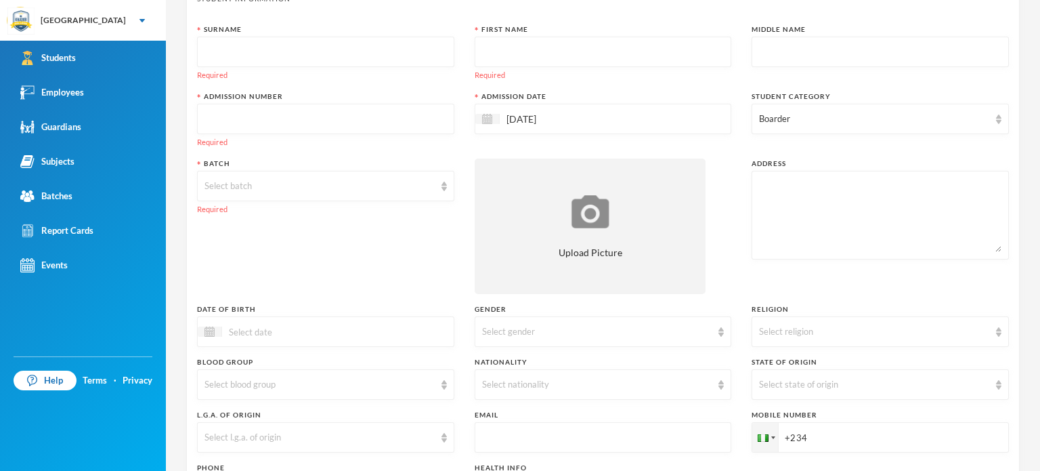
scroll to position [0, 0]
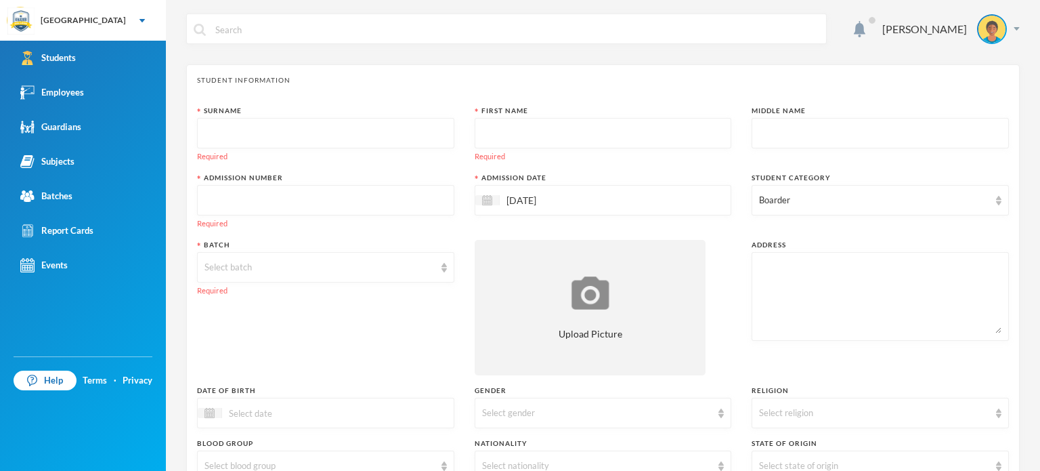
click at [271, 124] on input "text" at bounding box center [325, 133] width 242 height 30
type input "Haruna"
click at [492, 137] on input "text" at bounding box center [603, 133] width 242 height 30
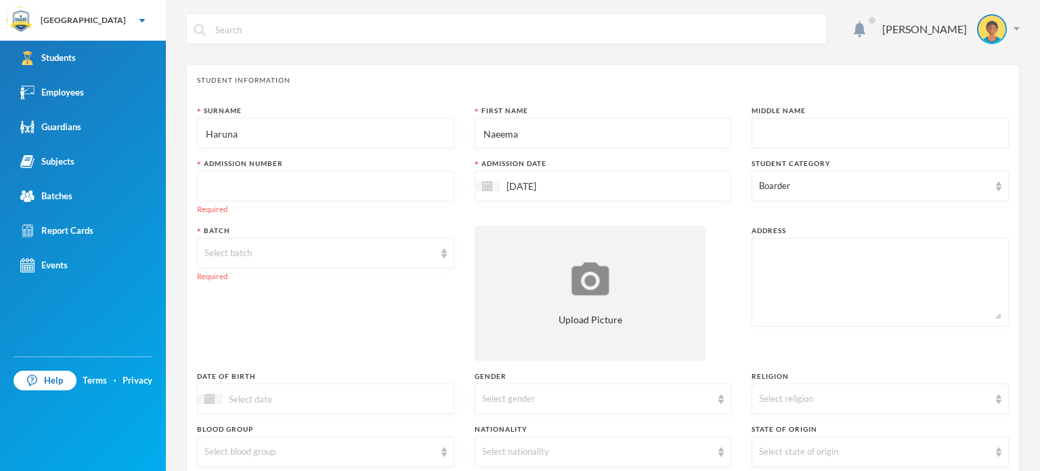
type input "Naeema"
click at [792, 129] on input "text" at bounding box center [880, 133] width 242 height 30
click at [347, 191] on input "text" at bounding box center [325, 186] width 242 height 30
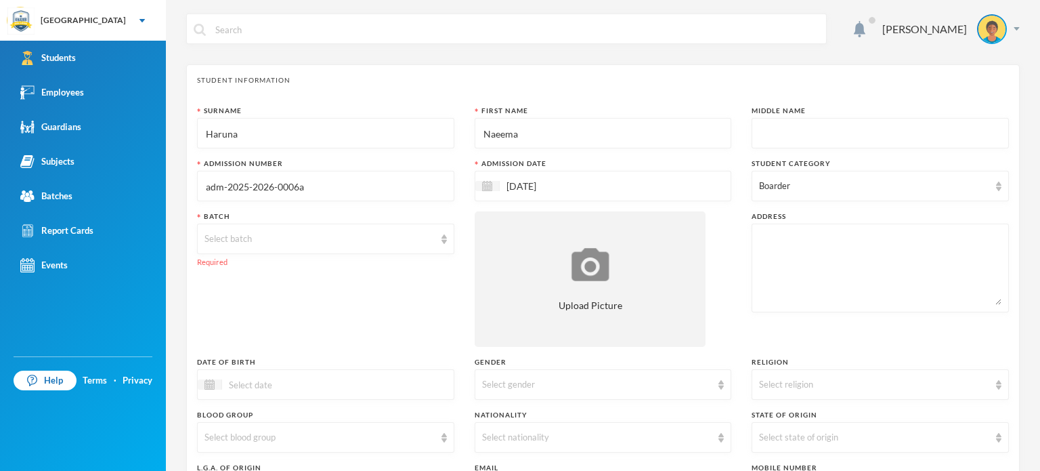
type input "adm-2025-2026-0006a"
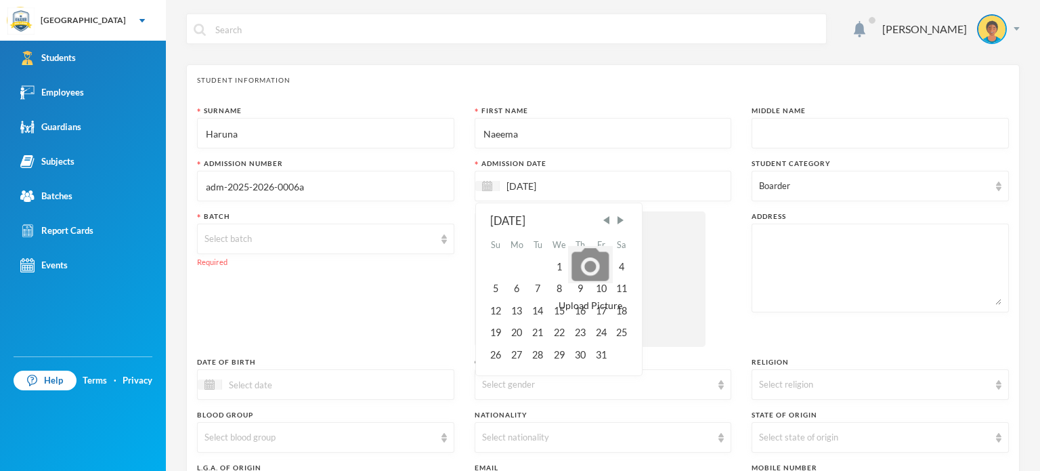
click at [569, 190] on input "[DATE]" at bounding box center [557, 186] width 114 height 16
click at [600, 221] on span "Previous Month" at bounding box center [606, 220] width 12 height 12
click at [514, 307] on div "15" at bounding box center [517, 311] width 22 height 22
type input "[DATE]"
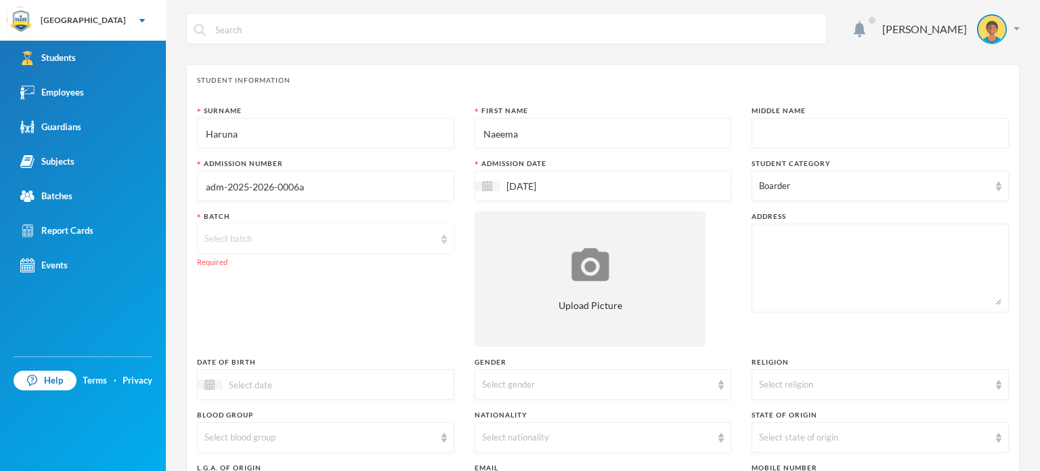
click at [419, 242] on div "Select batch" at bounding box center [319, 239] width 230 height 14
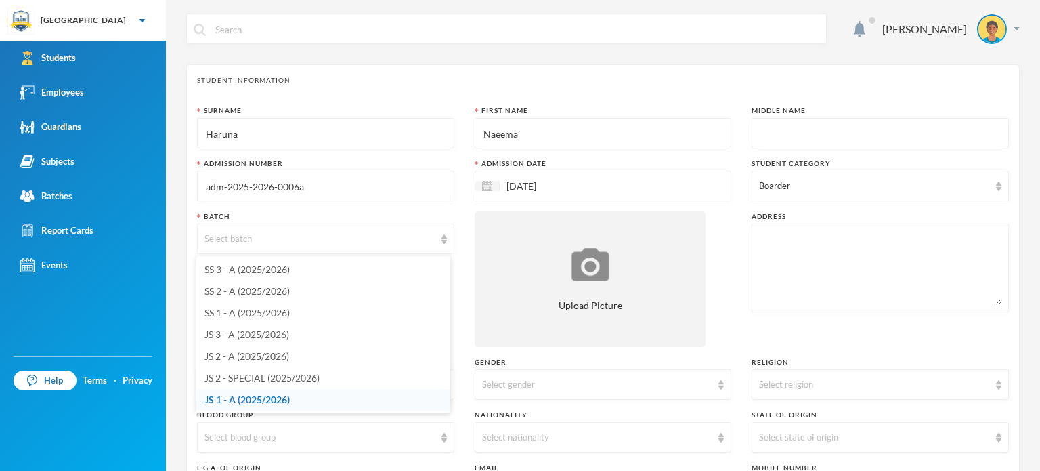
click at [226, 397] on span "JS 1 - A (2025/2026)" at bounding box center [246, 399] width 85 height 12
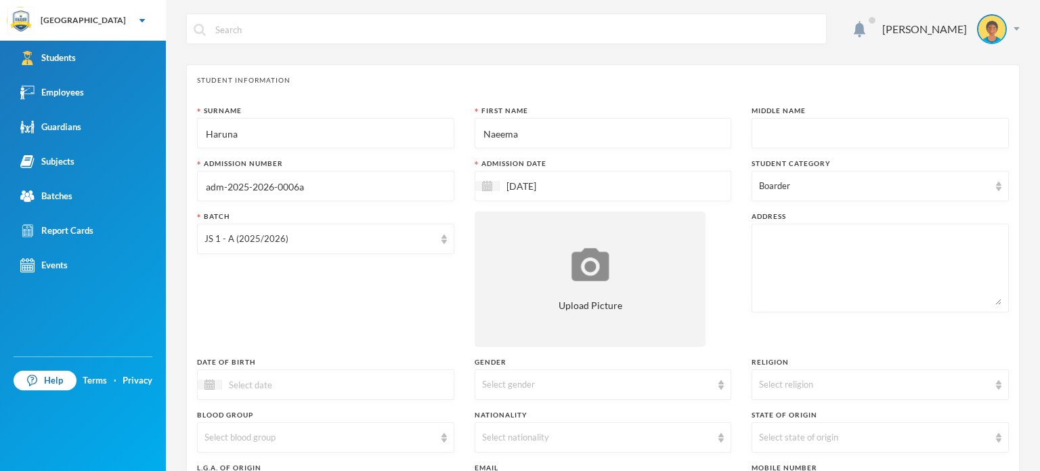
click at [796, 261] on textarea at bounding box center [880, 268] width 242 height 74
type textarea "Block 39 Shasha Community Along Benin Owo-Express Way"
click at [341, 324] on div "Batch JS 1 - A (2025/2026)" at bounding box center [325, 278] width 257 height 135
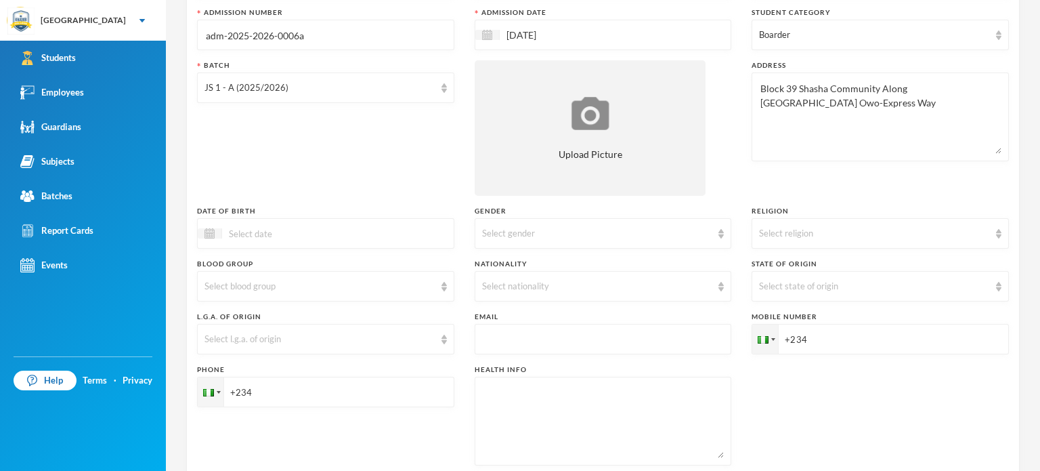
scroll to position [162, 0]
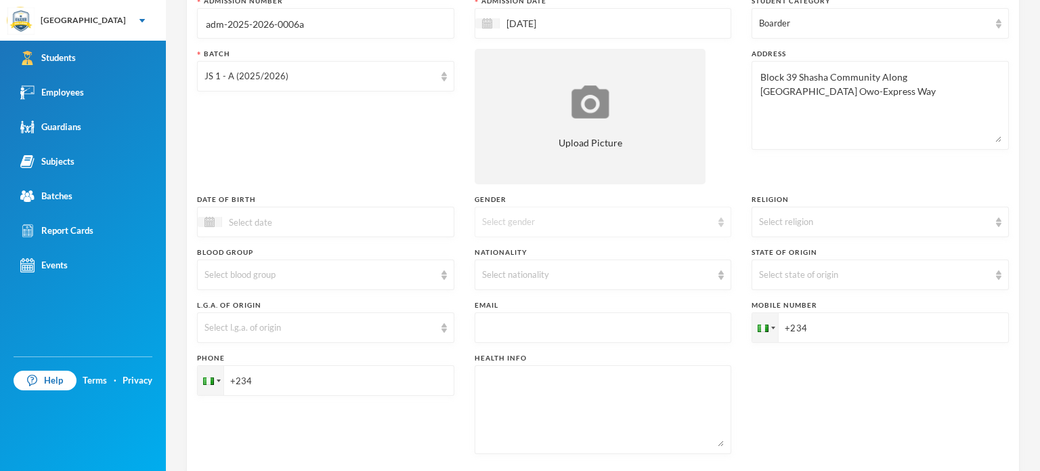
click at [594, 221] on div "Select gender" at bounding box center [597, 222] width 230 height 14
click at [517, 251] on li "[DEMOGRAPHIC_DATA]" at bounding box center [598, 253] width 254 height 22
click at [544, 221] on div "[DEMOGRAPHIC_DATA]" at bounding box center [597, 222] width 230 height 14
click at [515, 273] on li "[DEMOGRAPHIC_DATA]" at bounding box center [598, 274] width 254 height 22
click at [760, 221] on div "Select religion" at bounding box center [874, 222] width 230 height 14
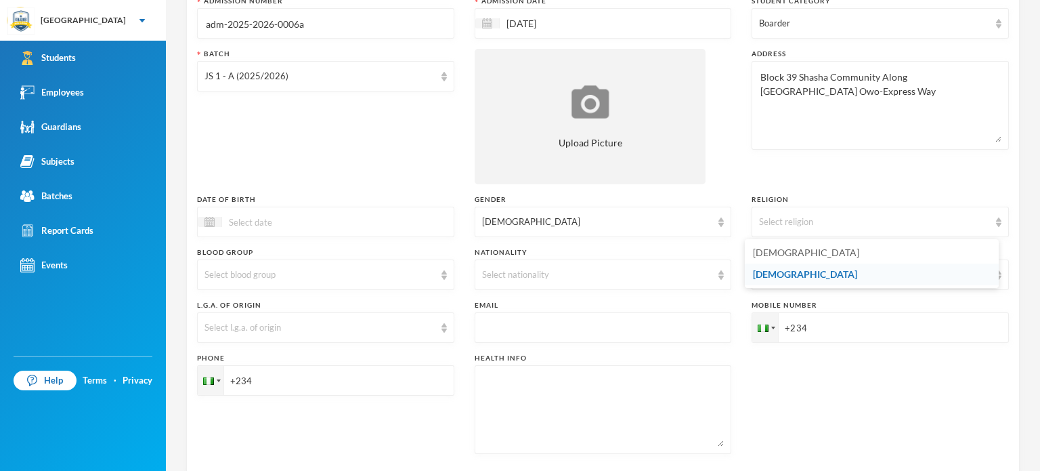
click at [780, 270] on li "[DEMOGRAPHIC_DATA]" at bounding box center [872, 274] width 254 height 22
click at [707, 284] on div "Select nationality" at bounding box center [603, 274] width 257 height 30
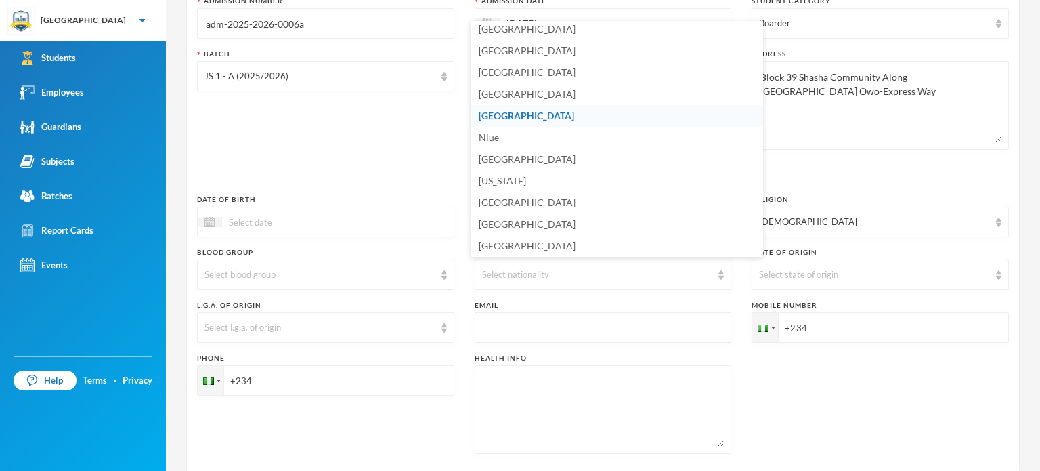
click at [617, 114] on li "[GEOGRAPHIC_DATA]" at bounding box center [617, 116] width 292 height 22
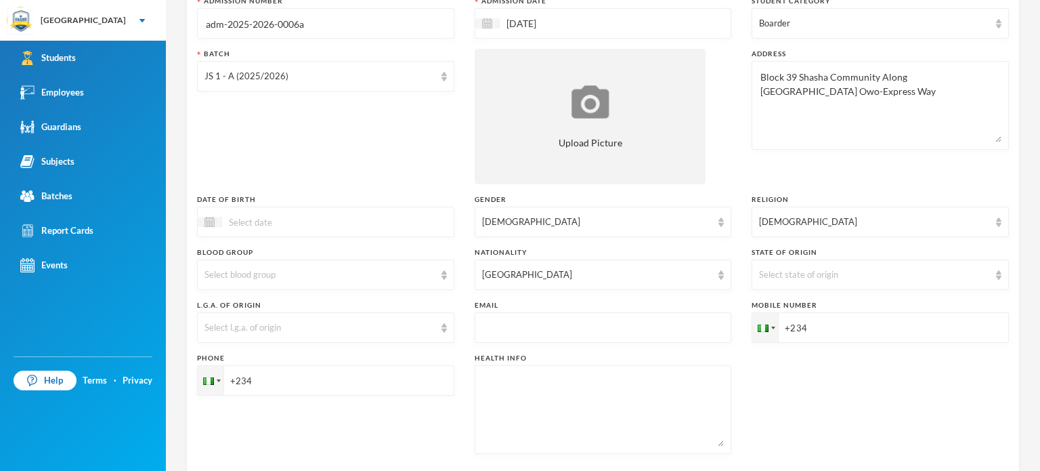
click at [808, 327] on input "+234" at bounding box center [880, 327] width 257 height 30
type input "+2348068451283"
click at [399, 383] on input "+234" at bounding box center [325, 380] width 257 height 30
type input "+2348144090172"
click at [409, 422] on div "Phone +2348144090172" at bounding box center [325, 403] width 257 height 101
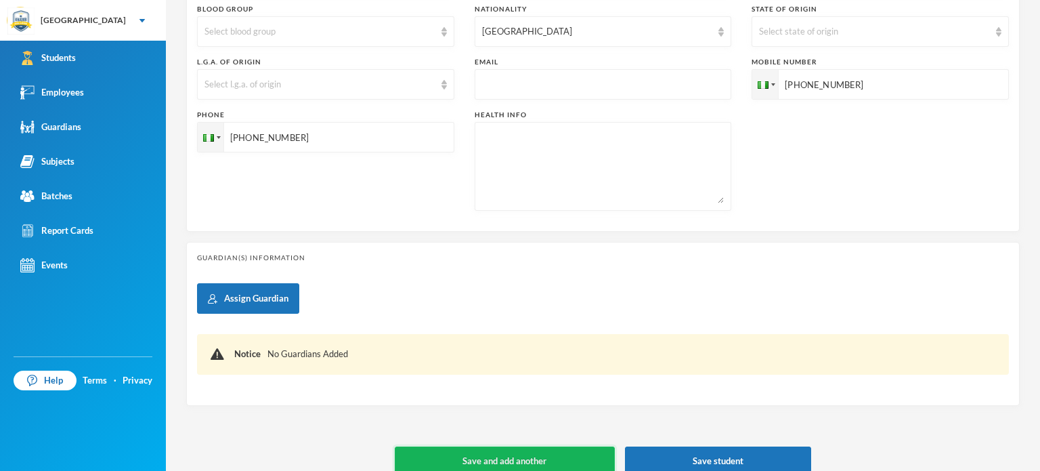
scroll to position [424, 0]
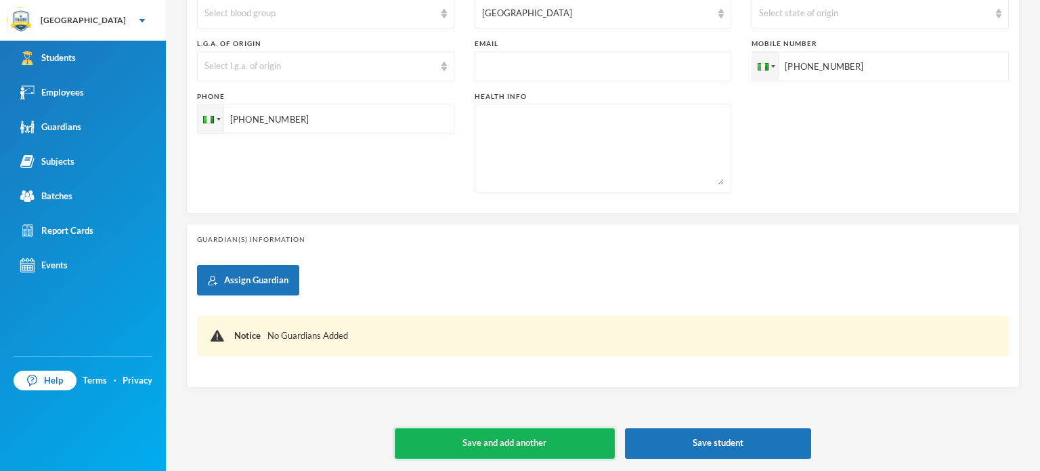
click at [467, 448] on button "Save and add another" at bounding box center [505, 443] width 220 height 30
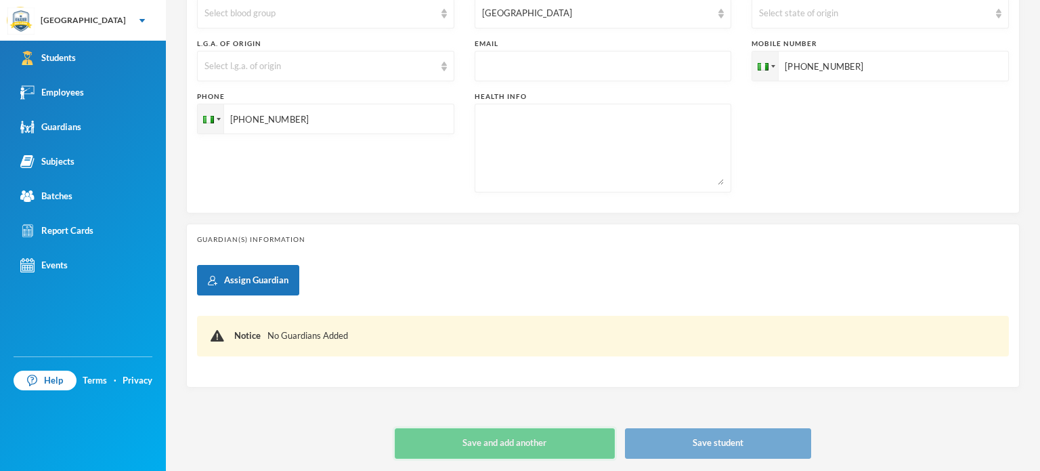
type input "[DATE]"
type input "+234"
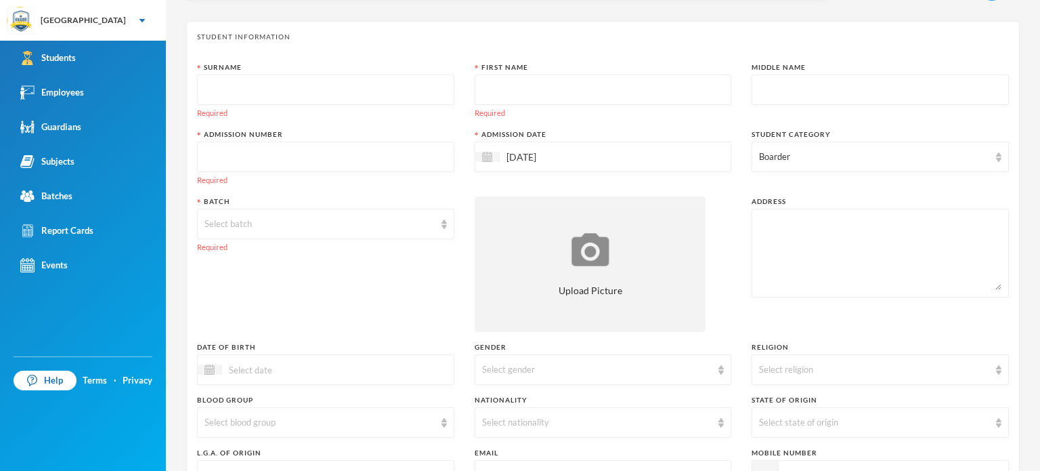
scroll to position [0, 0]
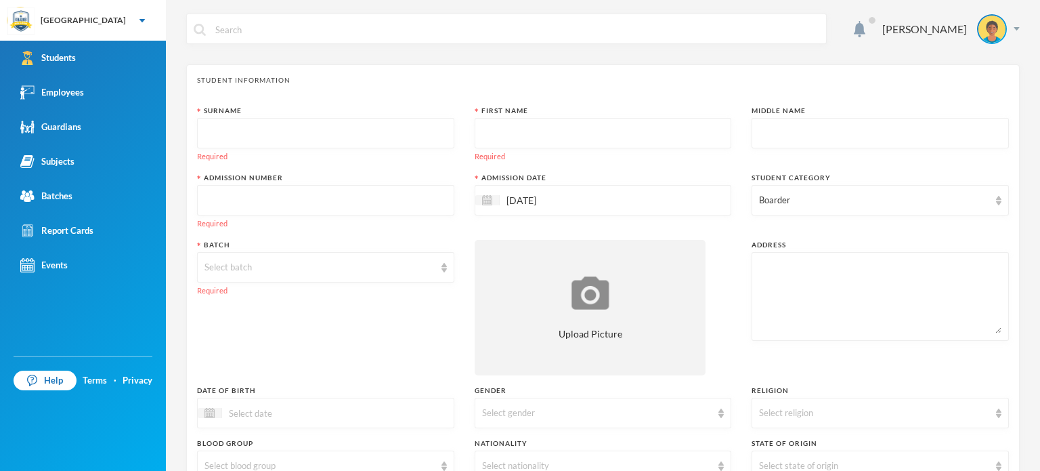
click at [317, 140] on input "text" at bounding box center [325, 133] width 242 height 30
type input "Lawal"
click at [541, 129] on input "text" at bounding box center [603, 133] width 242 height 30
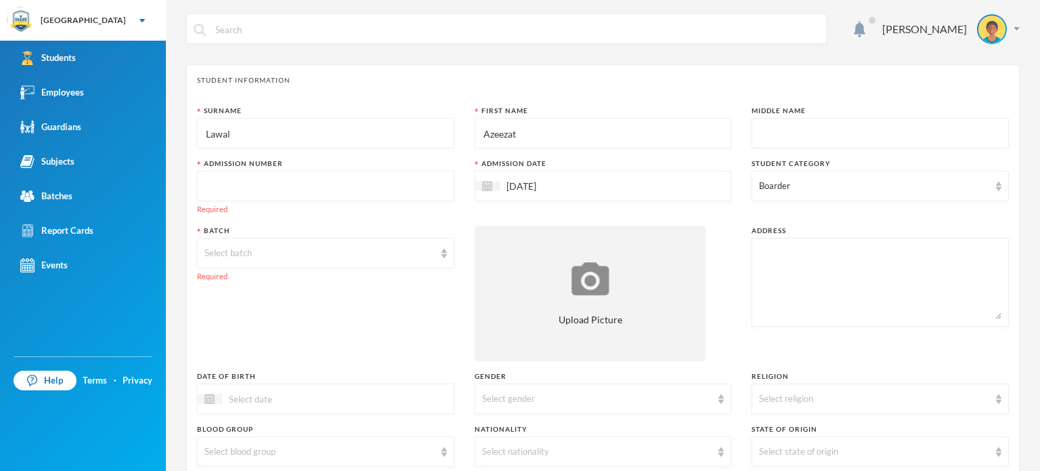
type input "Azeezat"
click at [794, 127] on input "text" at bounding box center [880, 133] width 242 height 30
type input "Odunayo"
click at [320, 181] on input "text" at bounding box center [325, 186] width 242 height 30
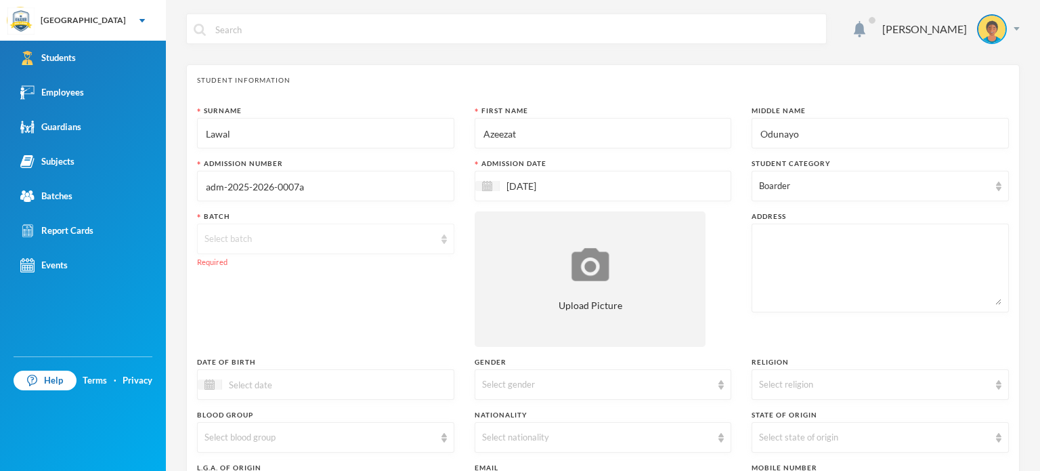
type input "adm-2025-2026-0007a"
click at [282, 240] on div "Select batch" at bounding box center [319, 239] width 230 height 14
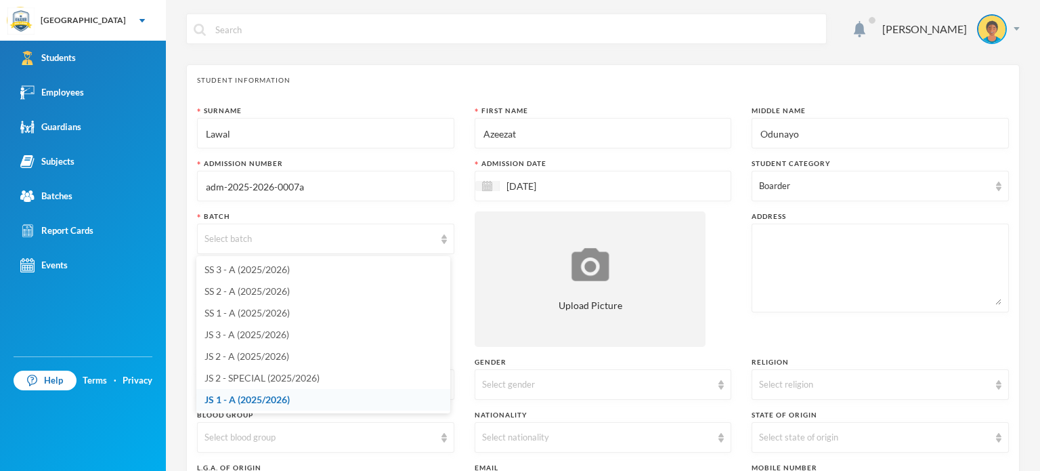
click at [271, 395] on span "JS 1 - A (2025/2026)" at bounding box center [246, 399] width 85 height 12
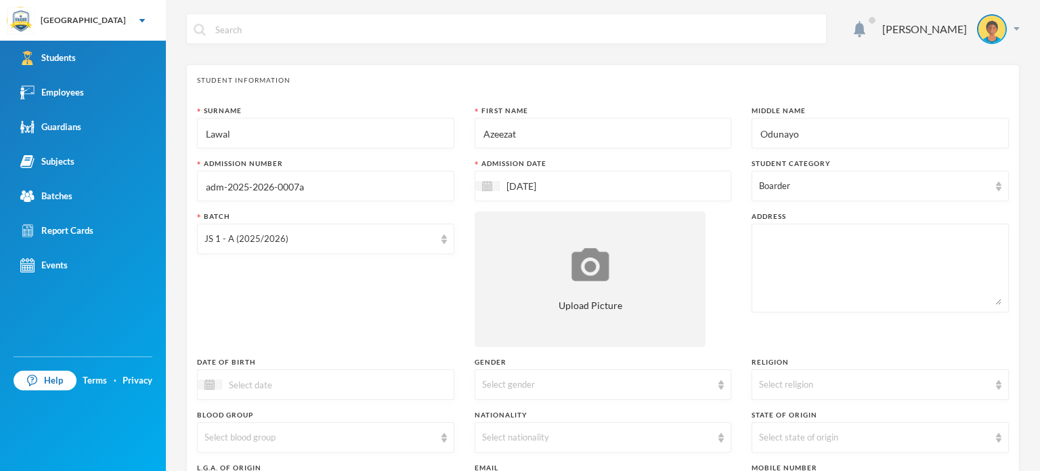
click at [344, 327] on div "Batch JS 1 - A (2025/2026)" at bounding box center [325, 278] width 257 height 135
click at [869, 248] on textarea at bounding box center [880, 268] width 242 height 74
type textarea "13 Ajayi Elekumo Layout, Behind SIB Alagbaka Akure"
click at [382, 309] on div "Batch JS 1 - A (2025/2026)" at bounding box center [325, 278] width 257 height 135
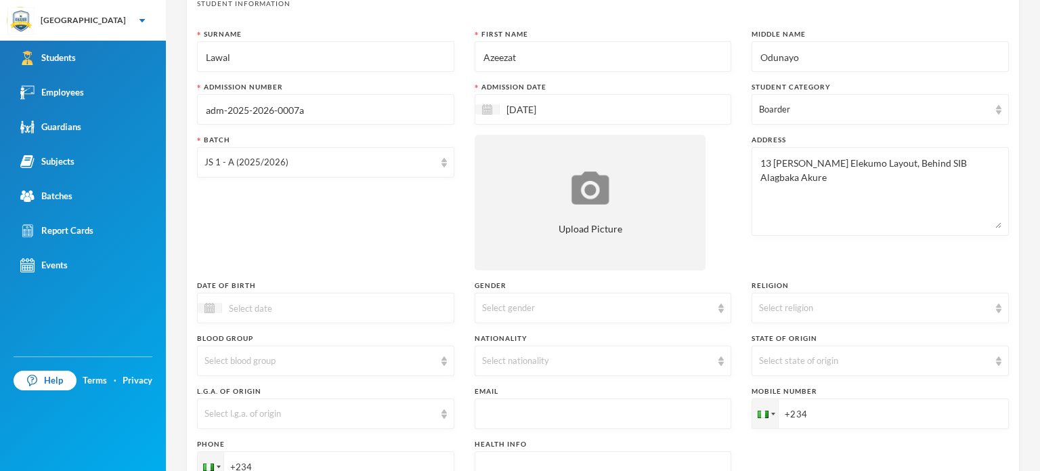
scroll to position [108, 0]
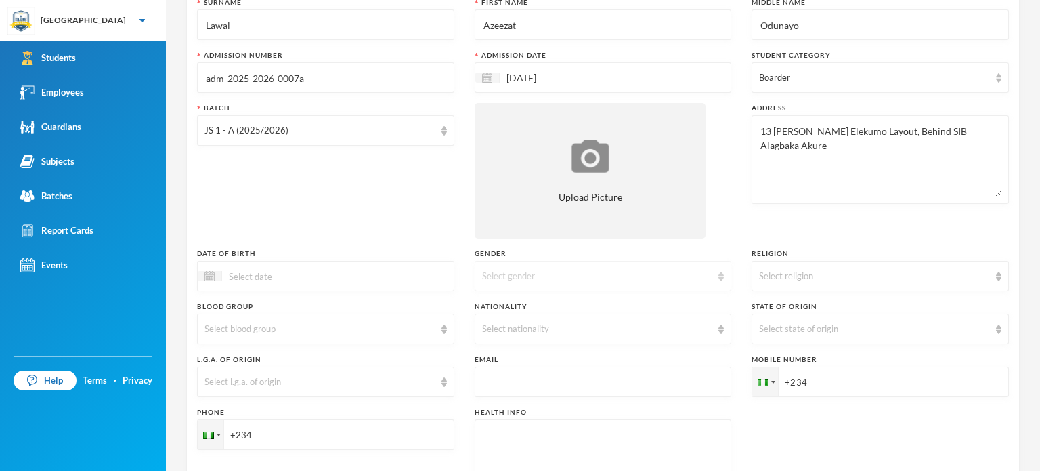
click at [653, 273] on div "Select gender" at bounding box center [597, 276] width 230 height 14
click at [590, 320] on li "[DEMOGRAPHIC_DATA]" at bounding box center [598, 329] width 254 height 22
click at [824, 265] on div "Select religion" at bounding box center [880, 276] width 257 height 30
click at [780, 335] on li "[DEMOGRAPHIC_DATA]" at bounding box center [872, 329] width 254 height 22
click at [702, 330] on div "Select nationality" at bounding box center [597, 329] width 230 height 14
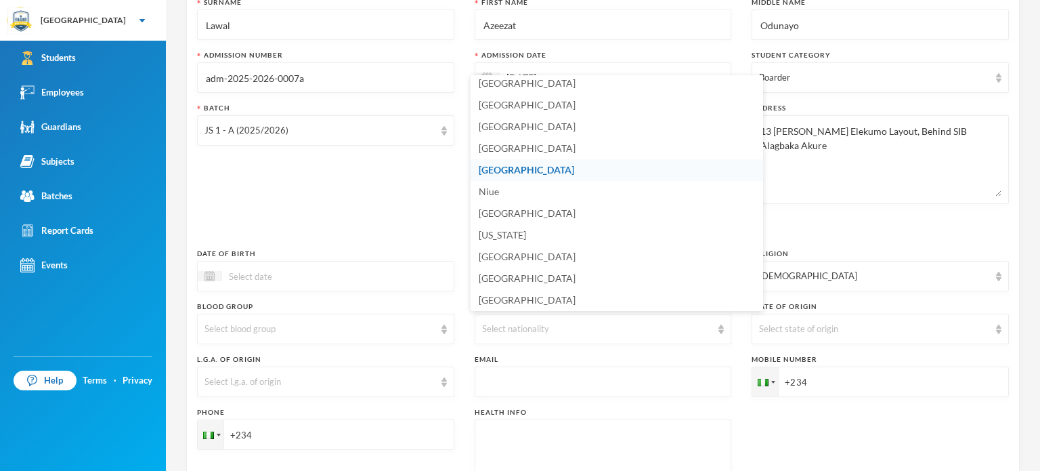
click at [612, 164] on li "[GEOGRAPHIC_DATA]" at bounding box center [617, 170] width 292 height 22
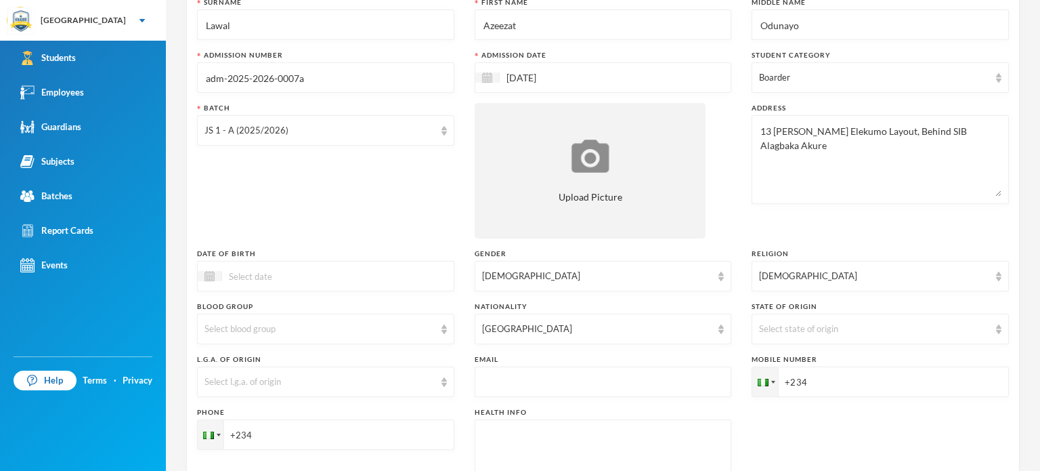
click at [829, 385] on input "+234" at bounding box center [880, 381] width 257 height 30
type input "+2349036214802"
click at [402, 435] on input "+234" at bounding box center [325, 434] width 257 height 30
type input "+2347038829974"
click at [374, 460] on div "Phone +2347038829974" at bounding box center [325, 457] width 257 height 101
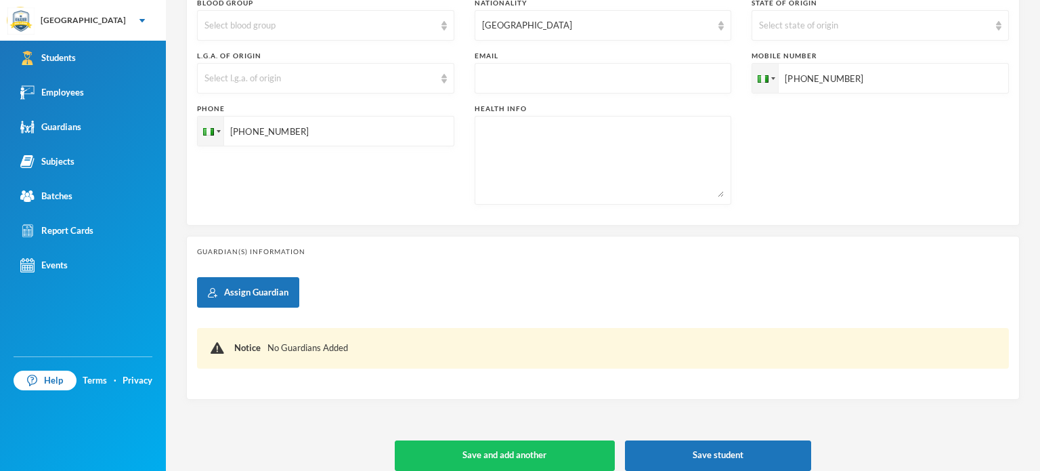
scroll to position [424, 0]
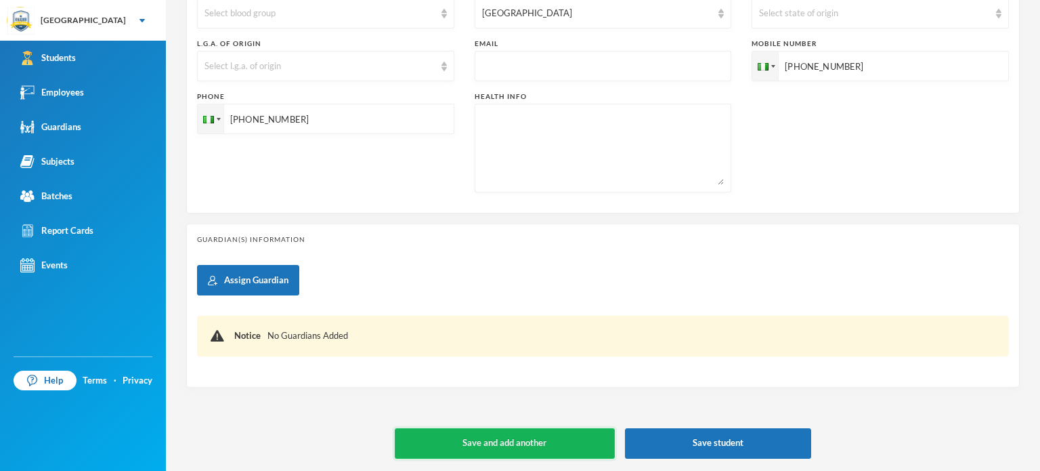
click at [447, 441] on button "Save and add another" at bounding box center [505, 443] width 220 height 30
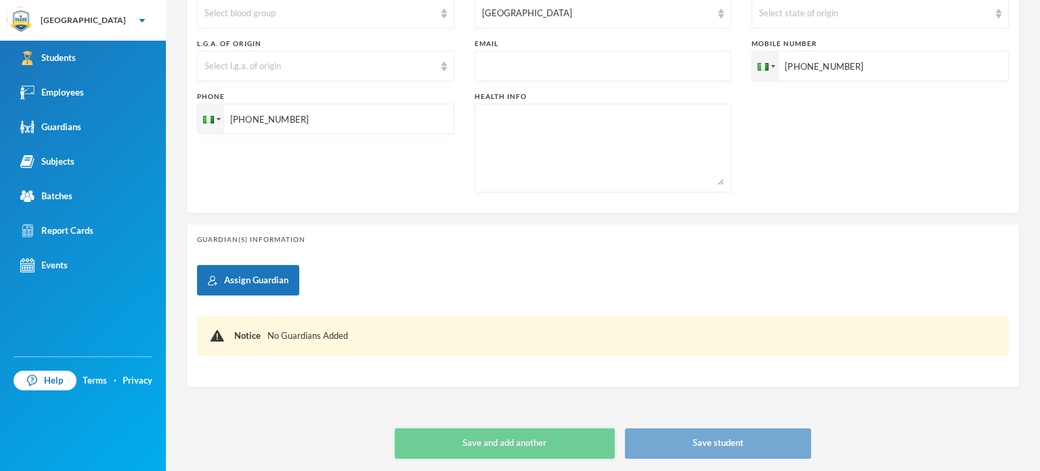
type input "+234"
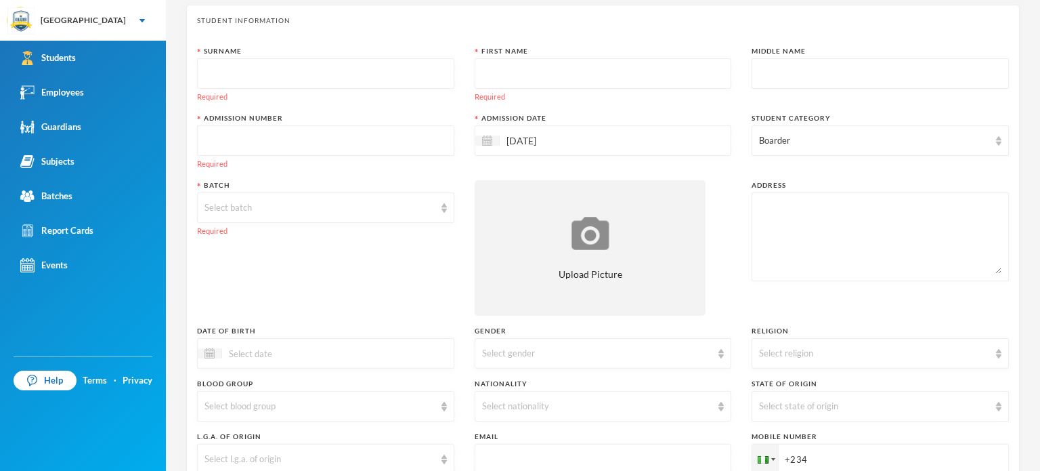
scroll to position [0, 0]
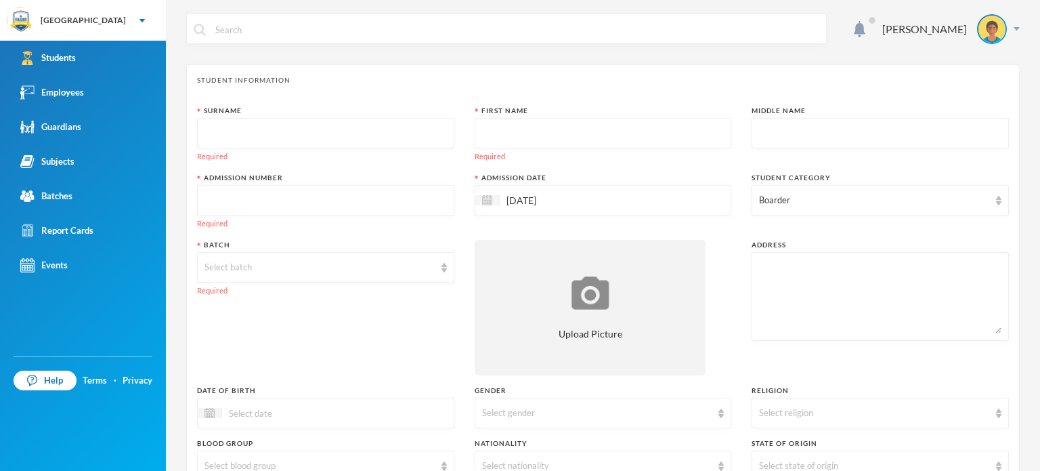
click at [306, 140] on input "text" at bounding box center [325, 133] width 242 height 30
type input "Lodikero"
click at [528, 127] on input "text" at bounding box center [603, 133] width 242 height 30
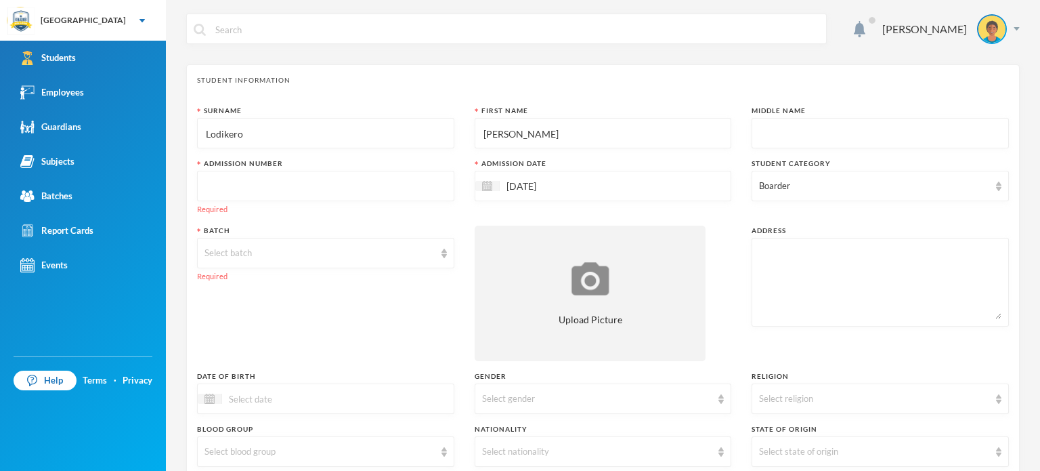
type input "Linda"
click at [800, 118] on input "text" at bounding box center [880, 133] width 242 height 30
type input "Omowumi"
click at [343, 189] on input "text" at bounding box center [325, 186] width 242 height 30
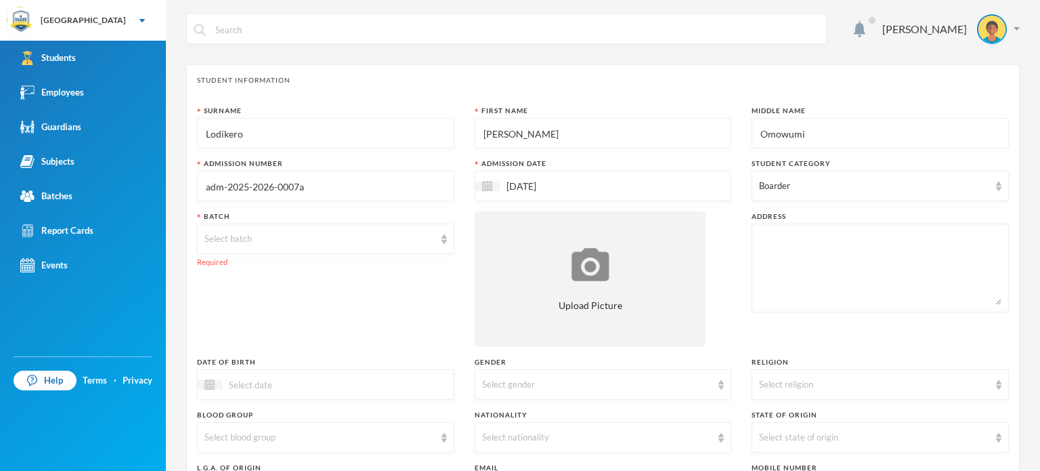
type input "adm-2025-2026-0007a"
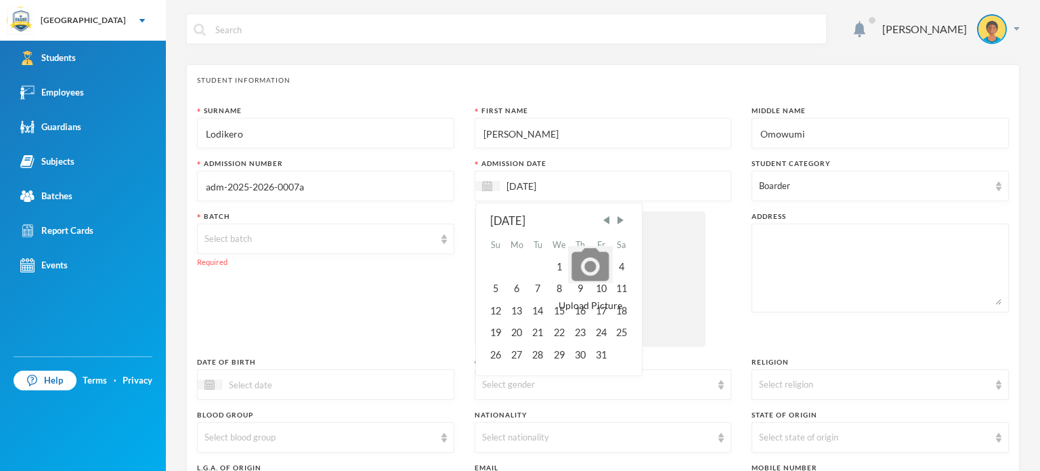
click at [504, 182] on input "[DATE]" at bounding box center [557, 186] width 114 height 16
click at [603, 223] on span "Previous Month" at bounding box center [606, 220] width 12 height 12
click at [519, 310] on div "15" at bounding box center [517, 311] width 22 height 22
type input "[DATE]"
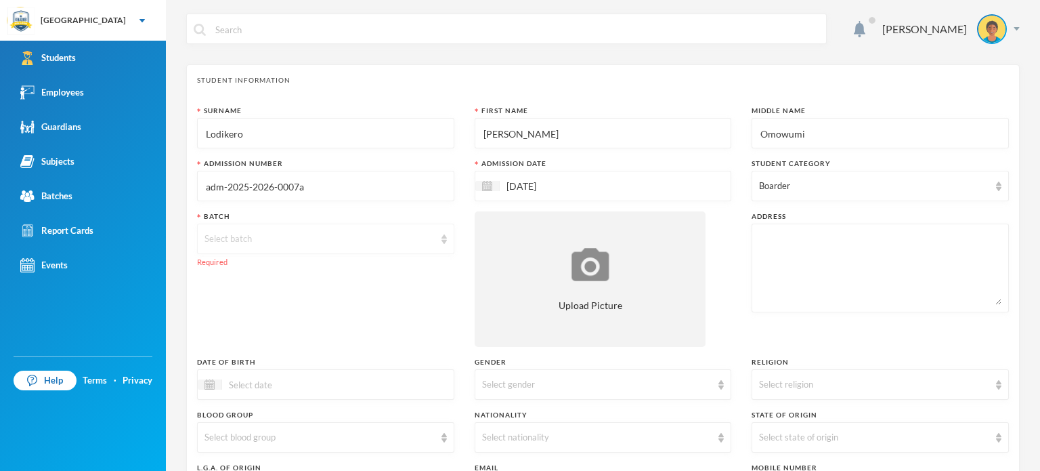
click at [378, 243] on div "Select batch" at bounding box center [319, 239] width 230 height 14
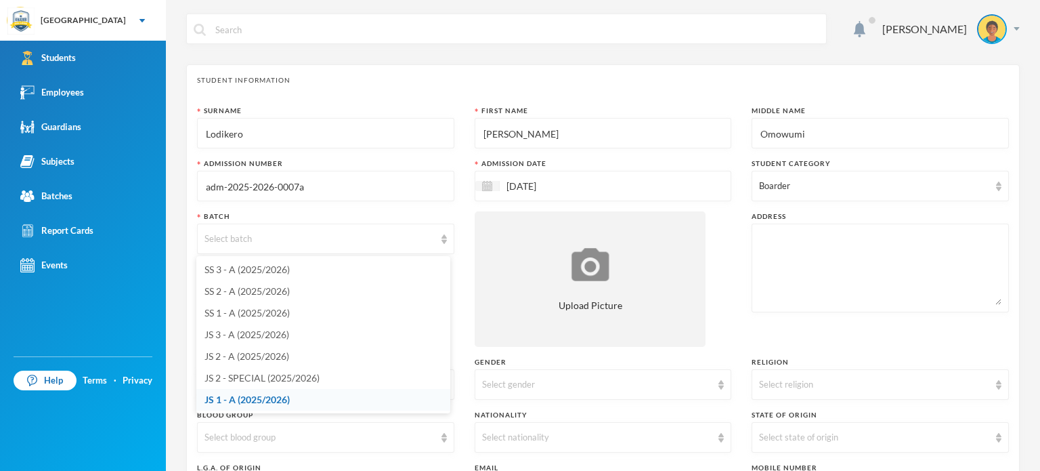
click at [260, 397] on span "JS 1 - A (2025/2026)" at bounding box center [246, 399] width 85 height 12
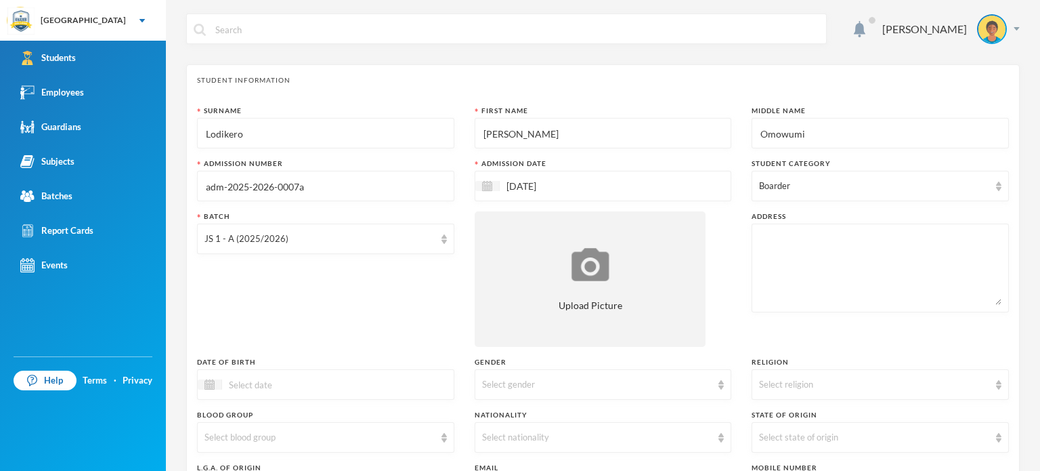
click at [370, 355] on div "Surname Lodikero First Name Linda Middle Name Omowumi Admission Number adm-2025…" at bounding box center [603, 366] width 812 height 521
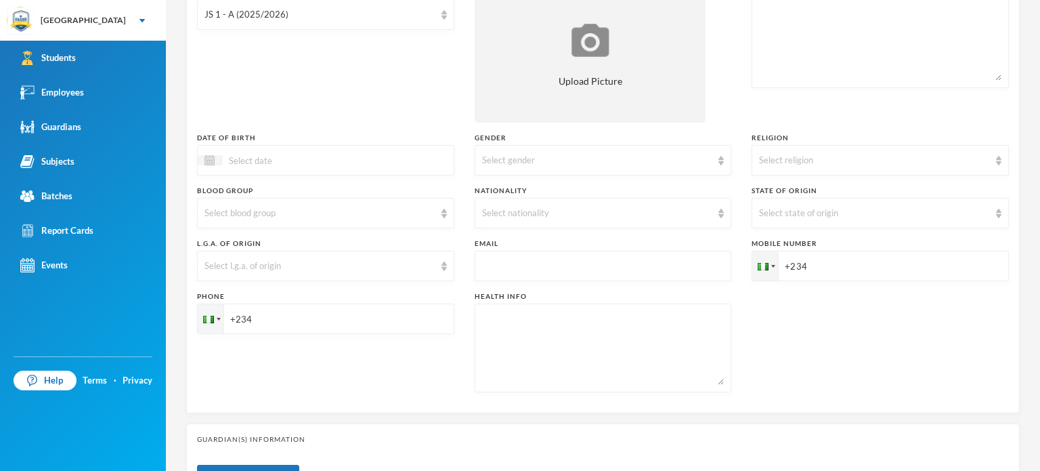
scroll to position [244, 0]
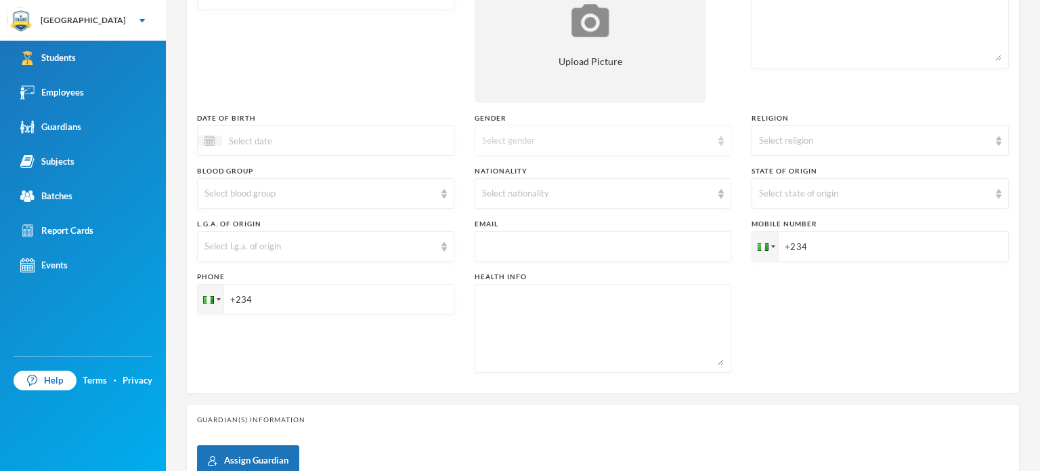
click at [630, 150] on div "Select gender" at bounding box center [603, 140] width 257 height 30
click at [562, 194] on li "[DEMOGRAPHIC_DATA]" at bounding box center [598, 193] width 254 height 22
click at [807, 148] on div "Select religion" at bounding box center [880, 140] width 257 height 30
click at [763, 172] on span "[DEMOGRAPHIC_DATA]" at bounding box center [806, 171] width 106 height 12
click at [540, 199] on div "Select nationality" at bounding box center [597, 194] width 230 height 14
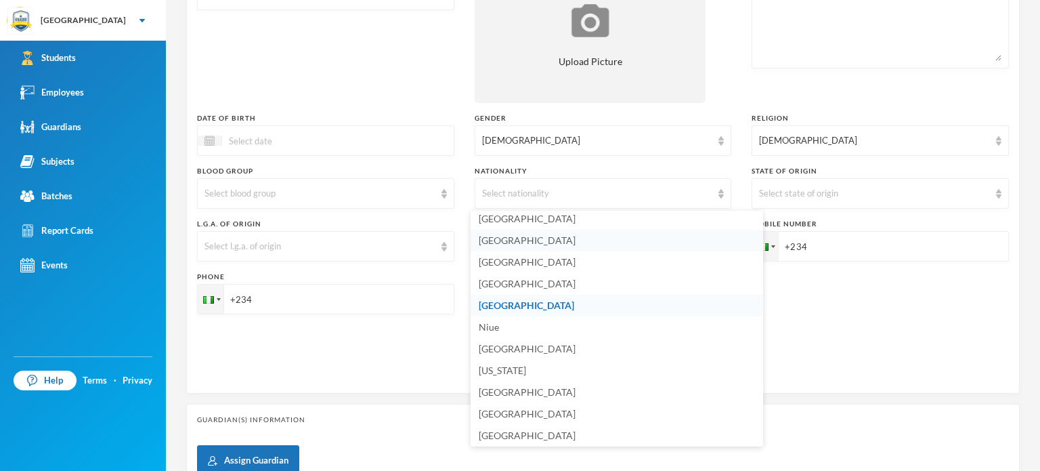
scroll to position [3361, 0]
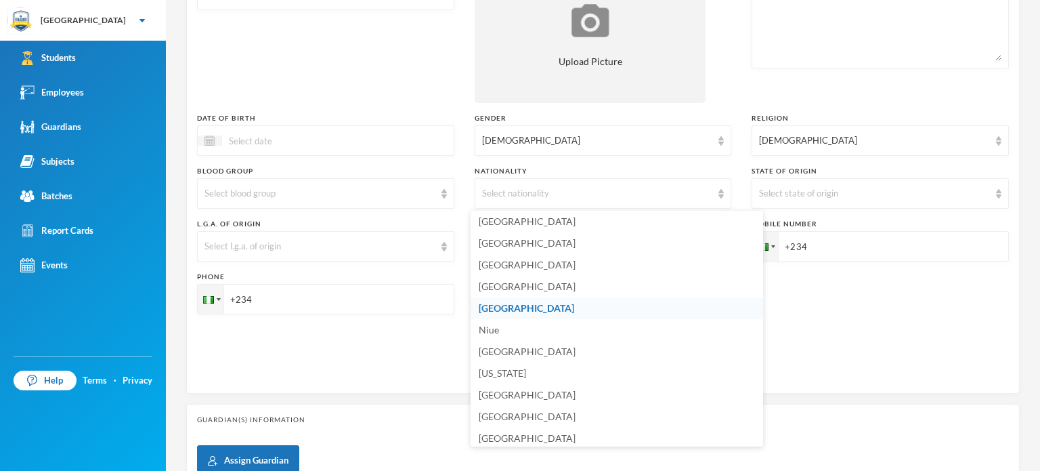
click at [500, 303] on span "[GEOGRAPHIC_DATA]" at bounding box center [526, 308] width 95 height 12
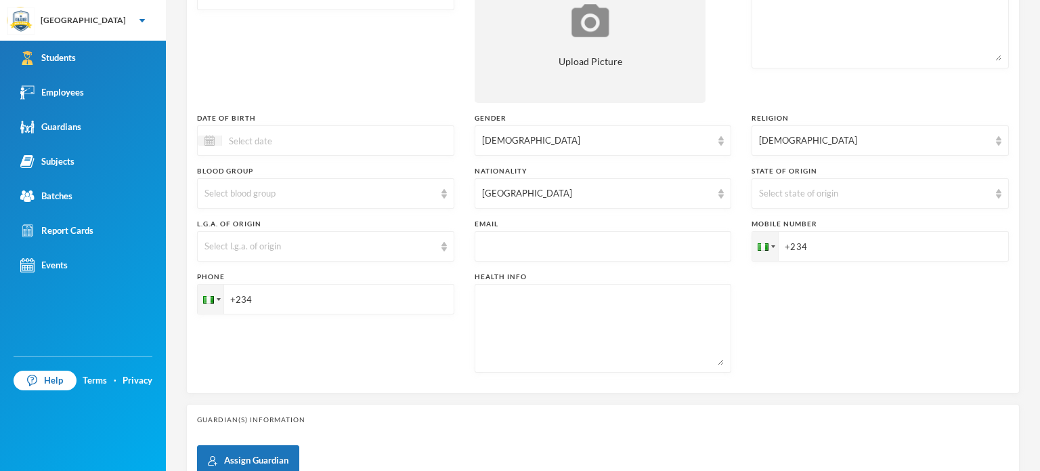
click at [844, 255] on input "+234" at bounding box center [880, 246] width 257 height 30
type input "+2348021221993"
click at [347, 299] on input "+234" at bounding box center [325, 299] width 257 height 30
type input "+2349155225598"
click at [329, 344] on div "Phone +2349155225598" at bounding box center [325, 322] width 257 height 101
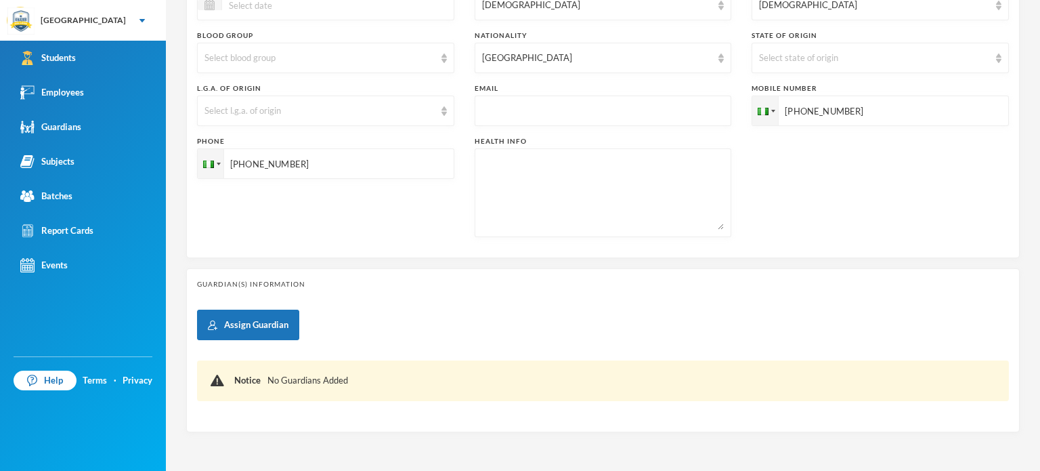
scroll to position [424, 0]
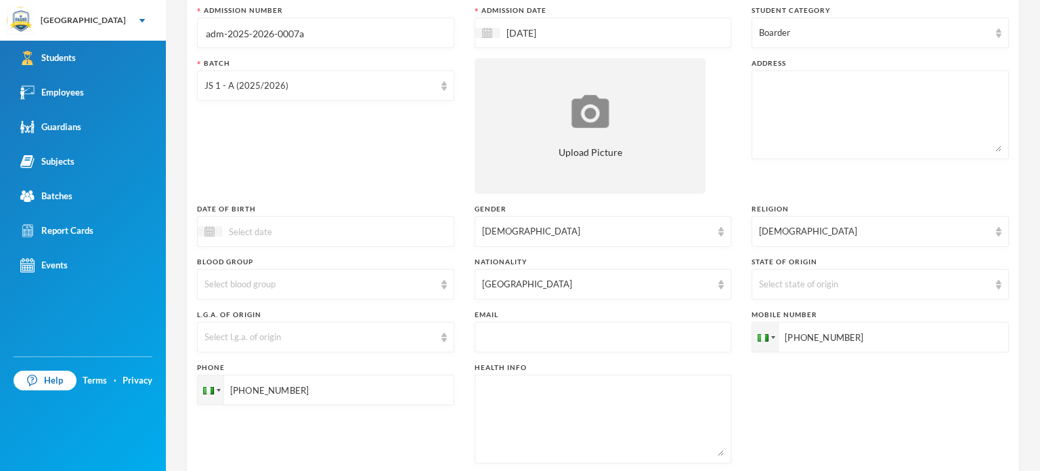
scroll to position [126, 0]
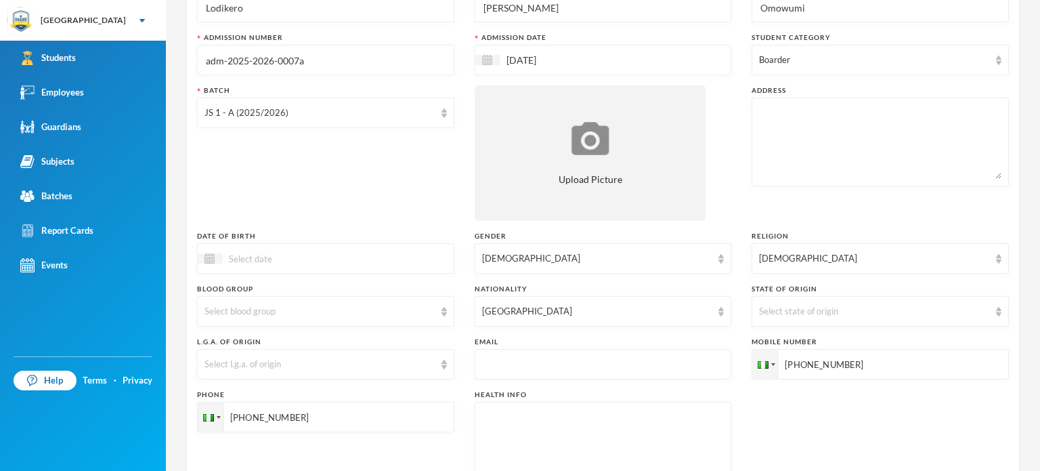
click at [860, 143] on textarea at bounding box center [880, 142] width 242 height 74
type textarea "13B Ita-Ipele"
click at [347, 192] on div "Batch JS 1 - A (2025/2026)" at bounding box center [325, 152] width 257 height 135
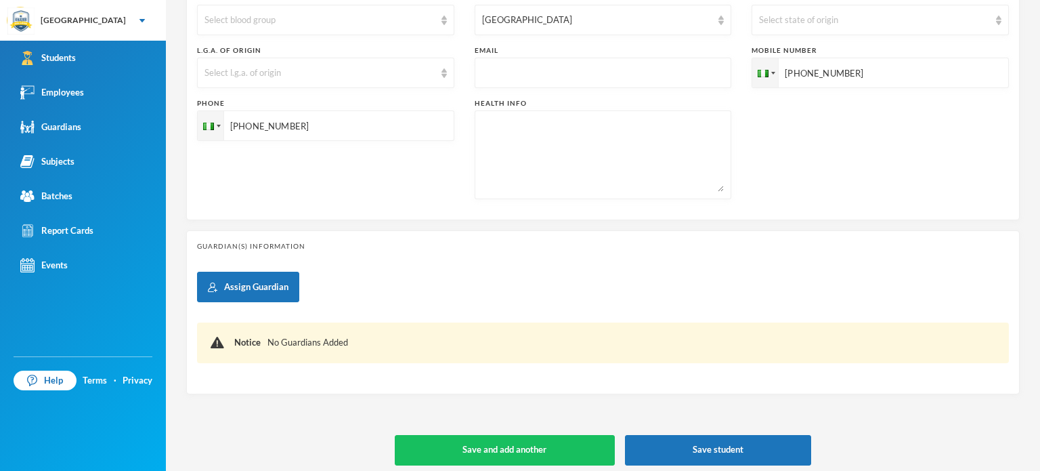
scroll to position [424, 0]
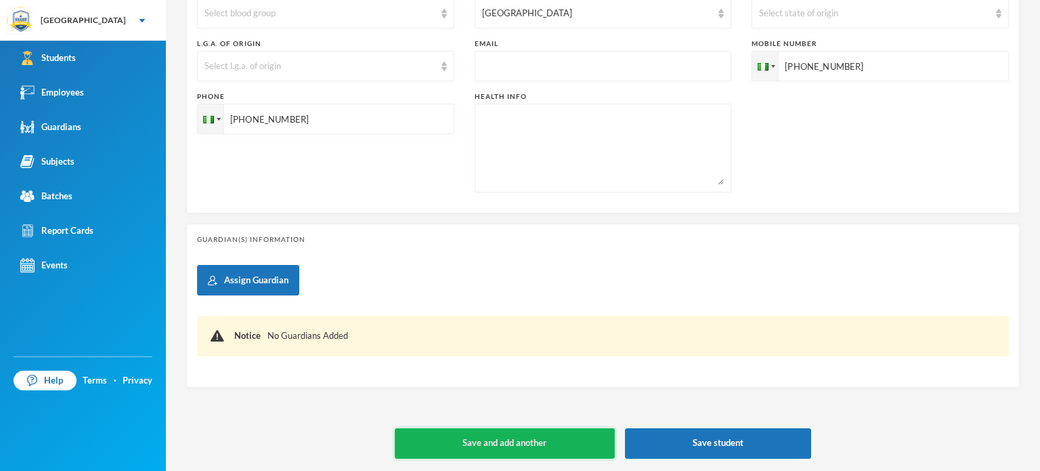
click at [448, 444] on button "Save and add another" at bounding box center [505, 443] width 220 height 30
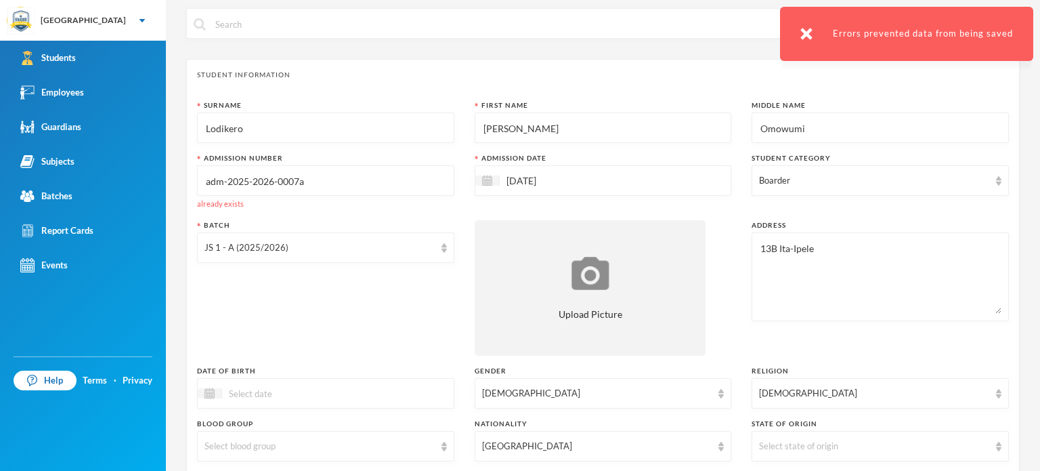
scroll to position [5, 0]
click at [298, 184] on input "adm-2025-2026-0007a" at bounding box center [325, 182] width 242 height 30
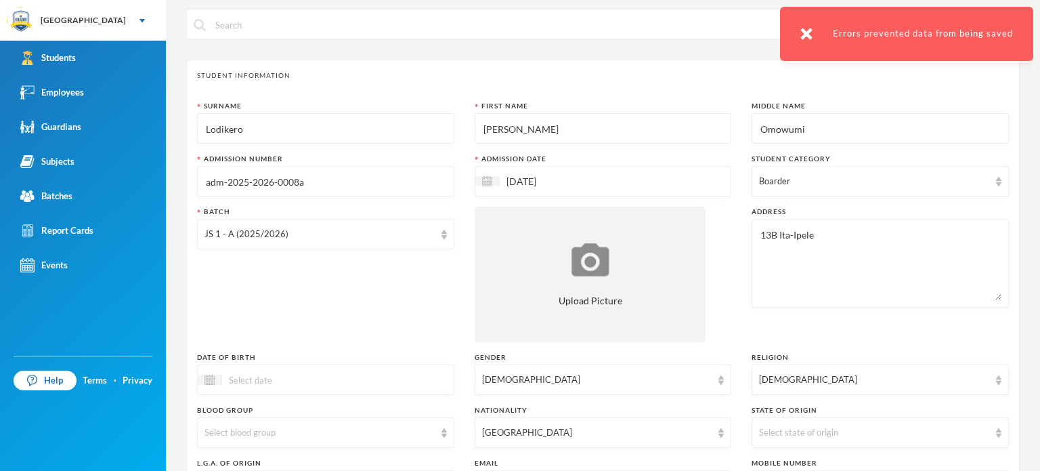
type input "adm-2025-2026-0008a"
click at [303, 274] on div "Batch JS 1 - A (2025/2026)" at bounding box center [325, 274] width 257 height 135
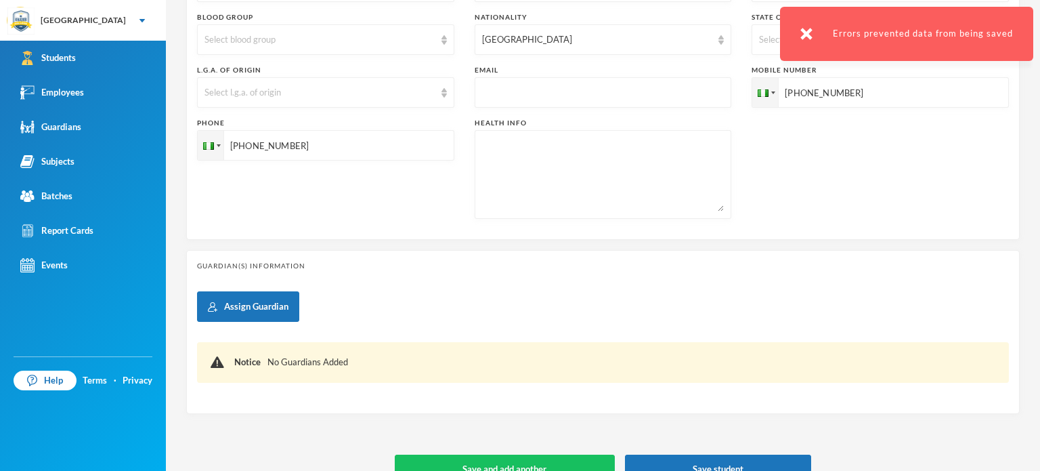
scroll to position [424, 0]
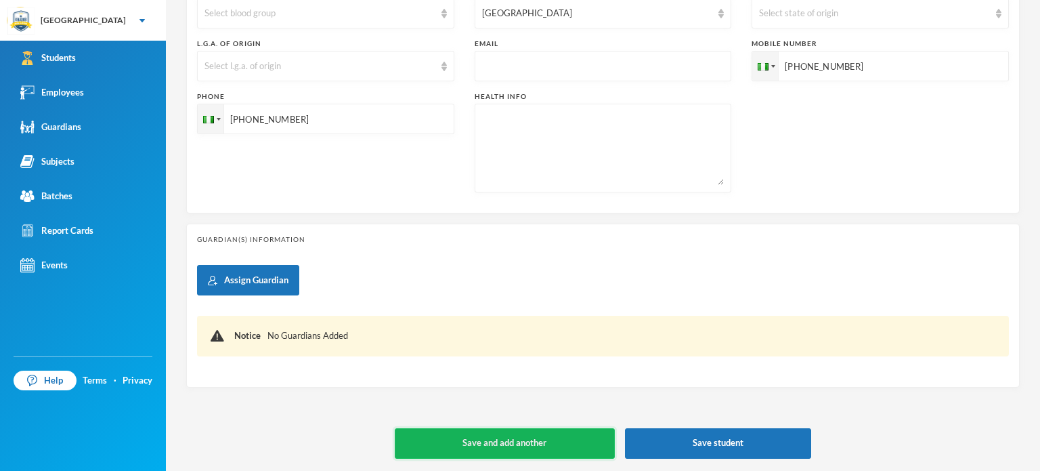
click at [452, 446] on button "Save and add another" at bounding box center [505, 443] width 220 height 30
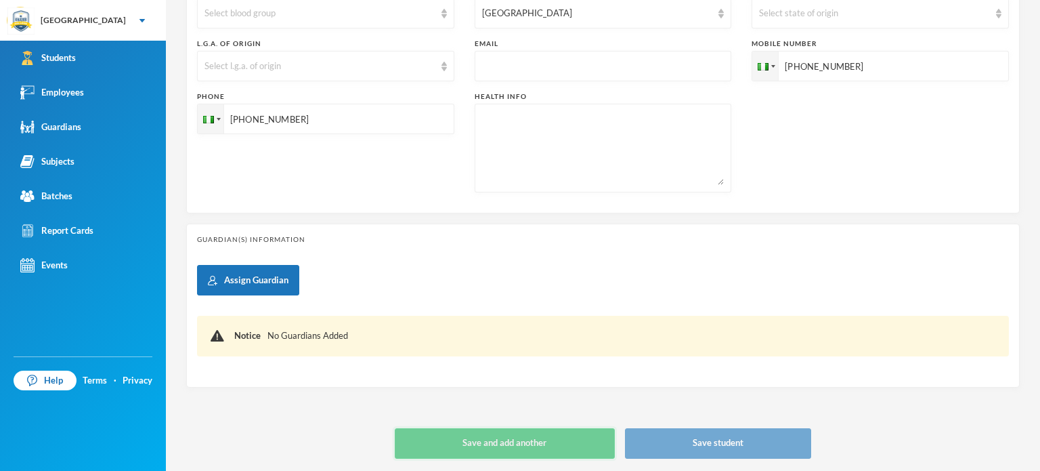
type input "[DATE]"
type input "+234"
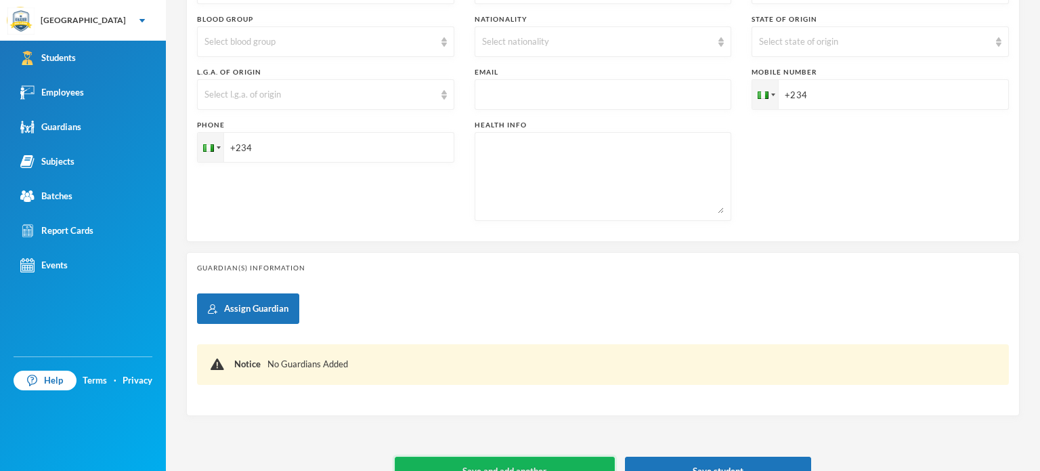
scroll to position [452, 0]
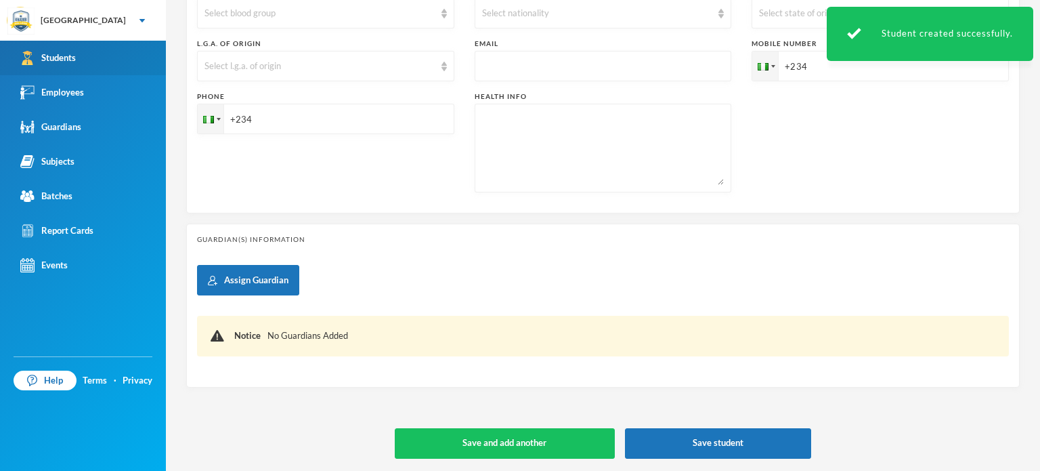
click at [49, 50] on link "Students" at bounding box center [83, 58] width 166 height 35
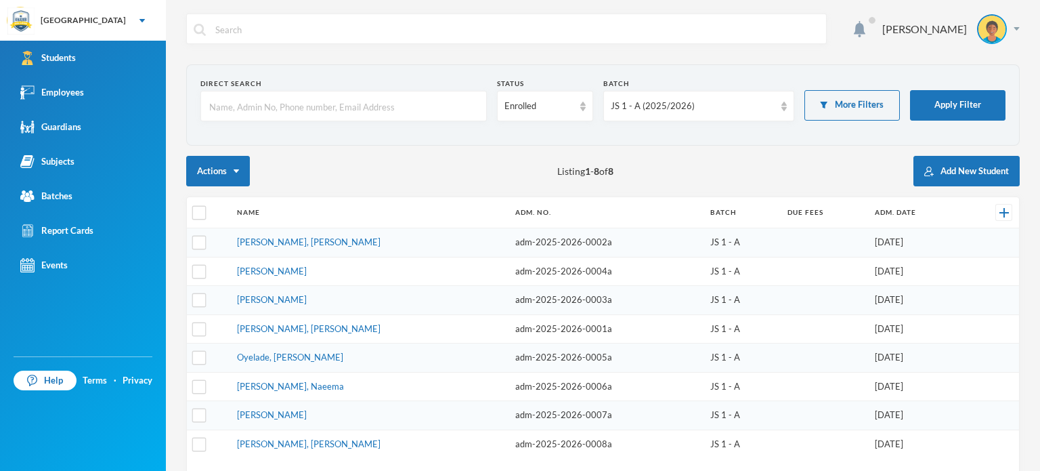
click at [317, 160] on div "Actions Listing 1 - 8 of 8 Add New Student" at bounding box center [602, 171] width 833 height 30
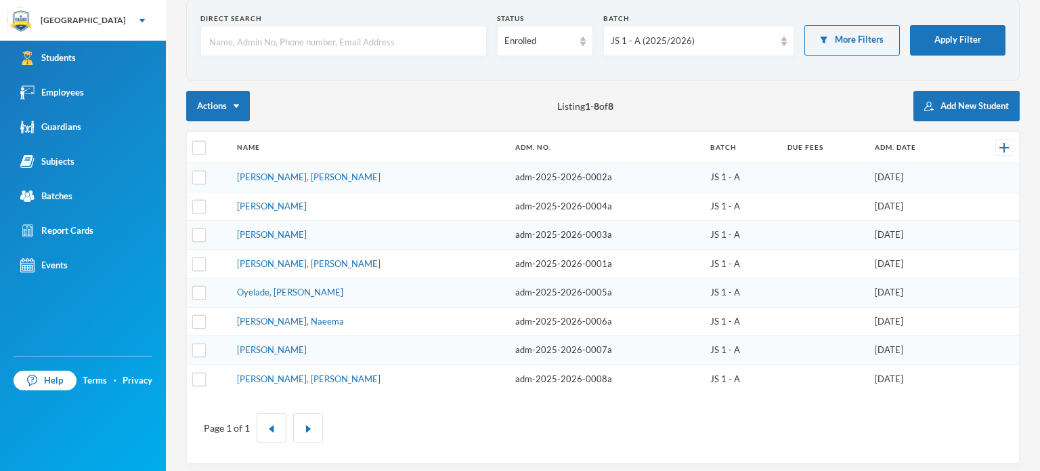
scroll to position [66, 0]
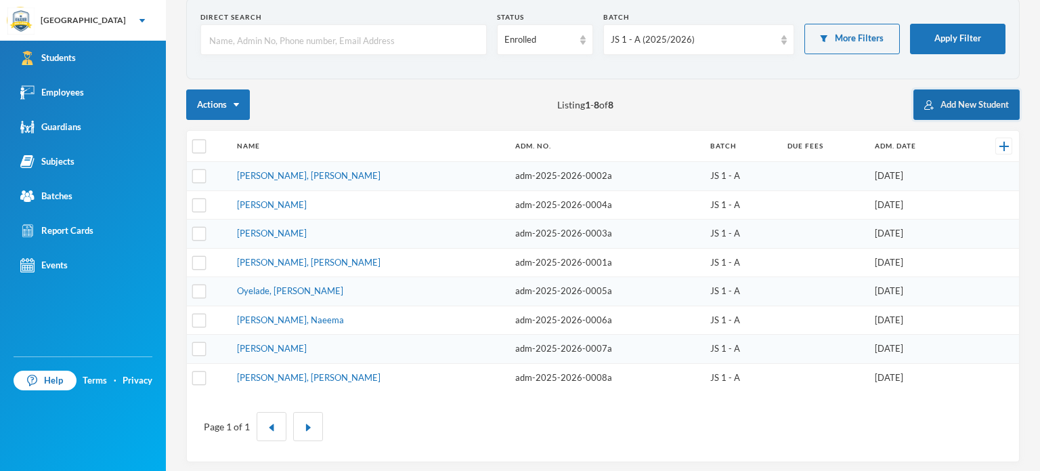
click at [950, 111] on button "Add New Student" at bounding box center [966, 104] width 106 height 30
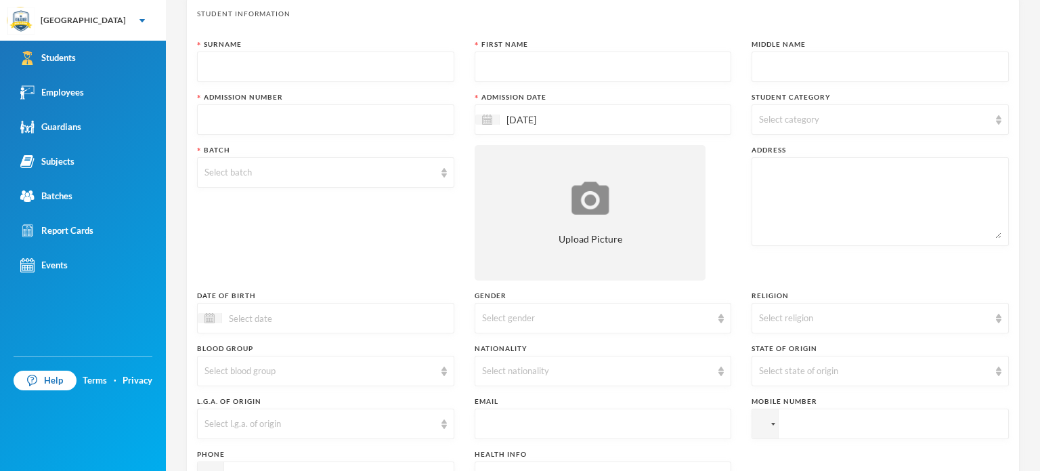
click at [324, 59] on input "text" at bounding box center [325, 67] width 242 height 30
click at [493, 75] on input "text" at bounding box center [603, 67] width 242 height 30
click at [324, 62] on input "Zakaiyahu Khaleed" at bounding box center [325, 67] width 242 height 30
type input "Zakaiyahu"
click at [500, 66] on input "text" at bounding box center [603, 67] width 242 height 30
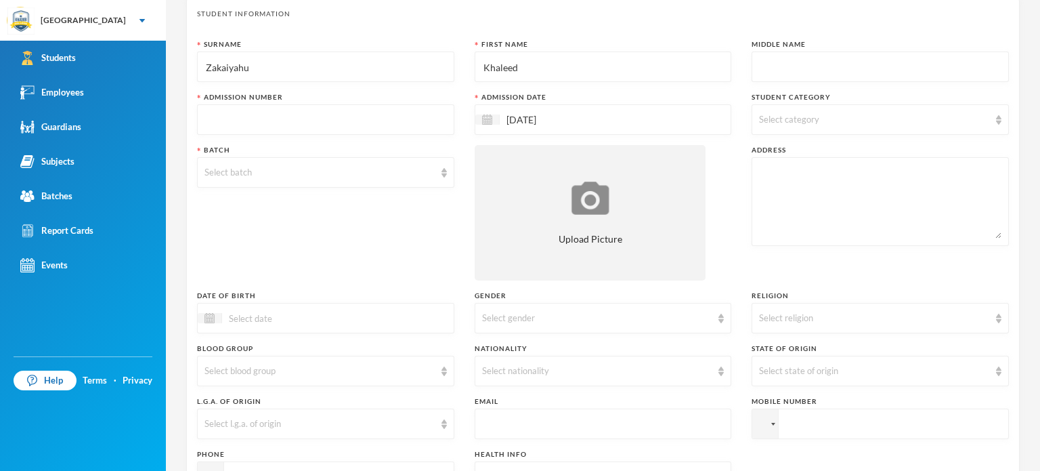
type input "Khaleed"
click at [761, 71] on input "text" at bounding box center [880, 67] width 242 height 30
type input "Folawe"
click at [369, 125] on input "text" at bounding box center [325, 120] width 242 height 30
type input "adm-2025-2026-0009a"
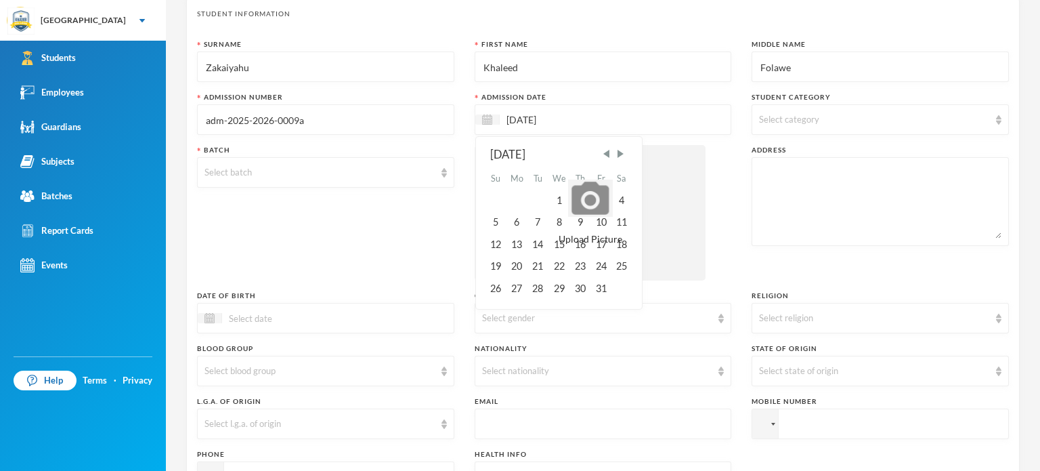
click at [559, 119] on input "[DATE]" at bounding box center [557, 120] width 114 height 16
click at [605, 148] on span "Previous Month" at bounding box center [606, 154] width 12 height 12
click at [511, 241] on div "15" at bounding box center [517, 245] width 22 height 22
type input "[DATE]"
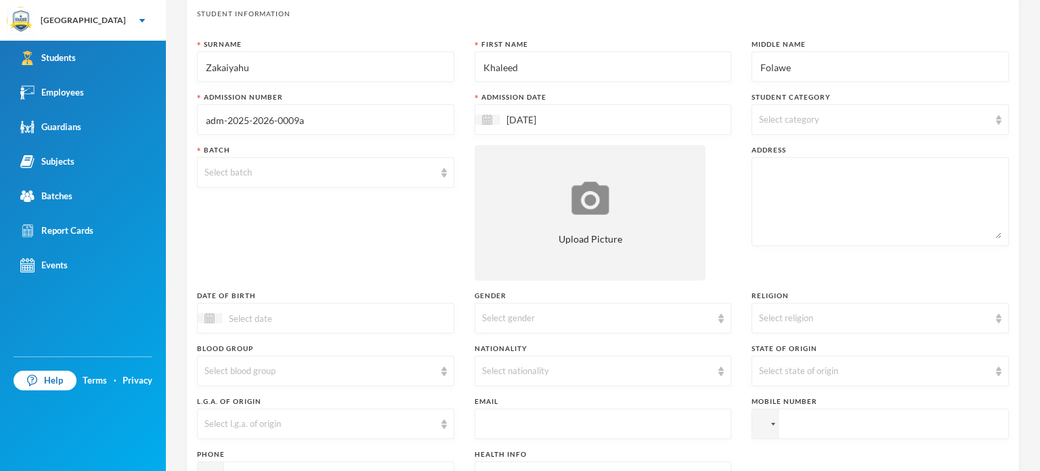
click at [764, 127] on div "Select category" at bounding box center [880, 119] width 257 height 30
click at [766, 211] on input "Boarder" at bounding box center [761, 211] width 14 height 14
checkbox input "true"
click at [406, 171] on div "Select batch" at bounding box center [319, 173] width 230 height 14
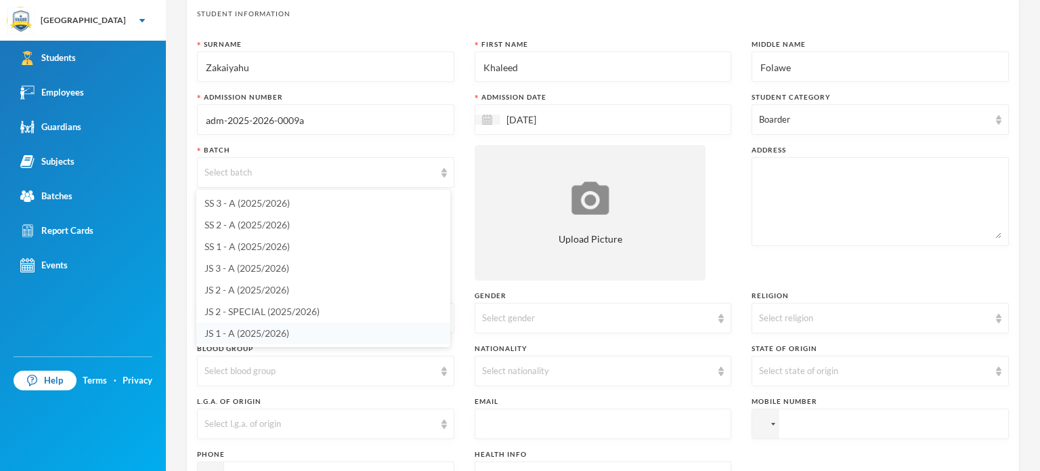
click at [230, 331] on span "JS 1 - A (2025/2026)" at bounding box center [246, 333] width 85 height 12
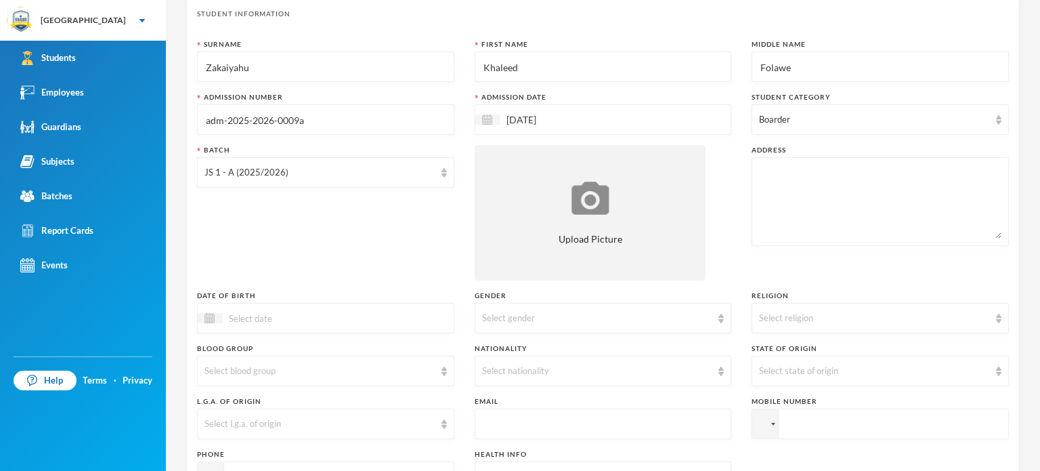
click at [286, 231] on div "Batch JS 1 - A (2025/2026)" at bounding box center [325, 212] width 257 height 135
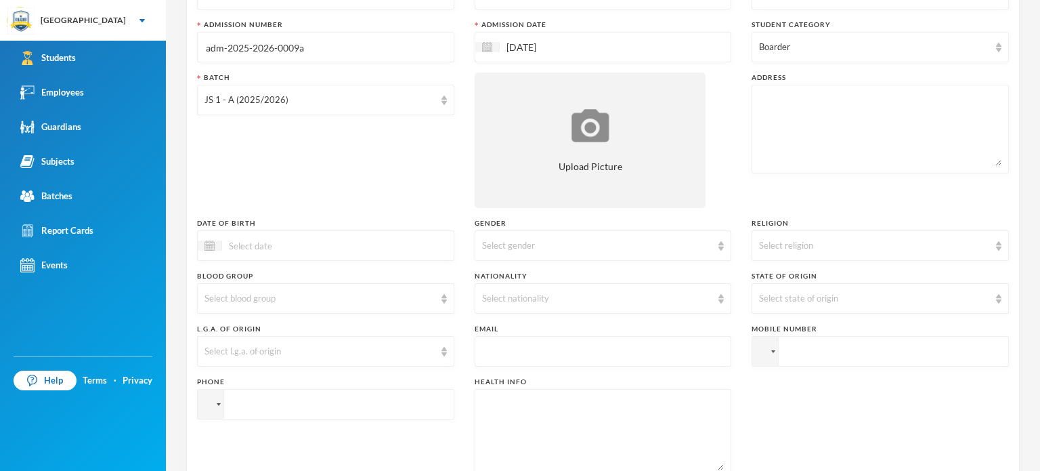
scroll to position [202, 0]
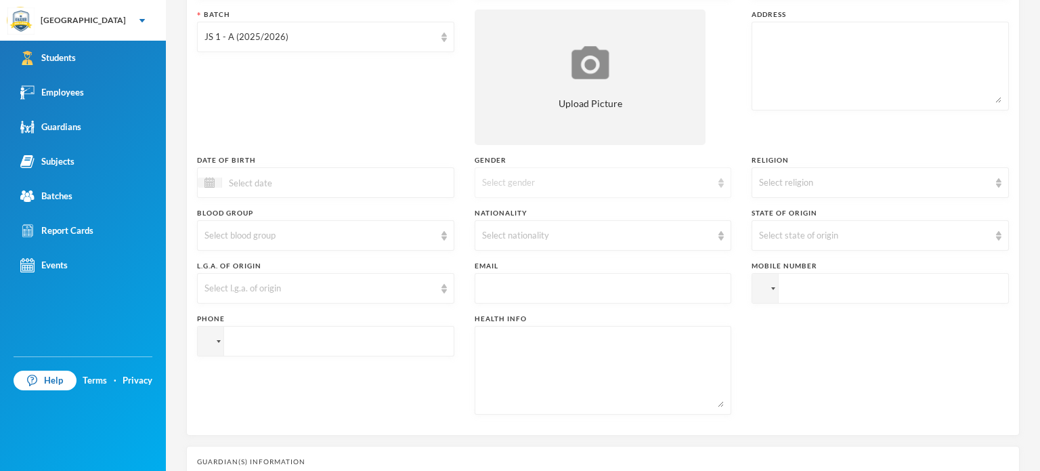
click at [580, 176] on div "Select gender" at bounding box center [597, 183] width 230 height 14
click at [536, 211] on li "[DEMOGRAPHIC_DATA]" at bounding box center [598, 213] width 254 height 22
click at [793, 179] on div "Select religion" at bounding box center [874, 183] width 230 height 14
click at [757, 236] on span "[DEMOGRAPHIC_DATA]" at bounding box center [806, 235] width 106 height 12
click at [511, 238] on div "Select nationality" at bounding box center [597, 236] width 230 height 14
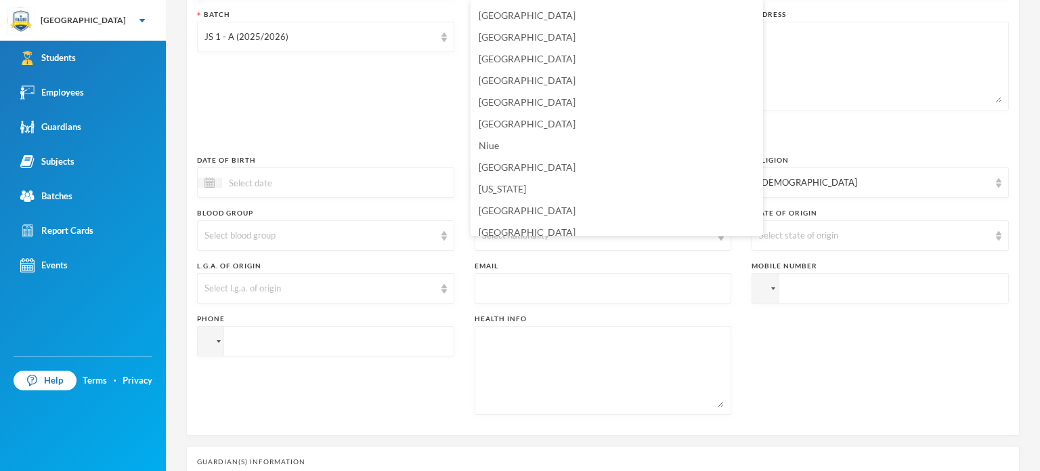
scroll to position [3294, 0]
click at [502, 162] on span "[GEOGRAPHIC_DATA]" at bounding box center [527, 164] width 97 height 12
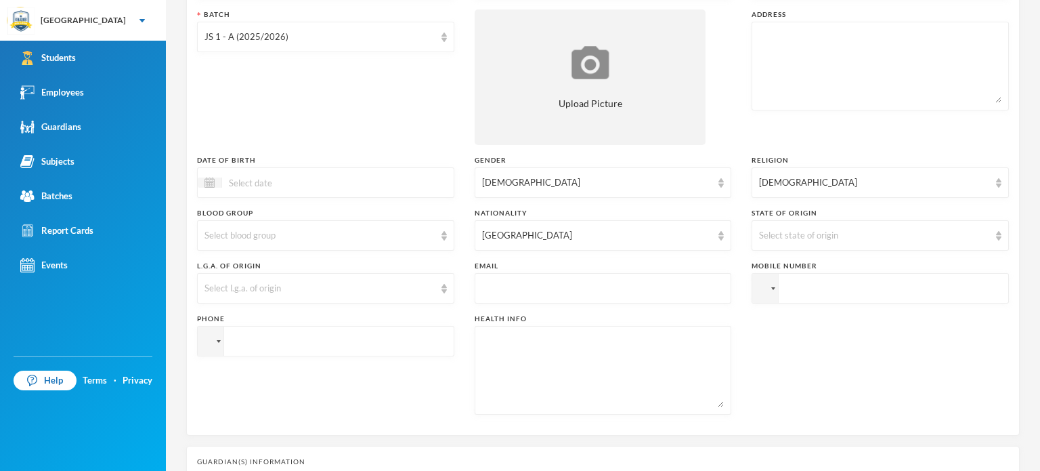
click at [780, 282] on input "tel" at bounding box center [880, 288] width 257 height 30
type input "+2348077538577"
click at [343, 337] on input "tel" at bounding box center [325, 341] width 257 height 30
type input "+2347065112236"
click at [381, 397] on div "Phone +2347065112236" at bounding box center [325, 363] width 257 height 101
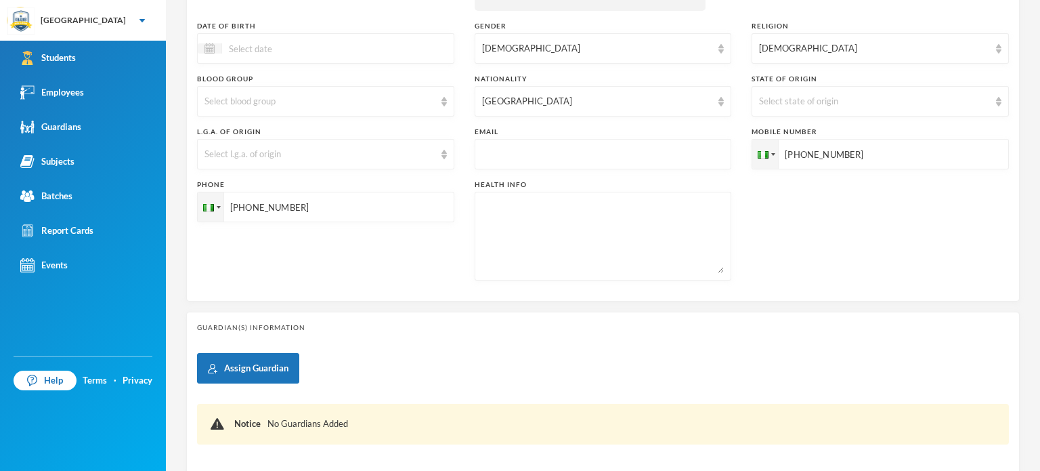
scroll to position [337, 0]
click at [467, 368] on div "Assign Guardian Notice No Guardians Added" at bounding box center [603, 407] width 812 height 112
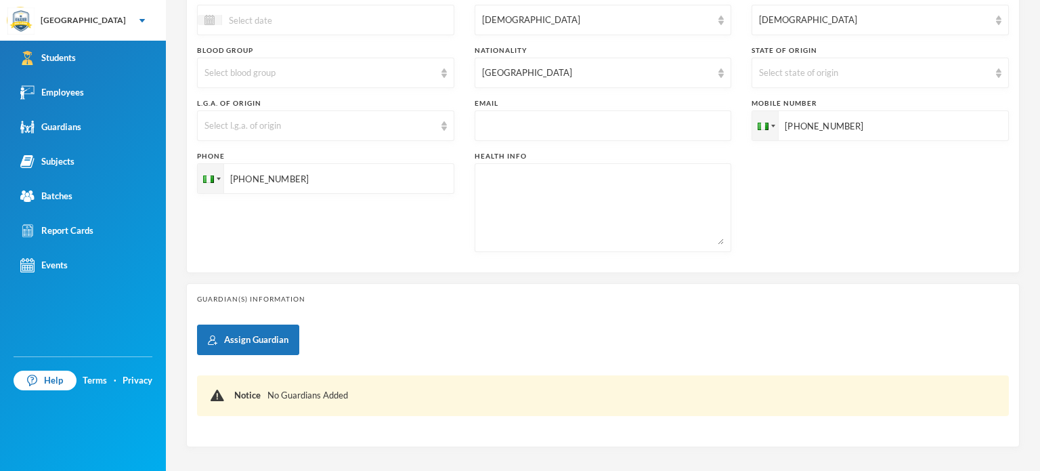
scroll to position [424, 0]
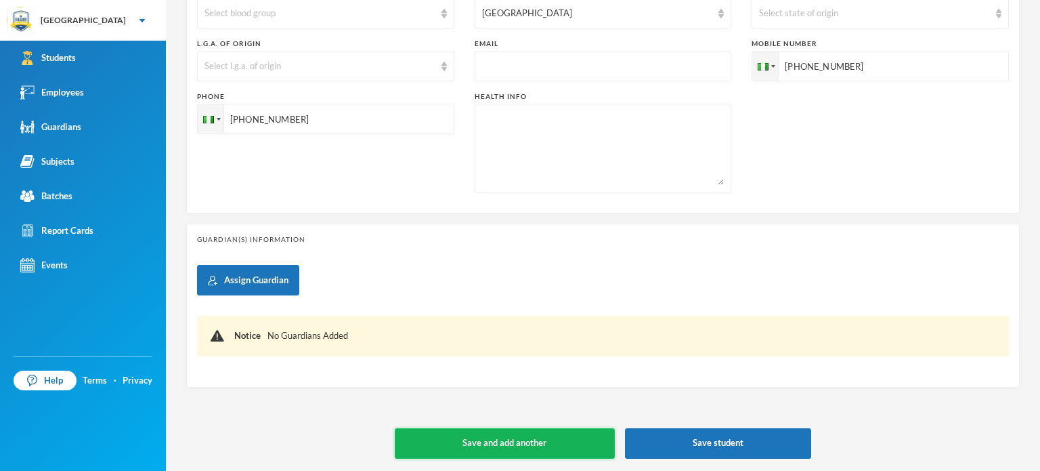
click at [485, 446] on button "Save and add another" at bounding box center [505, 443] width 220 height 30
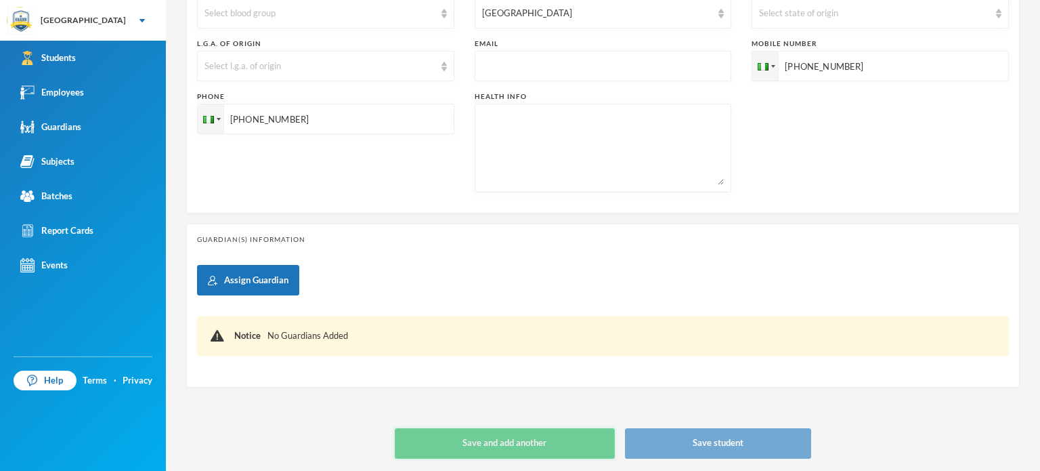
type input "[DATE]"
type input "+234"
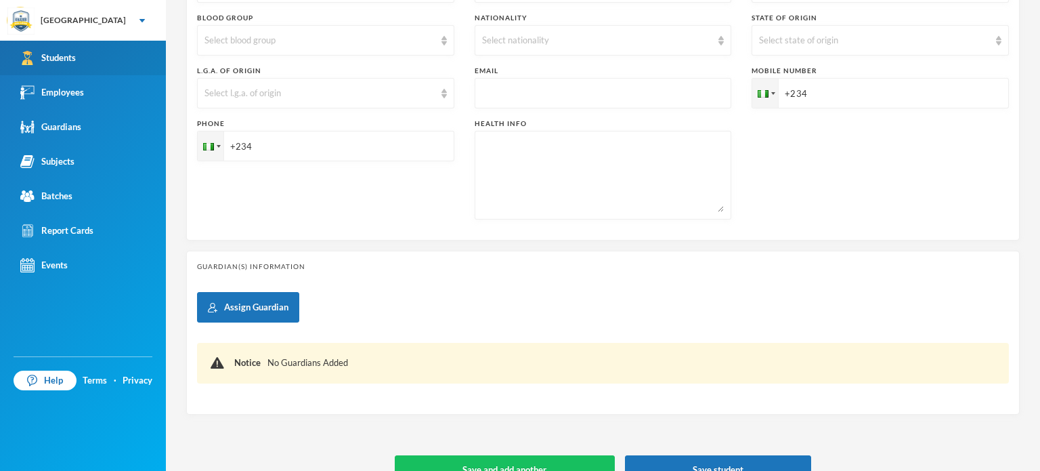
click at [46, 45] on link "Students" at bounding box center [83, 58] width 166 height 35
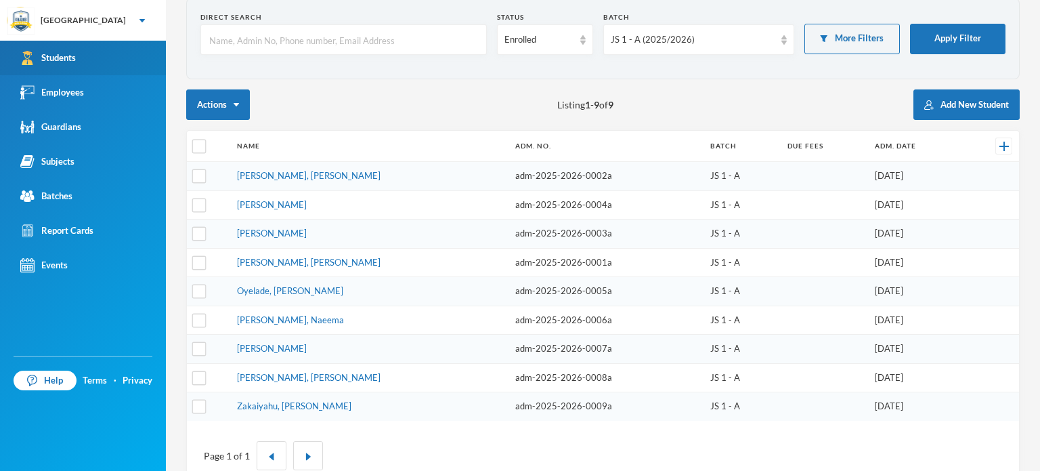
scroll to position [95, 0]
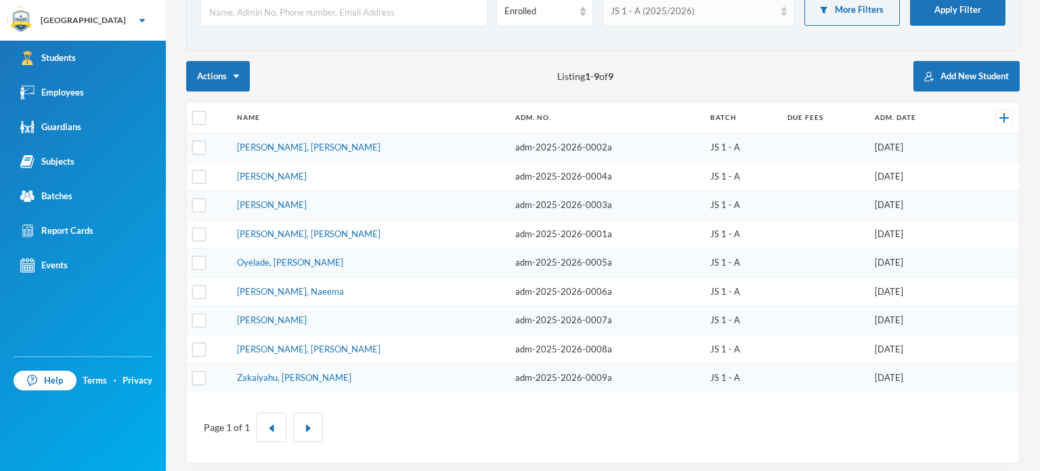
click at [692, 13] on div "JS 1 - A (2025/2026)" at bounding box center [693, 12] width 164 height 14
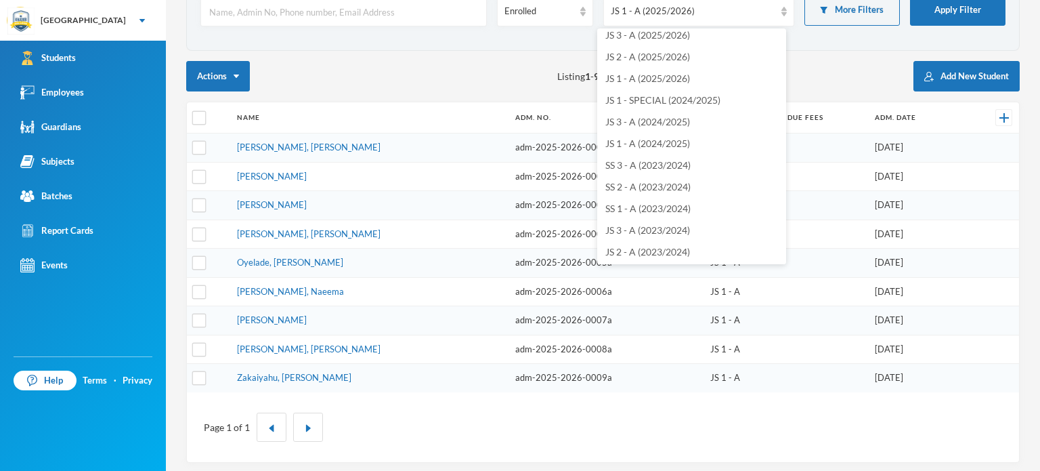
scroll to position [0, 0]
click at [413, 91] on div "Actions Listing 1 - 9 of 9 Add New Student" at bounding box center [602, 76] width 833 height 30
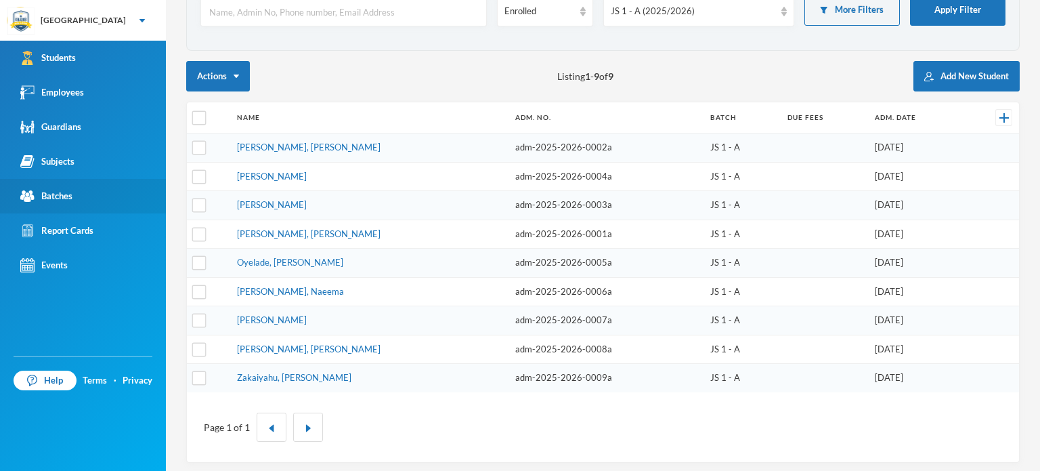
click at [29, 195] on img at bounding box center [27, 196] width 14 height 14
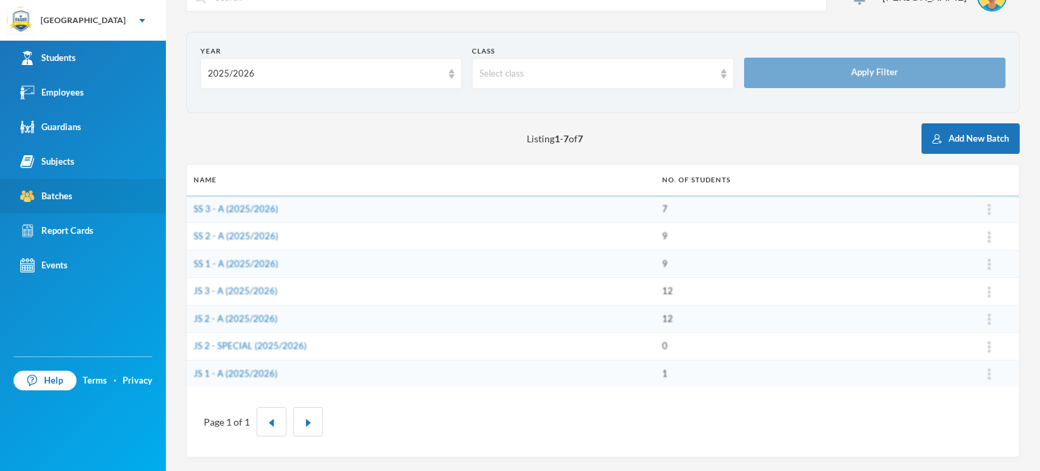
scroll to position [30, 0]
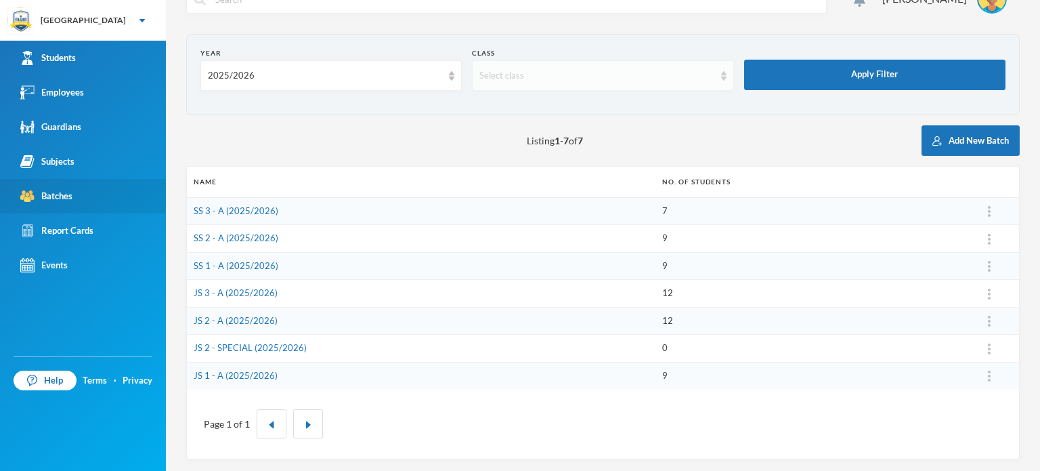
click at [561, 69] on div "Select class" at bounding box center [596, 76] width 234 height 14
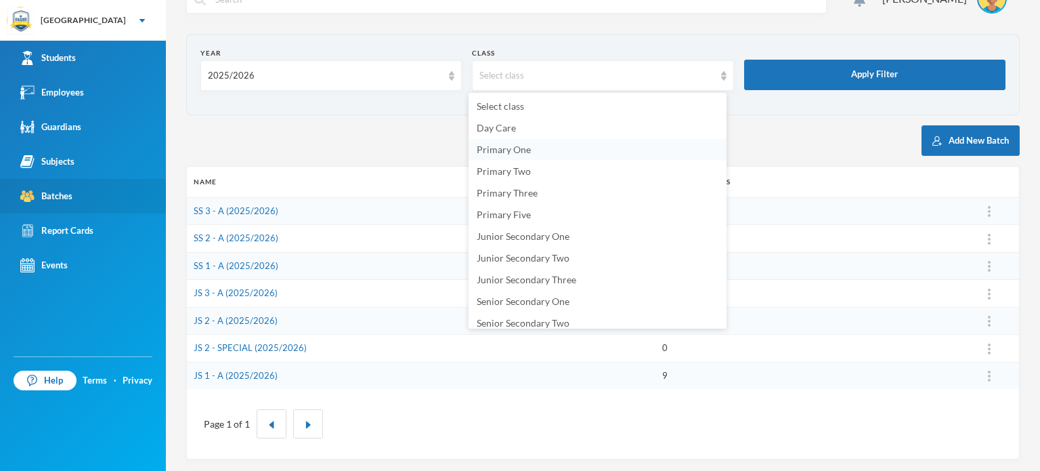
click at [511, 149] on span "Primary One" at bounding box center [504, 150] width 54 height 12
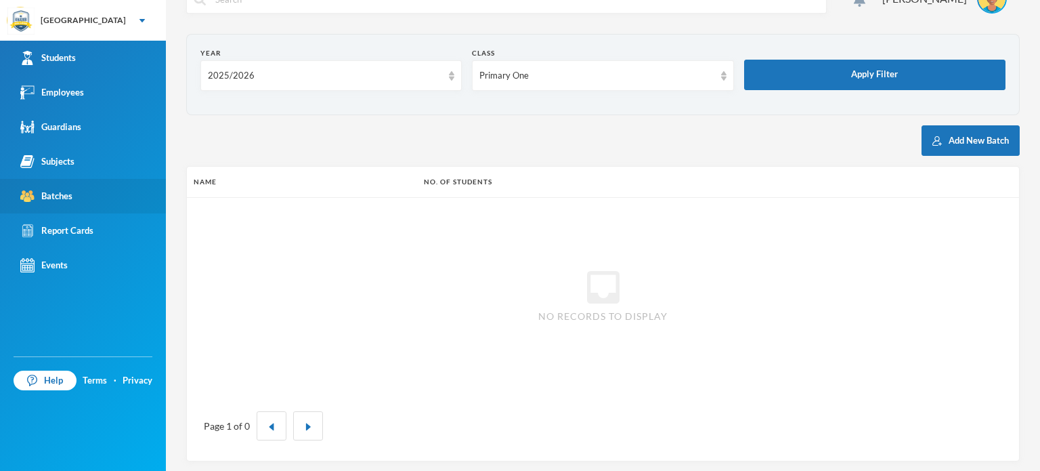
scroll to position [32, 0]
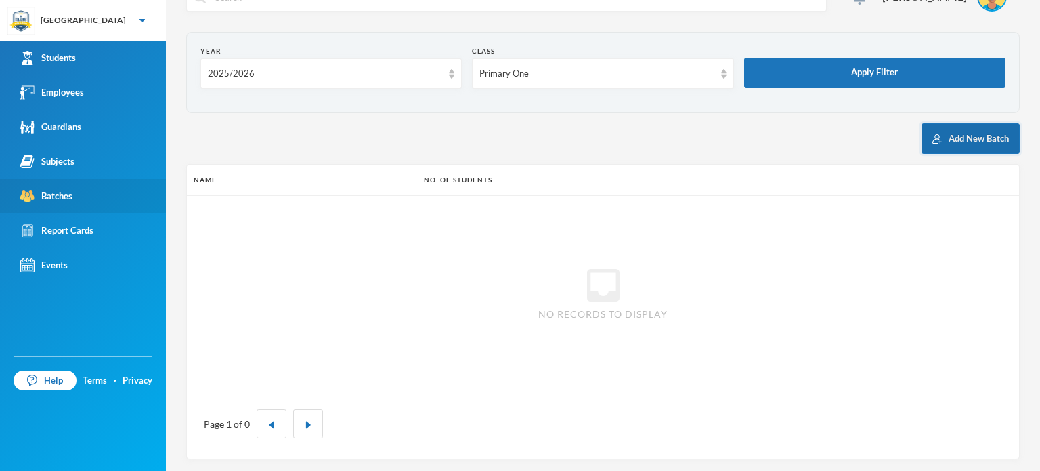
click at [934, 131] on button "Add New Batch" at bounding box center [971, 138] width 98 height 30
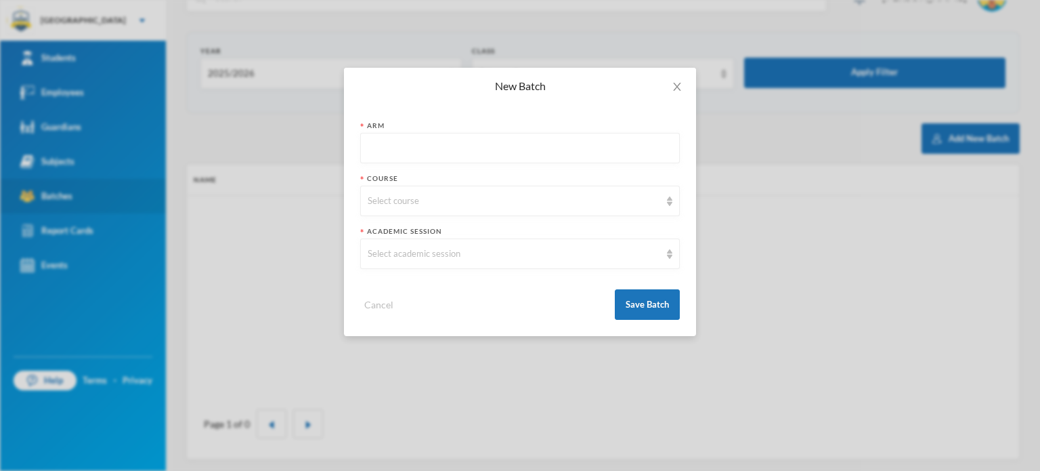
click at [442, 148] on input "text" at bounding box center [520, 148] width 305 height 30
click at [578, 196] on div "Select course" at bounding box center [514, 201] width 292 height 14
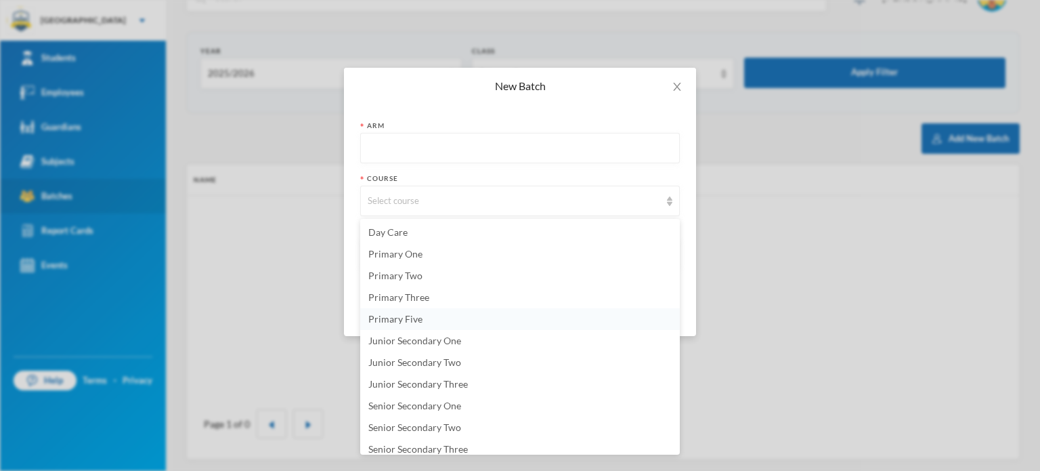
click at [397, 316] on span "Primary Five" at bounding box center [395, 319] width 54 height 12
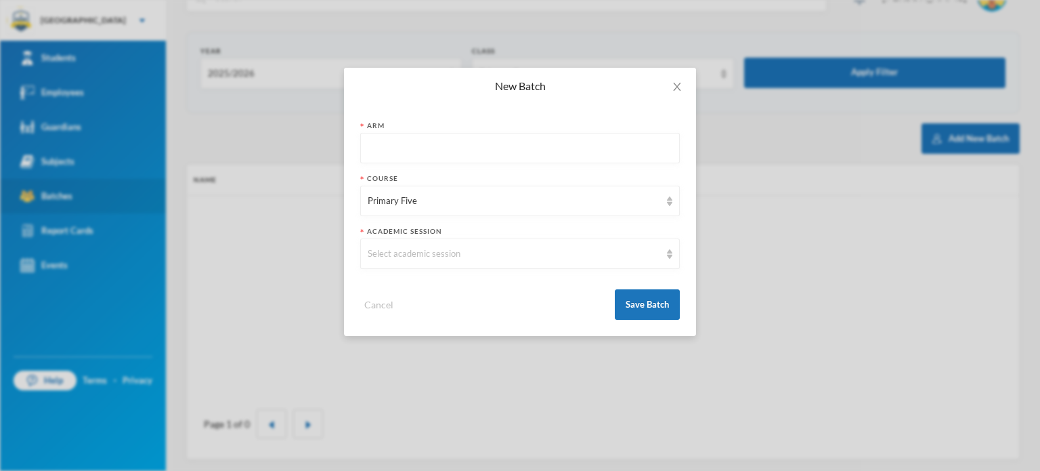
click at [494, 139] on input "text" at bounding box center [520, 148] width 305 height 30
type input "a"
type input "A"
click at [448, 254] on div "Select academic session" at bounding box center [514, 254] width 292 height 14
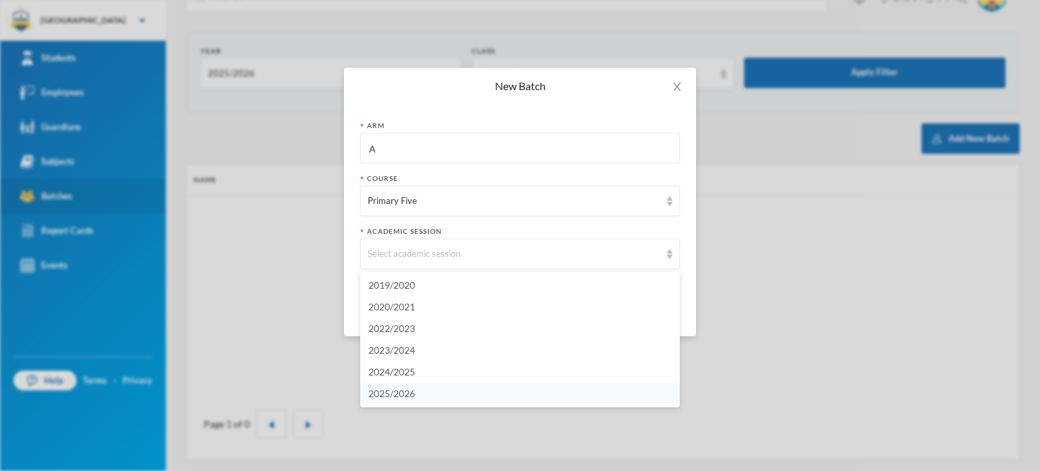
click at [405, 392] on span "2025/2026" at bounding box center [391, 393] width 47 height 12
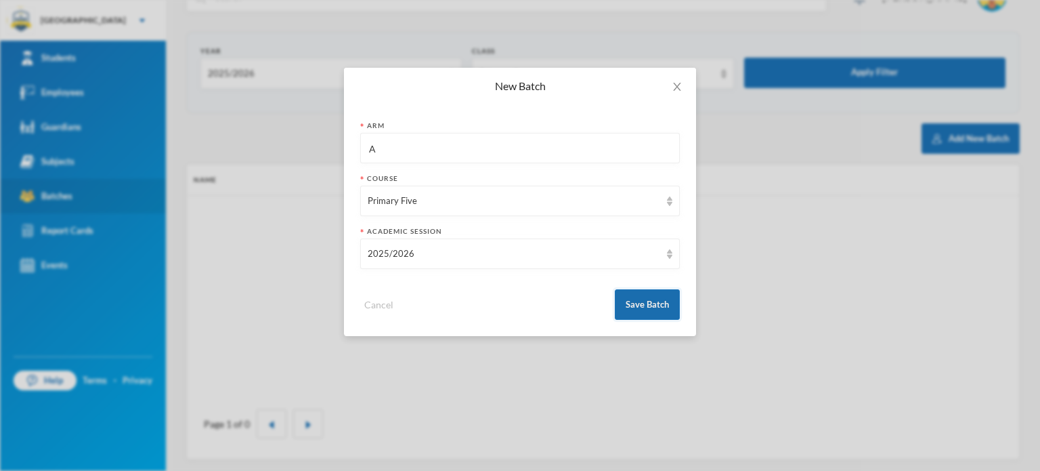
click at [644, 307] on button "Save Batch" at bounding box center [647, 304] width 65 height 30
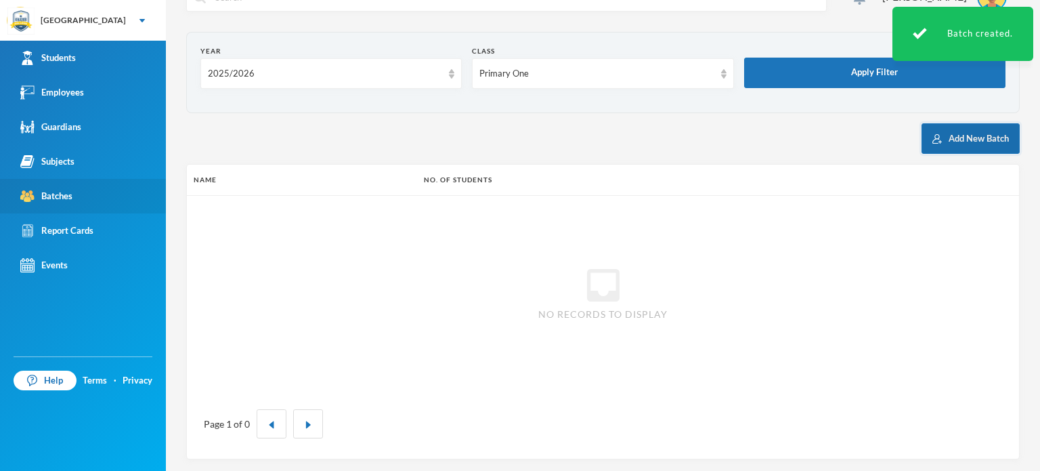
click at [976, 129] on button "Add New Batch" at bounding box center [971, 138] width 98 height 30
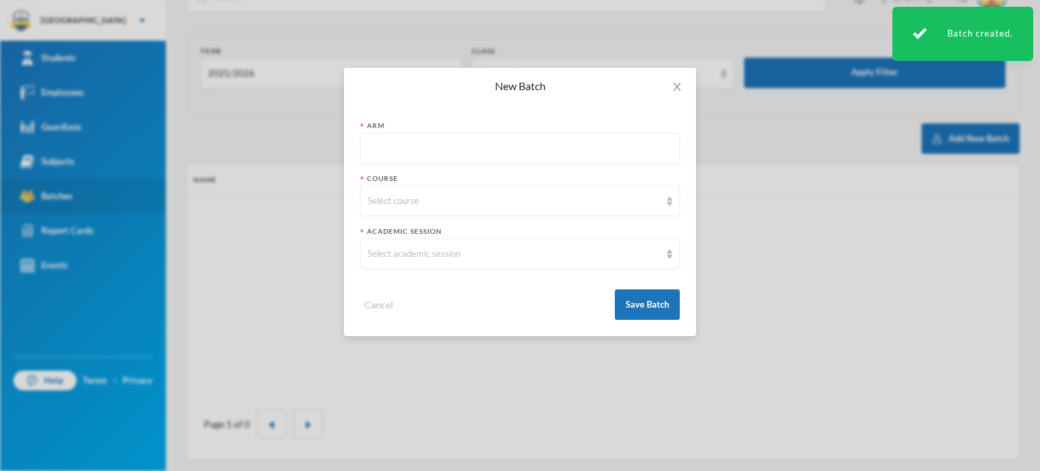
click at [624, 144] on input "text" at bounding box center [520, 148] width 305 height 30
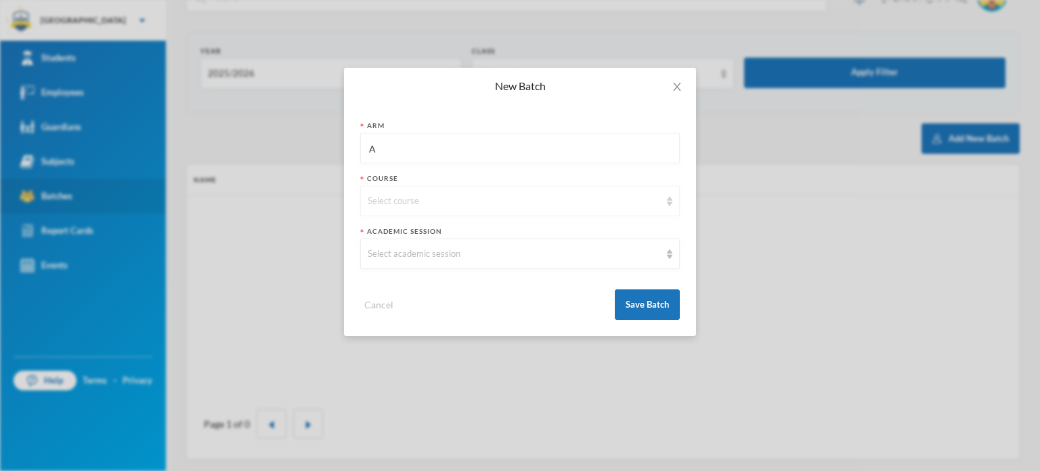
type input "A"
click at [470, 207] on div "Select course" at bounding box center [514, 201] width 292 height 14
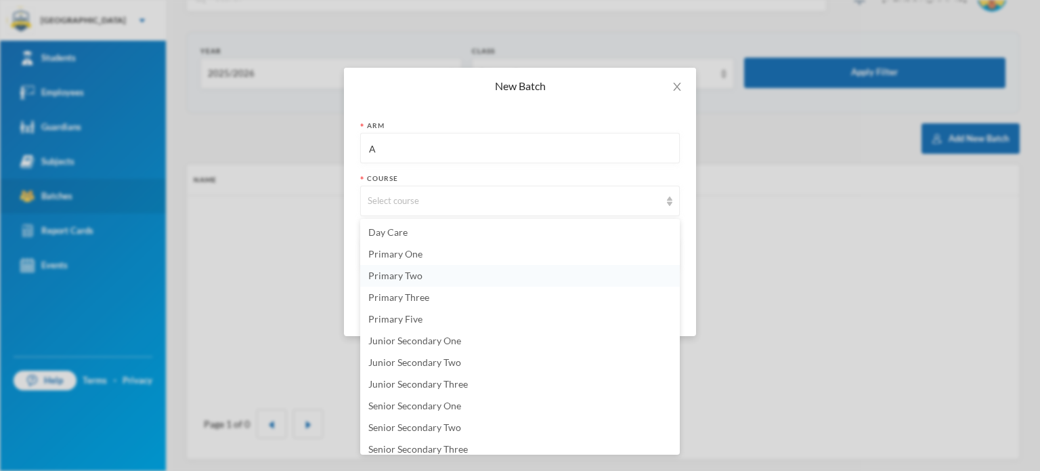
click at [410, 270] on span "Primary Two" at bounding box center [395, 275] width 54 height 12
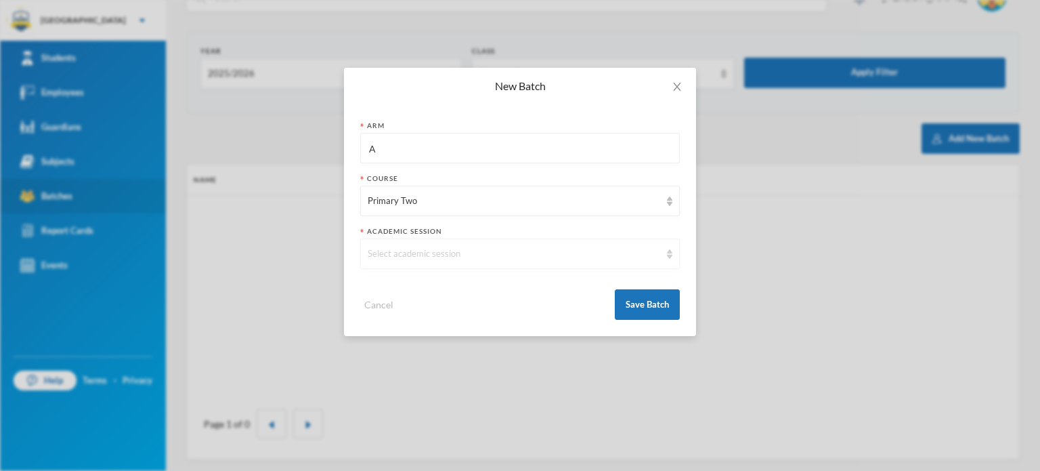
click at [657, 241] on div "Select academic session" at bounding box center [520, 253] width 320 height 30
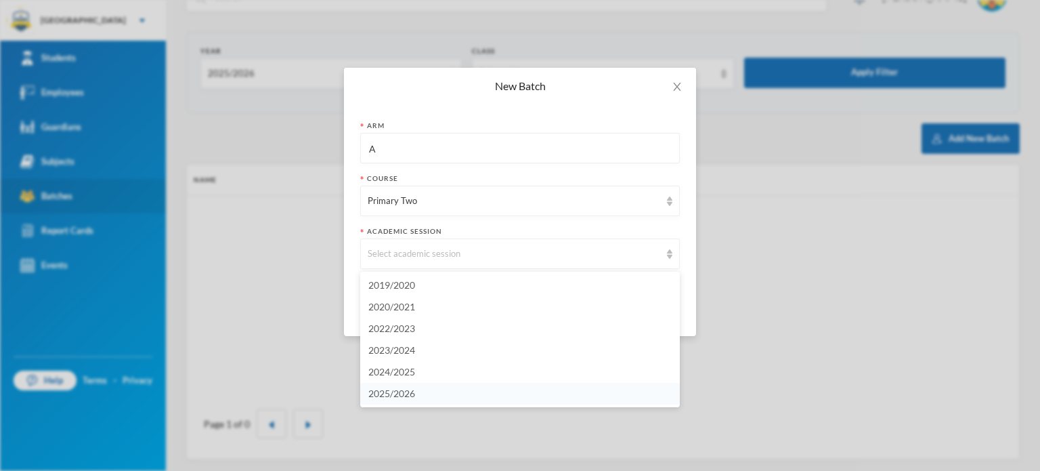
click at [411, 388] on span "2025/2026" at bounding box center [391, 393] width 47 height 12
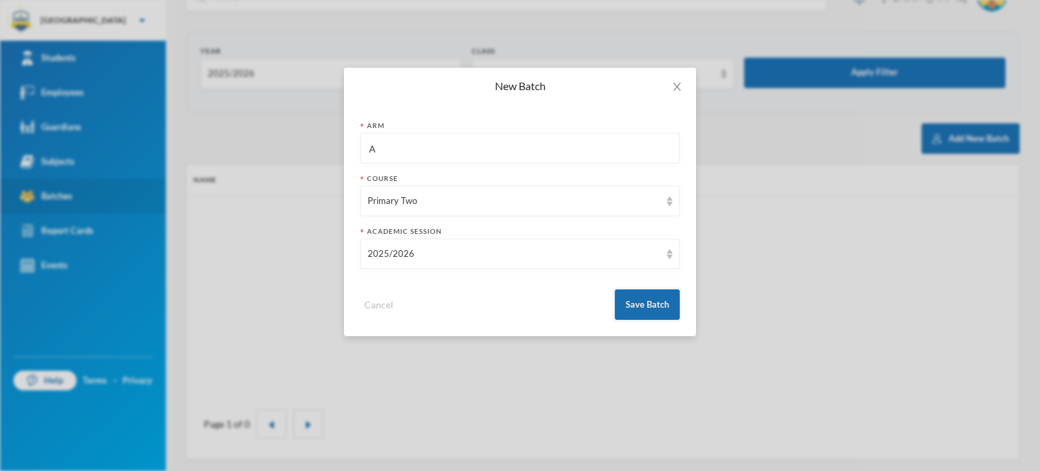
click at [645, 303] on button "Save Batch" at bounding box center [647, 304] width 65 height 30
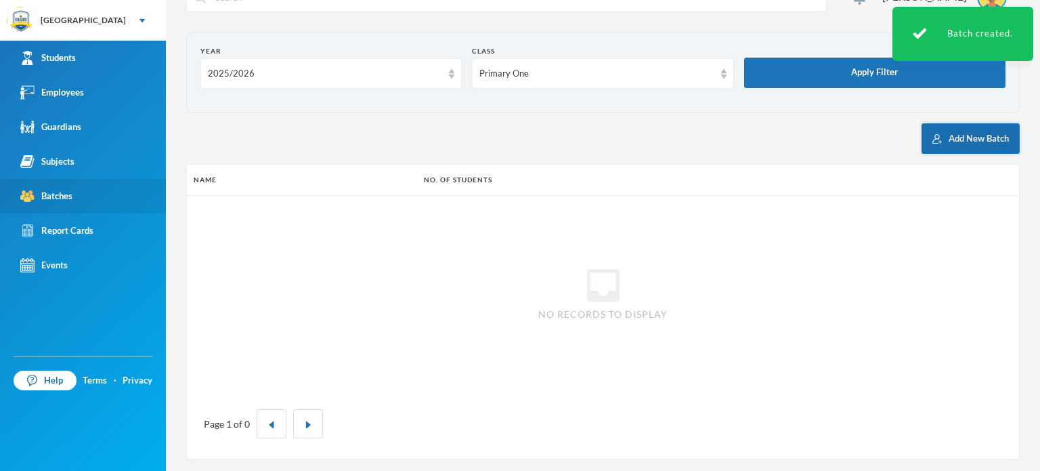
click at [932, 134] on img "button" at bounding box center [936, 138] width 9 height 9
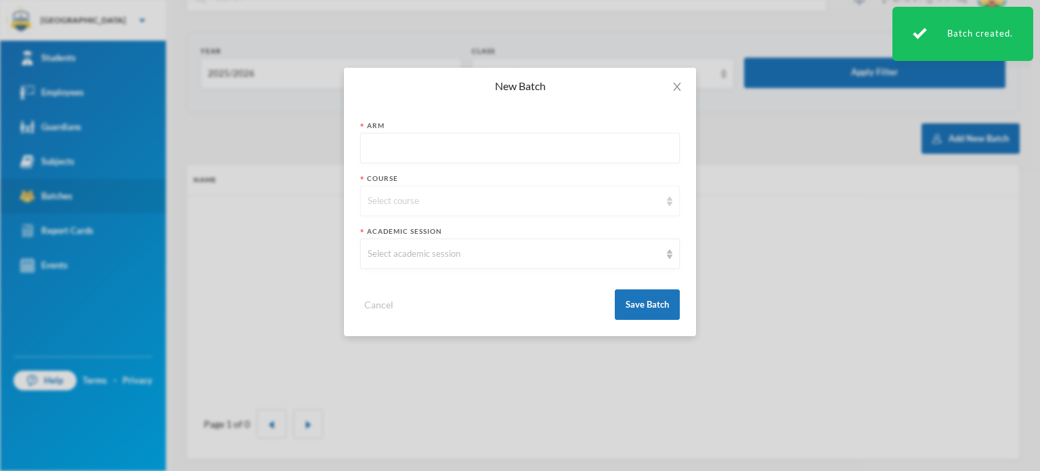
click at [667, 197] on img at bounding box center [669, 200] width 5 height 9
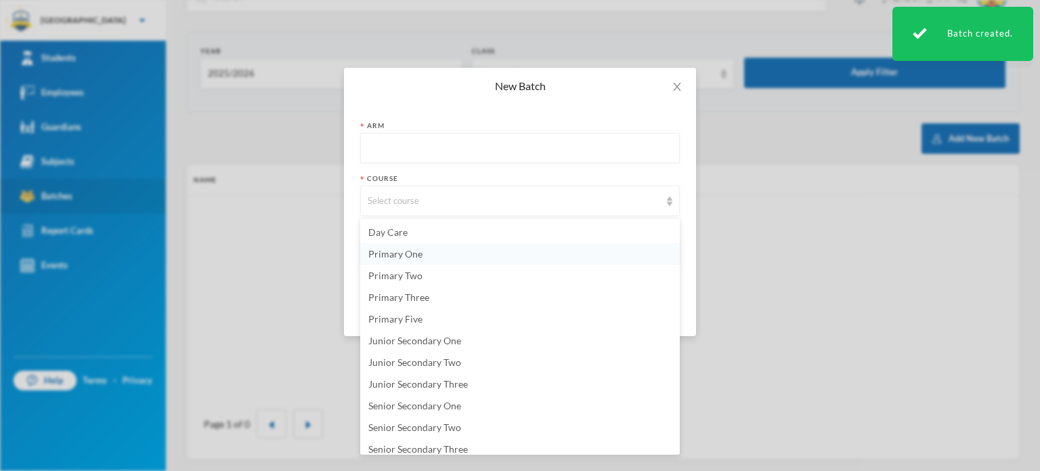
click at [457, 257] on li "Primary One" at bounding box center [520, 254] width 320 height 22
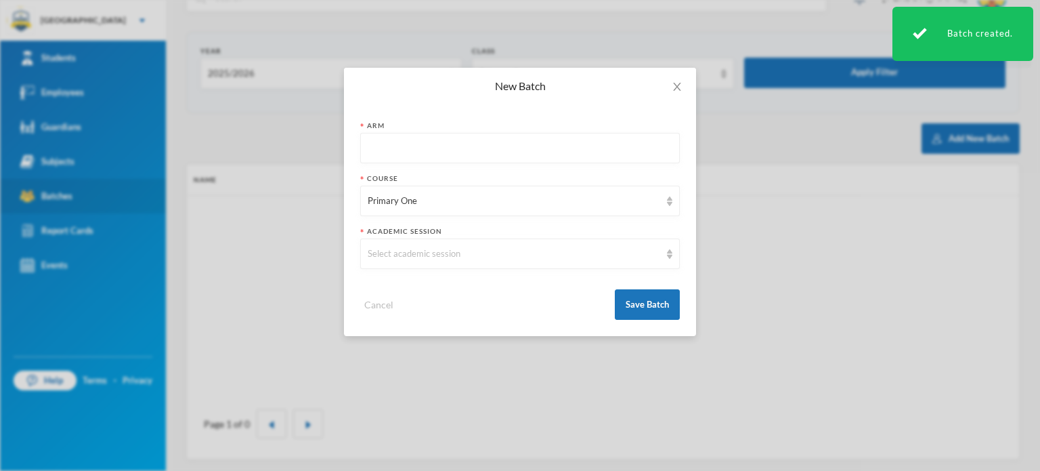
click at [414, 156] on input "text" at bounding box center [520, 148] width 305 height 30
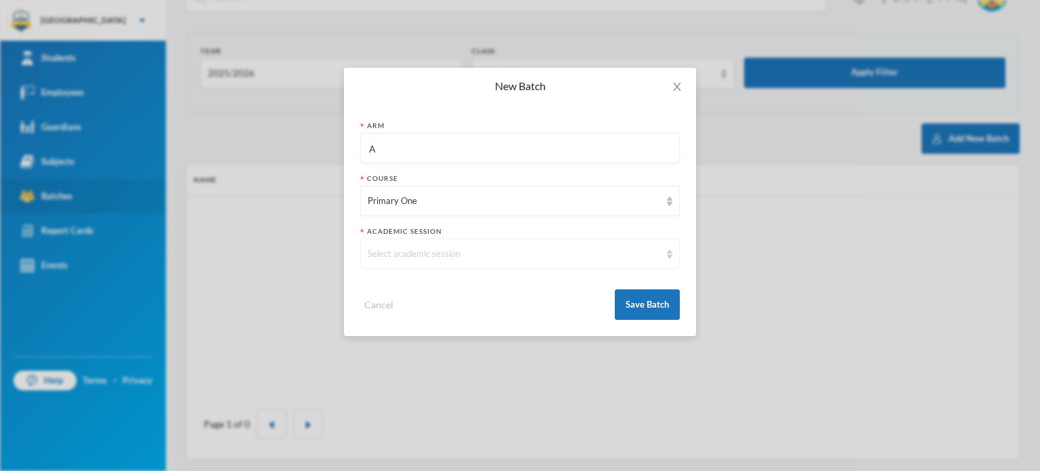
type input "A"
click at [382, 251] on div "Select academic session" at bounding box center [514, 254] width 292 height 14
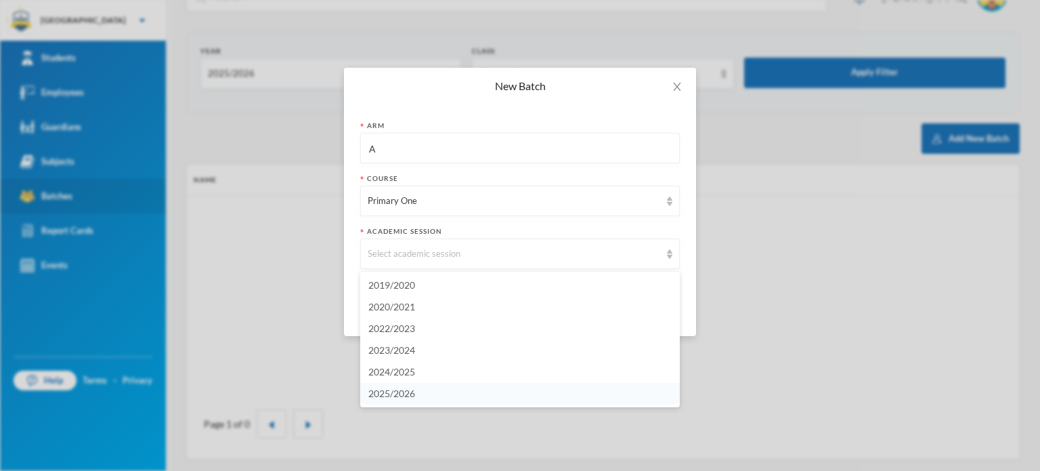
click at [378, 384] on li "2025/2026" at bounding box center [520, 394] width 320 height 22
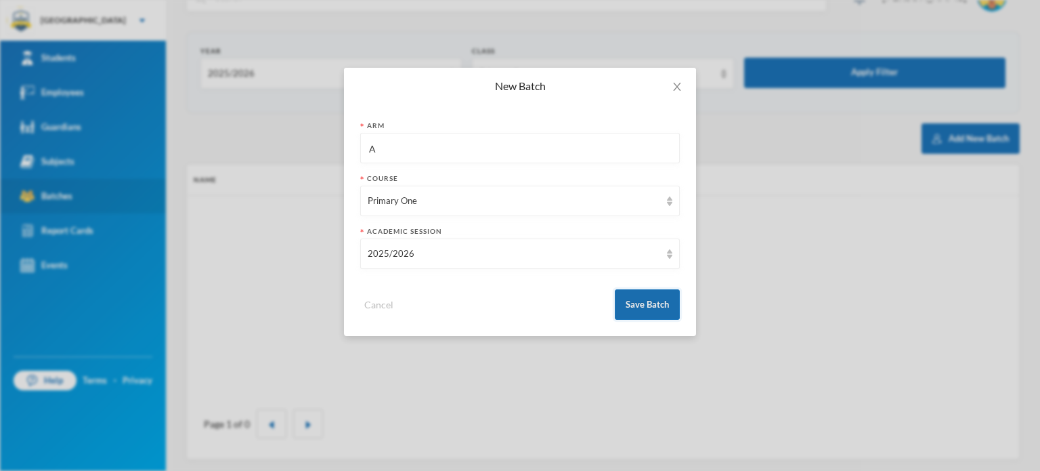
click at [639, 305] on button "Save Batch" at bounding box center [647, 304] width 65 height 30
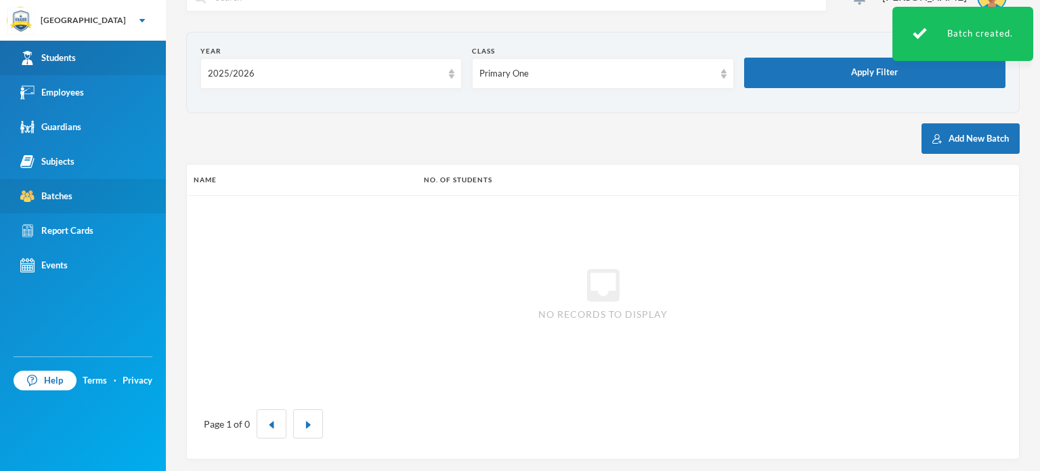
click at [64, 65] on link "Students" at bounding box center [83, 58] width 166 height 35
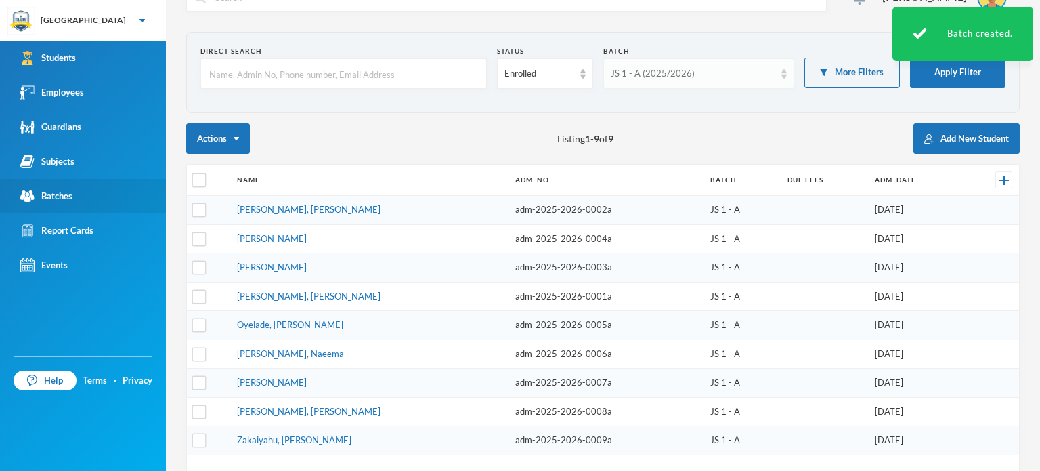
click at [645, 74] on div "JS 1 - A (2025/2026)" at bounding box center [693, 74] width 164 height 14
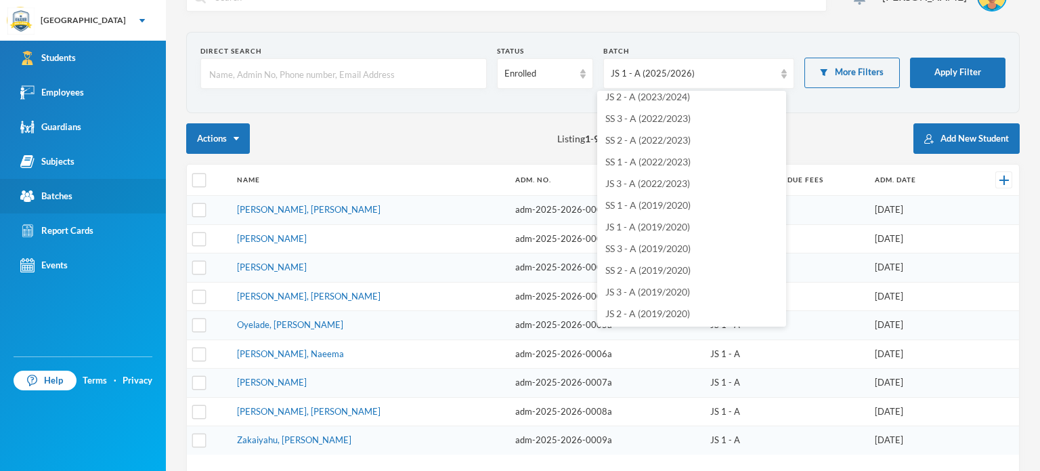
scroll to position [311, 0]
click at [70, 192] on div "Batches" at bounding box center [46, 196] width 52 height 14
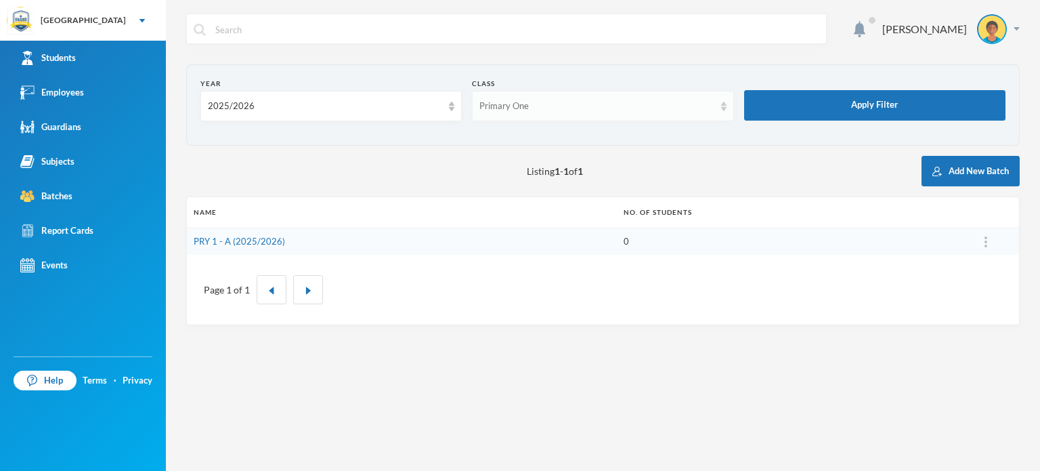
click at [496, 112] on div "Primary One" at bounding box center [596, 107] width 234 height 14
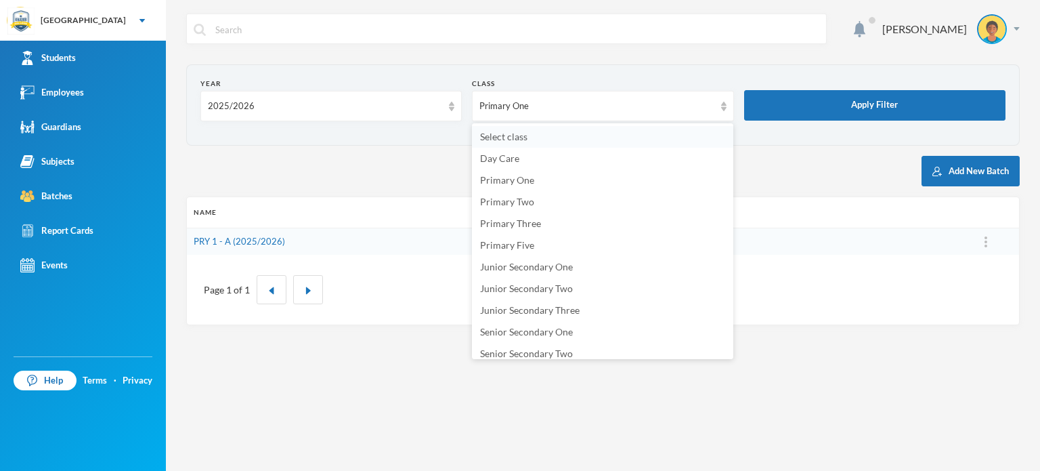
click at [490, 133] on span "Select class" at bounding box center [503, 137] width 47 height 12
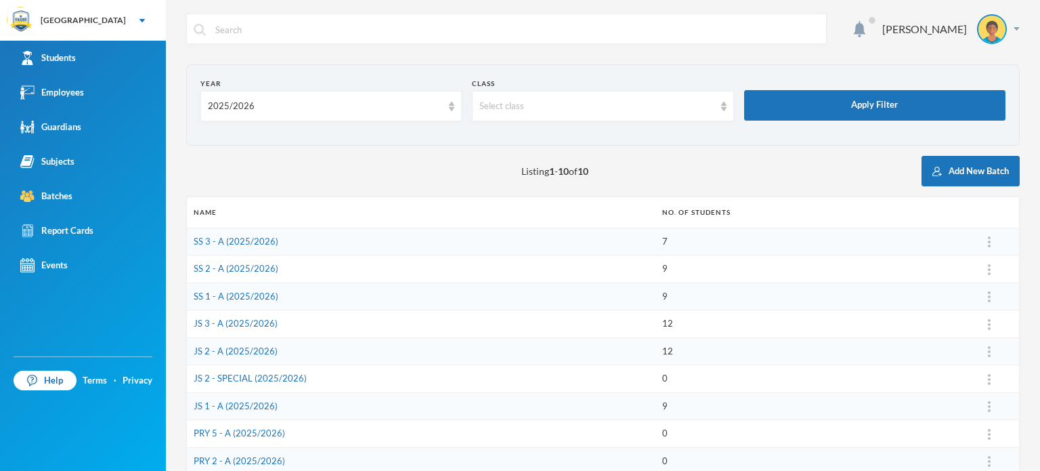
click at [374, 132] on section "Year 2025/2026 Class Select class Apply Filter" at bounding box center [602, 104] width 833 height 81
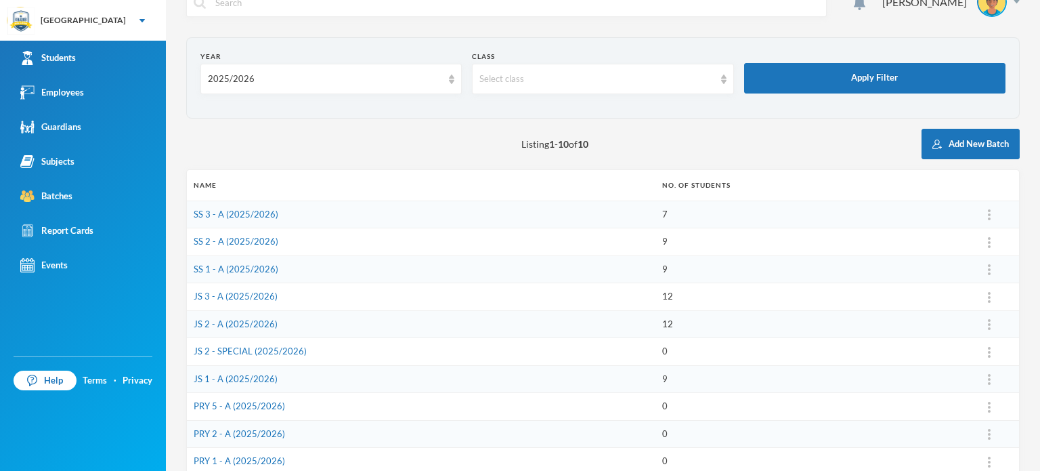
scroll to position [112, 0]
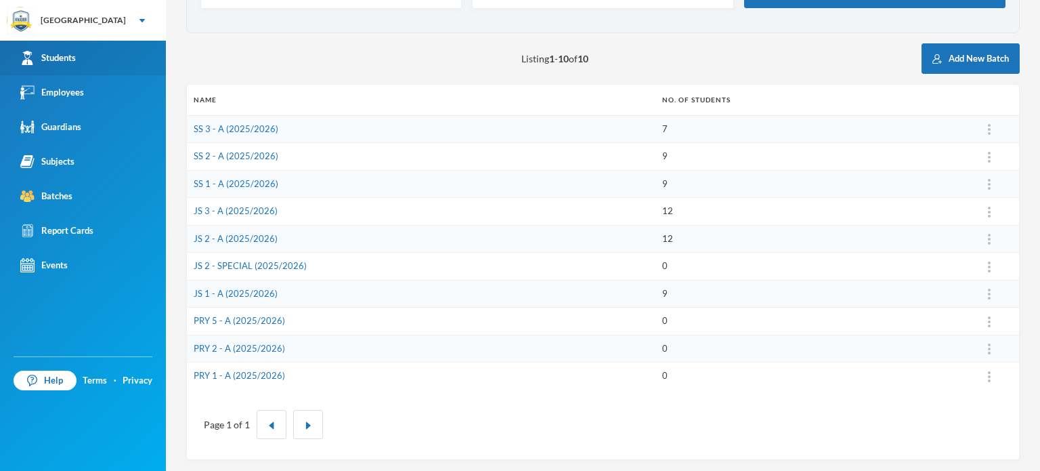
click at [47, 68] on link "Students" at bounding box center [83, 58] width 166 height 35
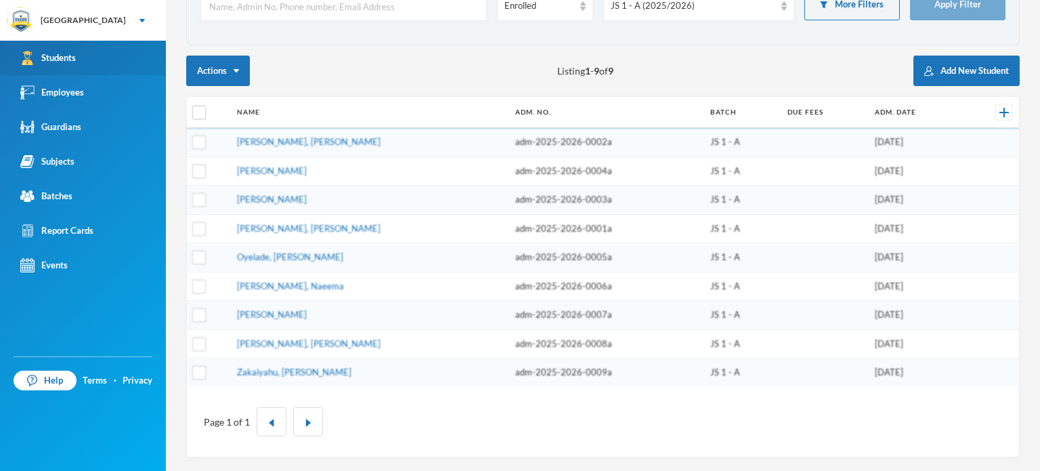
scroll to position [95, 0]
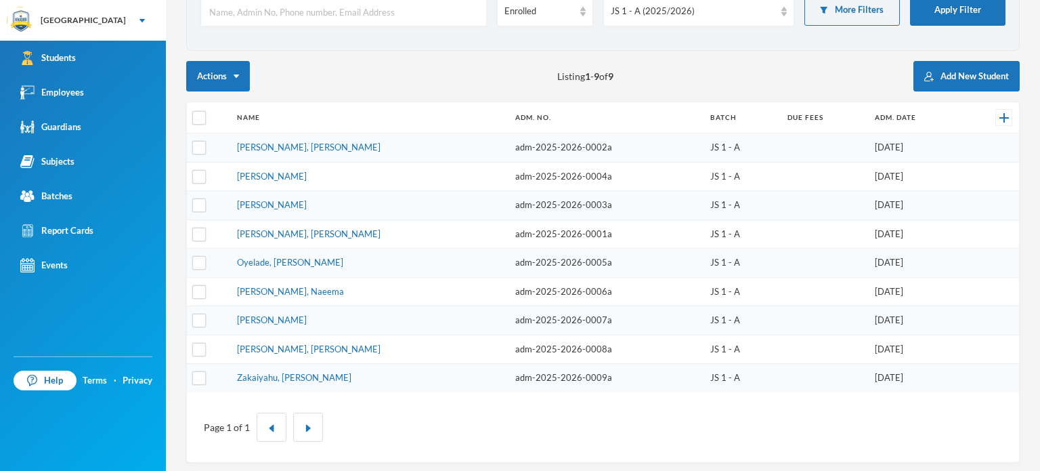
click at [519, 79] on div "Actions Listing 1 - 9 of 9 Add New Student" at bounding box center [602, 76] width 833 height 30
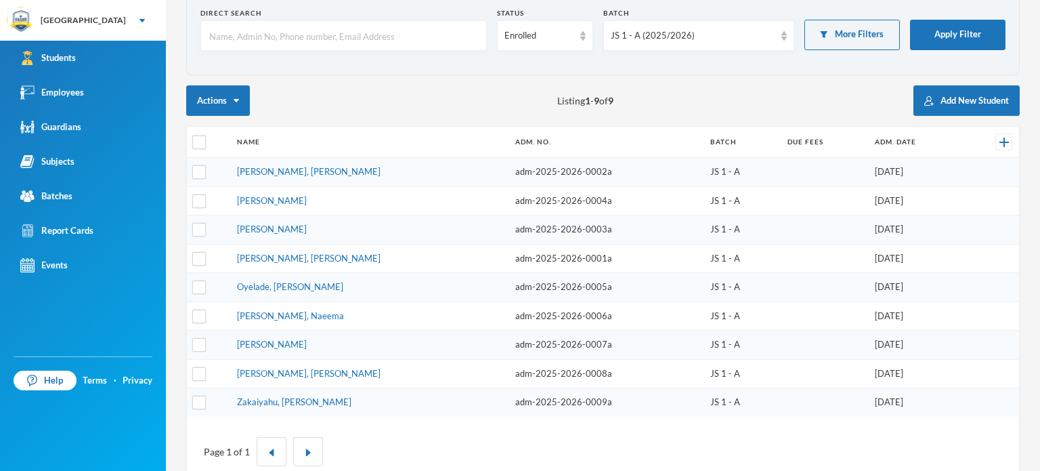
scroll to position [68, 0]
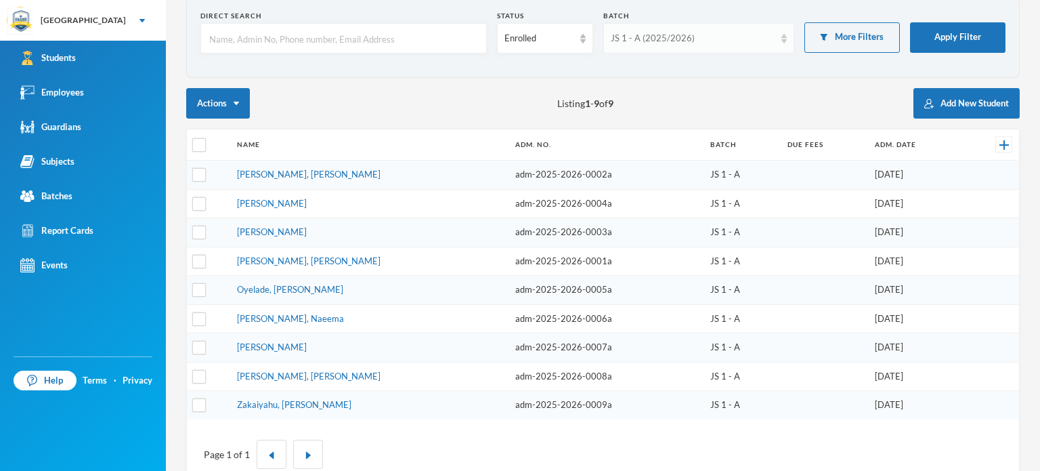
click at [632, 35] on div "JS 1 - A (2025/2026)" at bounding box center [693, 39] width 164 height 14
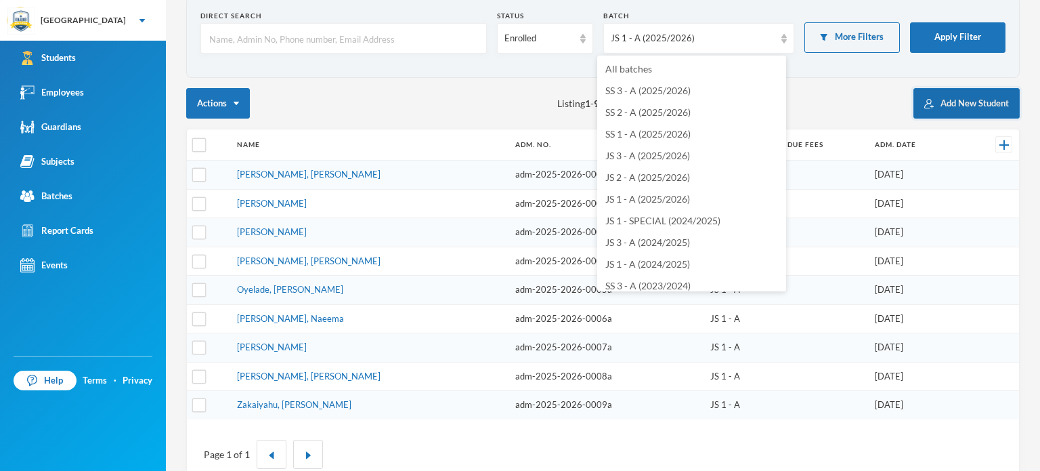
click at [925, 102] on button "Add New Student" at bounding box center [966, 103] width 106 height 30
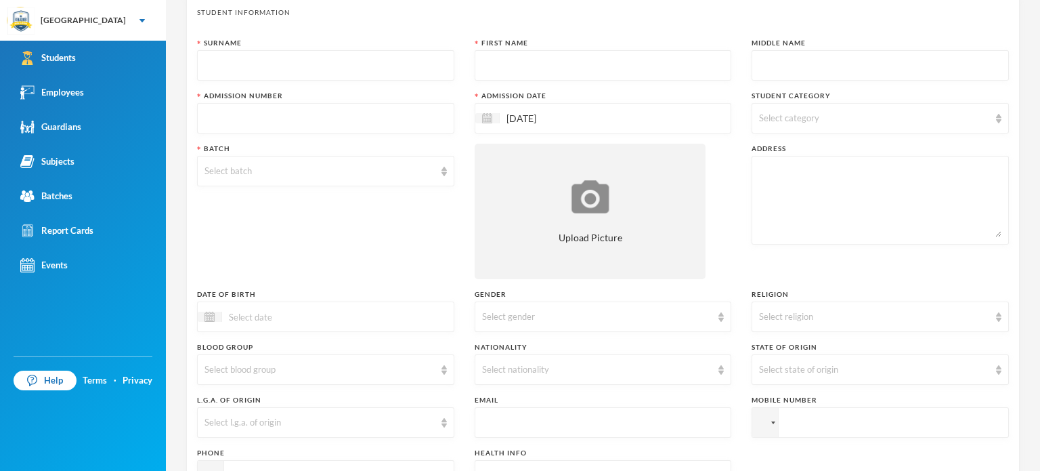
click at [371, 67] on input "text" at bounding box center [325, 66] width 242 height 30
type input "Mutairu"
click at [561, 59] on input "text" at bounding box center [603, 66] width 242 height 30
type input "Aliyat"
click at [816, 54] on input "text" at bounding box center [880, 66] width 242 height 30
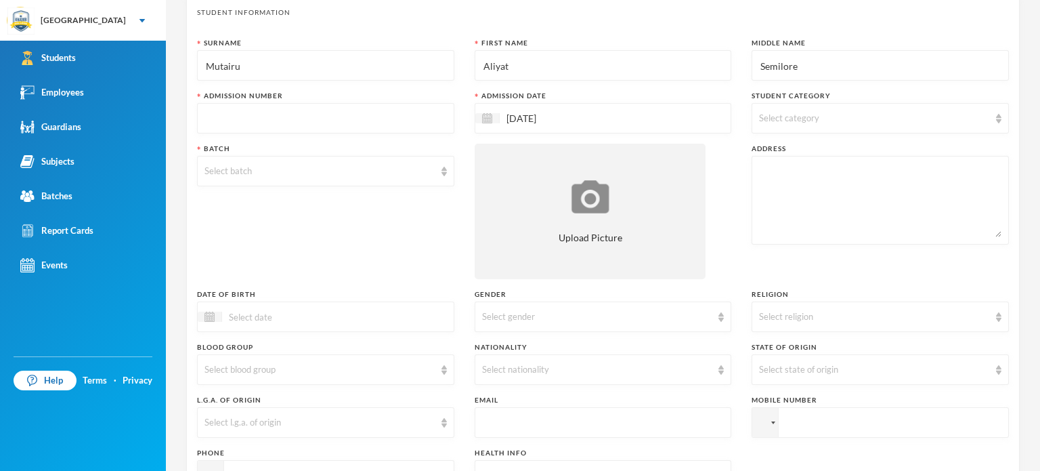
type input "Semilore"
click at [379, 109] on input "text" at bounding box center [325, 119] width 242 height 30
type input "kims-2025-2026-001e"
click at [261, 229] on div "Batch Select batch" at bounding box center [325, 211] width 257 height 135
click at [618, 123] on div "[DATE]" at bounding box center [603, 118] width 257 height 30
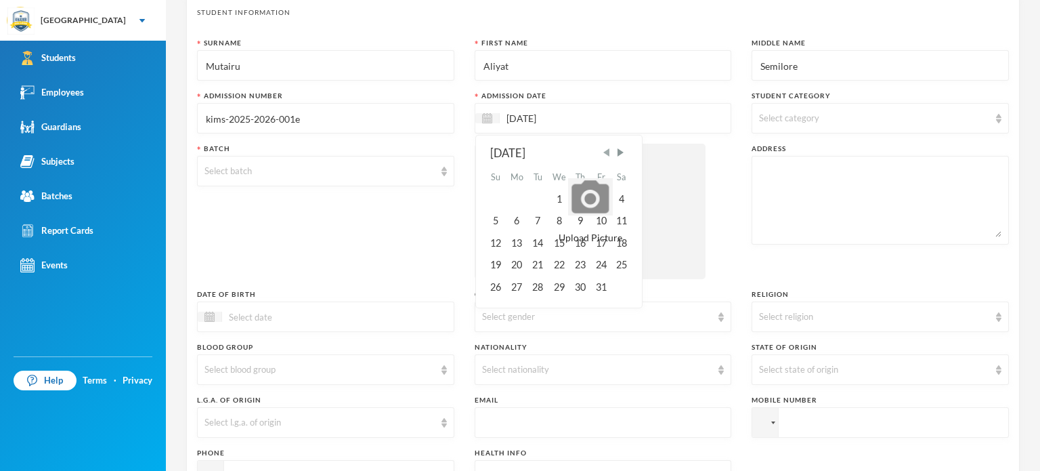
click at [606, 156] on span "Previous Month" at bounding box center [606, 152] width 12 height 12
click at [520, 246] on div "15" at bounding box center [517, 243] width 22 height 22
type input "[DATE]"
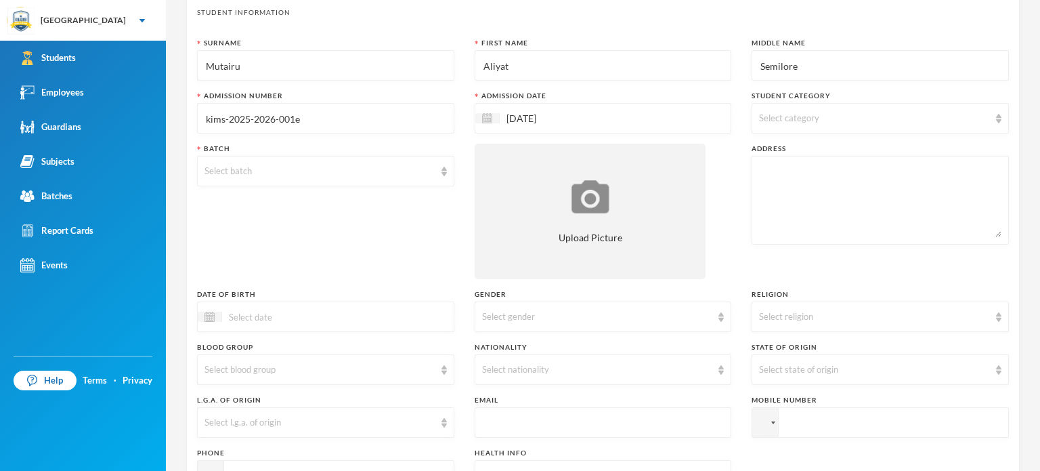
click at [770, 114] on span "Select category" at bounding box center [789, 117] width 60 height 11
click at [775, 211] on span "Boarder" at bounding box center [788, 209] width 45 height 12
click at [768, 211] on input "Boarder" at bounding box center [761, 209] width 14 height 14
checkbox input "true"
click at [443, 159] on div "Select batch" at bounding box center [325, 171] width 257 height 30
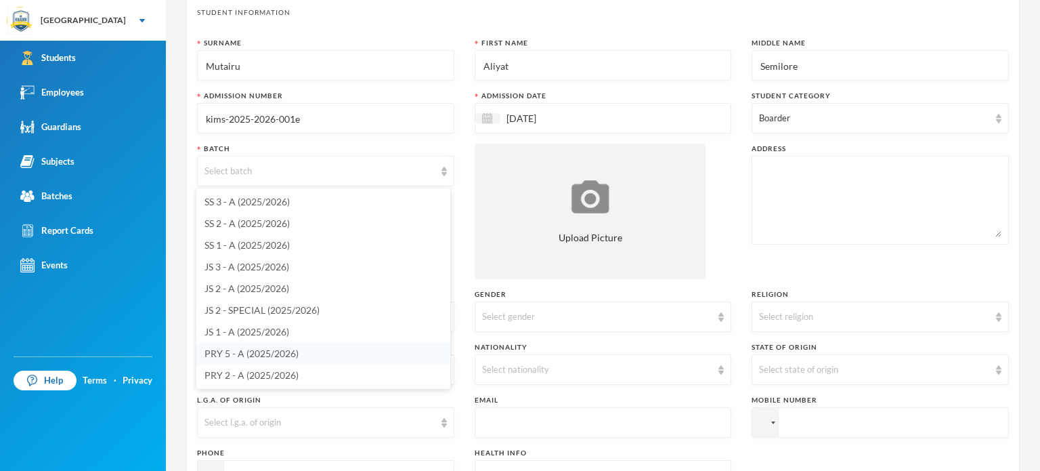
click at [251, 355] on span "PRY 5 - A (2025/2026)" at bounding box center [251, 353] width 94 height 12
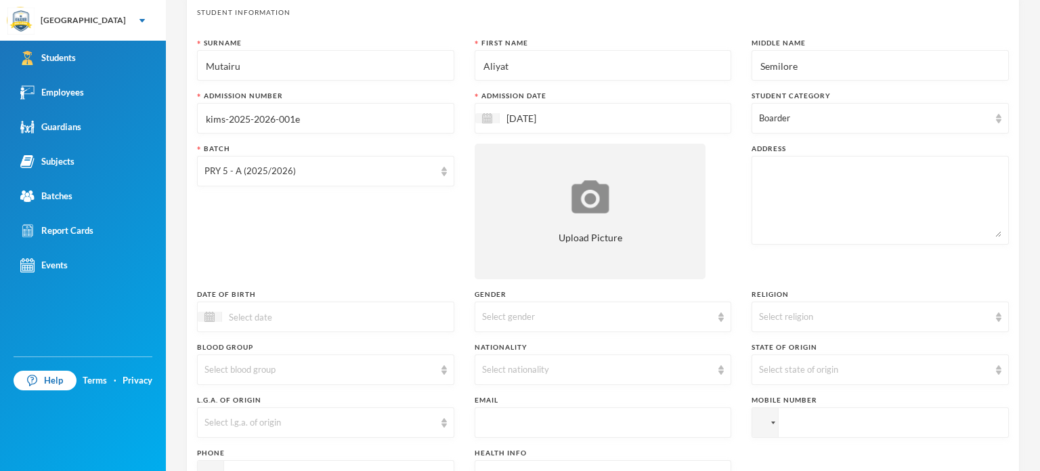
click at [272, 248] on div "Batch PRY 5 - A (2025/2026)" at bounding box center [325, 211] width 257 height 135
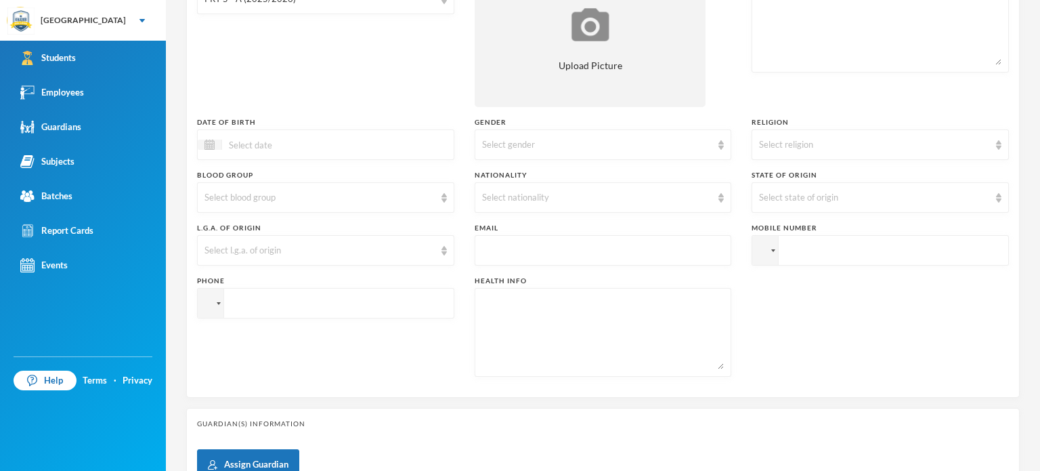
scroll to position [284, 0]
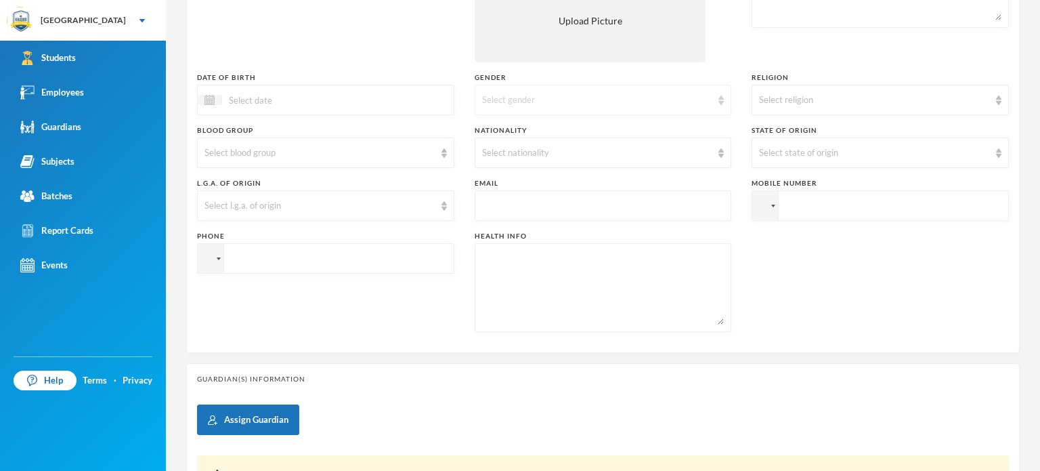
click at [526, 93] on div "Select gender" at bounding box center [597, 100] width 230 height 14
click at [506, 154] on span "[DEMOGRAPHIC_DATA]" at bounding box center [532, 152] width 106 height 12
click at [781, 93] on div "Select religion" at bounding box center [874, 100] width 230 height 14
click at [758, 146] on span "[DEMOGRAPHIC_DATA]" at bounding box center [806, 152] width 106 height 12
click at [708, 152] on div "Select nationality" at bounding box center [603, 152] width 257 height 30
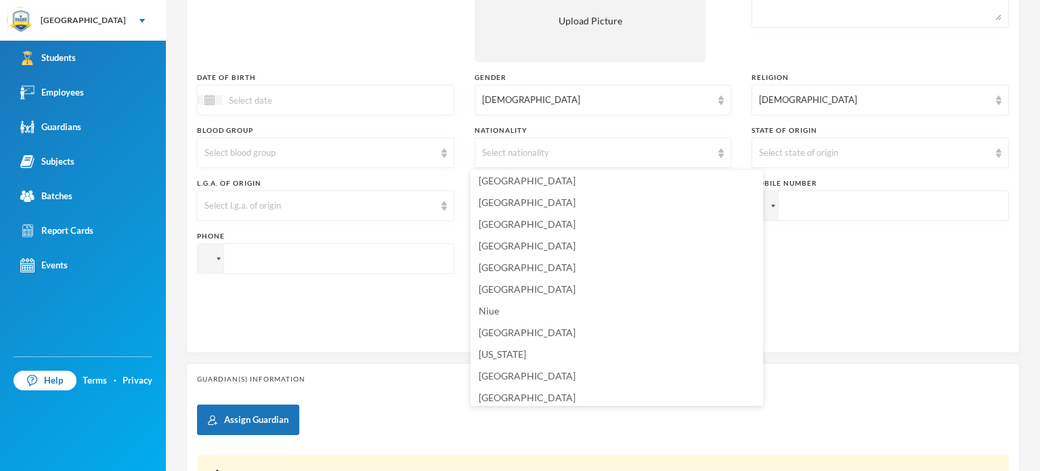
scroll to position [3342, 0]
click at [517, 284] on li "[GEOGRAPHIC_DATA]" at bounding box center [617, 287] width 292 height 22
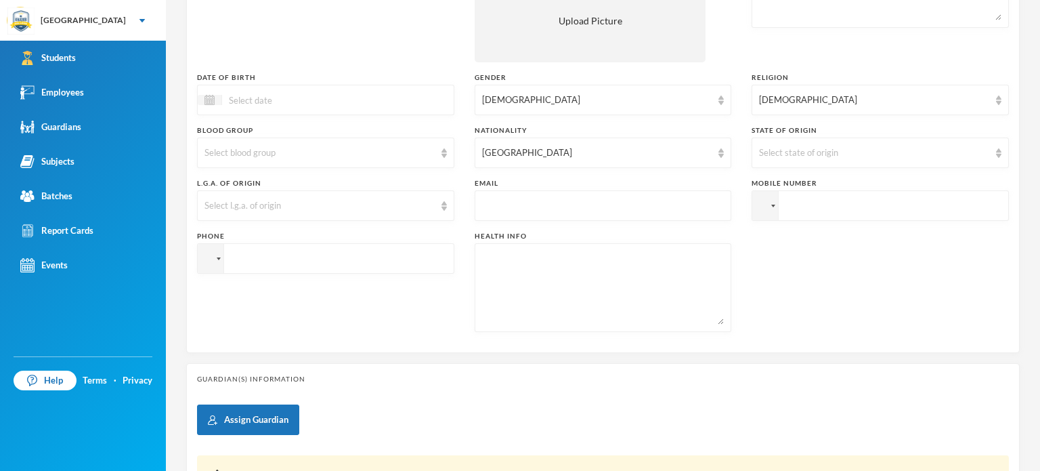
click at [834, 205] on input "tel" at bounding box center [880, 205] width 257 height 30
type input "+2348079211690"
click at [417, 255] on input "tel" at bounding box center [325, 258] width 257 height 30
type input "+2348074250825"
click at [756, 242] on div "Surname Mutairu First Name Aliyat Middle Name Semilore Admission Number kims-20…" at bounding box center [603, 81] width 812 height 521
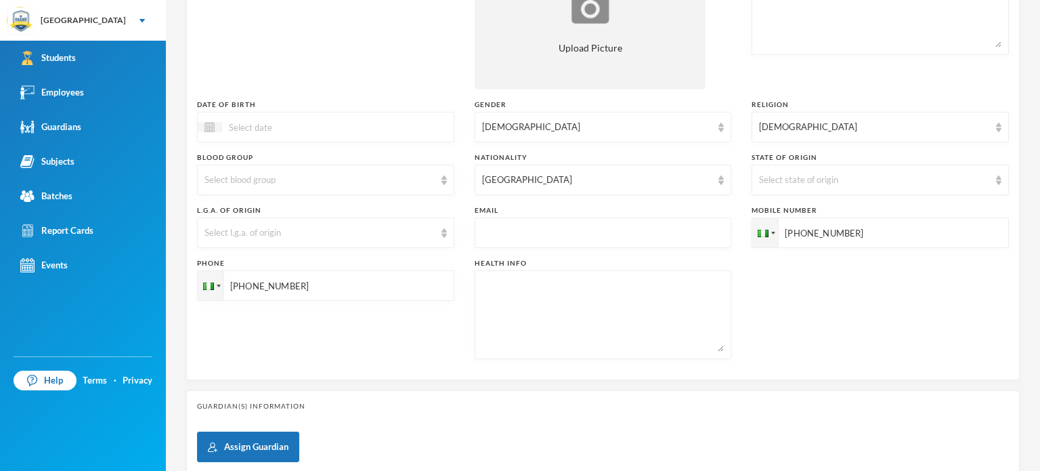
scroll to position [176, 0]
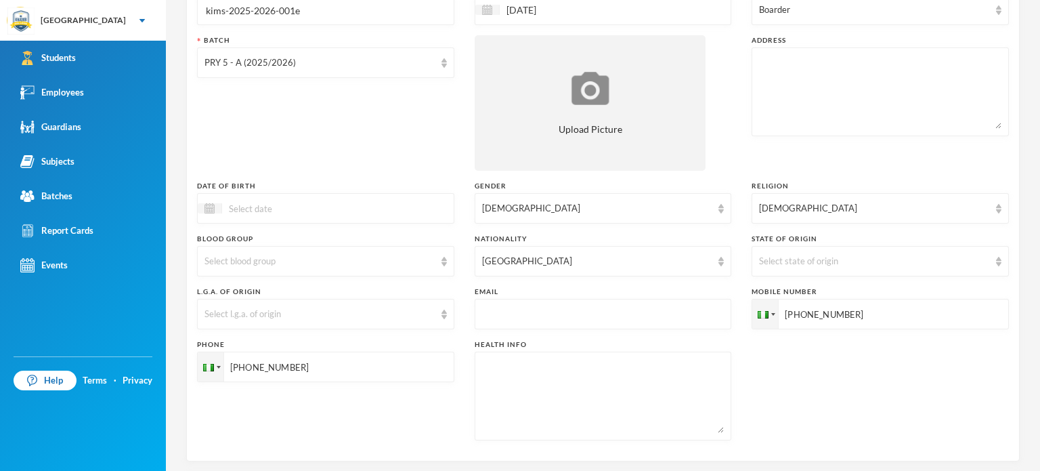
click at [813, 72] on textarea at bounding box center [880, 92] width 242 height 74
type textarea "No 13, Itesiwaju Street, Ayegun Ibadan"
click at [734, 160] on div "Surname Mutairu First Name Aliyat Middle Name Semilore Admission Number kims-20…" at bounding box center [603, 190] width 812 height 521
click at [768, 393] on div "Surname Mutairu First Name Aliyat Middle Name Semilore Admission Number kims-20…" at bounding box center [603, 190] width 812 height 521
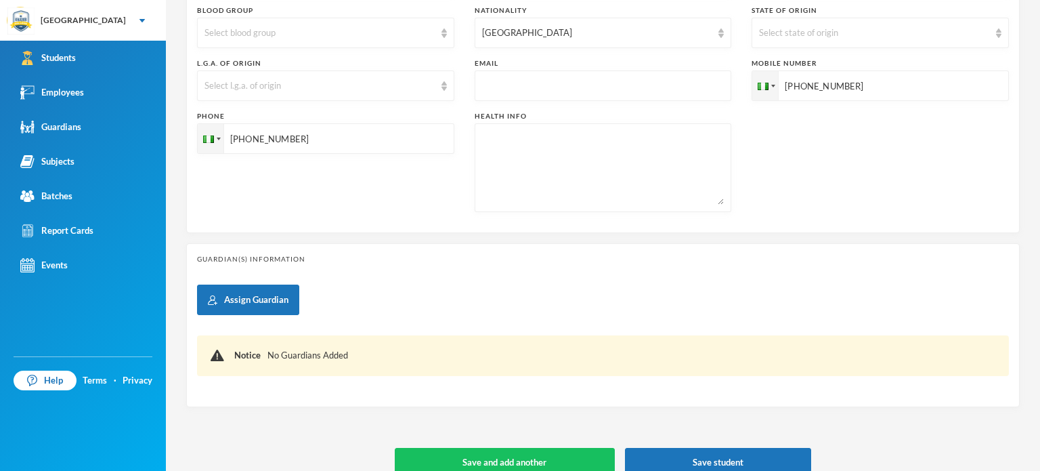
scroll to position [424, 0]
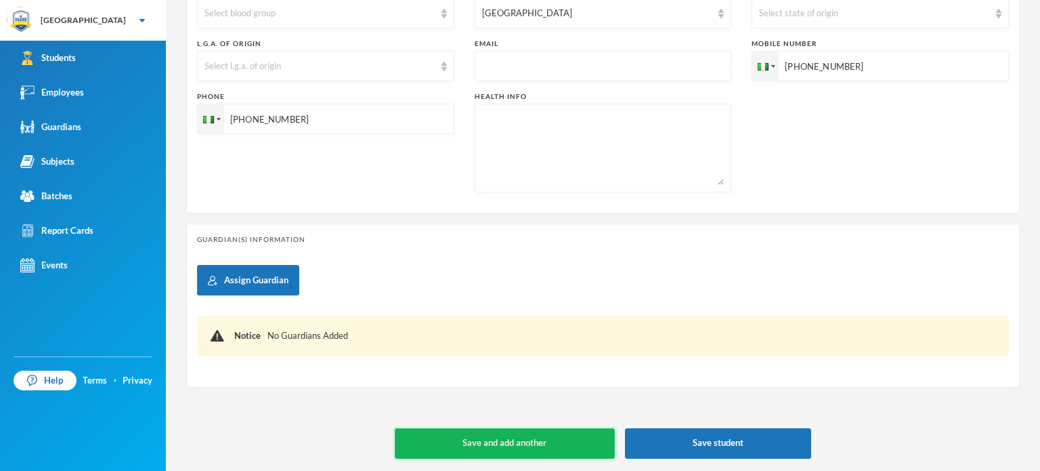
click at [552, 438] on button "Save and add another" at bounding box center [505, 443] width 220 height 30
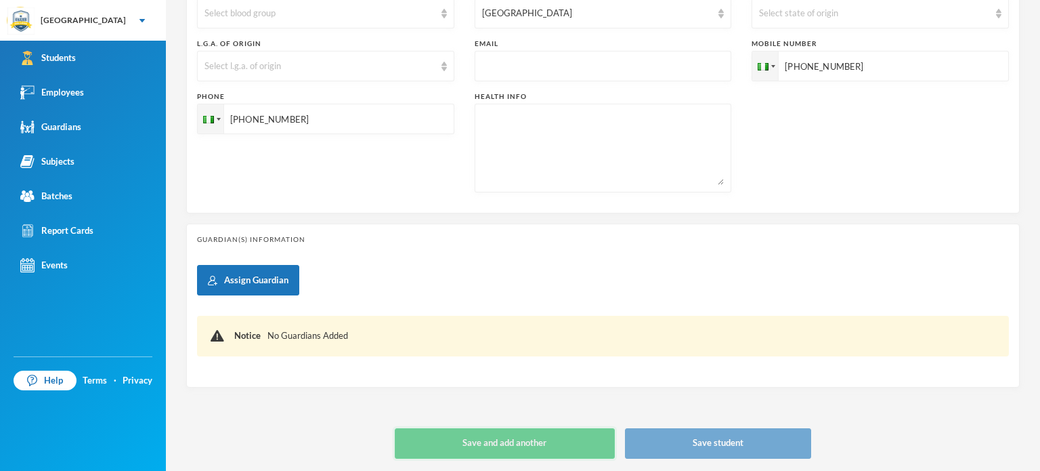
type input "[DATE]"
type input "+234"
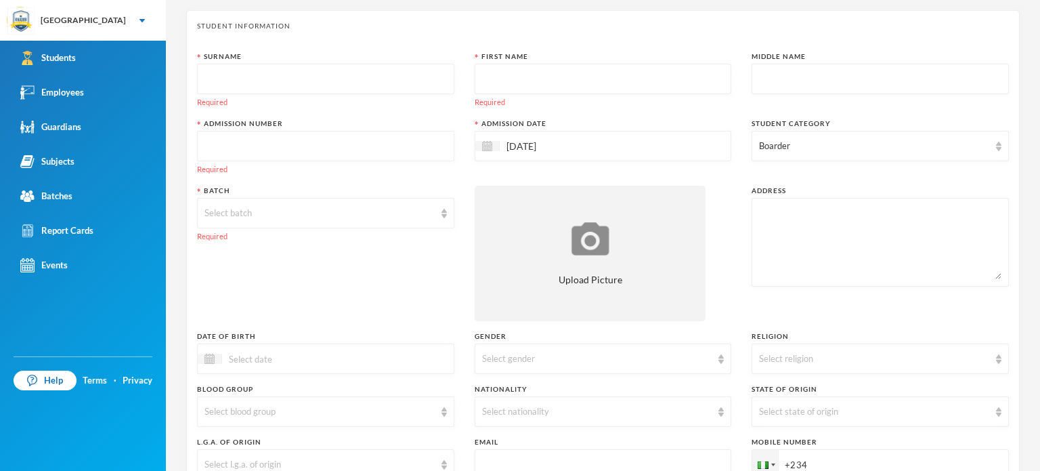
scroll to position [19, 0]
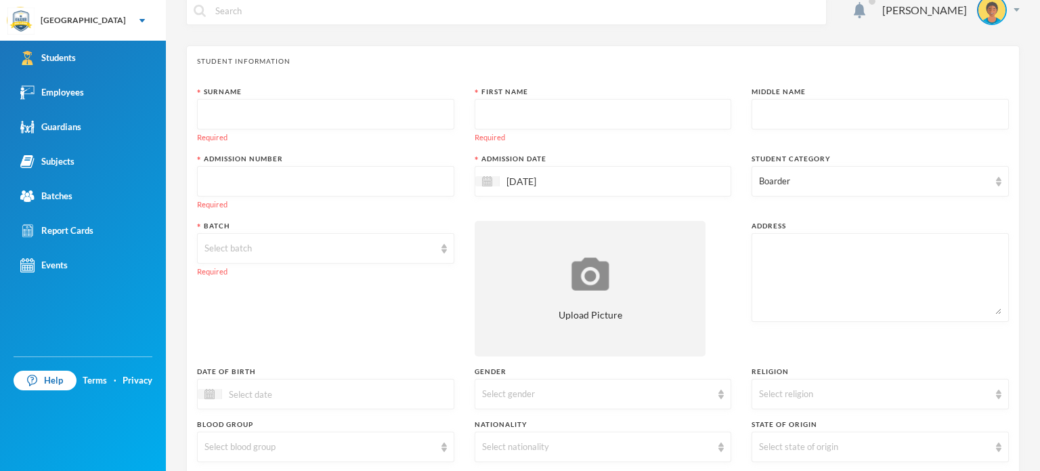
click at [304, 102] on input "text" at bounding box center [325, 115] width 242 height 30
type input "Sarumi"
click at [502, 118] on input "text" at bounding box center [603, 115] width 242 height 30
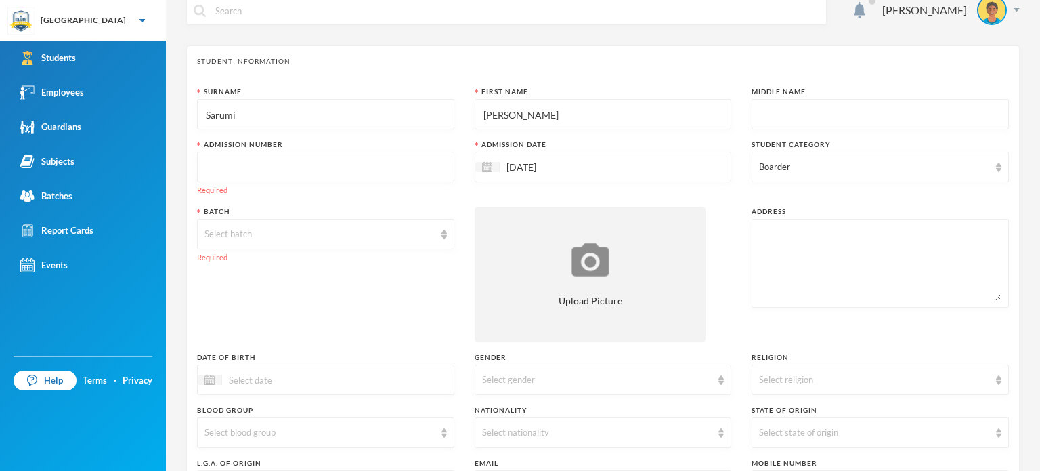
type input "[PERSON_NAME]"
click at [861, 112] on input "text" at bounding box center [880, 115] width 242 height 30
type input "Okikiola"
click at [406, 178] on input "text" at bounding box center [325, 167] width 242 height 30
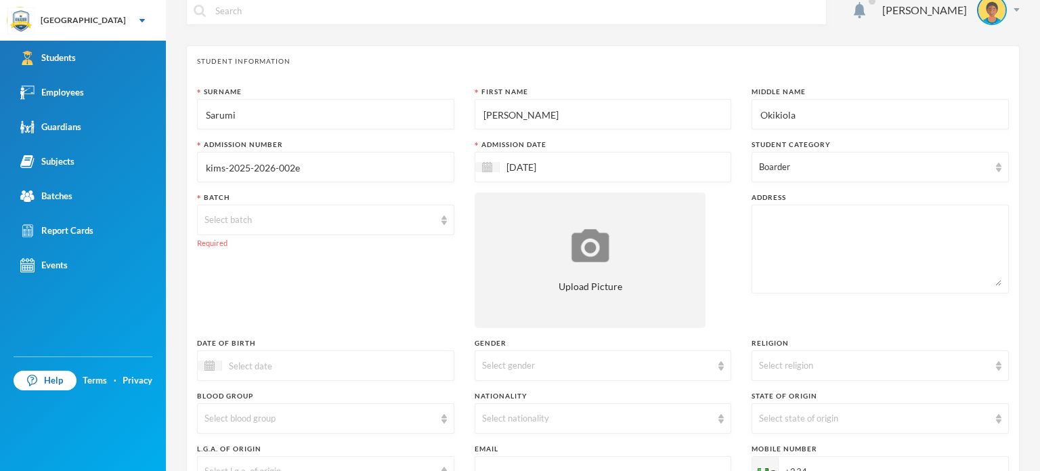
type input "kims-2025-2026-002e"
click at [646, 167] on div "[DATE]" at bounding box center [603, 167] width 257 height 30
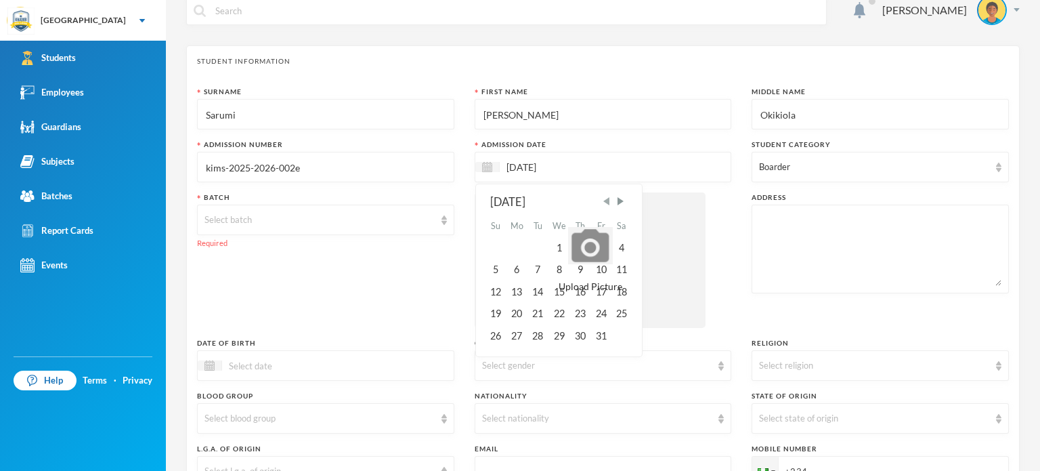
click at [602, 206] on span "Previous Month" at bounding box center [606, 201] width 12 height 12
click at [515, 291] on div "15" at bounding box center [517, 292] width 22 height 22
type input "[DATE]"
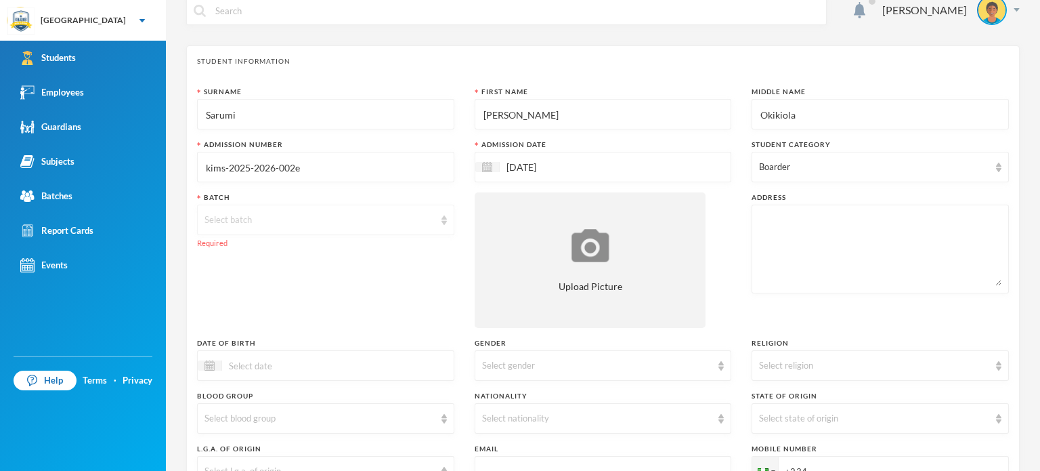
click at [439, 225] on div "Select batch" at bounding box center [325, 219] width 257 height 30
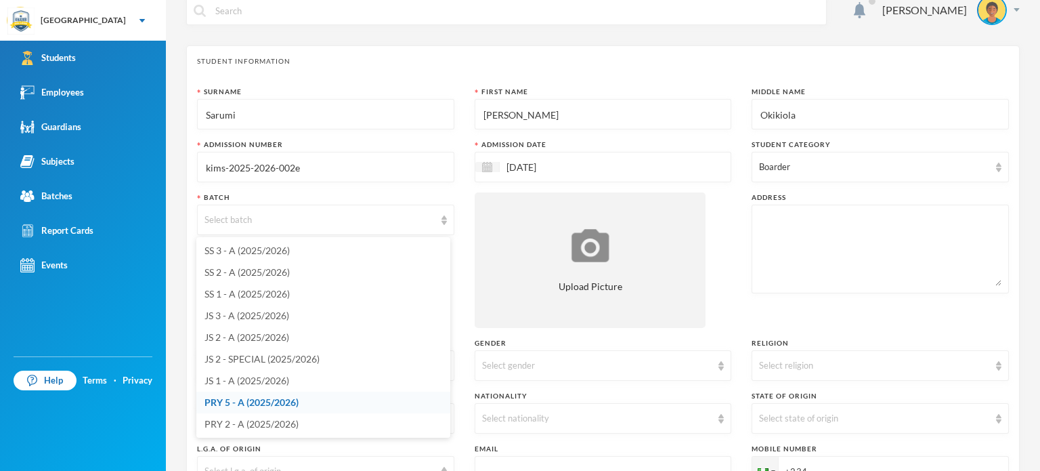
click at [233, 401] on span "PRY 5 - A (2025/2026)" at bounding box center [251, 402] width 94 height 12
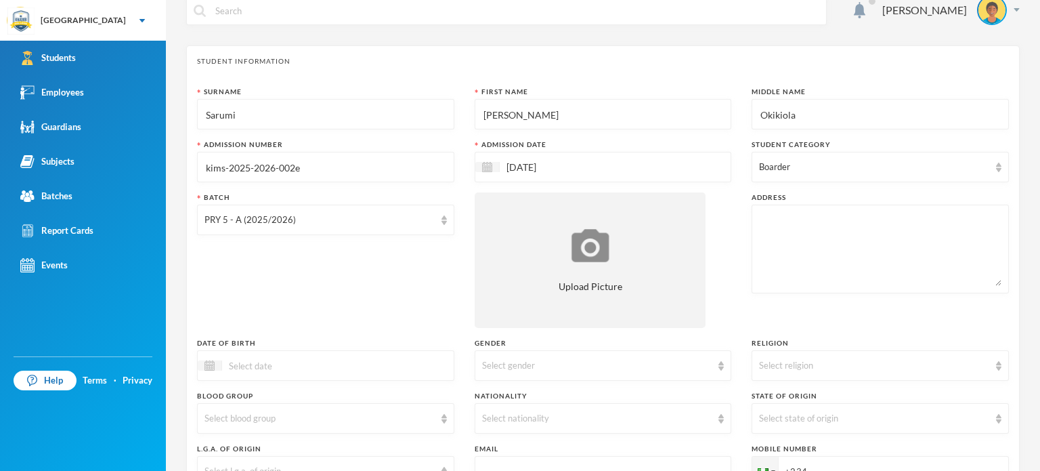
click at [290, 286] on div "Batch PRY 5 - A (2025/2026)" at bounding box center [325, 259] width 257 height 135
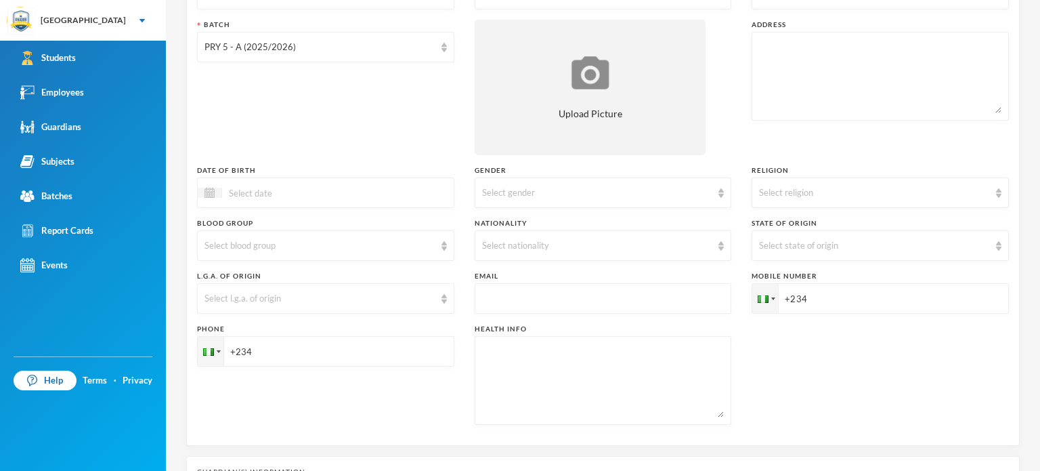
scroll to position [263, 0]
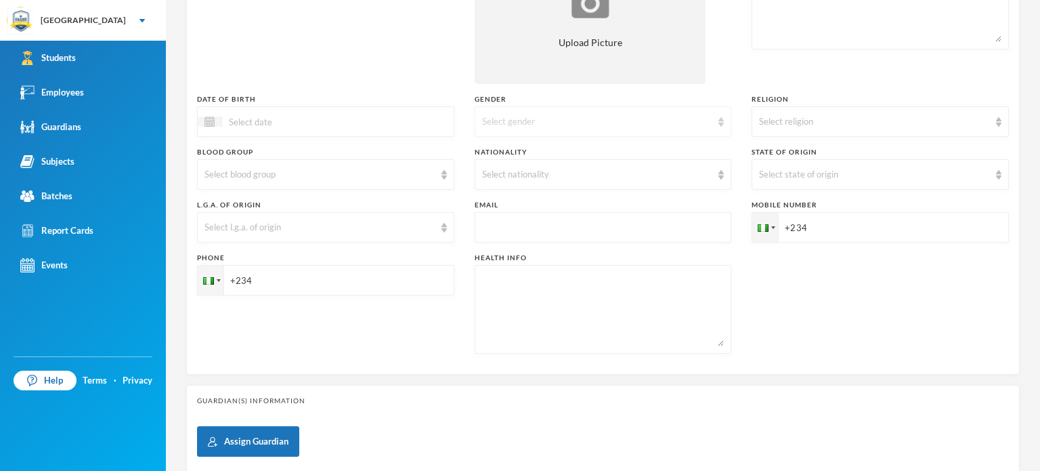
click at [718, 121] on img at bounding box center [720, 121] width 5 height 9
click at [628, 146] on li "[DEMOGRAPHIC_DATA]" at bounding box center [598, 153] width 254 height 22
click at [781, 118] on div "Select religion" at bounding box center [874, 122] width 230 height 14
click at [754, 169] on span "[DEMOGRAPHIC_DATA]" at bounding box center [805, 174] width 104 height 12
click at [611, 168] on div "Select nationality" at bounding box center [597, 175] width 230 height 14
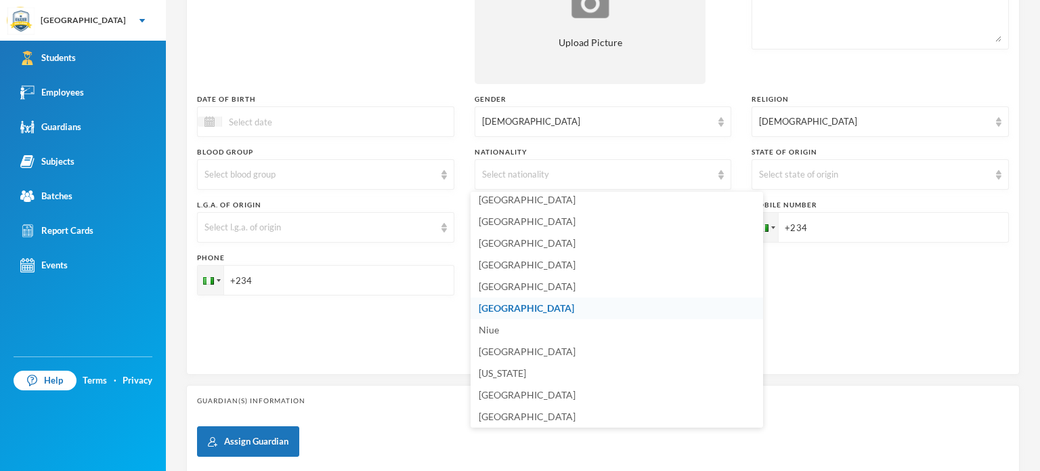
scroll to position [3339, 0]
click at [540, 307] on li "[GEOGRAPHIC_DATA]" at bounding box center [617, 311] width 292 height 22
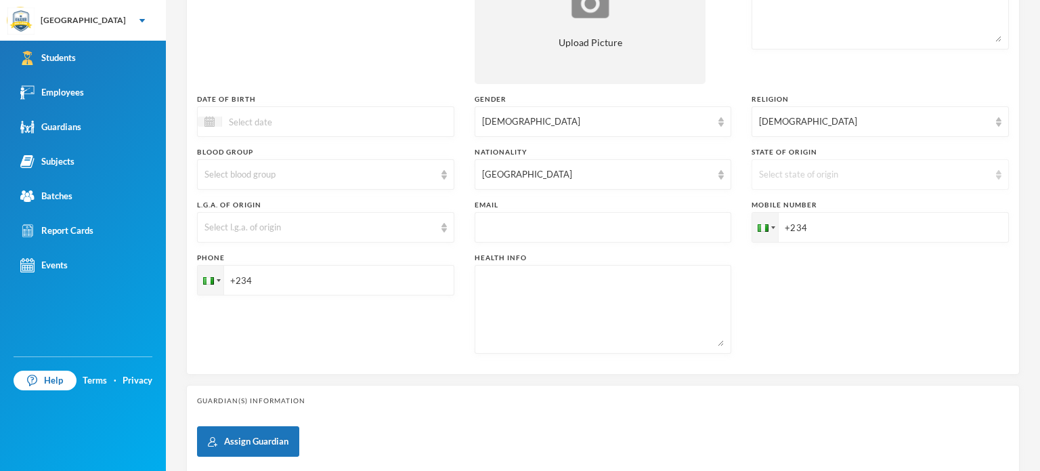
click at [772, 173] on div "Select state of origin" at bounding box center [874, 175] width 230 height 14
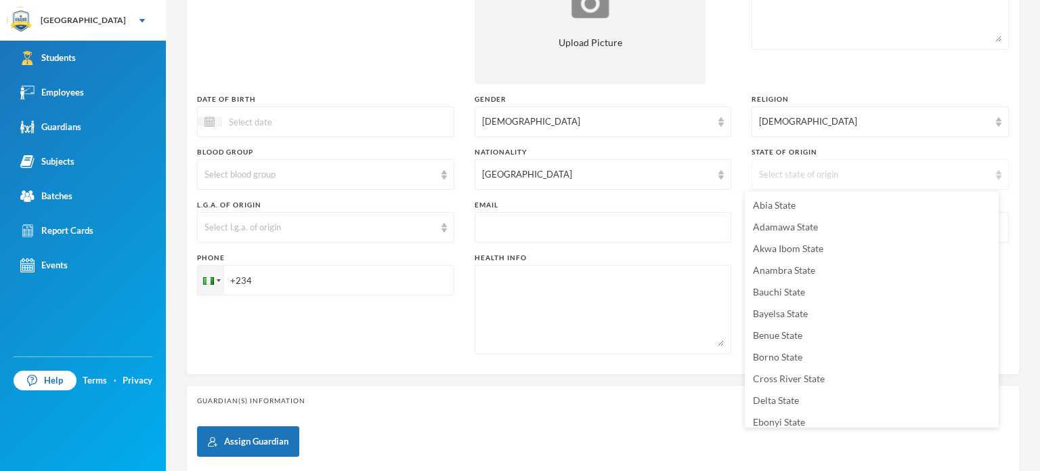
click at [772, 173] on div "Select state of origin" at bounding box center [874, 175] width 230 height 14
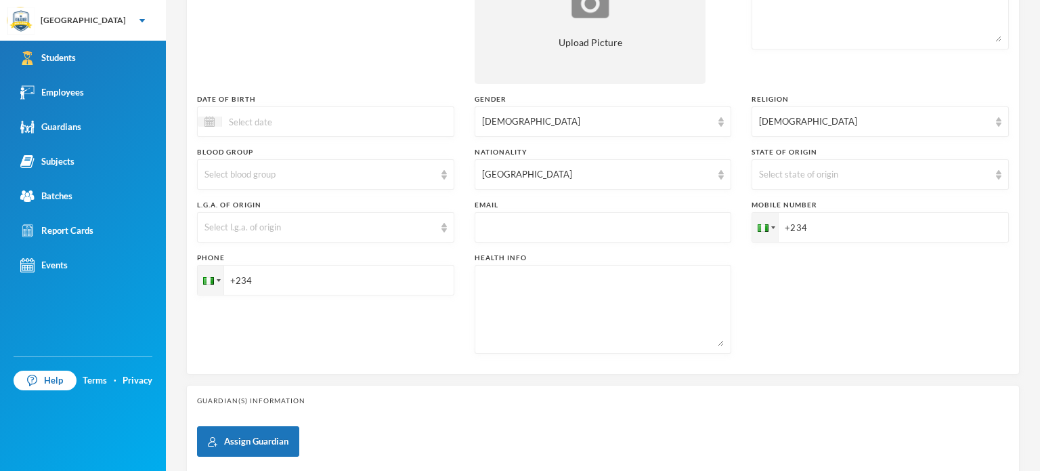
click at [804, 221] on input "+234" at bounding box center [880, 227] width 257 height 30
type input "+2348074342591"
click at [404, 278] on input "+234" at bounding box center [325, 280] width 257 height 30
type input "+2348050747879"
click at [467, 412] on div "Guardian(s) Information Assign Guardian Notice No Guardians Added" at bounding box center [602, 467] width 833 height 164
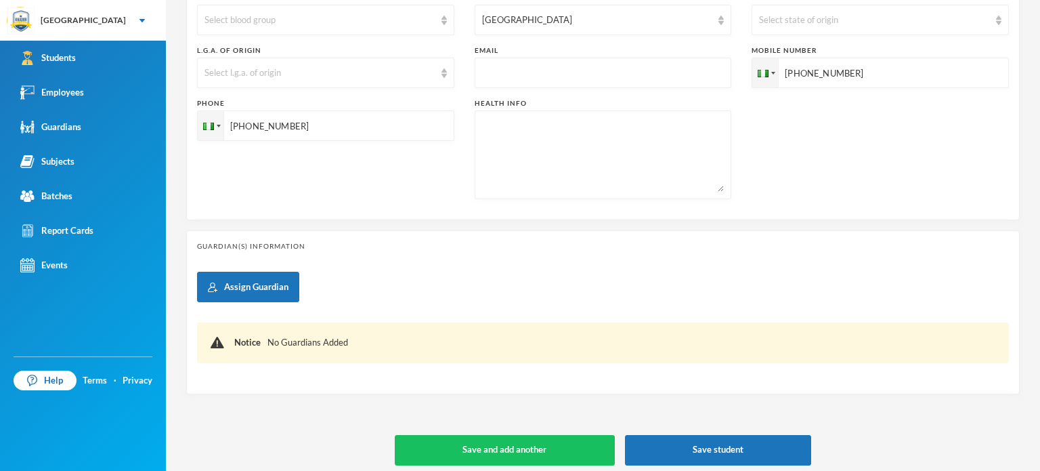
scroll to position [424, 0]
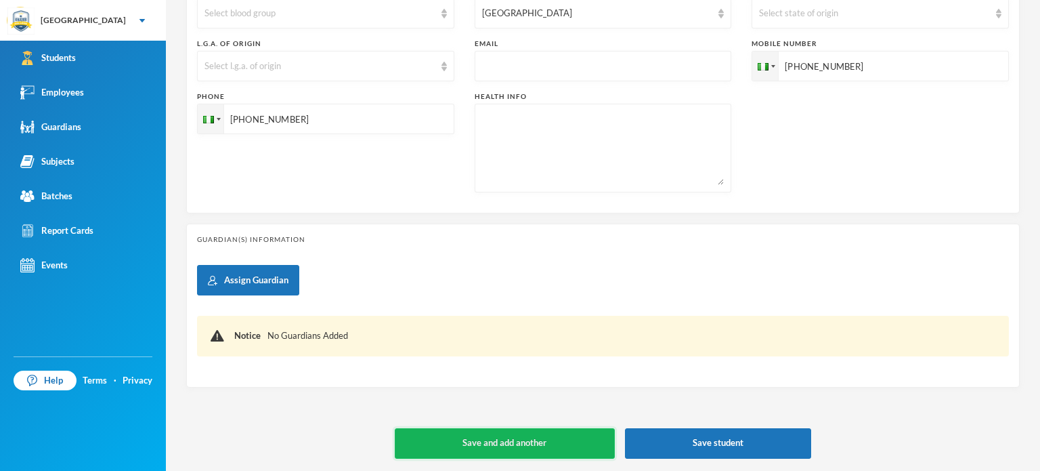
click at [494, 440] on button "Save and add another" at bounding box center [505, 443] width 220 height 30
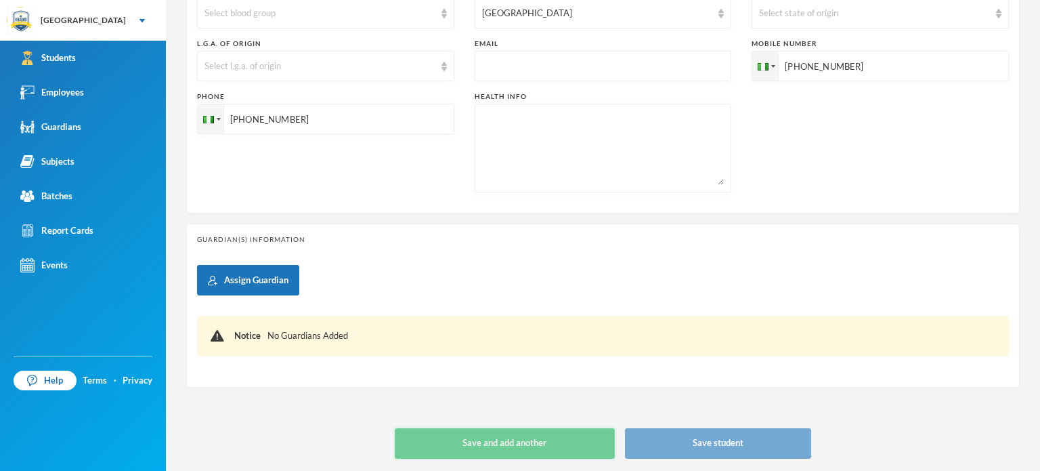
type input "[DATE]"
type input "+234"
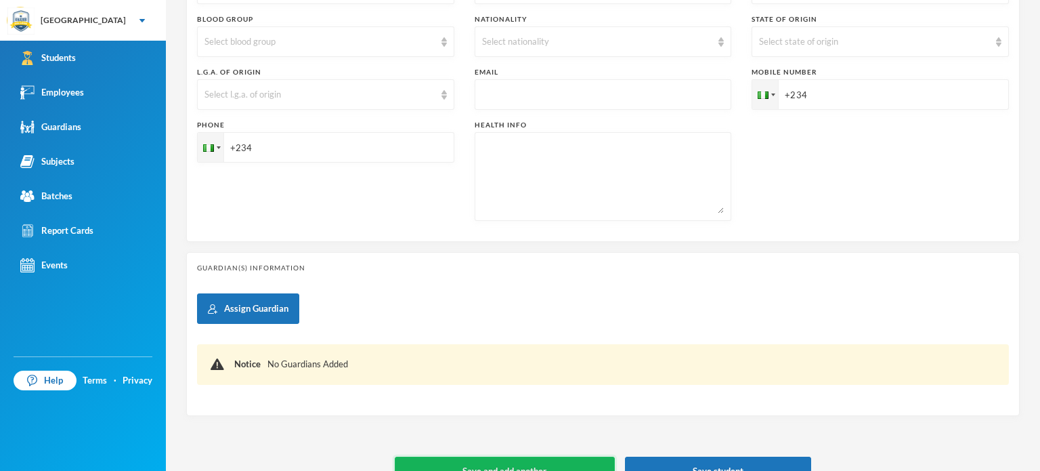
scroll to position [452, 0]
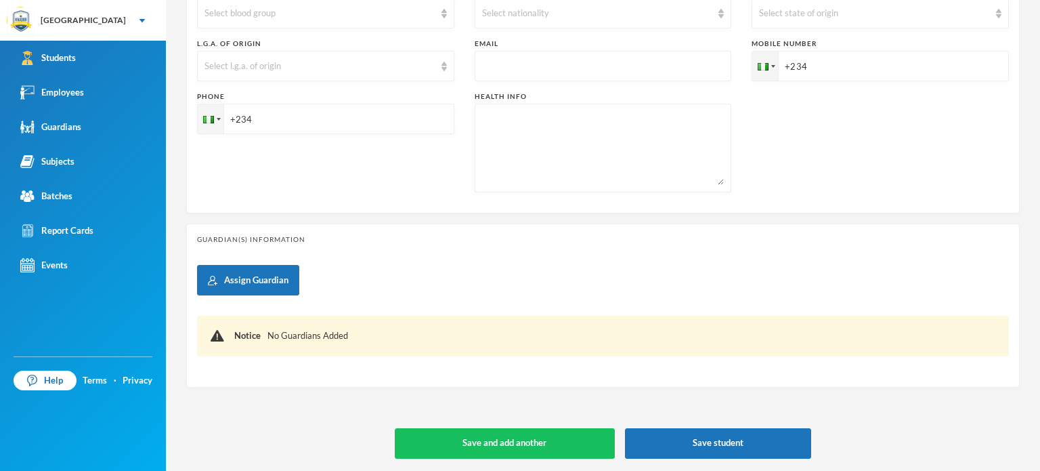
click at [355, 423] on div "Student Information Surname Required First Name Required Middle Name Admission …" at bounding box center [602, 35] width 833 height 846
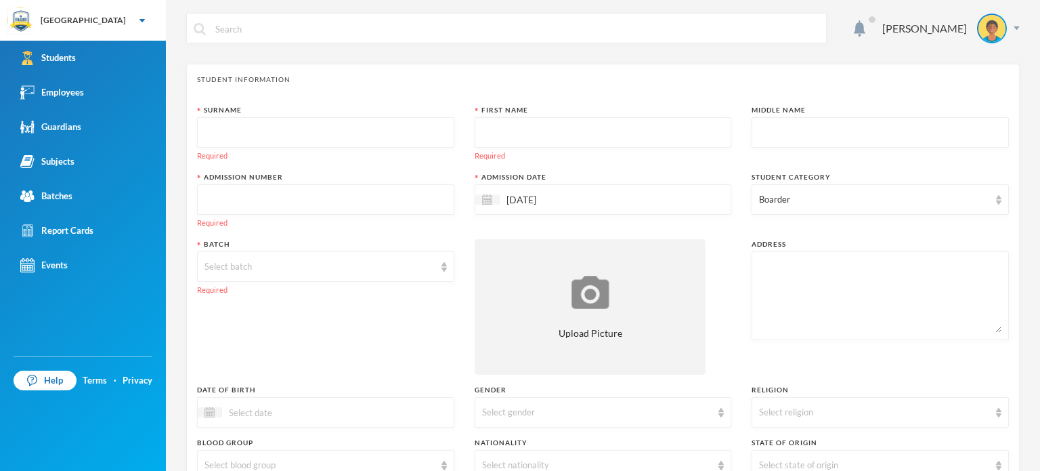
scroll to position [0, 0]
click at [314, 134] on input "text" at bounding box center [325, 133] width 242 height 30
type input "Anyars"
click at [515, 129] on input "text" at bounding box center [603, 133] width 242 height 30
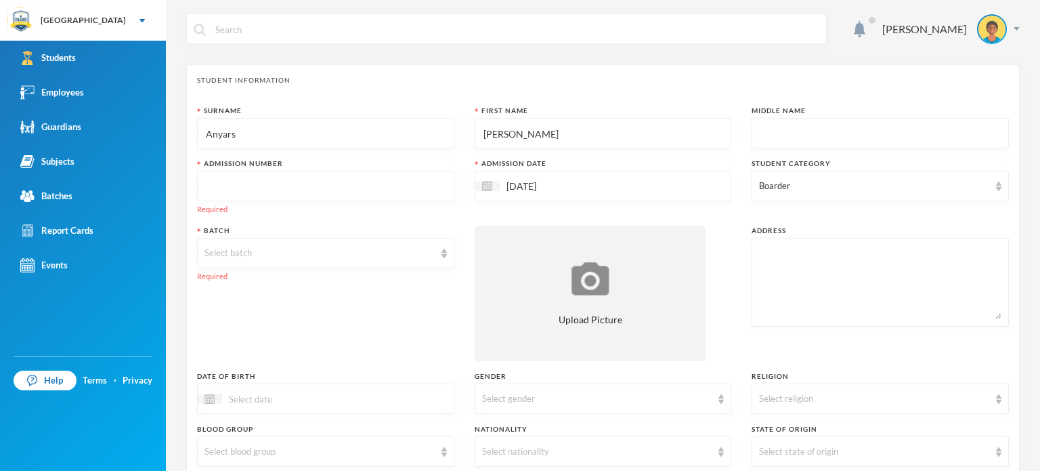
type input "[PERSON_NAME]"
click at [791, 125] on input "text" at bounding box center [880, 133] width 242 height 30
click at [417, 171] on div at bounding box center [325, 186] width 257 height 30
click at [412, 179] on input "text" at bounding box center [325, 186] width 242 height 30
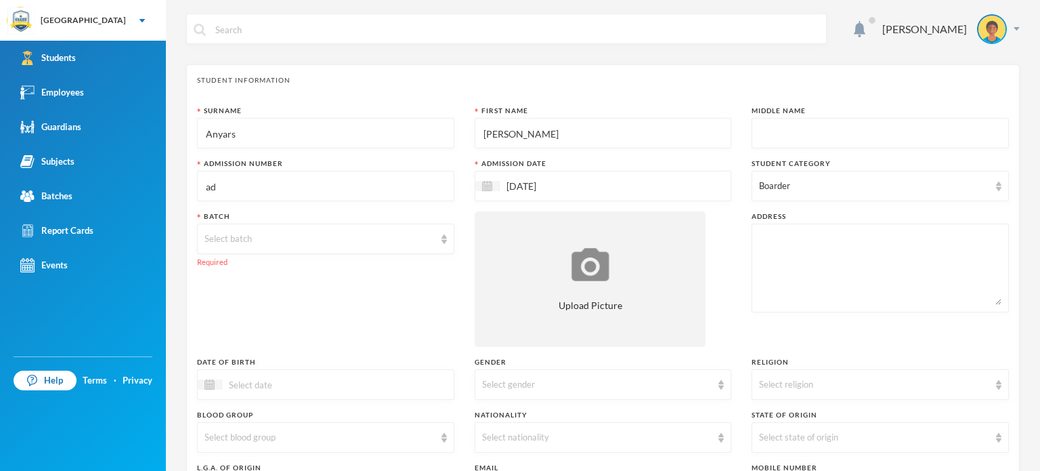
type input "a"
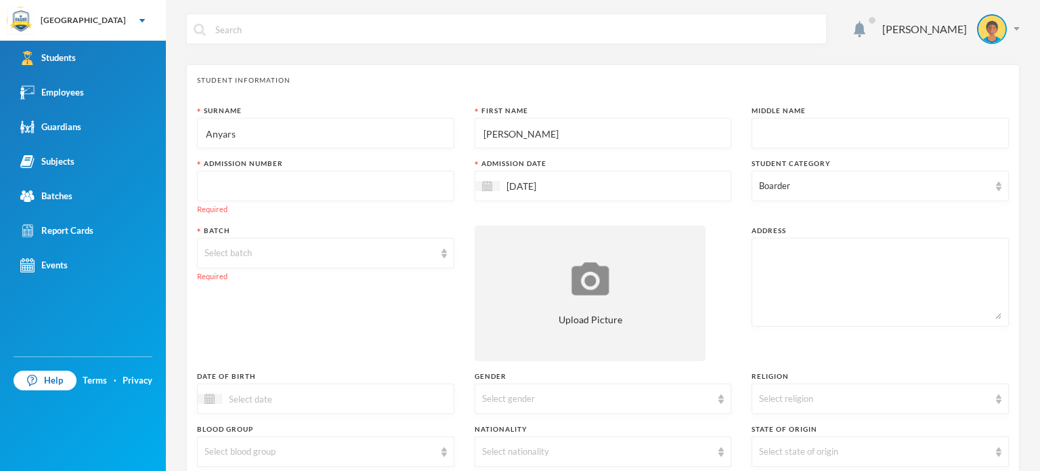
type input "l"
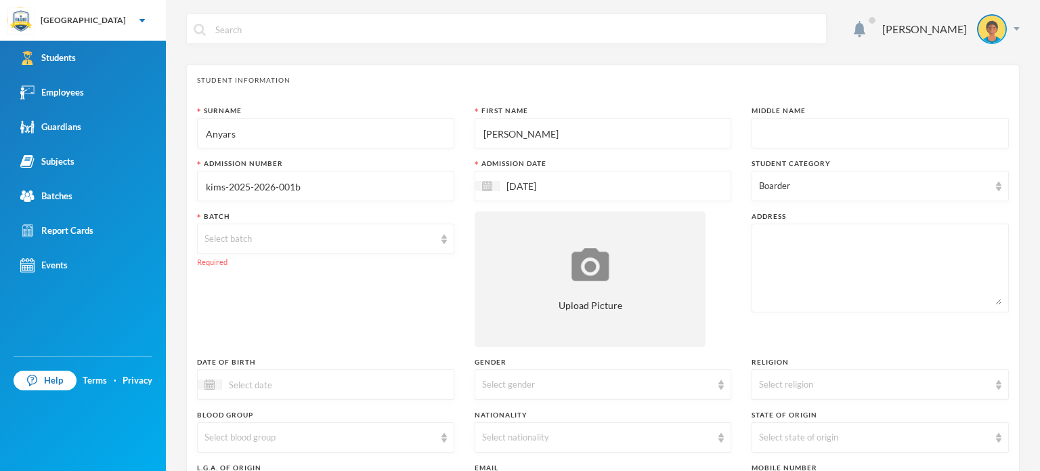
type input "kims-2025-2026-001b"
click at [417, 211] on div "Batch" at bounding box center [325, 216] width 257 height 10
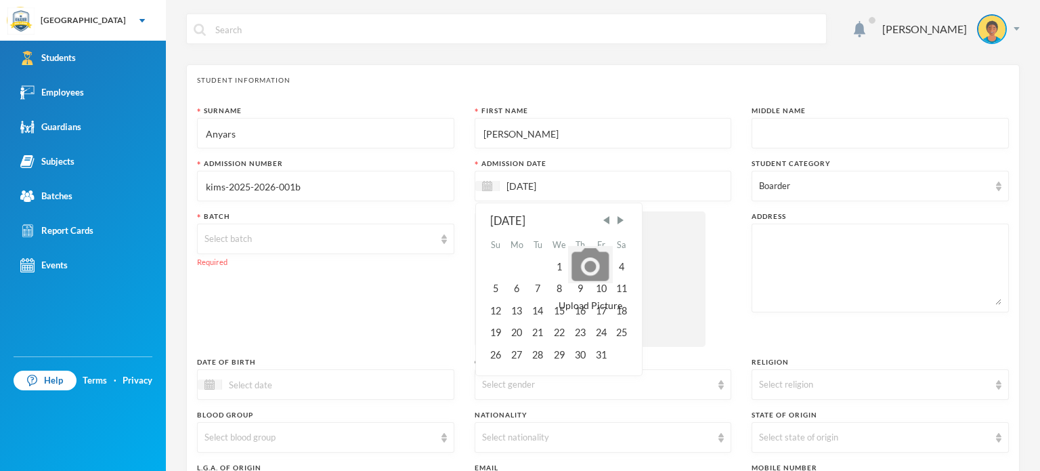
click at [509, 187] on input "[DATE]" at bounding box center [557, 186] width 114 height 16
click at [608, 219] on span "Previous Month" at bounding box center [606, 220] width 12 height 12
click at [515, 312] on div "15" at bounding box center [517, 311] width 22 height 22
type input "[DATE]"
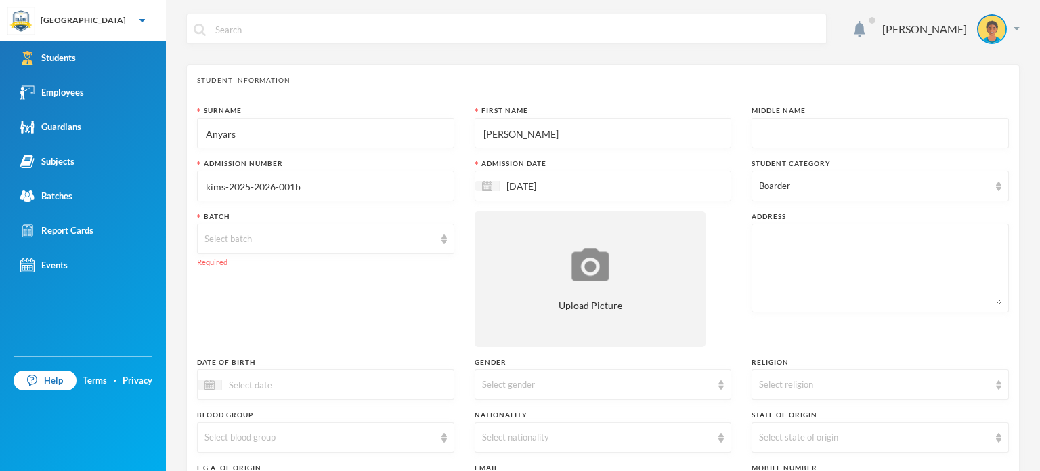
click at [793, 187] on div "Boarder" at bounding box center [874, 186] width 230 height 14
click at [823, 252] on span "Day Student" at bounding box center [797, 248] width 62 height 12
click at [768, 252] on input "Day Student" at bounding box center [761, 249] width 14 height 14
checkbox input "true"
click at [761, 275] on input "Boarder" at bounding box center [761, 277] width 14 height 14
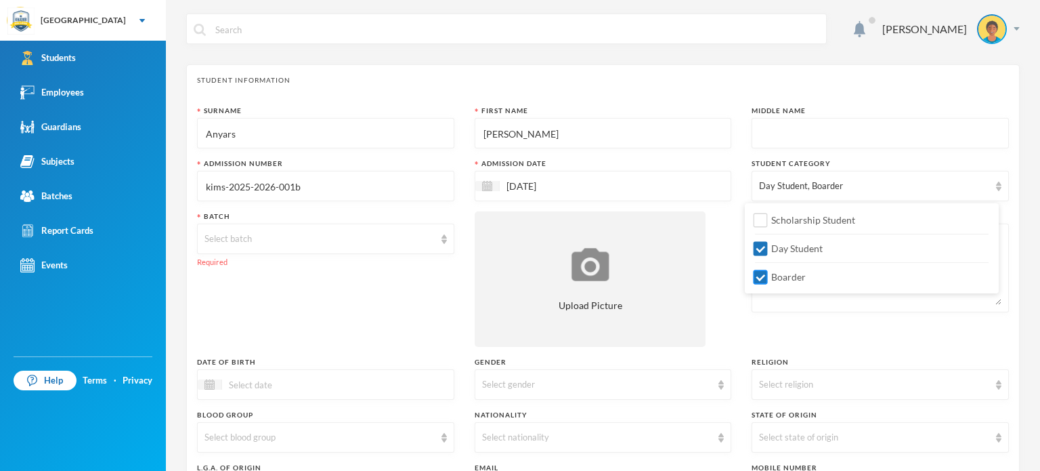
checkbox input "false"
drag, startPoint x: 428, startPoint y: 289, endPoint x: 431, endPoint y: 244, distance: 44.8
click at [431, 244] on div "Batch Select batch Required" at bounding box center [325, 278] width 257 height 135
click at [431, 244] on div "Select batch" at bounding box center [319, 239] width 230 height 14
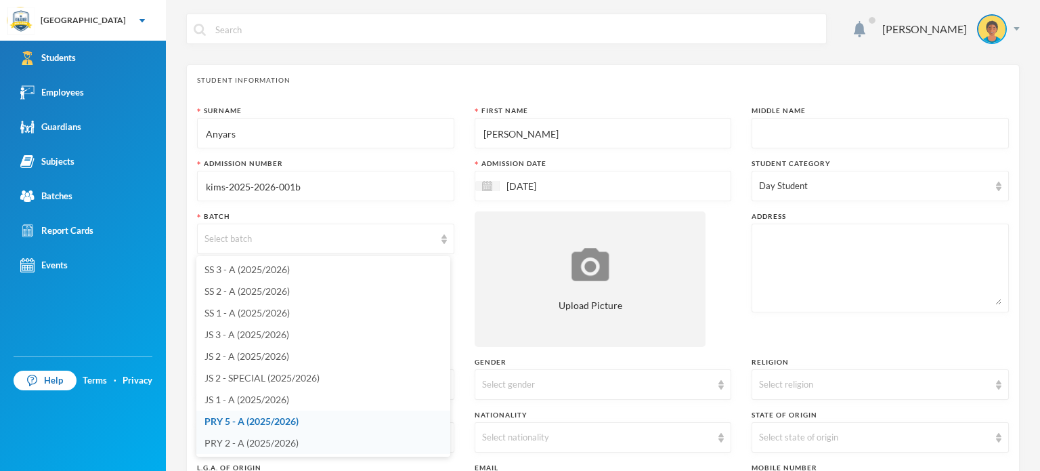
click at [246, 443] on span "PRY 2 - A (2025/2026)" at bounding box center [251, 443] width 94 height 12
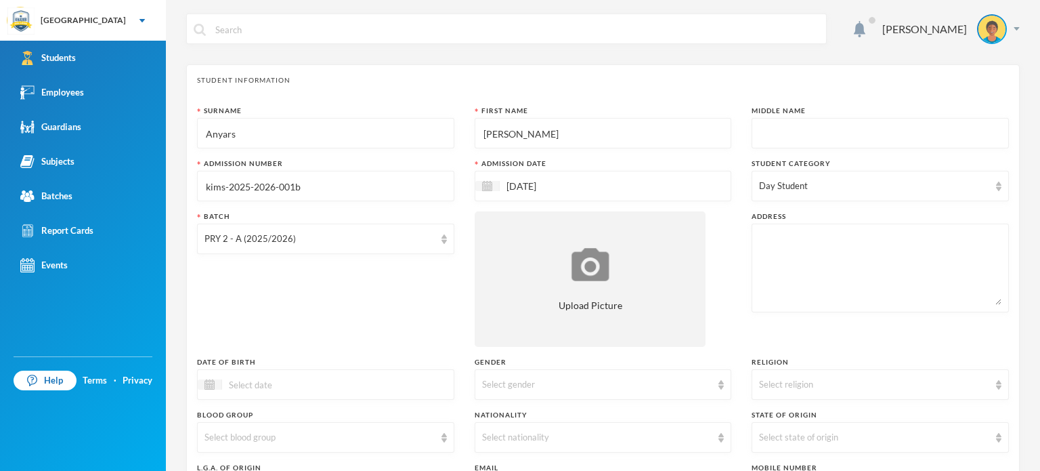
click at [301, 316] on div "Batch PRY 2 - A (2025/2026)" at bounding box center [325, 278] width 257 height 135
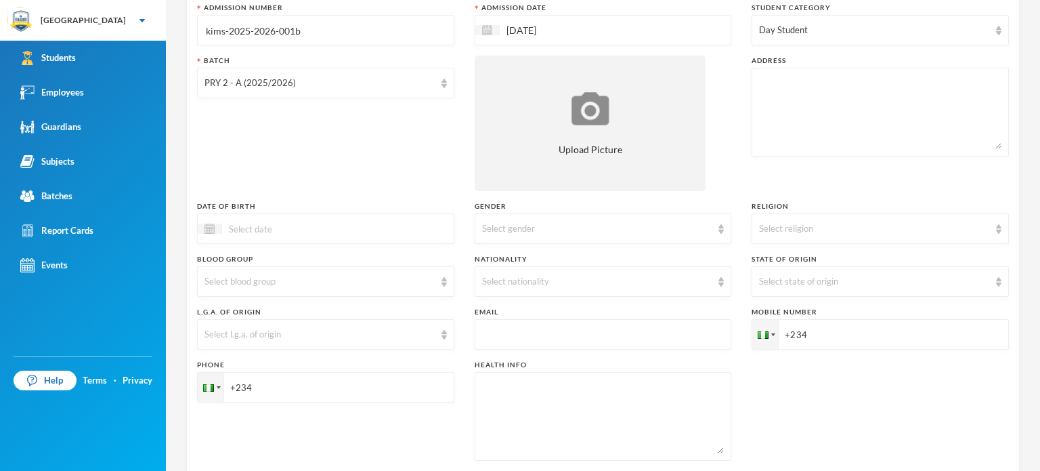
scroll to position [162, 0]
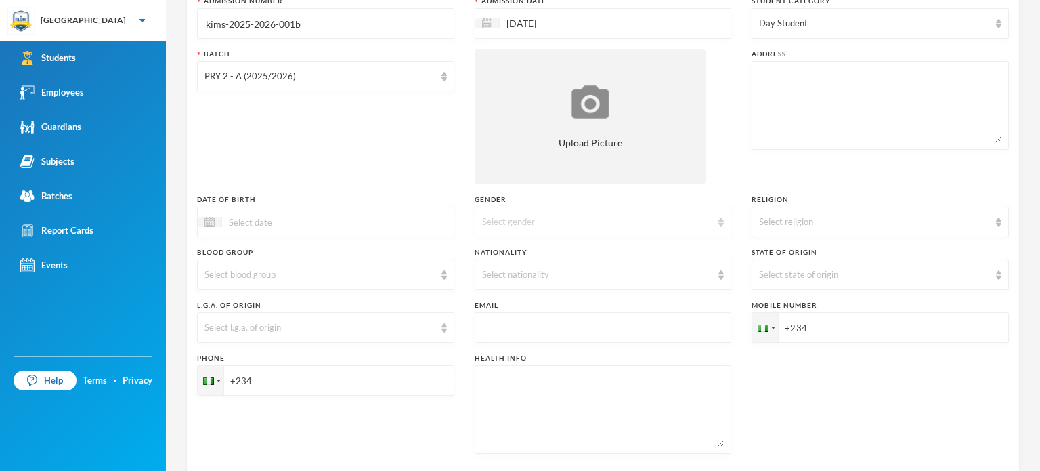
click at [604, 211] on div "Select gender" at bounding box center [603, 222] width 257 height 30
click at [573, 275] on li "[DEMOGRAPHIC_DATA]" at bounding box center [598, 274] width 254 height 22
click at [888, 217] on div "Select religion" at bounding box center [874, 222] width 230 height 14
click at [808, 276] on li "[DEMOGRAPHIC_DATA]" at bounding box center [872, 274] width 254 height 22
click at [563, 279] on div "Select nationality" at bounding box center [597, 275] width 230 height 14
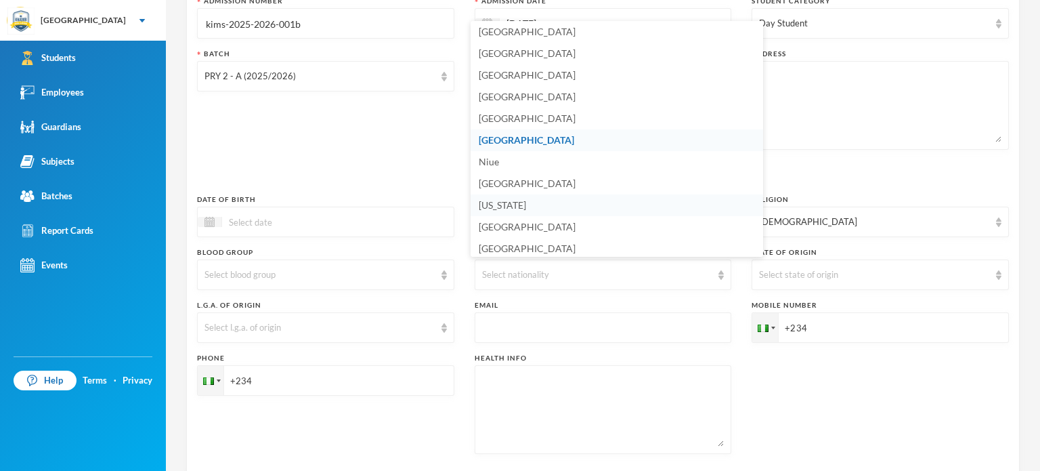
scroll to position [3342, 0]
click at [528, 133] on li "[GEOGRAPHIC_DATA]" at bounding box center [617, 138] width 292 height 22
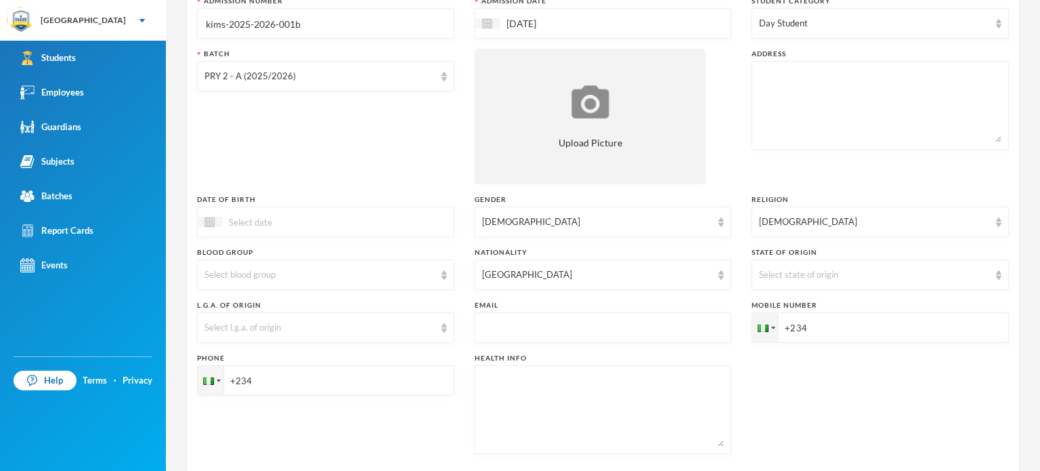
click at [867, 334] on input "+234" at bounding box center [880, 327] width 257 height 30
type input "+2348068451283"
click at [284, 387] on input "+234" at bounding box center [325, 380] width 257 height 30
type input "+2348144090172"
click at [299, 438] on div "Phone +2348144090172" at bounding box center [325, 403] width 257 height 101
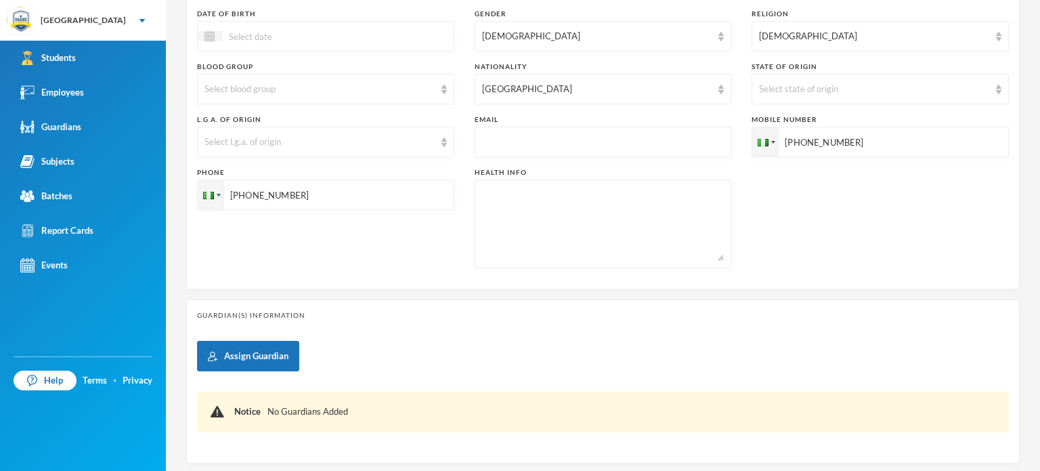
scroll to position [424, 0]
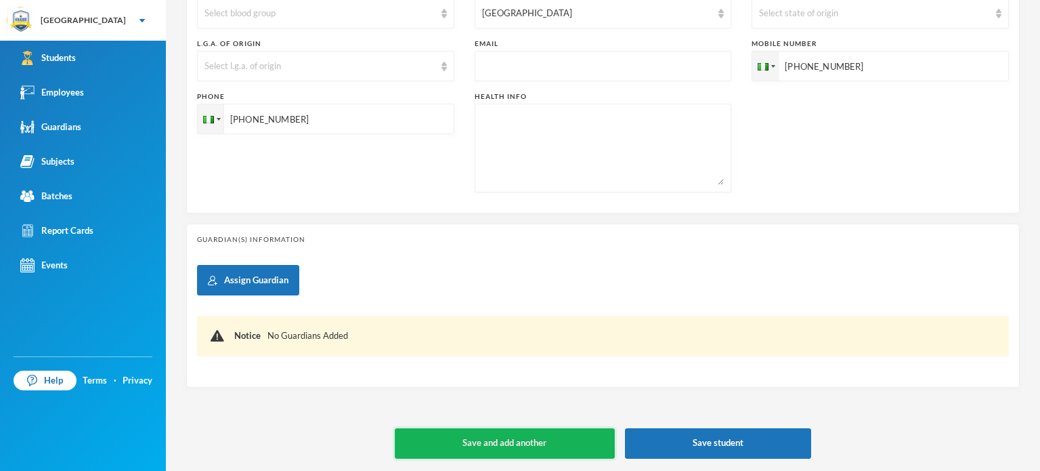
click at [558, 443] on button "Save and add another" at bounding box center [505, 443] width 220 height 30
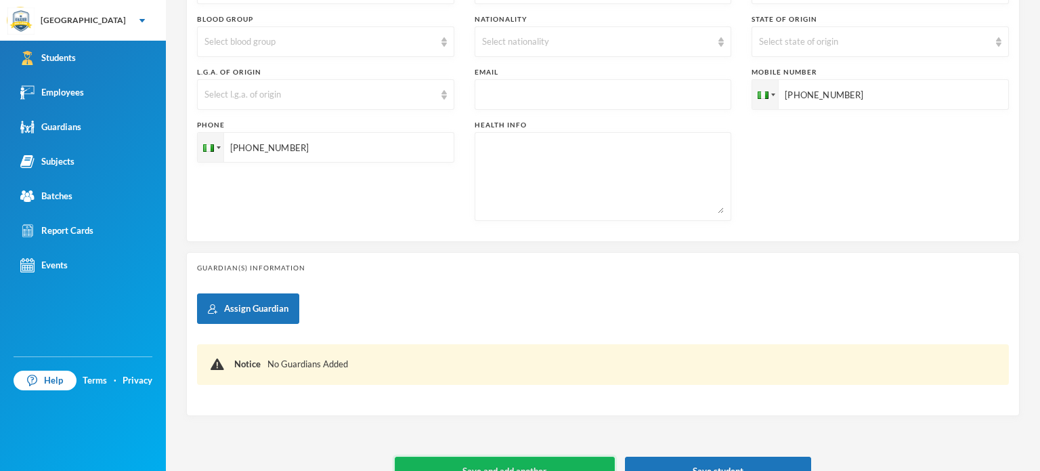
type input "[DATE]"
type input "+234"
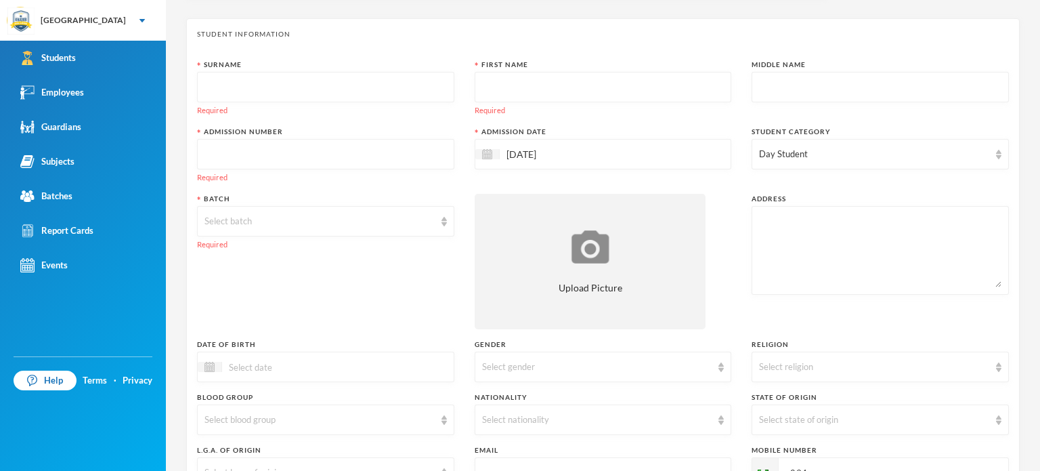
scroll to position [19, 0]
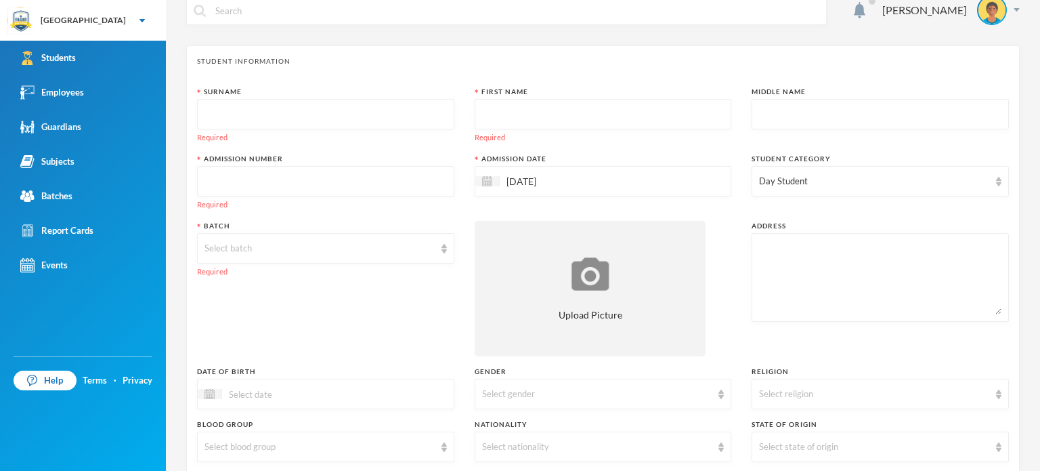
click at [296, 123] on input "text" at bounding box center [325, 115] width 242 height 30
type input "Shamsudeen"
click at [496, 116] on input "text" at bounding box center [603, 115] width 242 height 30
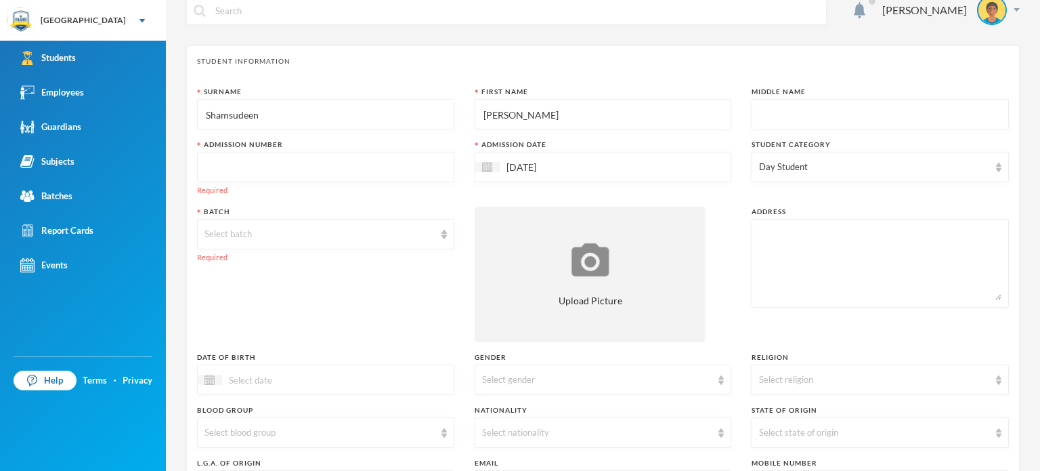
type input "Ismail"
click at [324, 154] on input "text" at bounding box center [325, 167] width 242 height 30
type input "a"
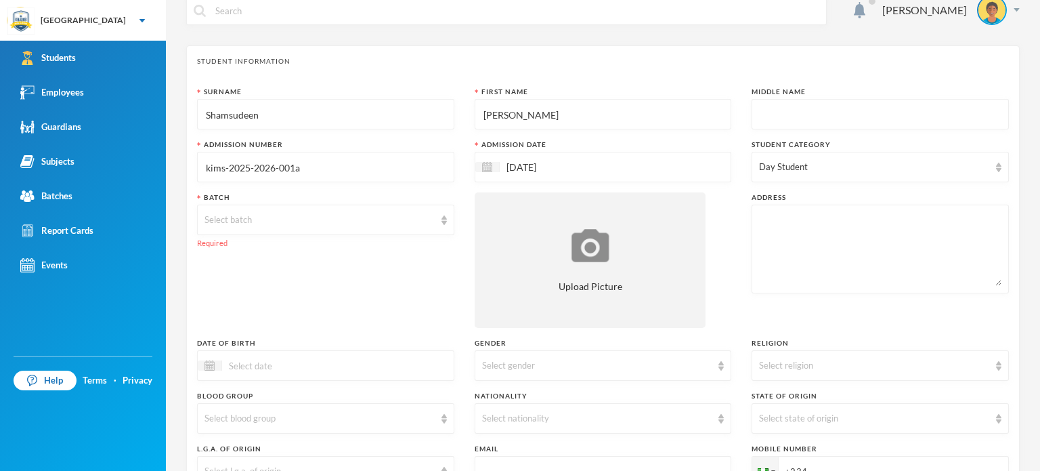
type input "kims-2025-2026-001a"
click at [678, 162] on div "[DATE]" at bounding box center [603, 167] width 257 height 30
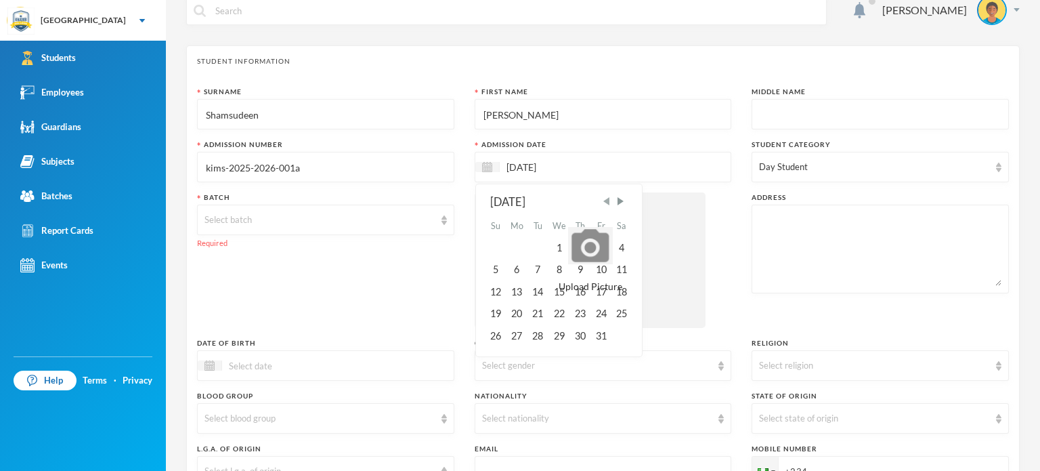
click at [600, 200] on span "Previous Month" at bounding box center [606, 201] width 12 height 12
click at [515, 288] on div "15" at bounding box center [517, 292] width 22 height 22
type input "[DATE]"
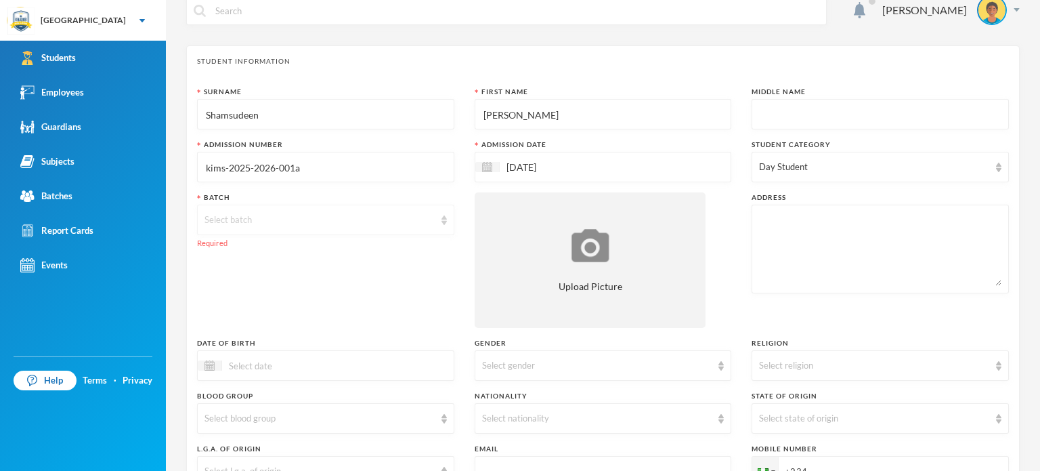
click at [413, 224] on div "Select batch" at bounding box center [319, 220] width 230 height 14
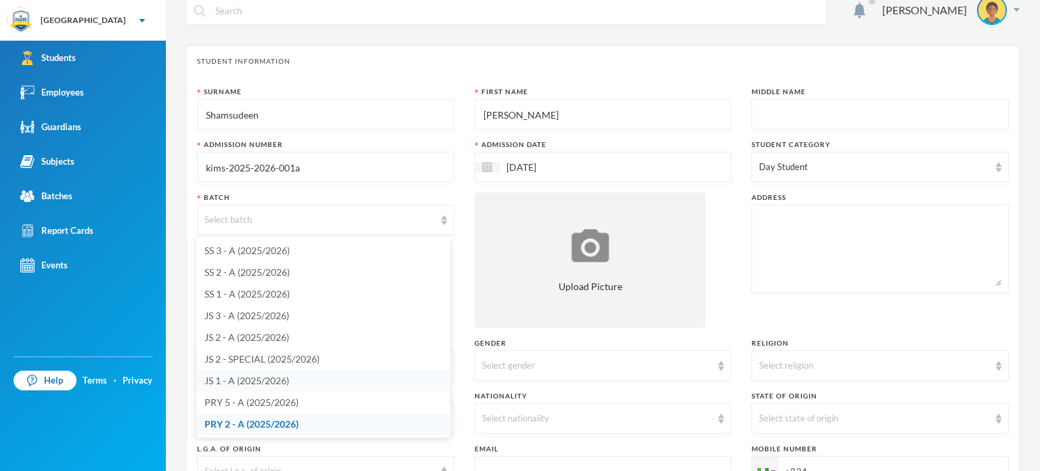
scroll to position [46, 0]
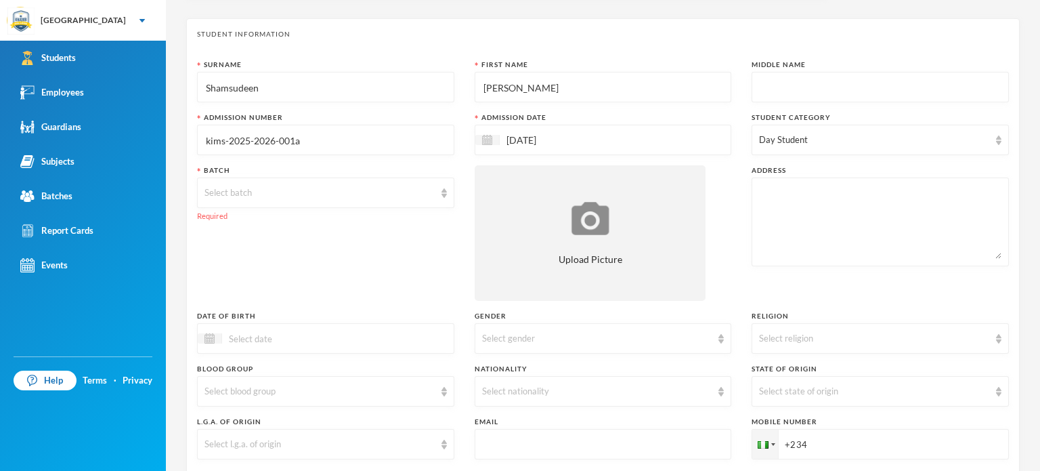
click at [189, 247] on div "Student Information Surname Shamsudeen First Name Ismail Middle Name Admission …" at bounding box center [602, 304] width 833 height 573
click at [281, 194] on div "Select batch" at bounding box center [319, 193] width 230 height 14
click at [188, 267] on div "Student Information Surname Shamsudeen First Name Ismail Middle Name Admission …" at bounding box center [602, 304] width 833 height 573
click at [244, 181] on div "Select batch" at bounding box center [325, 192] width 257 height 30
click at [63, 199] on div "Batches" at bounding box center [46, 196] width 52 height 14
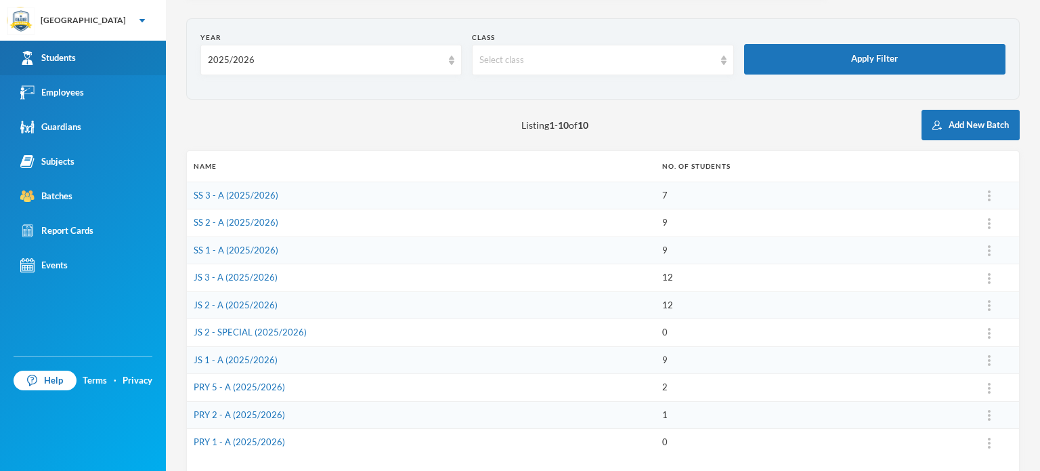
click at [83, 58] on link "Students" at bounding box center [83, 58] width 166 height 35
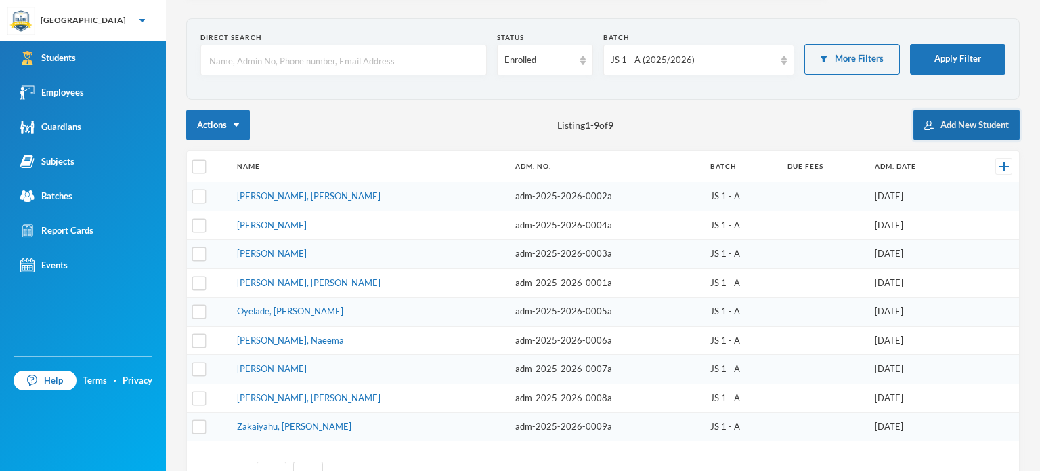
click at [928, 127] on button "Add New Student" at bounding box center [966, 125] width 106 height 30
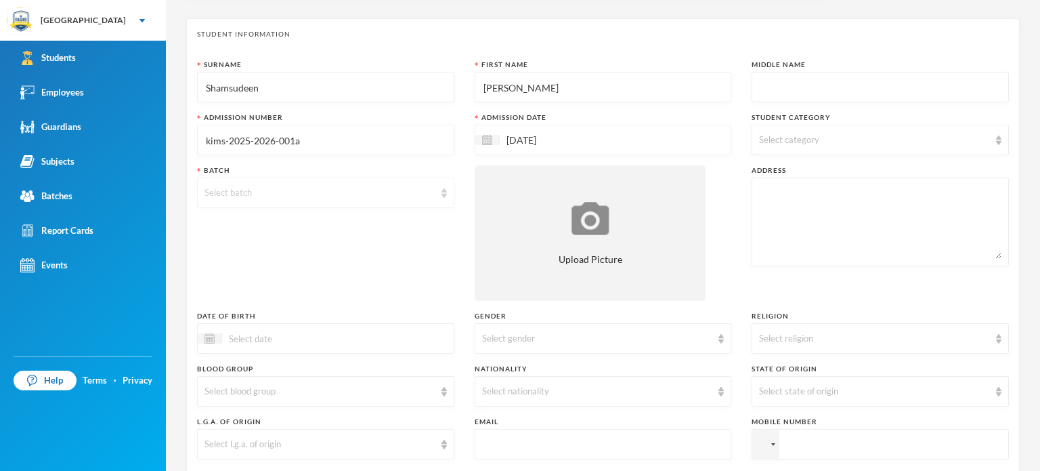
click at [442, 198] on div "Select batch" at bounding box center [325, 192] width 257 height 30
click at [84, 189] on link "Batches" at bounding box center [83, 196] width 166 height 35
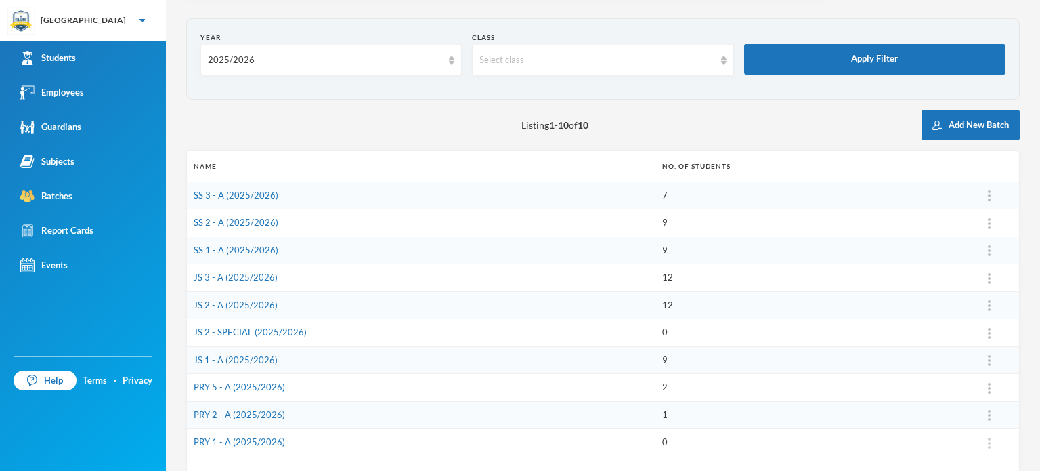
drag, startPoint x: 253, startPoint y: 439, endPoint x: 979, endPoint y: 446, distance: 725.9
click at [988, 446] on img at bounding box center [989, 442] width 3 height 11
click at [950, 347] on button "Assign Employee" at bounding box center [961, 347] width 69 height 24
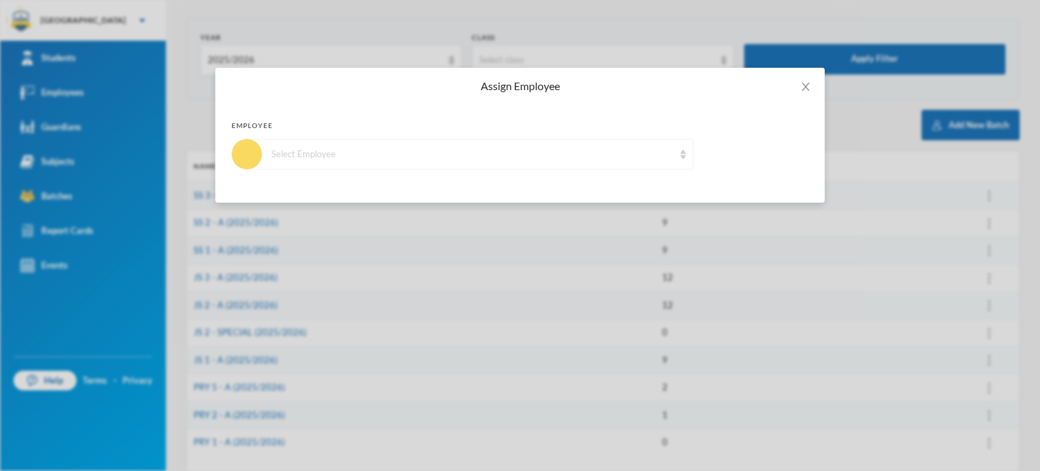
click at [684, 148] on div "Select Employee" at bounding box center [470, 154] width 446 height 30
click at [772, 128] on div "Employee" at bounding box center [520, 126] width 577 height 10
click at [804, 88] on icon "icon: close" at bounding box center [805, 87] width 7 height 8
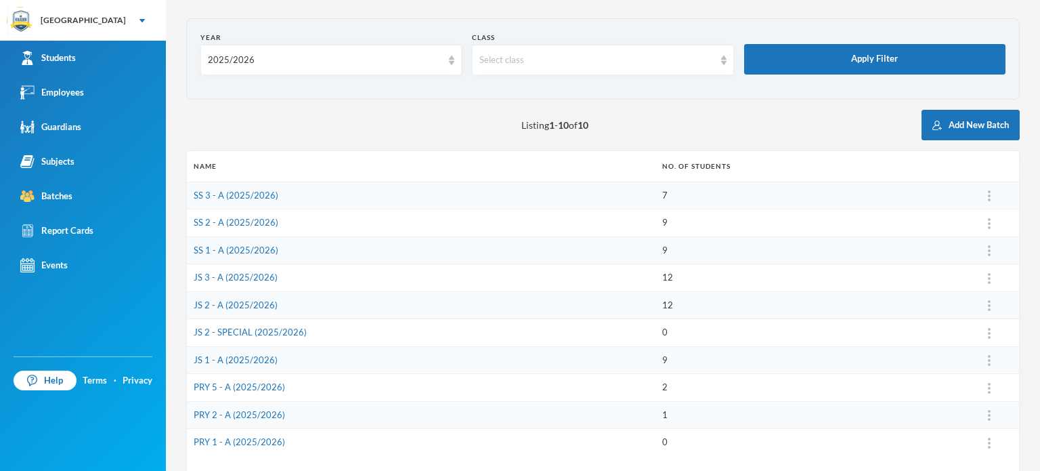
click at [411, 124] on div "Listing 1 - 10 of 10 Add New Batch" at bounding box center [602, 125] width 833 height 30
click at [963, 374] on button "Edit Arm" at bounding box center [954, 376] width 54 height 24
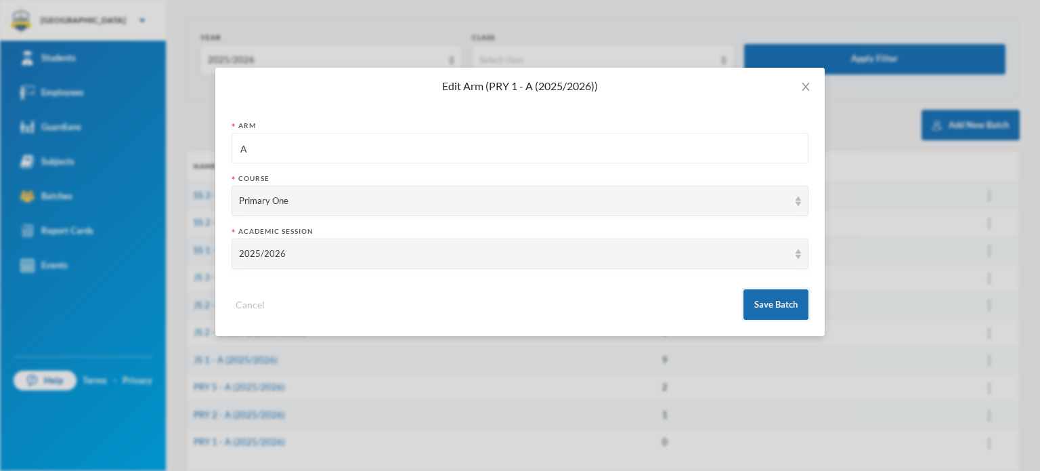
click at [787, 311] on button "Save Batch" at bounding box center [775, 304] width 65 height 30
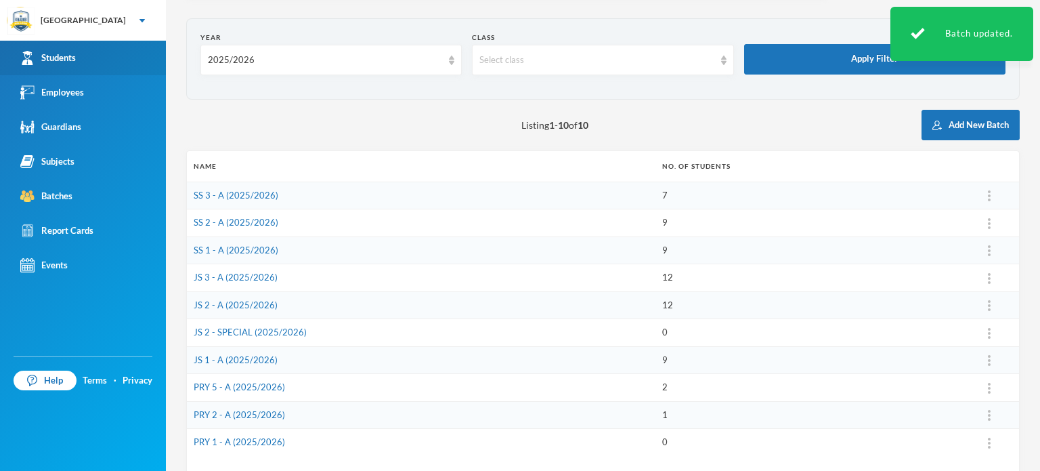
click at [76, 66] on link "Students" at bounding box center [83, 58] width 166 height 35
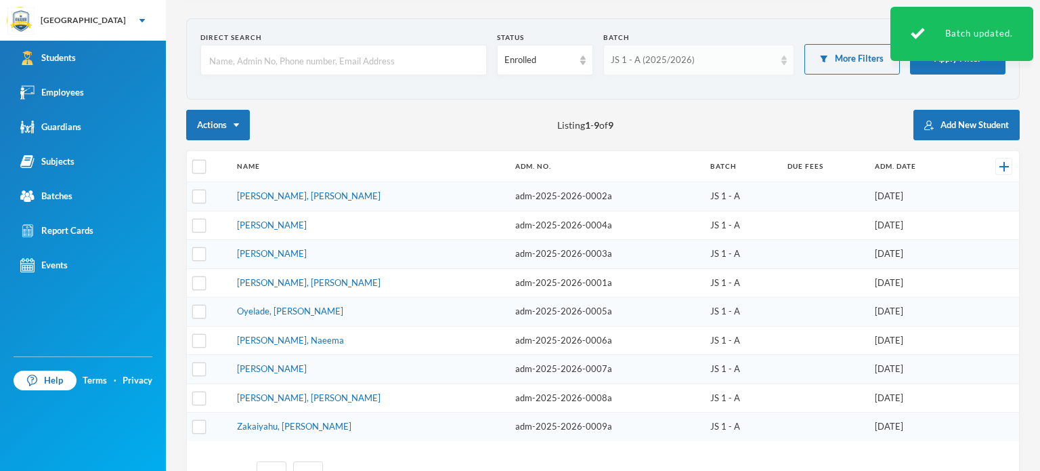
click at [688, 64] on div "JS 1 - A (2025/2026)" at bounding box center [693, 60] width 164 height 14
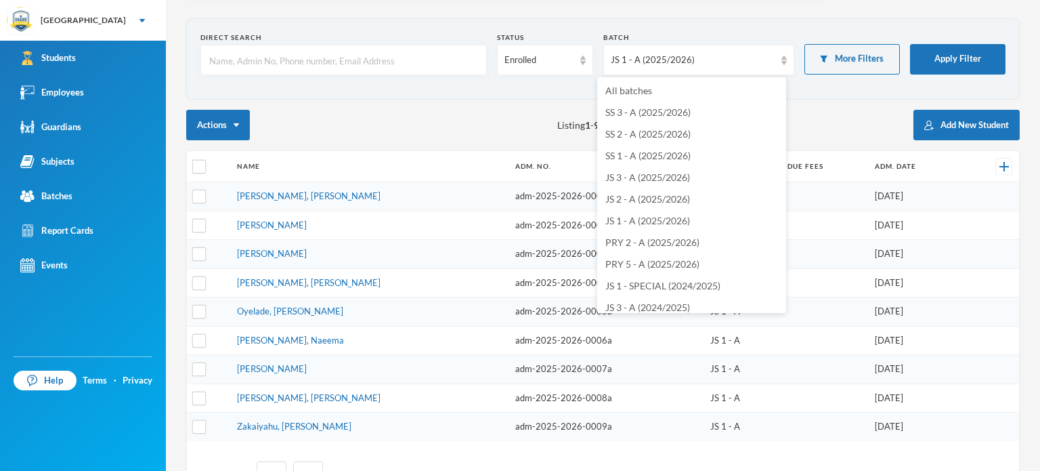
scroll to position [205, 0]
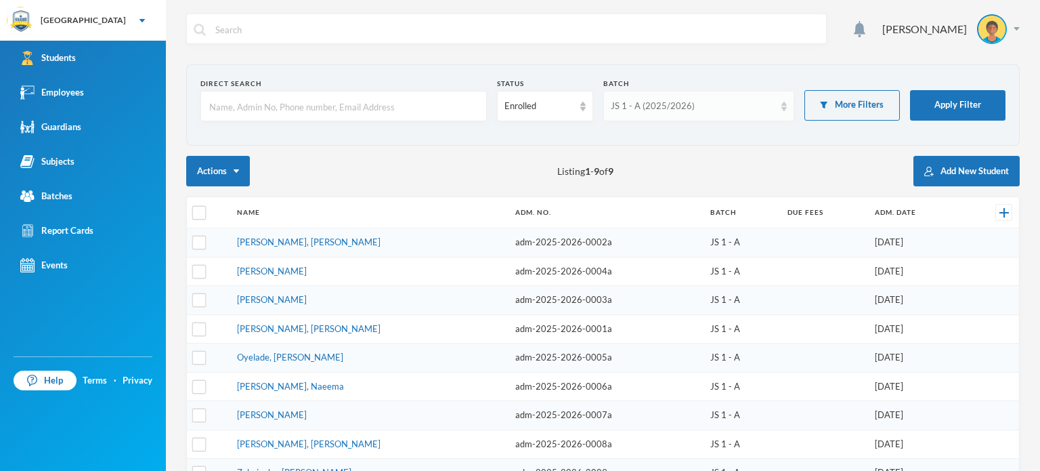
click at [646, 107] on div "JS 1 - A (2025/2026)" at bounding box center [693, 107] width 164 height 14
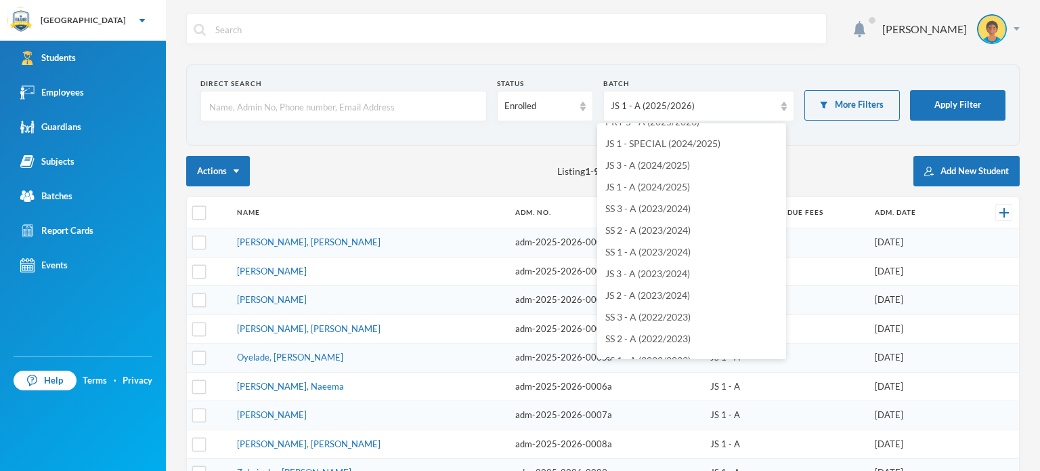
scroll to position [205, 0]
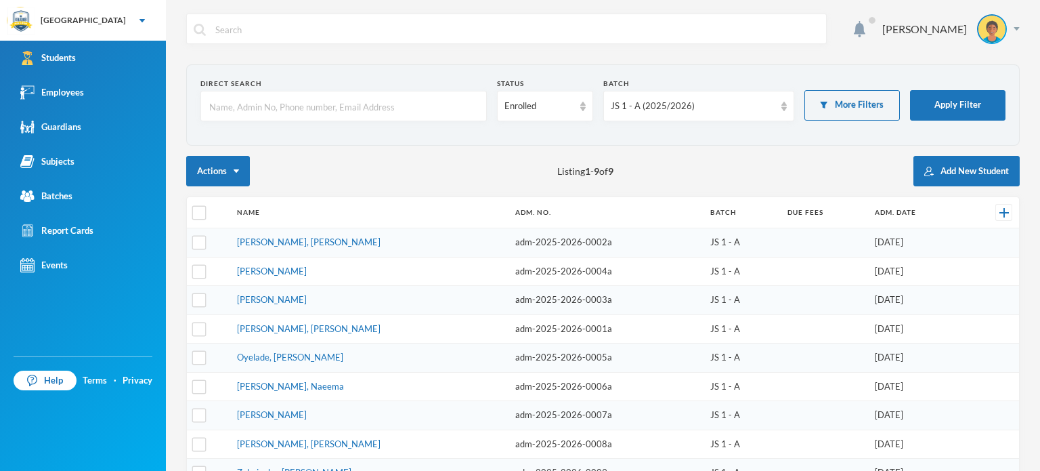
click at [479, 180] on div "Actions Listing 1 - 9 of 9 Add New Student" at bounding box center [602, 171] width 833 height 30
click at [926, 173] on button "Add New Student" at bounding box center [966, 171] width 106 height 30
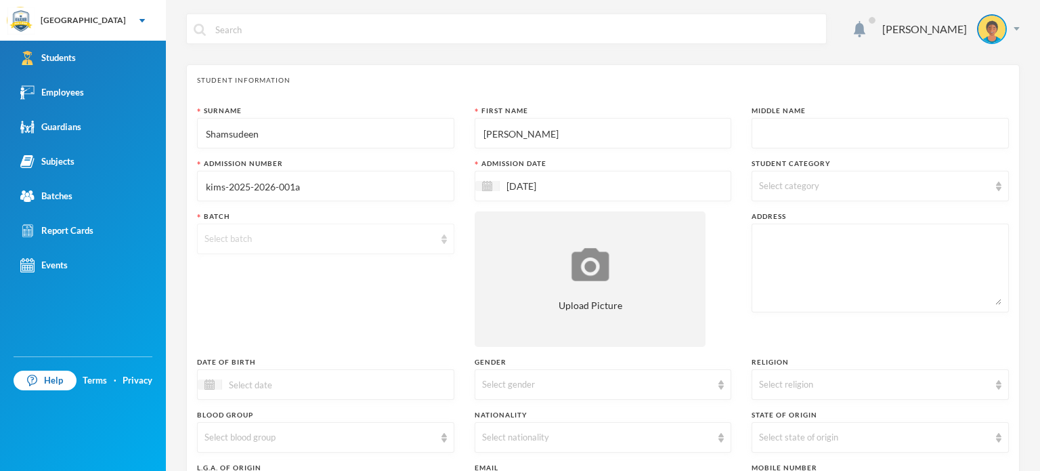
click at [327, 234] on div "Select batch" at bounding box center [319, 239] width 230 height 14
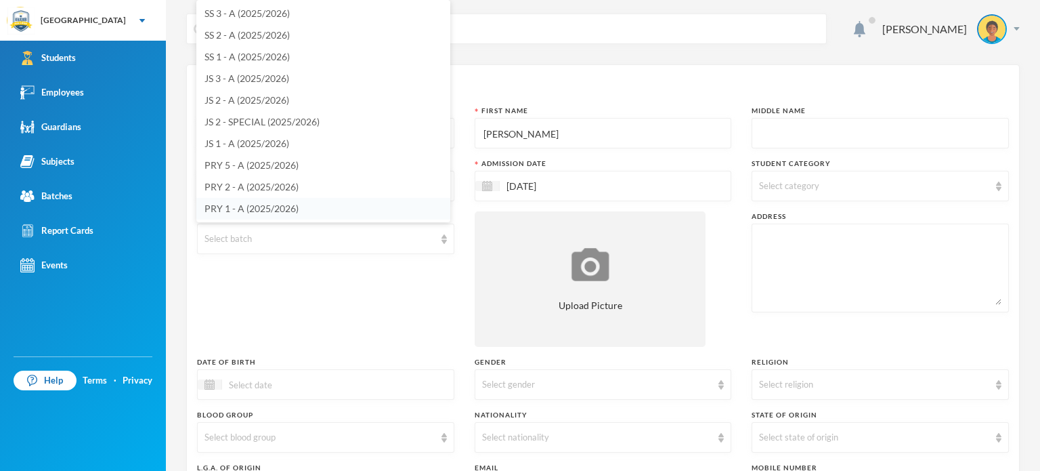
click at [244, 205] on span "PRY 1 - A (2025/2026)" at bounding box center [251, 208] width 94 height 12
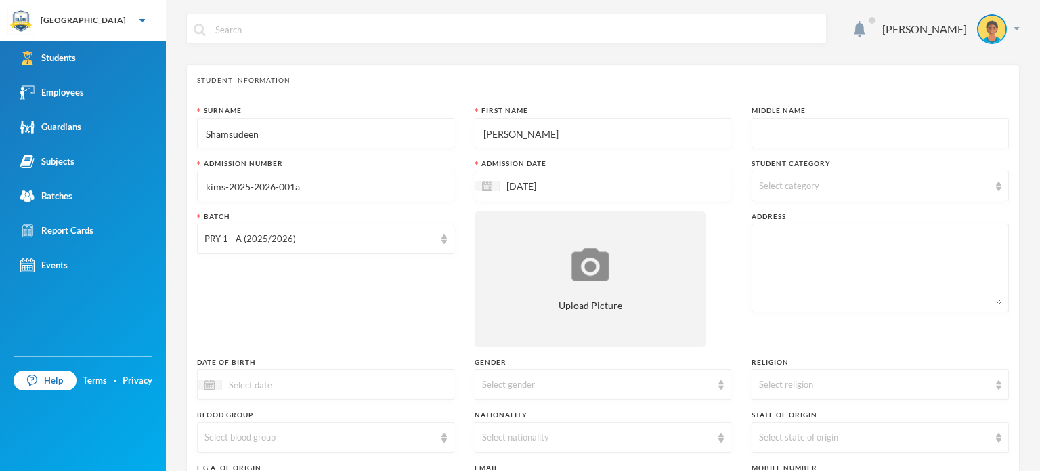
click at [802, 186] on span "Select category" at bounding box center [789, 185] width 60 height 11
click at [779, 247] on span "Day Student" at bounding box center [797, 248] width 62 height 12
click at [768, 247] on input "Day Student" at bounding box center [761, 249] width 14 height 14
checkbox input "true"
click at [320, 317] on div "Batch PRY 1 - A (2025/2026)" at bounding box center [325, 278] width 257 height 135
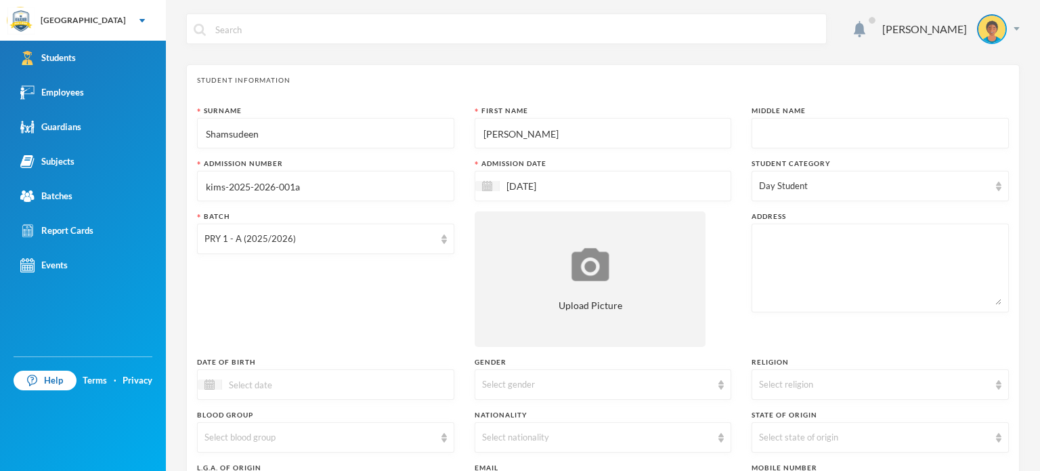
click at [831, 262] on textarea at bounding box center [880, 268] width 242 height 74
type textarea "Shasha Community Beside KK Garage"
click at [321, 311] on div "Batch PRY 1 - A (2025/2026)" at bounding box center [325, 278] width 257 height 135
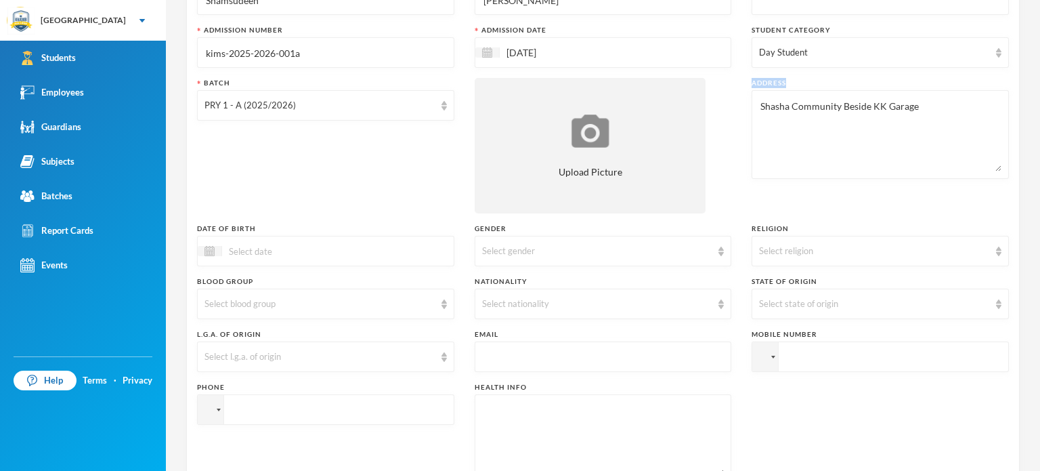
scroll to position [135, 0]
click at [555, 252] on div "Select gender" at bounding box center [597, 249] width 230 height 14
click at [521, 282] on li "[DEMOGRAPHIC_DATA]" at bounding box center [598, 280] width 254 height 22
click at [812, 257] on div "Select religion" at bounding box center [880, 249] width 257 height 30
click at [787, 299] on li "[DEMOGRAPHIC_DATA]" at bounding box center [872, 301] width 254 height 22
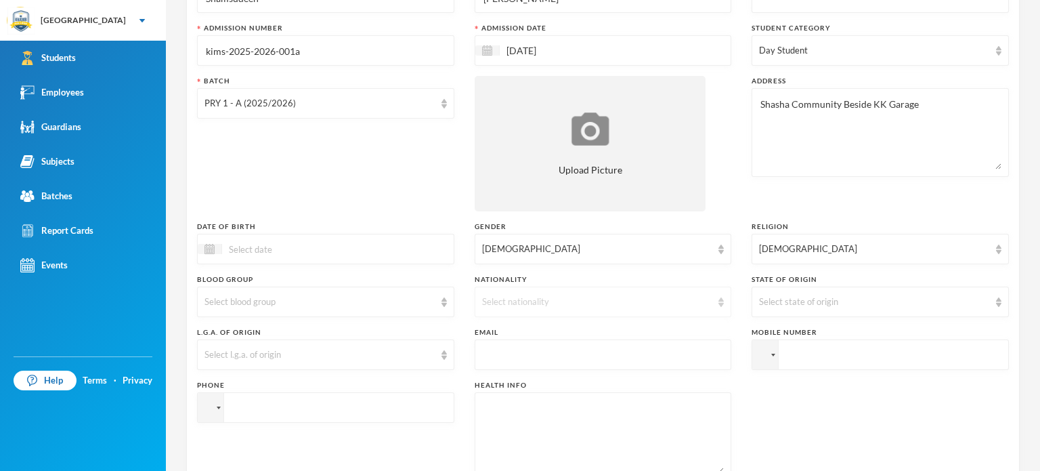
click at [690, 302] on div "Select nationality" at bounding box center [597, 302] width 230 height 14
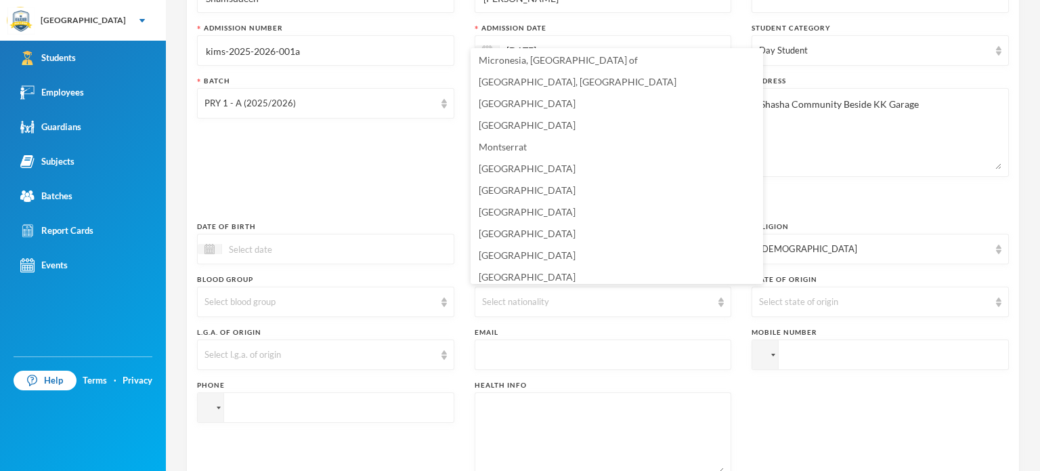
scroll to position [3283, 0]
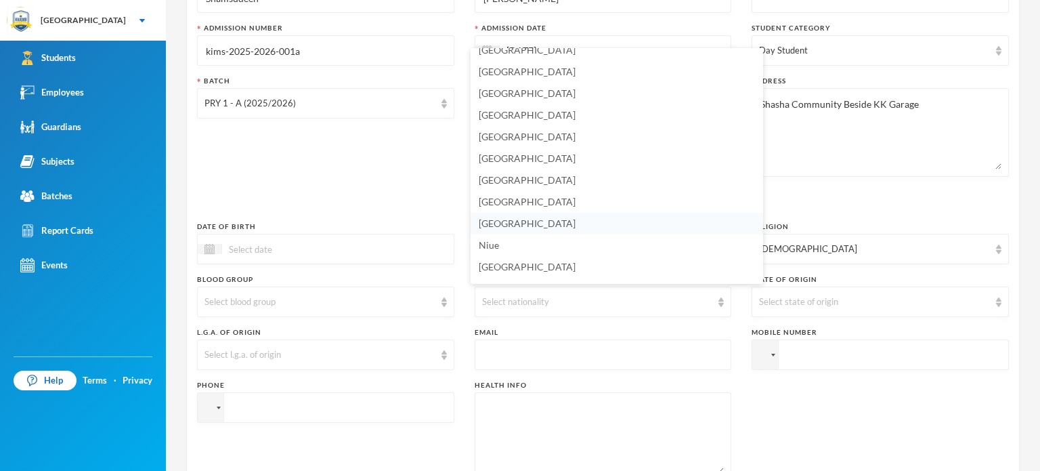
click at [565, 219] on li "[GEOGRAPHIC_DATA]" at bounding box center [617, 224] width 292 height 22
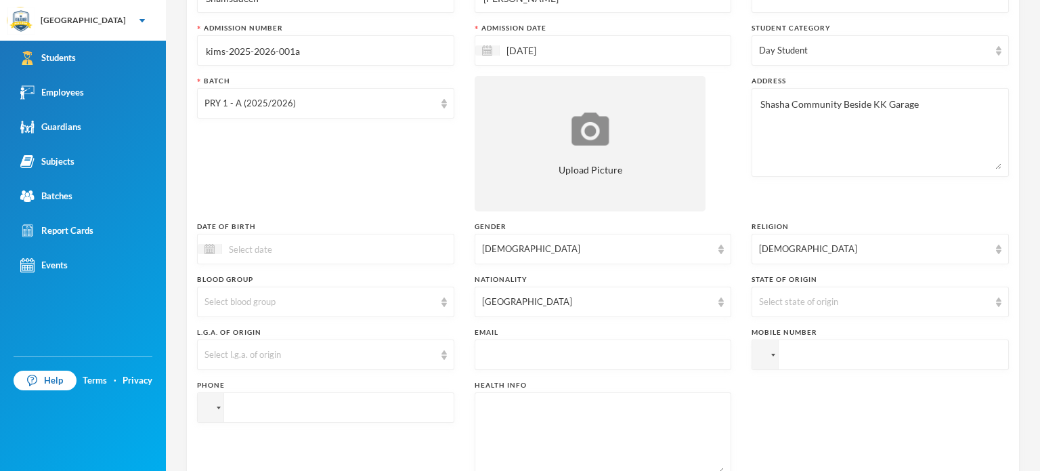
click at [806, 351] on input "tel" at bounding box center [880, 354] width 257 height 30
type input "+2349035187270"
click at [326, 408] on input "tel" at bounding box center [325, 407] width 257 height 30
click at [326, 408] on input "+23481" at bounding box center [325, 407] width 257 height 30
type input "+2348142590052"
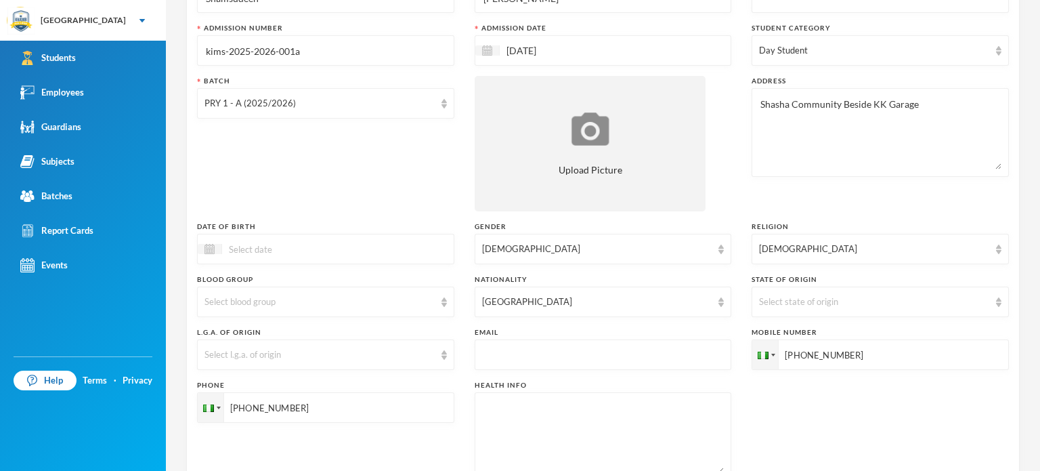
click at [225, 144] on div "Batch PRY 1 - A (2025/2026)" at bounding box center [325, 143] width 257 height 135
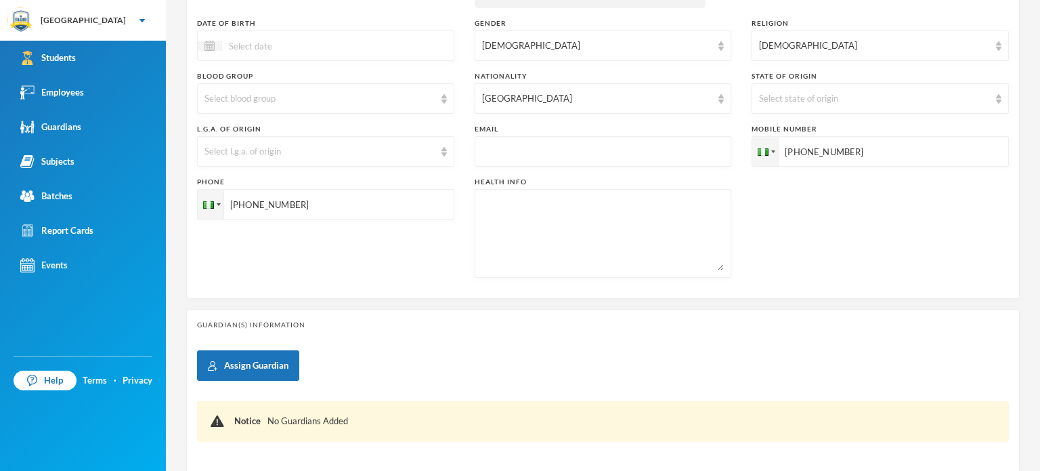
scroll to position [379, 0]
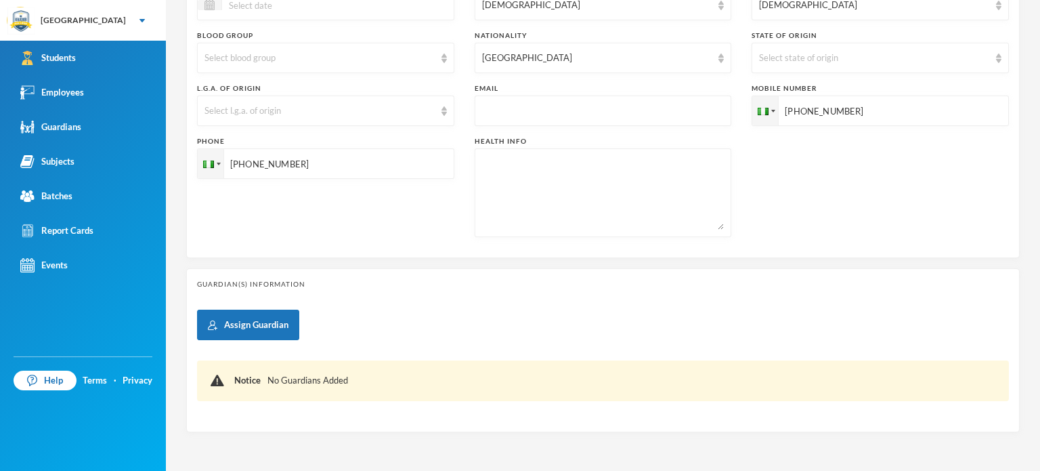
click at [433, 341] on div "Assign Guardian Notice No Guardians Added" at bounding box center [603, 365] width 812 height 112
click at [542, 450] on div "Student Information Surname Shamsudeen First Name Ismail Middle Name Admission …" at bounding box center [602, 94] width 833 height 818
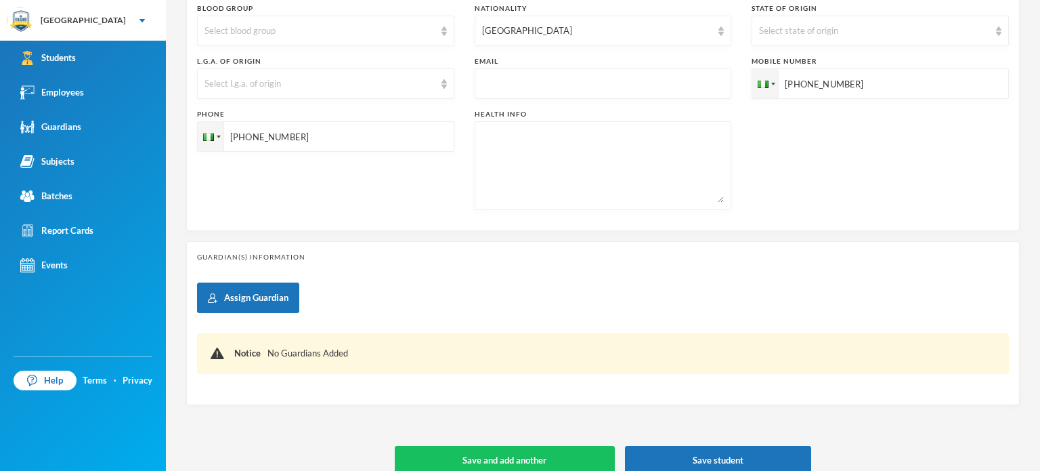
scroll to position [424, 0]
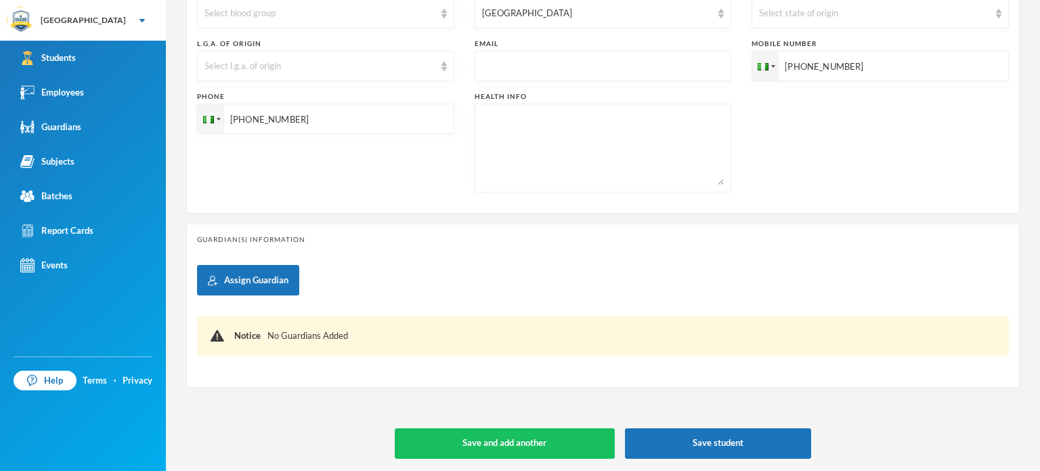
click at [542, 450] on button "Save and add another" at bounding box center [505, 443] width 220 height 30
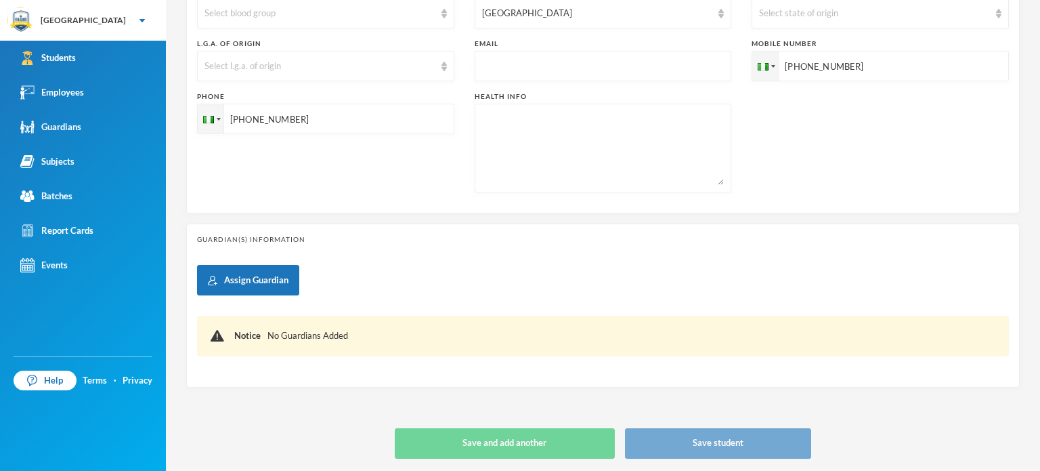
type input "[DATE]"
type input "+234"
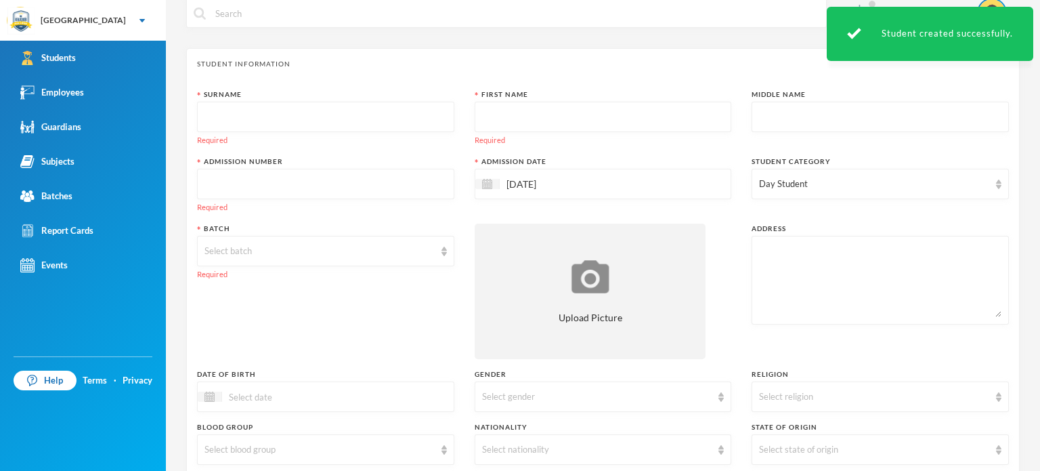
scroll to position [0, 0]
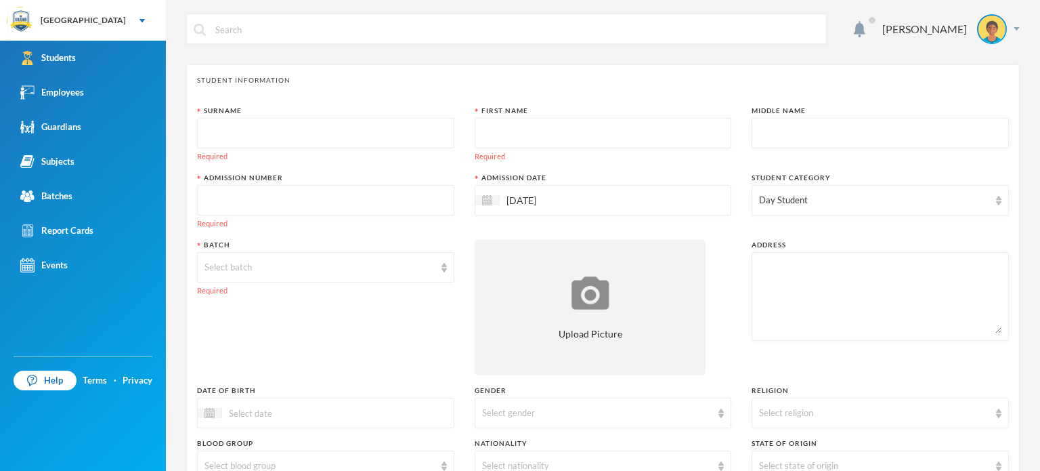
click at [303, 133] on input "text" at bounding box center [325, 133] width 242 height 30
type input "Oladejo"
click at [558, 138] on input "text" at bounding box center [603, 133] width 242 height 30
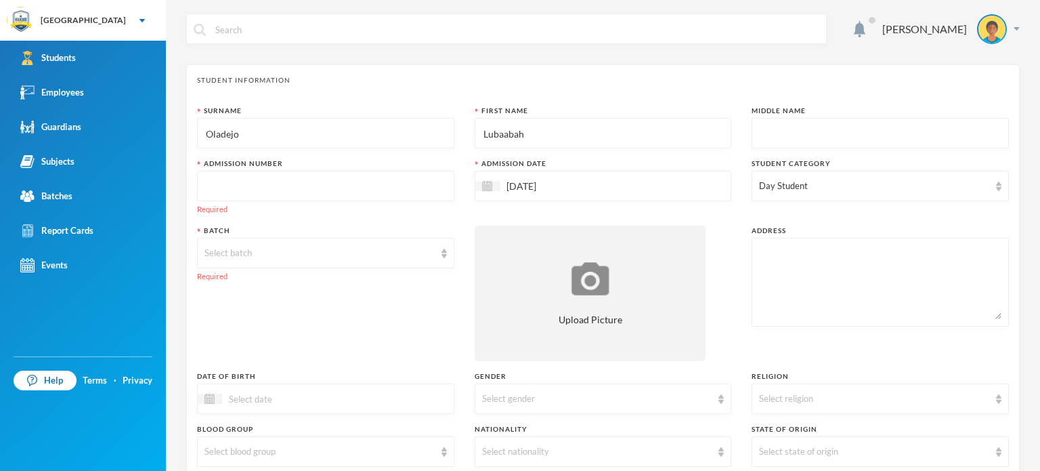
type input "Lubaabah"
click at [787, 127] on input "text" at bounding box center [880, 133] width 242 height 30
type input "[DEMOGRAPHIC_DATA]"
click at [386, 194] on input "text" at bounding box center [325, 186] width 242 height 30
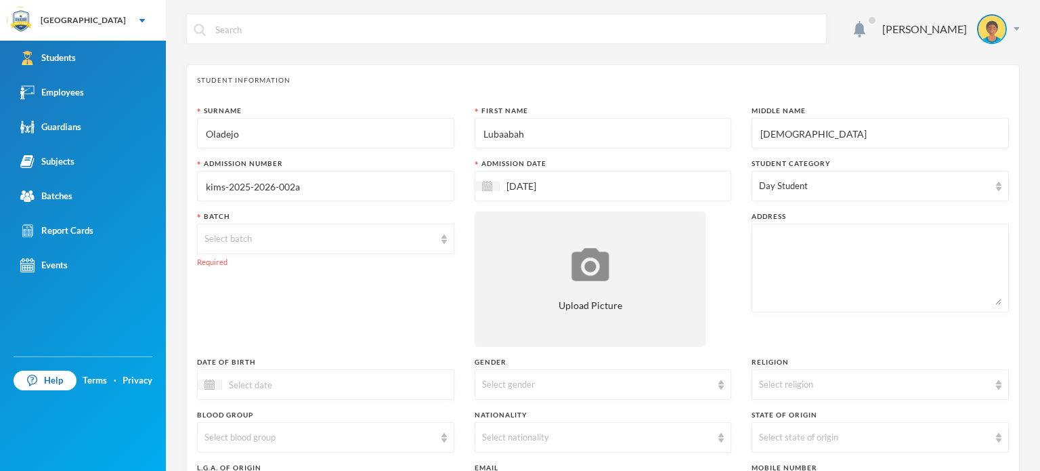
type input "kims-2025-2026-002a"
click at [620, 187] on div "[DATE]" at bounding box center [603, 186] width 257 height 30
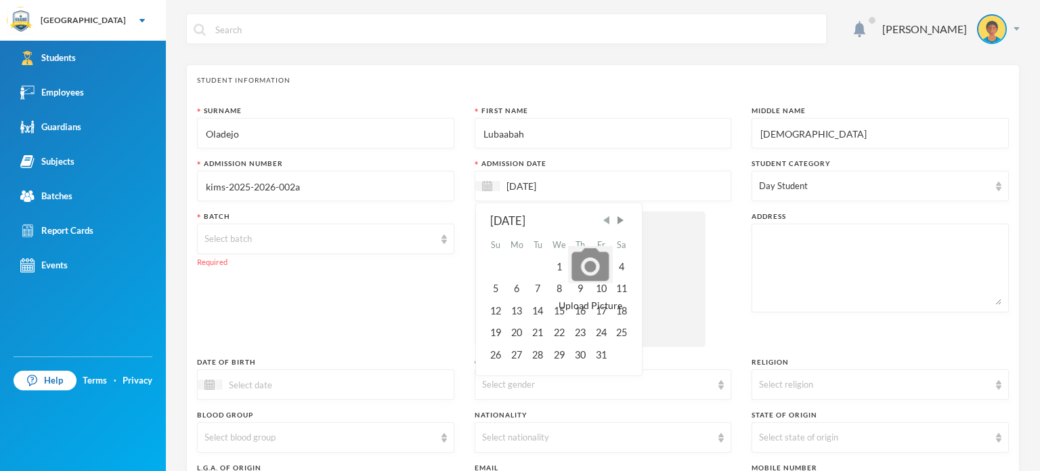
click at [601, 219] on span "Previous Month" at bounding box center [606, 220] width 12 height 12
click at [514, 312] on div "15" at bounding box center [517, 311] width 22 height 22
type input "[DATE]"
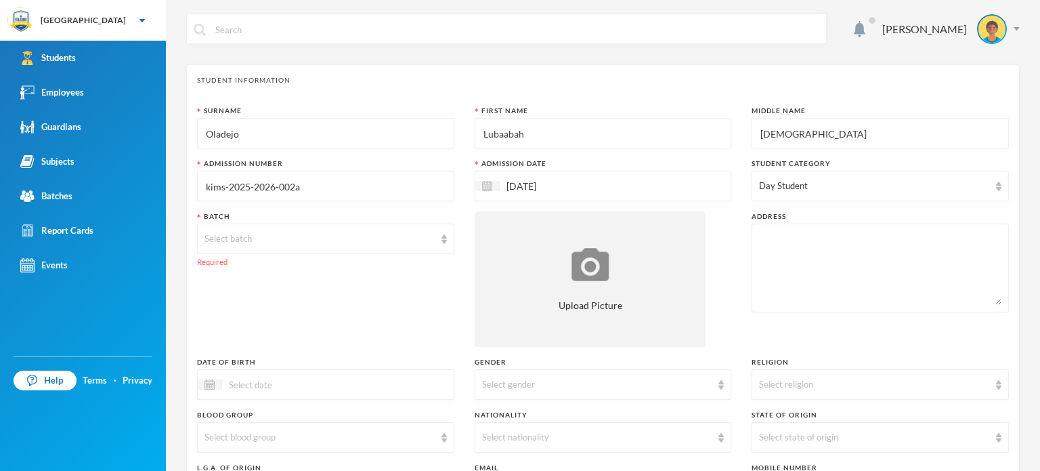
click at [830, 175] on div "Day Student" at bounding box center [880, 186] width 257 height 30
click at [445, 299] on div "Batch Select batch Required" at bounding box center [325, 278] width 257 height 135
click at [402, 238] on div "Select batch" at bounding box center [319, 239] width 230 height 14
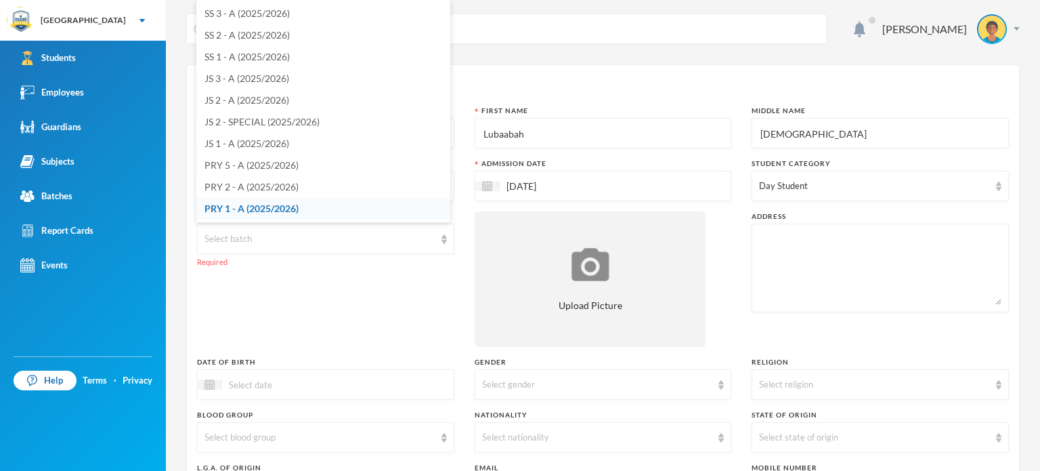
click at [282, 213] on span "PRY 1 - A (2025/2026)" at bounding box center [251, 208] width 94 height 12
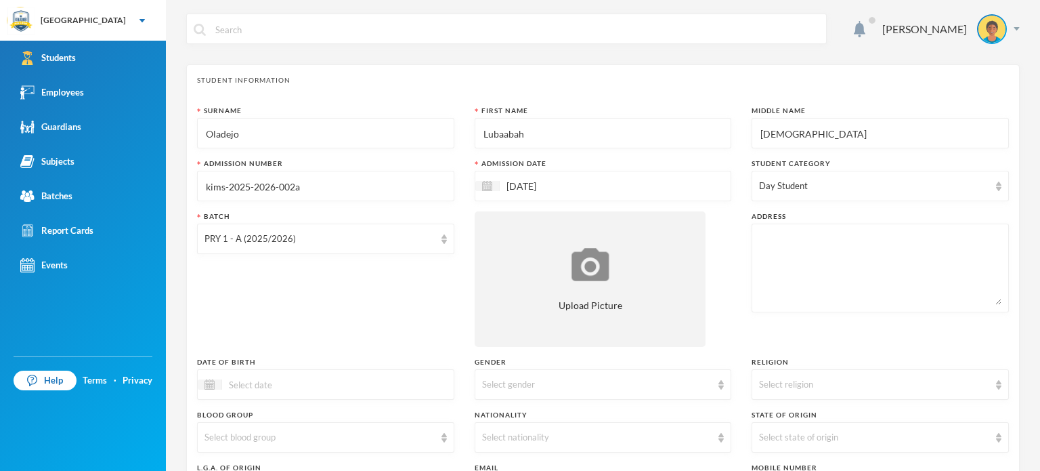
click at [285, 347] on div "Surname Oladejo First Name Lubaabah Middle Name Female Admission Number kims-20…" at bounding box center [603, 366] width 812 height 521
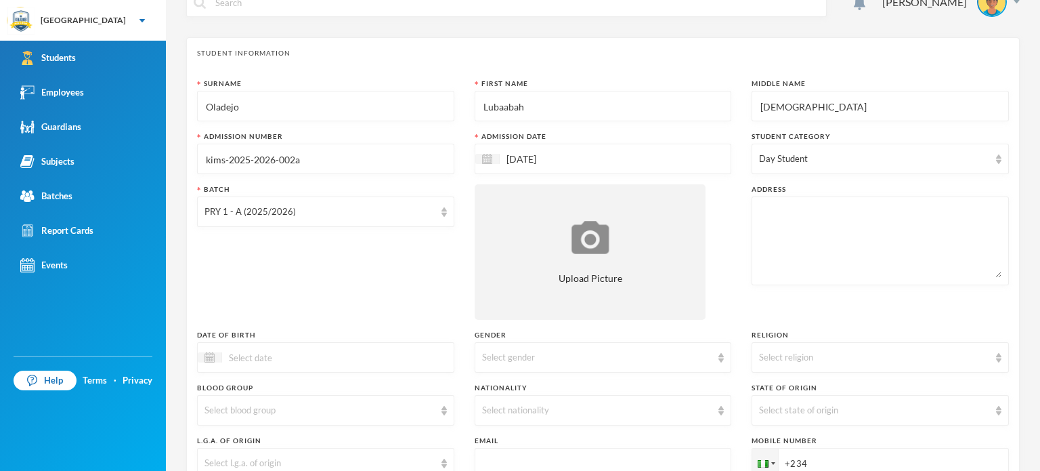
scroll to position [108, 0]
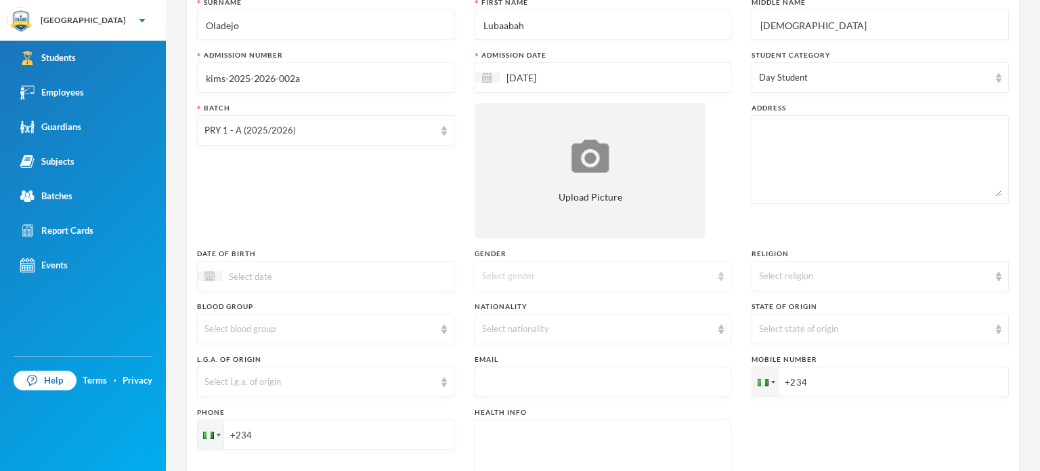
click at [548, 276] on div "Select gender" at bounding box center [597, 276] width 230 height 14
click at [514, 327] on li "[DEMOGRAPHIC_DATA]" at bounding box center [598, 329] width 254 height 22
click at [546, 316] on div "Select nationality" at bounding box center [603, 328] width 257 height 30
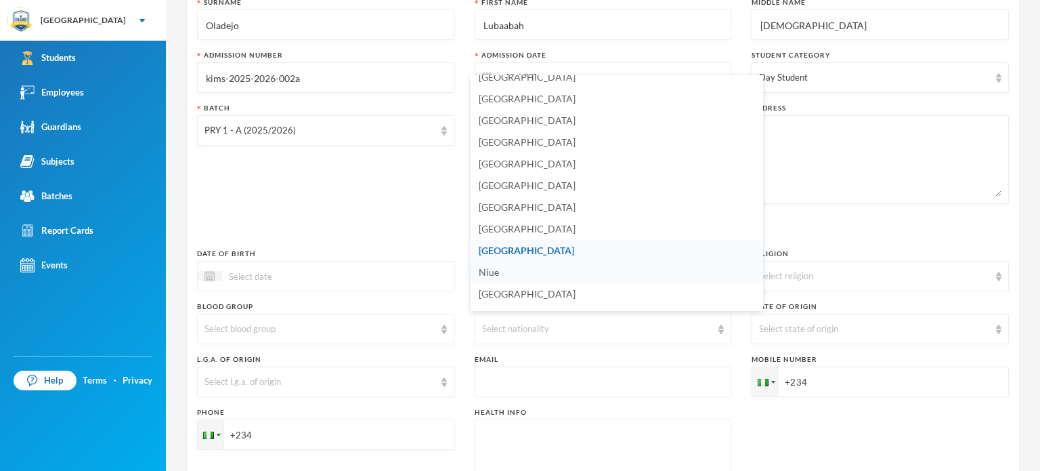
scroll to position [3299, 0]
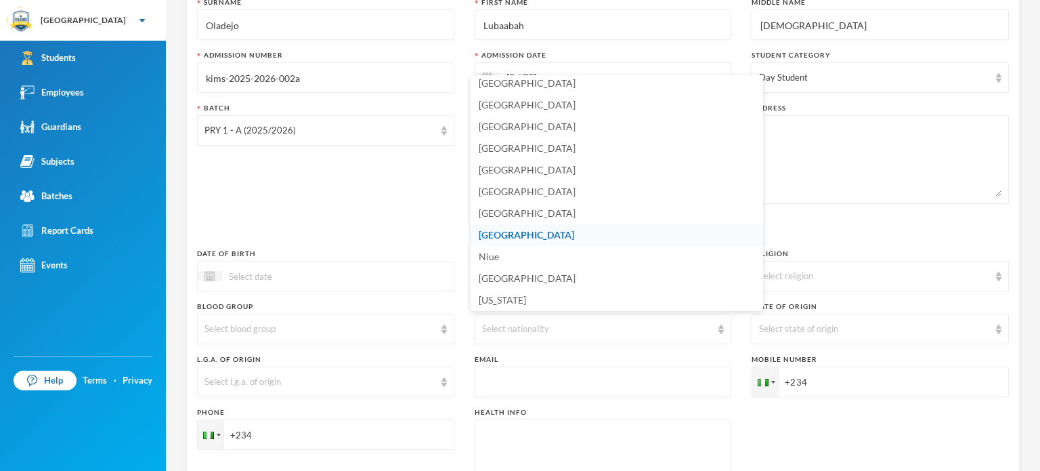
click at [539, 230] on li "[GEOGRAPHIC_DATA]" at bounding box center [617, 235] width 292 height 22
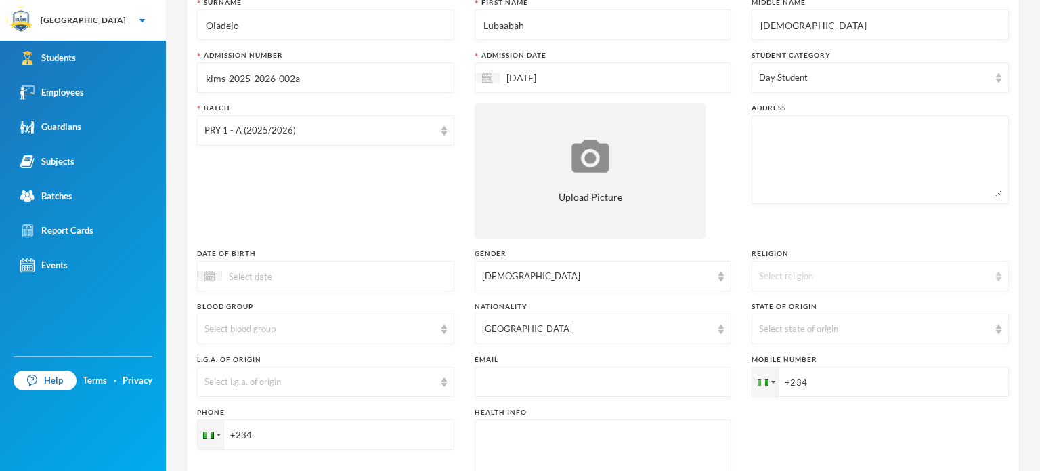
click at [771, 270] on div "Select religion" at bounding box center [874, 276] width 230 height 14
click at [758, 330] on span "[DEMOGRAPHIC_DATA]" at bounding box center [805, 328] width 104 height 12
click at [838, 387] on input "+234" at bounding box center [880, 381] width 257 height 30
click at [844, 144] on textarea at bounding box center [880, 160] width 242 height 74
type textarea "Opposite Achiever University Owo, Ondo State"
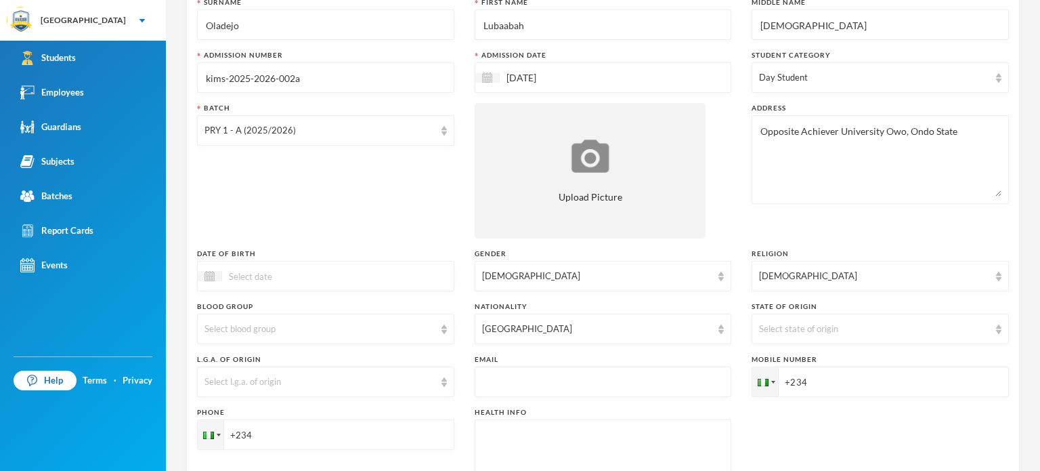
click at [803, 391] on input "+234" at bounding box center [880, 381] width 257 height 30
type input "[PHONE_NUMBER]"
click at [339, 441] on input "+234" at bounding box center [325, 434] width 257 height 30
type input "[PHONE_NUMBER]"
click at [421, 454] on div "Phone +2348140460484" at bounding box center [325, 457] width 257 height 101
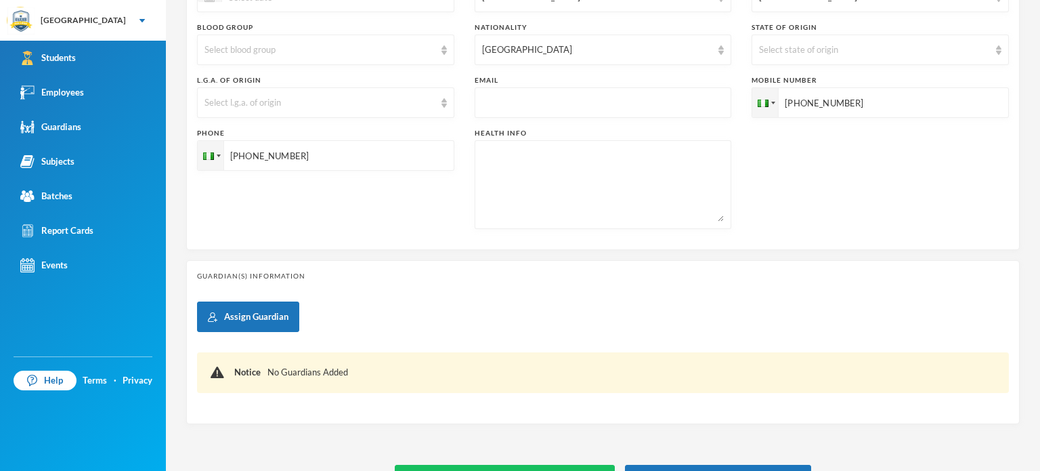
scroll to position [406, 0]
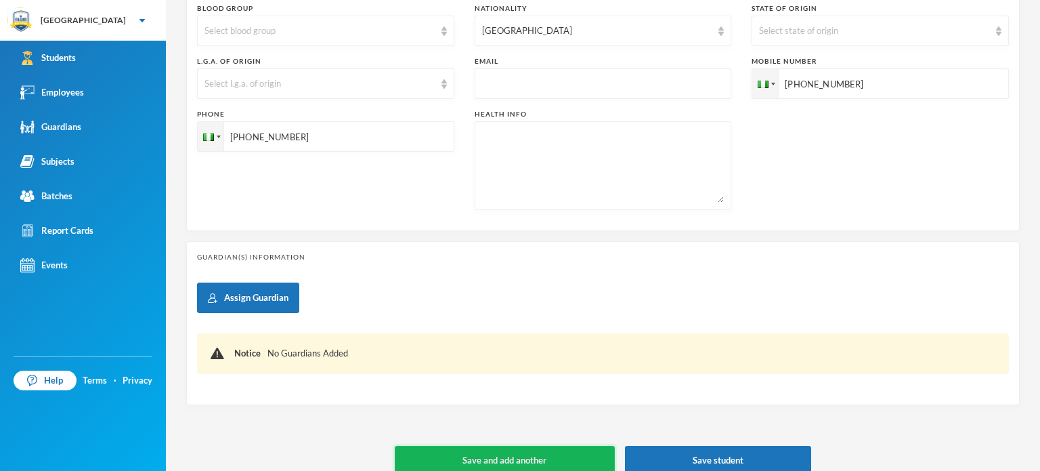
click at [483, 453] on button "Save and add another" at bounding box center [505, 461] width 220 height 30
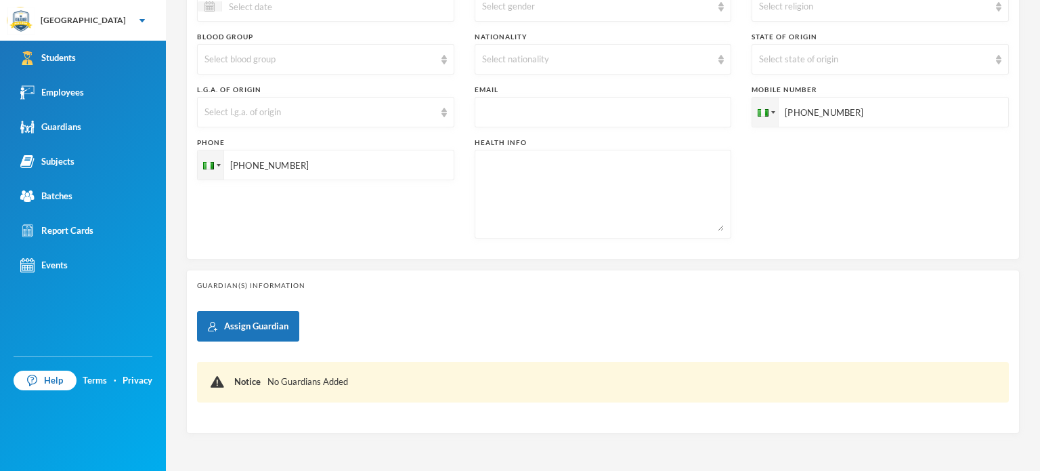
type input "[DATE]"
type input "+234"
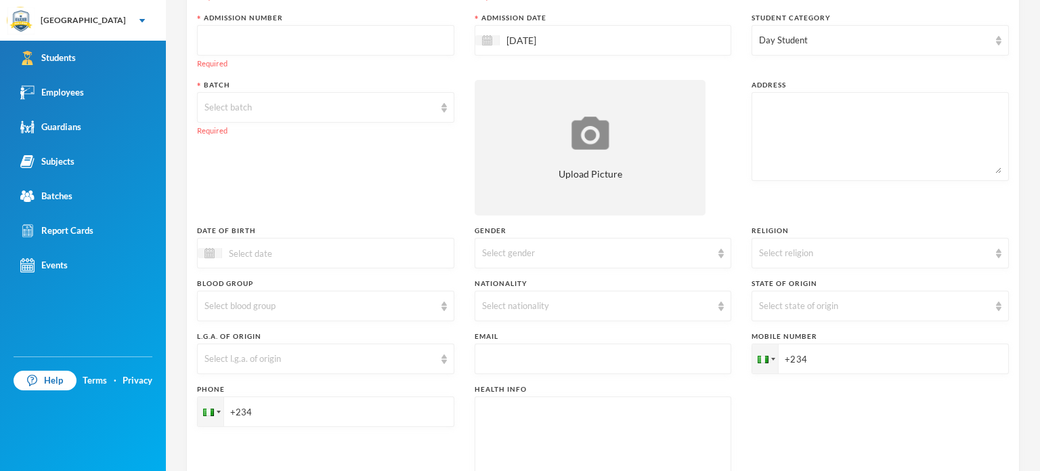
scroll to position [0, 0]
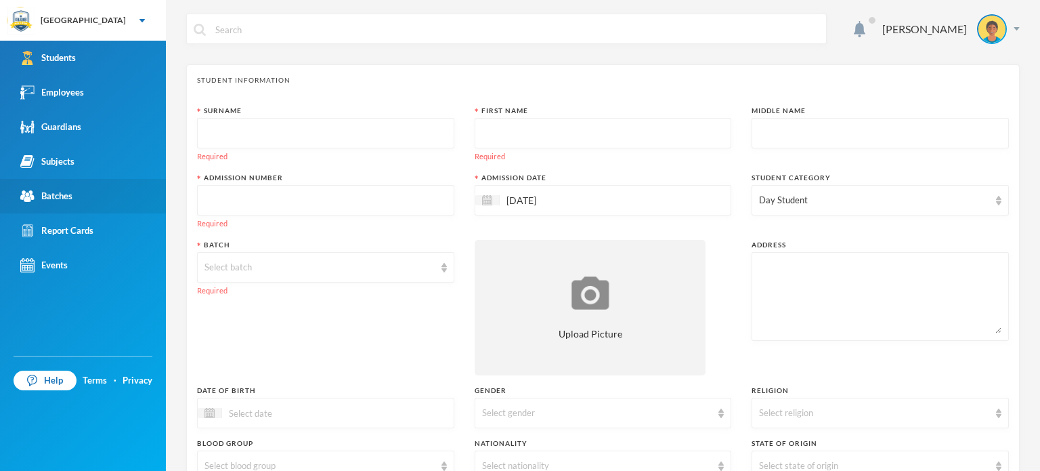
click at [57, 198] on div "Batches" at bounding box center [46, 196] width 52 height 14
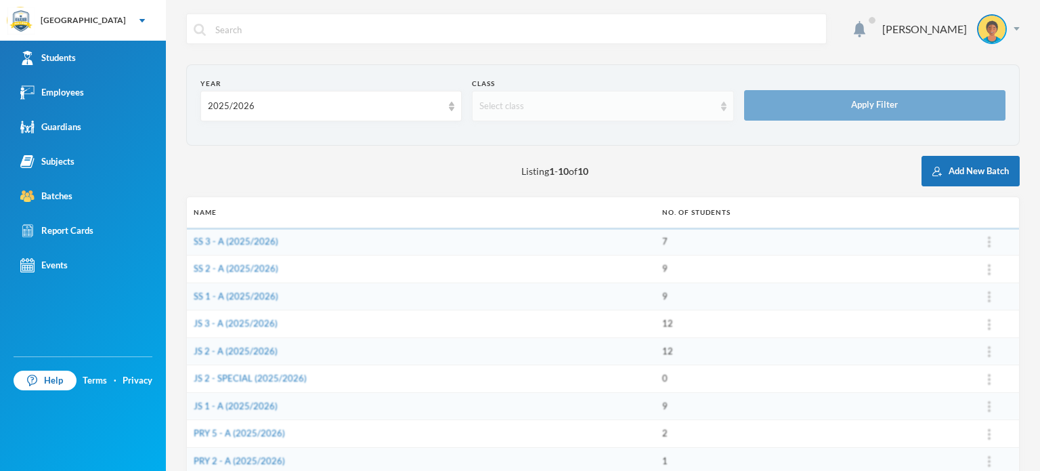
click at [672, 102] on div "Select class" at bounding box center [596, 107] width 234 height 14
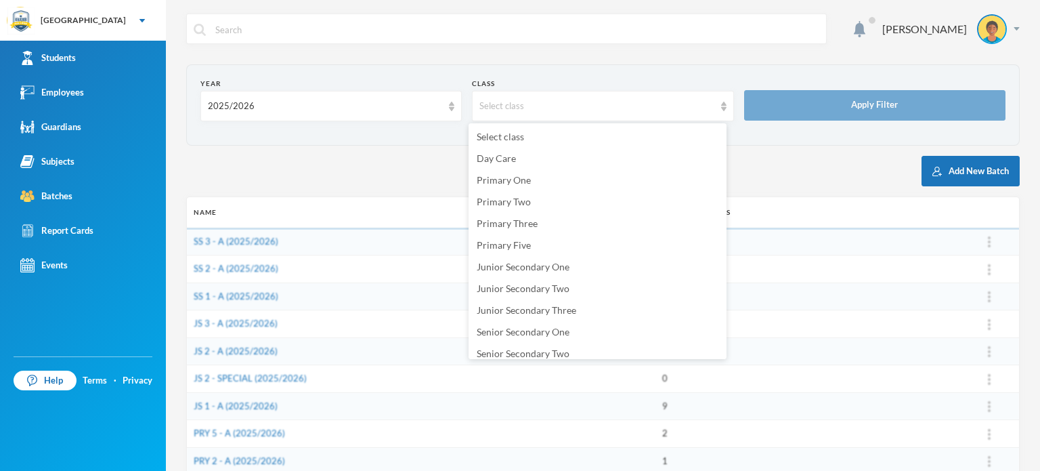
scroll to position [30, 0]
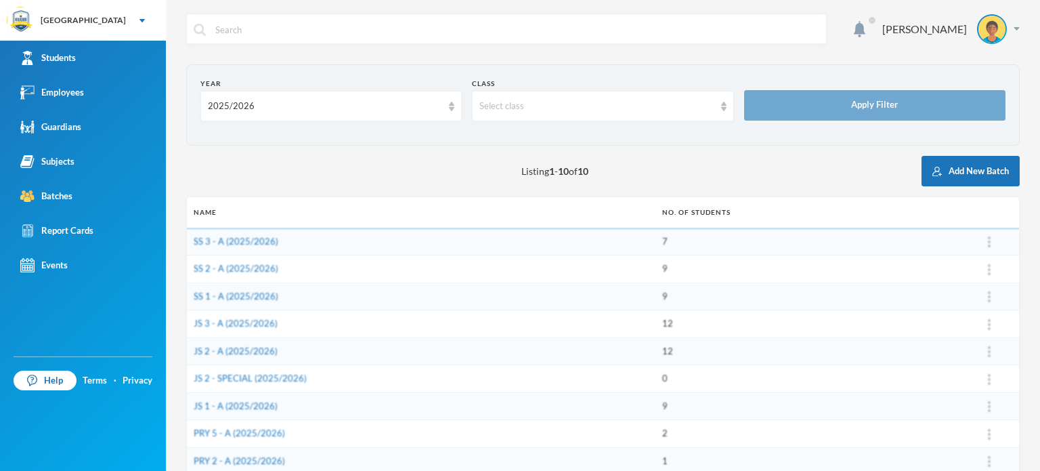
click at [427, 178] on div "Listing 1 - 10 of 10 Add New Batch" at bounding box center [602, 171] width 833 height 30
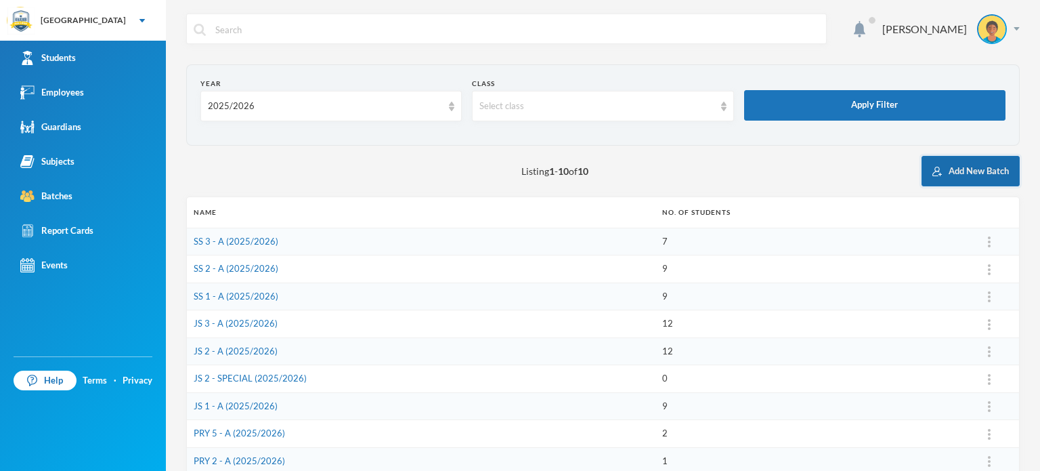
click at [965, 179] on button "Add New Batch" at bounding box center [971, 171] width 98 height 30
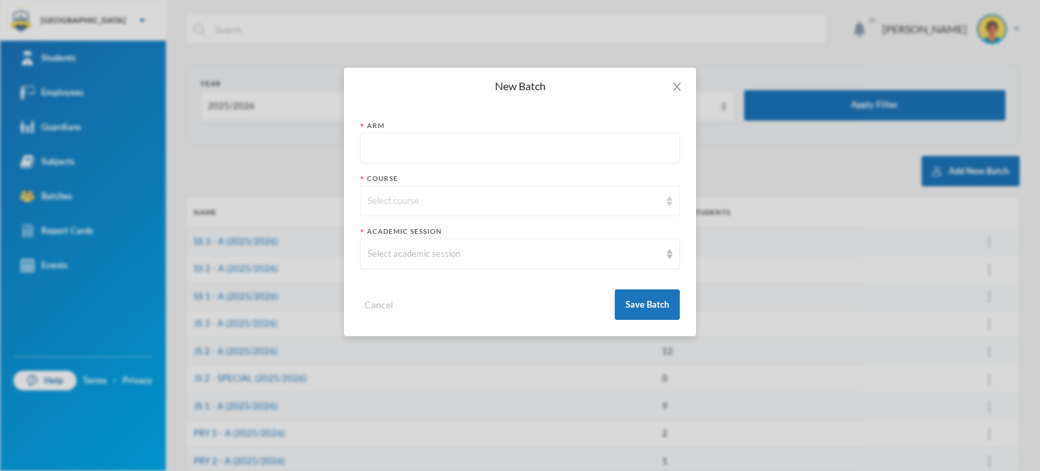
click at [672, 199] on img at bounding box center [669, 200] width 5 height 9
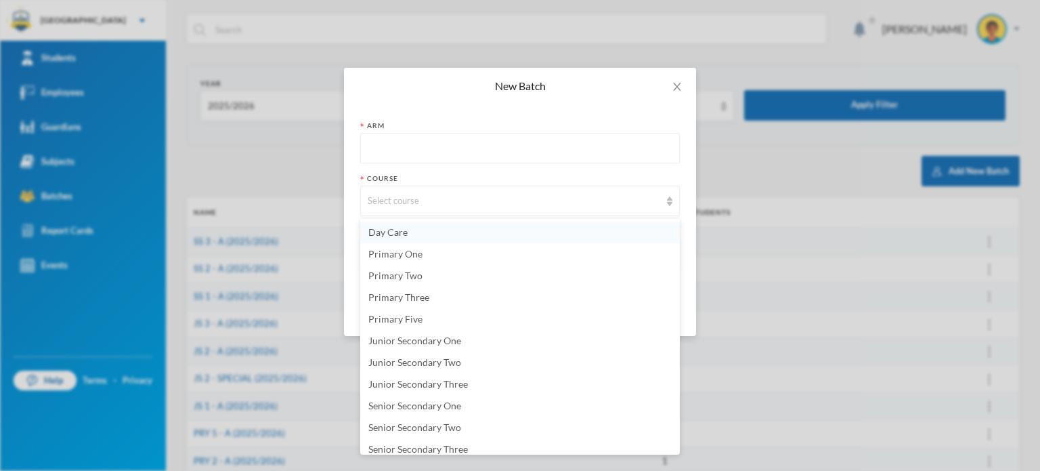
click at [431, 230] on li "Day Care" at bounding box center [520, 232] width 320 height 22
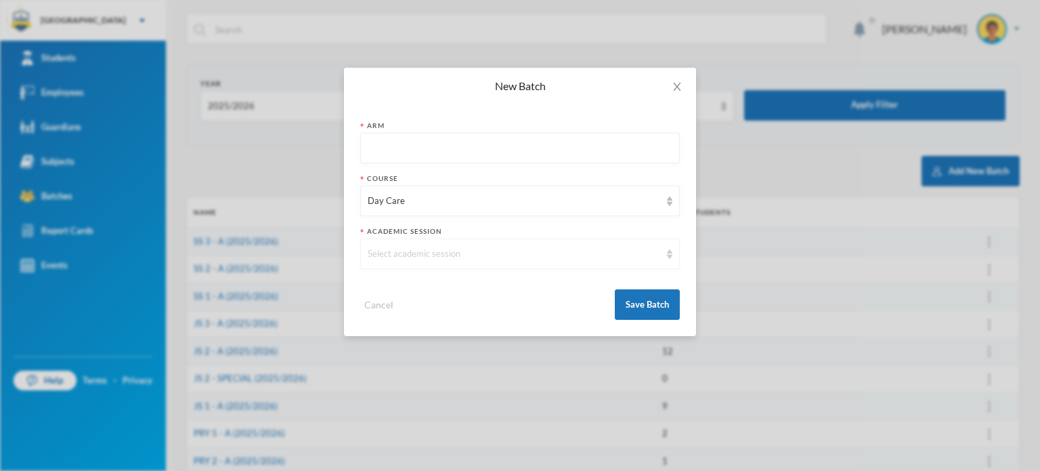
click at [460, 251] on div "Select academic session" at bounding box center [514, 254] width 292 height 14
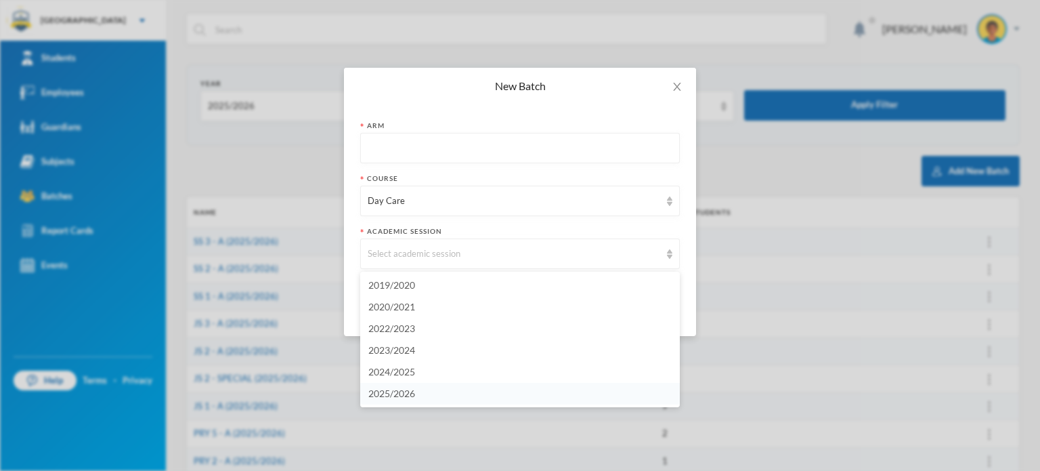
click at [377, 396] on span "2025/2026" at bounding box center [391, 393] width 47 height 12
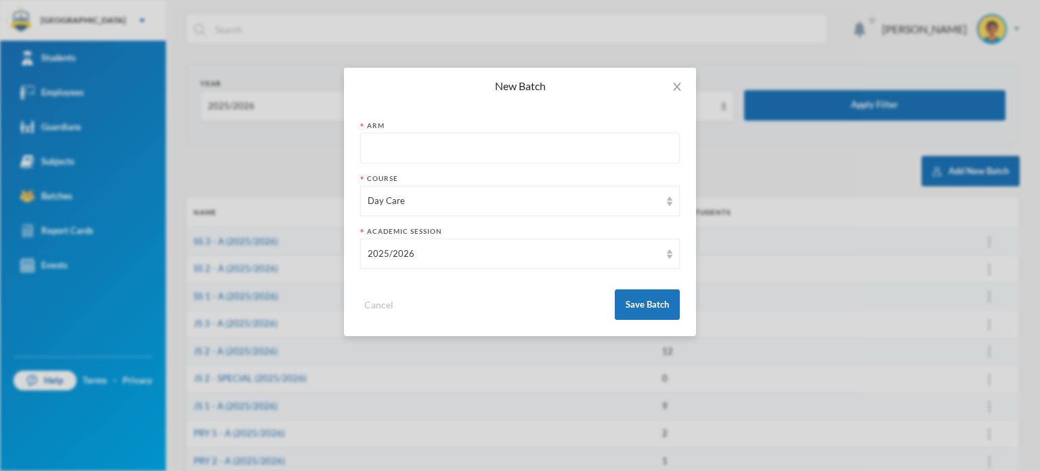
click at [427, 143] on input "text" at bounding box center [520, 148] width 305 height 30
type input "A"
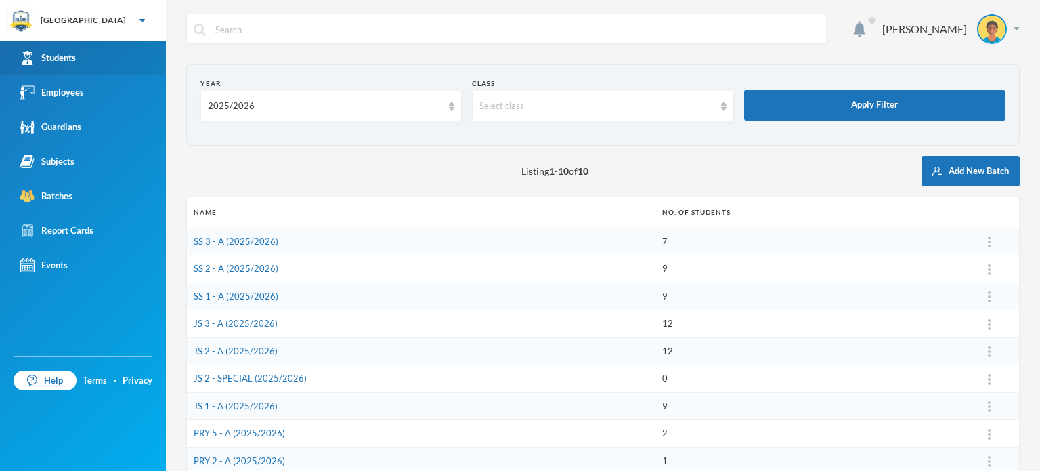
click at [83, 60] on link "Students" at bounding box center [83, 58] width 166 height 35
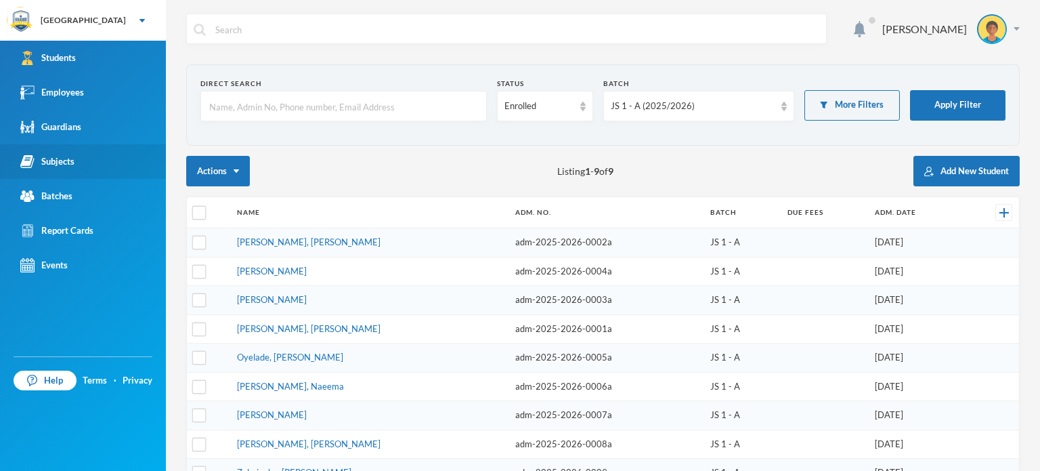
click at [83, 154] on link "Subjects" at bounding box center [83, 161] width 166 height 35
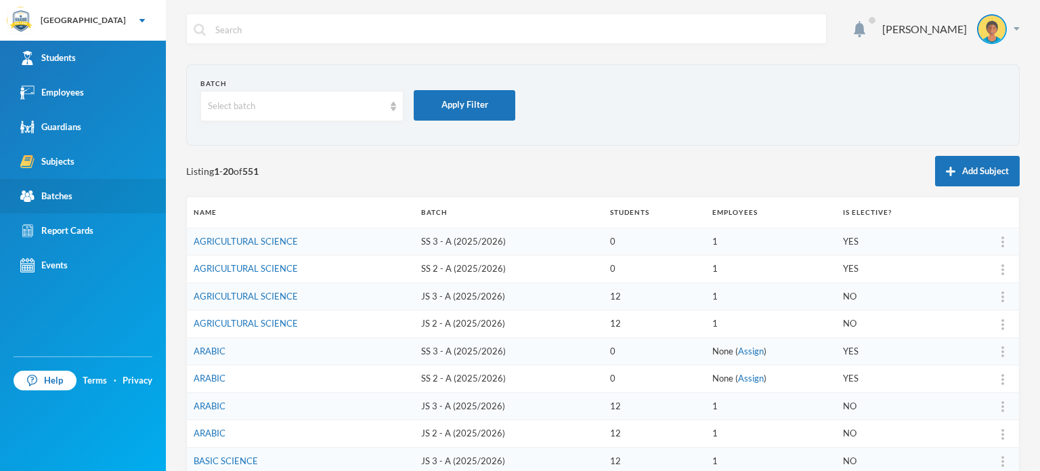
click at [60, 186] on link "Batches" at bounding box center [83, 196] width 166 height 35
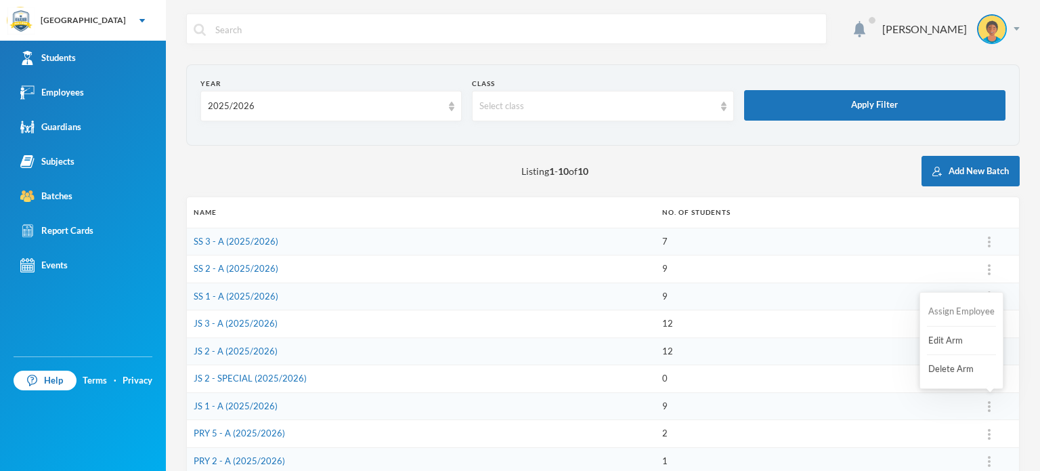
click at [961, 311] on button "Assign Employee" at bounding box center [961, 311] width 69 height 24
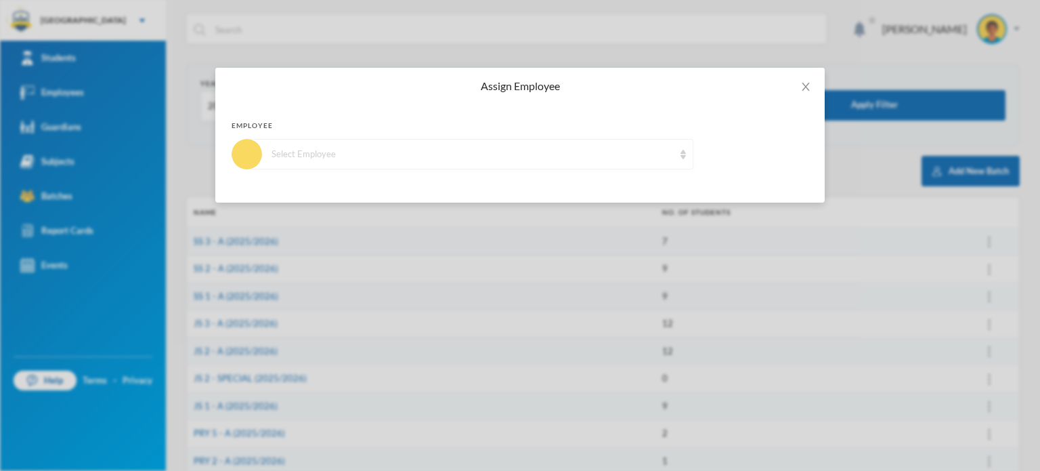
click at [678, 156] on div "Select Employee" at bounding box center [470, 154] width 446 height 30
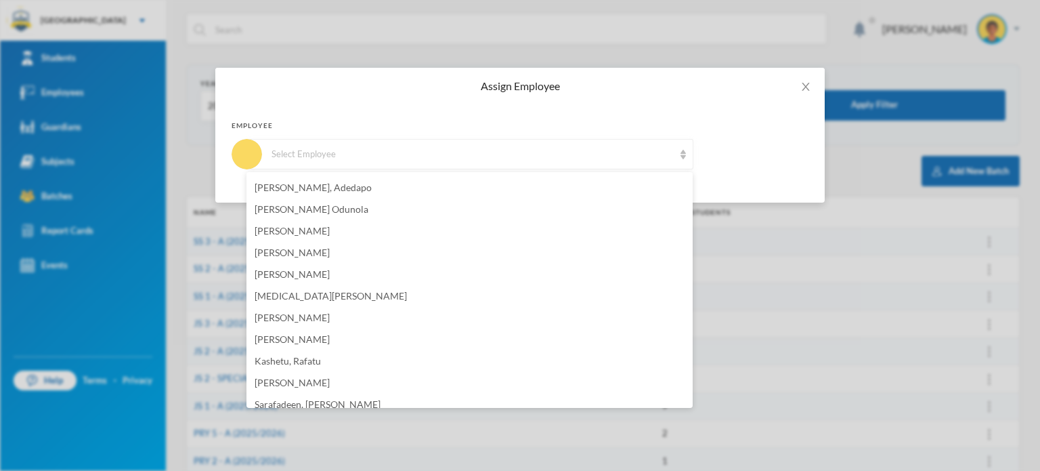
scroll to position [290, 0]
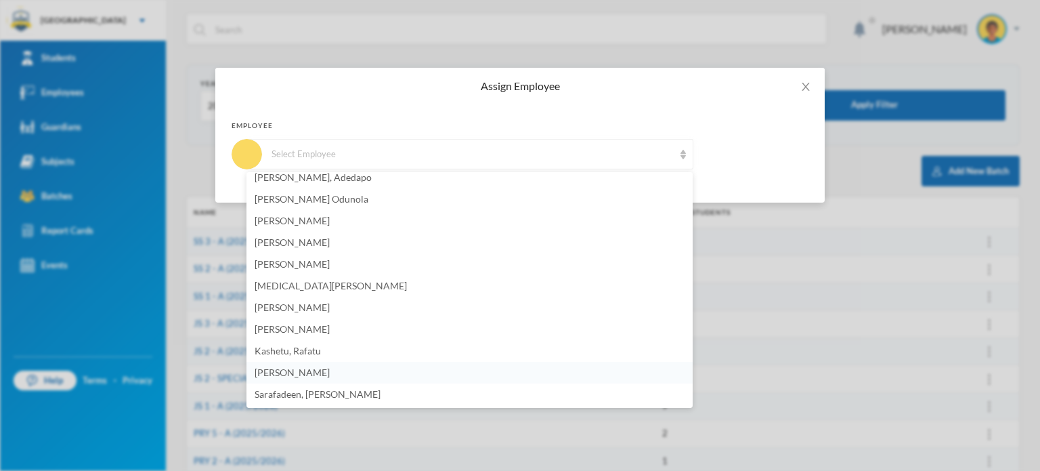
click at [422, 372] on li "[PERSON_NAME]" at bounding box center [469, 373] width 446 height 22
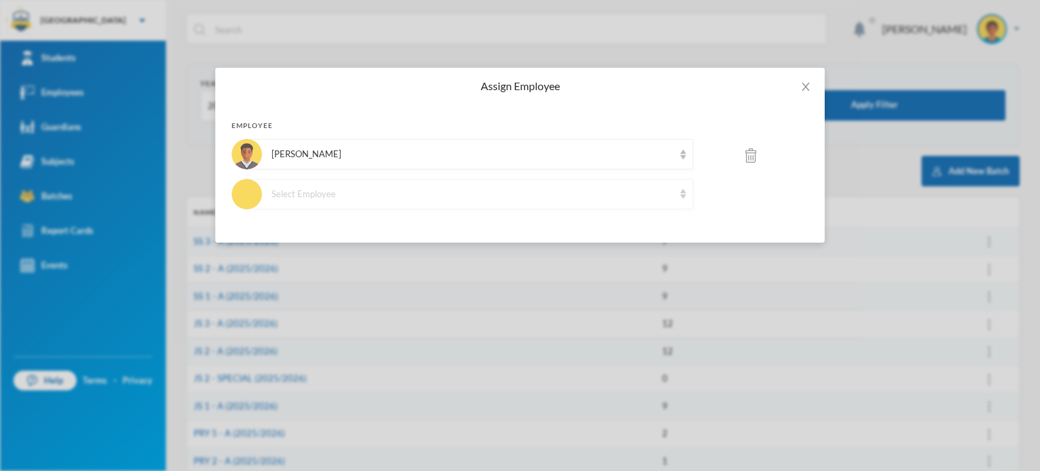
click at [681, 192] on img at bounding box center [682, 193] width 5 height 9
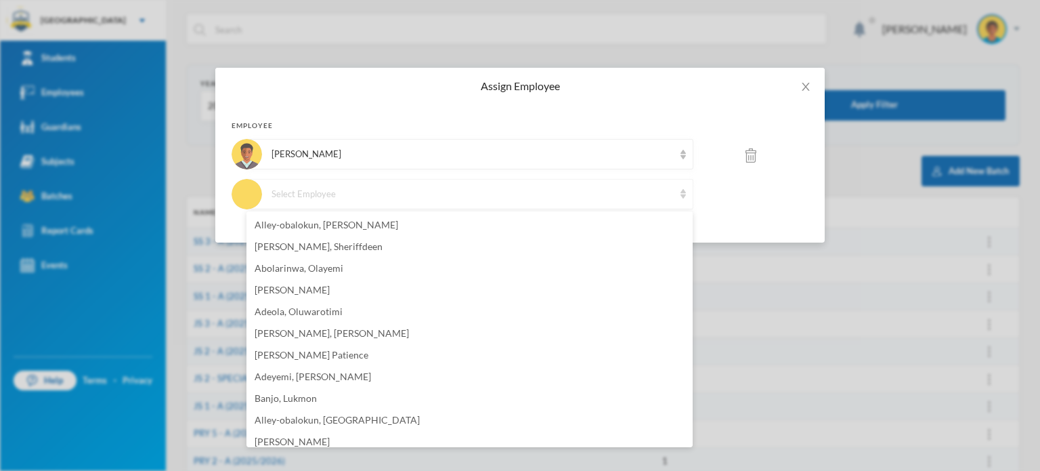
click at [681, 192] on img at bounding box center [682, 193] width 5 height 9
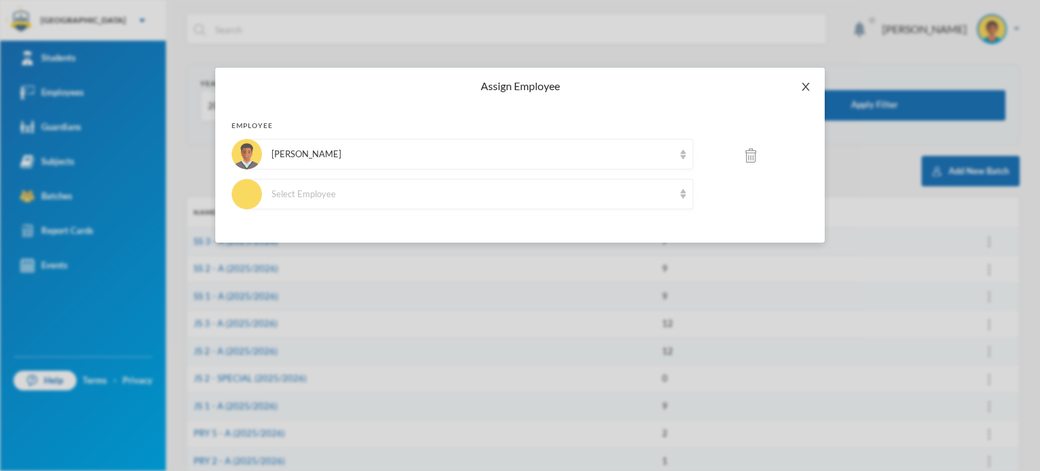
click at [804, 90] on icon "icon: close" at bounding box center [805, 86] width 11 height 11
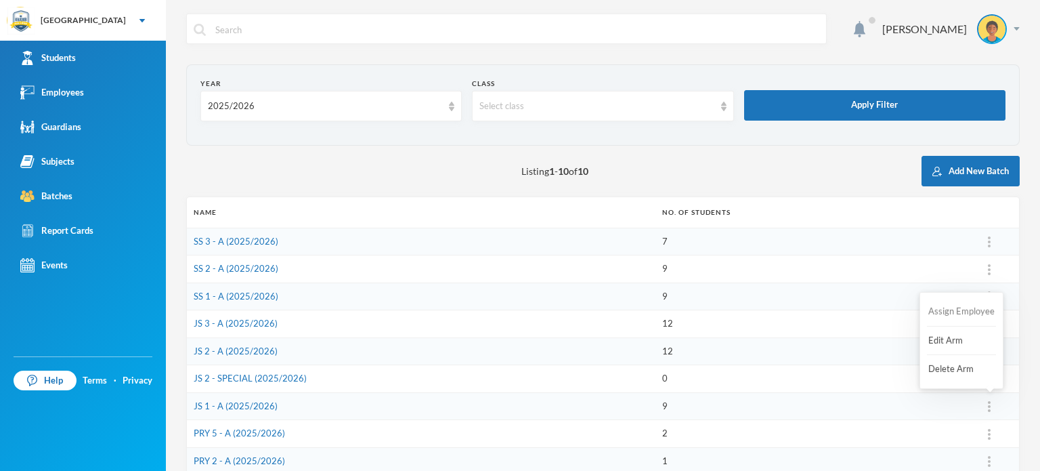
click at [974, 309] on button "Assign Employee" at bounding box center [961, 311] width 69 height 24
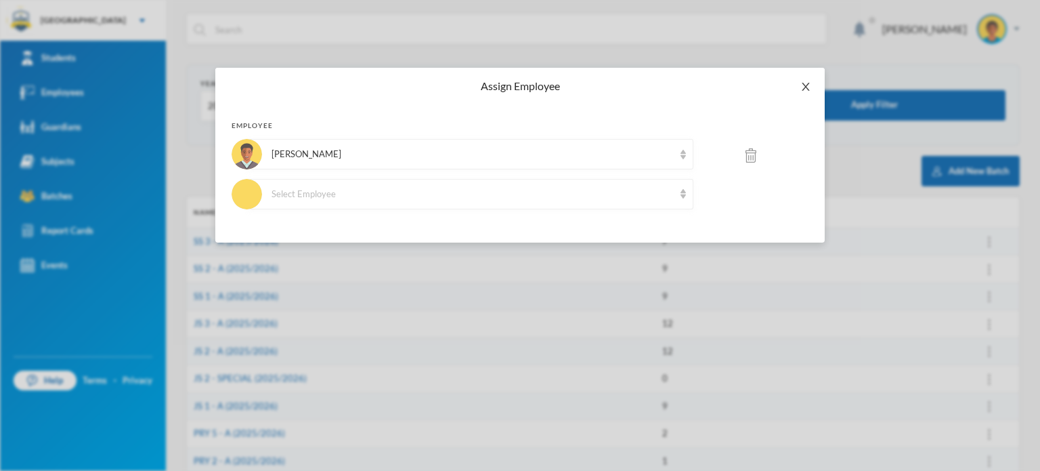
click at [805, 86] on icon "icon: close" at bounding box center [805, 87] width 7 height 8
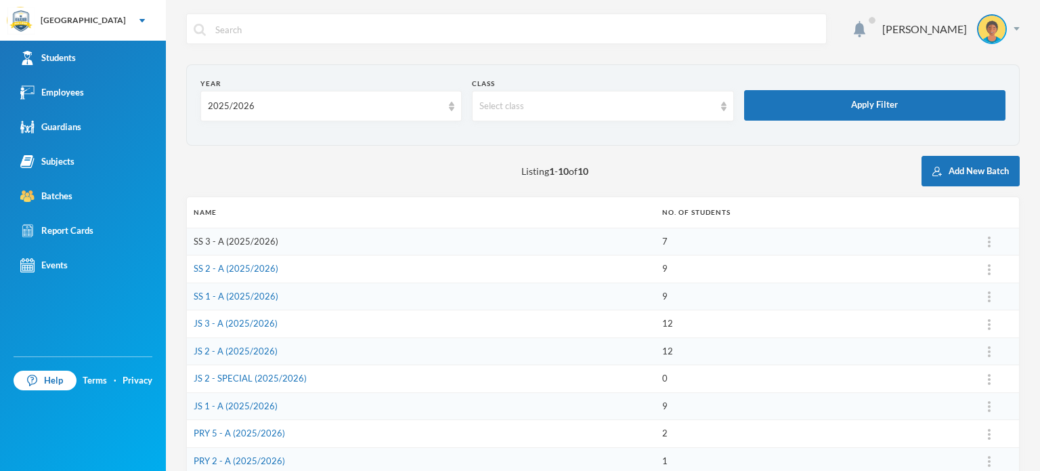
click at [233, 239] on link "SS 3 - A (2025/2026)" at bounding box center [236, 241] width 85 height 11
click at [339, 149] on div "Year 2025/2026 Class Select class Apply Filter Listing 1 - 10 of 10 Add New Bat…" at bounding box center [602, 318] width 833 height 508
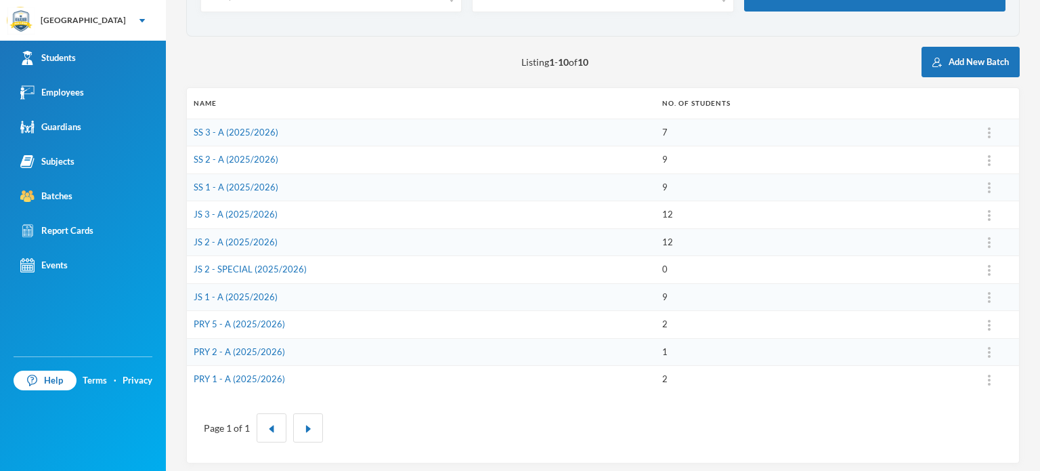
scroll to position [112, 0]
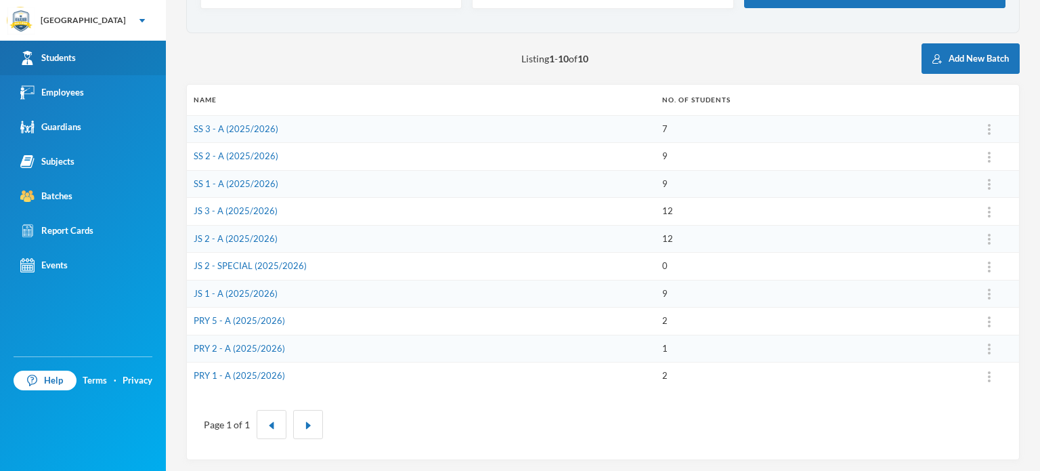
click at [47, 56] on div "Students" at bounding box center [48, 58] width 56 height 14
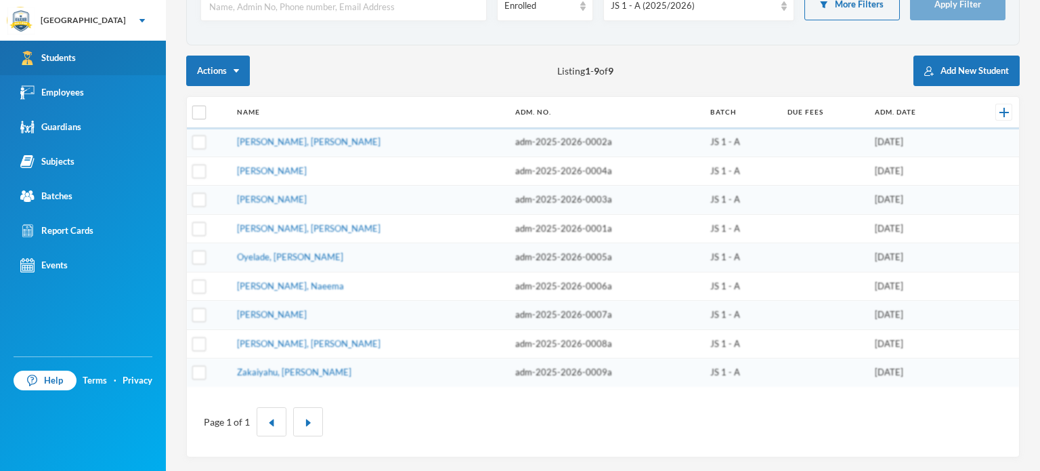
scroll to position [95, 0]
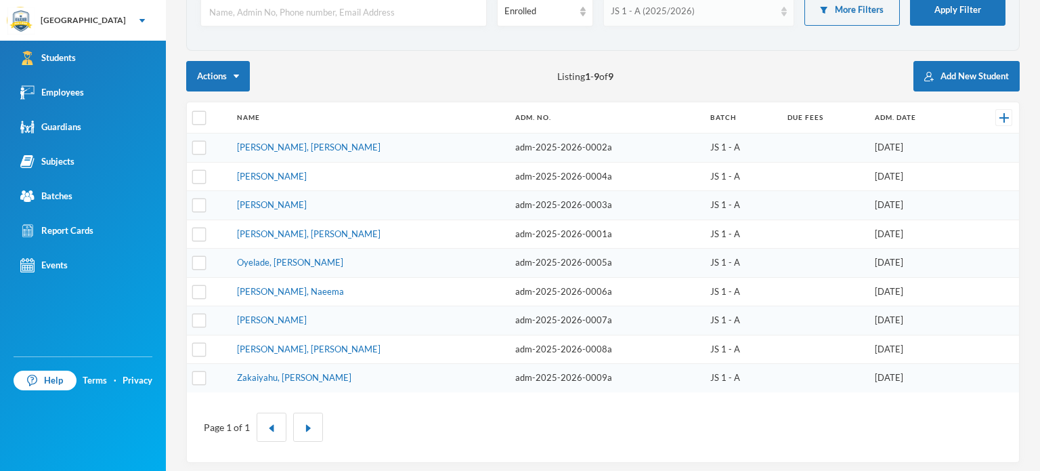
click at [647, 7] on div "JS 1 - A (2025/2026)" at bounding box center [693, 12] width 164 height 14
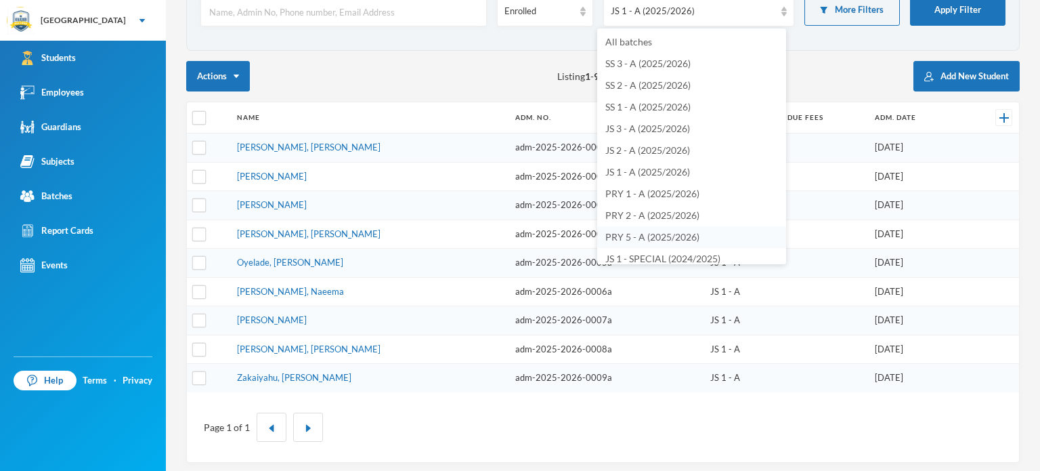
click at [632, 232] on span "PRY 5 - A (2025/2026)" at bounding box center [652, 237] width 94 height 12
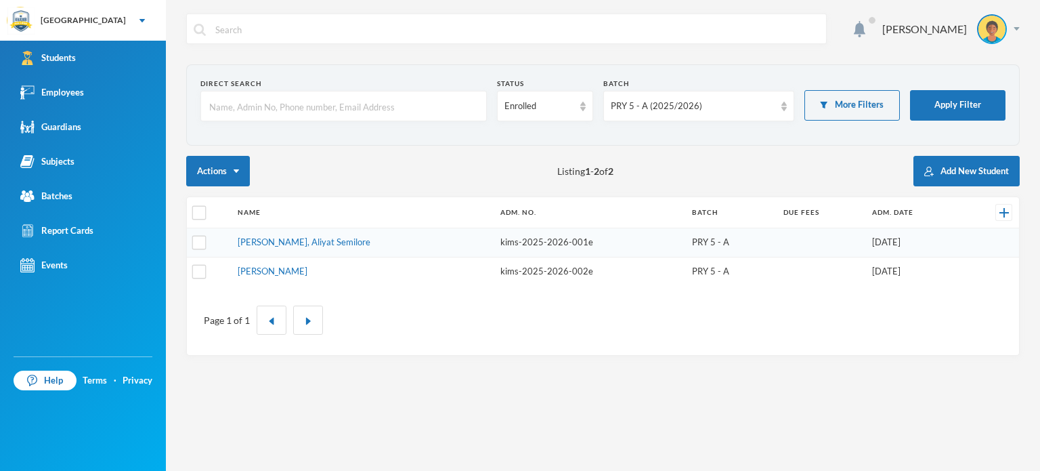
scroll to position [0, 0]
click at [723, 91] on div "PRY 5 - A (2025/2026)" at bounding box center [698, 106] width 191 height 30
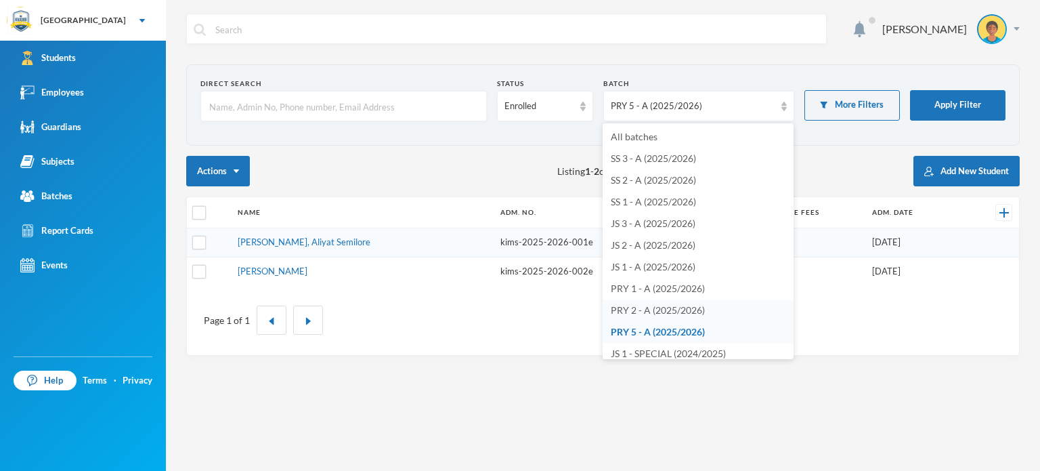
click at [661, 309] on span "PRY 2 - A (2025/2026)" at bounding box center [658, 310] width 94 height 12
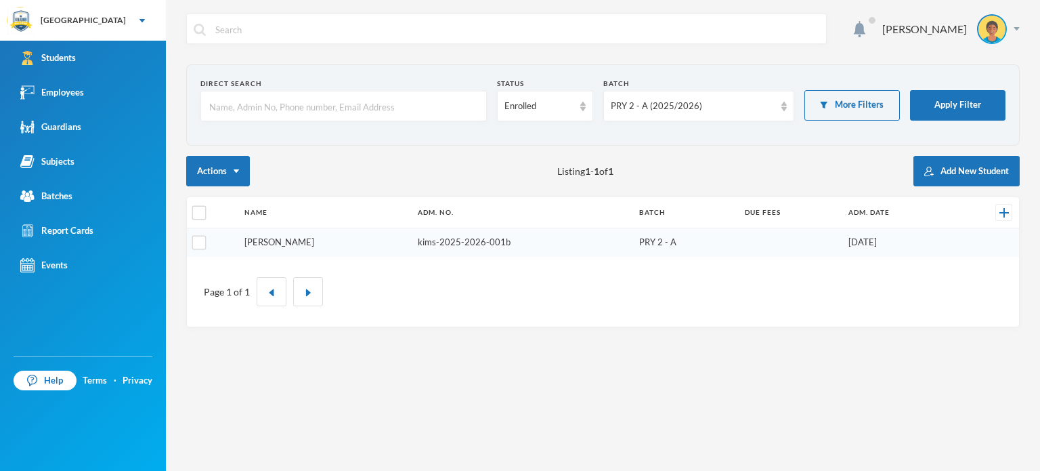
click at [268, 240] on link "[PERSON_NAME]" at bounding box center [279, 241] width 70 height 11
click at [750, 110] on div "PRY 2 - A (2025/2026)" at bounding box center [693, 107] width 164 height 14
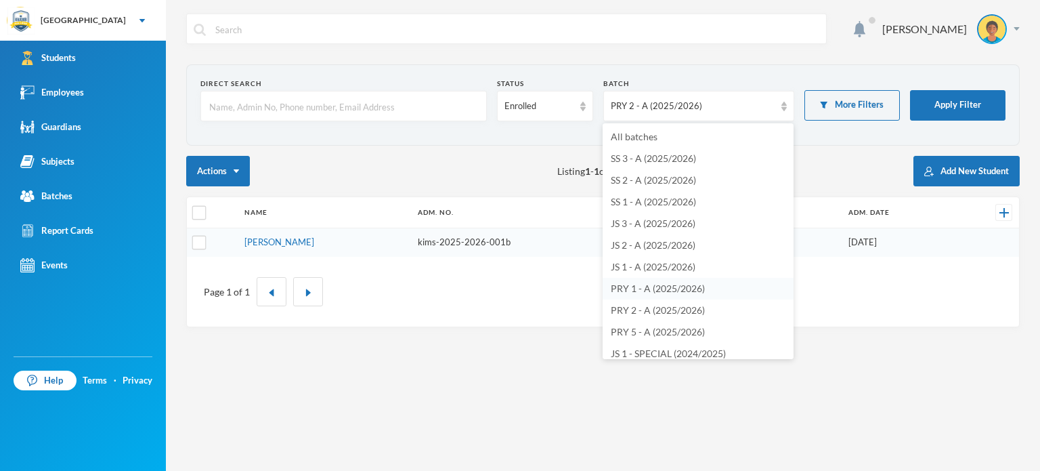
click at [649, 290] on span "PRY 1 - A (2025/2026)" at bounding box center [658, 288] width 94 height 12
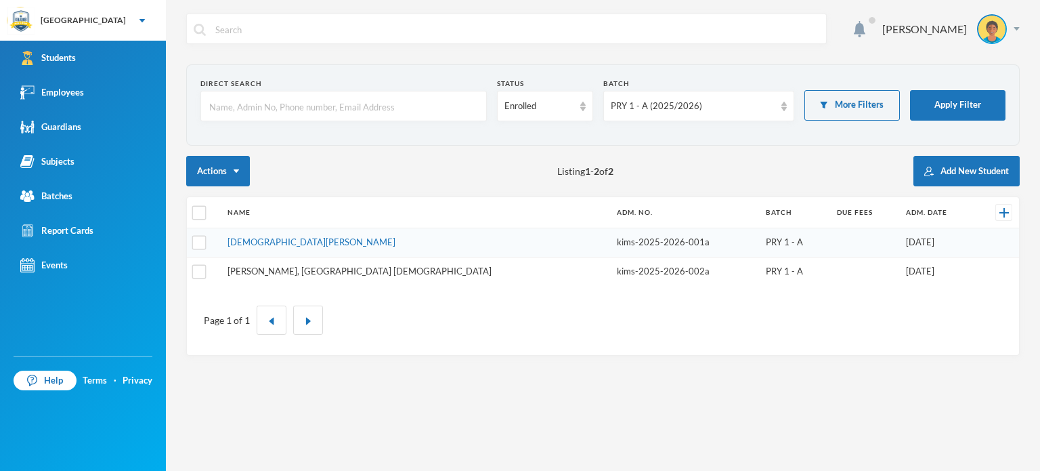
click at [288, 269] on link "[PERSON_NAME], [GEOGRAPHIC_DATA] [DEMOGRAPHIC_DATA]" at bounding box center [359, 270] width 264 height 11
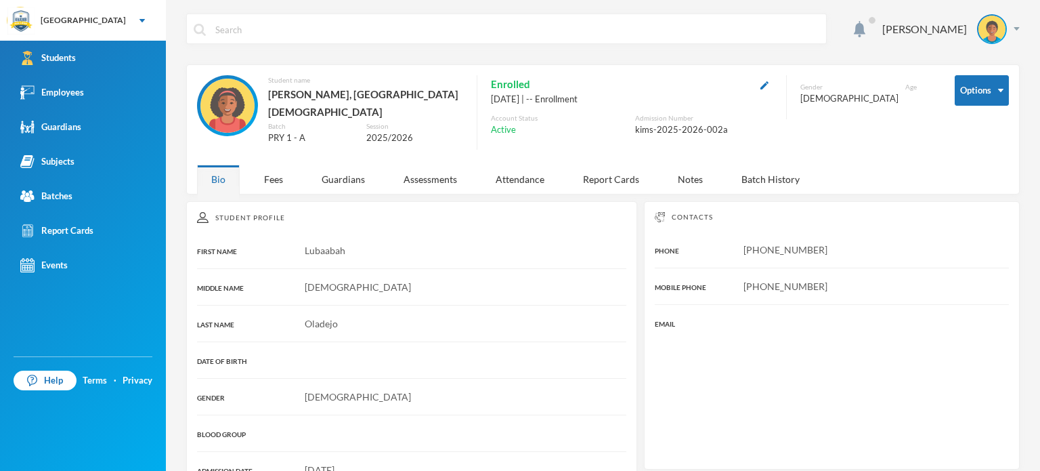
click at [756, 86] on button "button" at bounding box center [764, 85] width 16 height 16
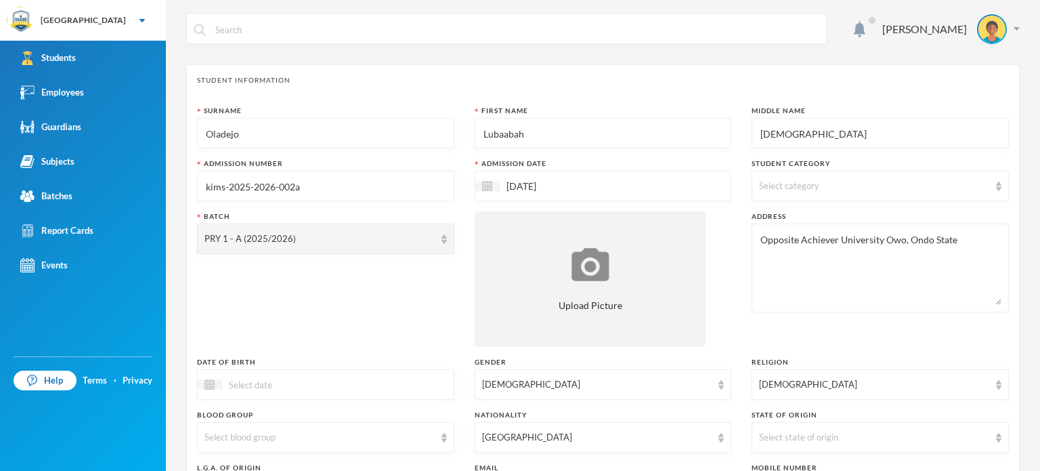
click at [813, 123] on input "[DEMOGRAPHIC_DATA]" at bounding box center [880, 133] width 242 height 30
type input "F"
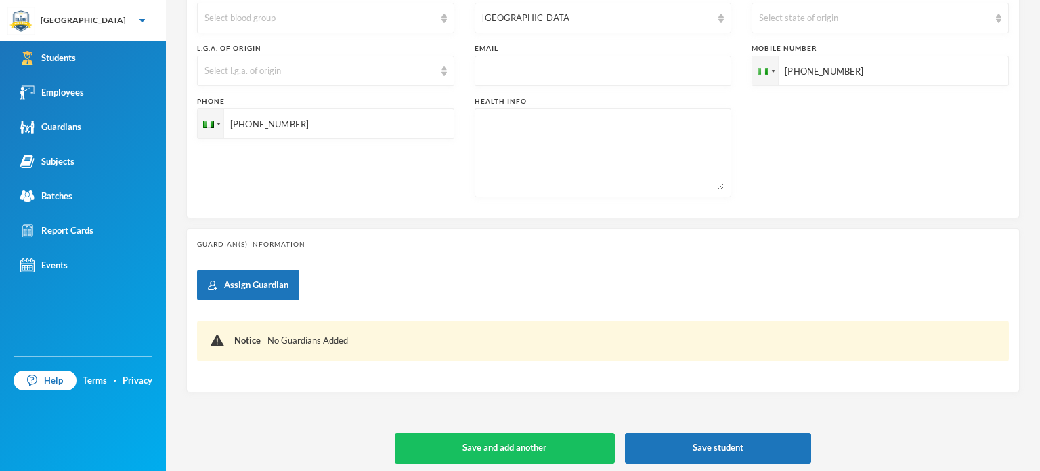
scroll to position [424, 0]
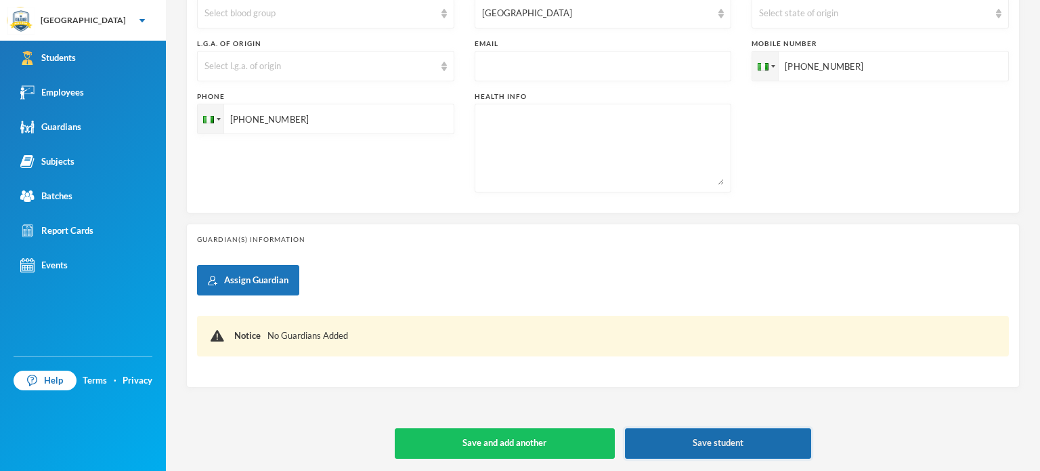
type input "Ayobami"
click at [720, 442] on button "Save student" at bounding box center [718, 443] width 187 height 30
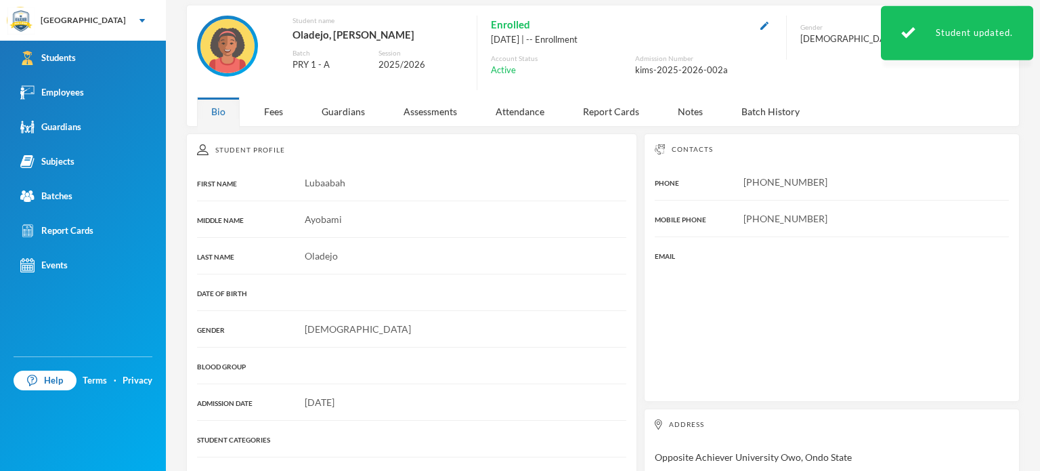
scroll to position [204, 0]
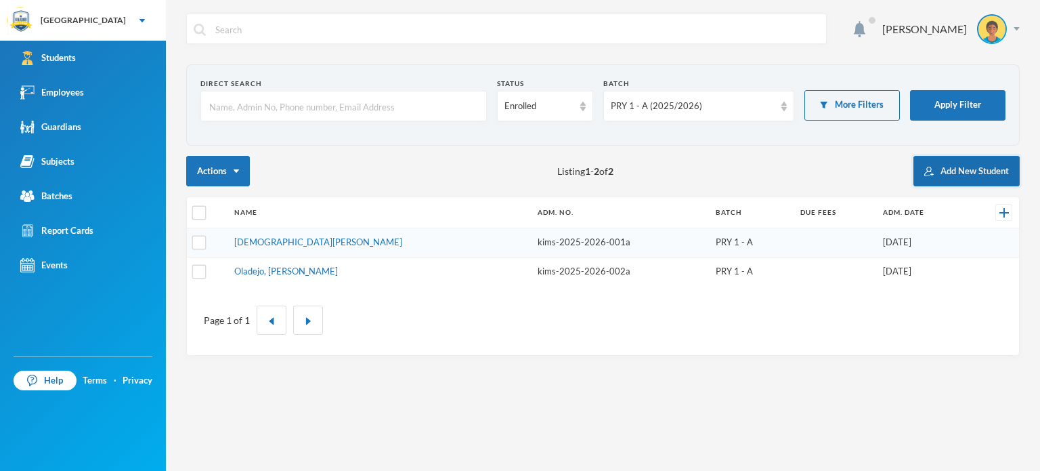
click at [976, 173] on button "Add New Student" at bounding box center [966, 171] width 106 height 30
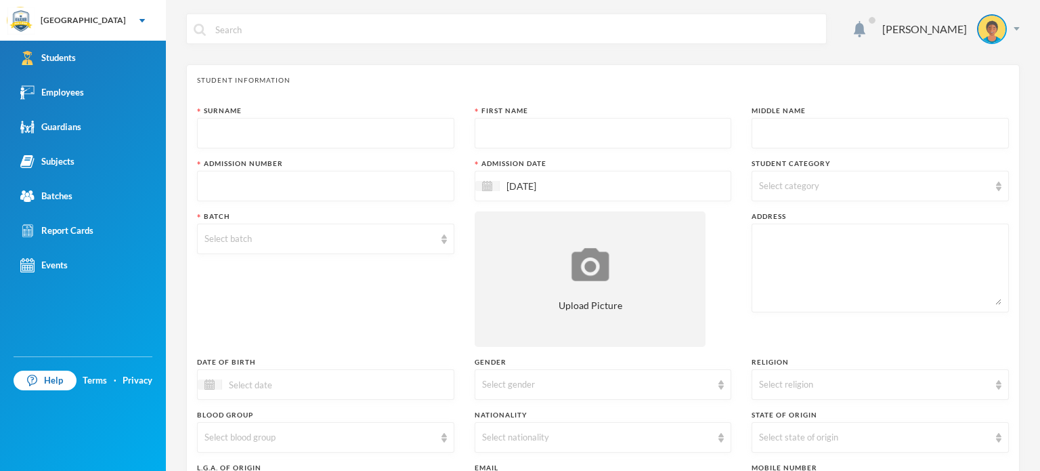
click at [296, 127] on input "text" at bounding box center [325, 133] width 242 height 30
type input "Rufai"
click at [536, 127] on input "text" at bounding box center [603, 133] width 242 height 30
type input "Amirat"
click at [802, 126] on input "text" at bounding box center [880, 133] width 242 height 30
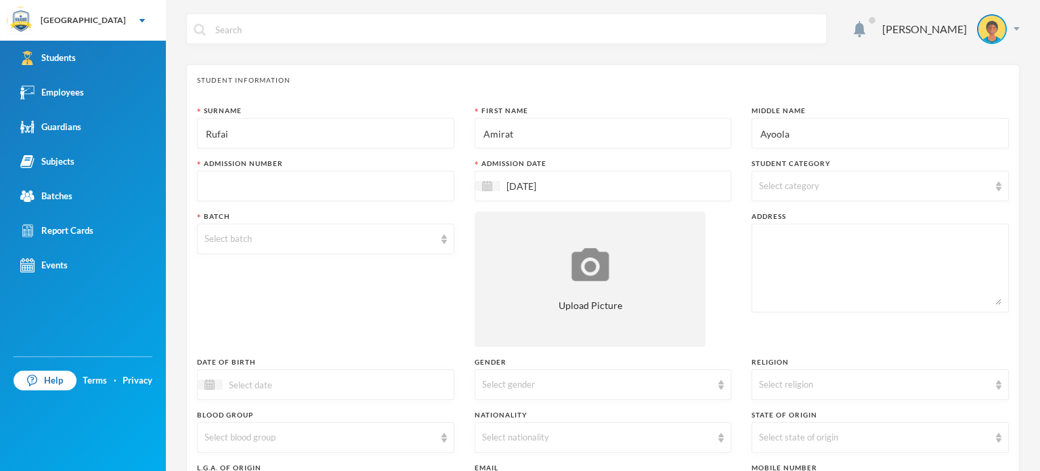
type input "Ayoola"
click at [362, 178] on input "text" at bounding box center [325, 186] width 242 height 30
type input "adm-2025-2026-0010a"
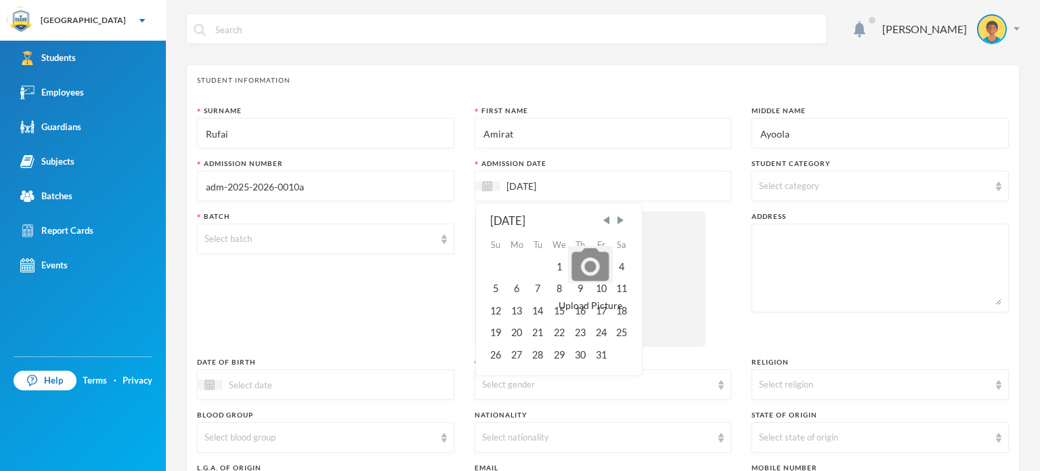
click at [531, 188] on input "[DATE]" at bounding box center [557, 186] width 114 height 16
click at [602, 219] on span "Previous Month" at bounding box center [606, 220] width 12 height 12
click at [512, 306] on div "15" at bounding box center [517, 311] width 22 height 22
type input "[DATE]"
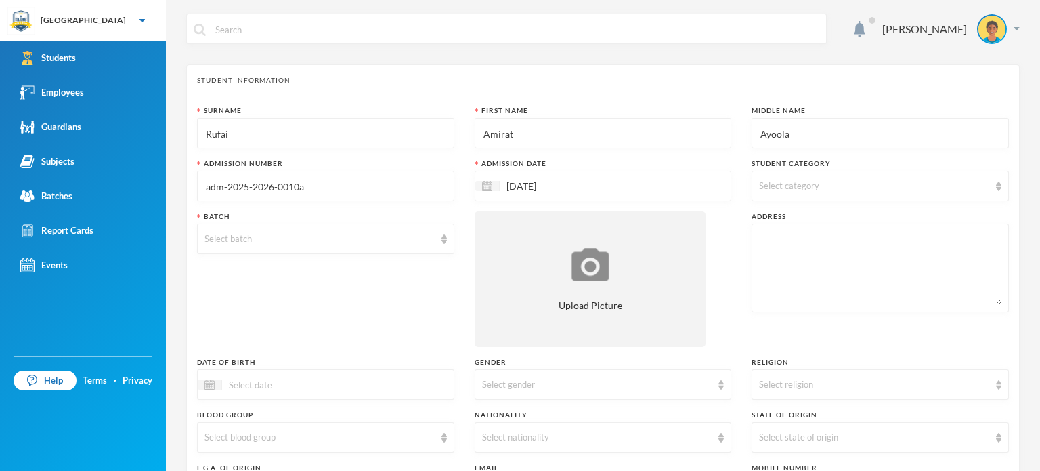
click at [780, 197] on div "Select category" at bounding box center [880, 186] width 257 height 30
click at [787, 269] on label "Boarder" at bounding box center [872, 273] width 234 height 22
click at [768, 270] on input "Boarder" at bounding box center [761, 277] width 14 height 14
checkbox input "true"
click at [376, 244] on div "Select batch" at bounding box center [319, 239] width 230 height 14
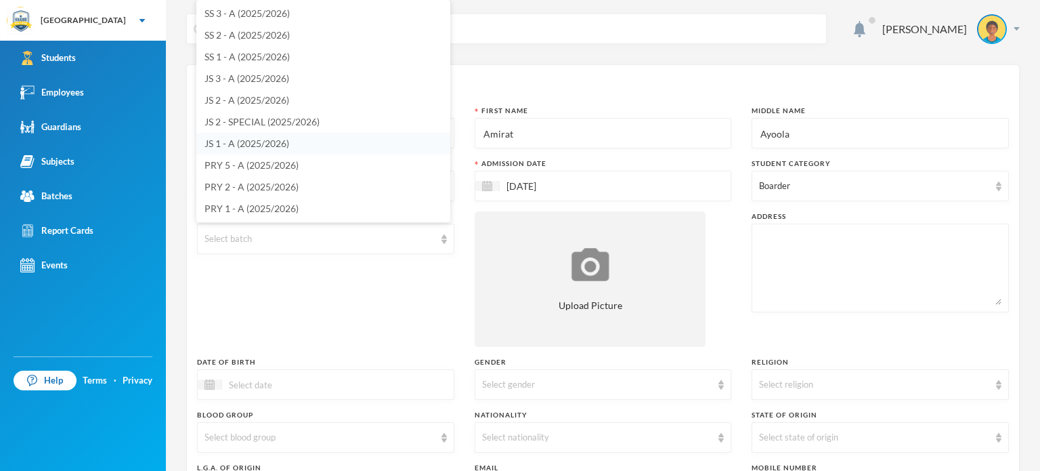
click at [236, 140] on span "JS 1 - A (2025/2026)" at bounding box center [246, 143] width 85 height 12
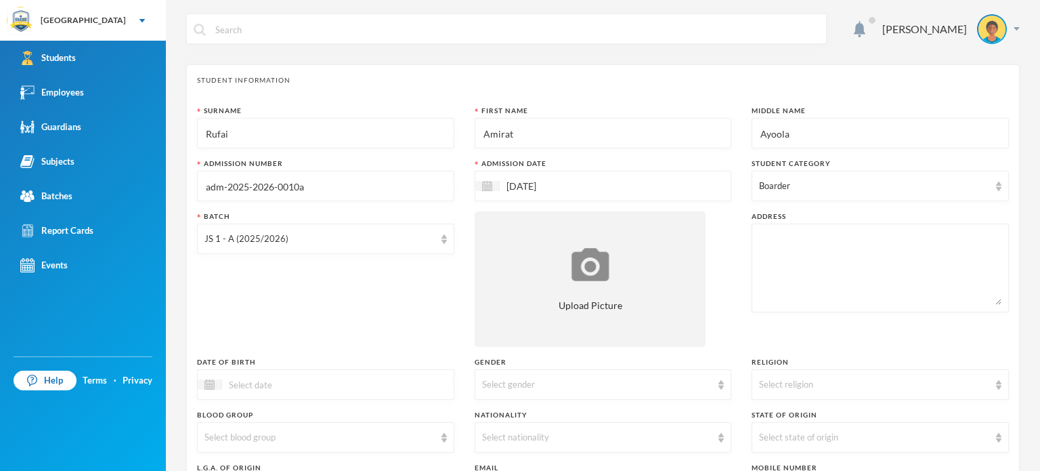
click at [792, 251] on textarea at bounding box center [880, 268] width 242 height 74
type textarea "No 29 Along River Side Arimogija Ondo State"
click at [334, 342] on div "Batch JS 1 - A (2025/2026)" at bounding box center [325, 278] width 257 height 135
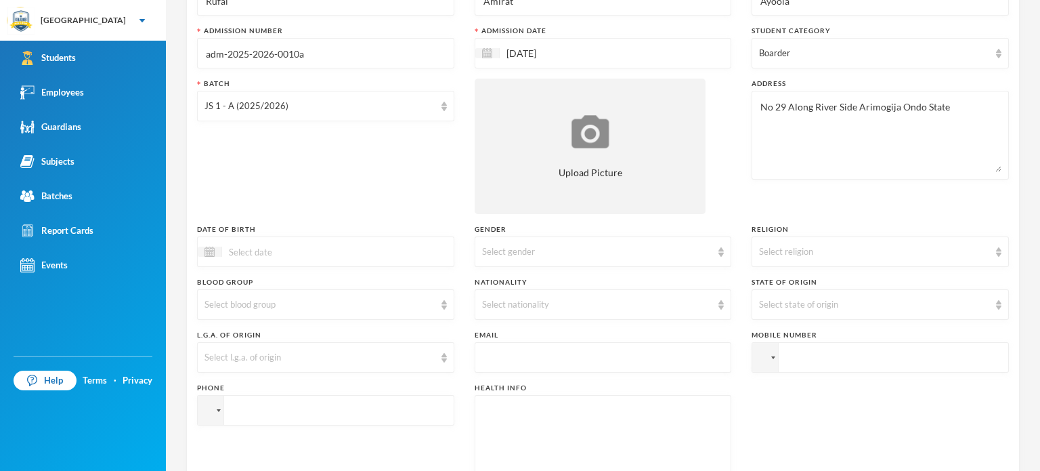
scroll to position [135, 0]
click at [597, 236] on div "Select gender" at bounding box center [603, 249] width 257 height 30
click at [550, 299] on li "[DEMOGRAPHIC_DATA]" at bounding box center [598, 301] width 254 height 22
click at [810, 246] on div "Select religion" at bounding box center [874, 249] width 230 height 14
click at [775, 297] on li "[DEMOGRAPHIC_DATA]" at bounding box center [872, 301] width 254 height 22
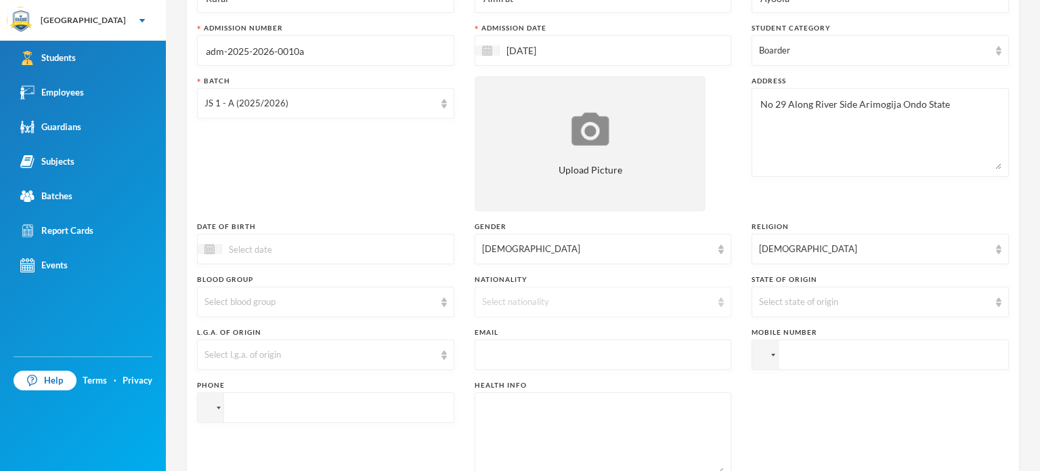
click at [561, 303] on div "Select nationality" at bounding box center [597, 302] width 230 height 14
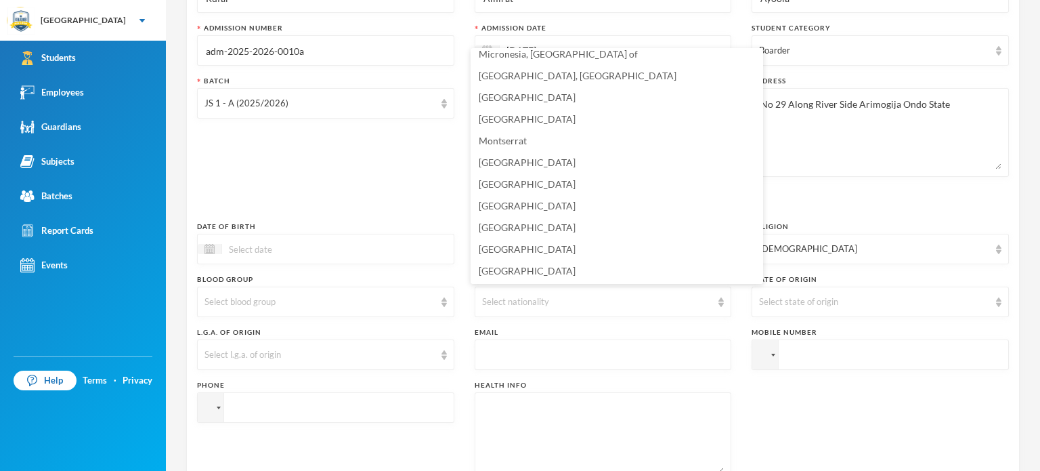
scroll to position [3289, 0]
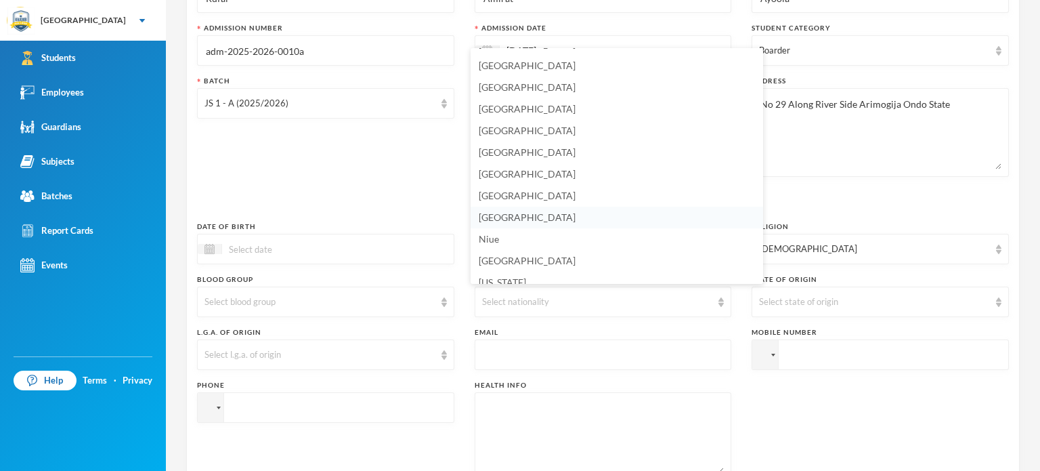
click at [509, 221] on li "[GEOGRAPHIC_DATA]" at bounding box center [617, 218] width 292 height 22
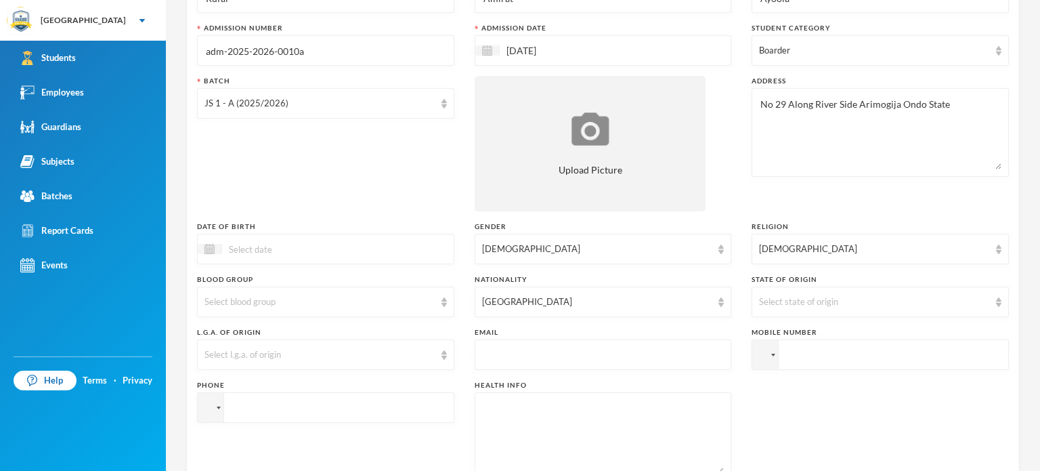
click at [788, 350] on input "tel" at bounding box center [880, 354] width 257 height 30
type input "[PHONE_NUMBER]"
click at [300, 399] on input "tel" at bounding box center [325, 407] width 257 height 30
type input "[PHONE_NUMBER]"
click at [409, 450] on div "Phone [PHONE_NUMBER]" at bounding box center [325, 430] width 257 height 101
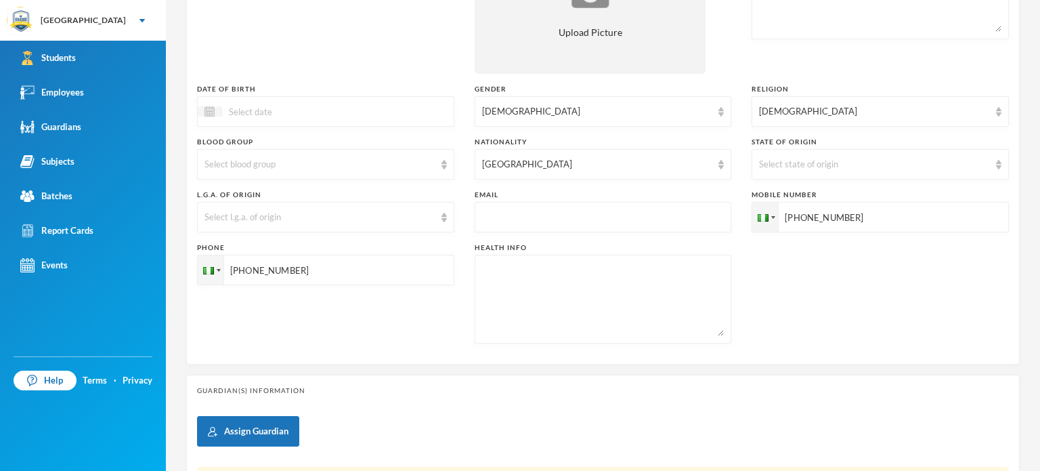
scroll to position [325, 0]
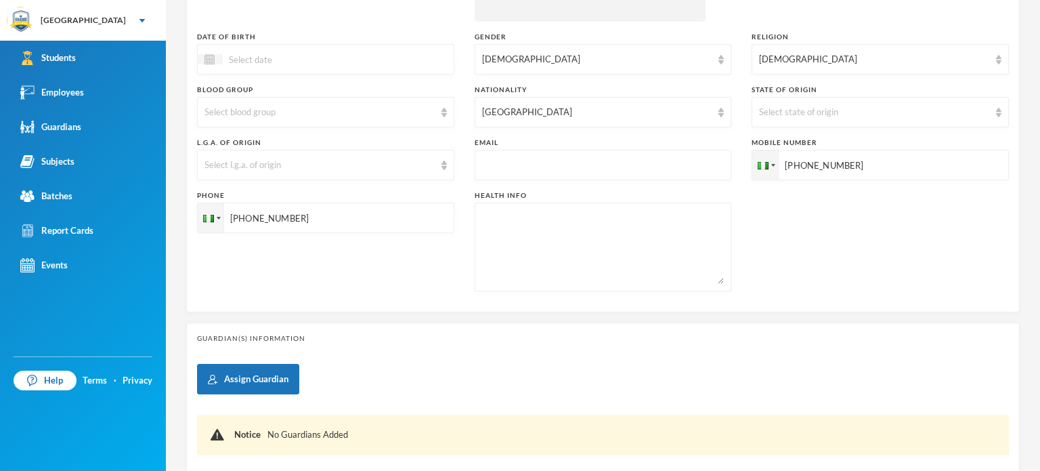
click at [566, 367] on div "Assign Guardian Notice No Guardians Added" at bounding box center [603, 420] width 812 height 112
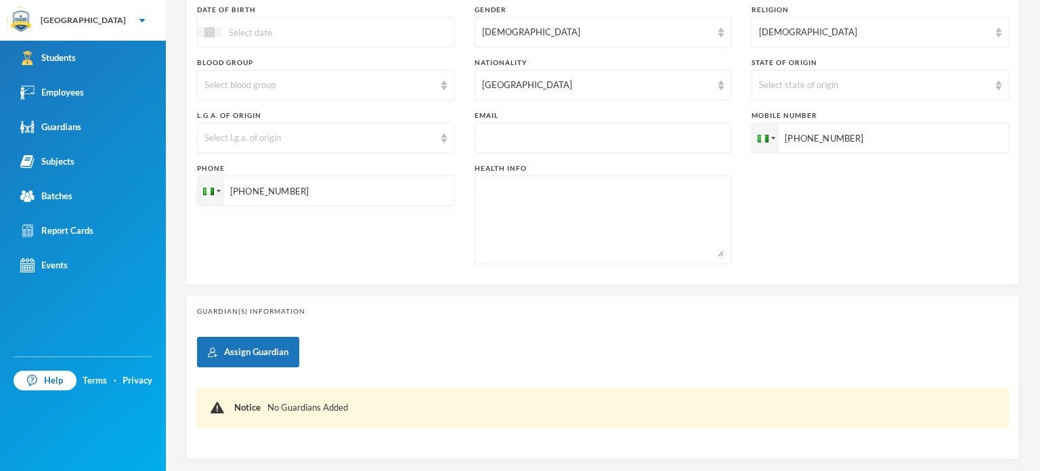
scroll to position [424, 0]
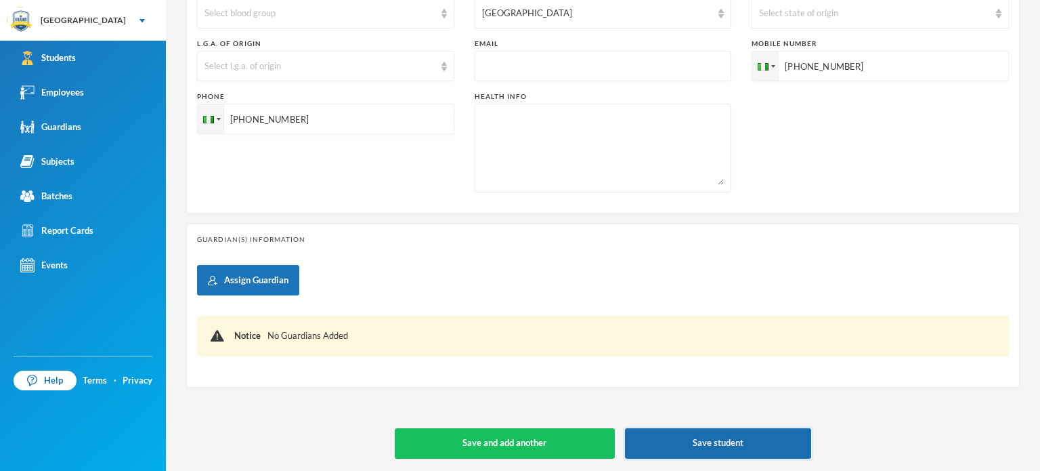
click at [677, 433] on button "Save student" at bounding box center [718, 443] width 187 height 30
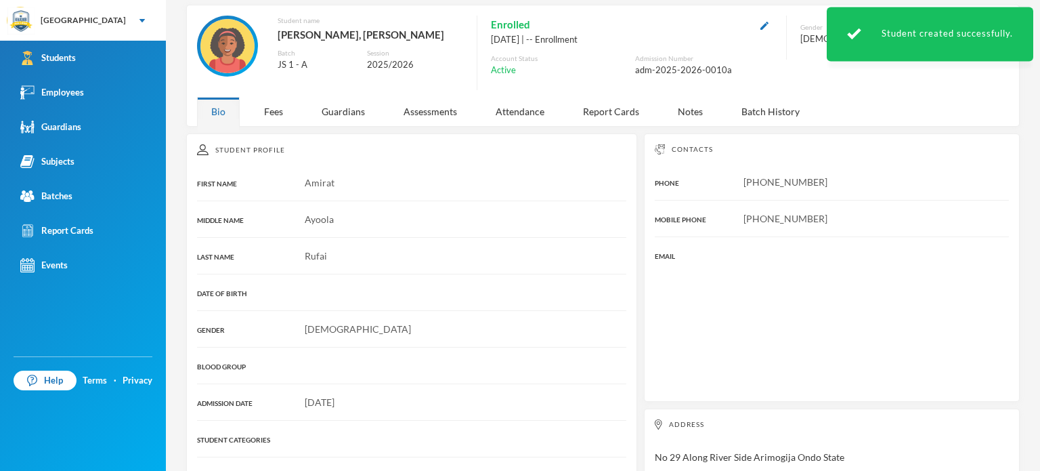
scroll to position [204, 0]
